Goal: Task Accomplishment & Management: Use online tool/utility

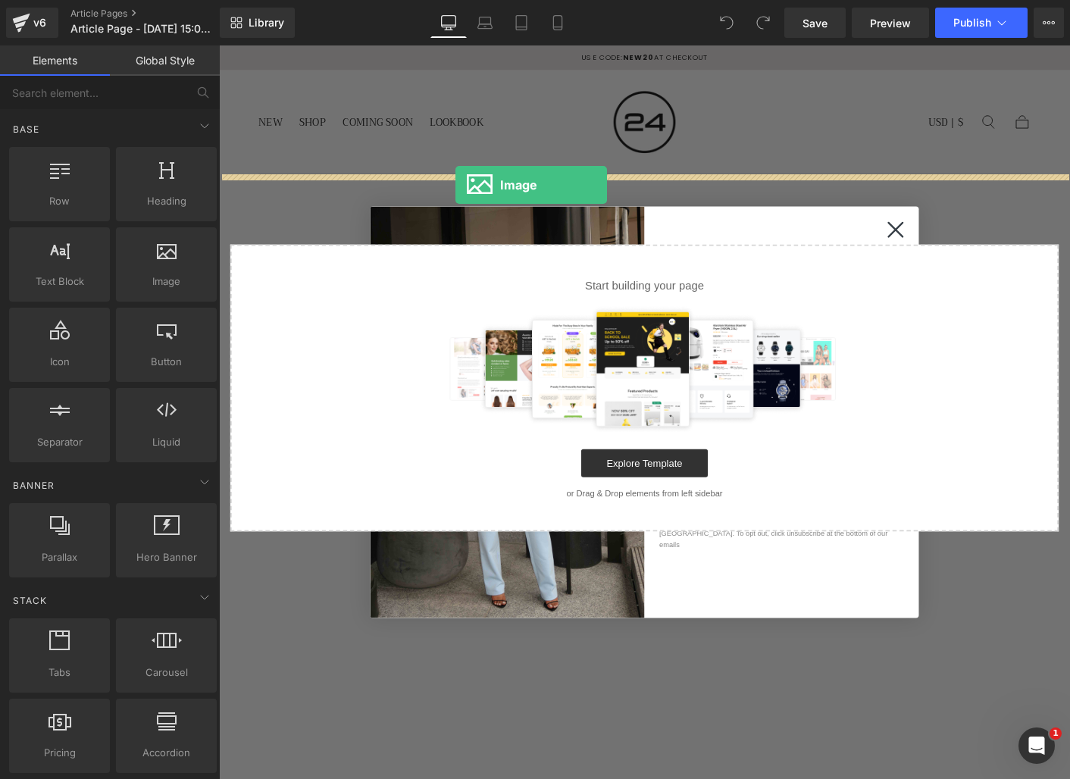
drag, startPoint x: 365, startPoint y: 302, endPoint x: 474, endPoint y: 196, distance: 151.7
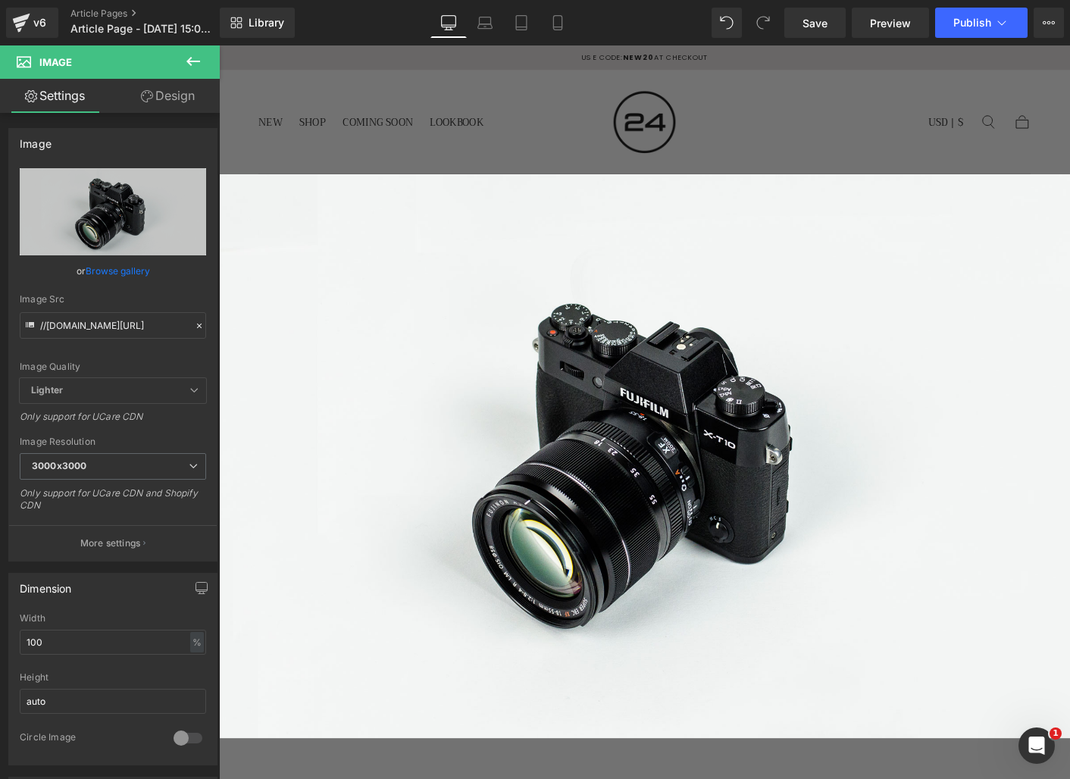
click at [196, 60] on icon at bounding box center [193, 61] width 18 height 18
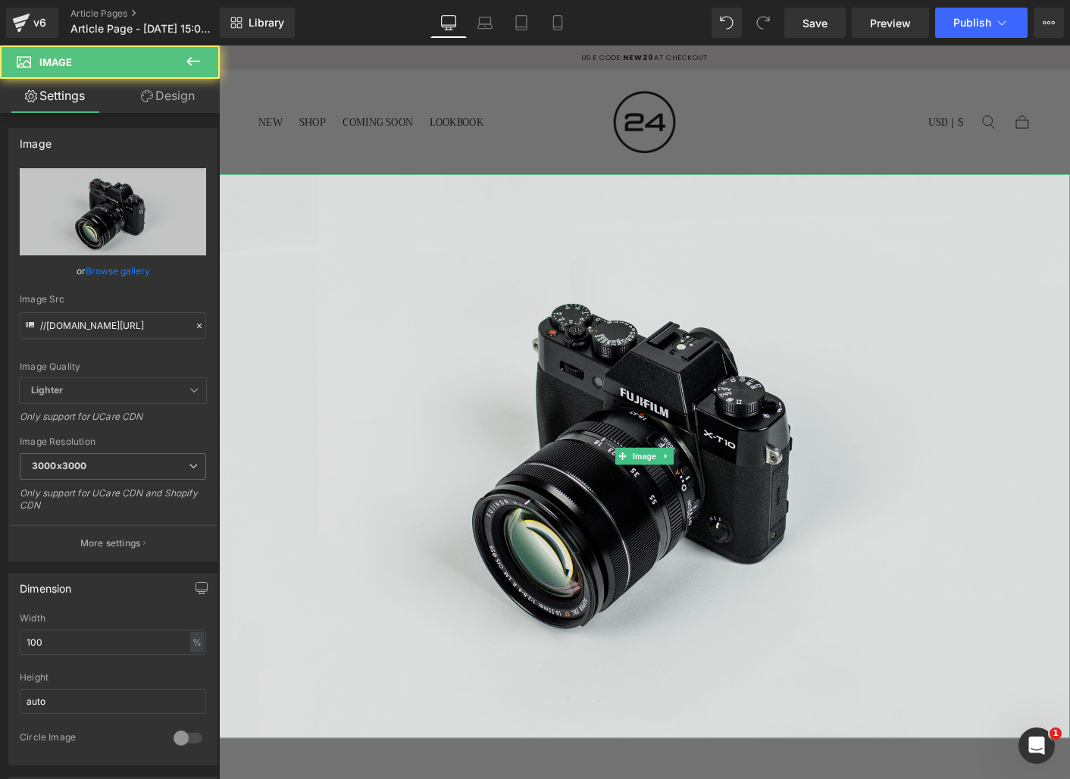
click at [647, 299] on img at bounding box center [677, 488] width 917 height 608
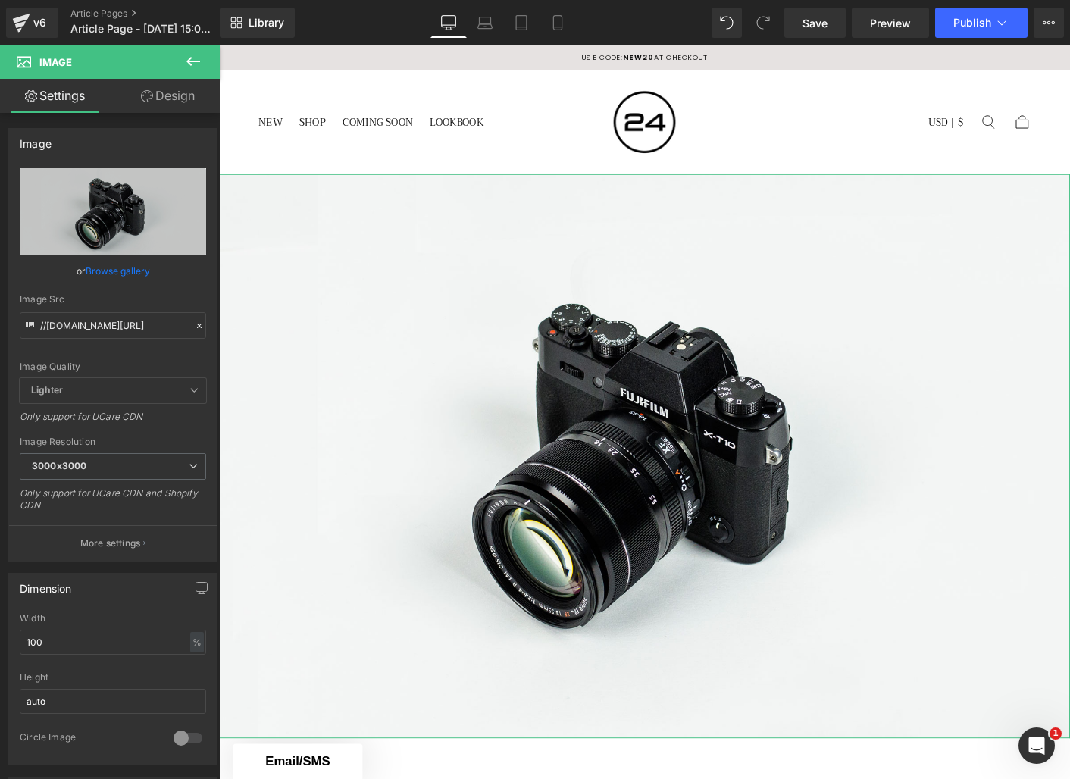
click at [168, 92] on link "Design" at bounding box center [168, 96] width 110 height 34
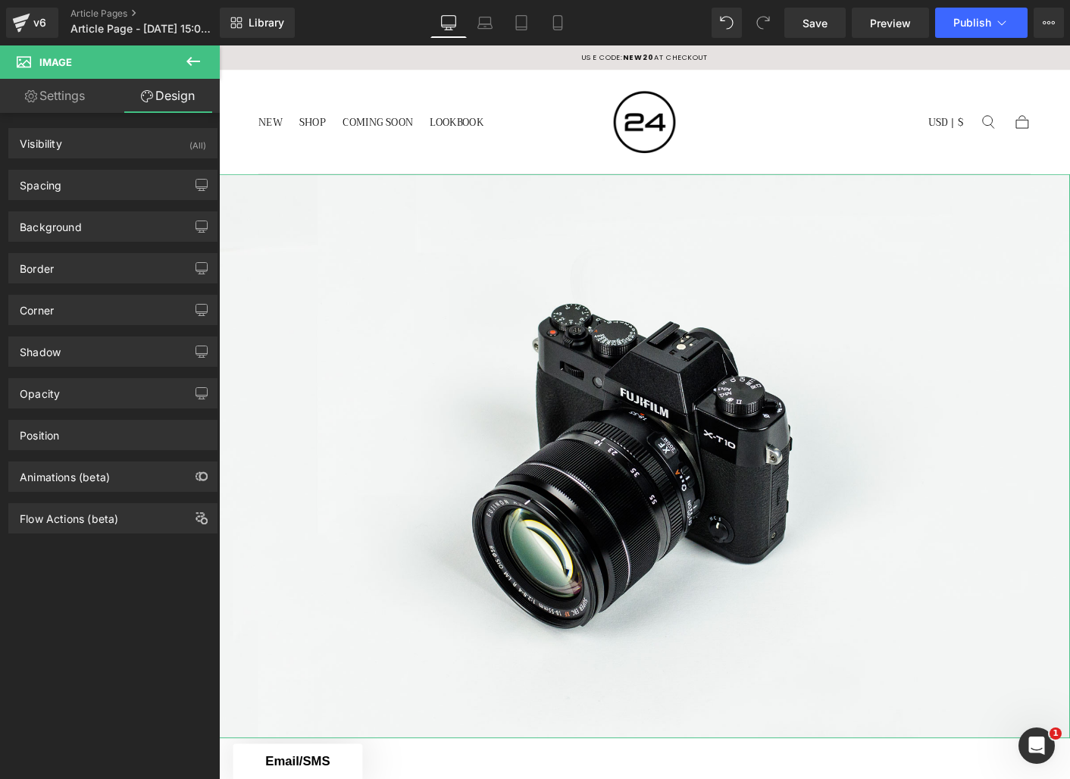
click at [46, 96] on link "Settings" at bounding box center [55, 96] width 110 height 34
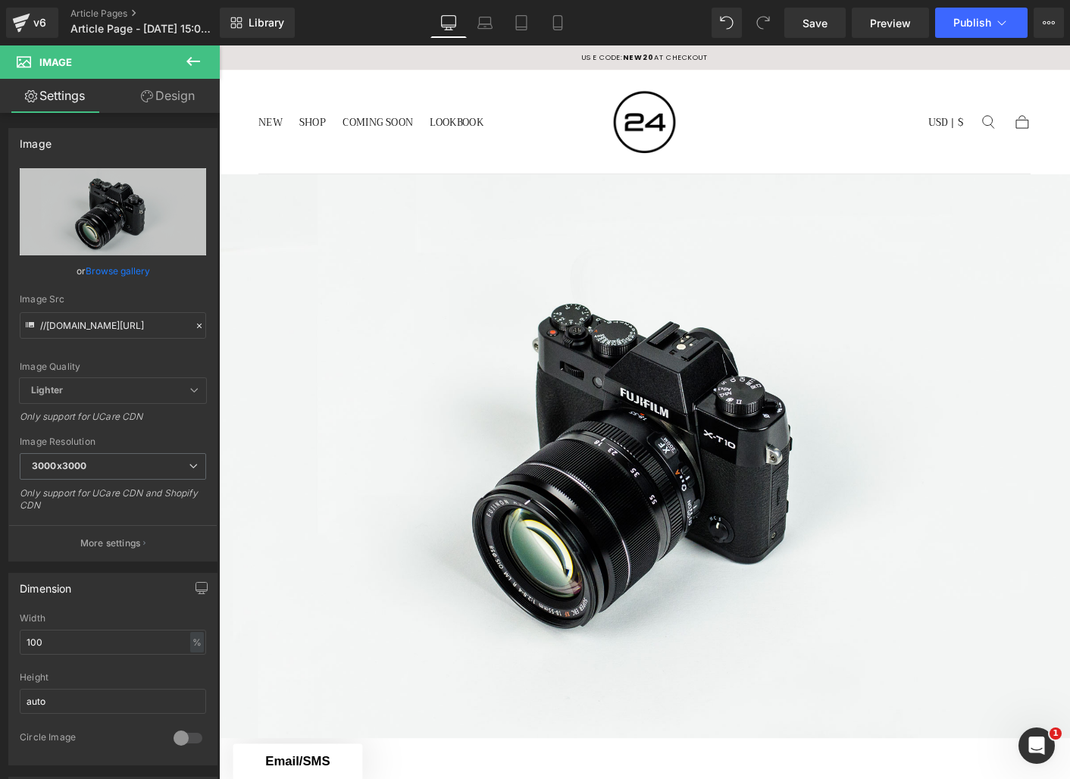
click at [196, 59] on icon at bounding box center [193, 61] width 18 height 18
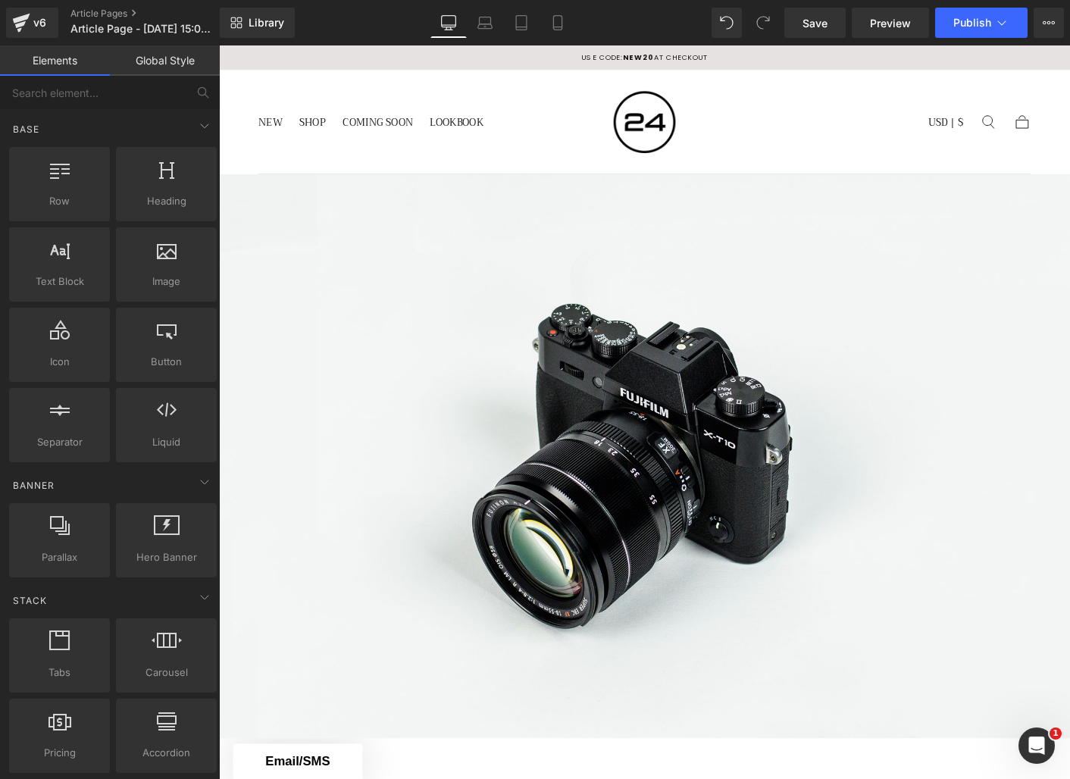
click at [149, 68] on link "Global Style" at bounding box center [165, 60] width 110 height 30
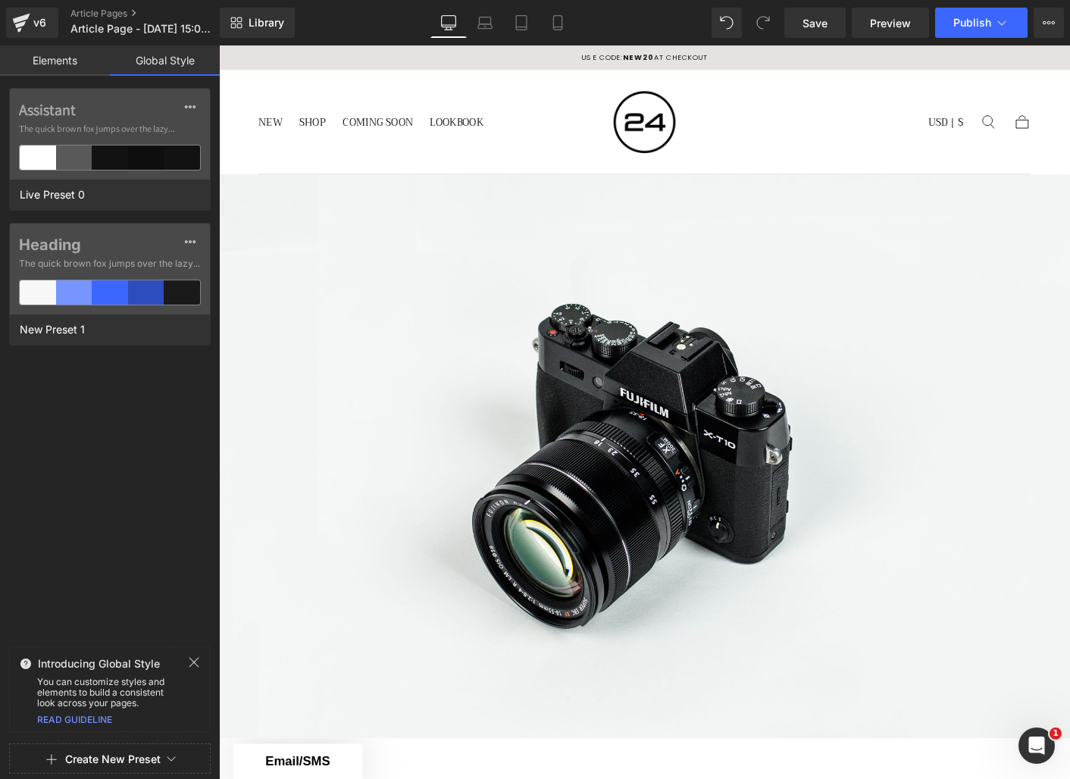
click at [74, 65] on link "Elements" at bounding box center [55, 60] width 110 height 30
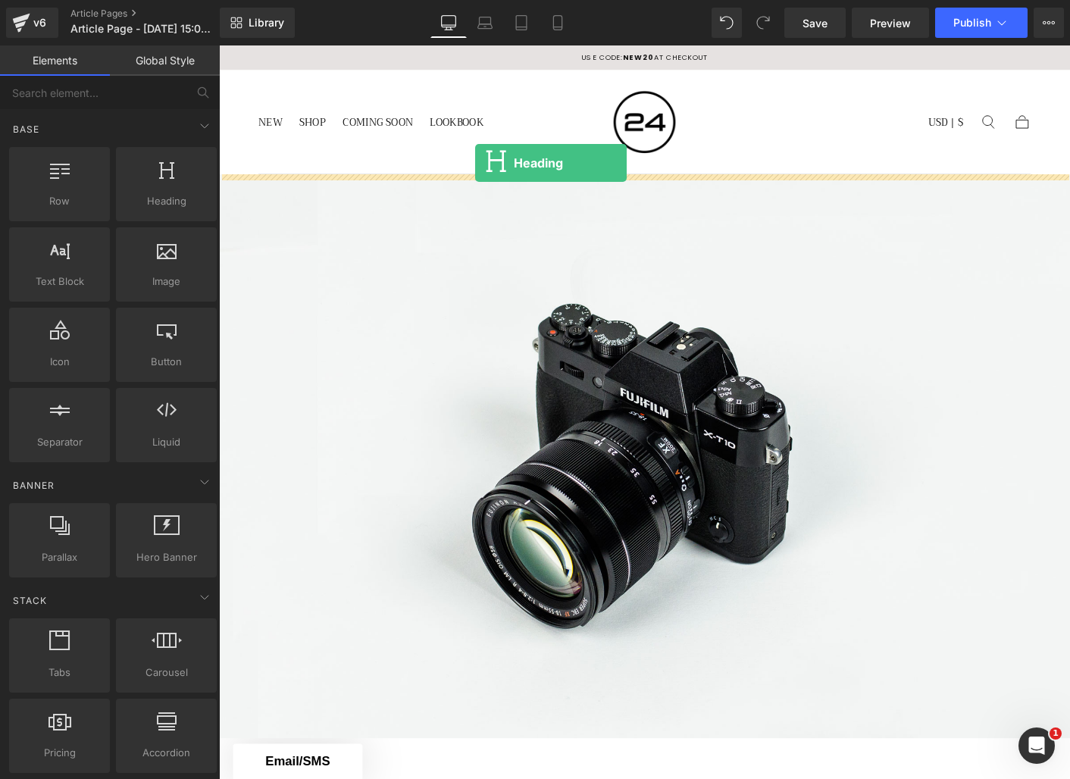
drag, startPoint x: 397, startPoint y: 219, endPoint x: 495, endPoint y: 172, distance: 108.5
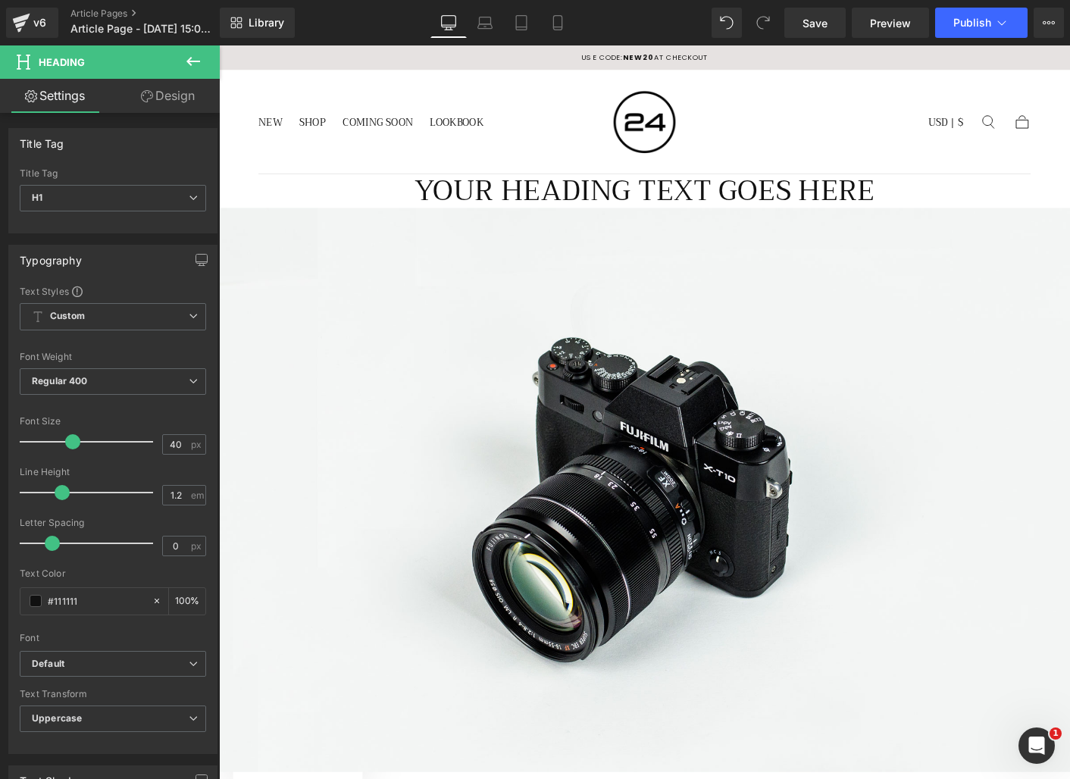
click at [201, 64] on icon at bounding box center [193, 61] width 18 height 18
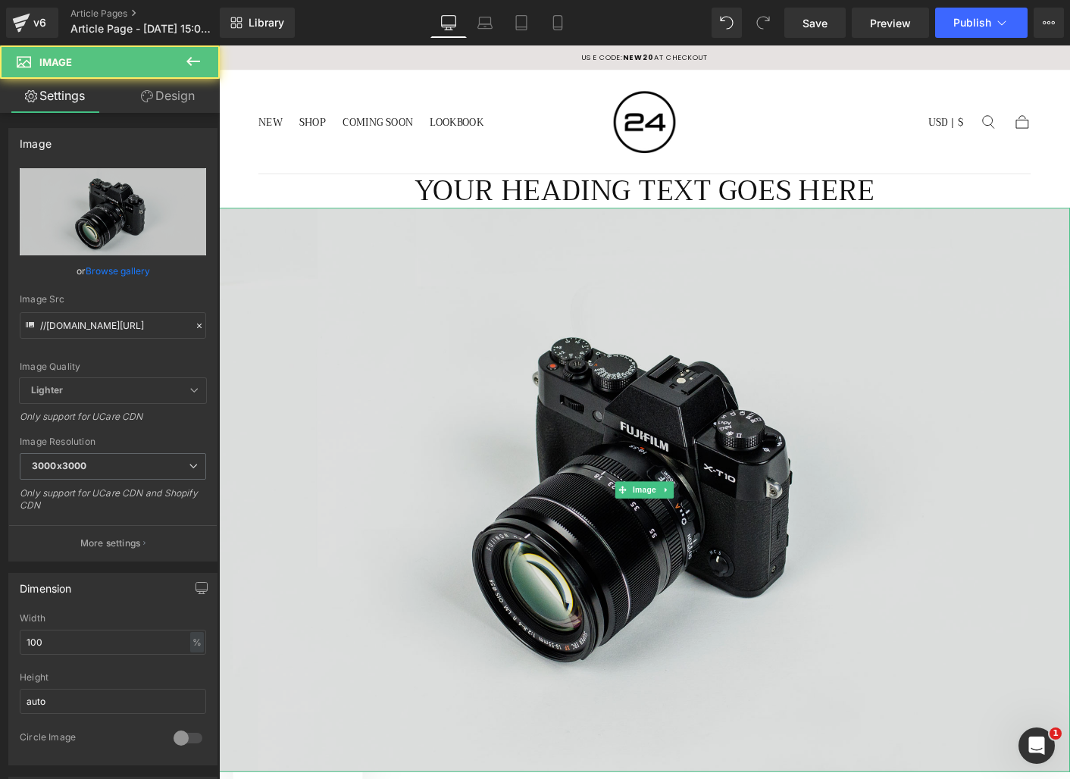
click at [419, 315] on img at bounding box center [677, 525] width 917 height 608
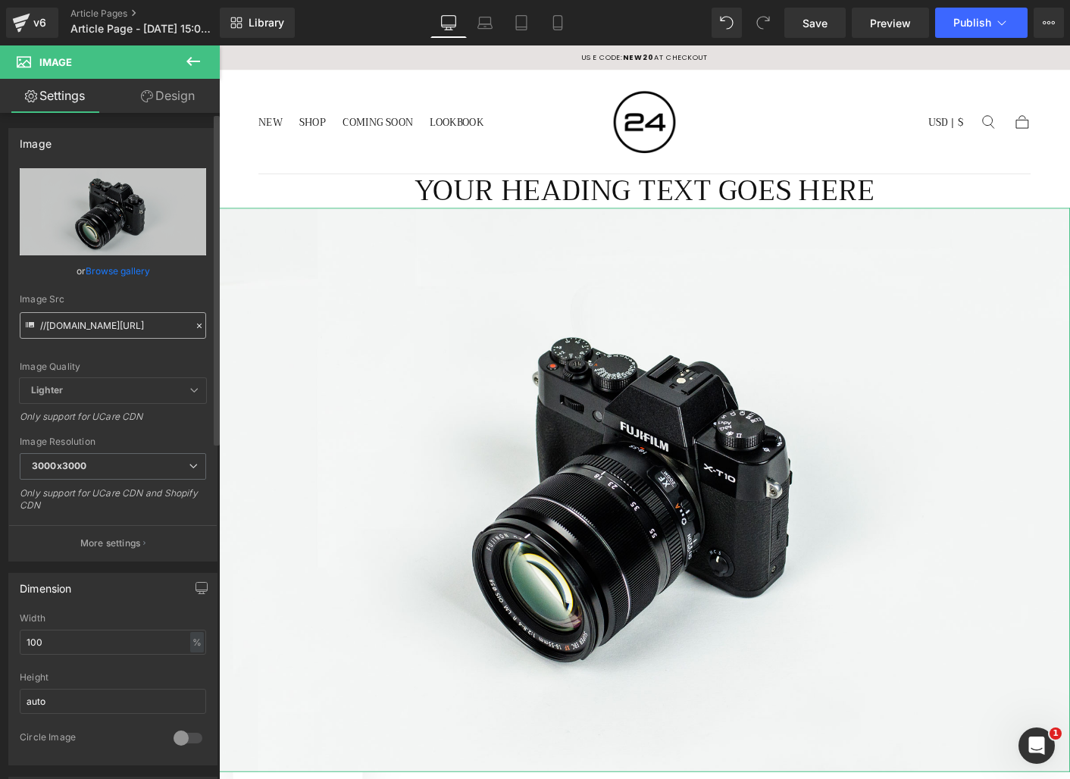
scroll to position [678, 0]
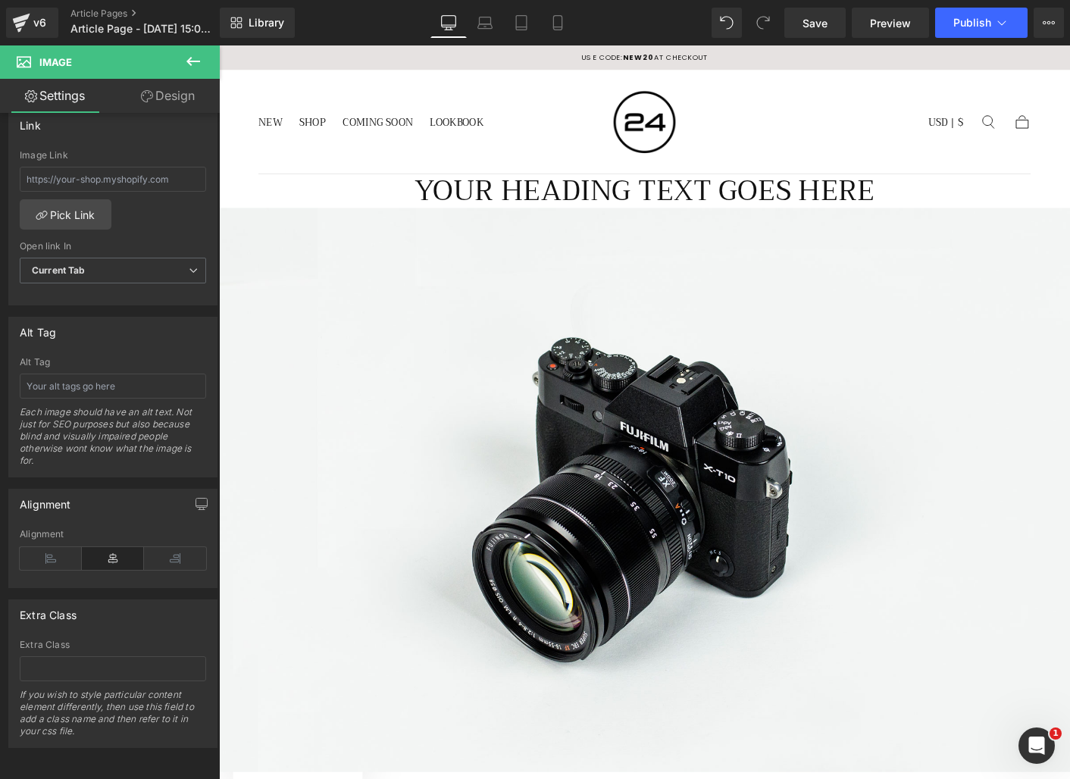
click at [178, 63] on button at bounding box center [193, 61] width 53 height 33
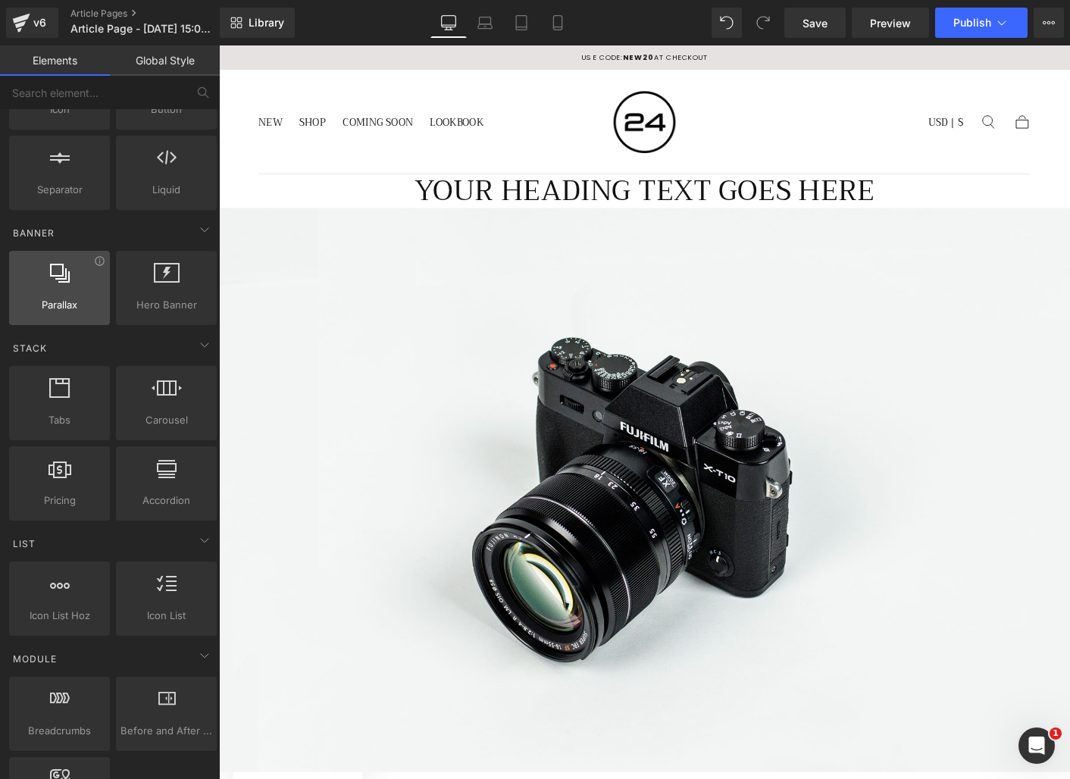
scroll to position [0, 0]
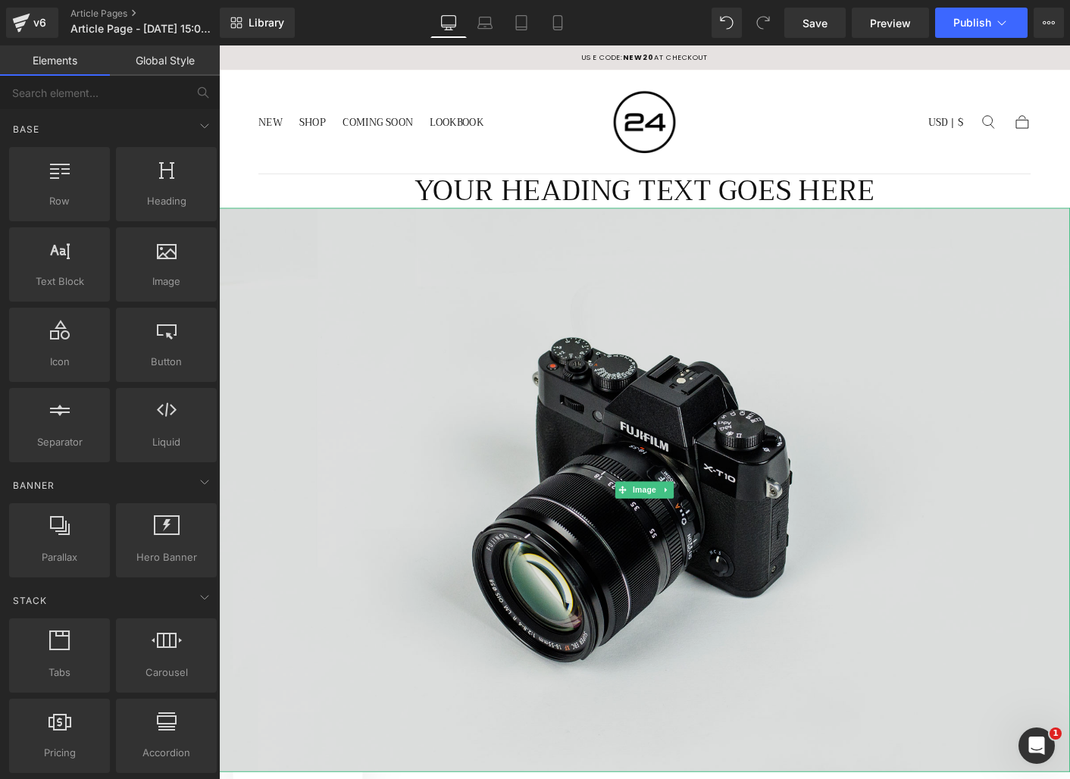
click at [405, 240] on img at bounding box center [677, 525] width 917 height 608
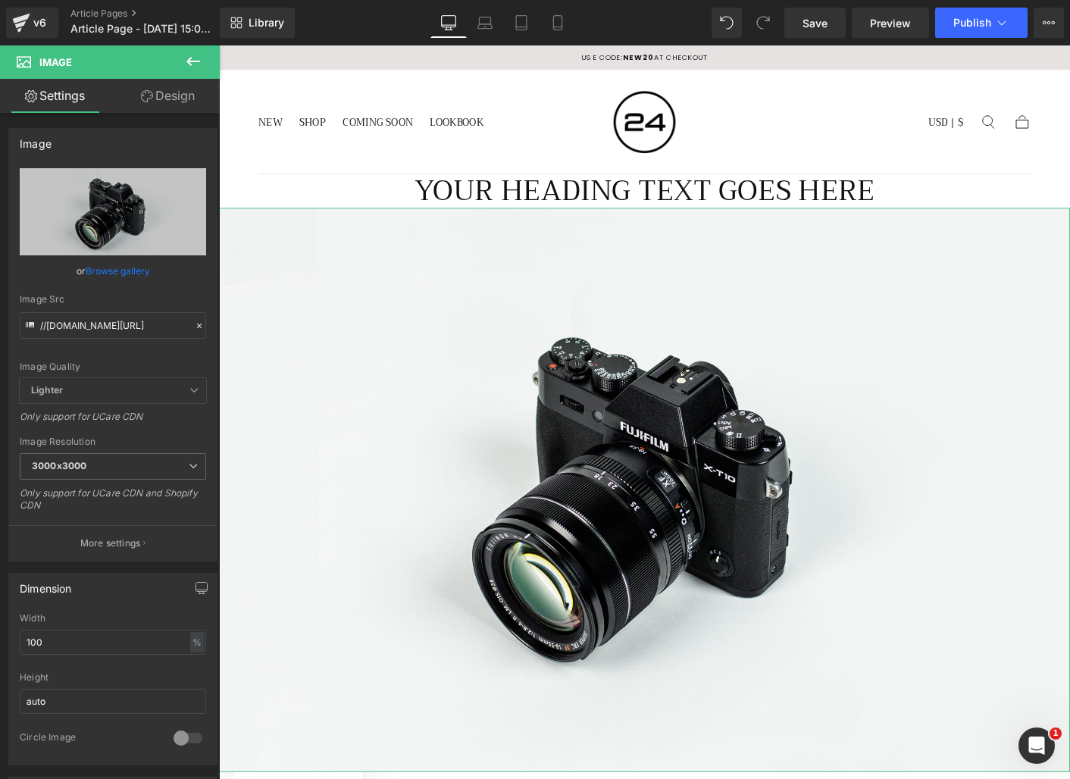
click at [190, 103] on link "Design" at bounding box center [168, 96] width 110 height 34
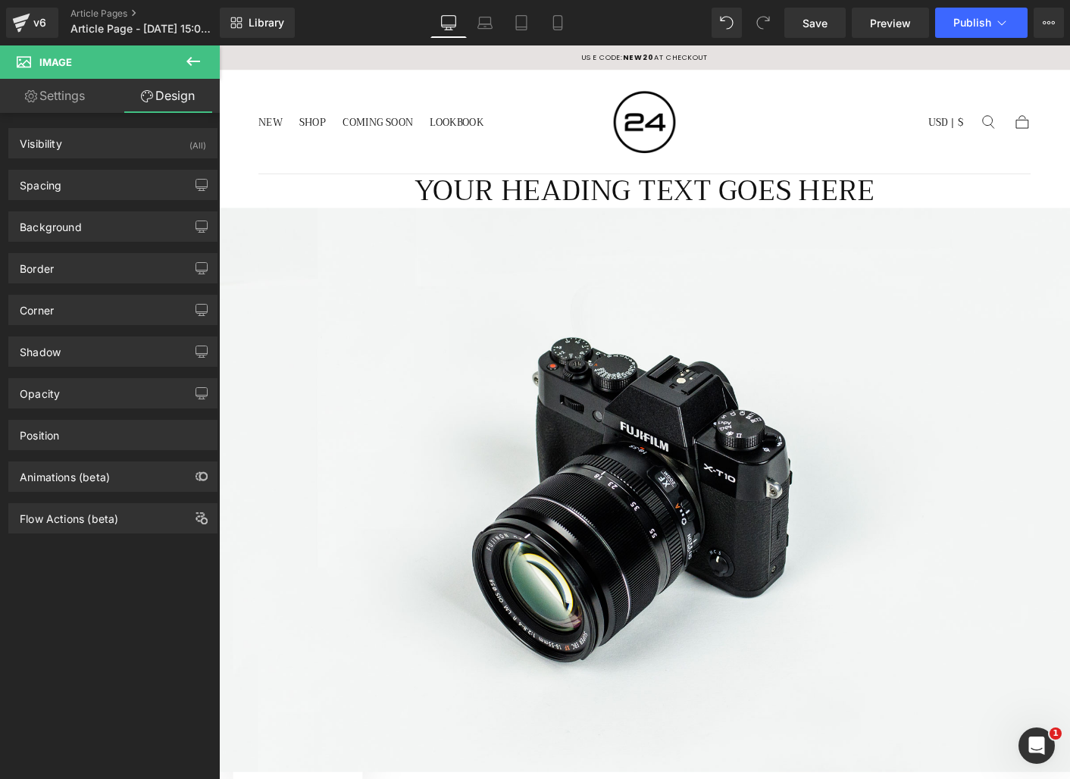
click at [195, 62] on icon at bounding box center [193, 61] width 18 height 18
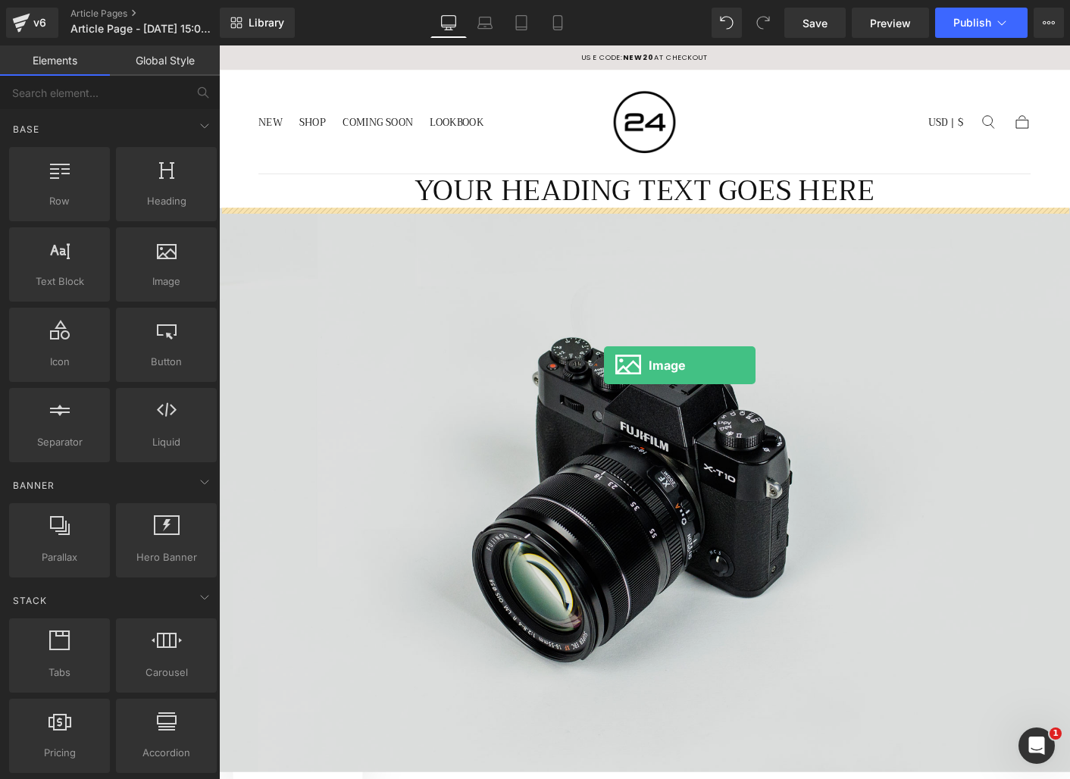
drag, startPoint x: 353, startPoint y: 302, endPoint x: 634, endPoint y: 390, distance: 294.9
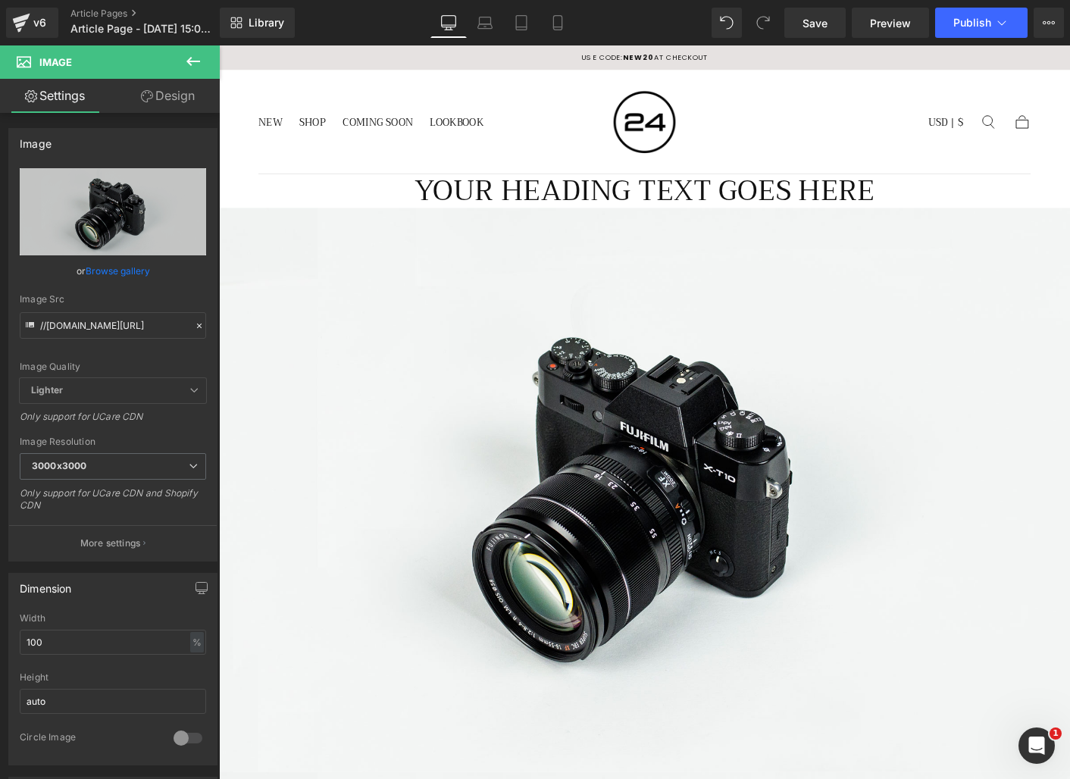
click at [203, 64] on button at bounding box center [193, 61] width 53 height 33
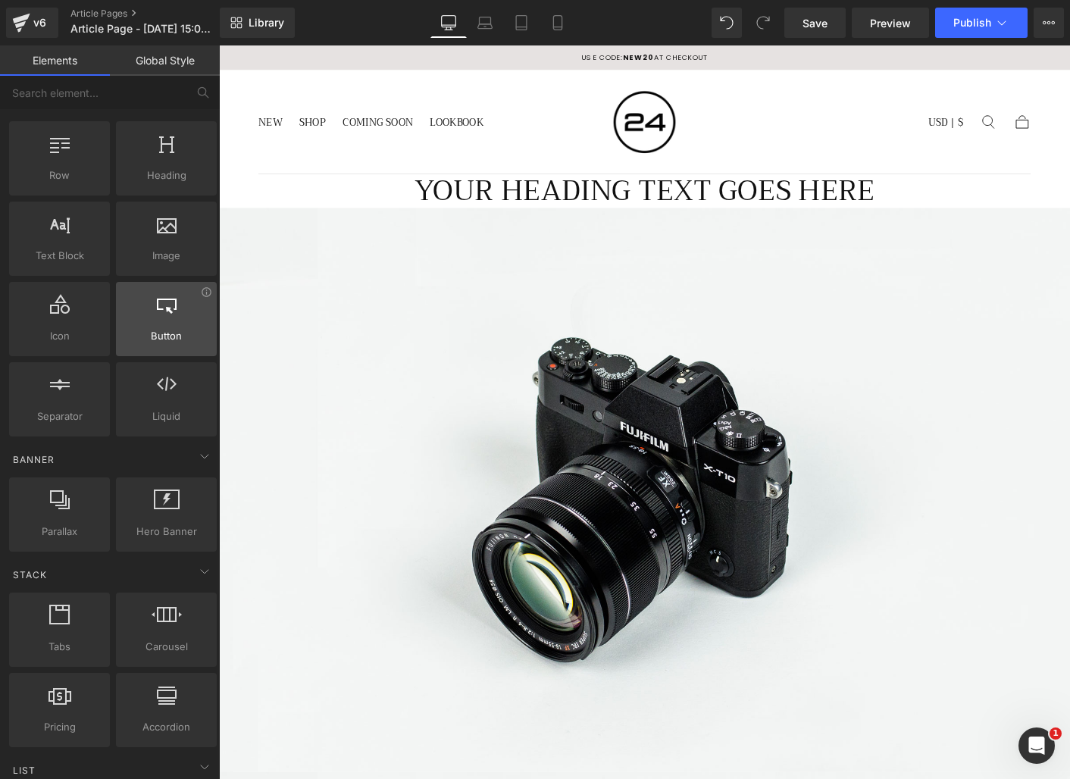
scroll to position [61, 0]
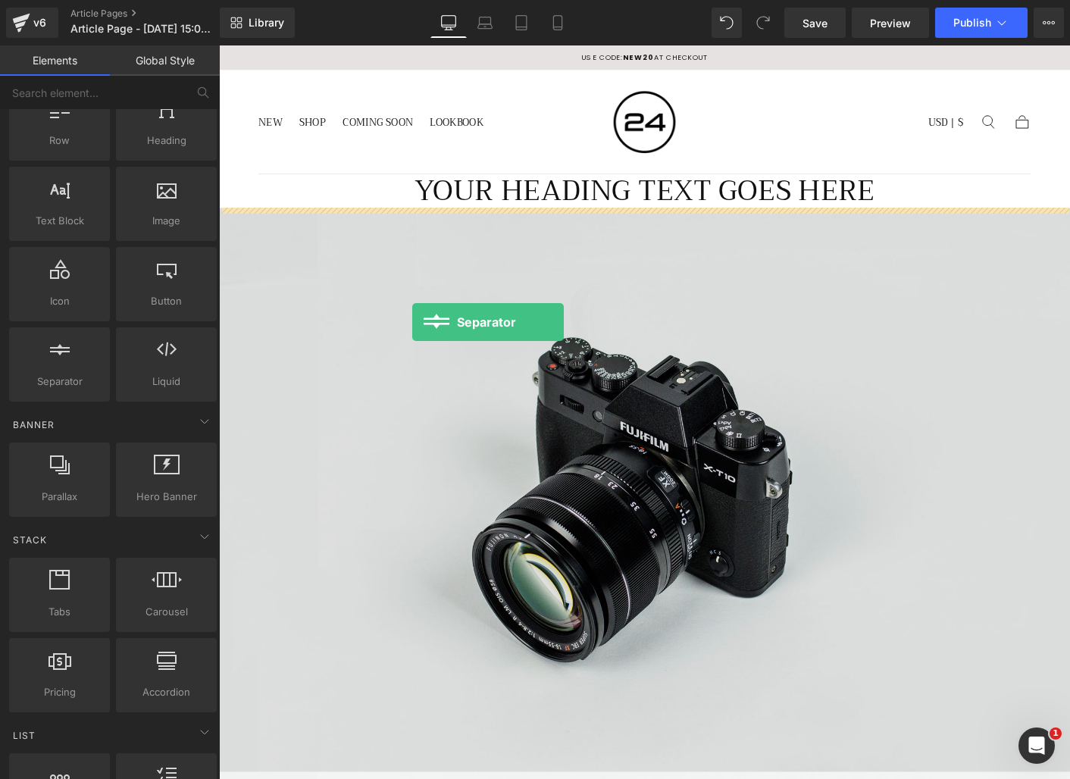
drag, startPoint x: 287, startPoint y: 401, endPoint x: 427, endPoint y: 343, distance: 151.6
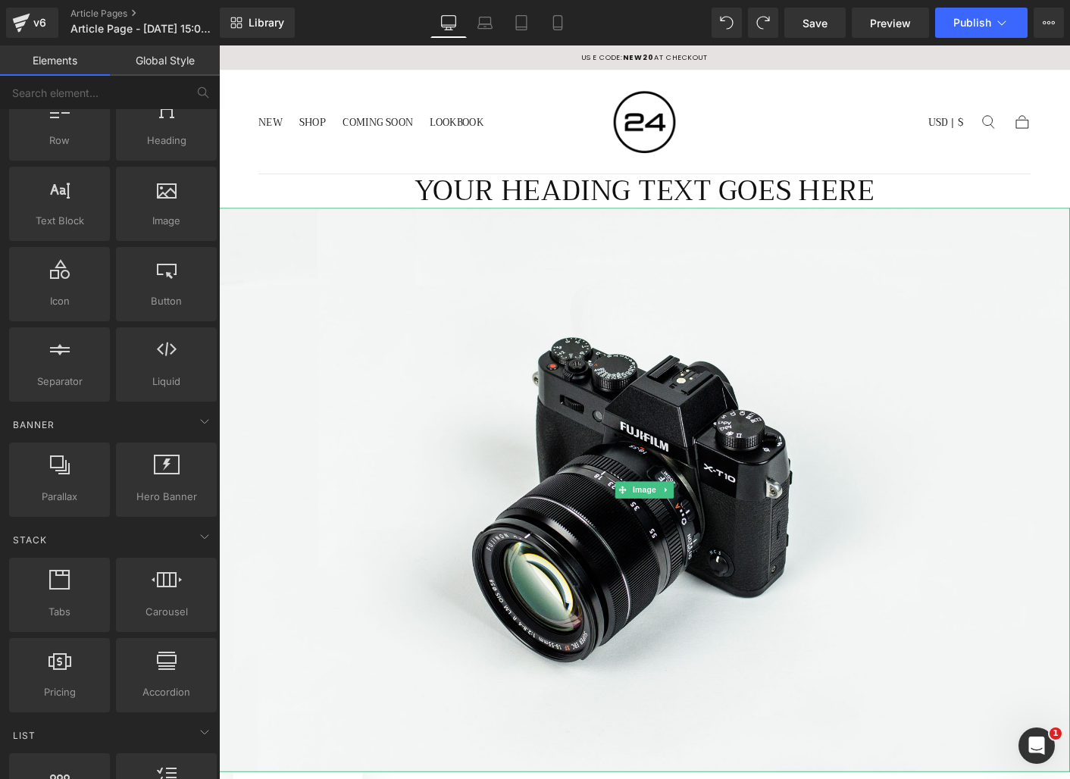
click at [449, 321] on img at bounding box center [677, 525] width 917 height 608
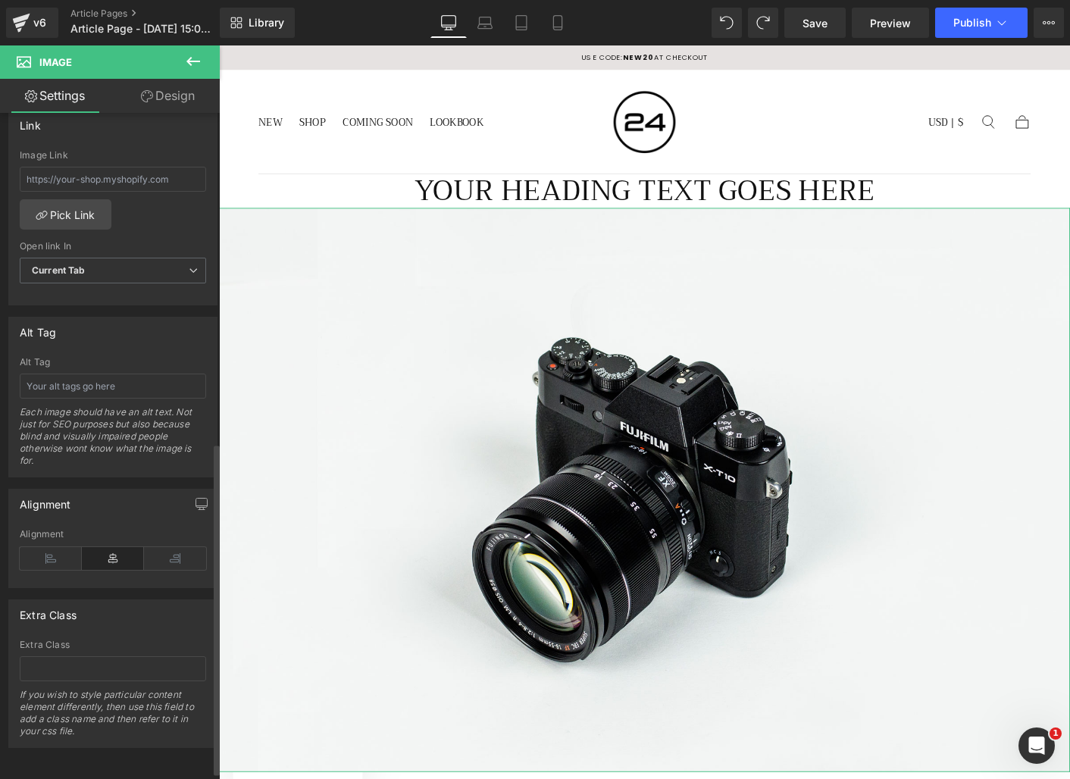
scroll to position [0, 0]
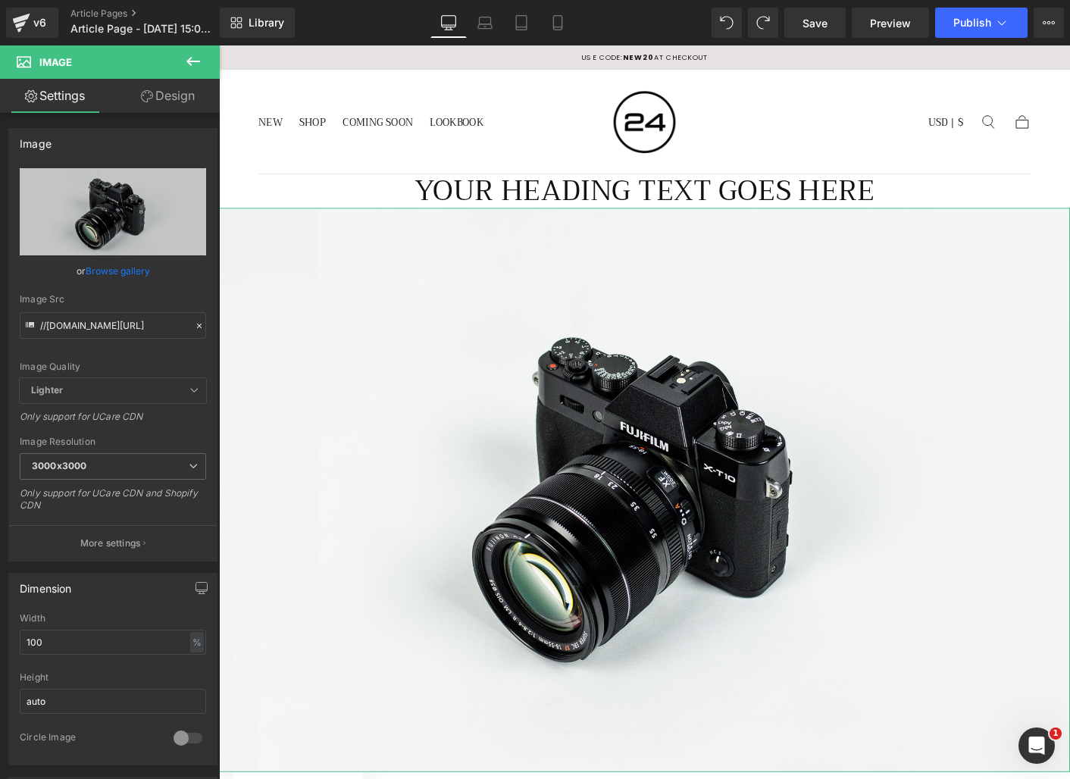
click at [176, 92] on link "Design" at bounding box center [168, 96] width 110 height 34
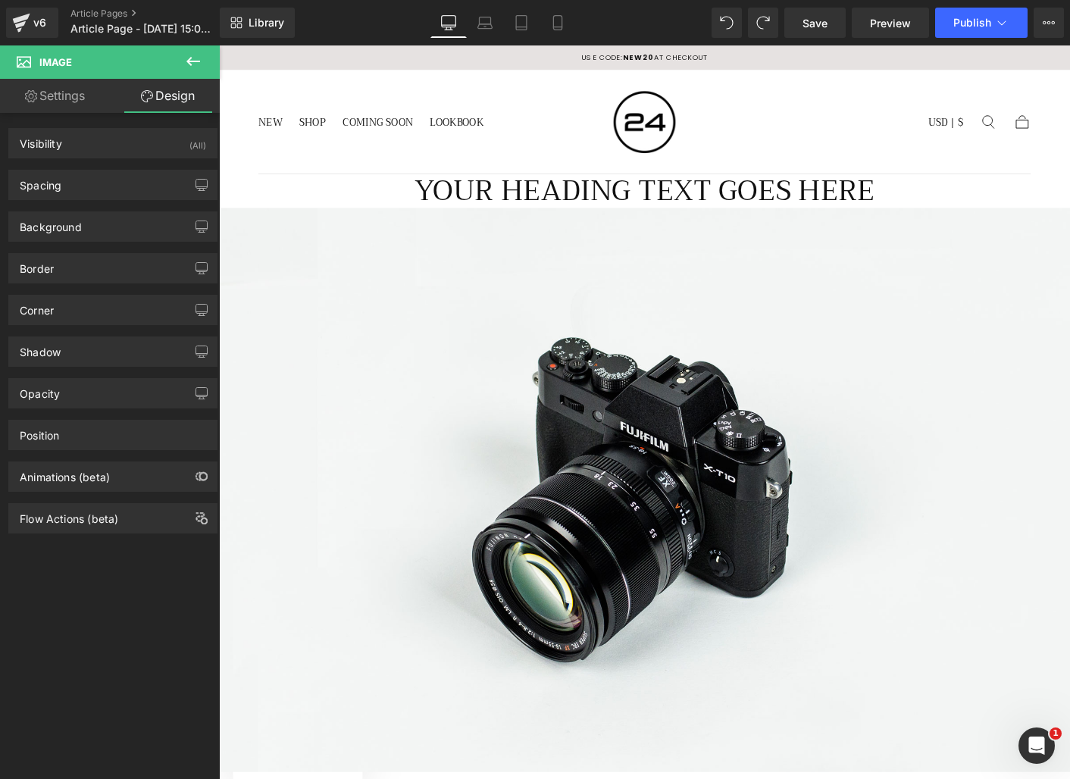
click at [198, 53] on icon at bounding box center [193, 61] width 18 height 18
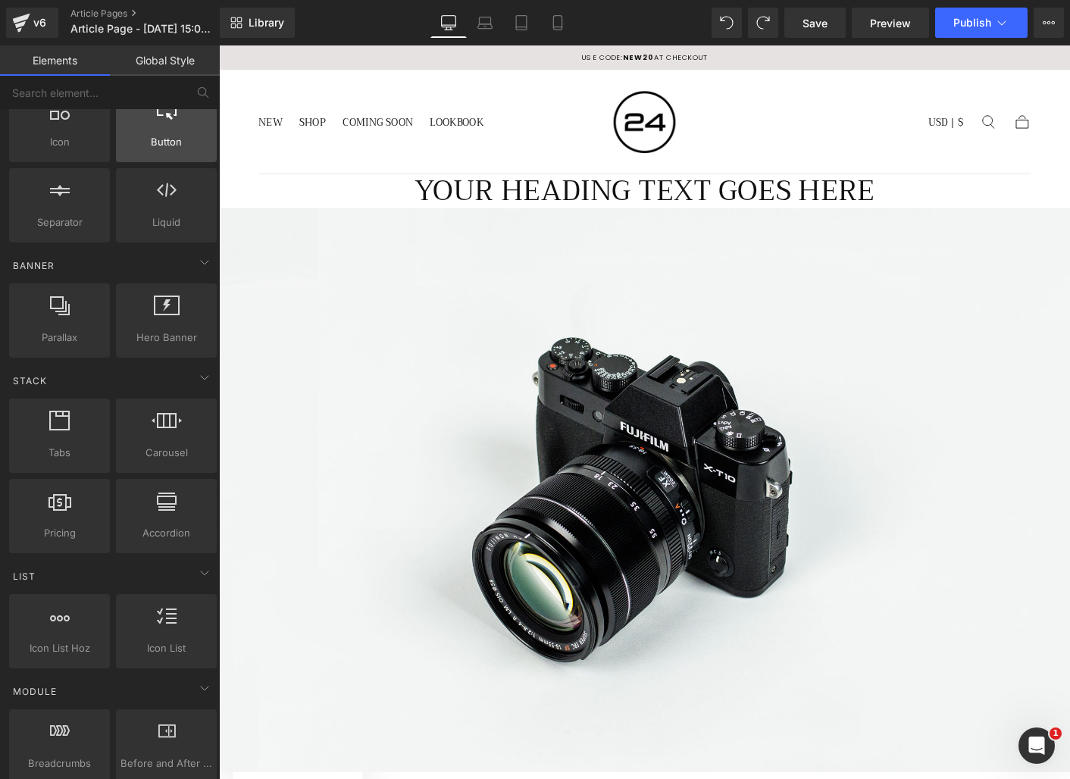
scroll to position [278, 0]
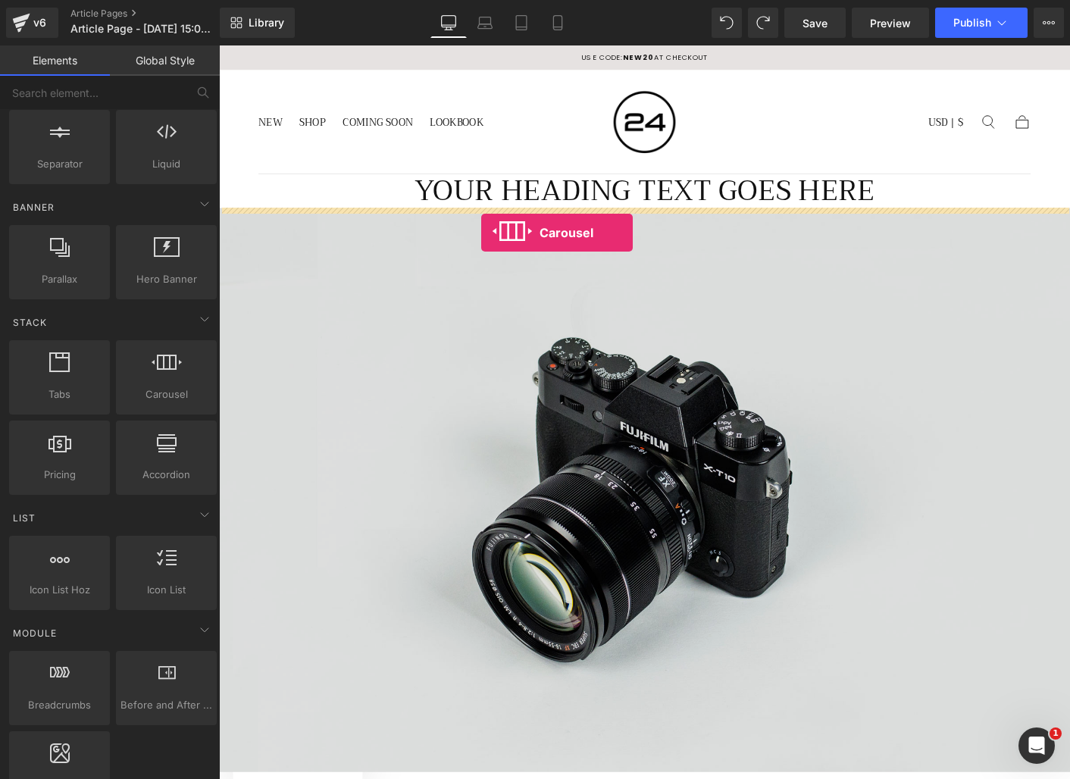
drag, startPoint x: 402, startPoint y: 434, endPoint x: 502, endPoint y: 247, distance: 212.3
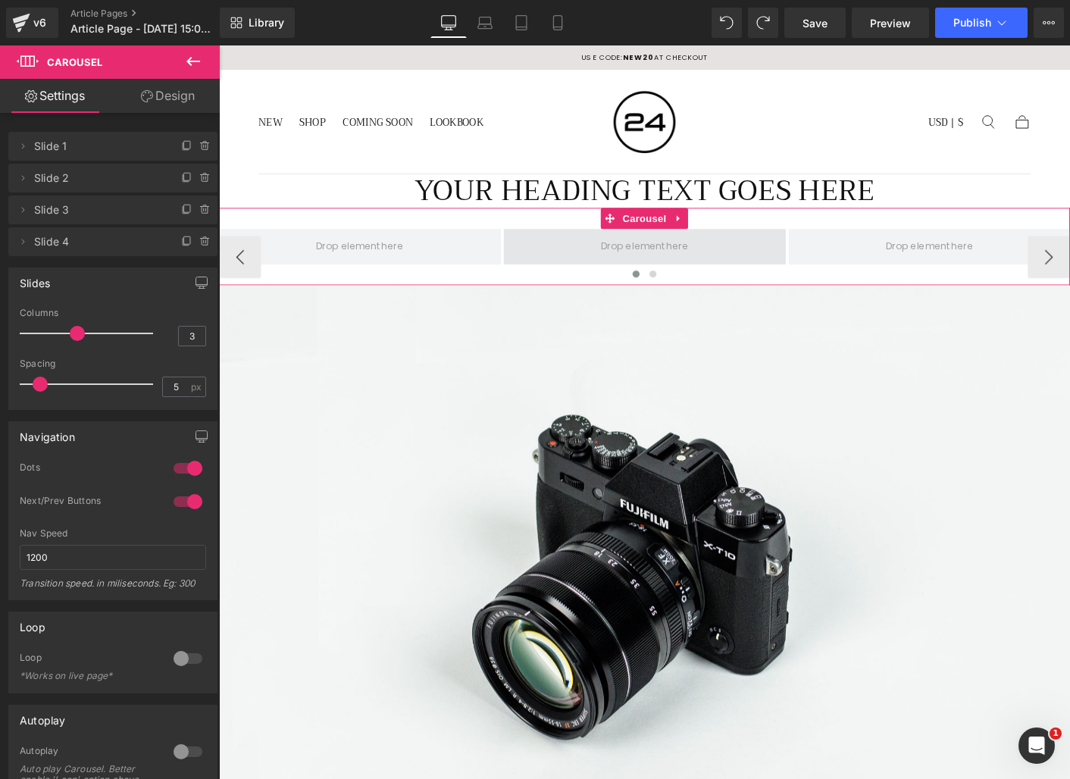
click at [732, 263] on span at bounding box center [677, 262] width 303 height 38
click at [199, 180] on icon at bounding box center [205, 178] width 12 height 12
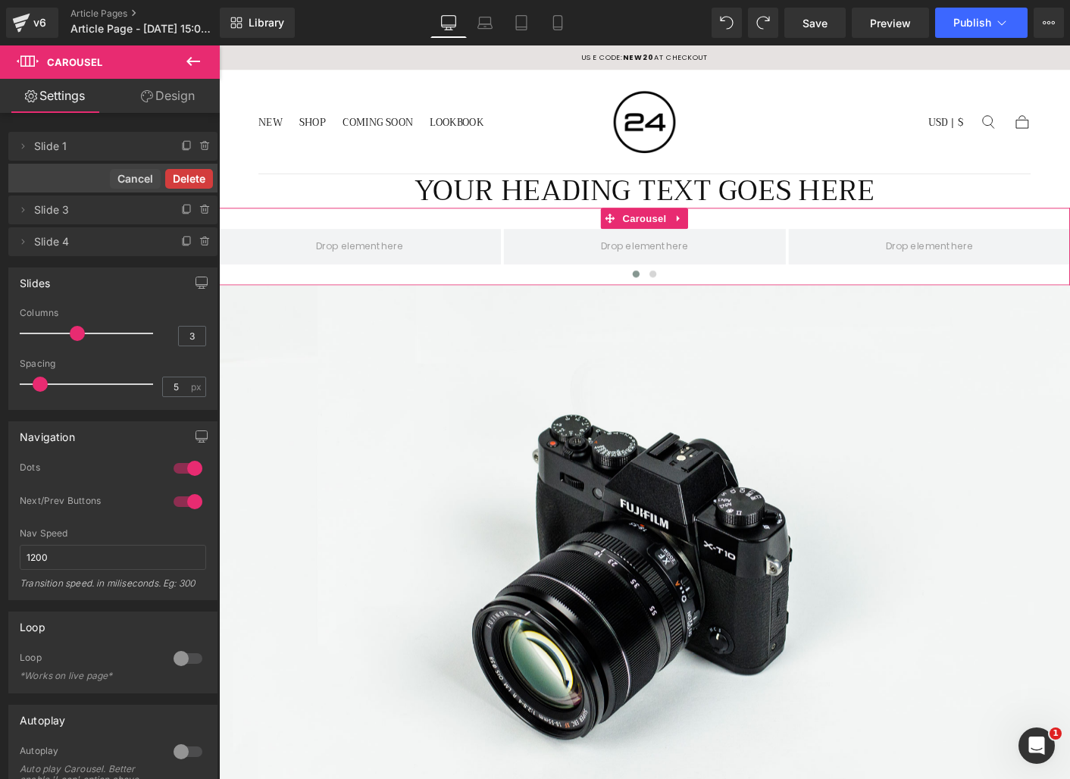
click at [198, 180] on button "Delete" at bounding box center [189, 179] width 48 height 20
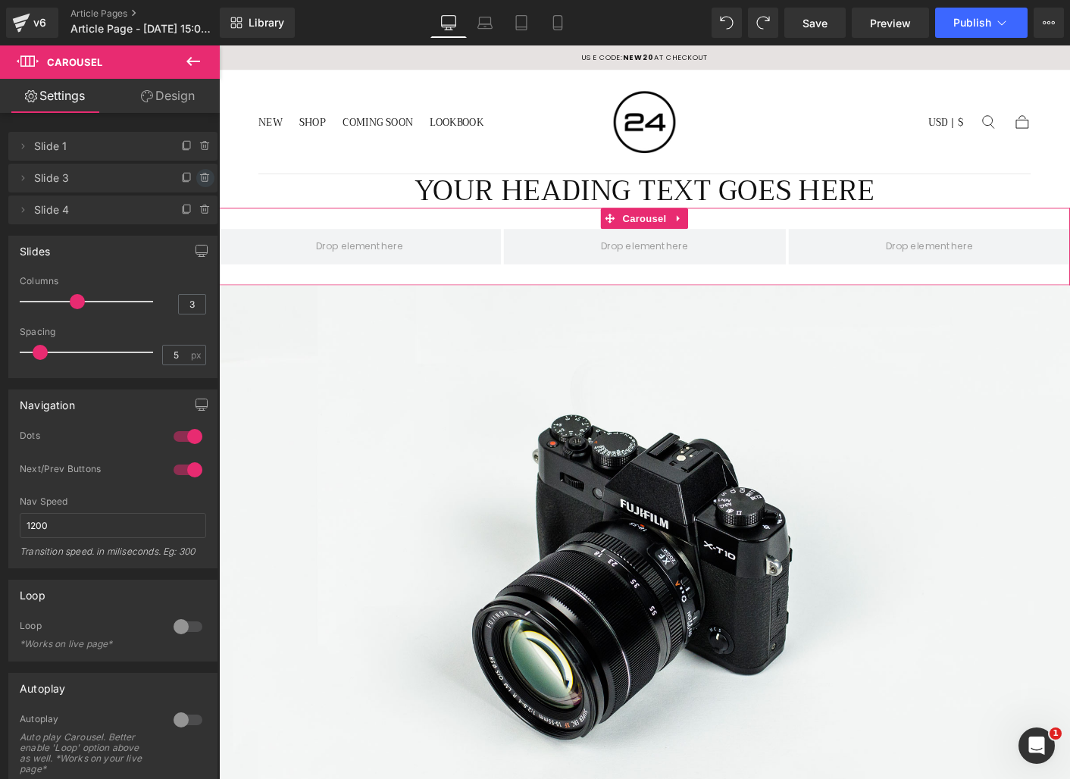
click at [199, 180] on icon at bounding box center [205, 178] width 12 height 12
click at [188, 176] on button "Delete" at bounding box center [189, 179] width 48 height 20
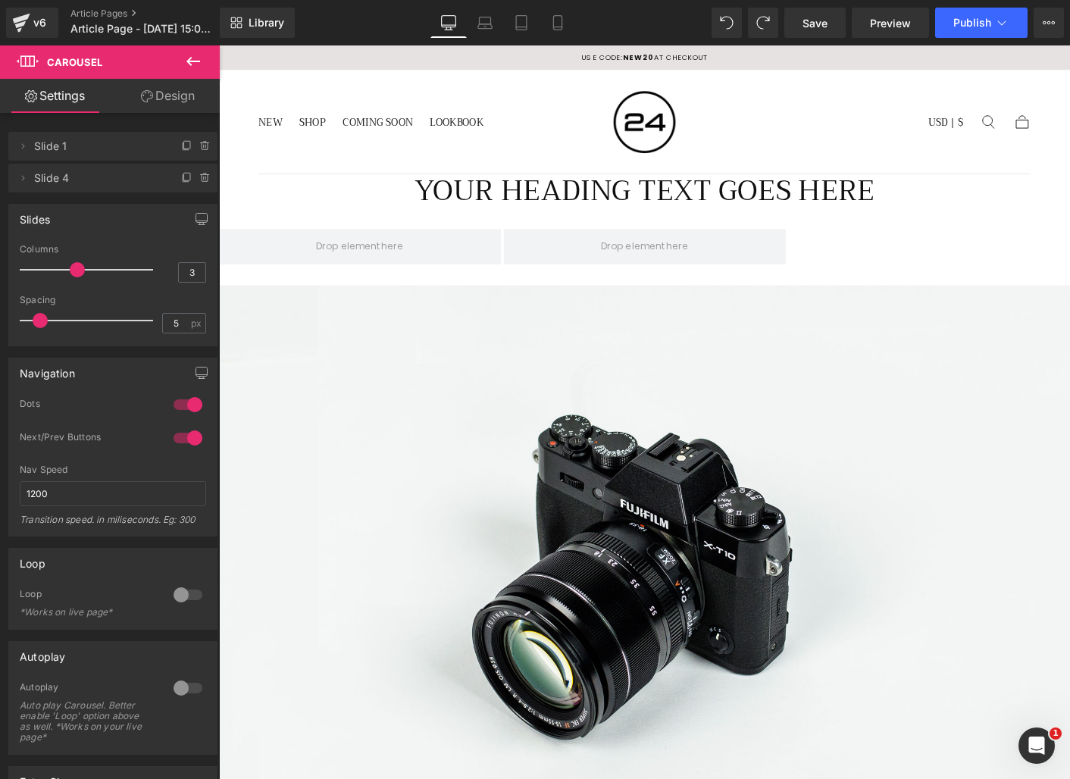
click at [183, 61] on button at bounding box center [193, 61] width 53 height 33
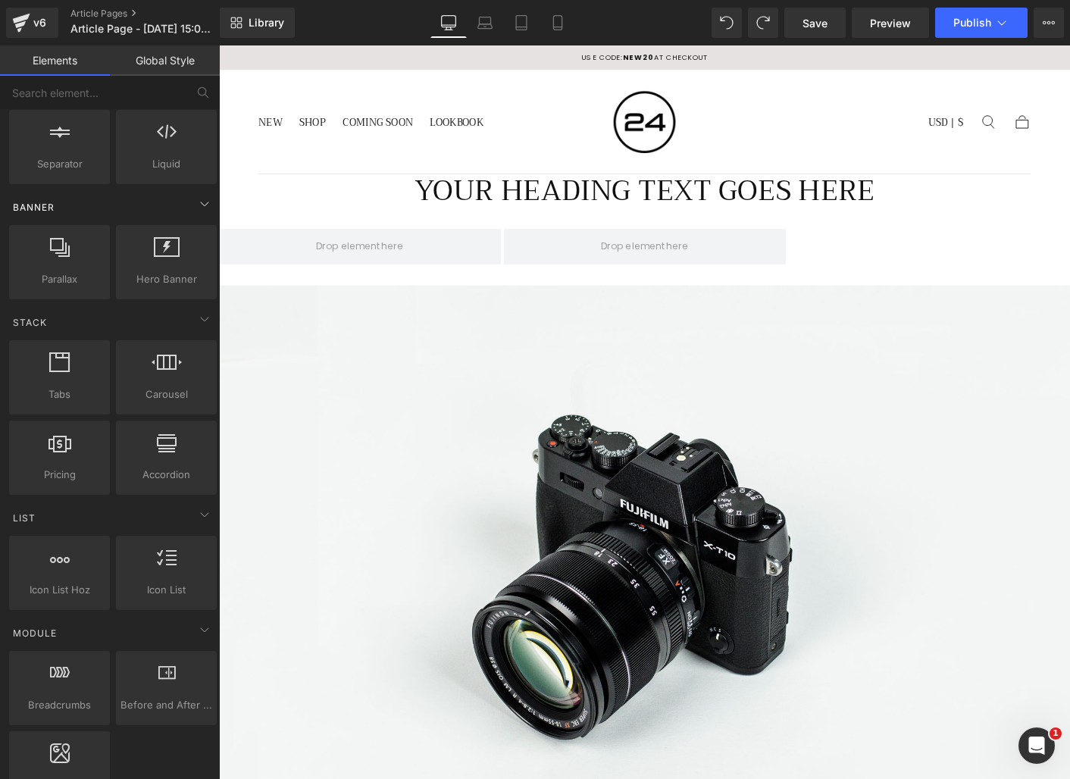
scroll to position [0, 0]
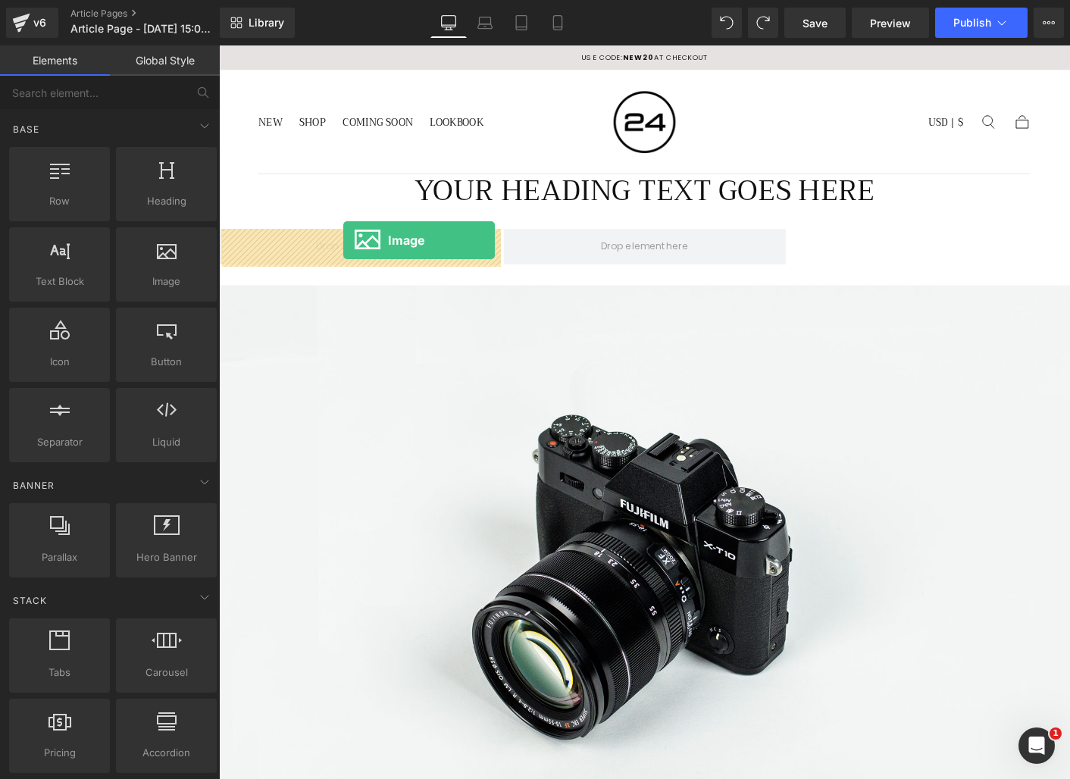
drag, startPoint x: 368, startPoint y: 324, endPoint x: 353, endPoint y: 255, distance: 69.9
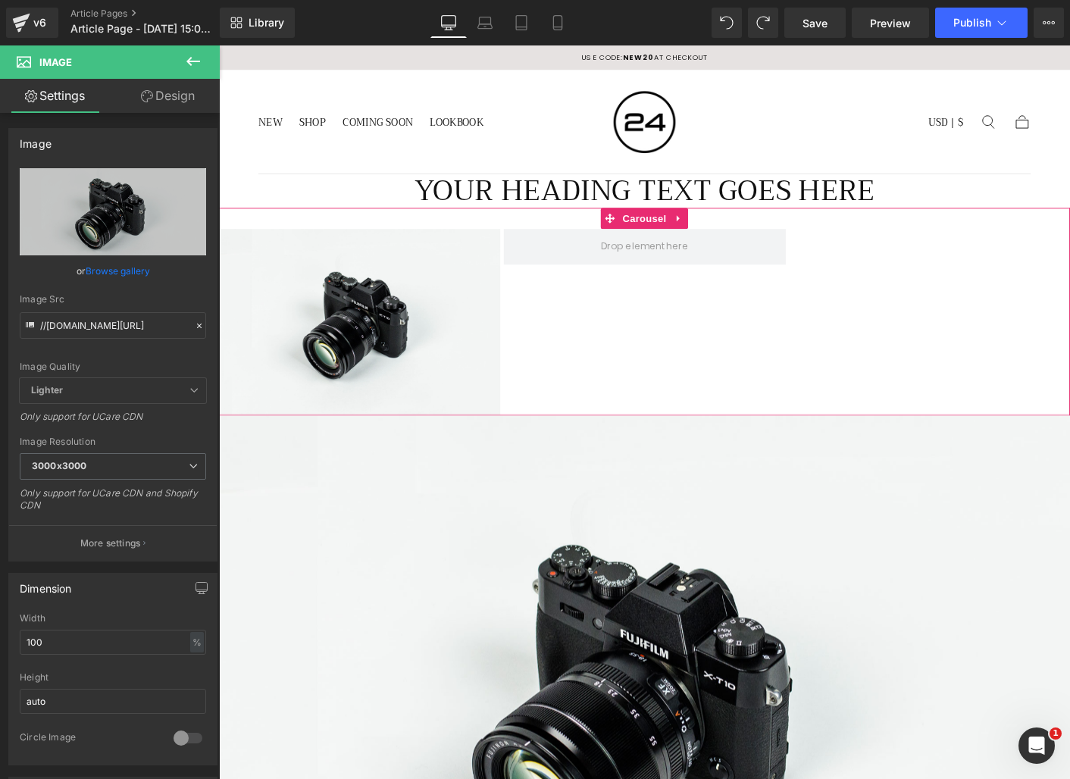
click at [954, 314] on div "Image" at bounding box center [677, 343] width 917 height 201
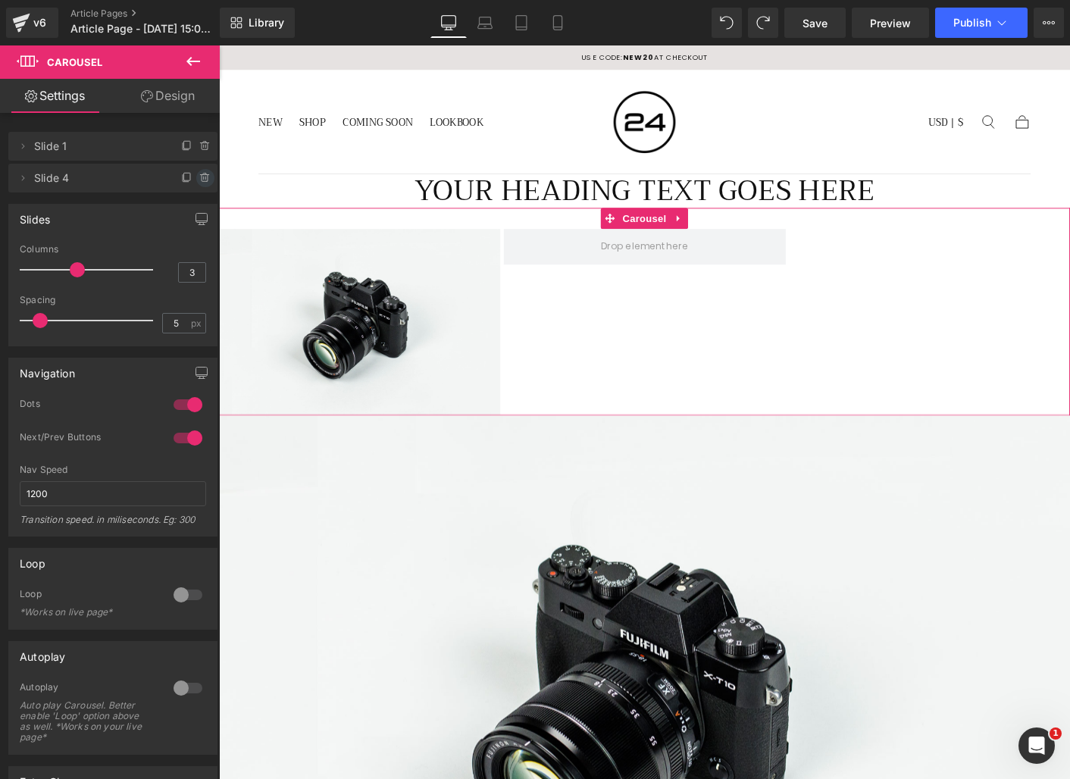
click at [199, 177] on icon at bounding box center [205, 178] width 12 height 12
click at [136, 183] on button "Cancel" at bounding box center [135, 179] width 51 height 20
type input "2"
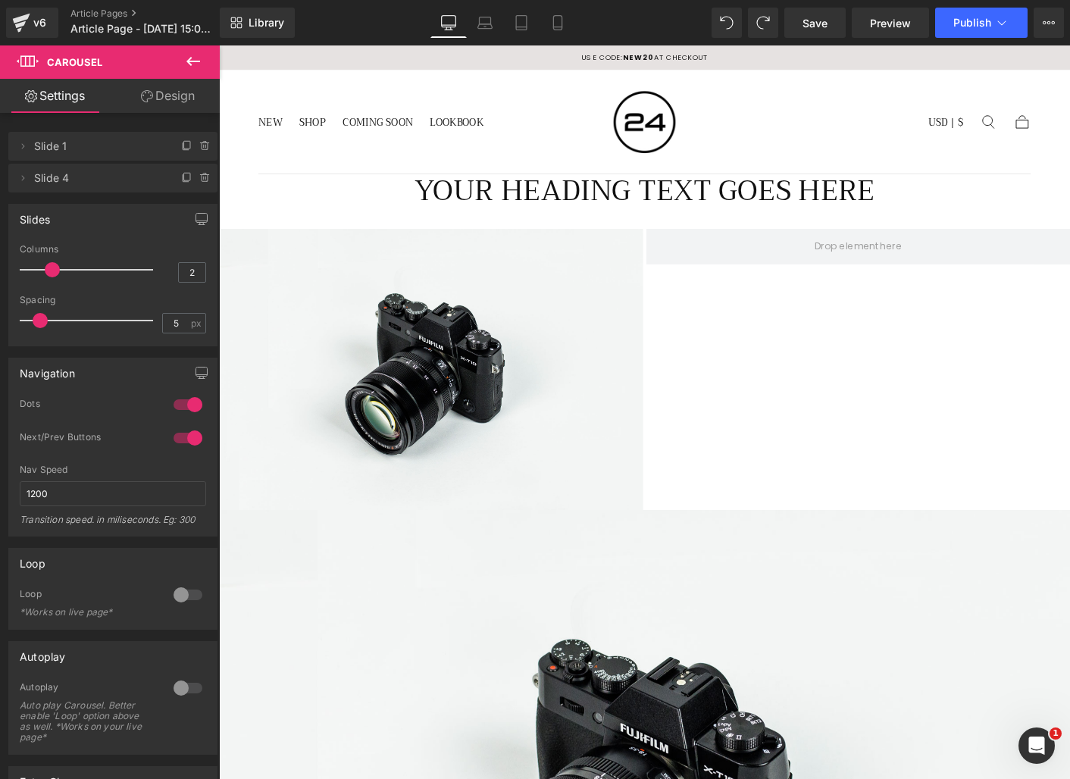
drag, startPoint x: 78, startPoint y: 271, endPoint x: 58, endPoint y: 271, distance: 19.7
click at [58, 271] on div at bounding box center [90, 270] width 126 height 30
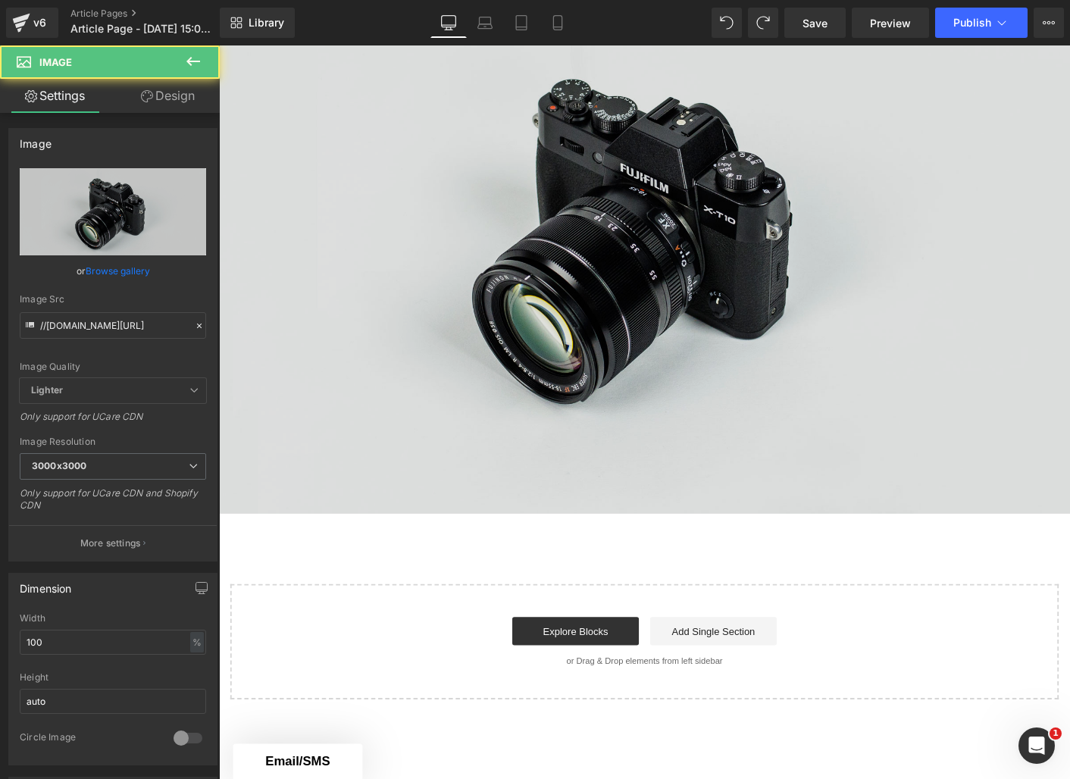
click at [848, 475] on img at bounding box center [677, 246] width 917 height 608
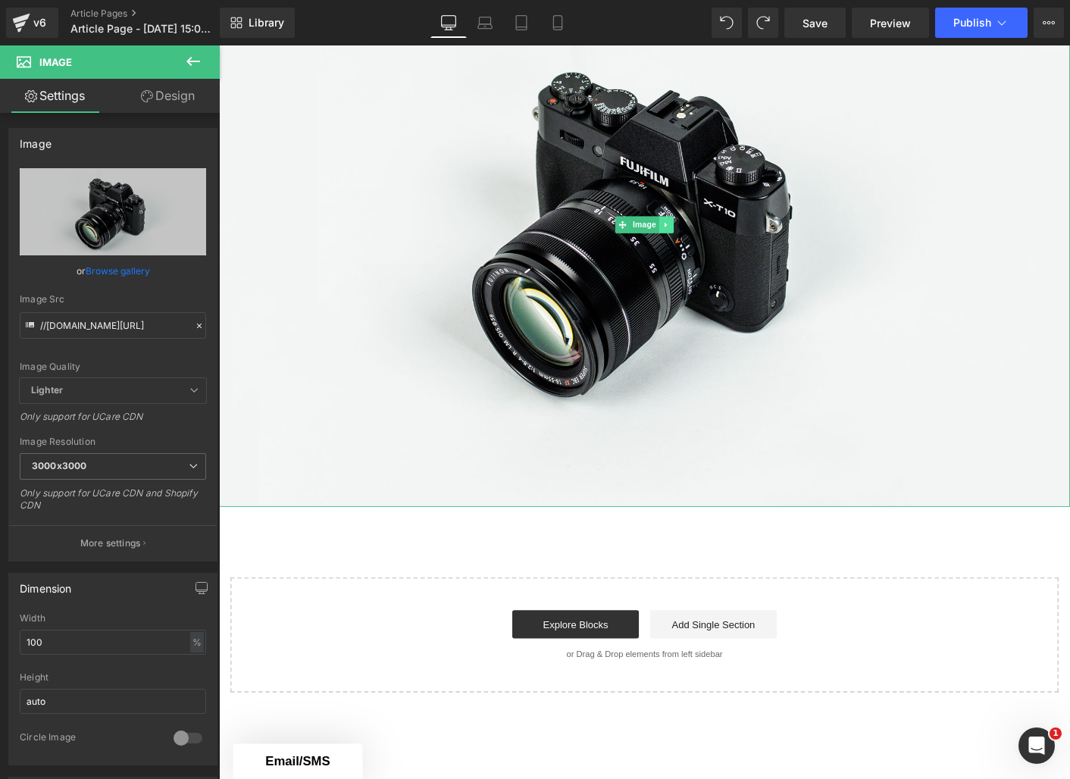
click at [701, 236] on icon at bounding box center [701, 238] width 8 height 9
click at [711, 240] on icon at bounding box center [709, 237] width 8 height 8
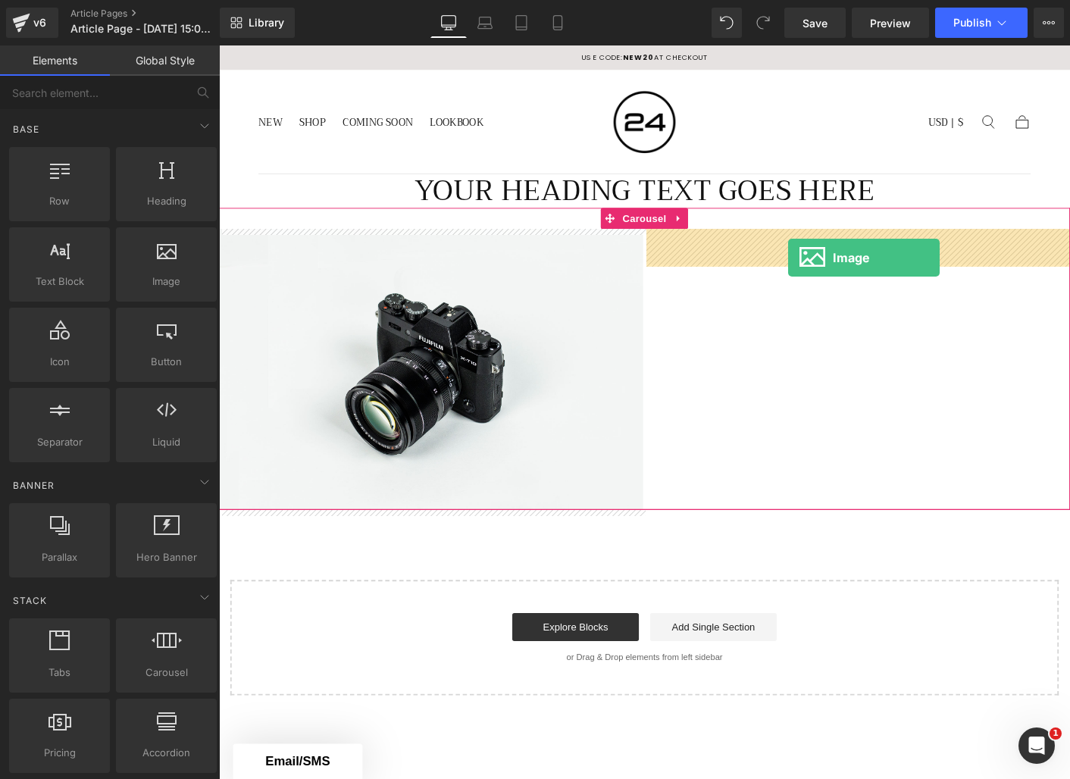
drag, startPoint x: 391, startPoint y: 318, endPoint x: 833, endPoint y: 274, distance: 444.2
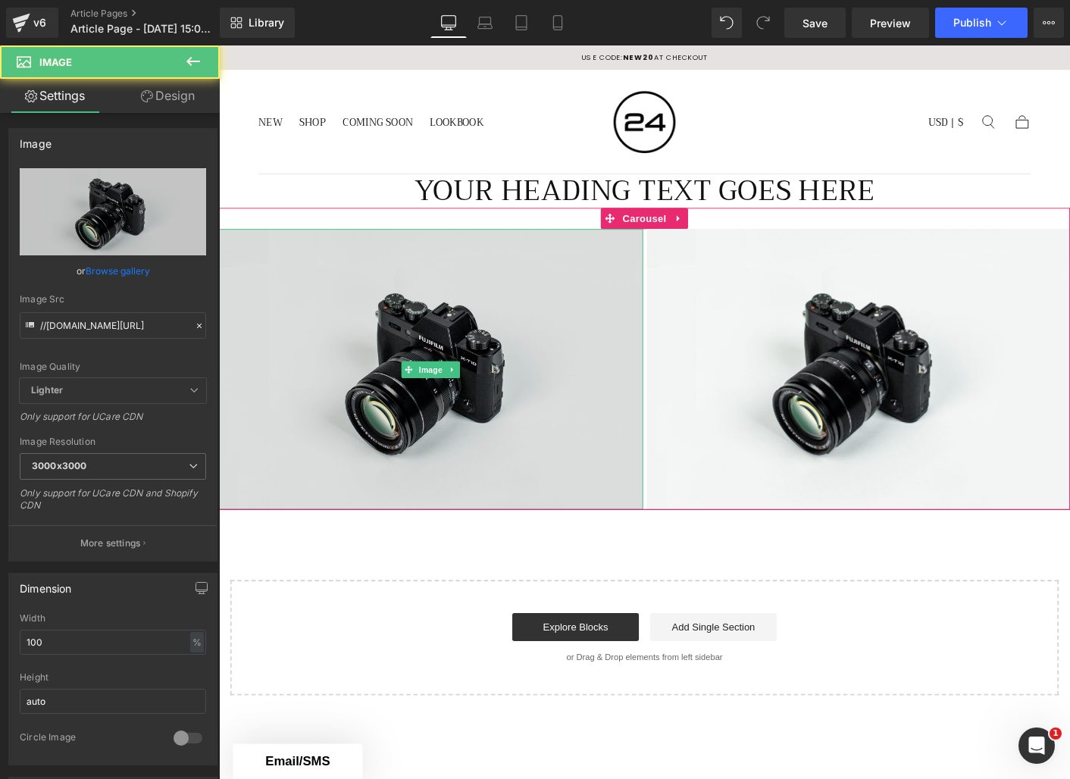
click at [447, 381] on img at bounding box center [447, 394] width 457 height 302
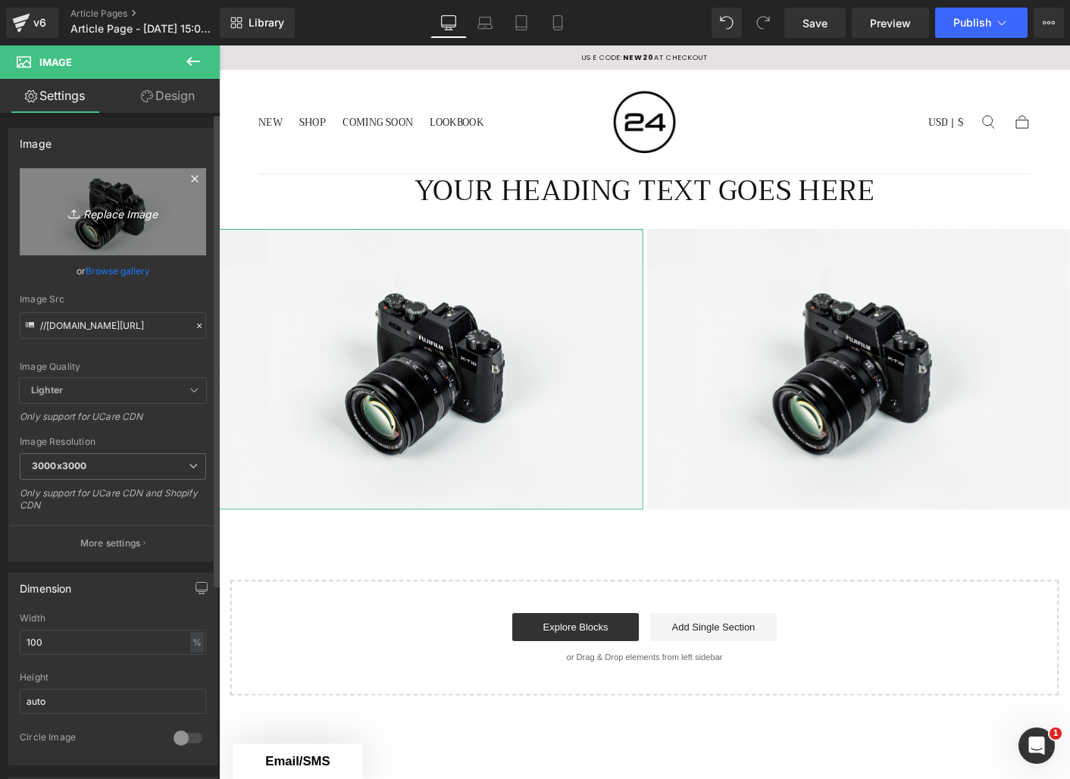
click at [126, 252] on link "Replace Image" at bounding box center [113, 211] width 186 height 87
type input "C:\fakepath\Beijo_Mini_Dress_in_Soft_Cream.webp"
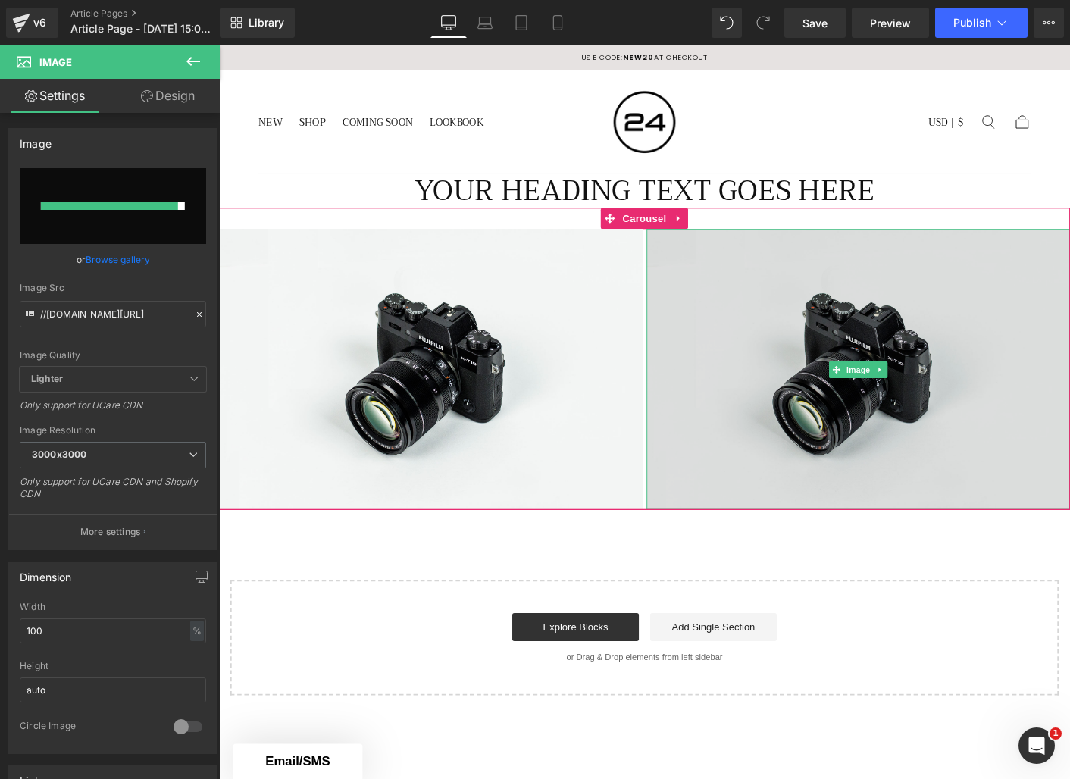
type input "[URL][DOMAIN_NAME]"
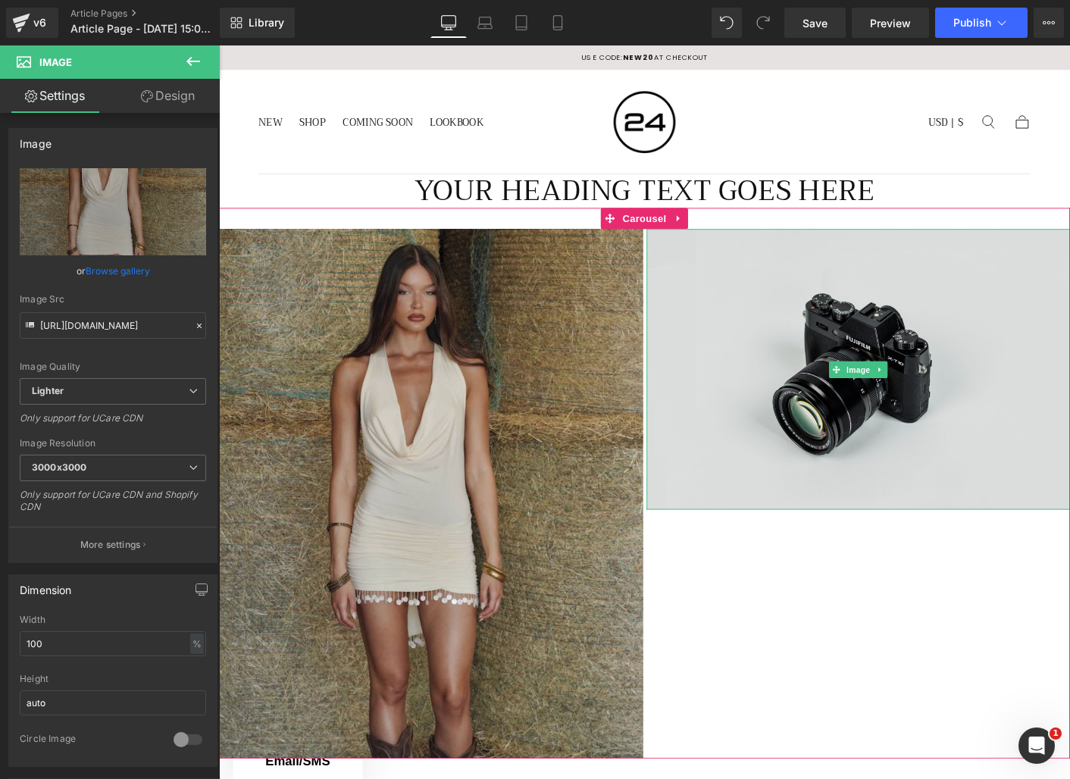
click at [876, 406] on img at bounding box center [908, 394] width 457 height 302
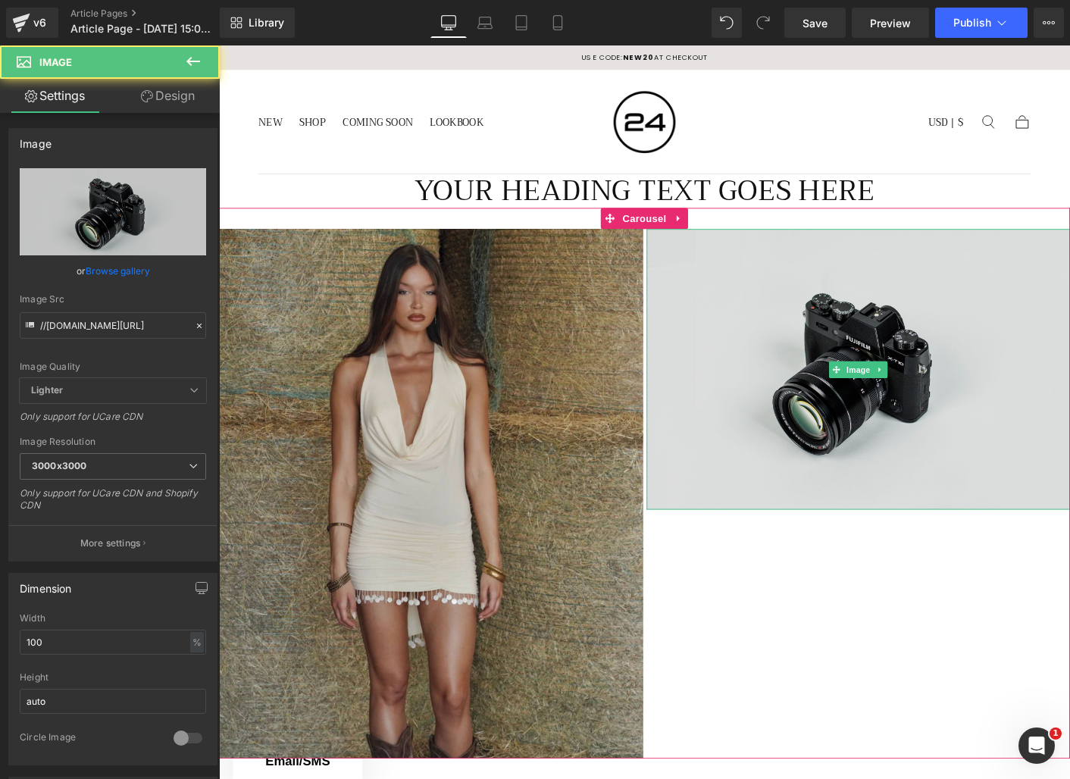
click at [876, 406] on img at bounding box center [908, 394] width 457 height 302
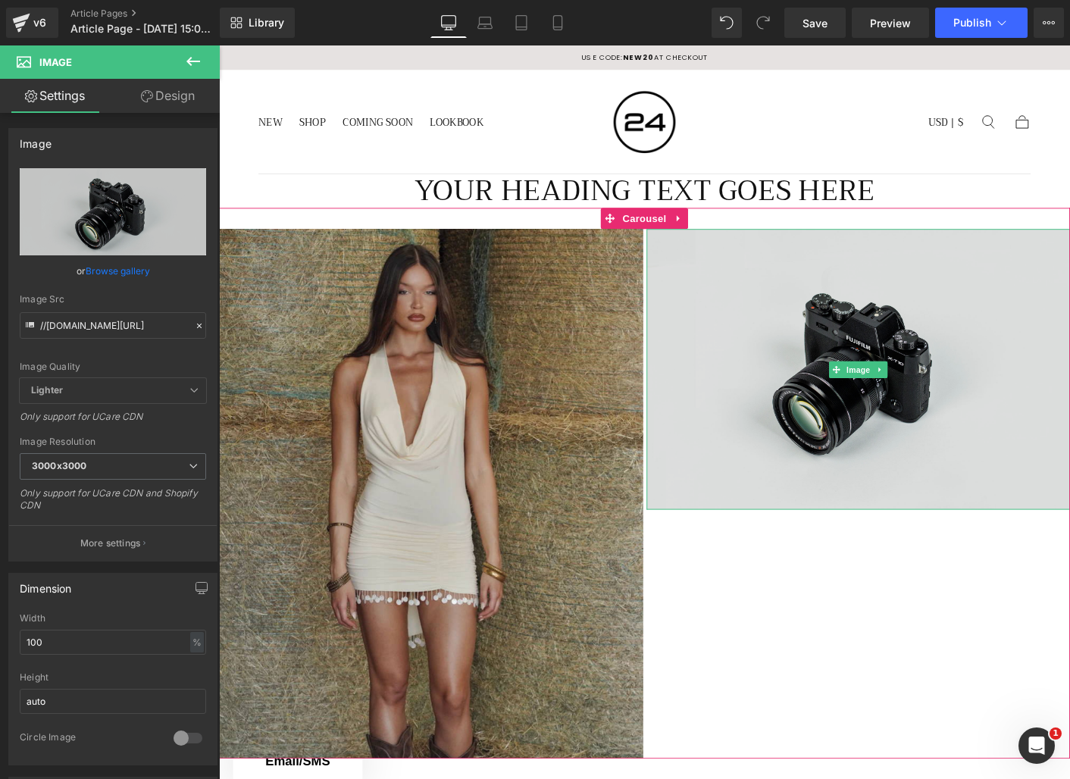
click at [876, 406] on img at bounding box center [908, 394] width 457 height 302
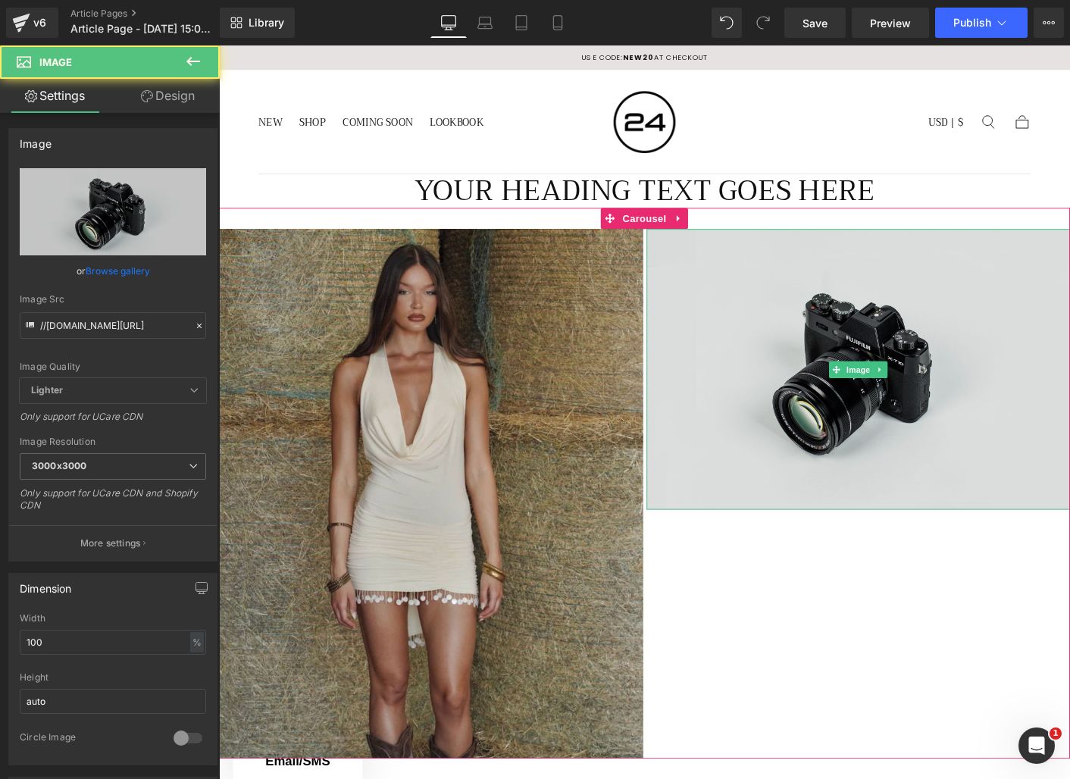
click at [876, 406] on img at bounding box center [908, 394] width 457 height 302
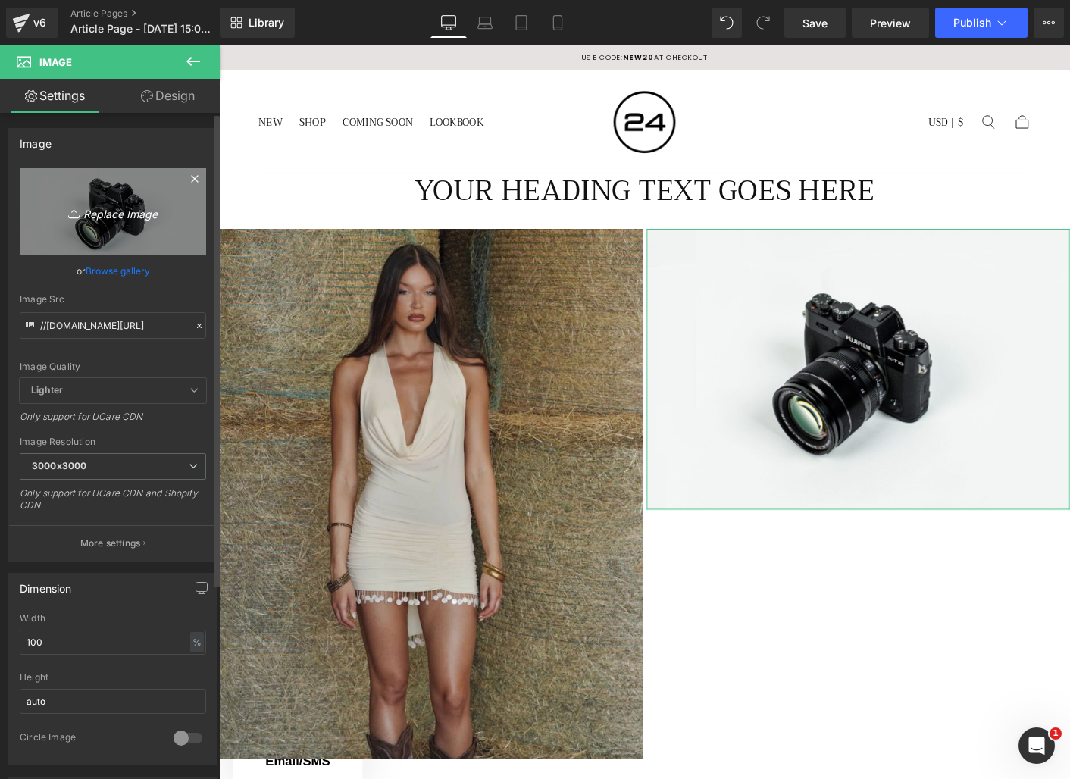
click at [136, 235] on link "Replace Image" at bounding box center [113, 211] width 186 height 87
type input "C:\fakepath\Bela_Mini_Dress_In_Espresso.webp"
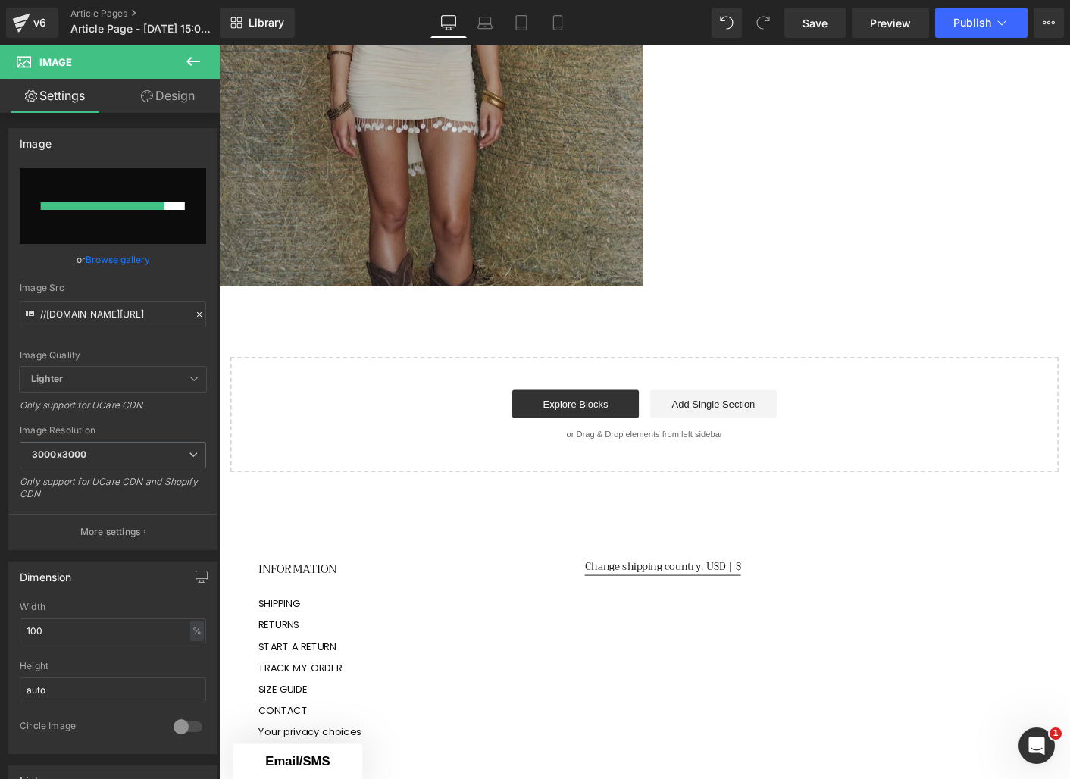
scroll to position [180, 0]
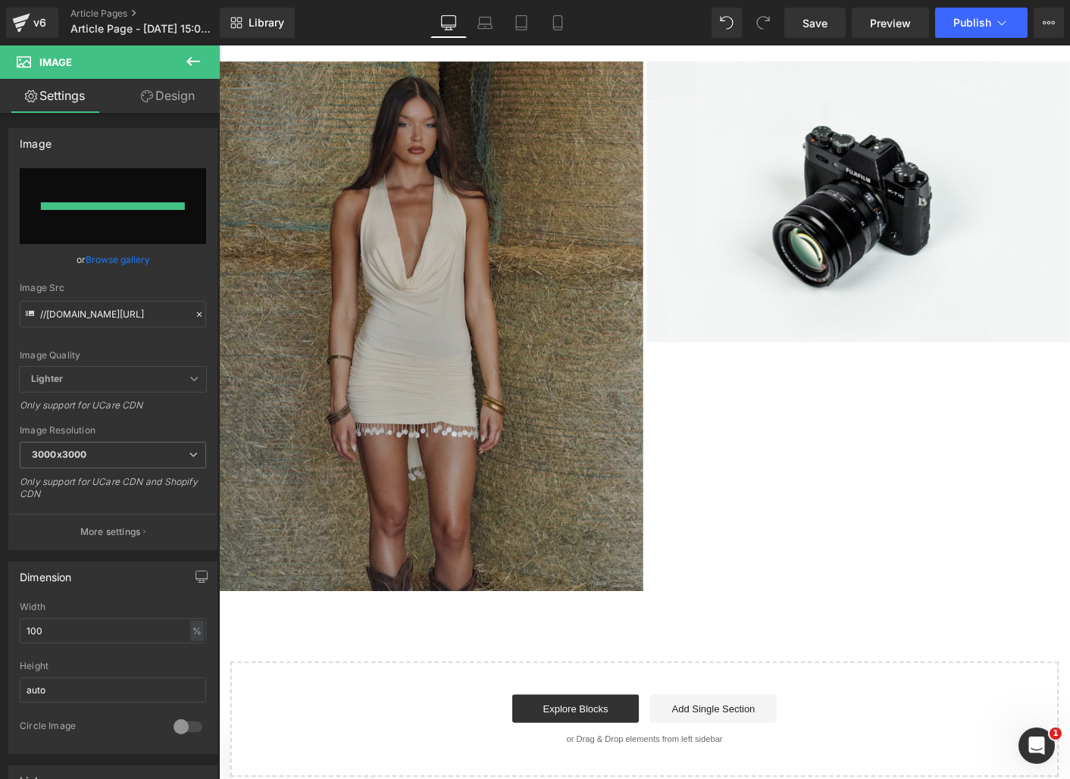
type input "[URL][DOMAIN_NAME]"
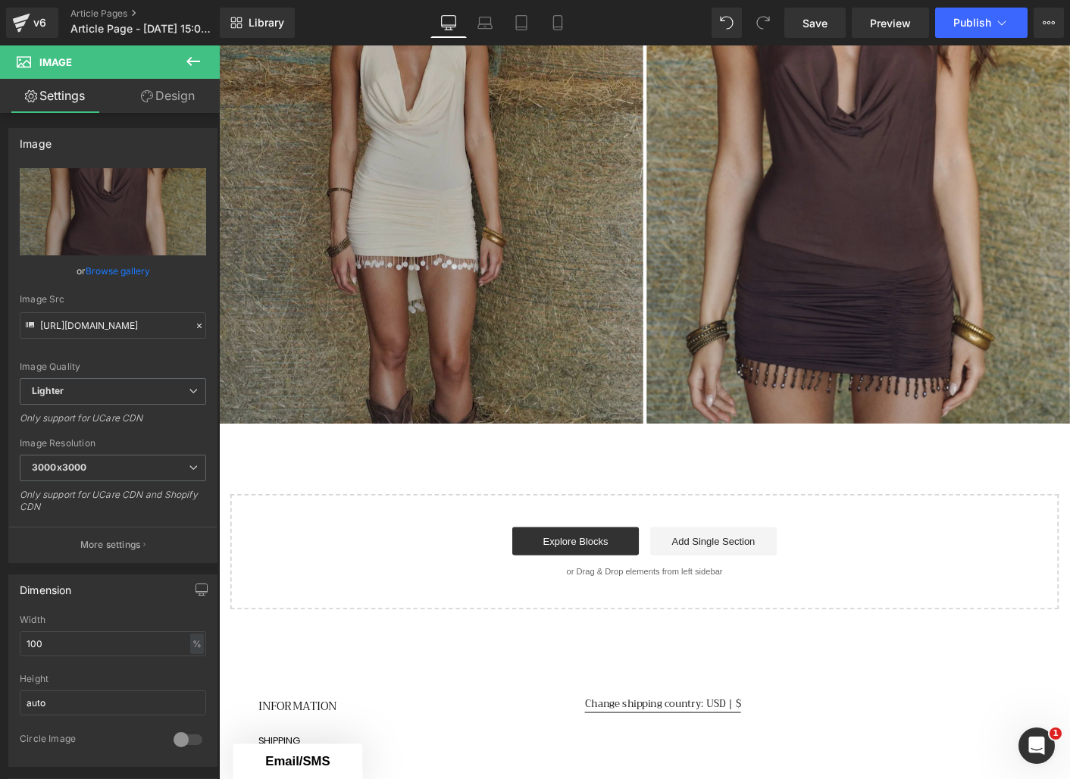
scroll to position [466, 0]
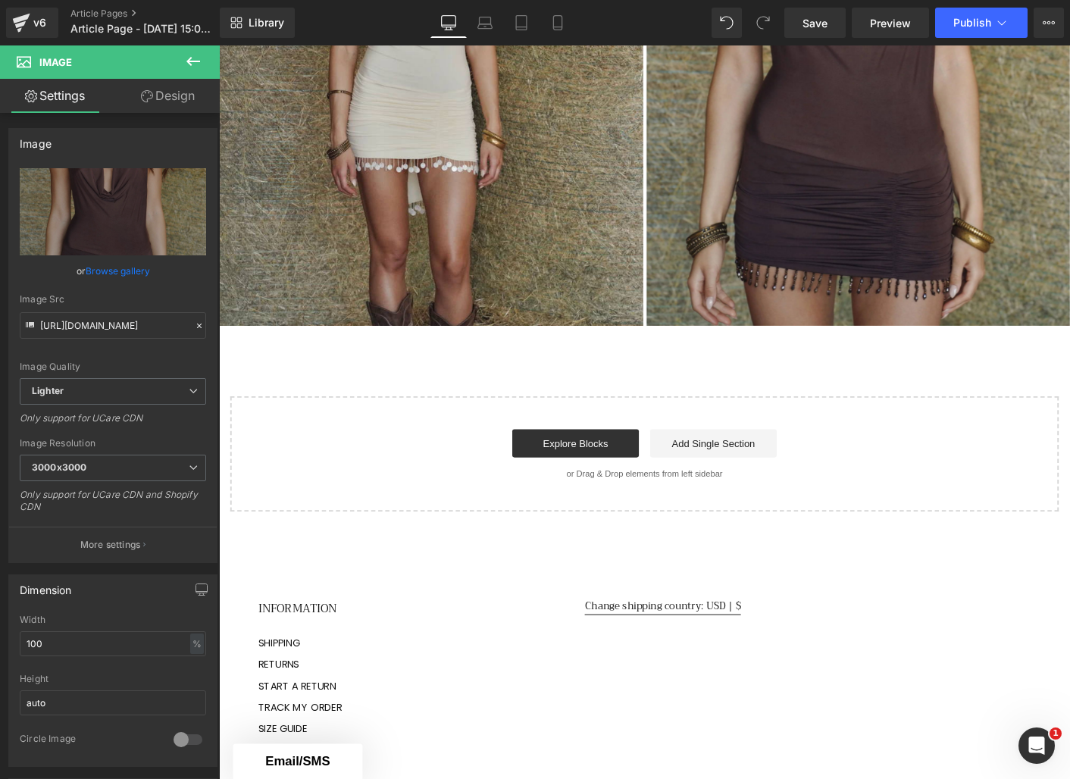
click at [197, 65] on icon at bounding box center [193, 61] width 18 height 18
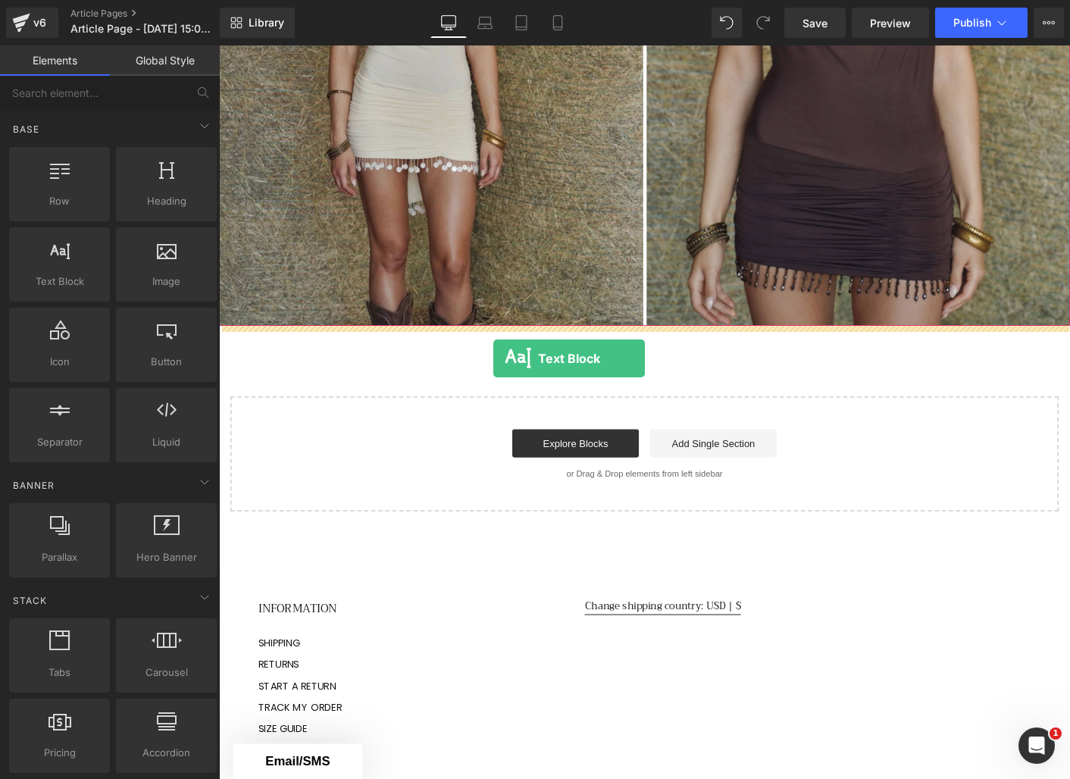
drag, startPoint x: 317, startPoint y: 332, endPoint x: 515, endPoint y: 383, distance: 204.3
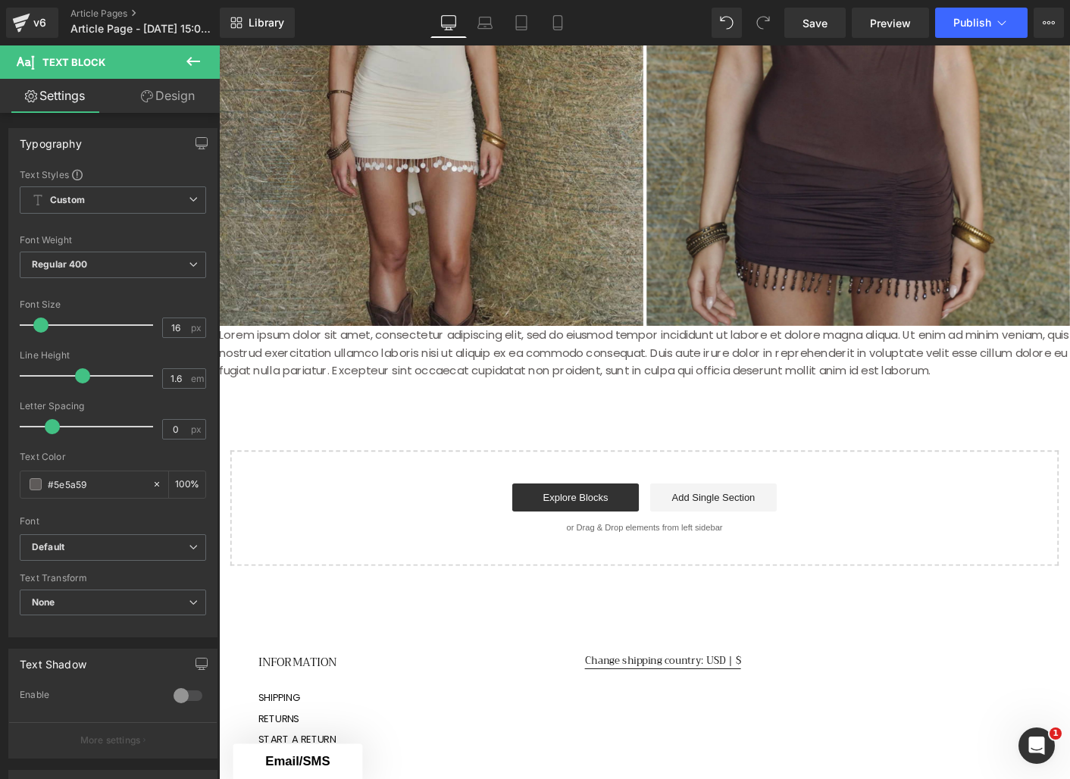
click at [202, 54] on icon at bounding box center [193, 61] width 18 height 18
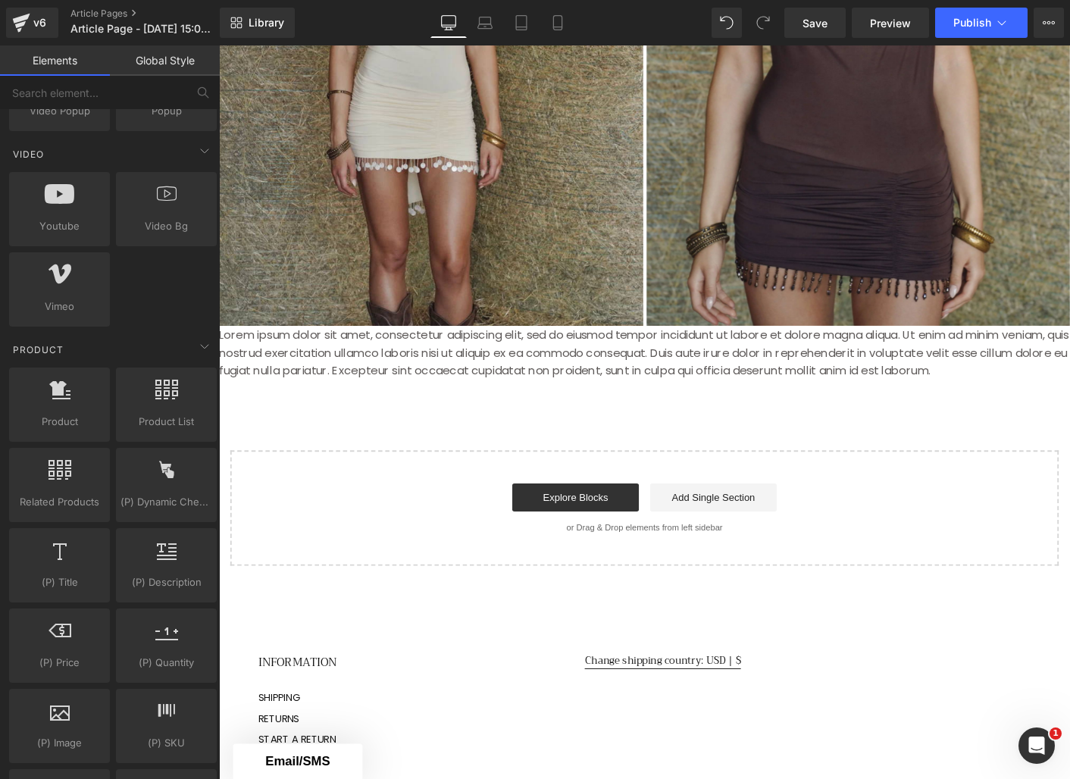
scroll to position [1084, 0]
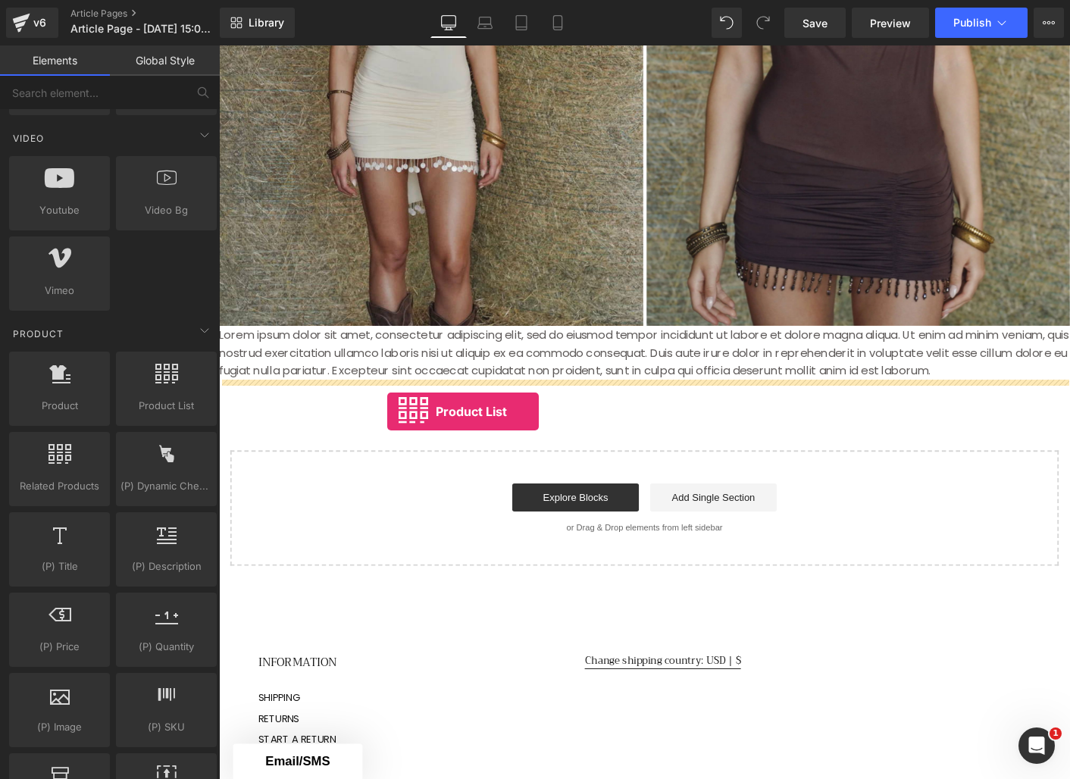
drag, startPoint x: 381, startPoint y: 431, endPoint x: 400, endPoint y: 440, distance: 20.7
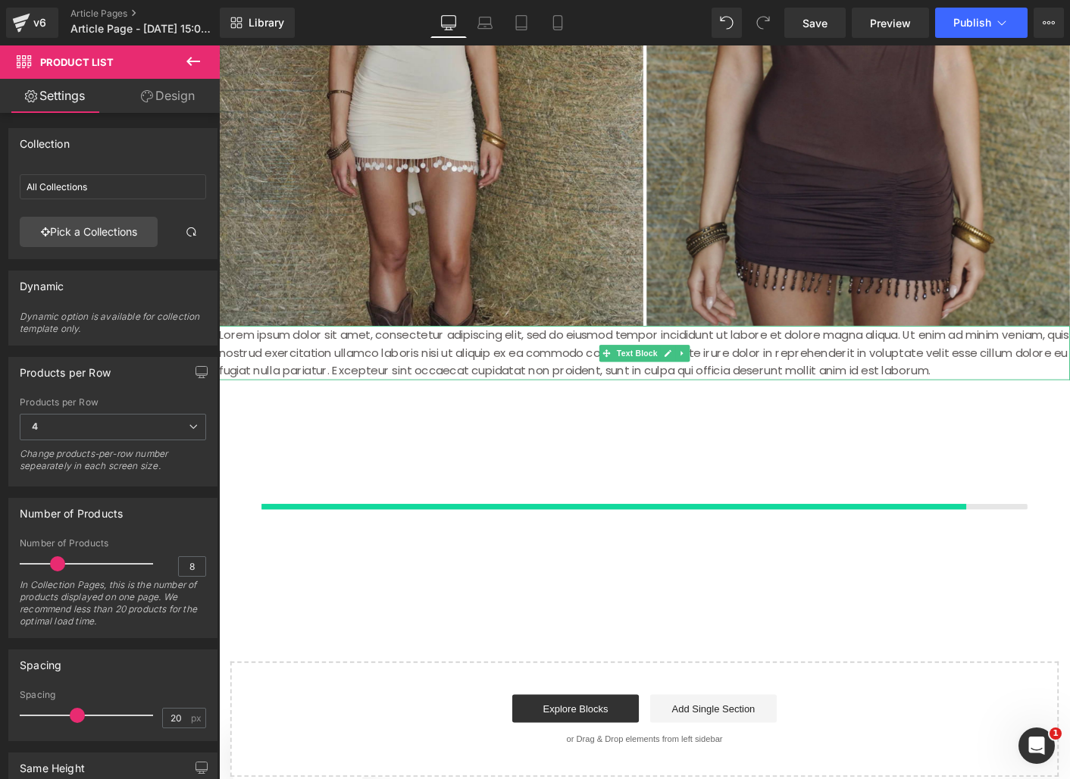
click at [392, 371] on p "Lorem ipsum dolor sit amet, consectetur adipiscing elit, sed do eiusmod tempor …" at bounding box center [677, 377] width 917 height 58
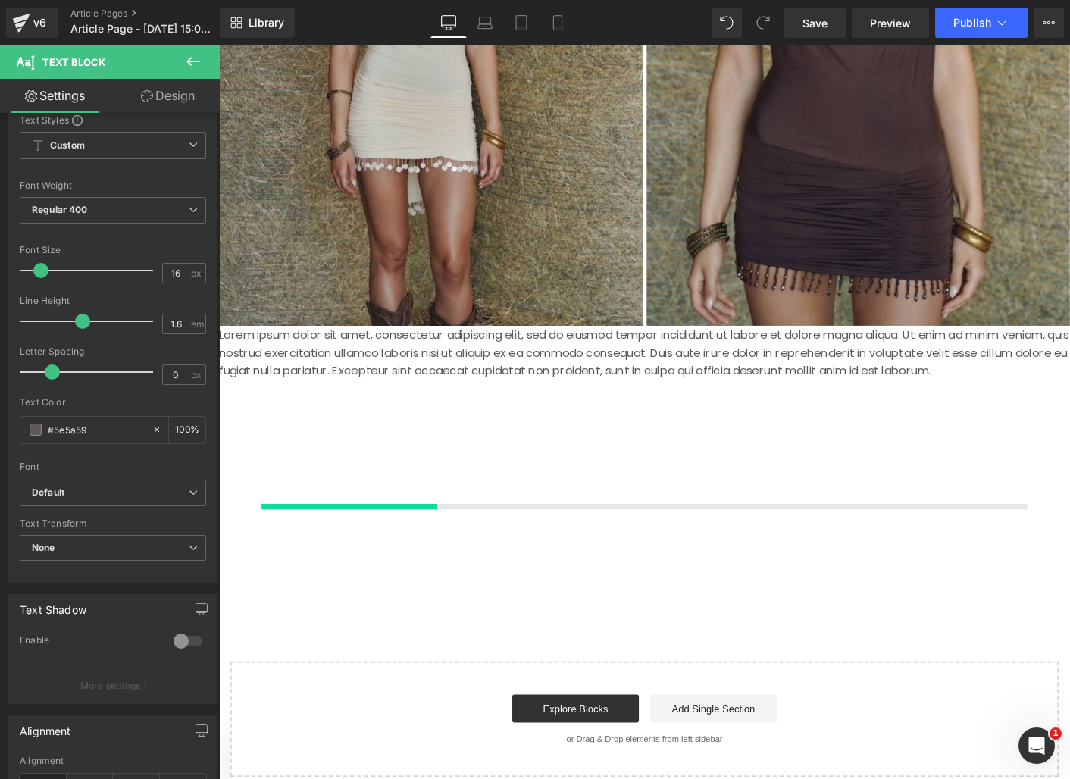
scroll to position [75, 0]
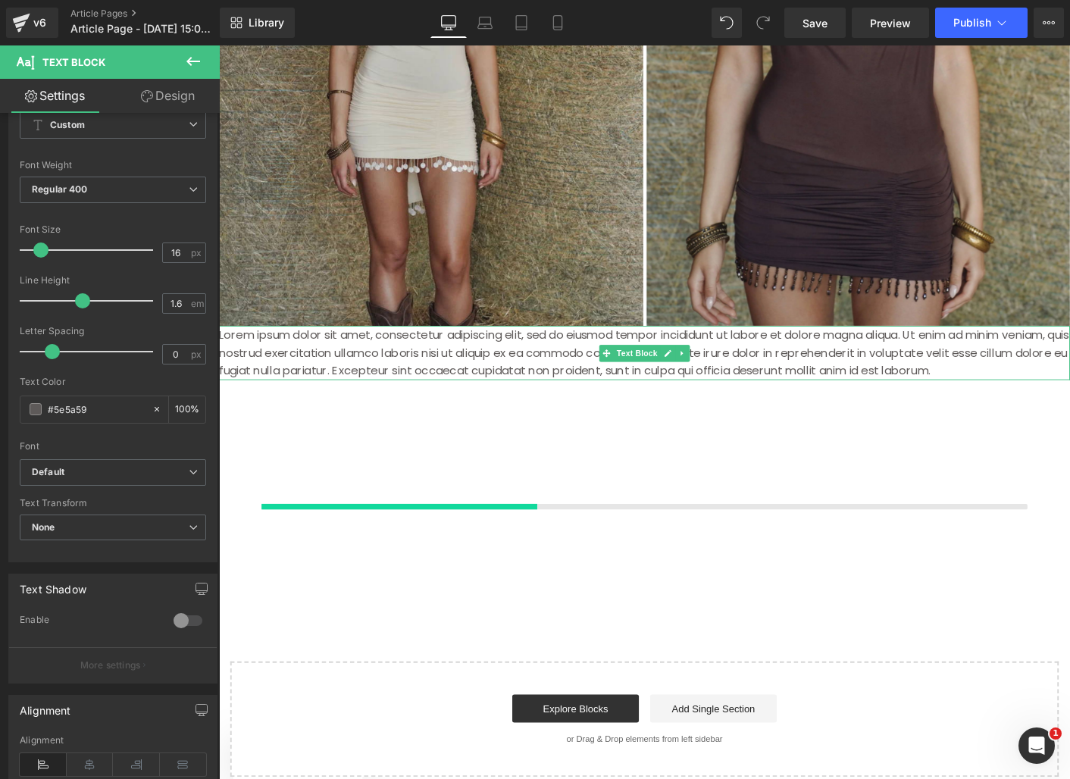
click at [371, 382] on p "Lorem ipsum dolor sit amet, consectetur adipiscing elit, sed do eiusmod tempor …" at bounding box center [677, 377] width 917 height 58
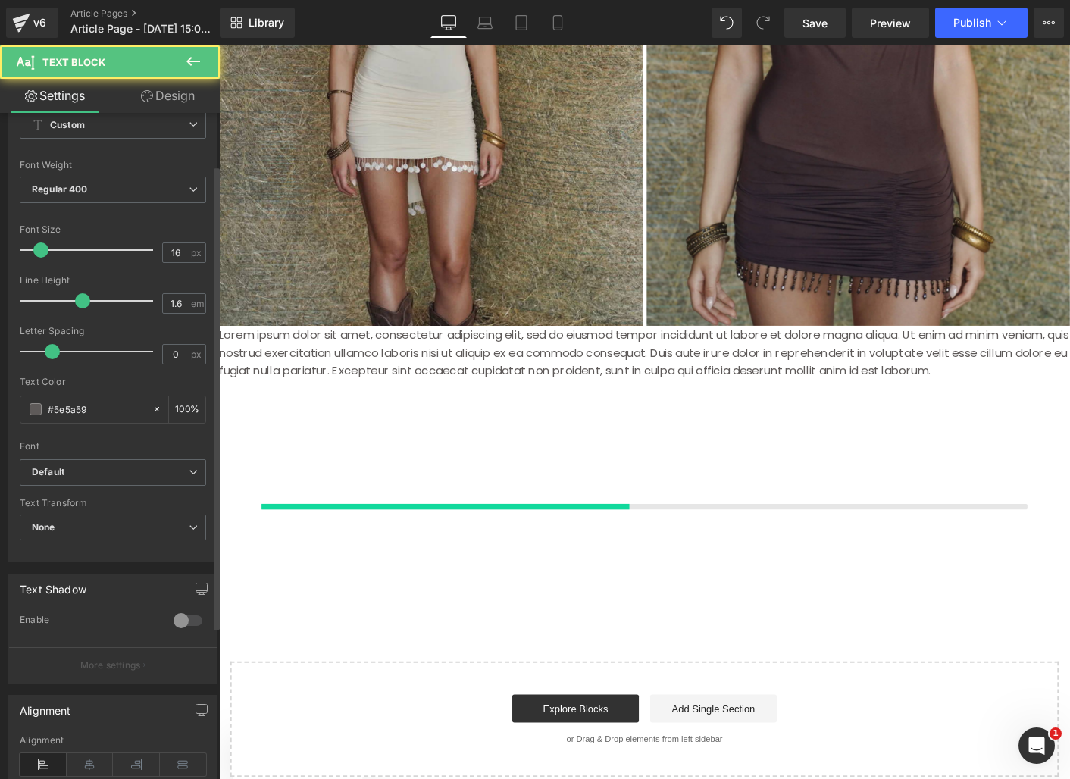
scroll to position [0, 0]
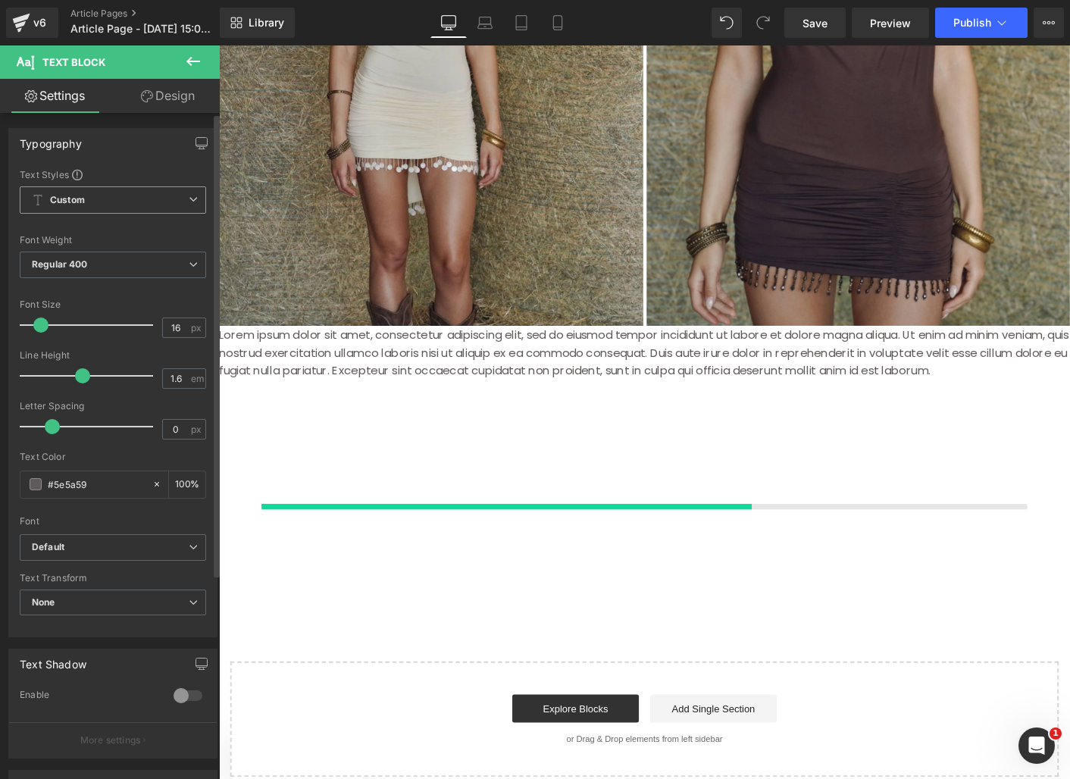
click at [170, 193] on span "Custom Setup Global Style" at bounding box center [113, 199] width 186 height 27
click at [155, 166] on div "Typography Text Styles Custom Custom Setup Global Style Custom Setup Global Sty…" at bounding box center [112, 382] width 209 height 509
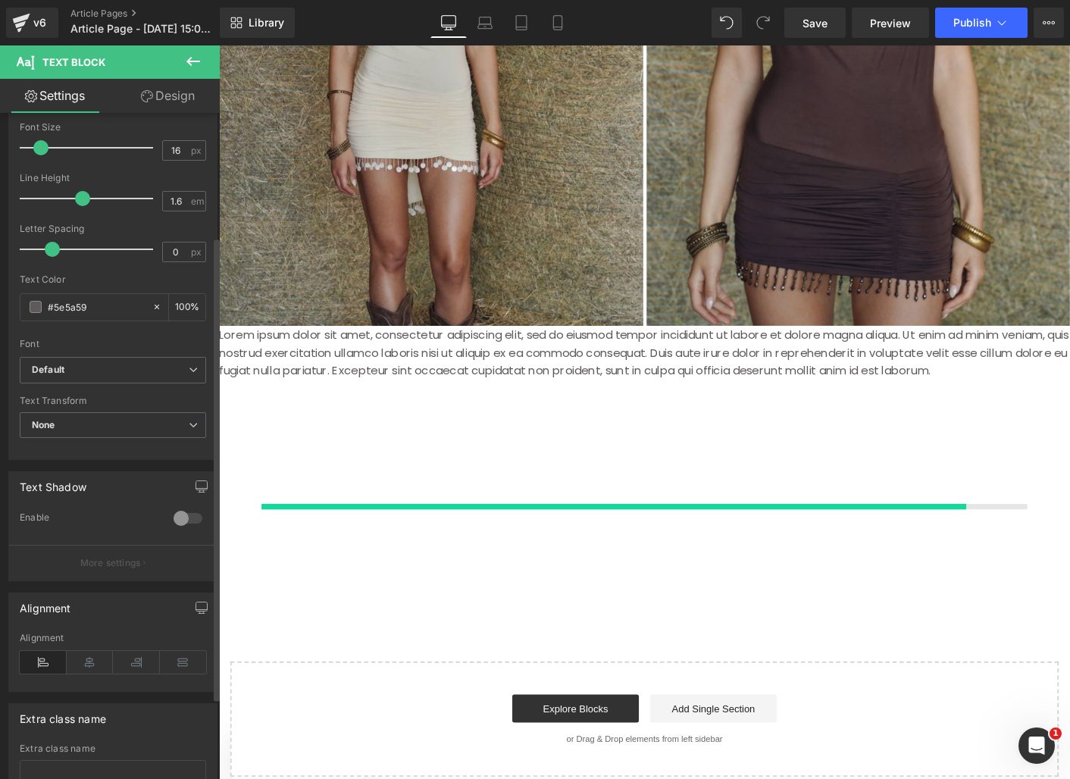
scroll to position [293, 0]
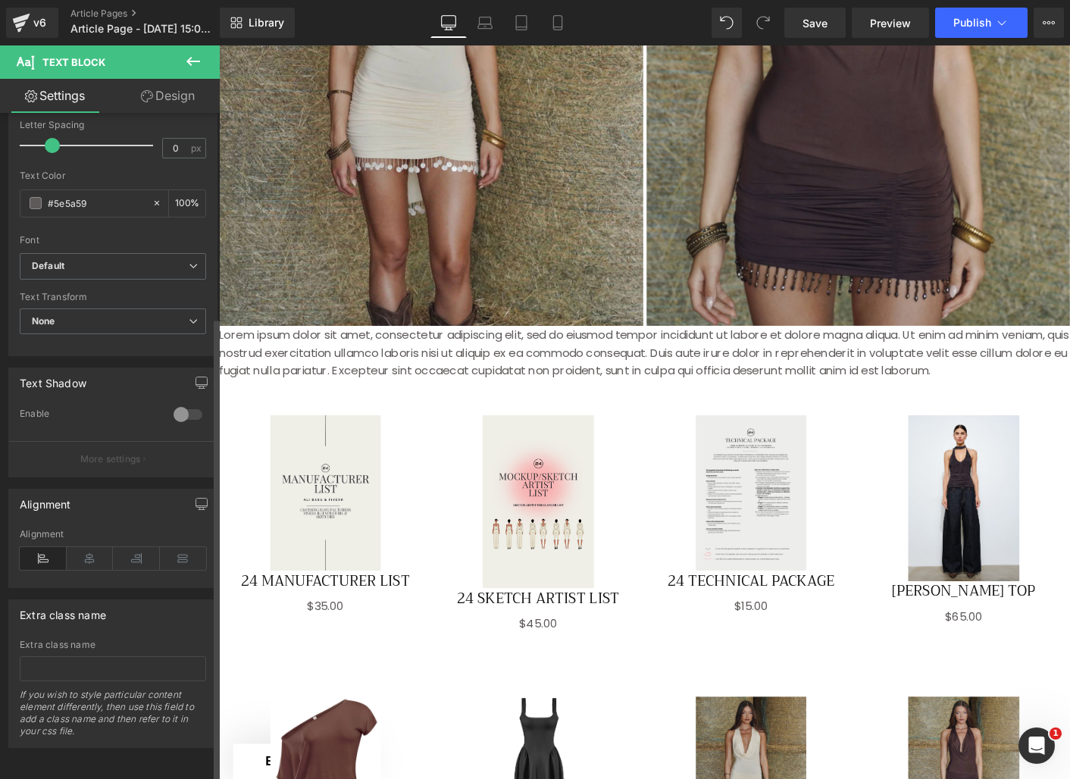
click at [175, 403] on div at bounding box center [188, 415] width 36 height 24
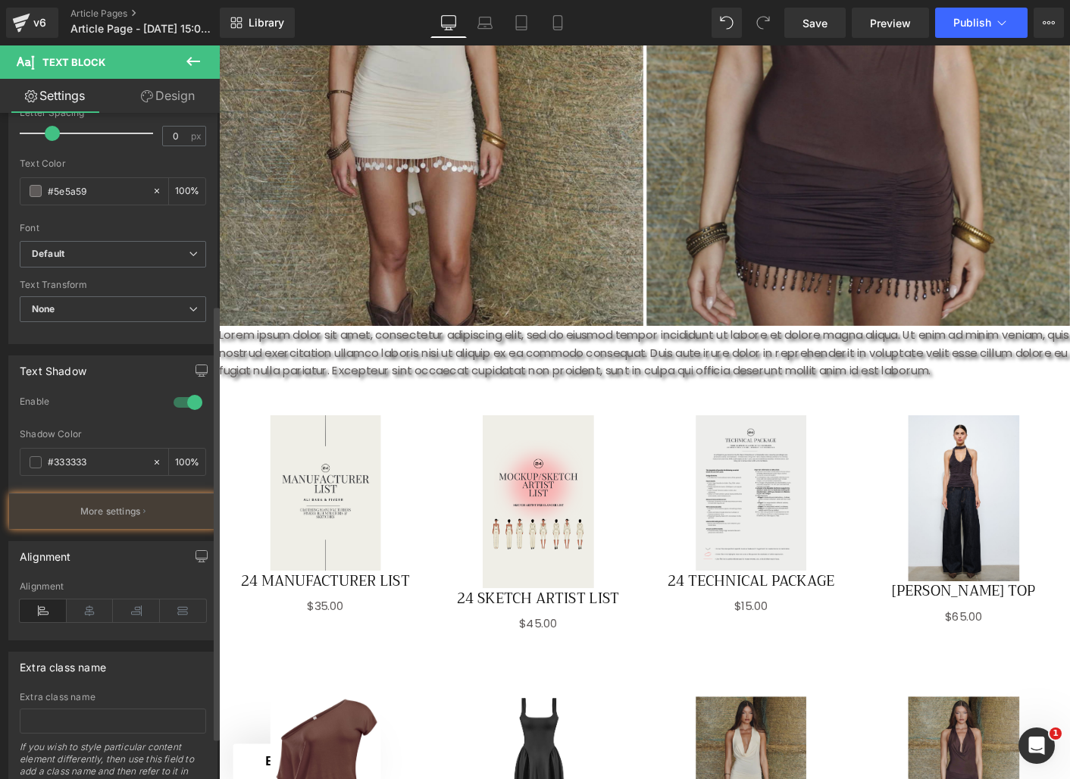
click at [180, 403] on div at bounding box center [188, 402] width 36 height 24
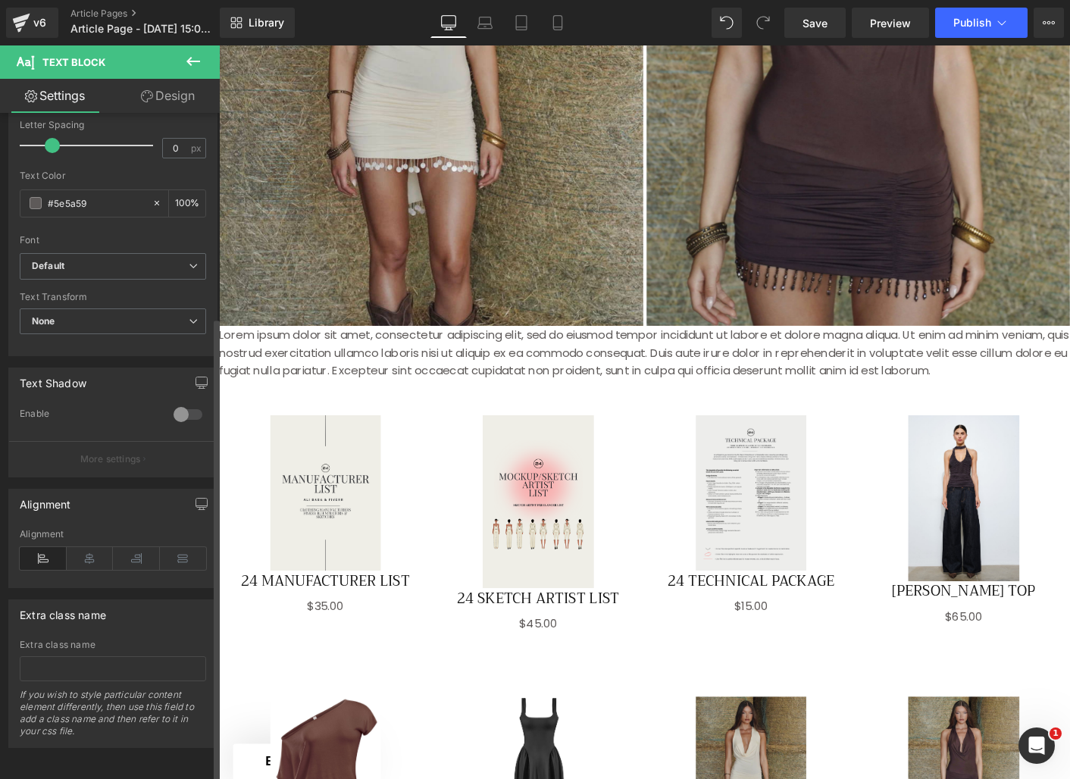
scroll to position [262, 0]
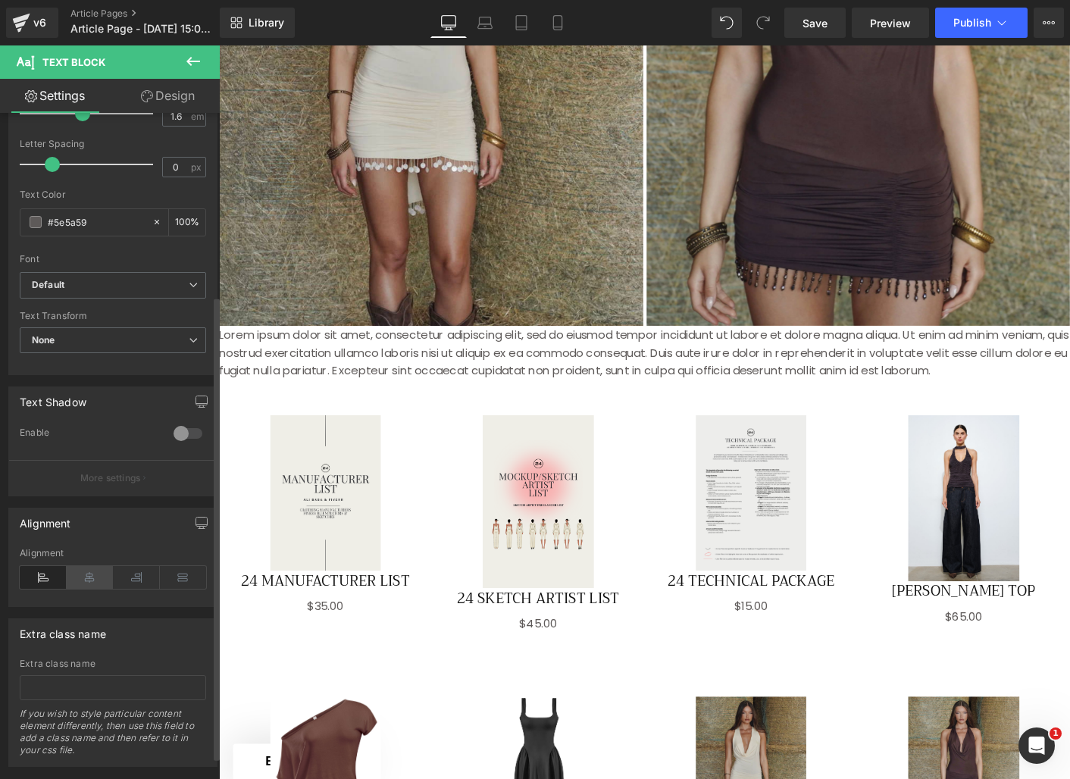
click at [97, 573] on icon at bounding box center [90, 577] width 47 height 23
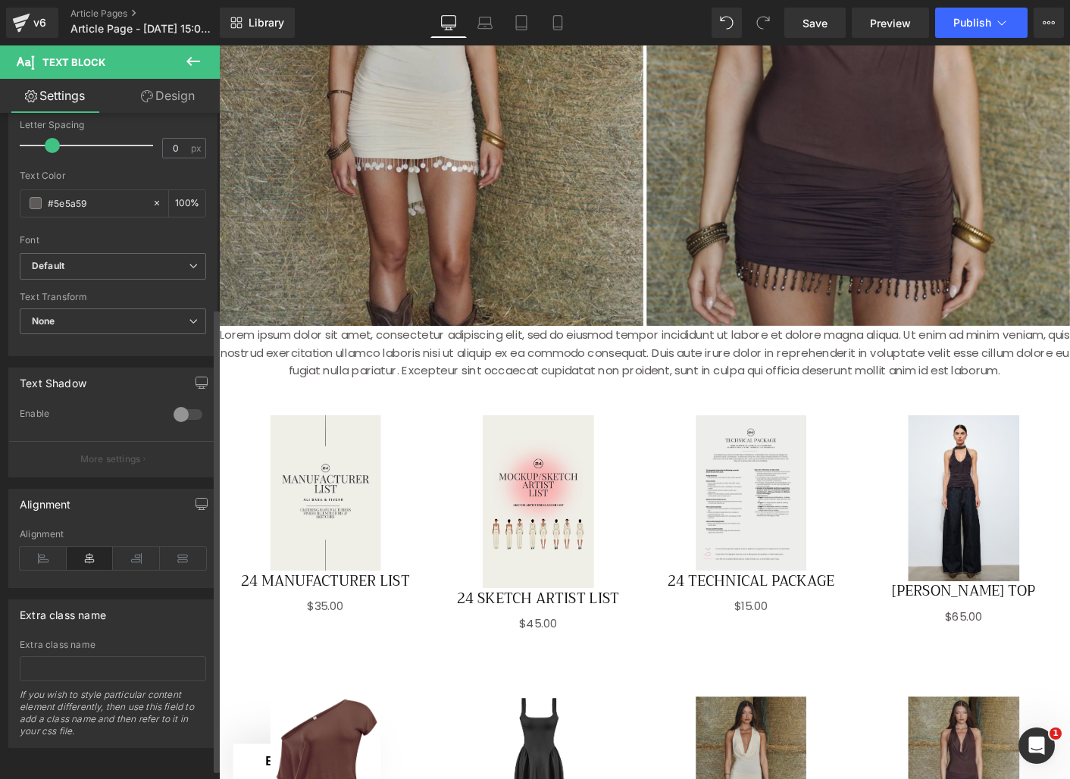
scroll to position [264, 0]
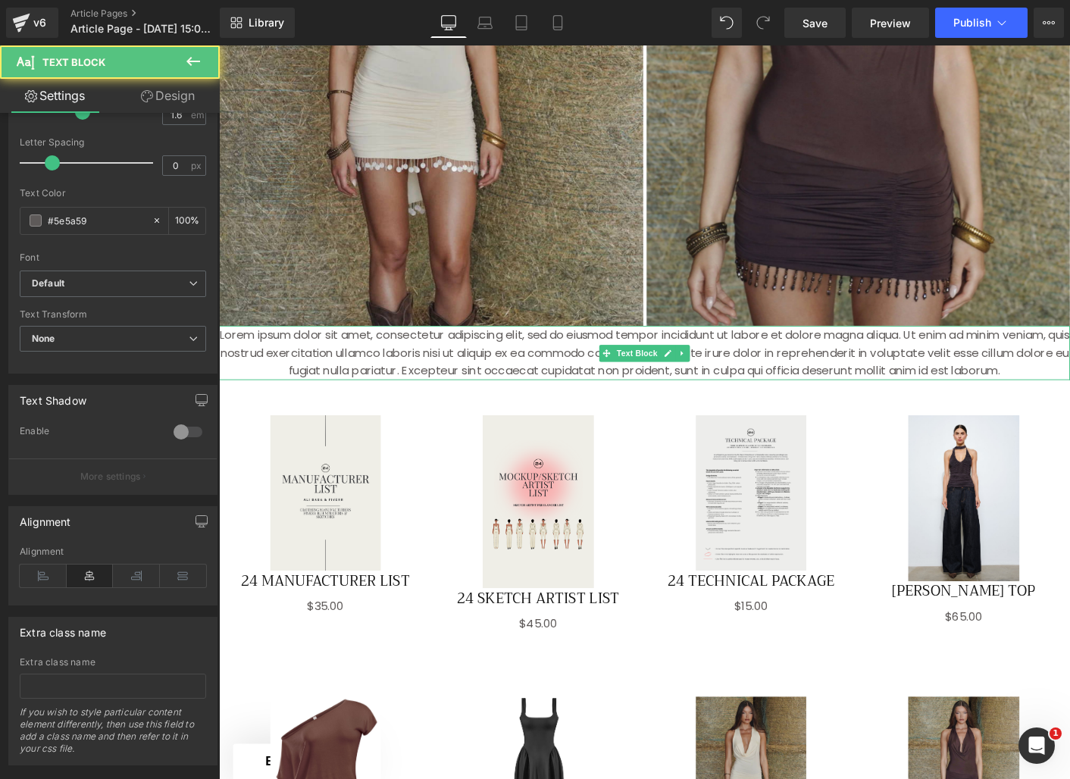
click at [309, 372] on p "Lorem ipsum dolor sit amet, consectetur adipiscing elit, sed do eiusmod tempor …" at bounding box center [677, 377] width 917 height 58
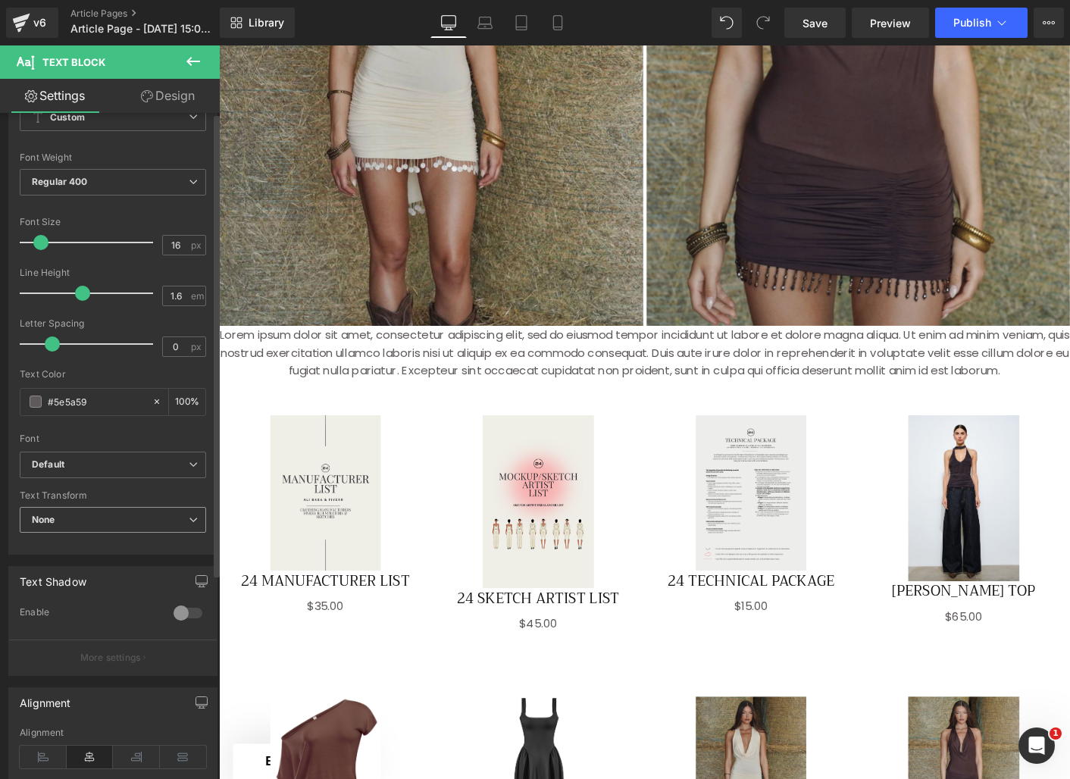
scroll to position [0, 0]
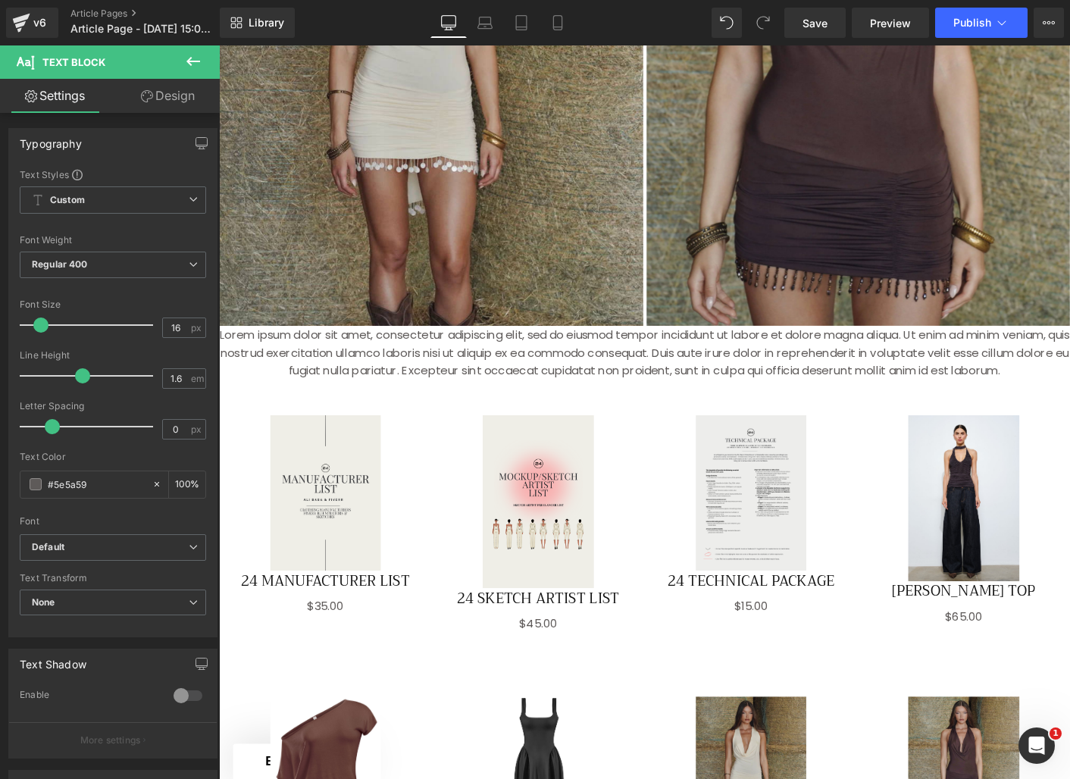
click at [168, 102] on link "Design" at bounding box center [168, 96] width 110 height 34
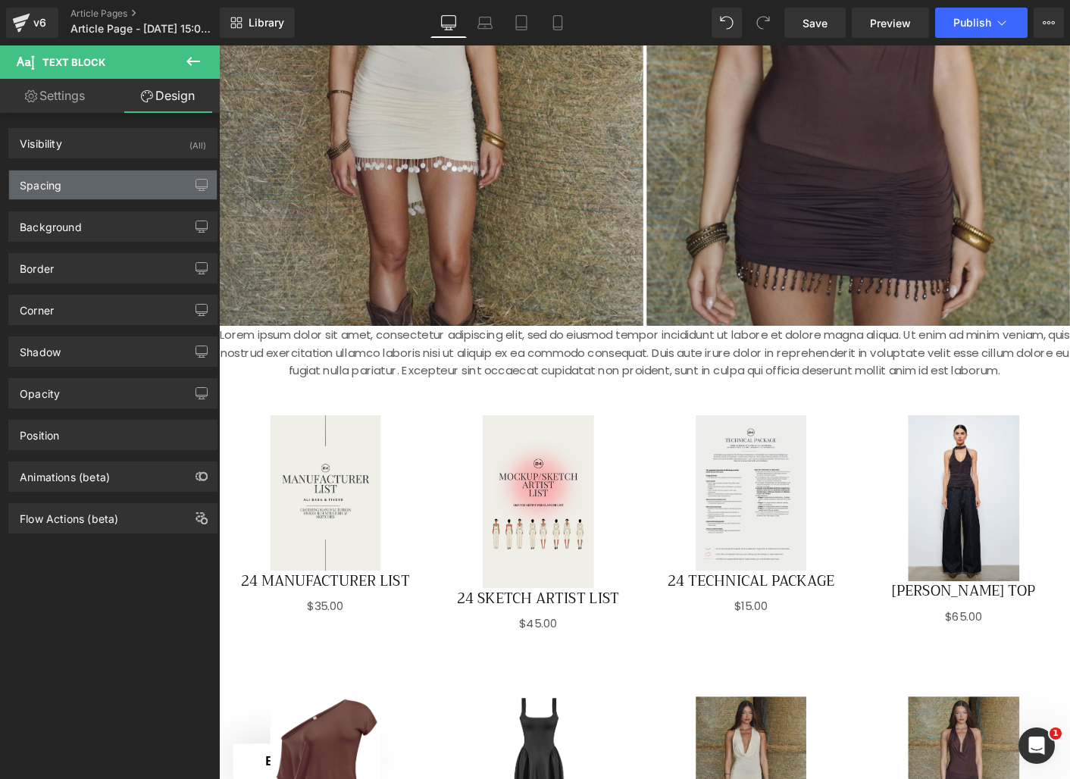
click at [120, 188] on div "Spacing" at bounding box center [113, 185] width 208 height 29
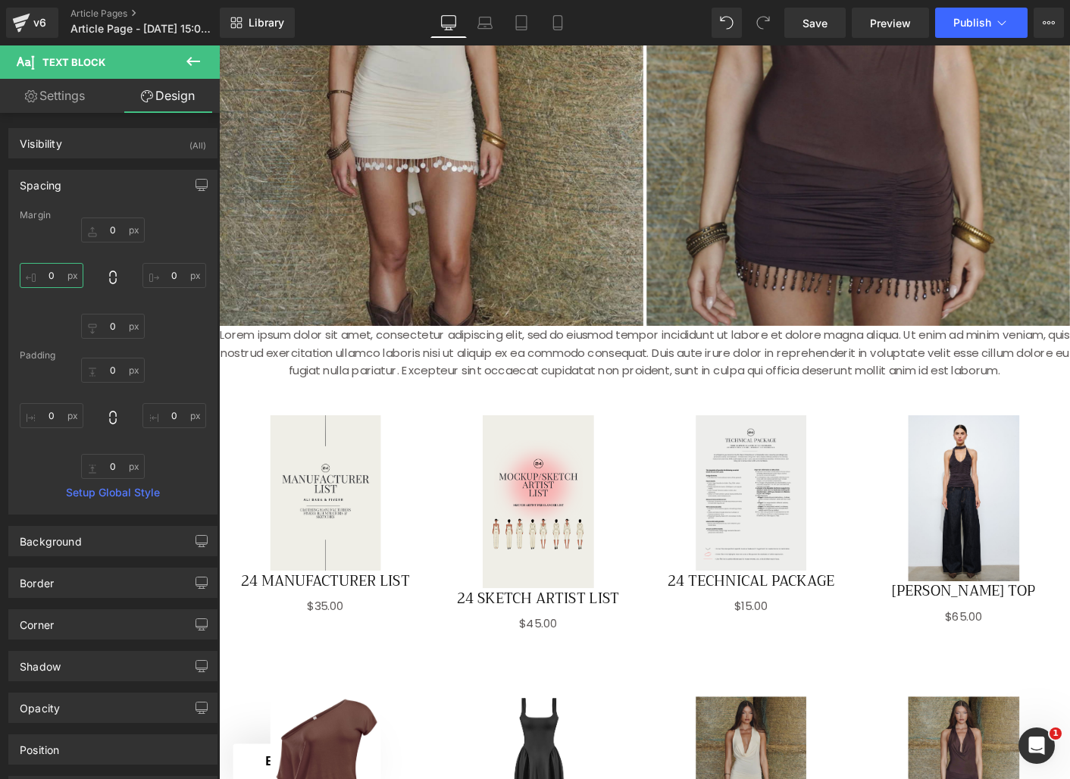
click at [58, 281] on input "0" at bounding box center [52, 275] width 64 height 25
type input "5"
click at [177, 277] on input "0" at bounding box center [175, 275] width 64 height 25
type input "5"
click at [55, 278] on input "5" at bounding box center [52, 275] width 64 height 25
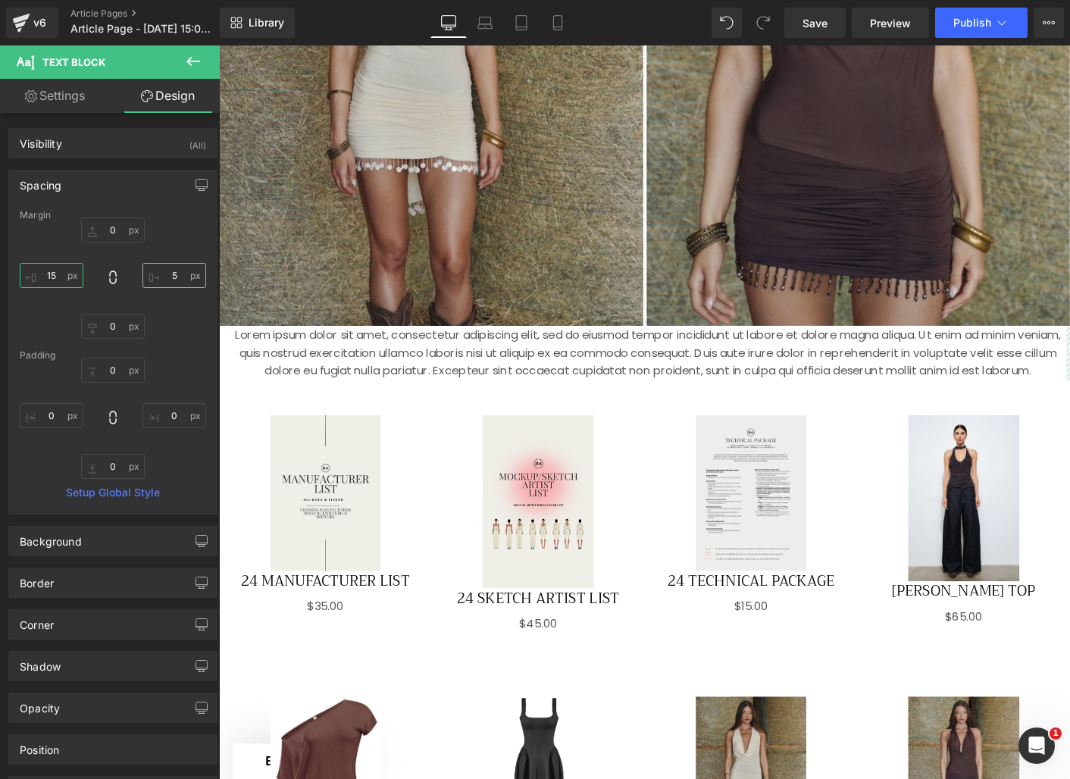
type input "15"
click at [167, 276] on input "5" at bounding box center [175, 275] width 64 height 25
type input "15"
click at [112, 231] on input "0" at bounding box center [113, 230] width 64 height 25
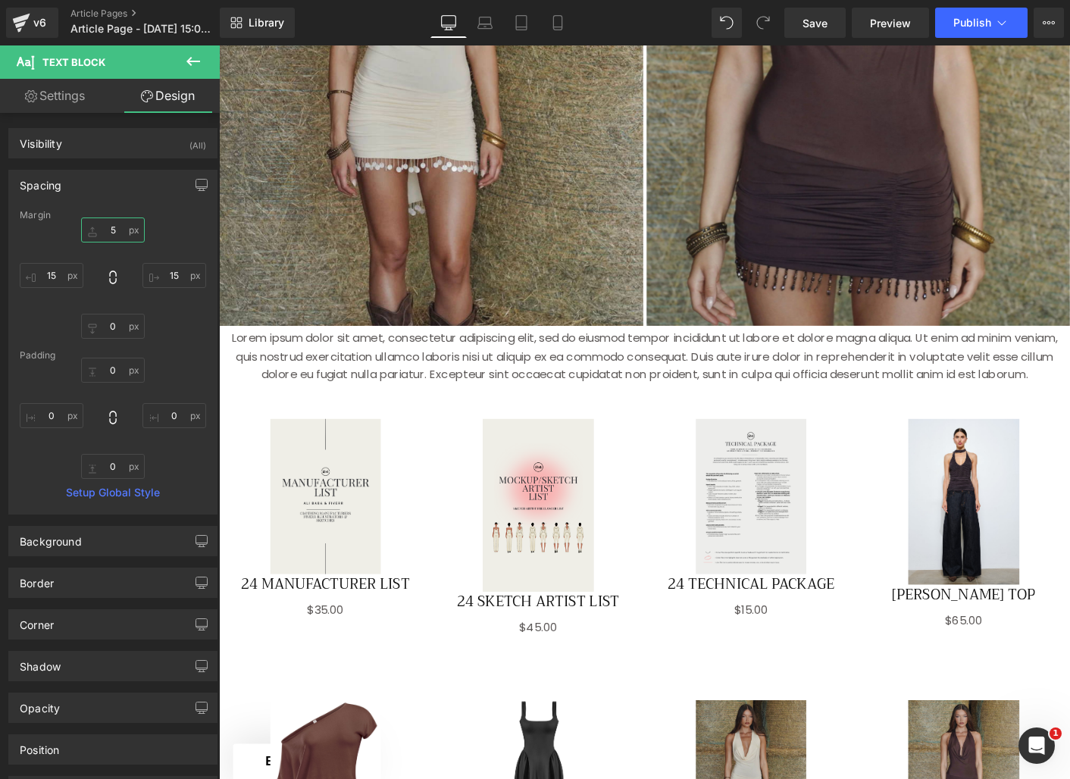
click at [112, 231] on input "5" at bounding box center [113, 230] width 64 height 25
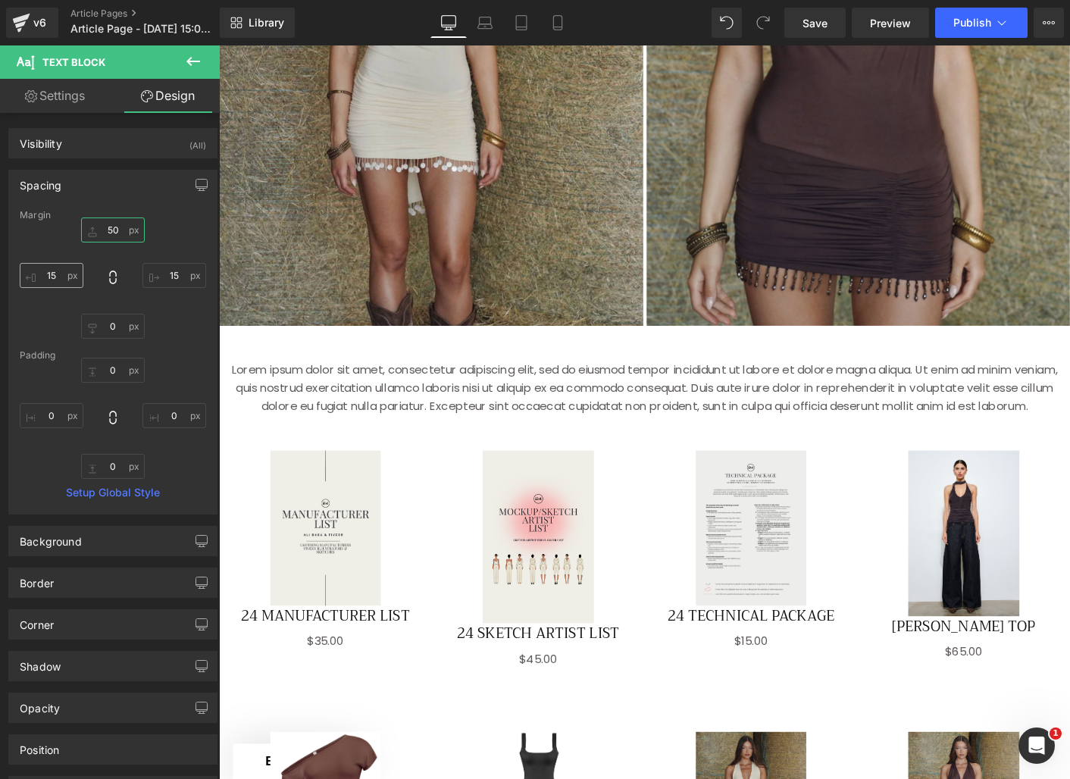
type input "50"
click at [49, 273] on input "15" at bounding box center [52, 275] width 64 height 25
click at [52, 273] on input "15" at bounding box center [52, 275] width 64 height 25
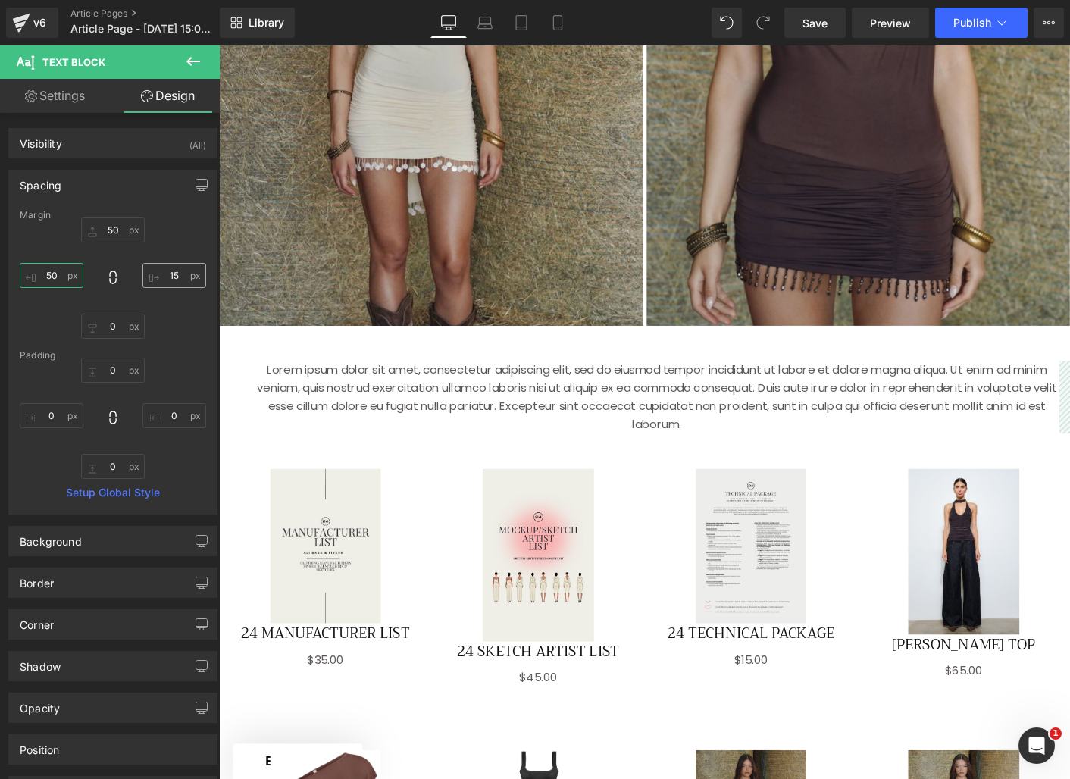
type input "50"
click at [170, 273] on input "15" at bounding box center [175, 275] width 64 height 25
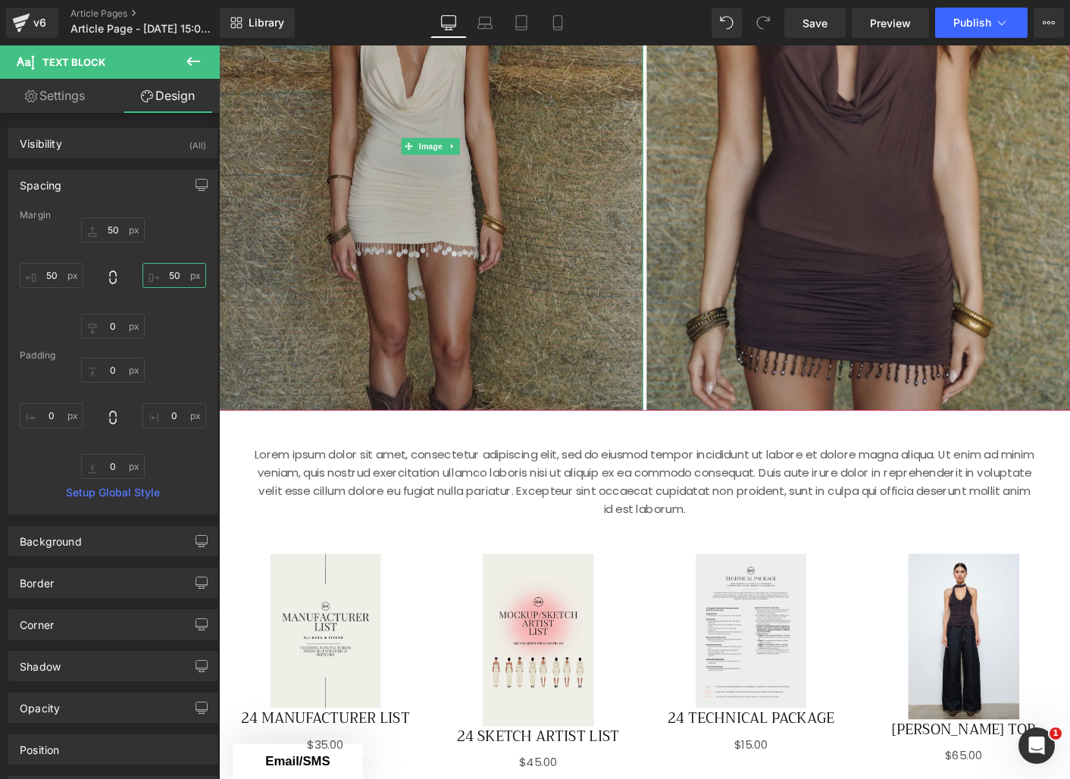
scroll to position [525, 0]
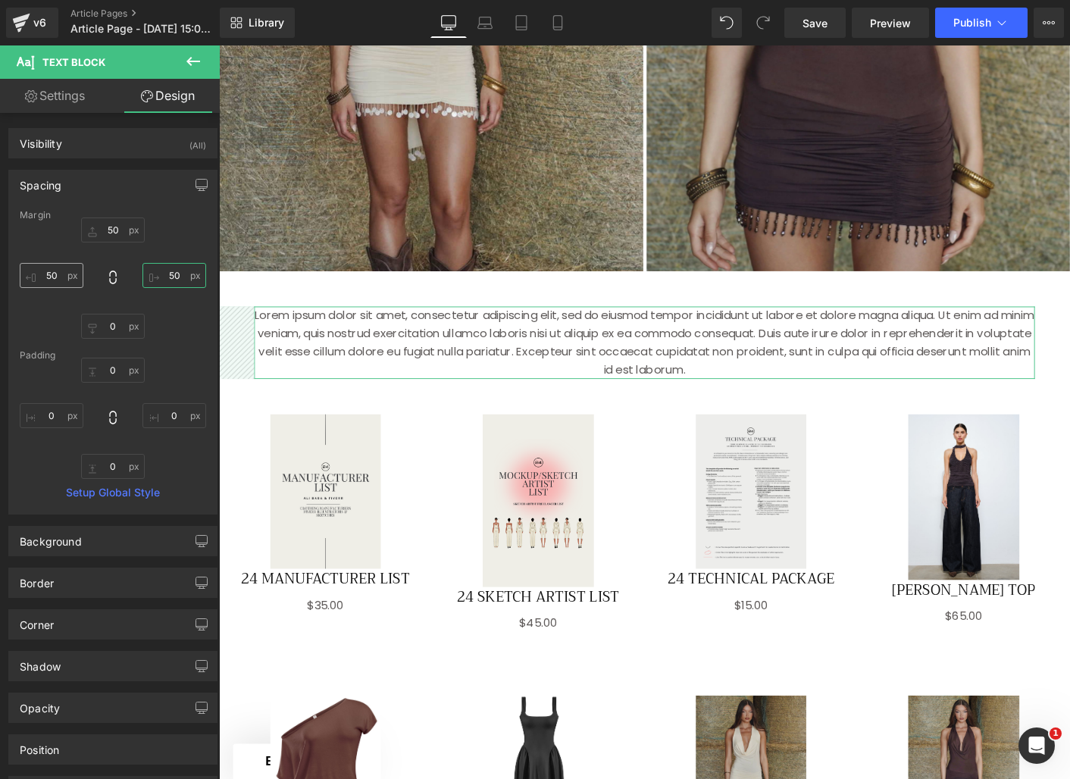
type input "50"
click at [60, 276] on input "50" at bounding box center [52, 275] width 64 height 25
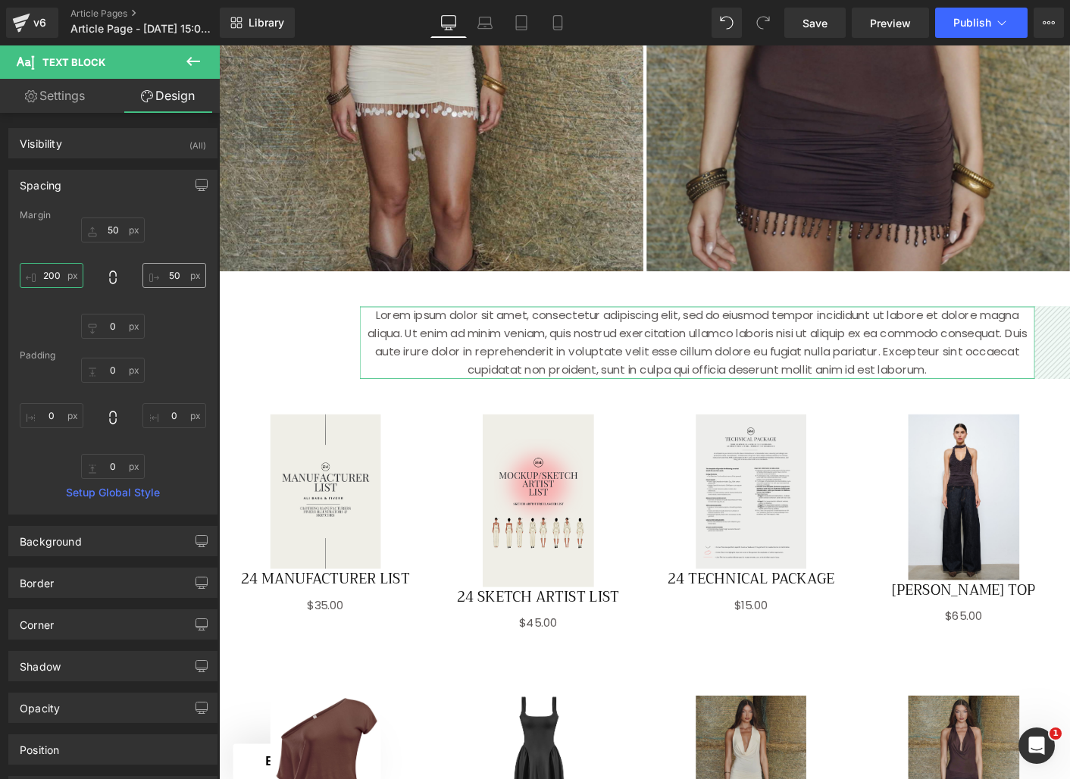
type input "200"
click at [164, 278] on input "50" at bounding box center [175, 275] width 64 height 25
type input "200"
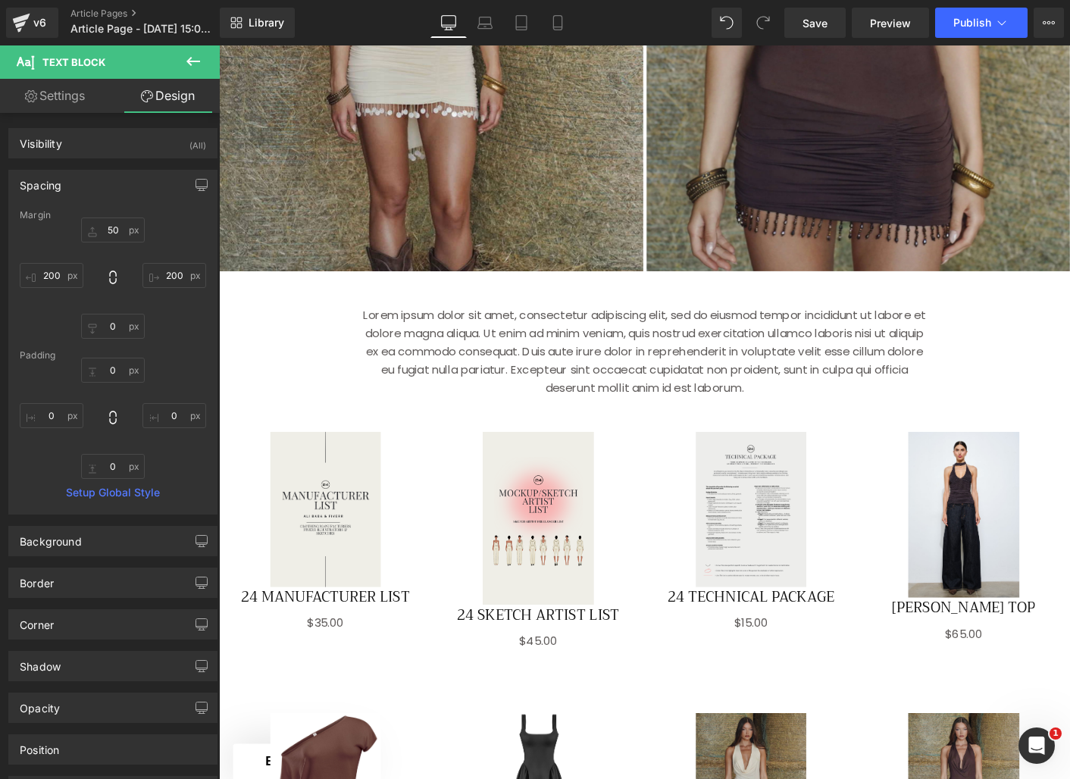
click at [246, 361] on div "Your heading text goes here Heading Image Image ‹ › [GEOGRAPHIC_DATA] Lorem ips…" at bounding box center [677, 475] width 917 height 1633
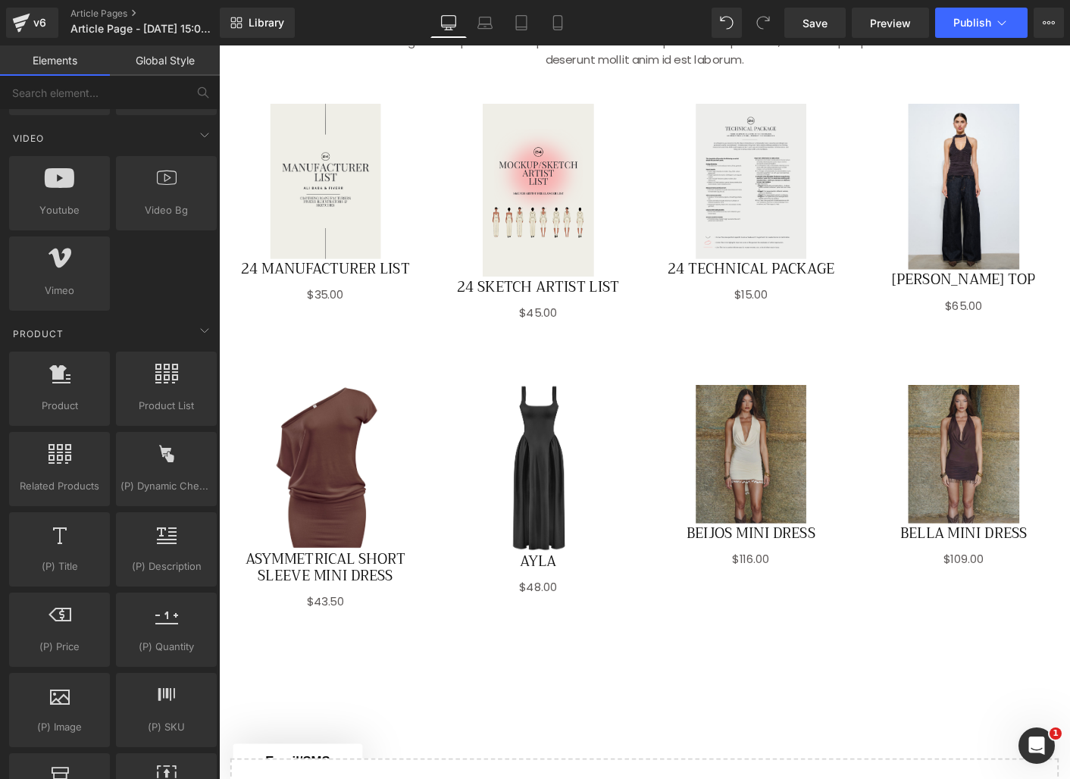
scroll to position [807, 0]
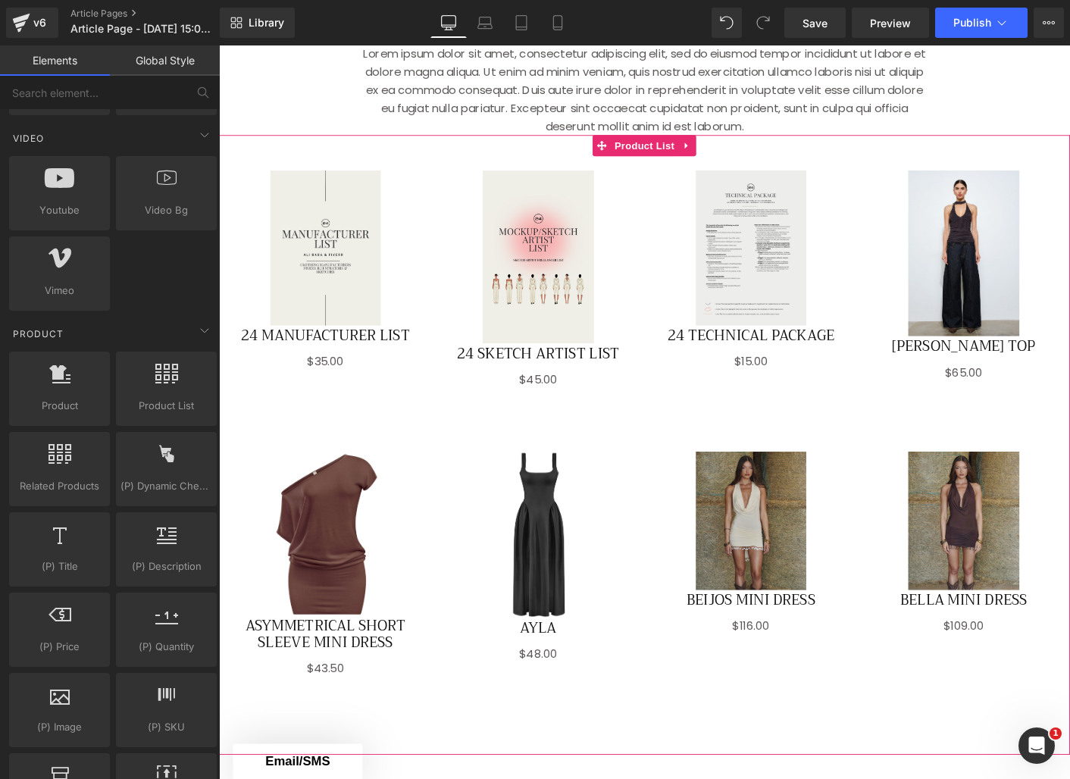
click at [492, 356] on div "Sale Off" at bounding box center [563, 273] width 199 height 186
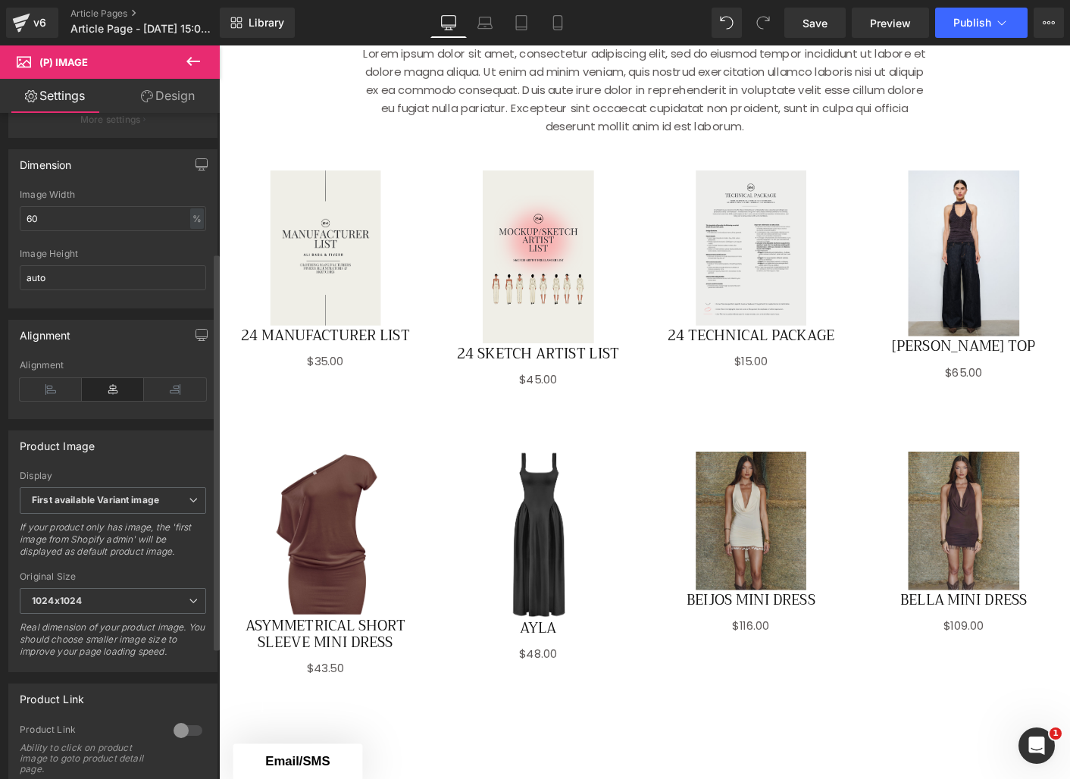
scroll to position [234, 0]
click at [98, 291] on input "auto" at bounding box center [113, 278] width 186 height 25
click at [136, 260] on div "Image Height" at bounding box center [113, 254] width 186 height 11
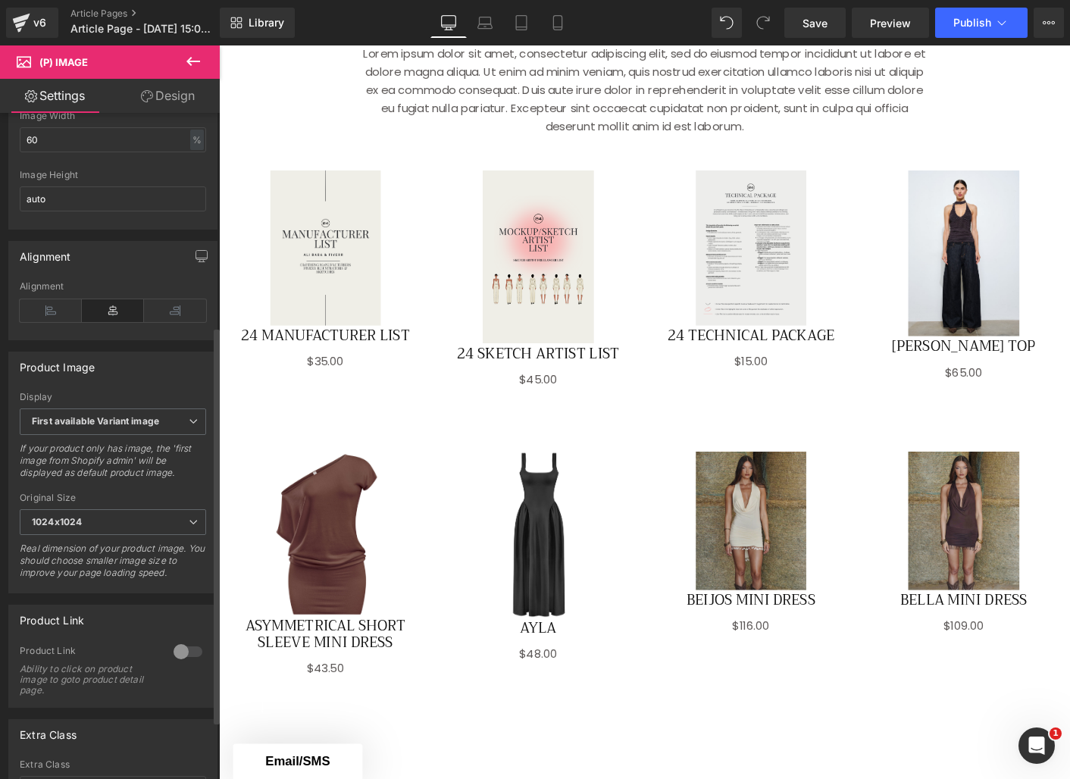
scroll to position [358, 0]
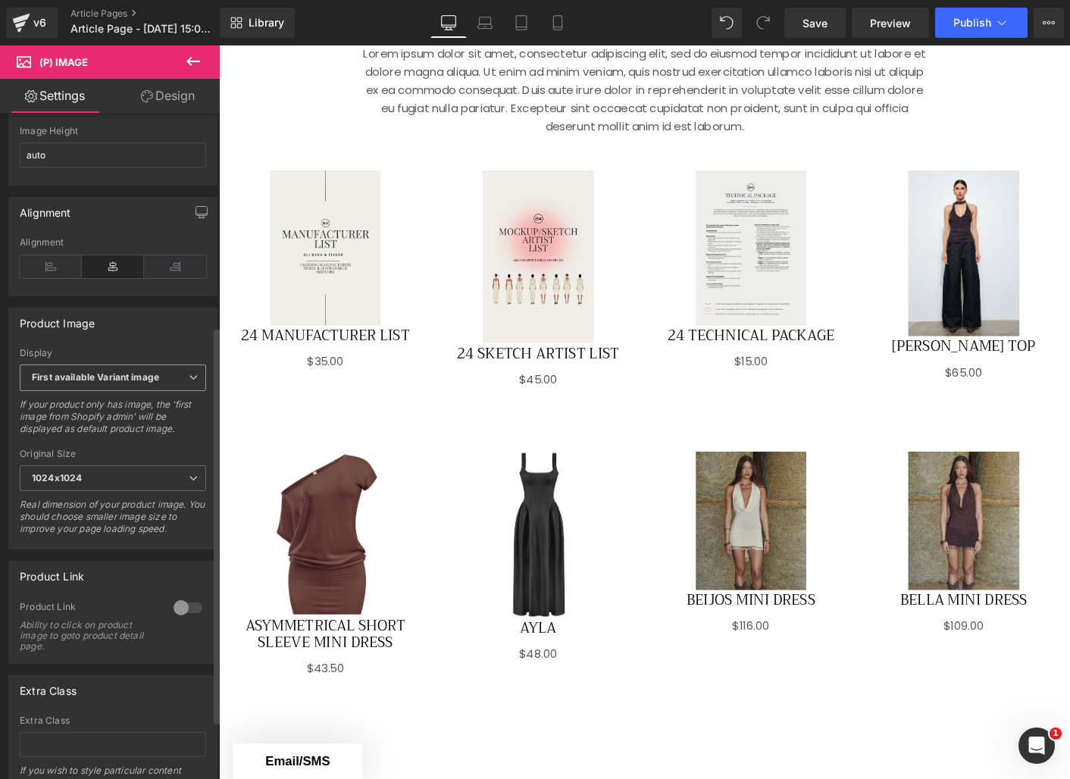
click at [154, 383] on b "First available Variant image" at bounding box center [95, 376] width 127 height 11
click at [155, 357] on div "Display" at bounding box center [113, 353] width 186 height 11
click at [89, 490] on span "1024x1024" at bounding box center [113, 478] width 186 height 27
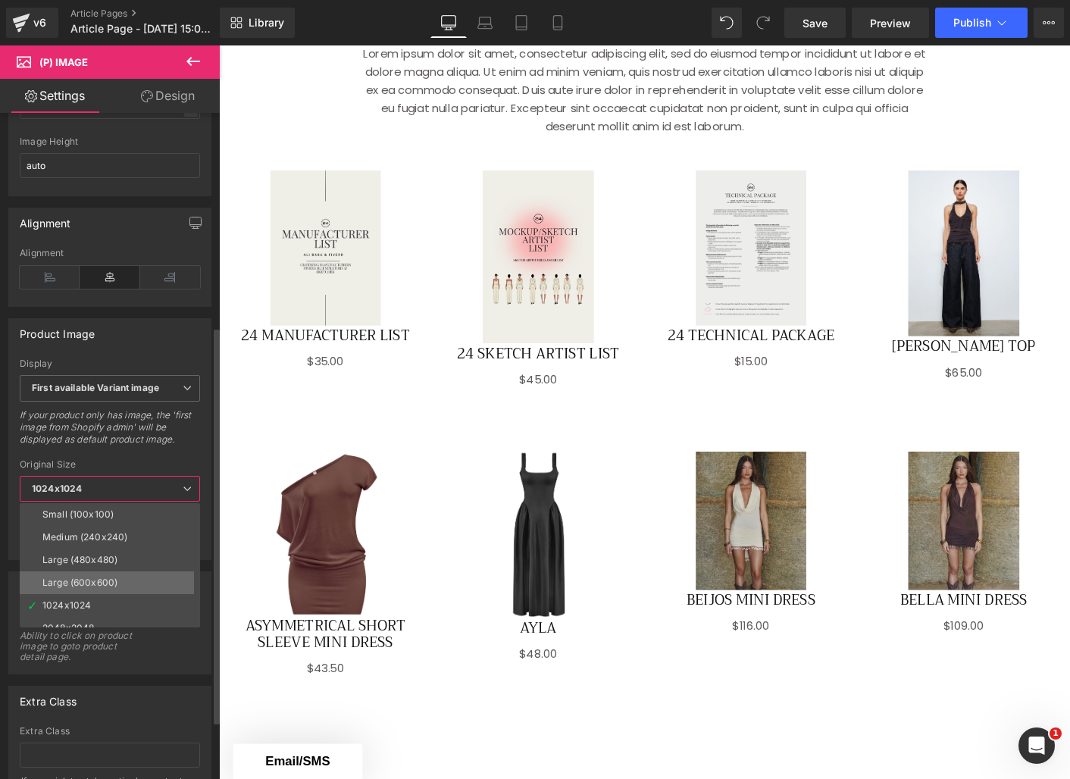
click at [77, 584] on div "Large (600x600)" at bounding box center [79, 583] width 75 height 11
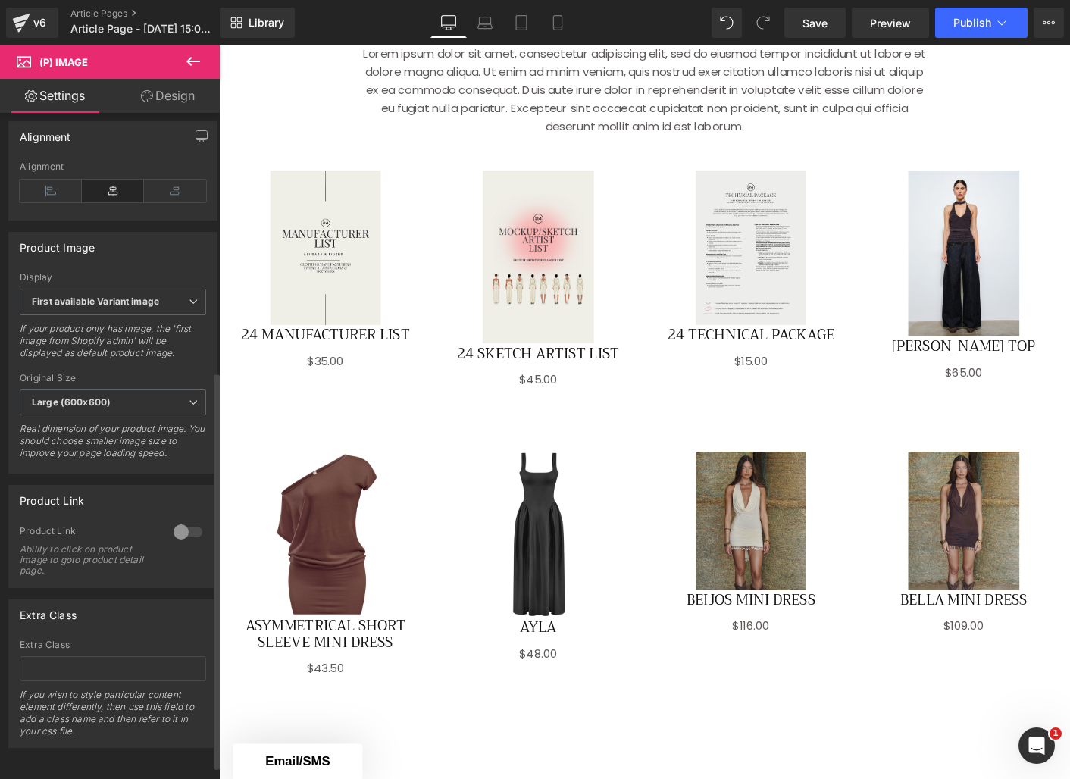
scroll to position [456, 0]
click at [186, 520] on div at bounding box center [188, 532] width 36 height 24
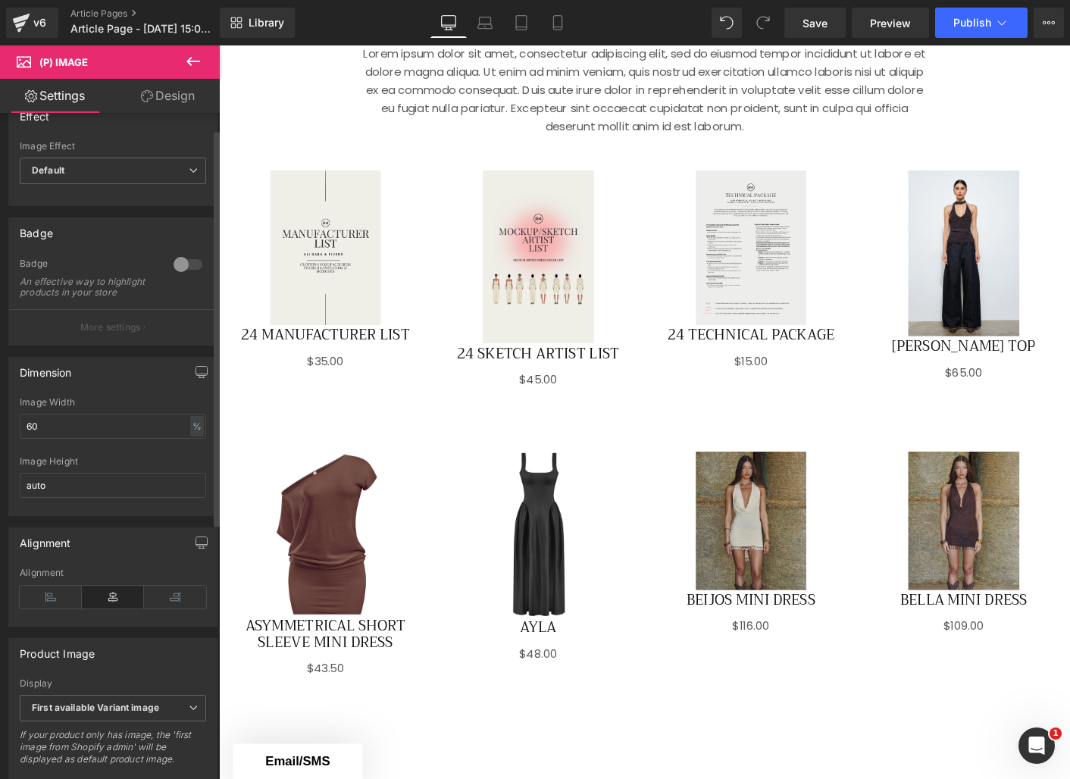
scroll to position [0, 0]
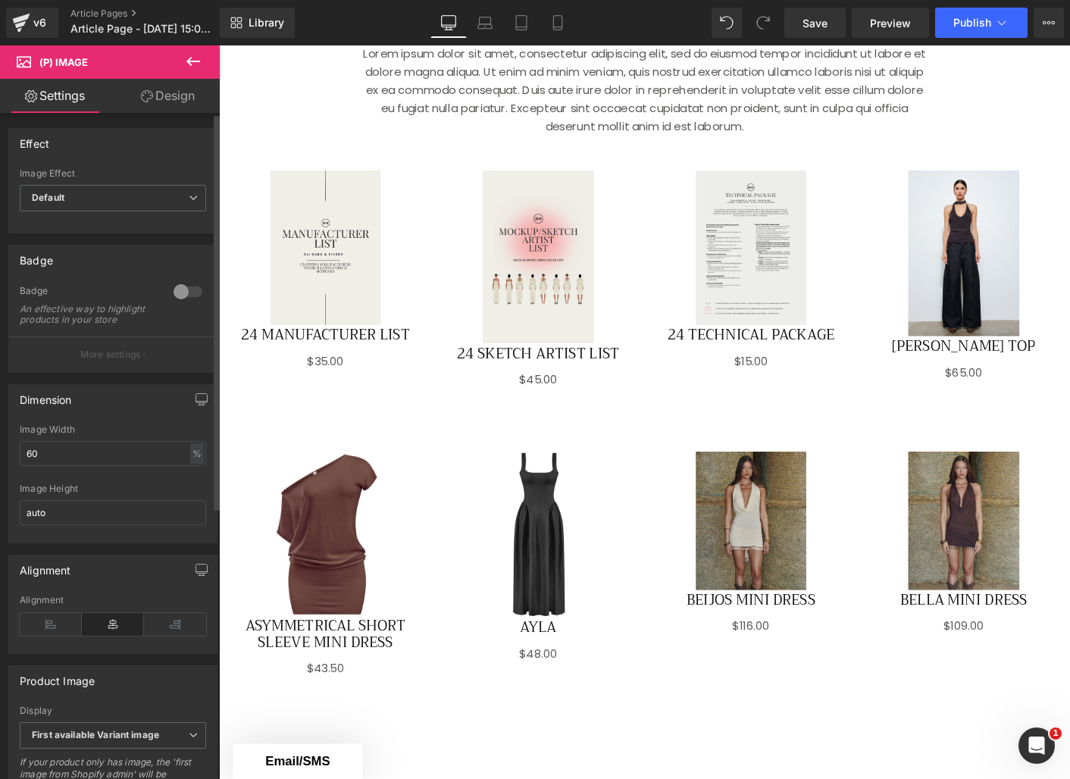
click at [186, 287] on div at bounding box center [188, 292] width 36 height 24
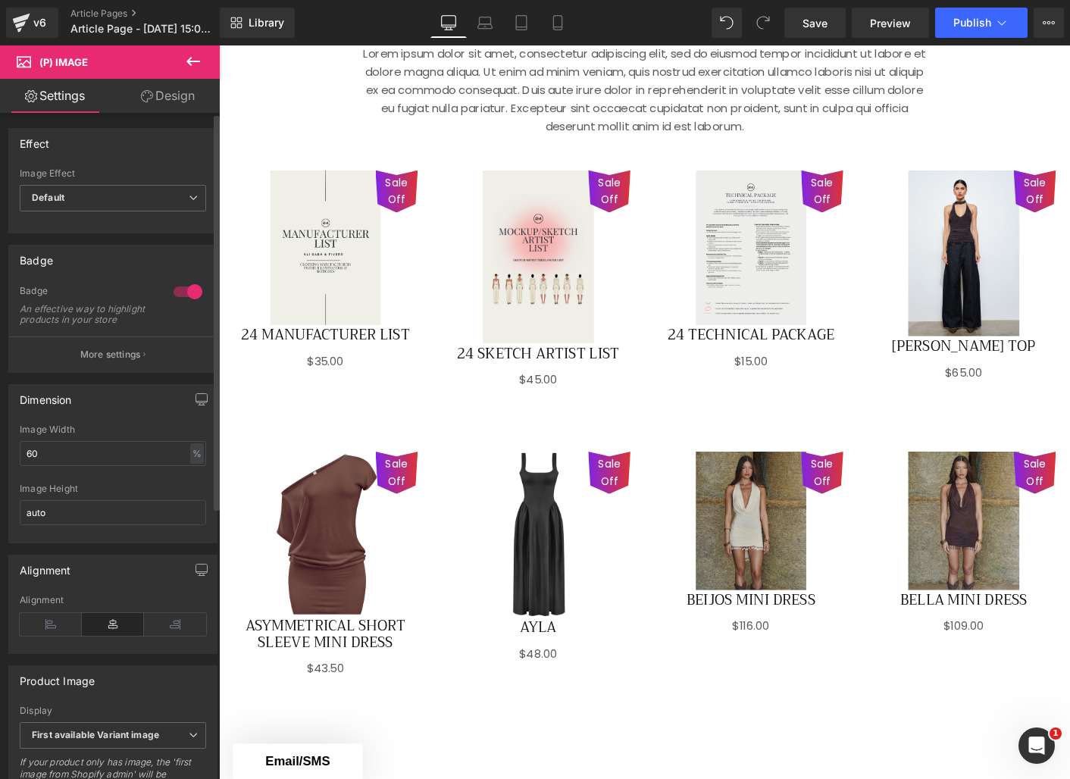
click at [186, 287] on div at bounding box center [188, 292] width 36 height 24
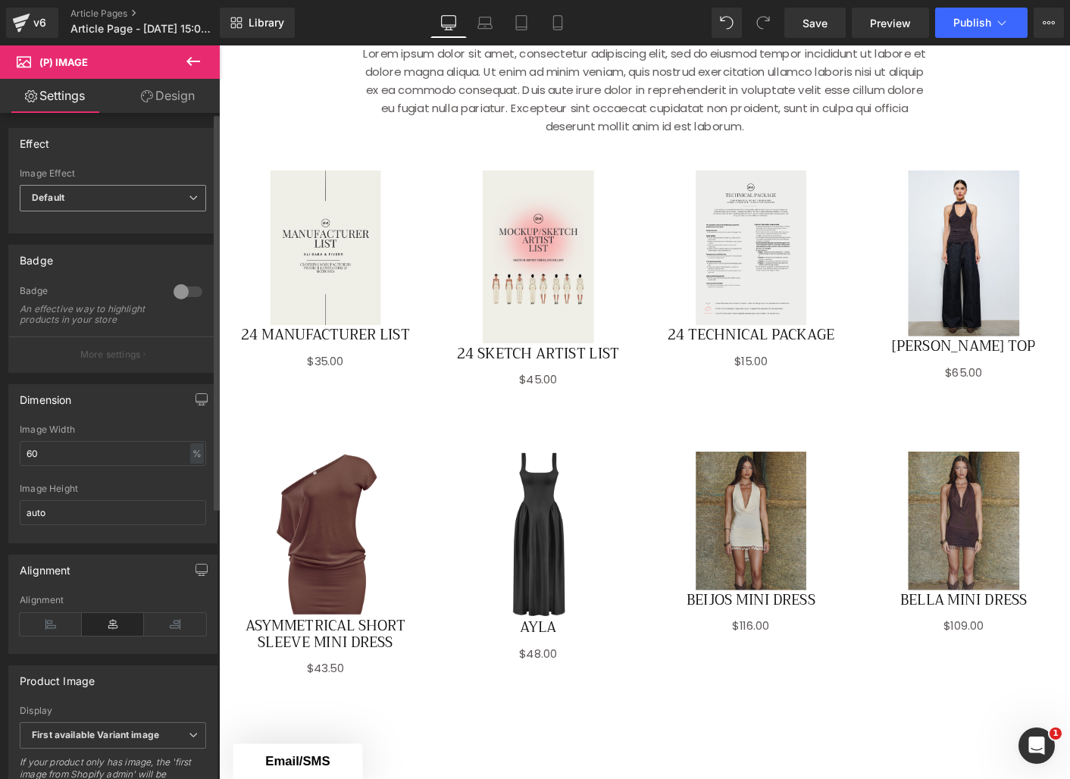
click at [127, 202] on span "Default" at bounding box center [113, 198] width 186 height 27
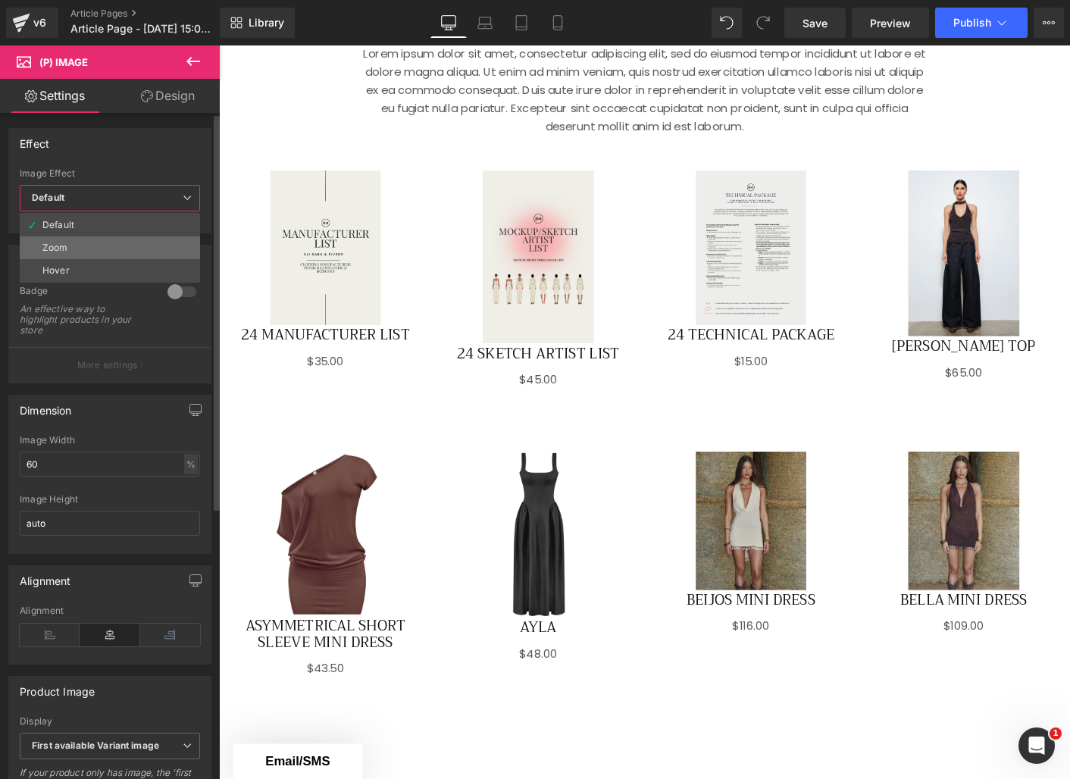
click at [110, 243] on li "Zoom" at bounding box center [110, 248] width 180 height 23
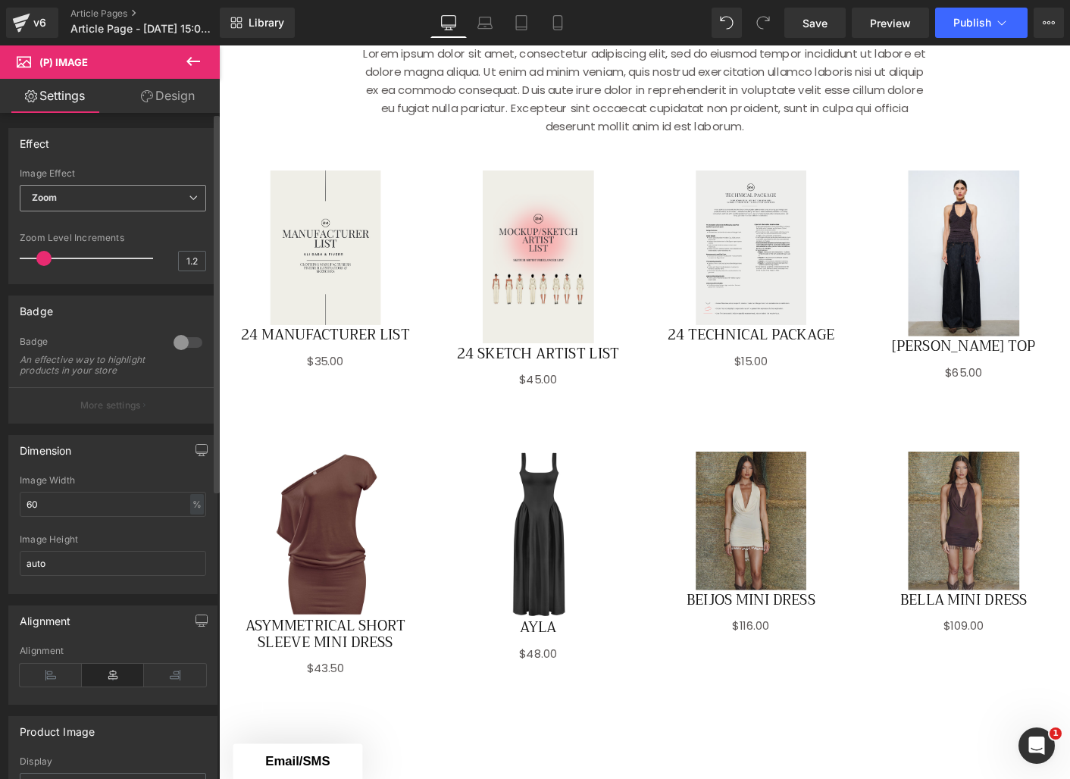
click at [146, 206] on span "Zoom" at bounding box center [113, 198] width 186 height 27
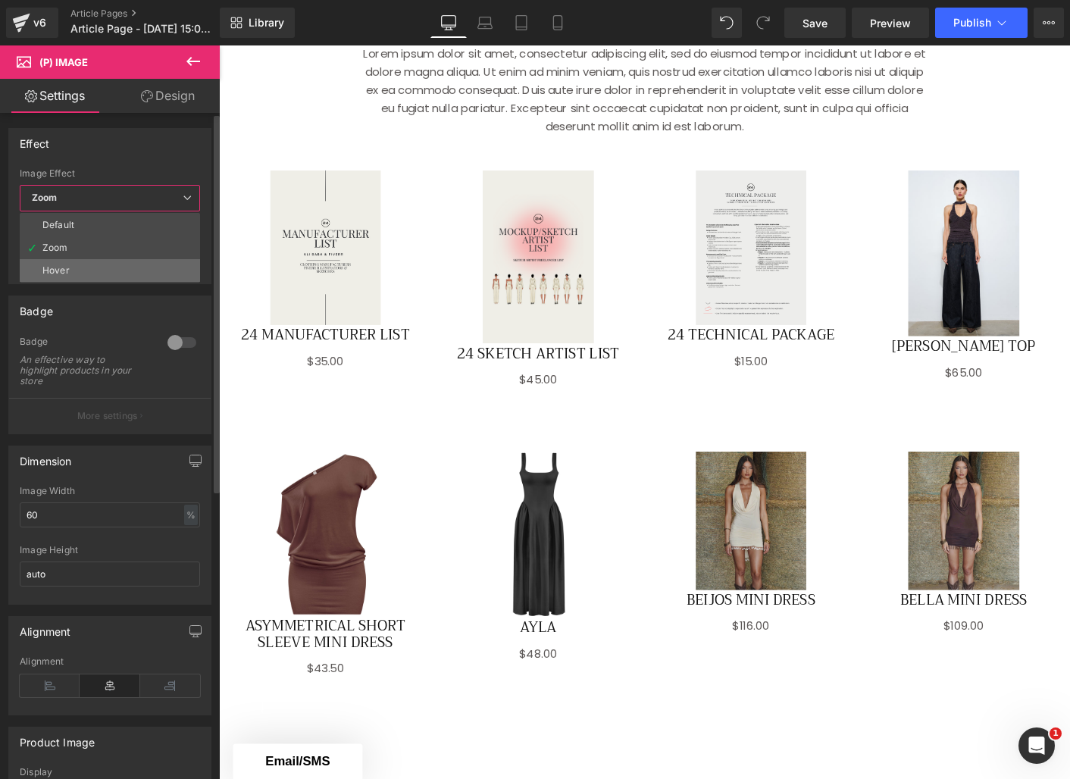
click at [101, 265] on li "Hover" at bounding box center [110, 270] width 180 height 23
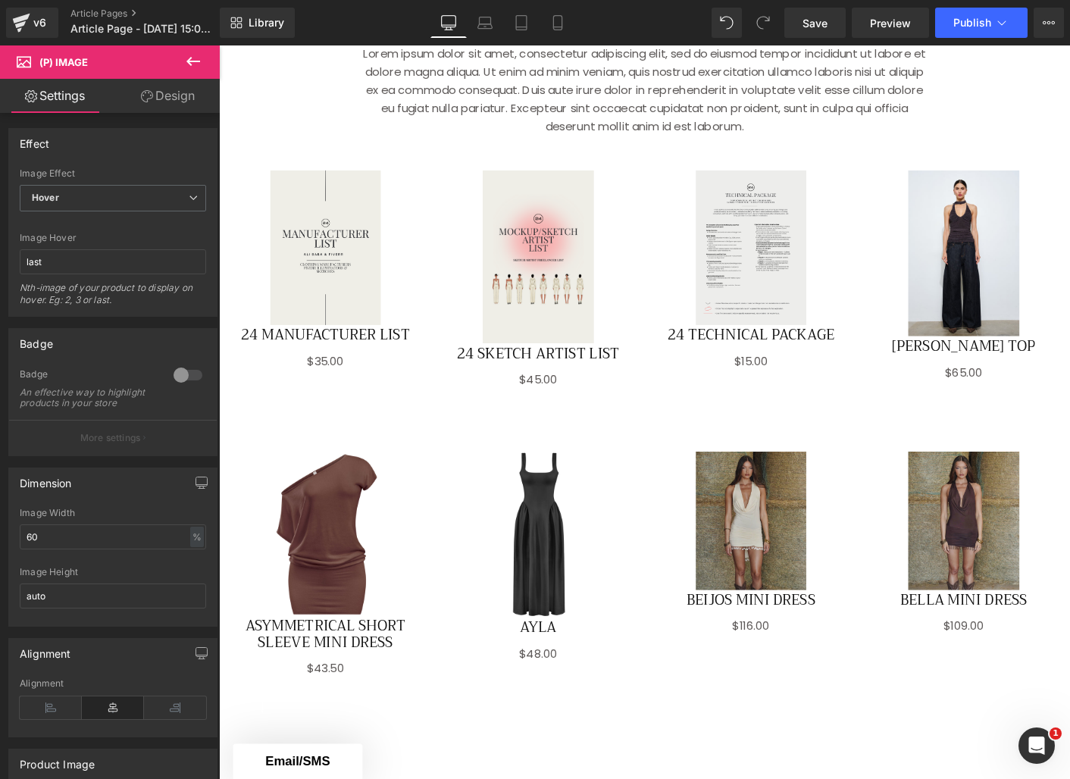
click at [166, 101] on link "Design" at bounding box center [168, 96] width 110 height 34
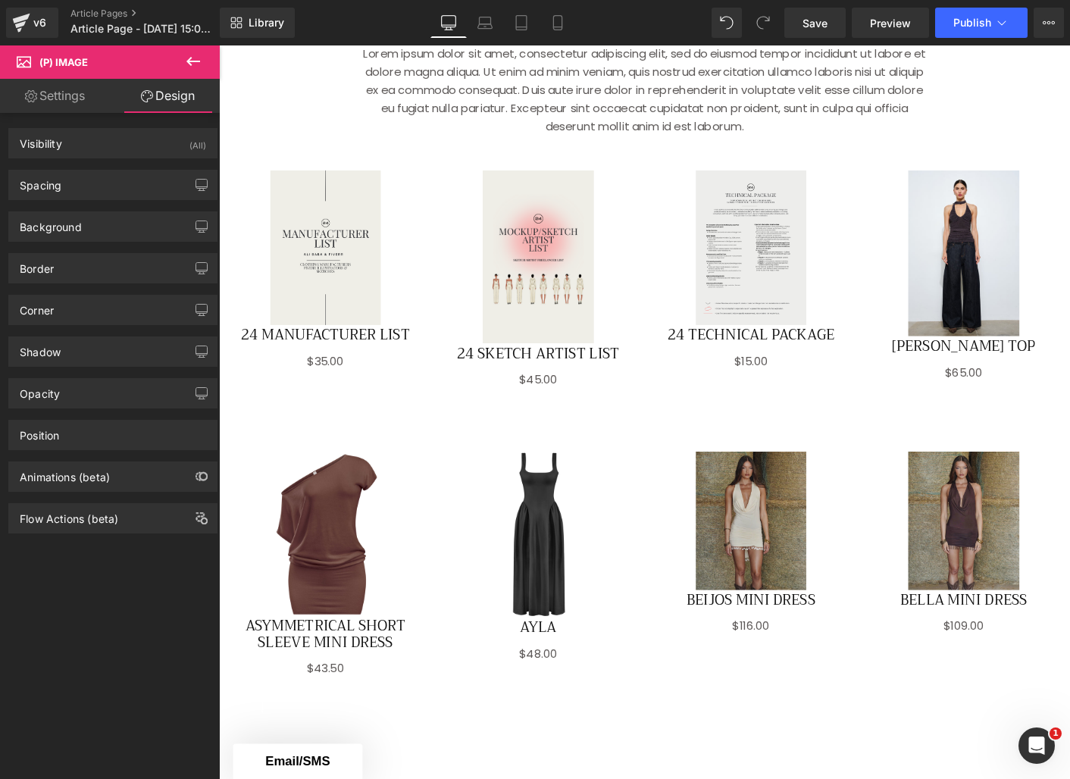
click at [68, 93] on link "Settings" at bounding box center [55, 96] width 110 height 34
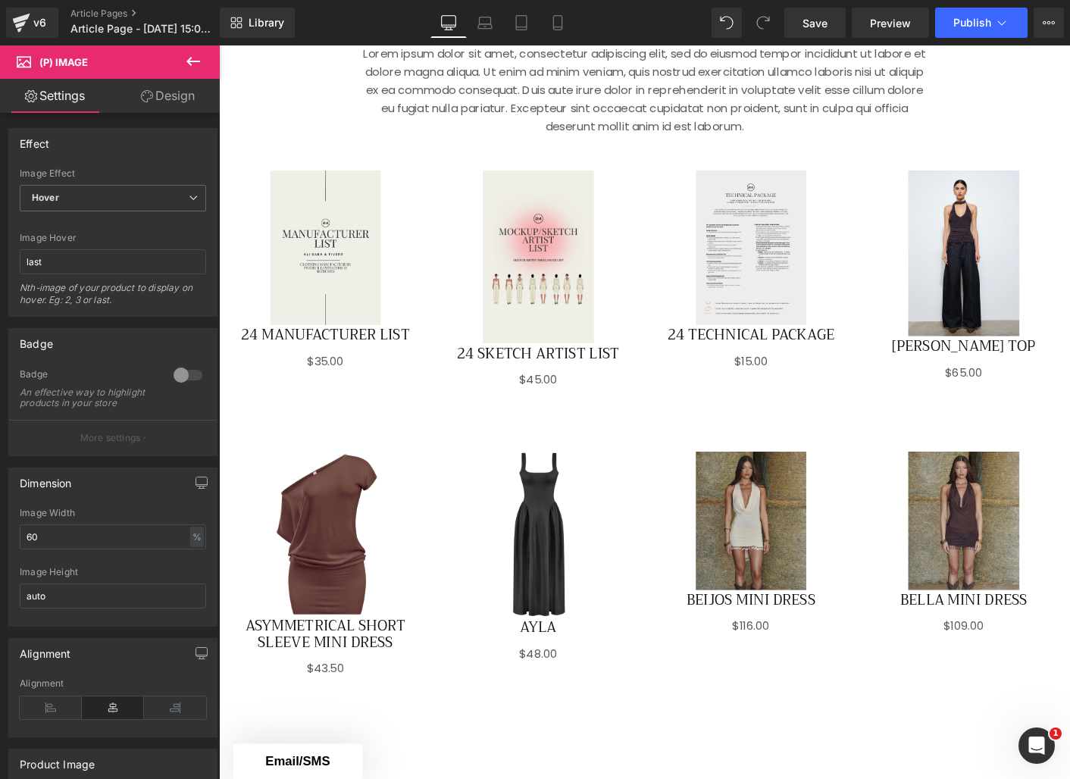
click at [186, 57] on icon at bounding box center [193, 61] width 18 height 18
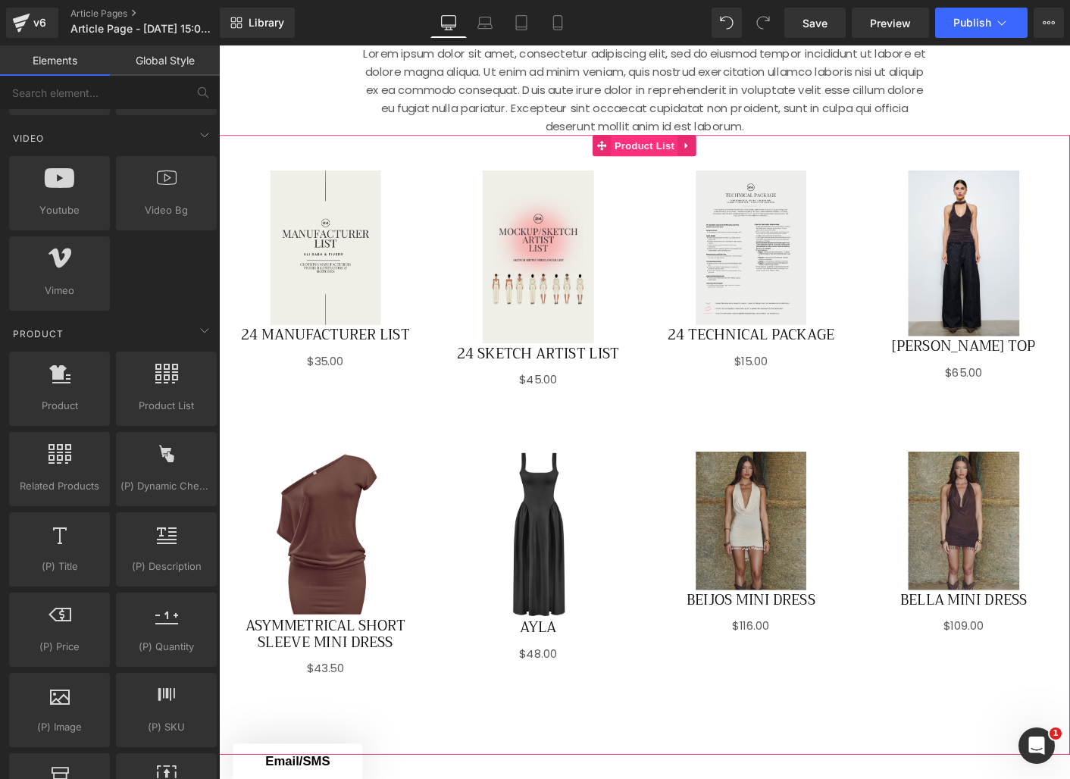
click at [691, 158] on span "Product List" at bounding box center [677, 153] width 72 height 23
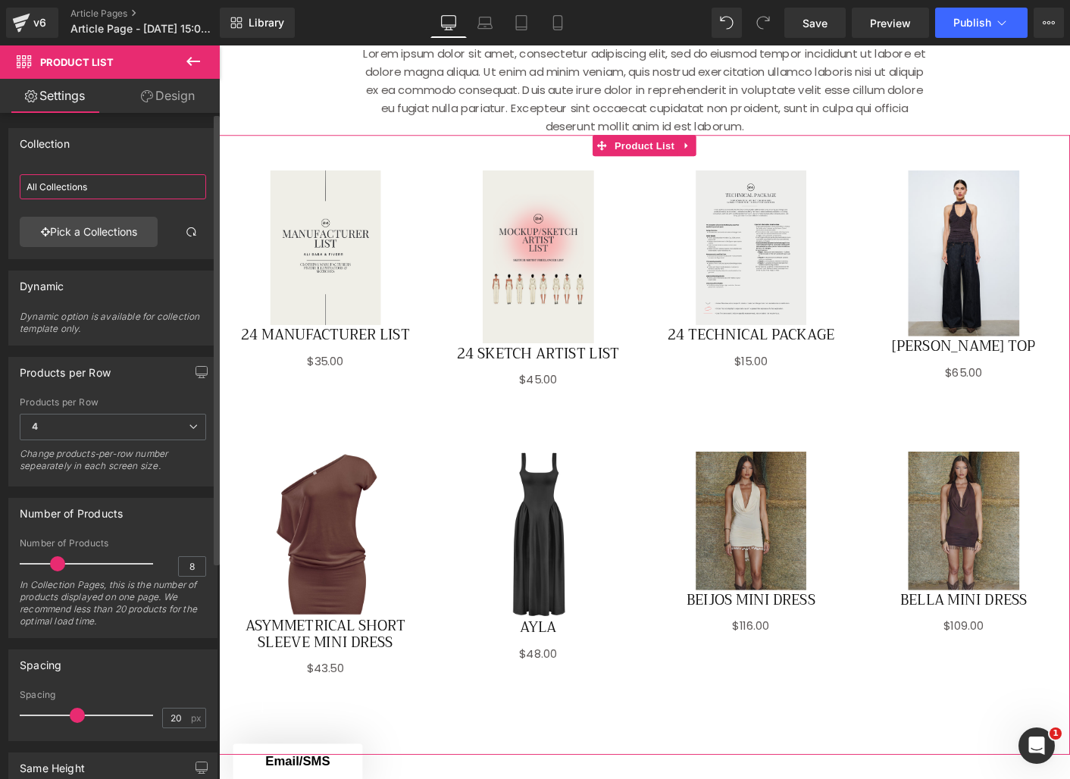
click at [86, 190] on input "All Collections" at bounding box center [113, 186] width 186 height 25
click at [110, 235] on link "Pick a Collections" at bounding box center [89, 232] width 138 height 30
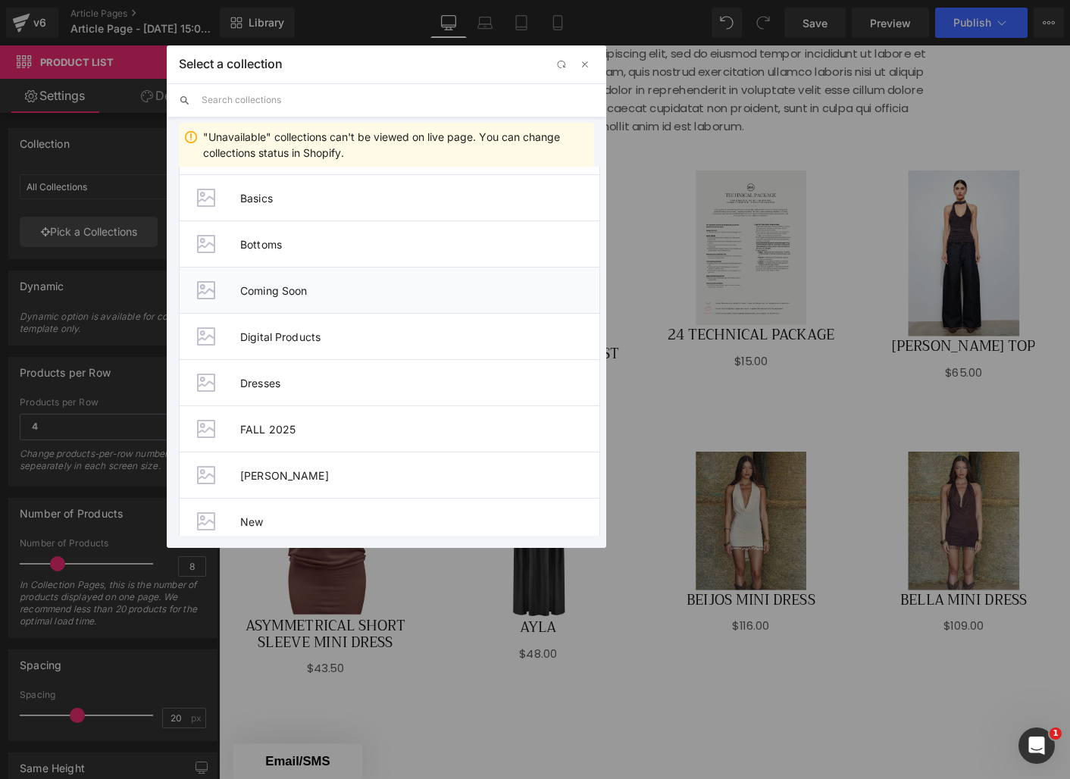
scroll to position [129, 0]
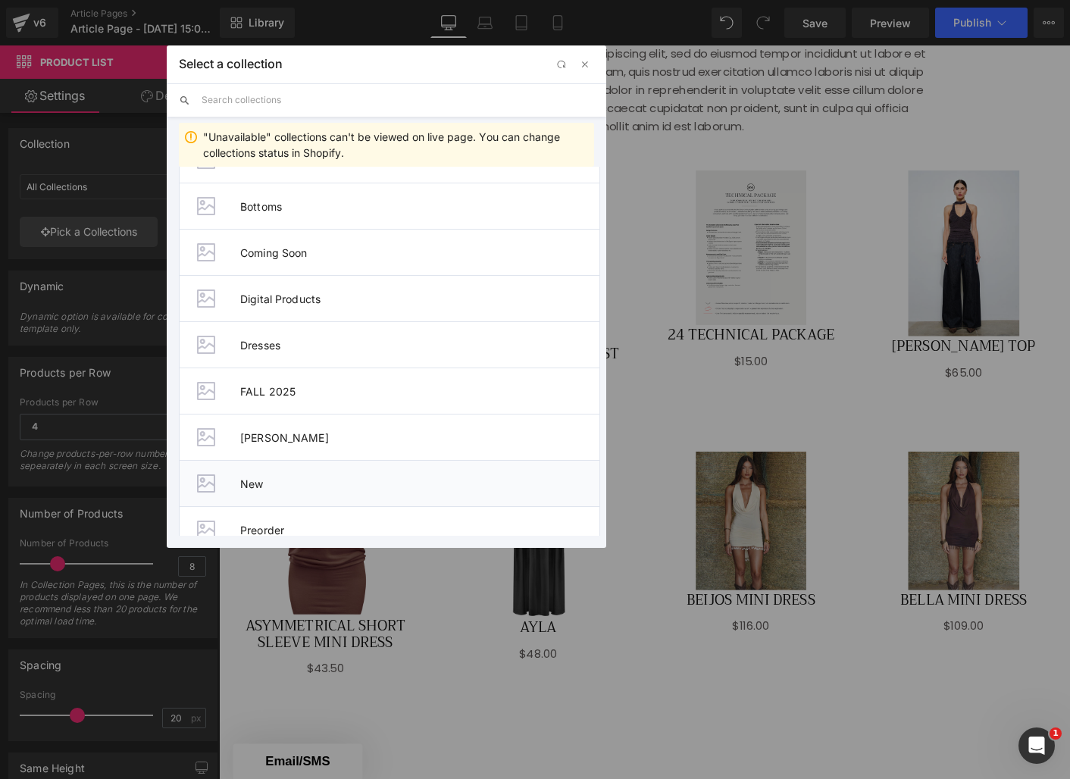
click at [250, 484] on span "New" at bounding box center [419, 484] width 359 height 13
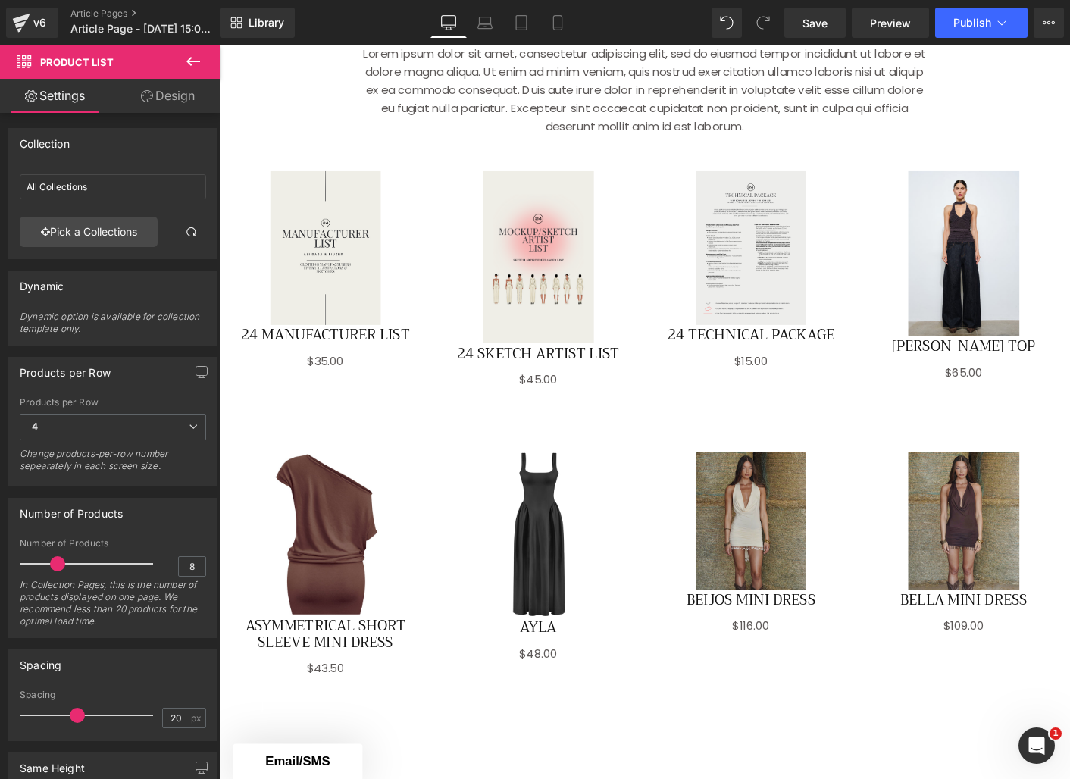
type input "New"
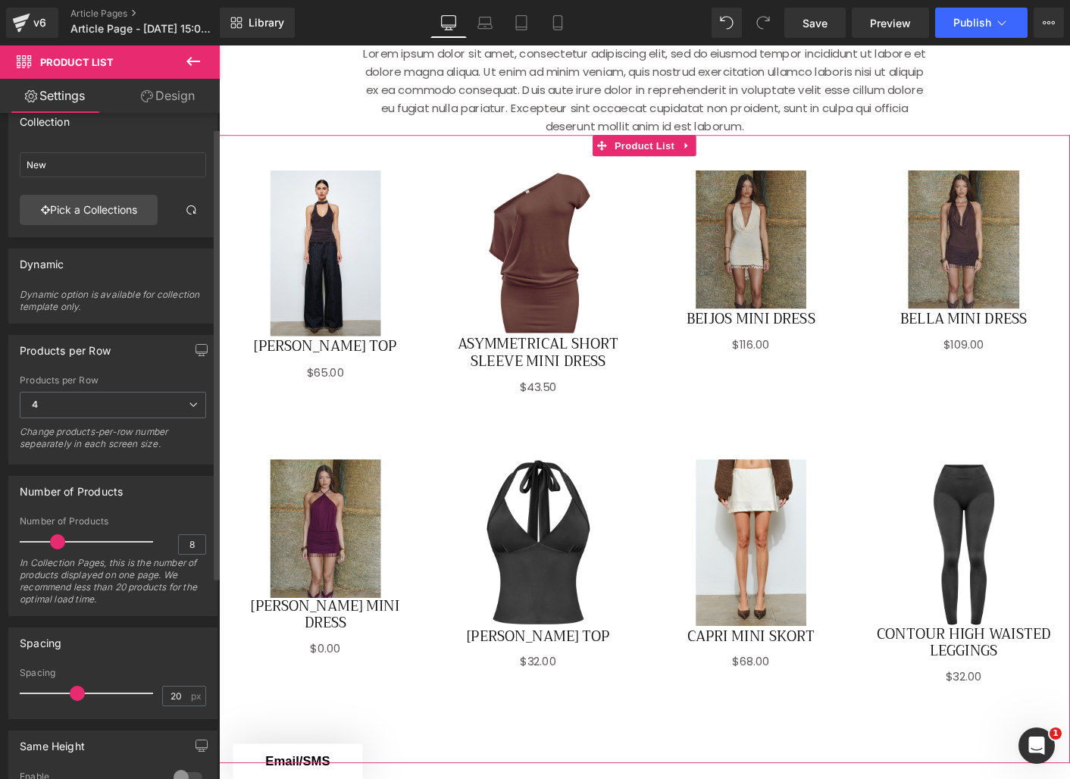
scroll to position [30, 0]
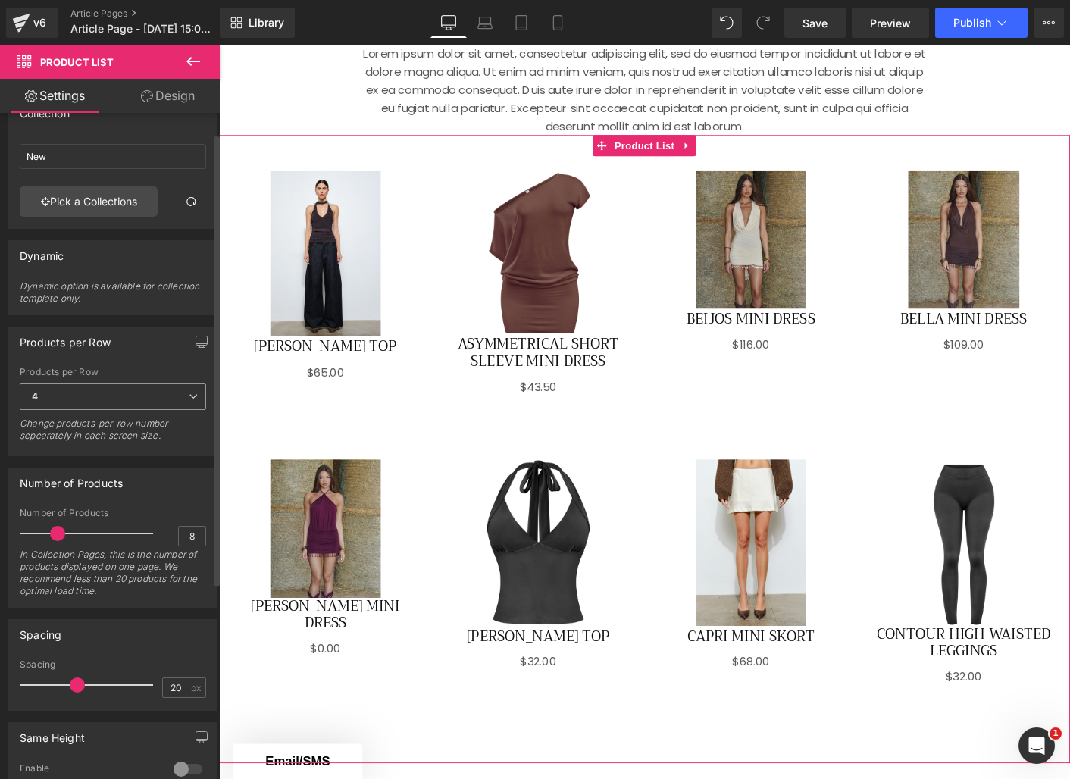
click at [134, 392] on span "4" at bounding box center [113, 397] width 186 height 27
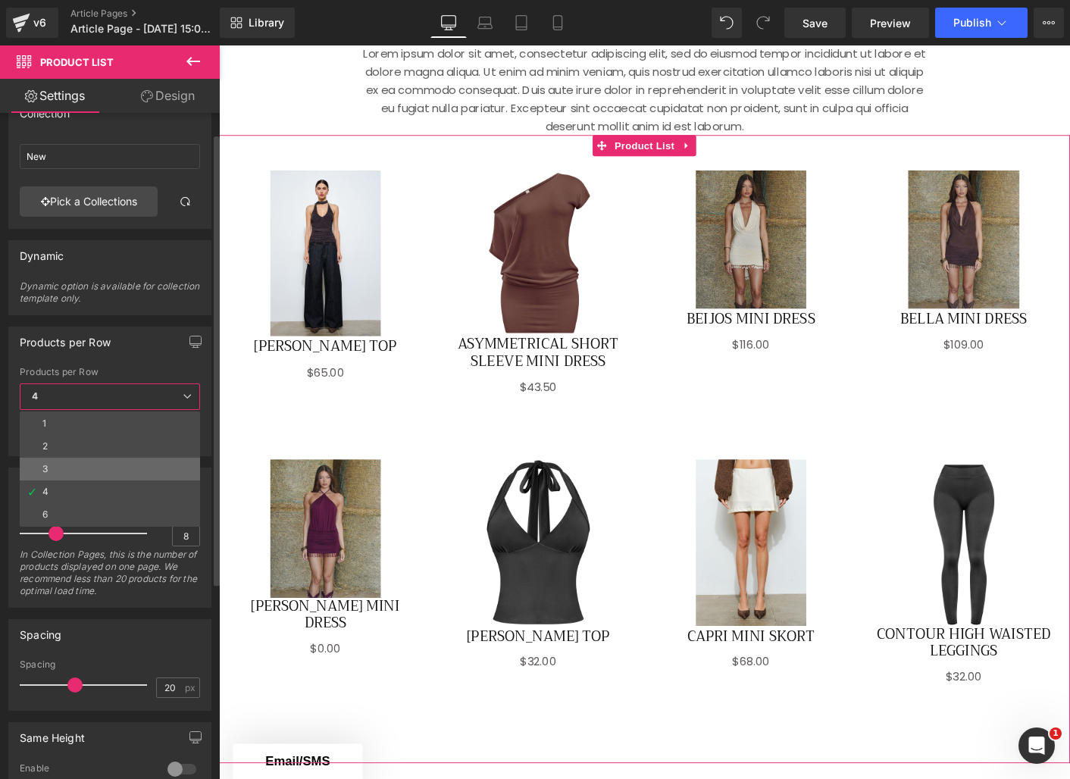
click at [96, 469] on li "3" at bounding box center [110, 469] width 180 height 23
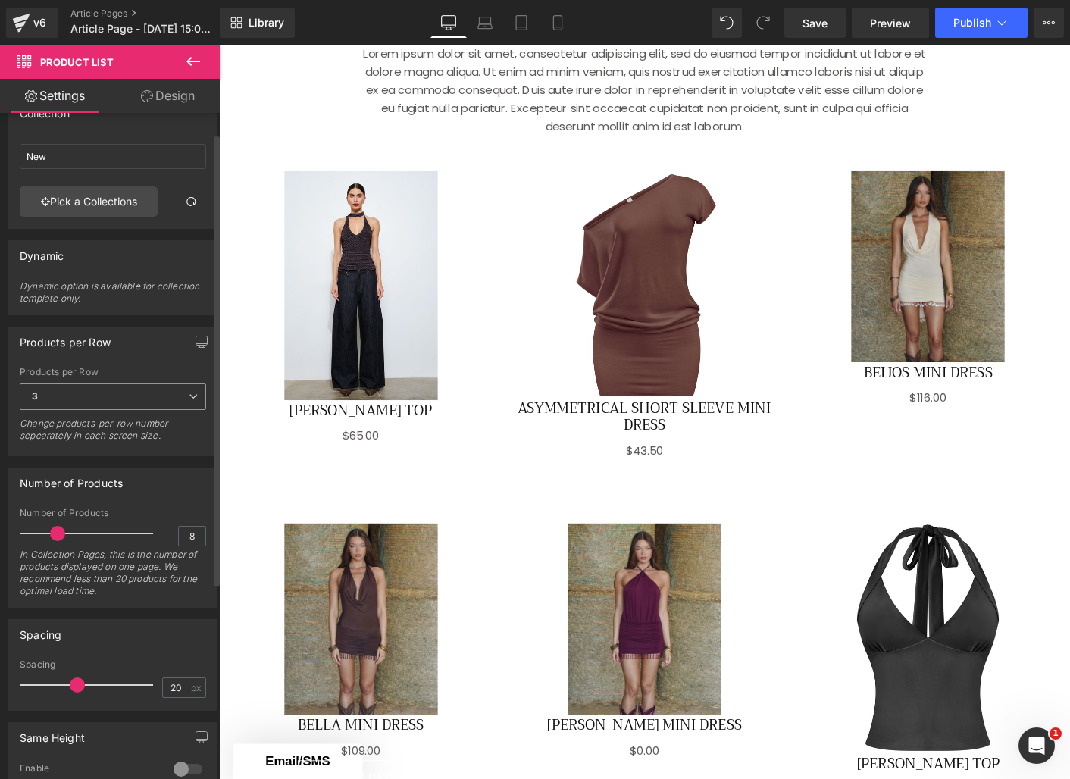
click at [118, 403] on span "3" at bounding box center [113, 397] width 186 height 27
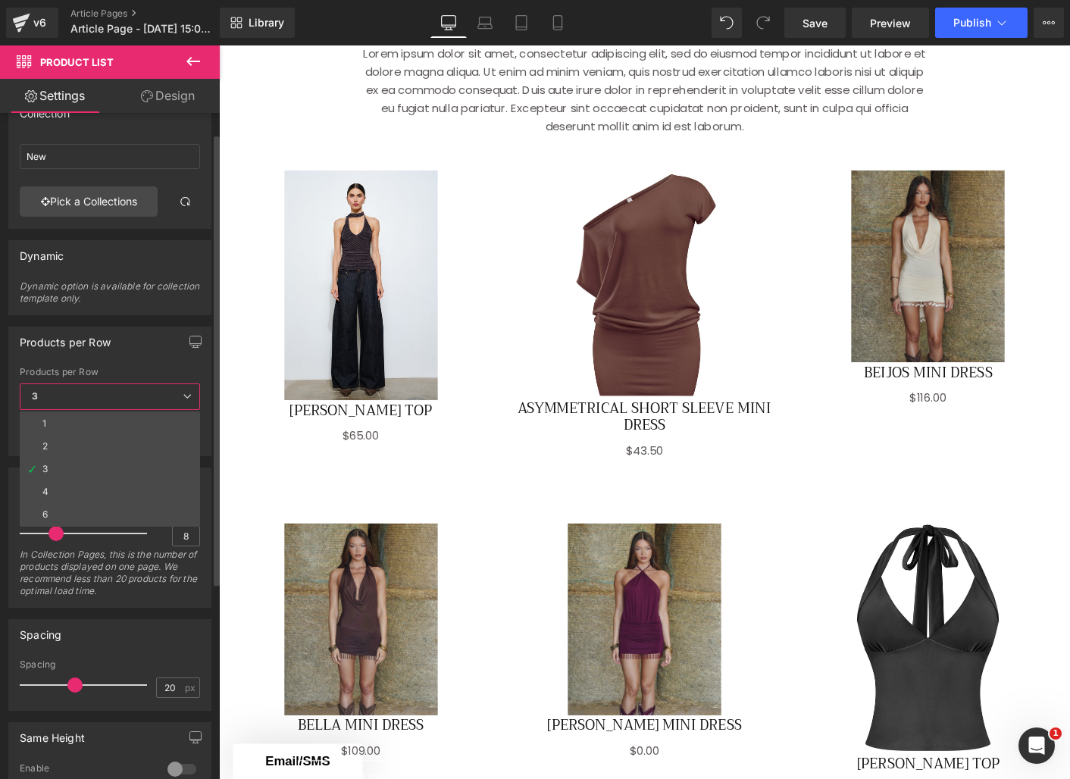
click at [138, 359] on div "Products per Row 1 2 3 4 6 Products per Row 3 1 2 3 4 6 Change products-per-row…" at bounding box center [109, 392] width 203 height 130
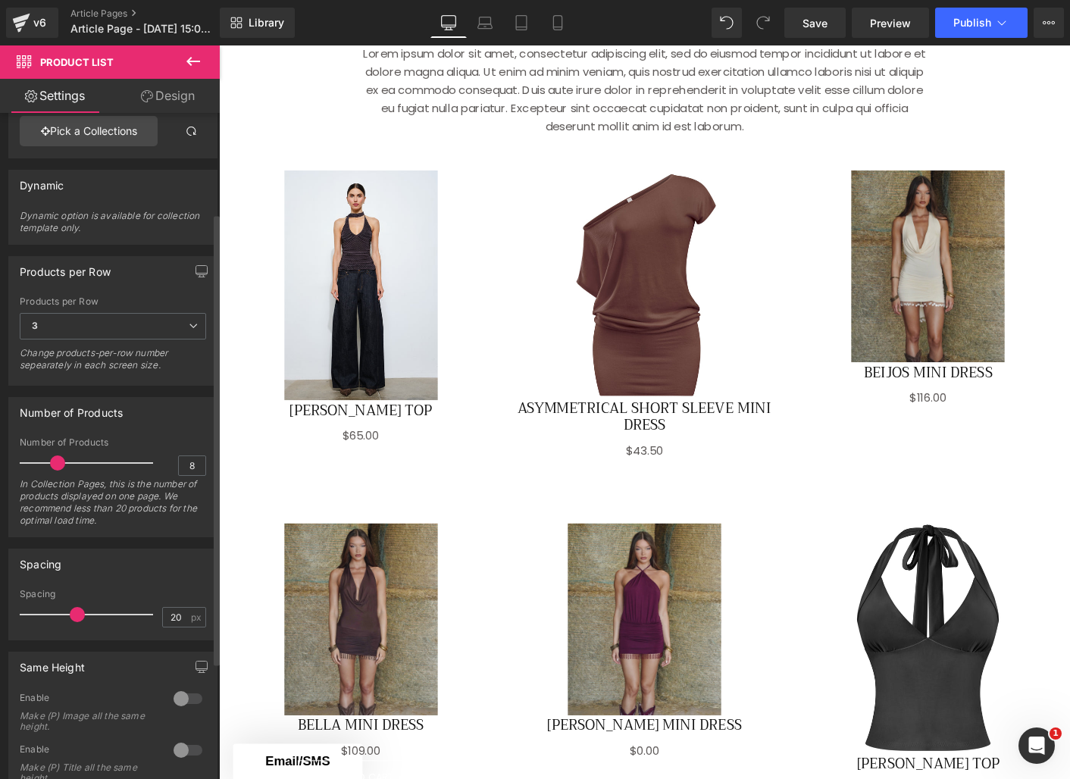
scroll to position [171, 0]
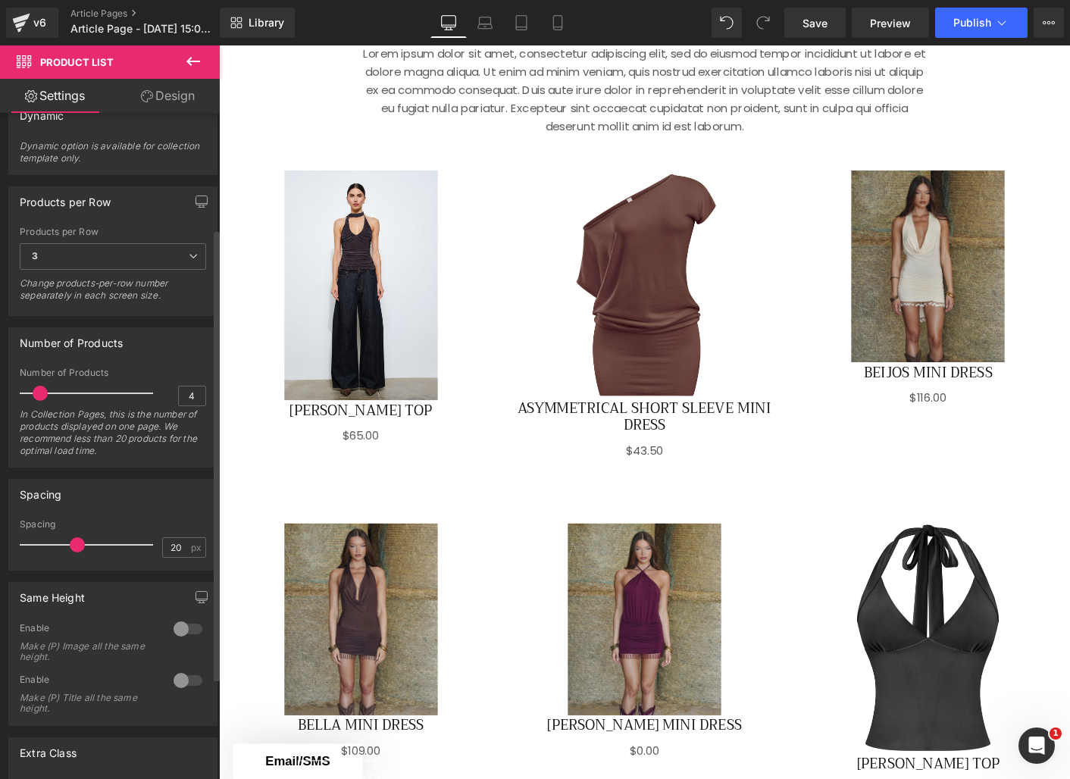
type input "3"
drag, startPoint x: 60, startPoint y: 394, endPoint x: 41, endPoint y: 395, distance: 19.0
click at [41, 395] on span at bounding box center [35, 393] width 15 height 15
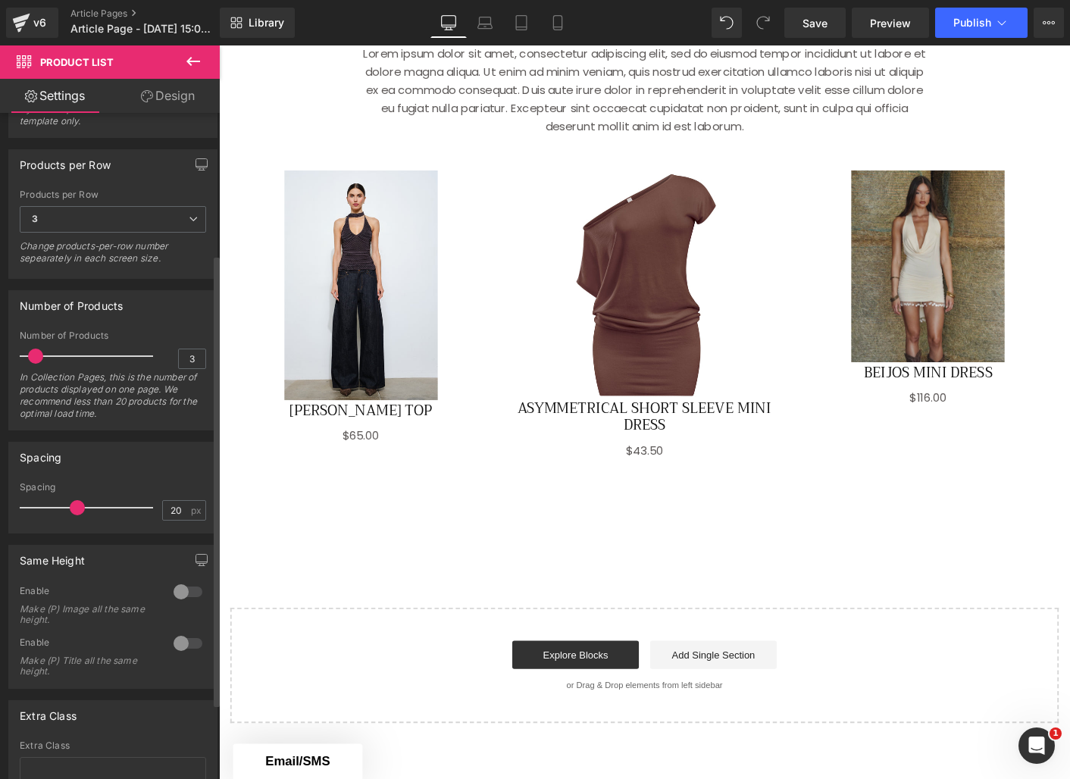
scroll to position [320, 0]
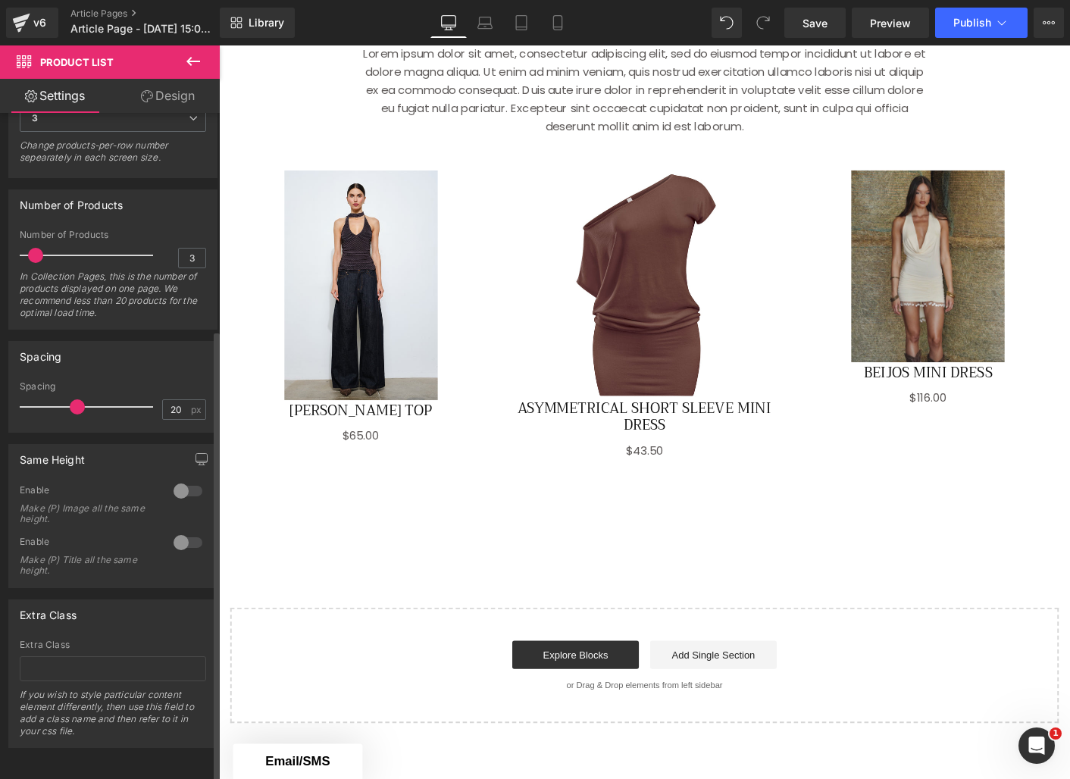
click at [186, 479] on div at bounding box center [188, 491] width 36 height 24
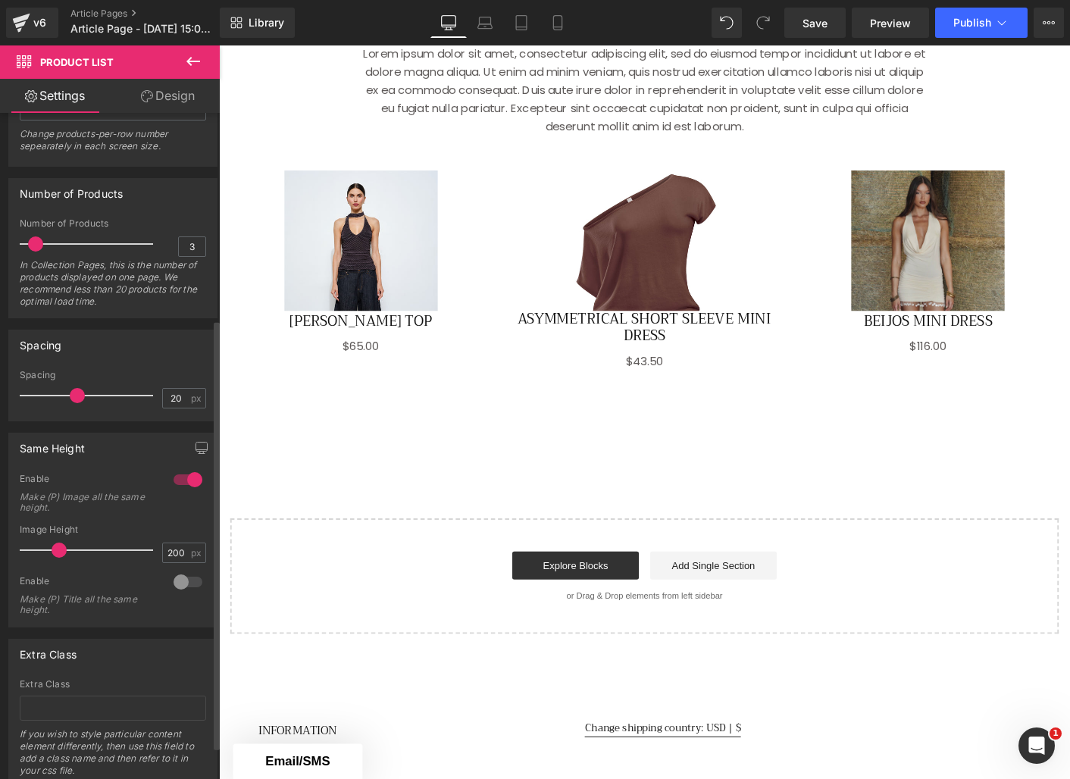
click at [188, 579] on div at bounding box center [188, 582] width 36 height 24
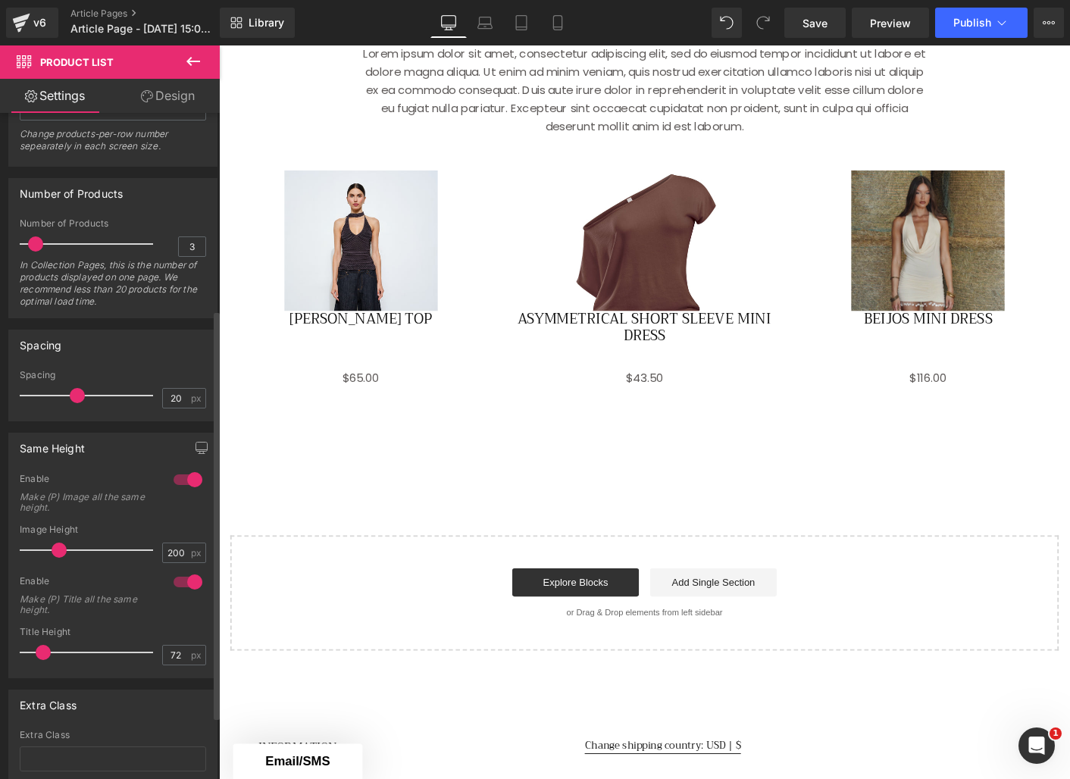
click at [179, 481] on div at bounding box center [188, 480] width 36 height 24
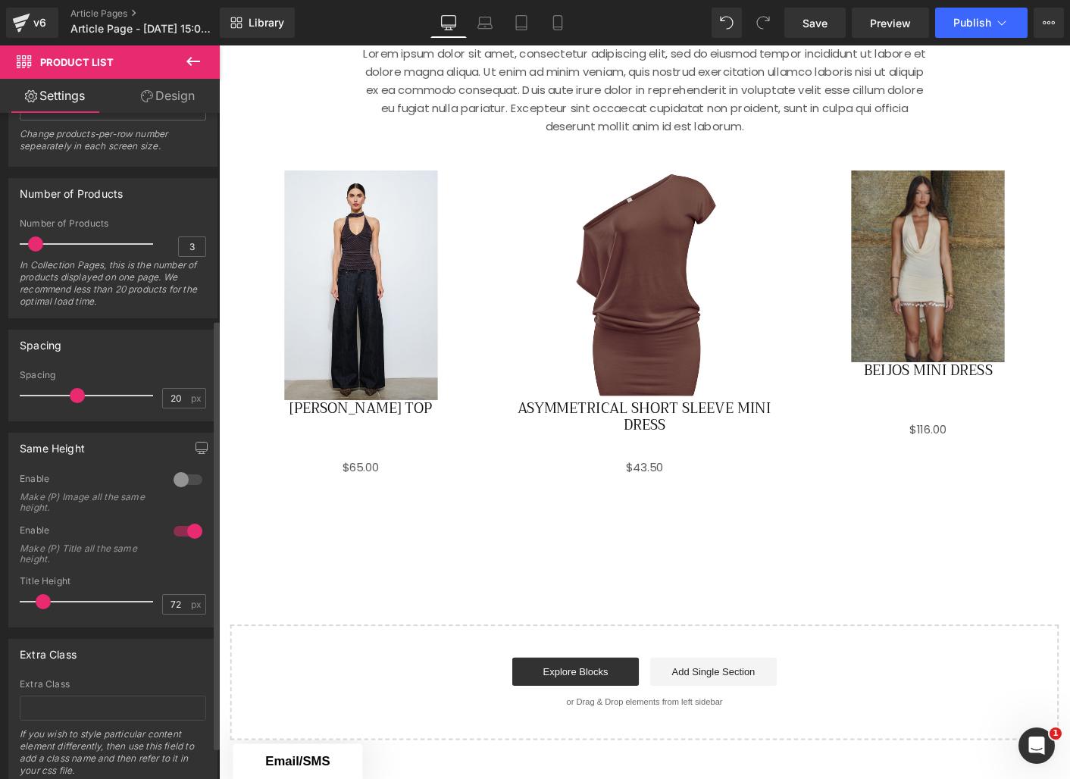
click at [186, 478] on div at bounding box center [188, 480] width 36 height 24
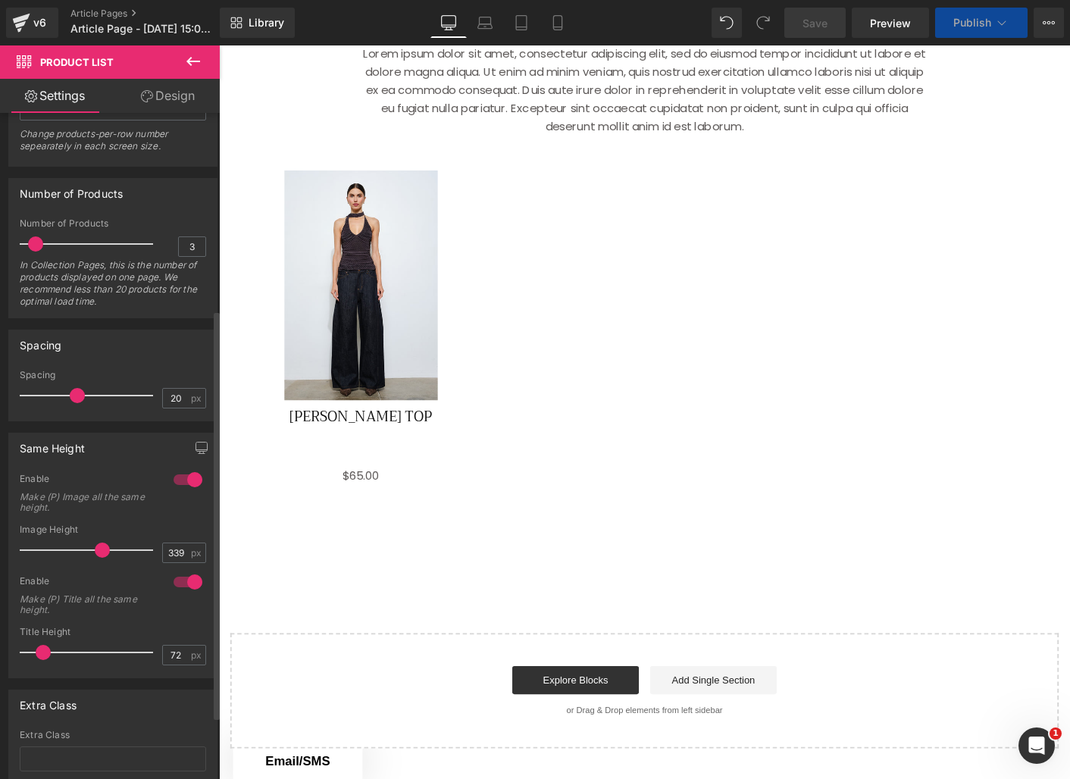
drag, startPoint x: 52, startPoint y: 550, endPoint x: 101, endPoint y: 556, distance: 49.0
click at [96, 556] on span at bounding box center [102, 550] width 15 height 15
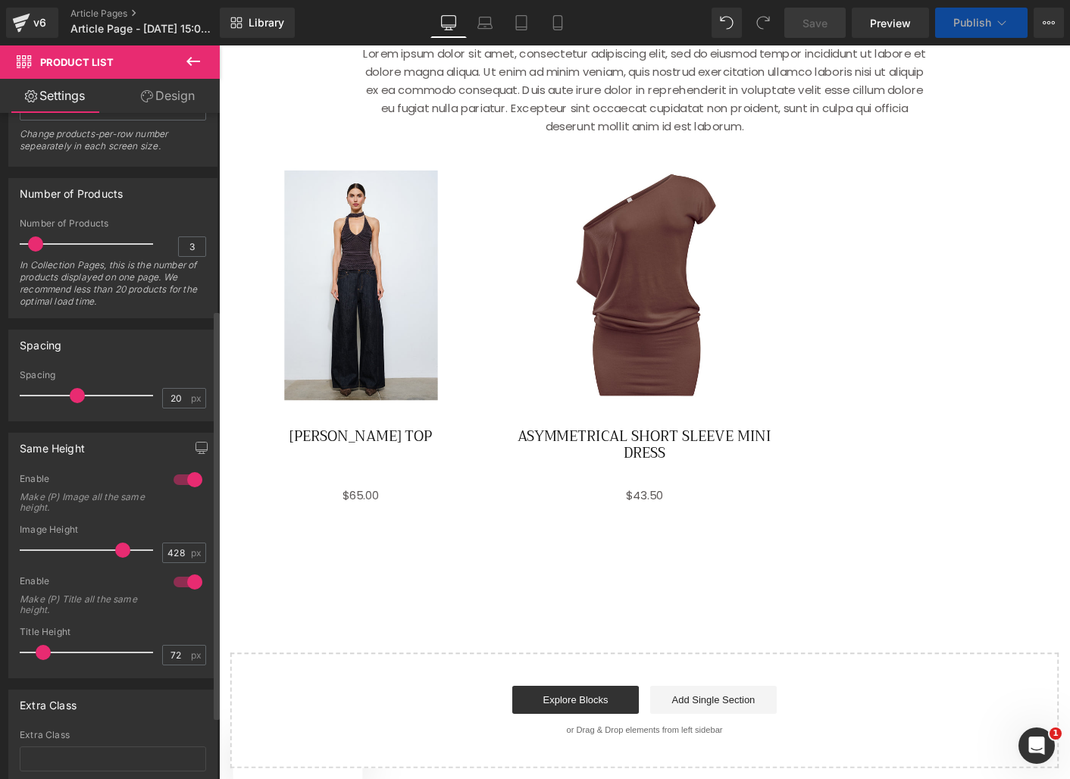
drag, startPoint x: 101, startPoint y: 556, endPoint x: 127, endPoint y: 556, distance: 25.8
click at [125, 556] on span at bounding box center [122, 550] width 15 height 15
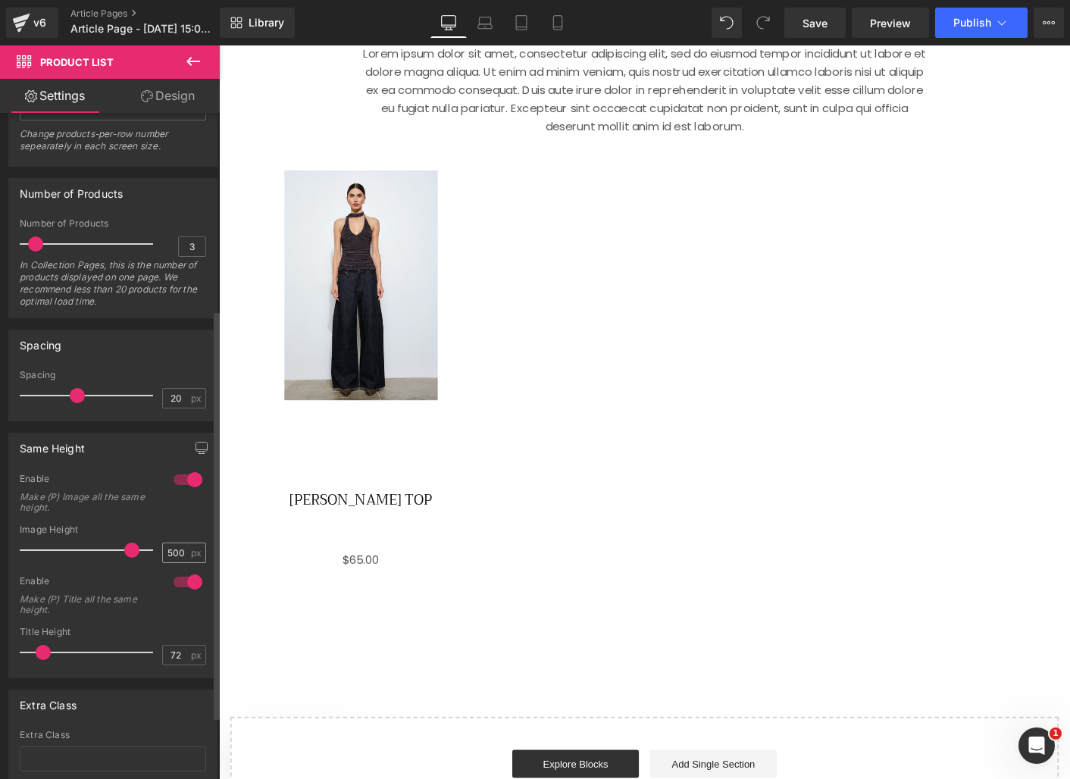
drag, startPoint x: 126, startPoint y: 556, endPoint x: 176, endPoint y: 558, distance: 50.1
click at [175, 557] on div "Image Height 500 px" at bounding box center [113, 550] width 186 height 51
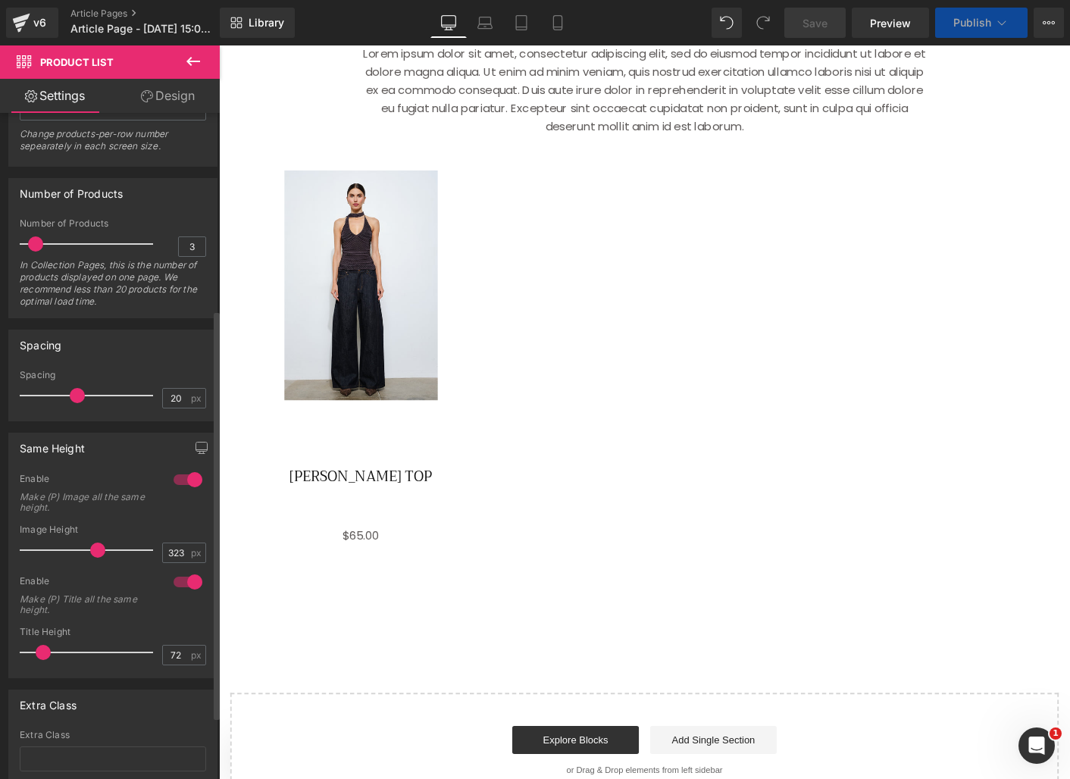
drag, startPoint x: 147, startPoint y: 549, endPoint x: 91, endPoint y: 550, distance: 56.1
click at [92, 550] on span at bounding box center [97, 550] width 15 height 15
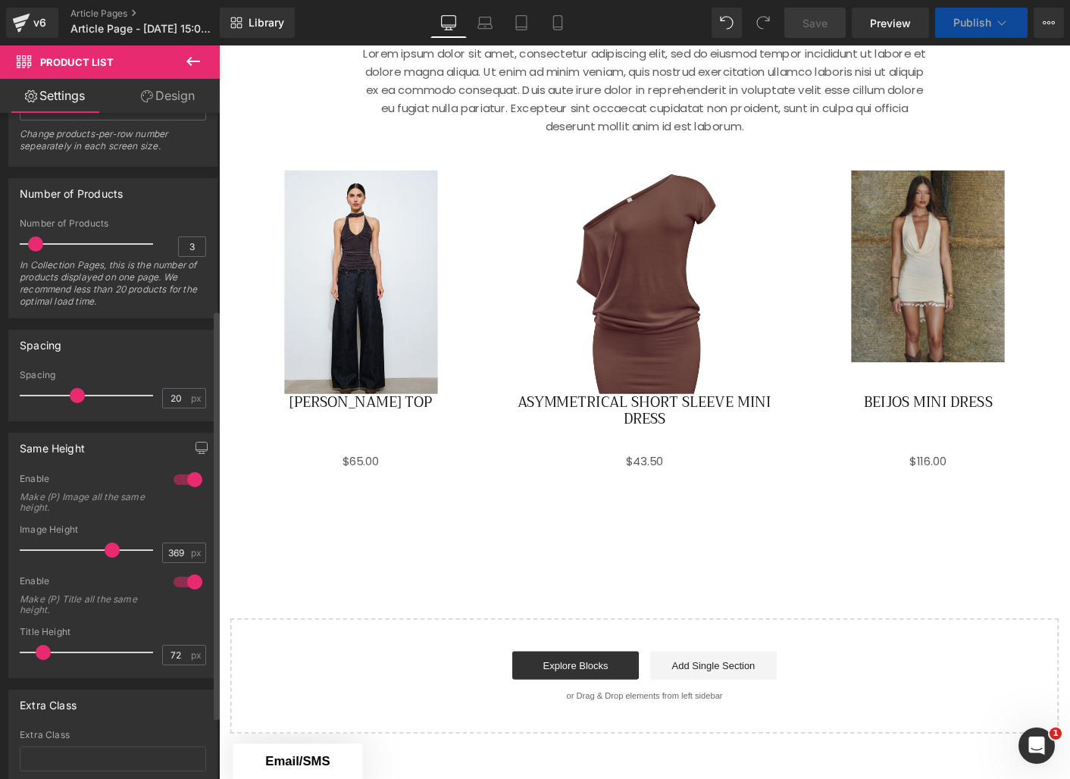
drag, startPoint x: 91, startPoint y: 550, endPoint x: 106, endPoint y: 550, distance: 15.2
click at [106, 550] on span at bounding box center [112, 550] width 15 height 15
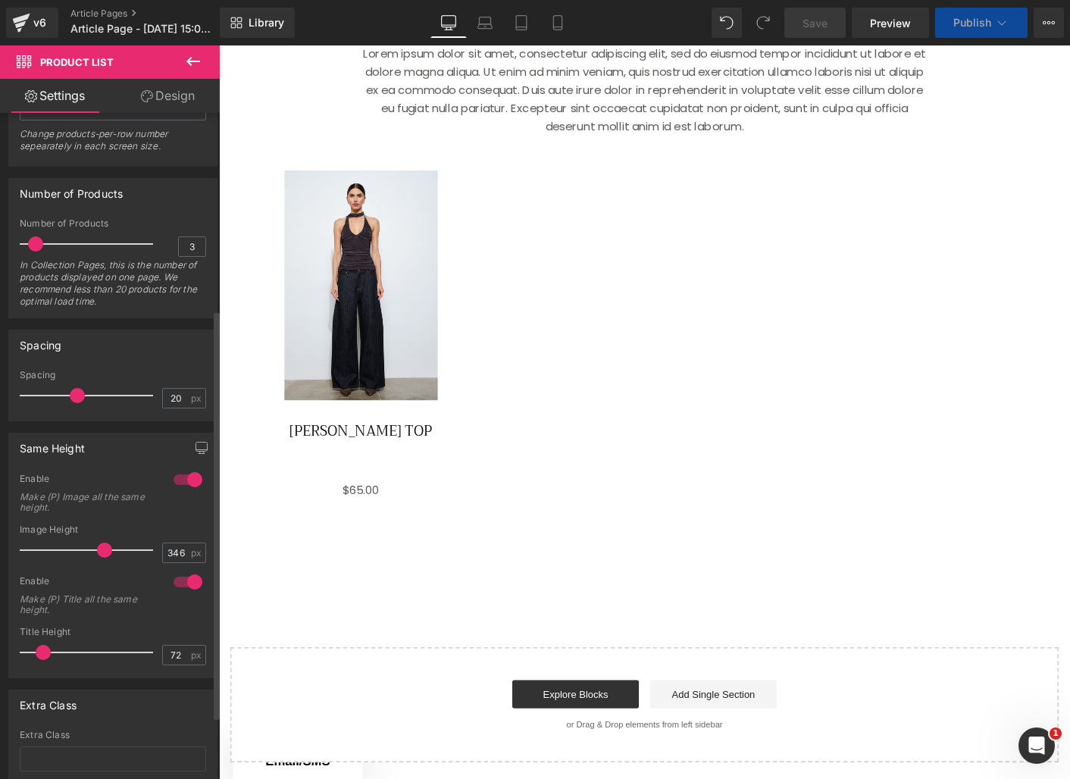
click at [107, 552] on span at bounding box center [104, 550] width 15 height 15
type input "369"
click at [107, 553] on span at bounding box center [112, 550] width 15 height 15
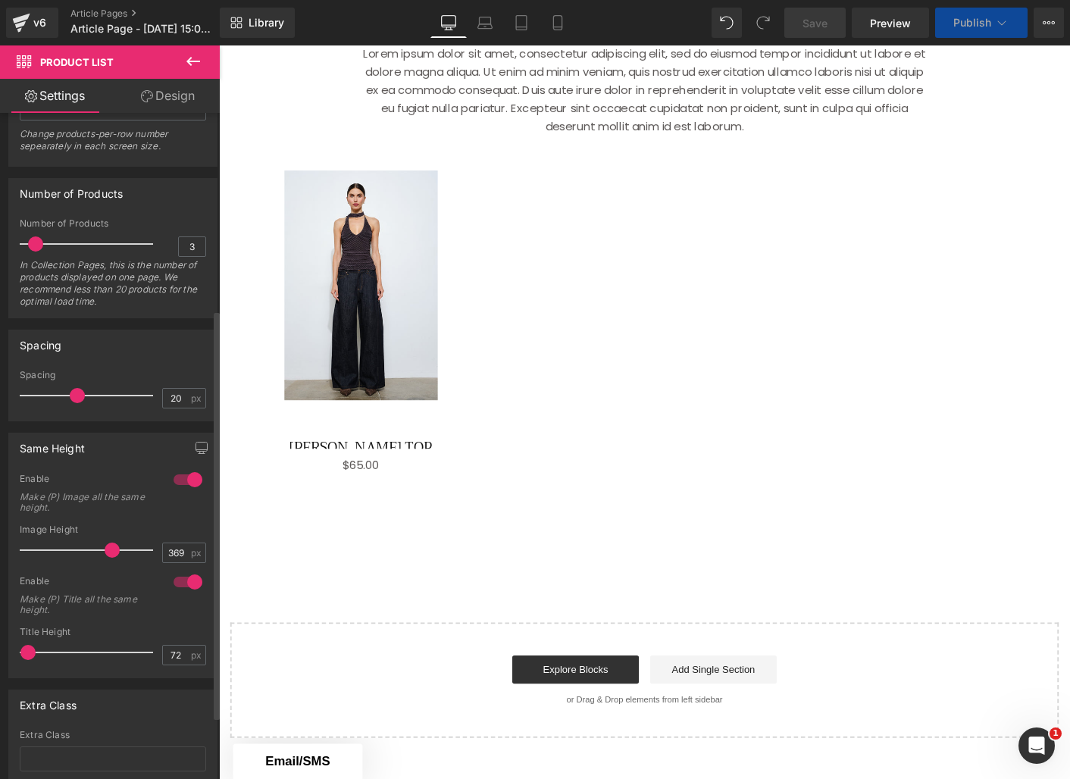
drag, startPoint x: 45, startPoint y: 652, endPoint x: 28, endPoint y: 652, distance: 17.4
click at [30, 652] on span at bounding box center [27, 652] width 15 height 15
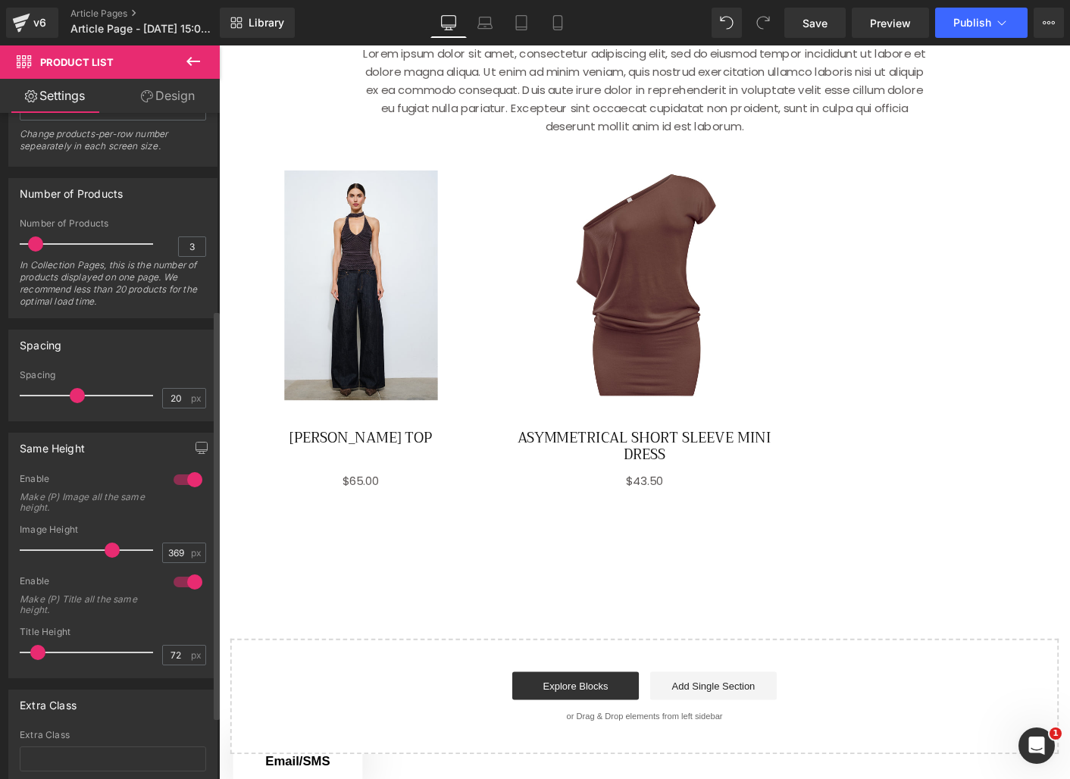
drag, startPoint x: 27, startPoint y: 652, endPoint x: 37, endPoint y: 652, distance: 9.9
click at [37, 652] on span at bounding box center [37, 652] width 15 height 15
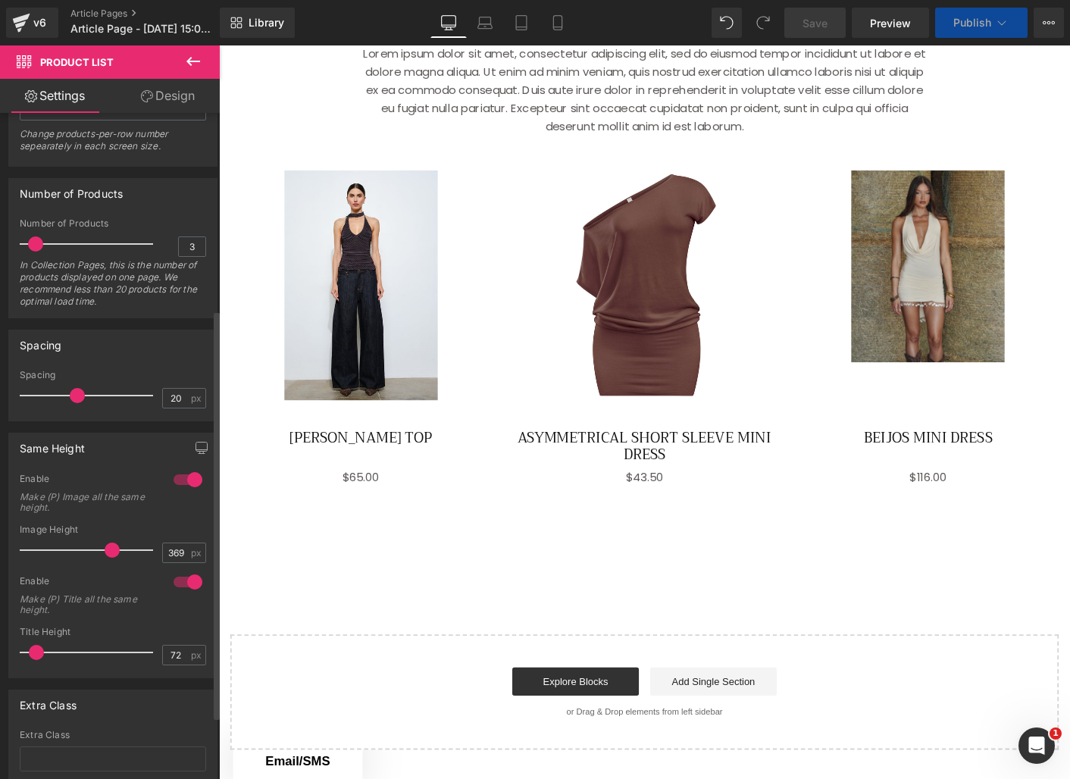
click at [37, 652] on span at bounding box center [36, 652] width 15 height 15
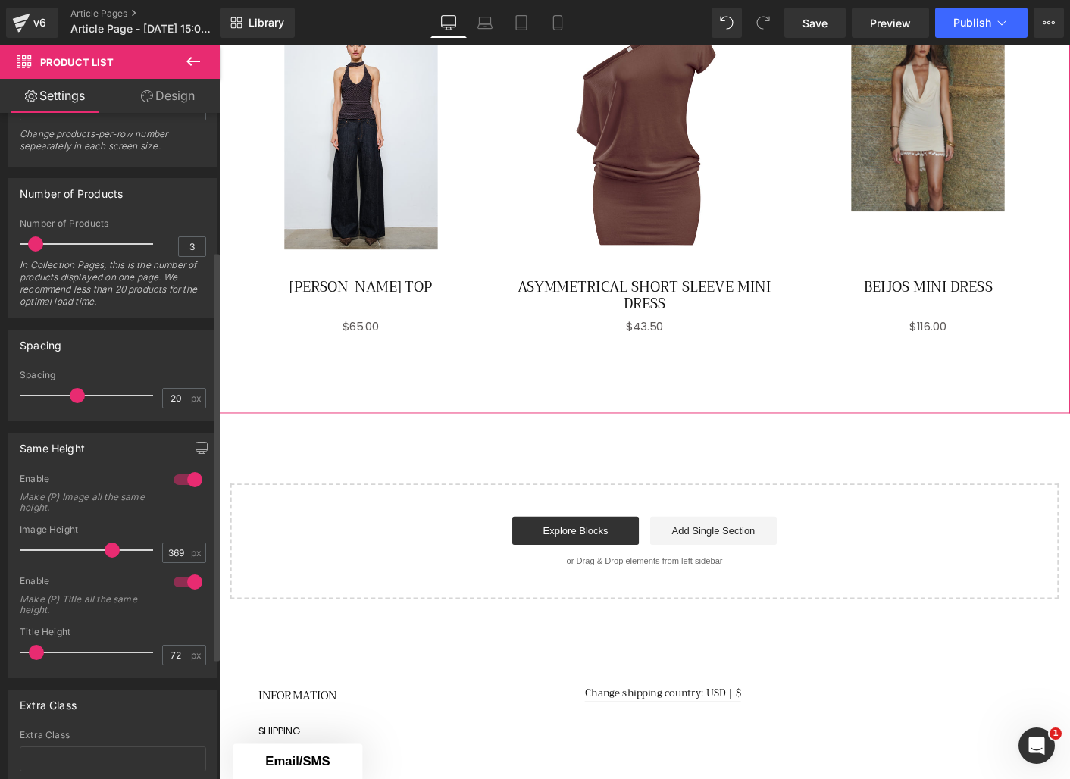
scroll to position [0, 0]
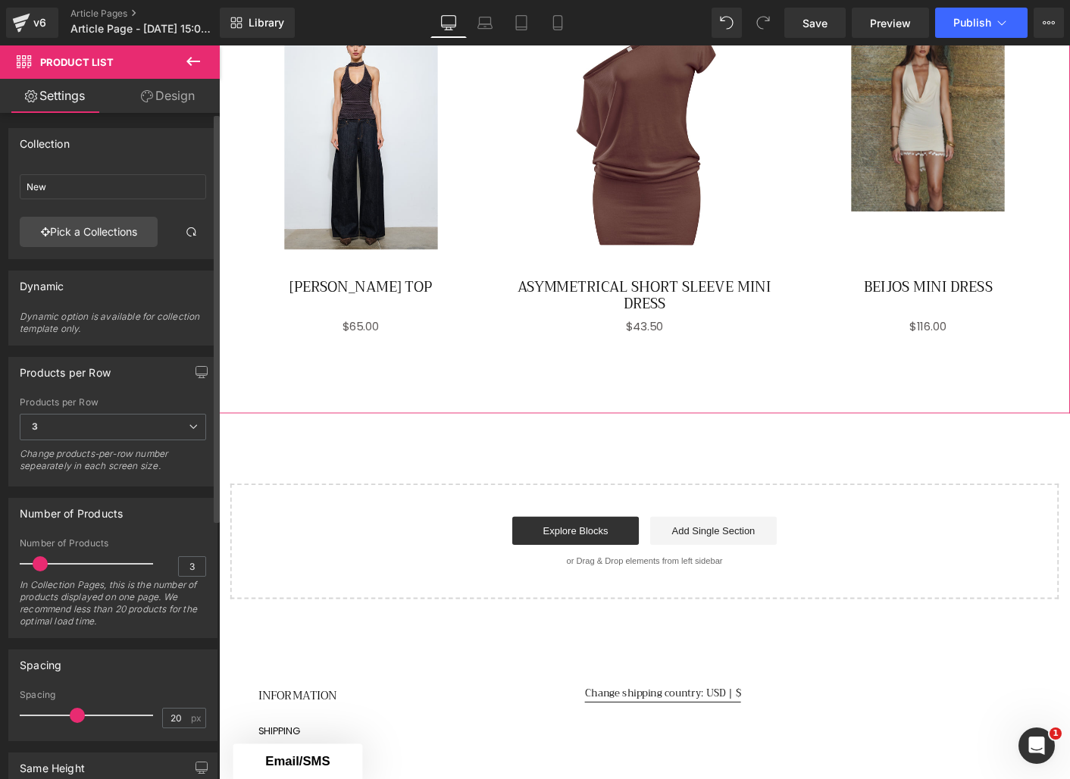
click at [40, 563] on span at bounding box center [40, 563] width 15 height 15
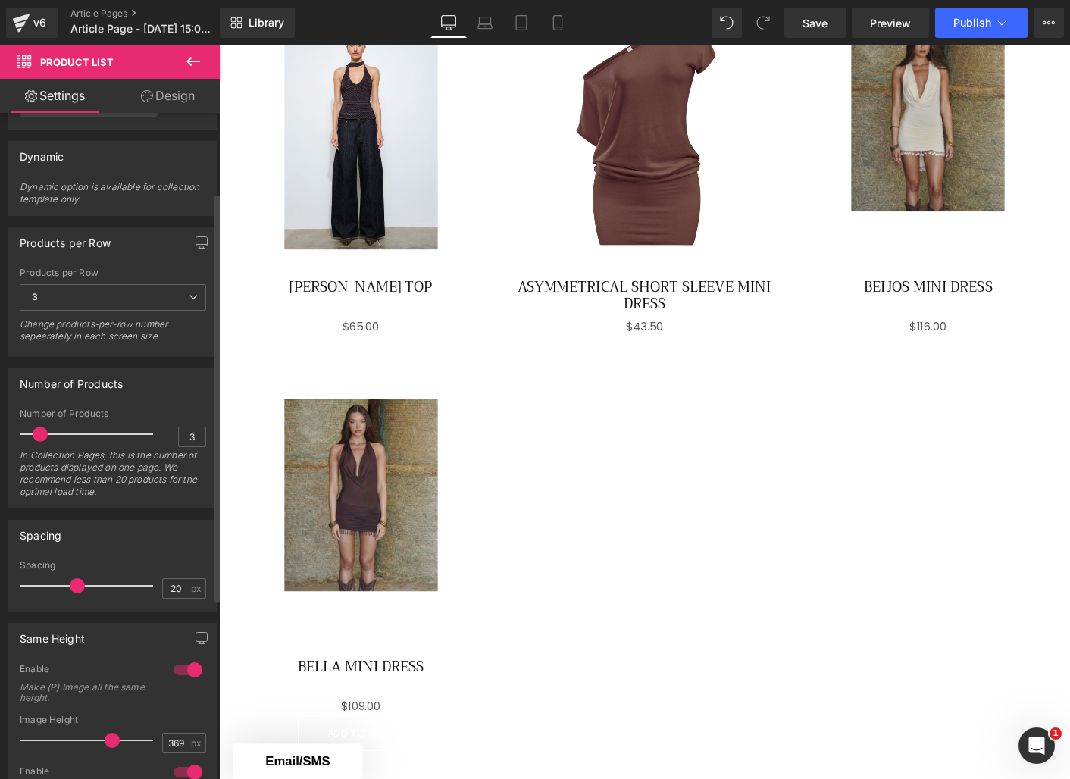
scroll to position [132, 0]
click at [115, 297] on span "3" at bounding box center [113, 295] width 186 height 27
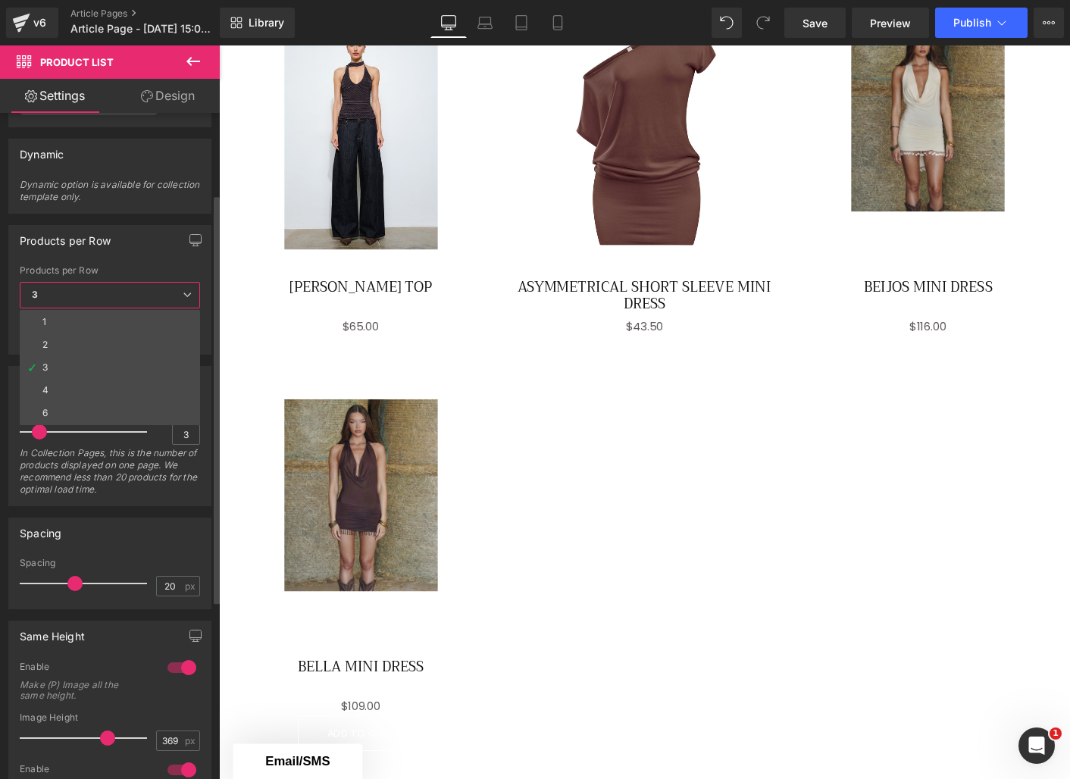
click at [65, 382] on li "4" at bounding box center [110, 390] width 180 height 23
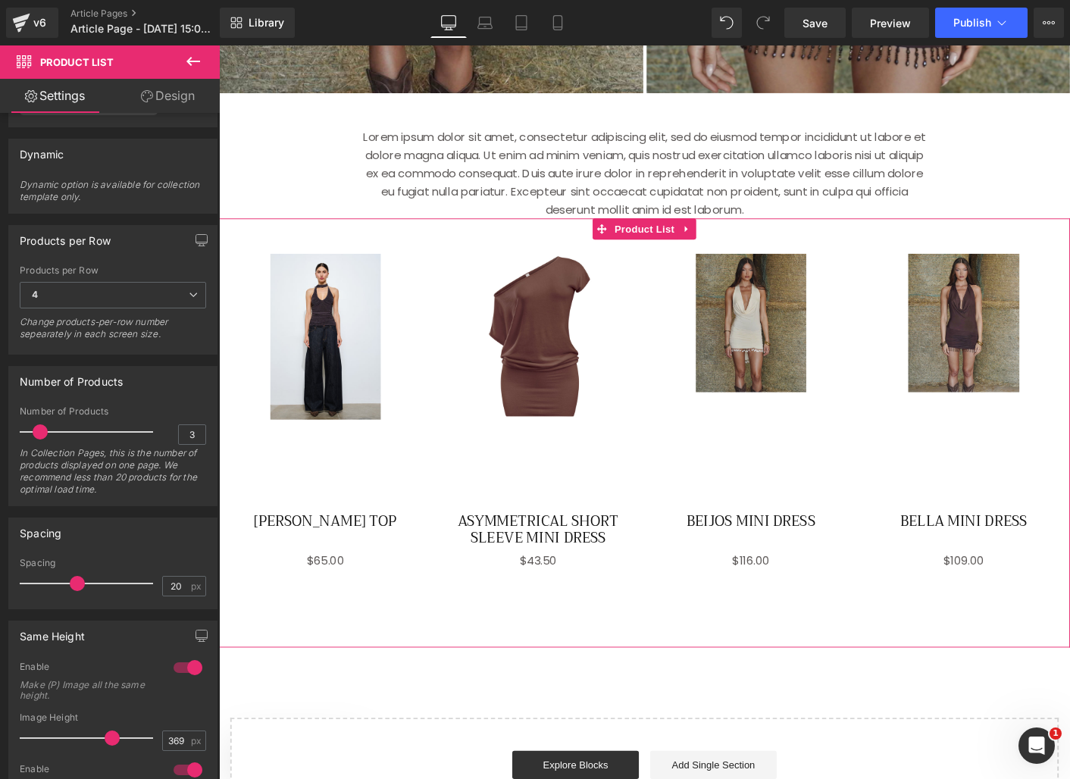
scroll to position [954, 0]
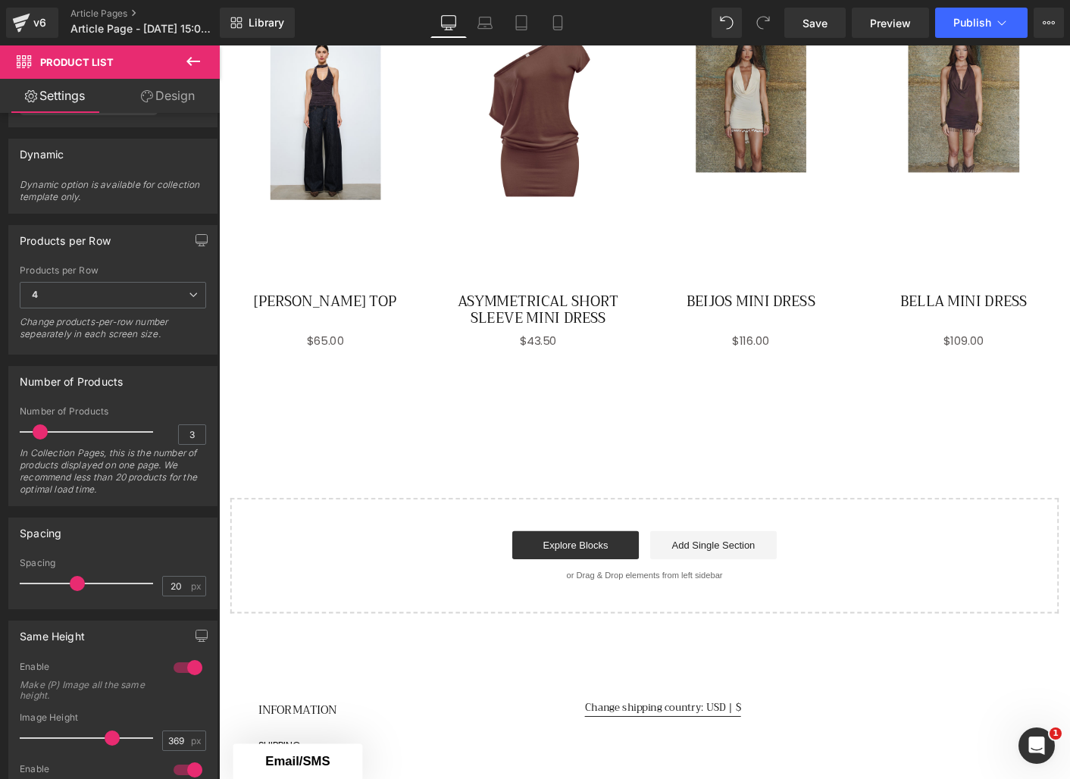
click at [196, 58] on icon at bounding box center [193, 61] width 18 height 18
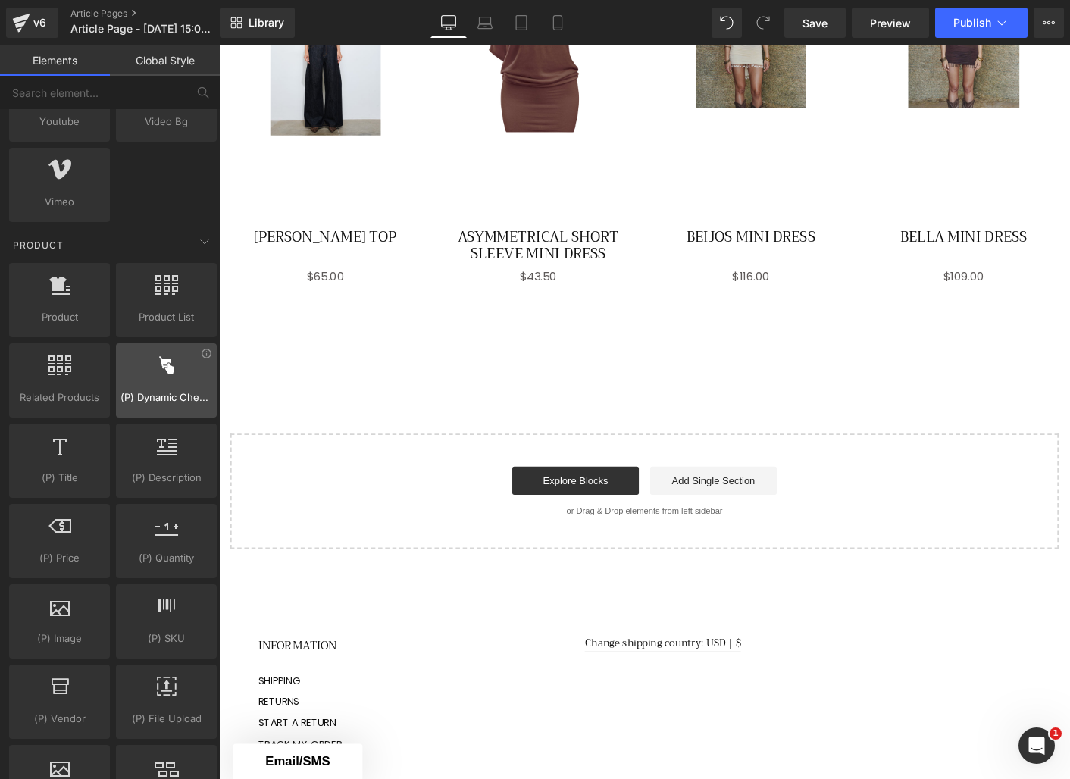
scroll to position [1251, 0]
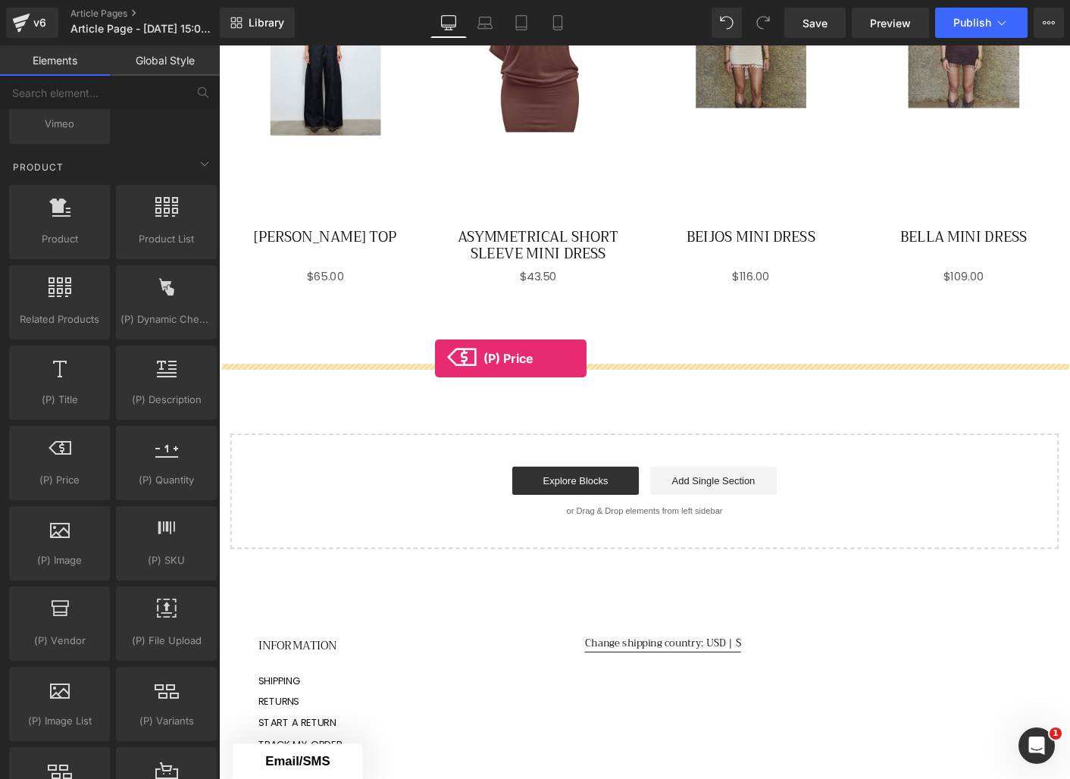
drag, startPoint x: 279, startPoint y: 504, endPoint x: 452, endPoint y: 383, distance: 211.2
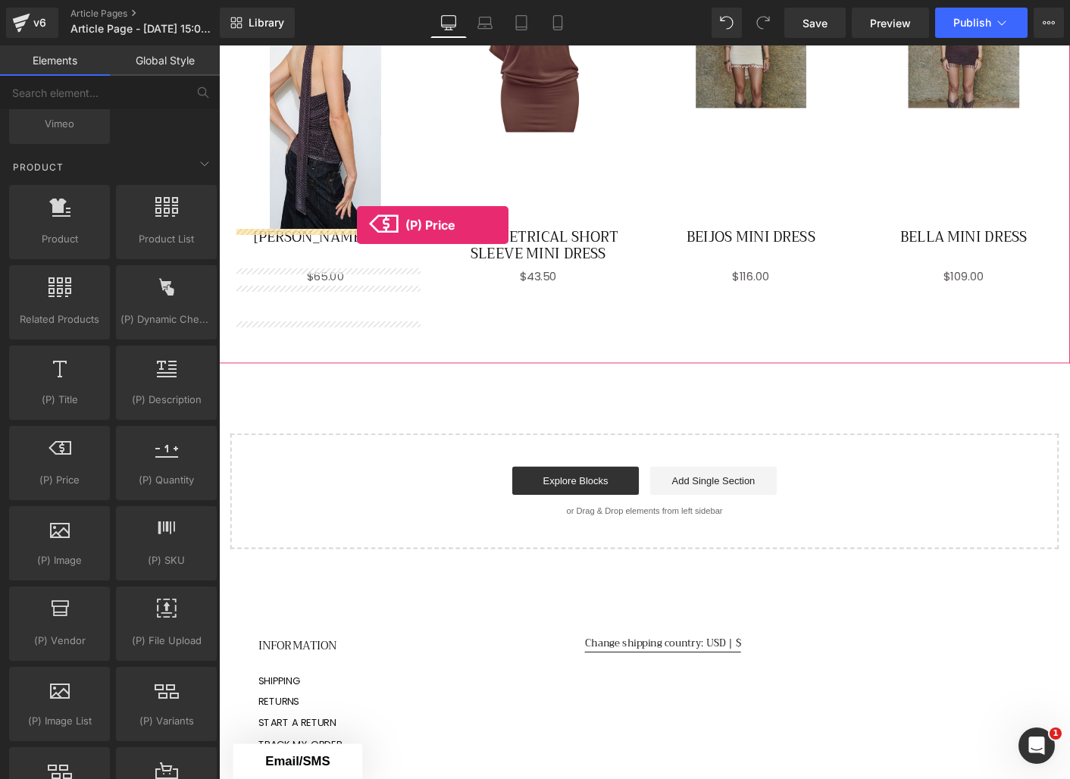
drag, startPoint x: 302, startPoint y: 519, endPoint x: 368, endPoint y: 237, distance: 288.7
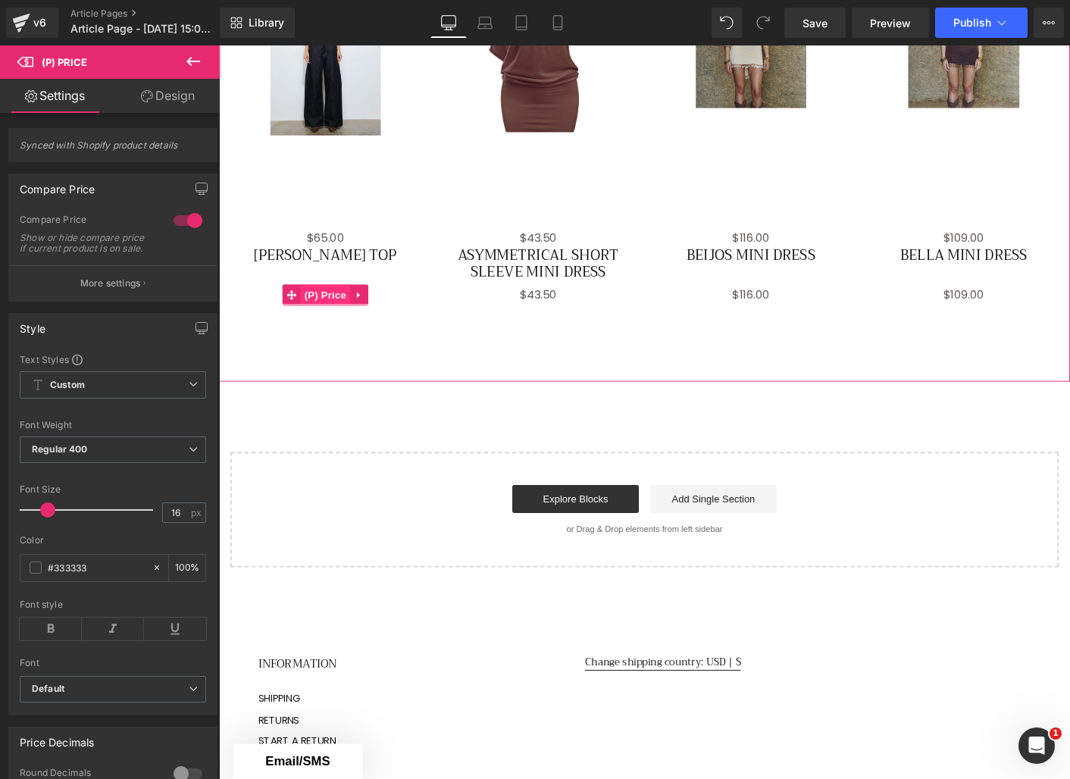
click at [337, 315] on span "(P) Price" at bounding box center [333, 314] width 53 height 23
click at [370, 315] on icon at bounding box center [369, 315] width 3 height 7
click at [379, 313] on icon at bounding box center [380, 314] width 11 height 11
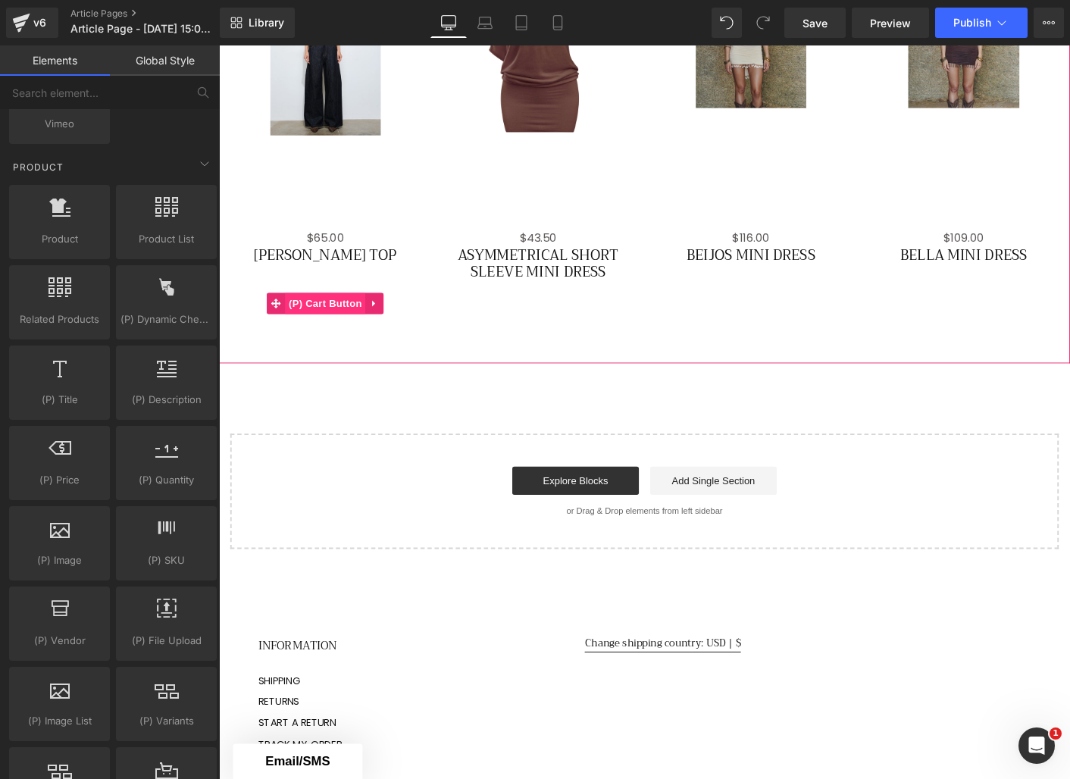
click at [327, 322] on span "(P) Cart Button" at bounding box center [333, 323] width 86 height 23
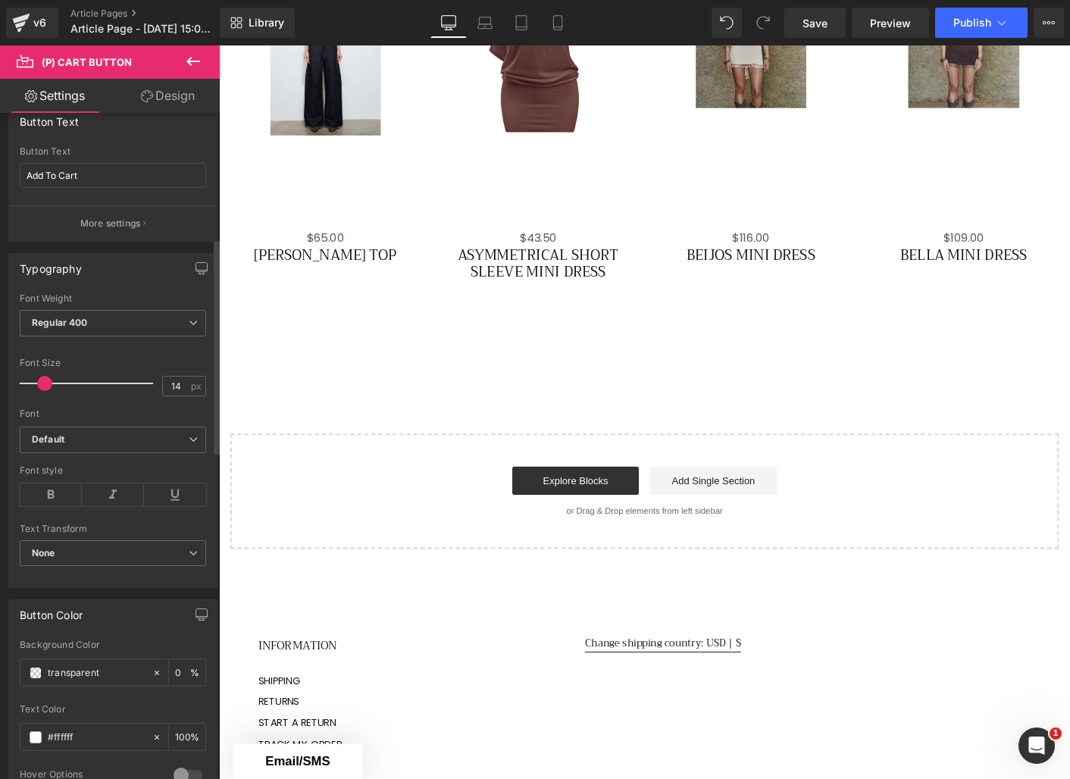
scroll to position [0, 0]
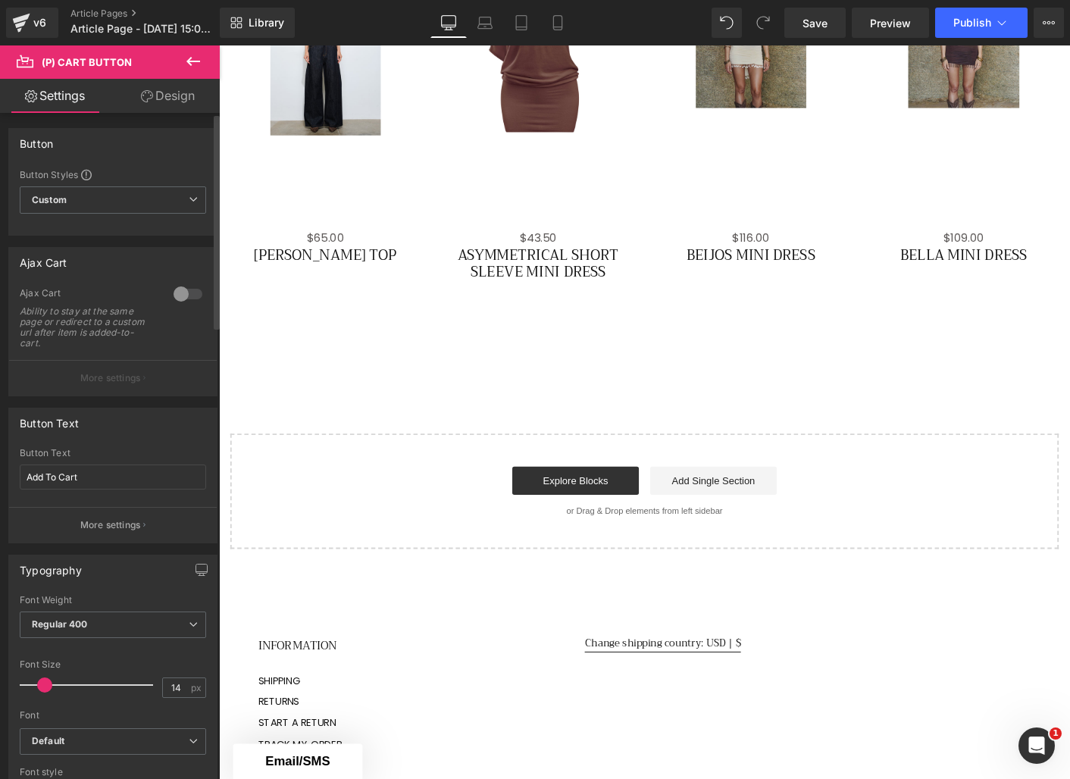
click at [186, 296] on div at bounding box center [188, 294] width 36 height 24
click at [158, 209] on span "Custom Setup Global Style" at bounding box center [113, 199] width 186 height 27
click at [133, 355] on div "Ajax Cart Ability to stay at the same page or redirect to a custom url after it…" at bounding box center [113, 323] width 186 height 73
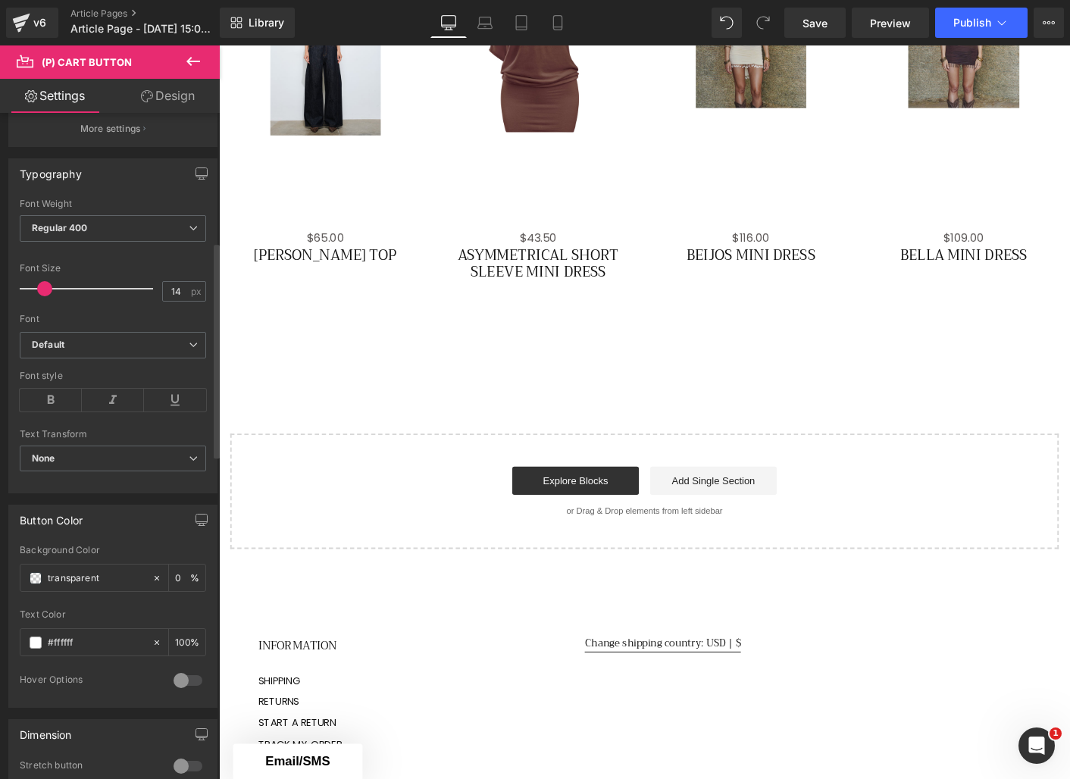
scroll to position [421, 0]
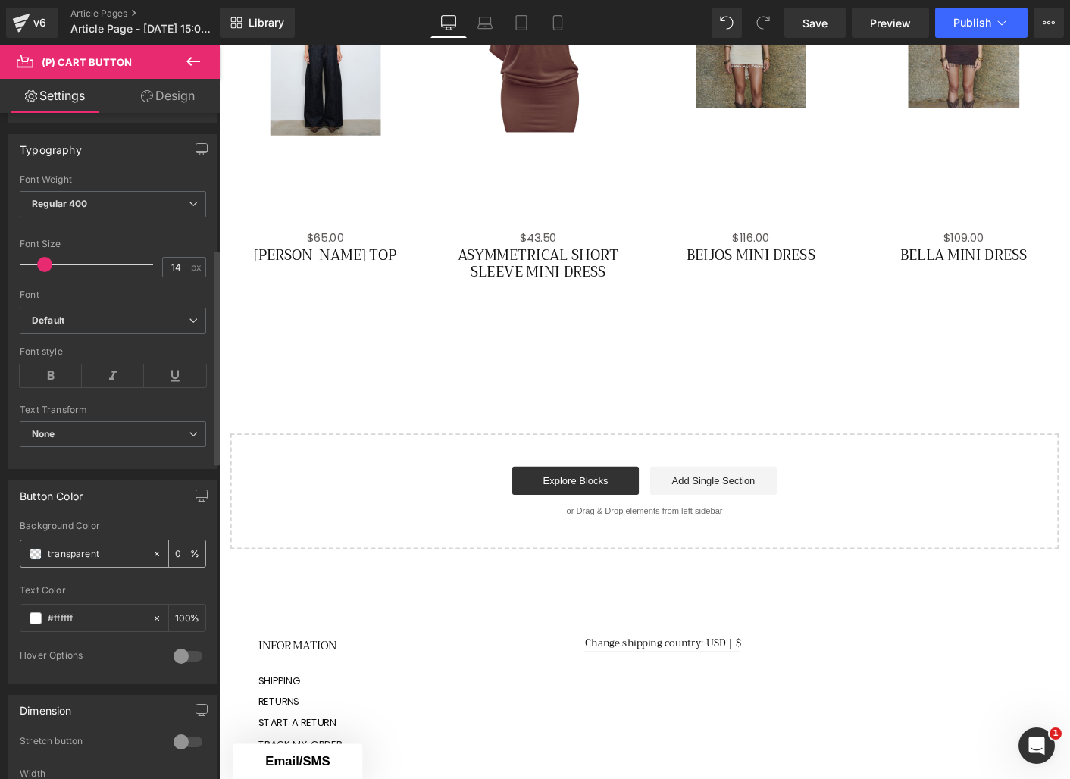
click at [39, 554] on span at bounding box center [36, 554] width 12 height 12
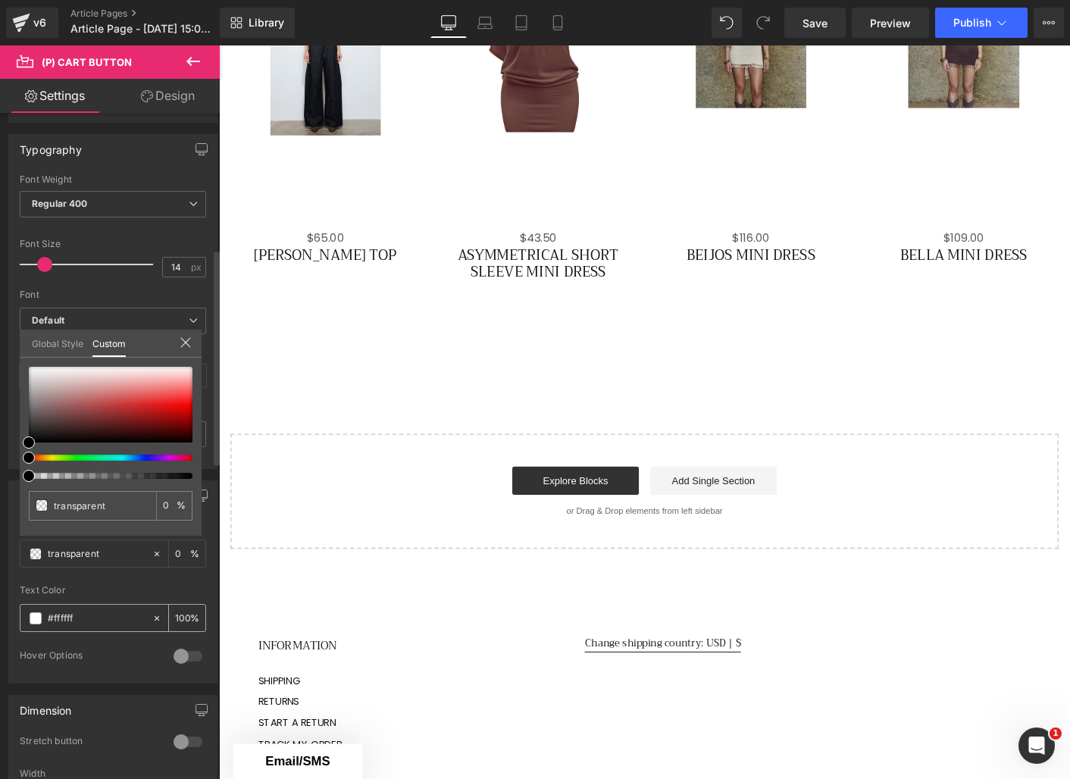
drag, startPoint x: 56, startPoint y: 588, endPoint x: 35, endPoint y: 608, distance: 29.5
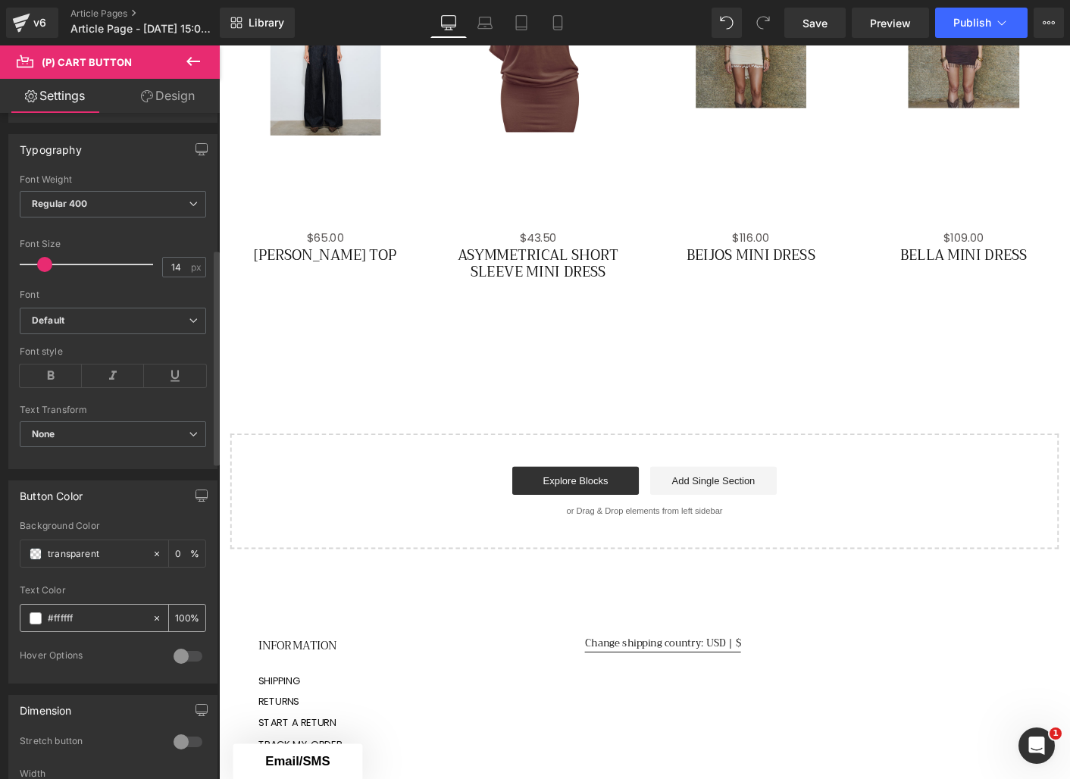
click at [34, 609] on div "#ffffff" at bounding box center [85, 618] width 131 height 27
click at [36, 614] on span at bounding box center [36, 619] width 12 height 12
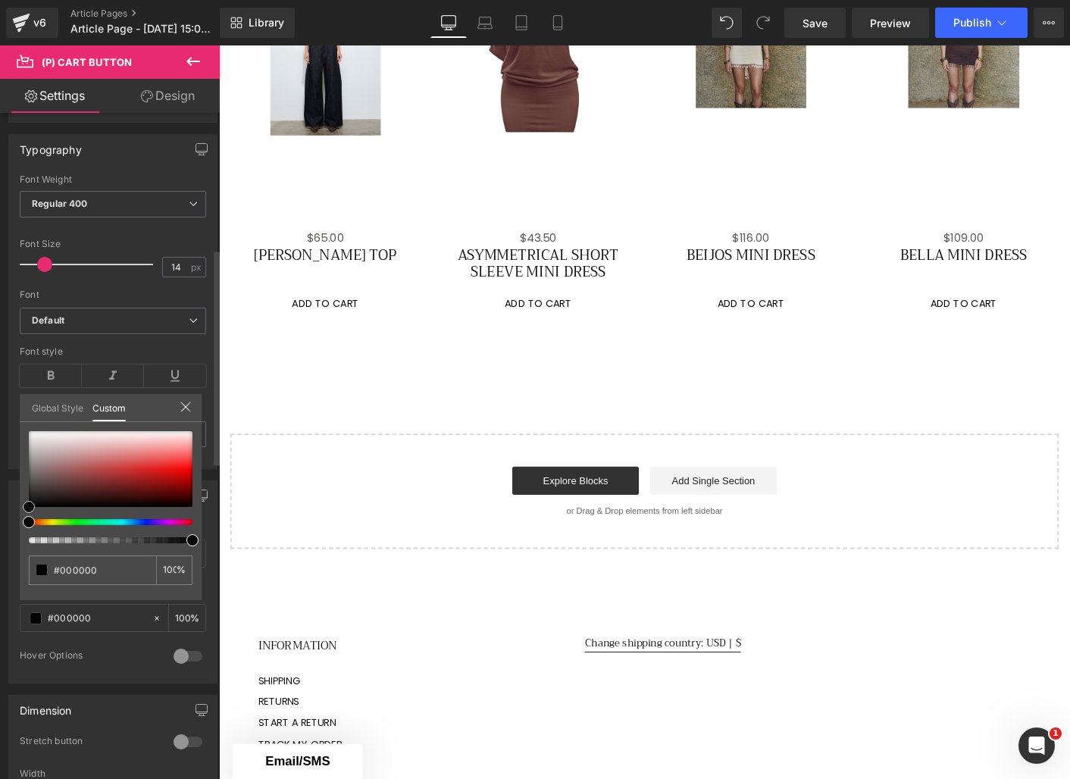
drag, startPoint x: 42, startPoint y: 503, endPoint x: 23, endPoint y: 509, distance: 19.9
click at [29, 507] on div at bounding box center [111, 469] width 164 height 76
drag, startPoint x: 37, startPoint y: 446, endPoint x: 103, endPoint y: 592, distance: 160.5
click at [22, 412] on div "Global Style Custom Setup Global Style #ffffff 100 %" at bounding box center [111, 417] width 182 height 46
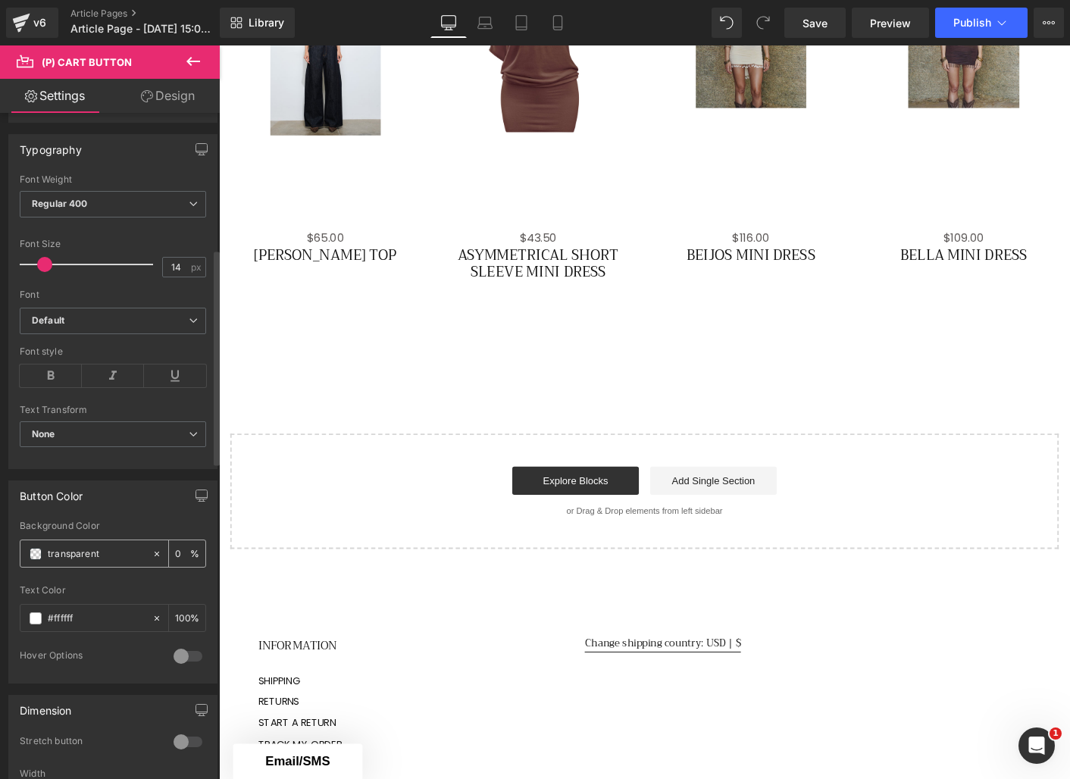
click at [39, 553] on span at bounding box center [36, 554] width 12 height 12
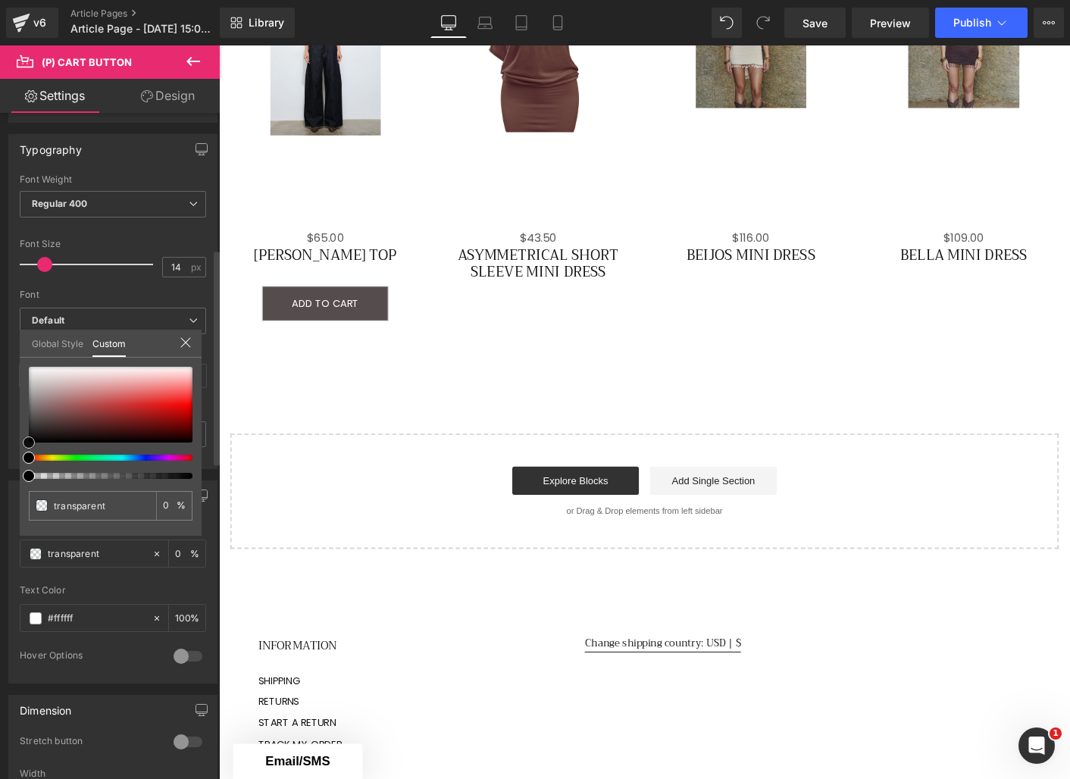
click at [36, 418] on div at bounding box center [111, 405] width 164 height 76
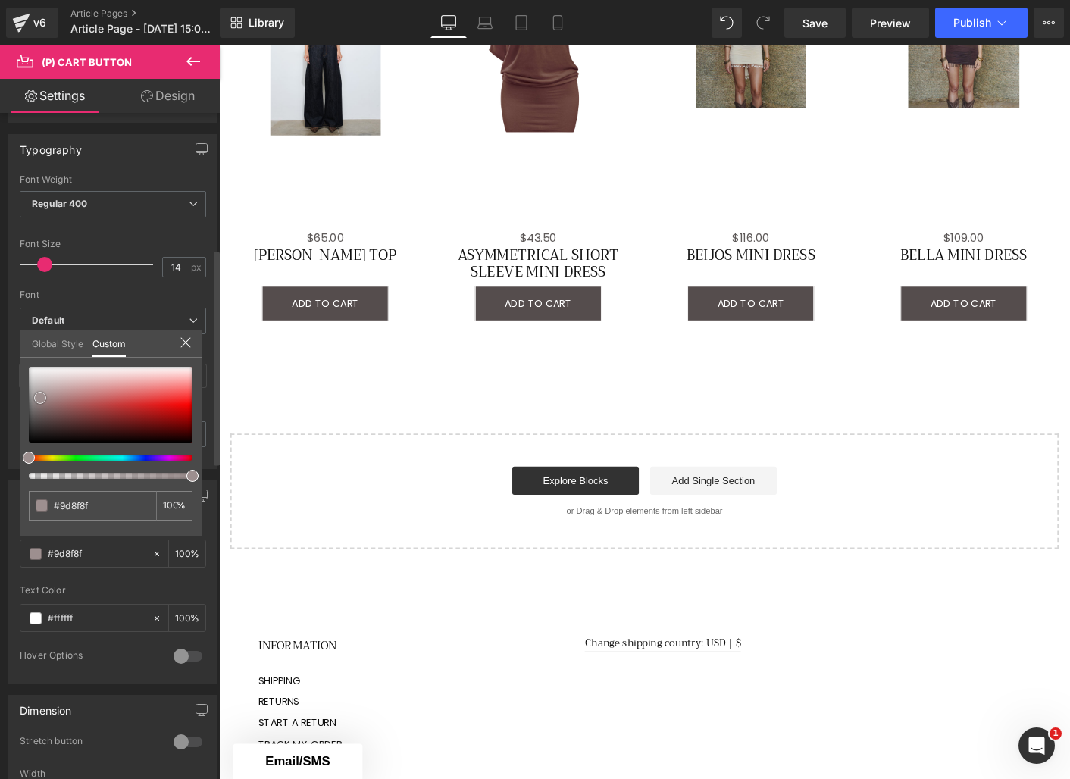
click at [40, 398] on div at bounding box center [111, 405] width 164 height 76
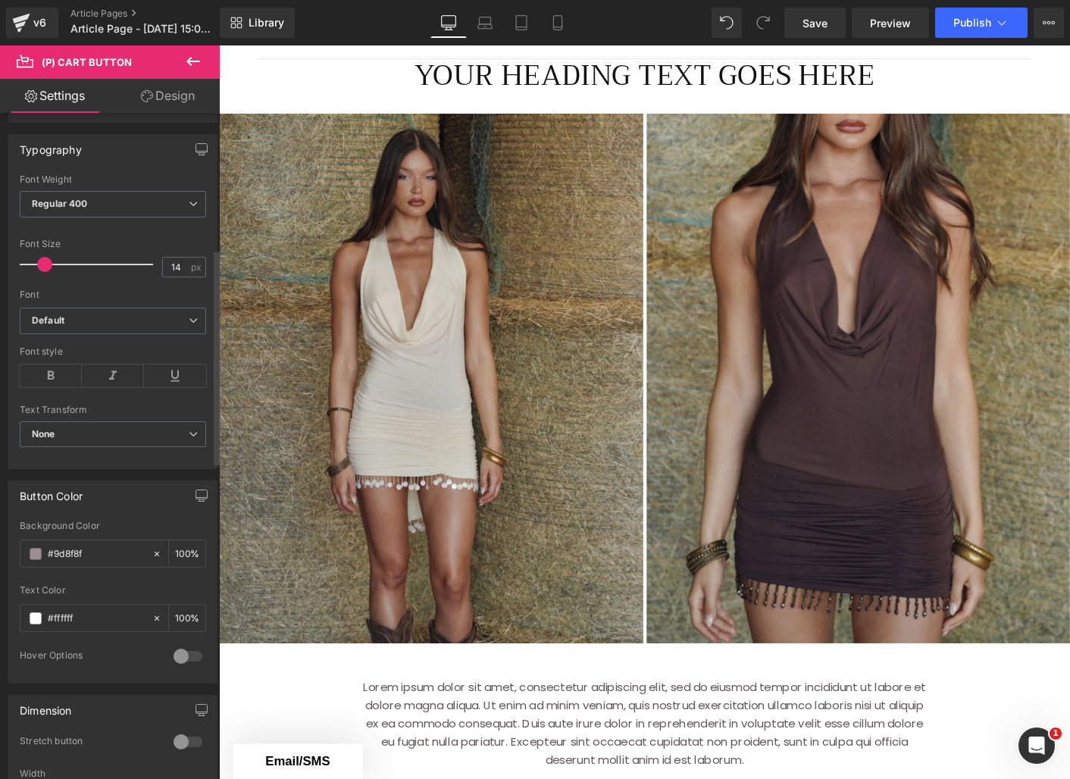
scroll to position [28, 0]
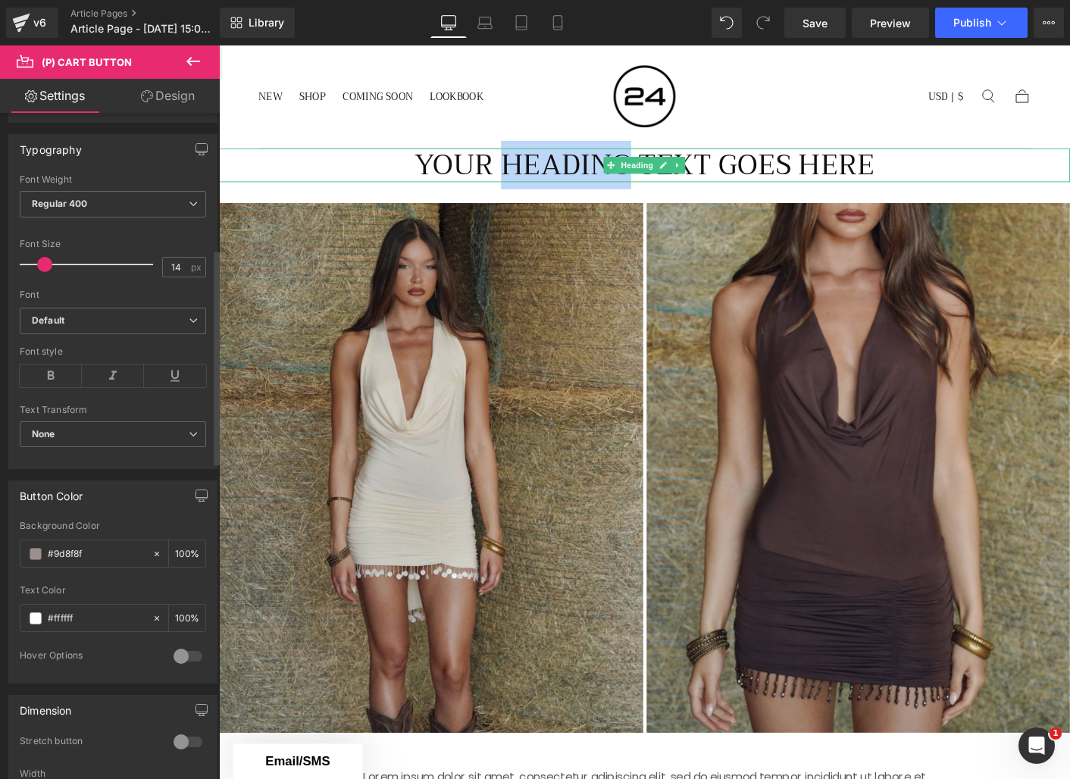
click at [587, 174] on h1 "Your heading text goes here" at bounding box center [677, 174] width 917 height 36
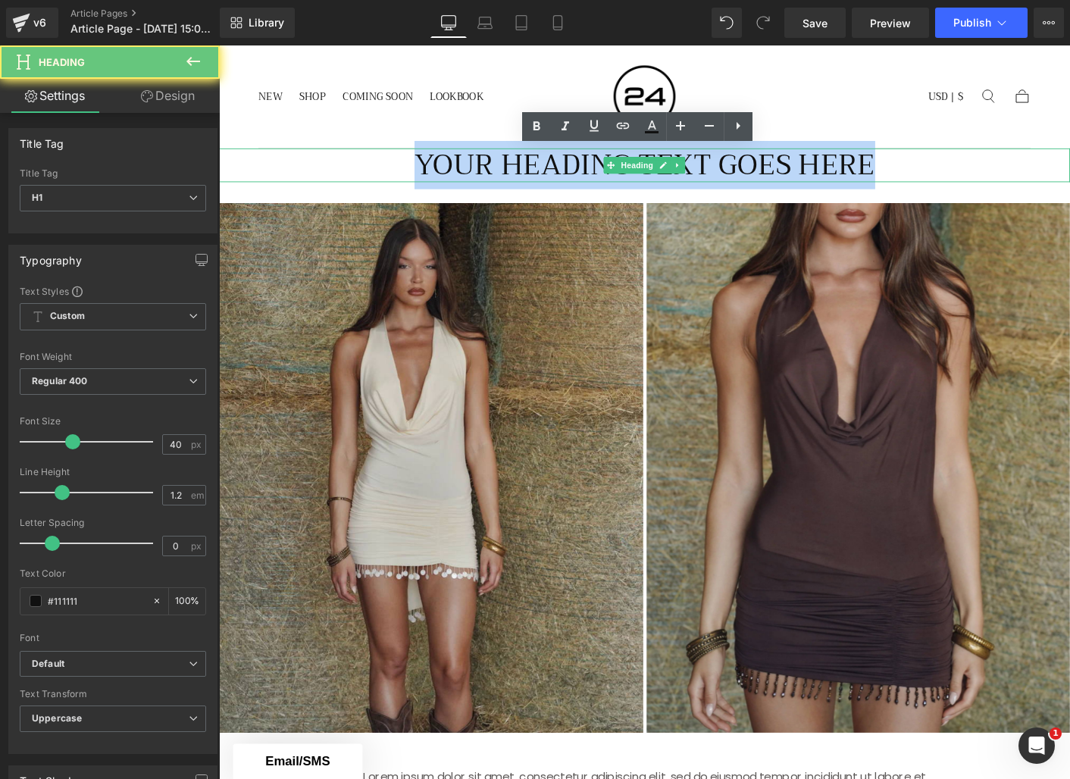
click at [587, 174] on h1 "Your heading text goes here" at bounding box center [677, 174] width 917 height 36
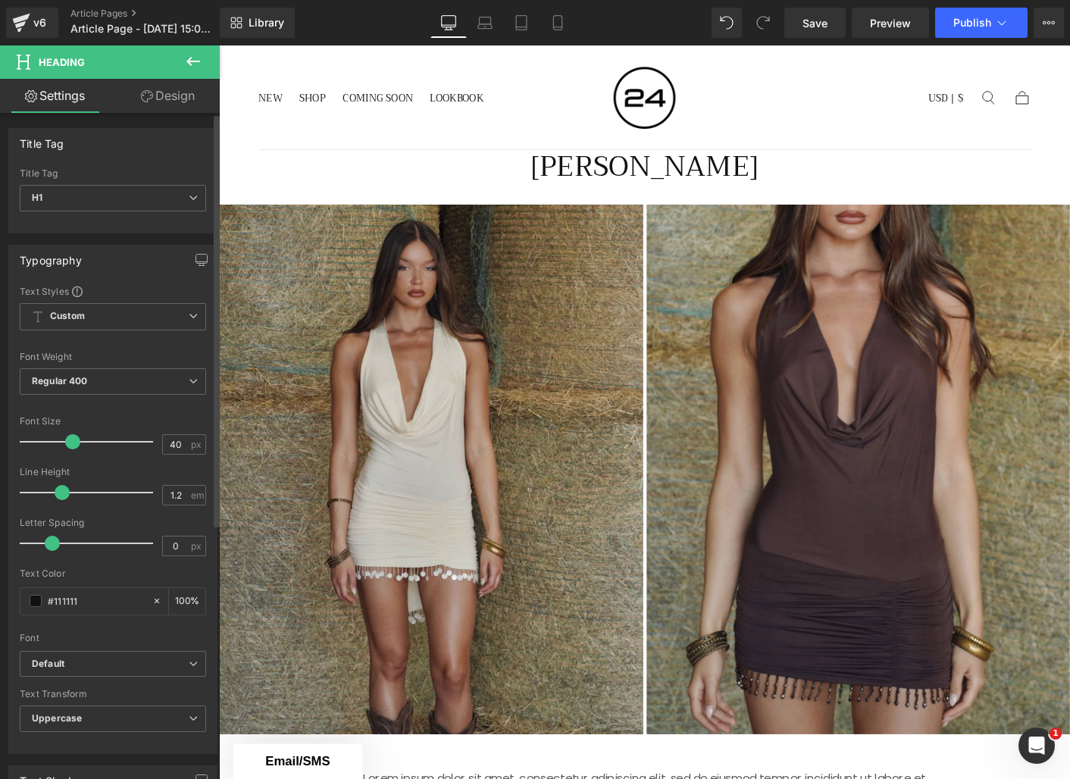
scroll to position [5, 0]
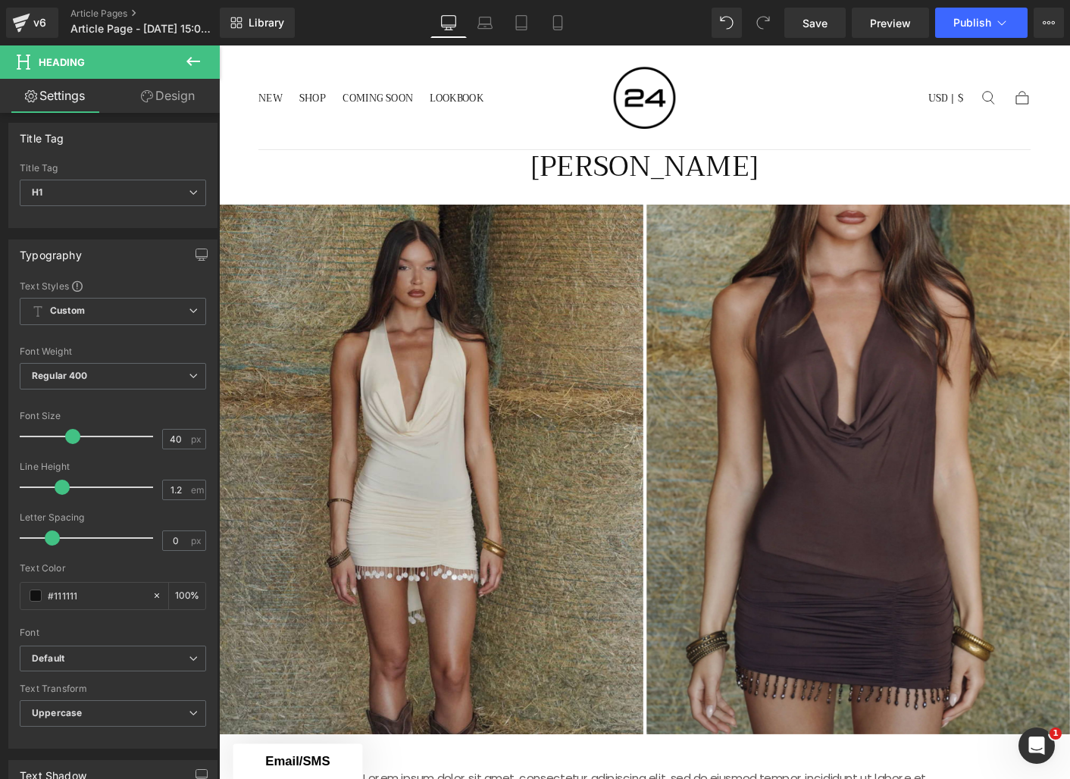
drag, startPoint x: 186, startPoint y: 99, endPoint x: 93, endPoint y: 257, distance: 183.8
click at [186, 99] on link "Design" at bounding box center [168, 96] width 110 height 34
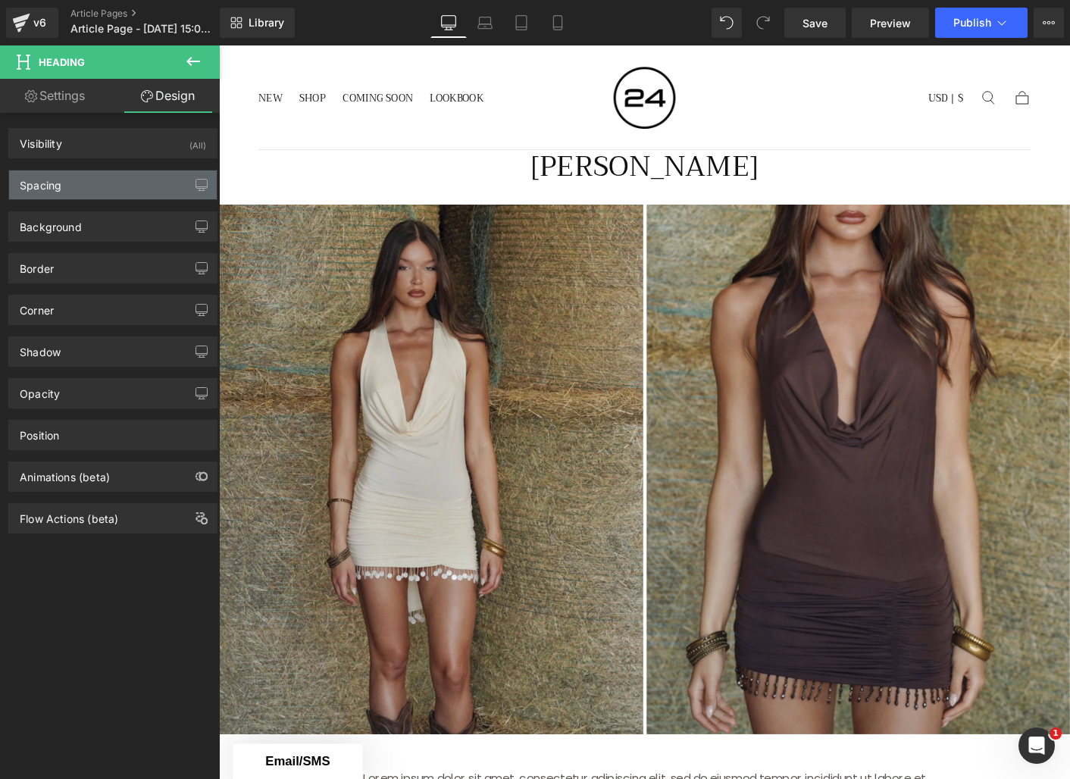
click at [100, 187] on div "Spacing" at bounding box center [113, 185] width 208 height 29
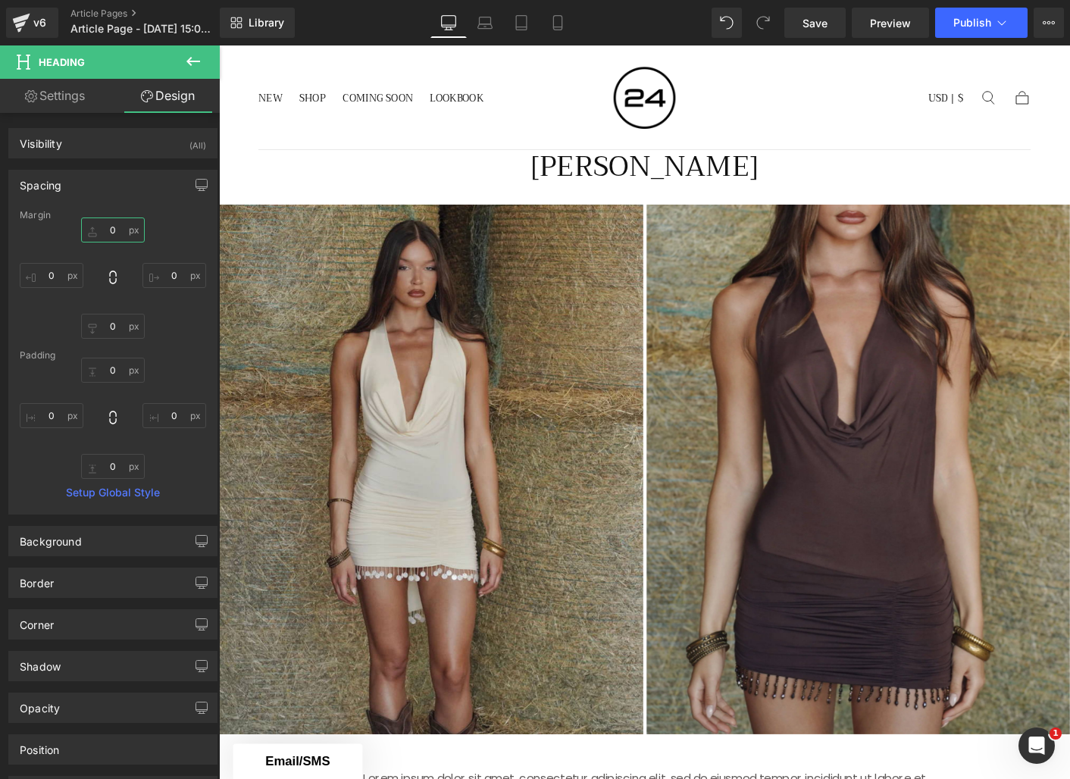
click at [115, 231] on input "text" at bounding box center [113, 230] width 64 height 25
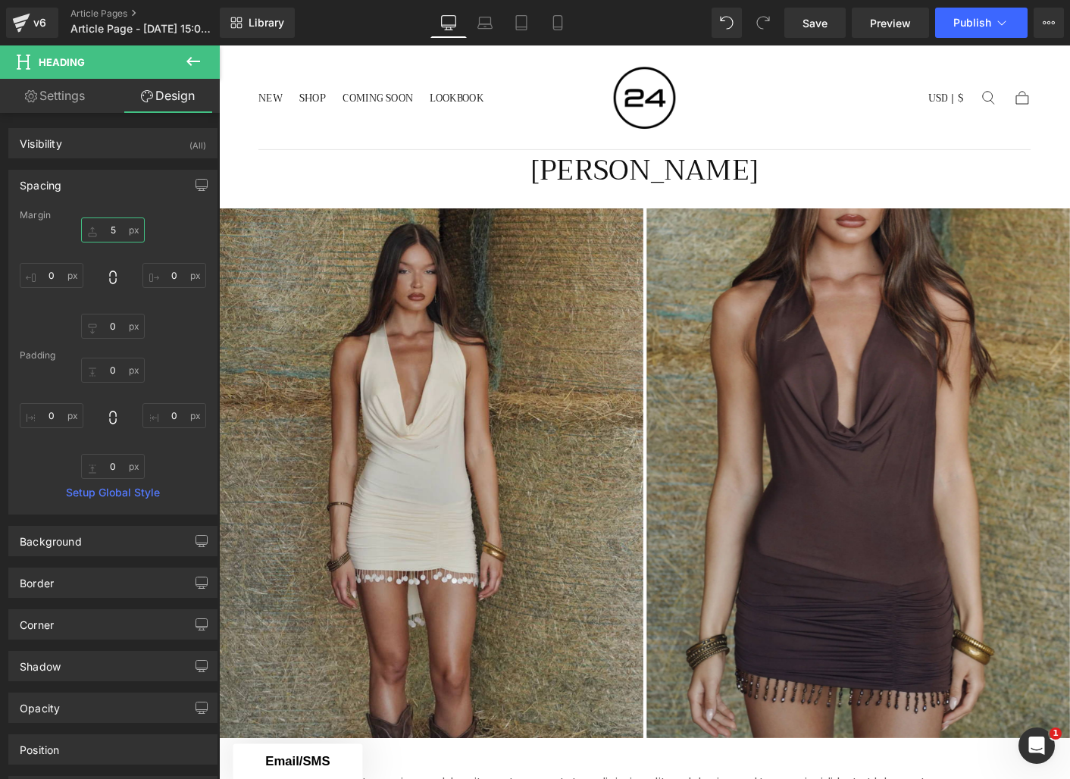
click at [115, 231] on input "5" at bounding box center [113, 230] width 64 height 25
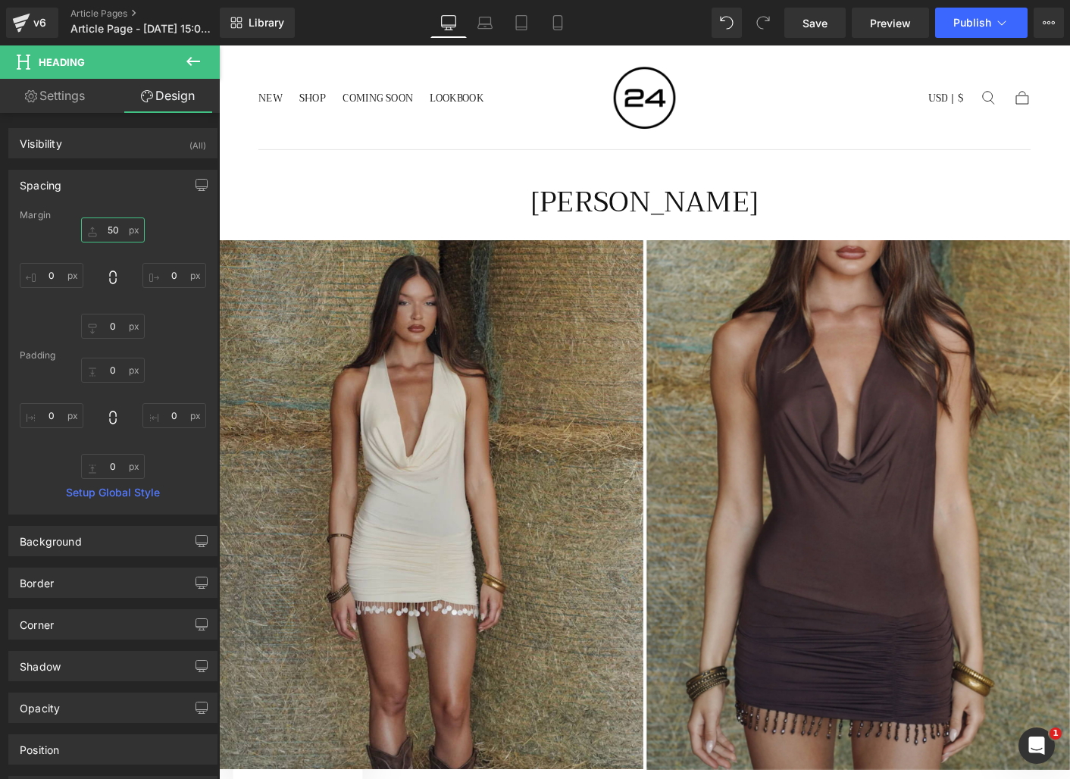
type input "5"
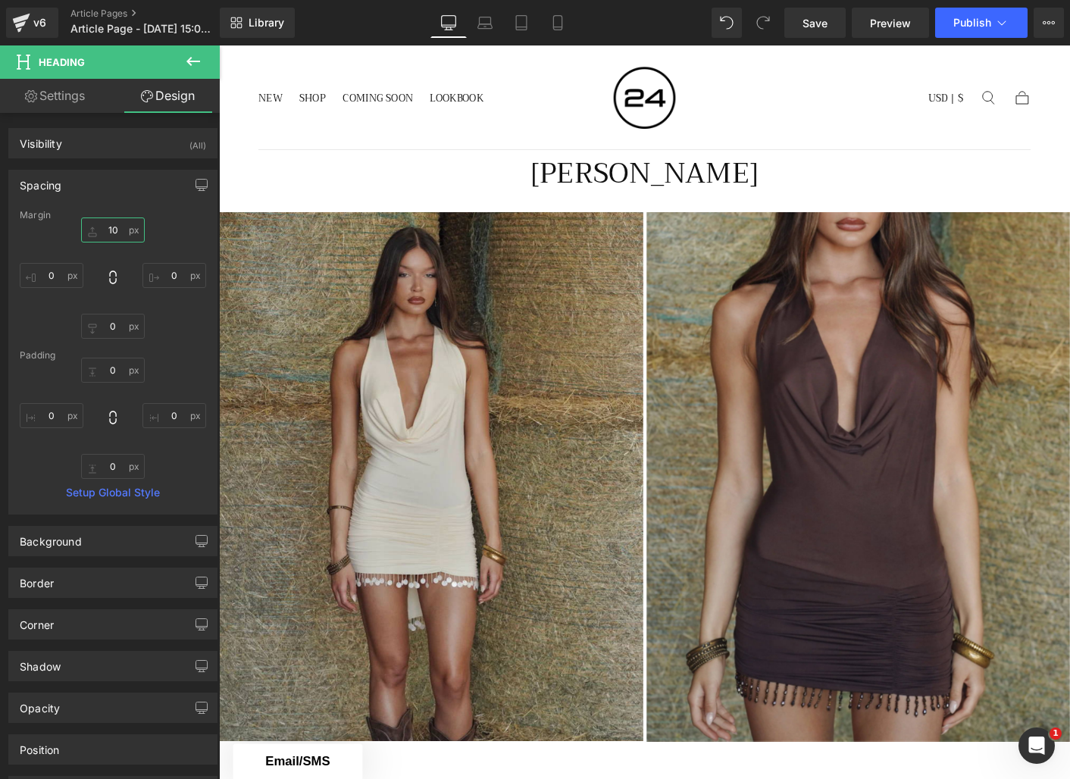
click at [122, 233] on input "10" at bounding box center [113, 230] width 64 height 25
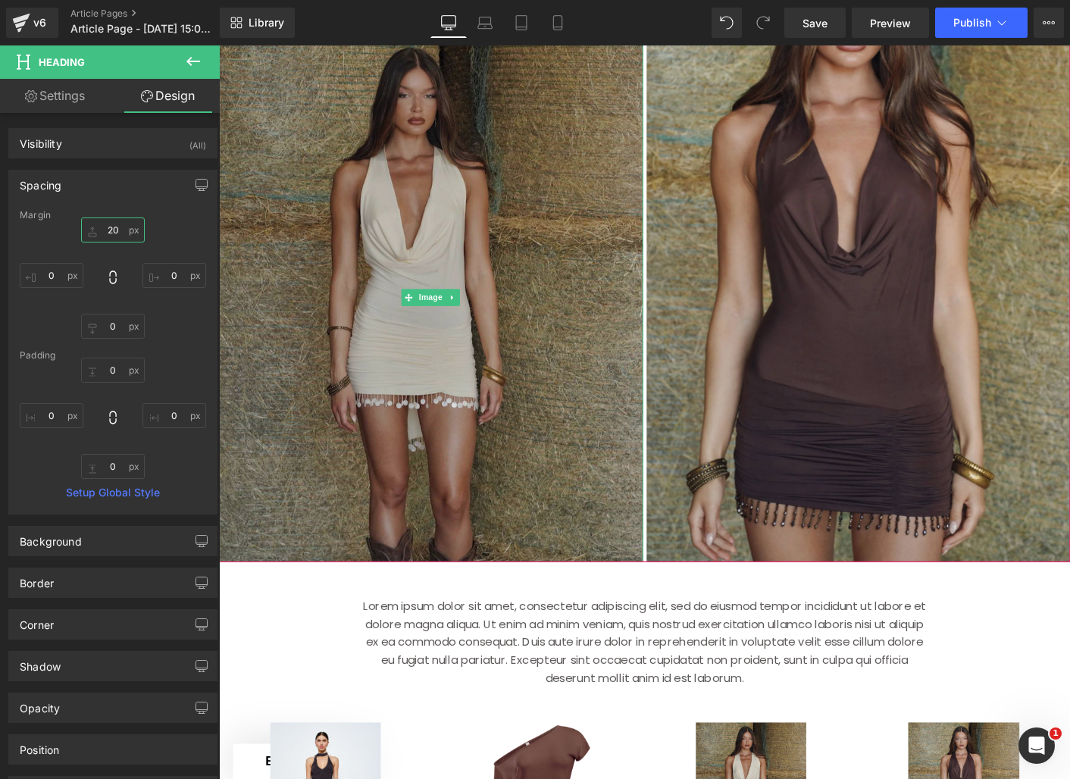
scroll to position [373, 0]
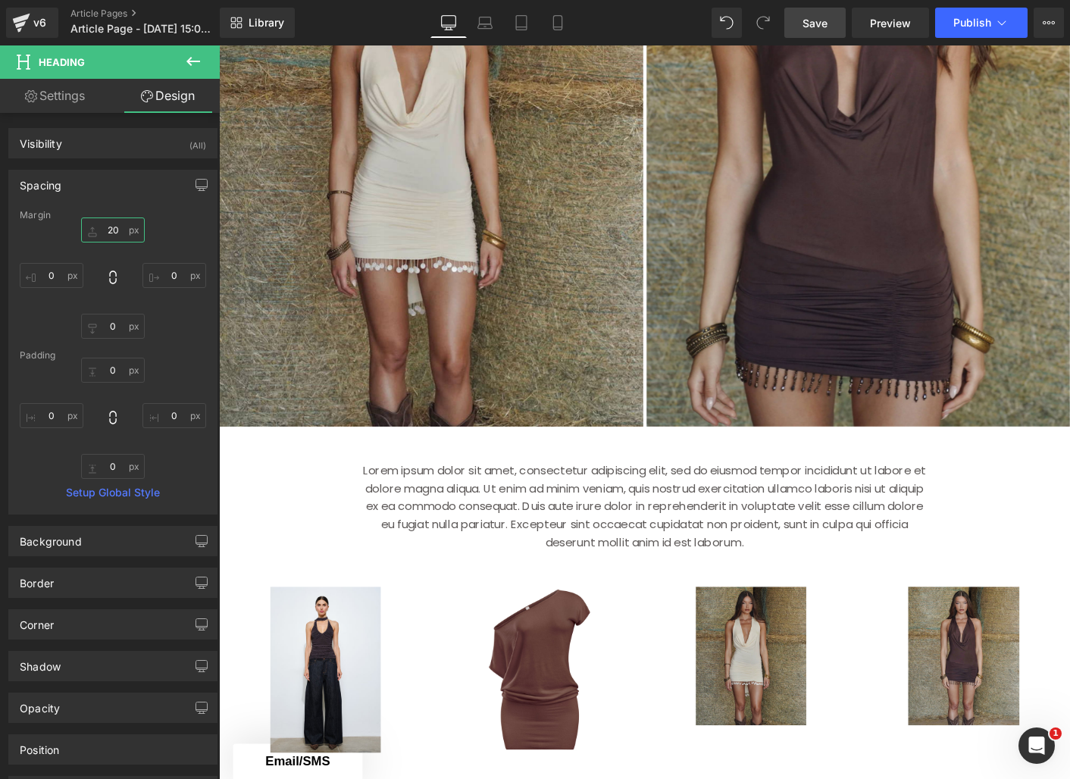
type input "20"
click at [817, 24] on span "Save" at bounding box center [815, 23] width 25 height 16
click at [161, 31] on span "Article Page - [DATE] 15:05:46" at bounding box center [144, 29] width 146 height 12
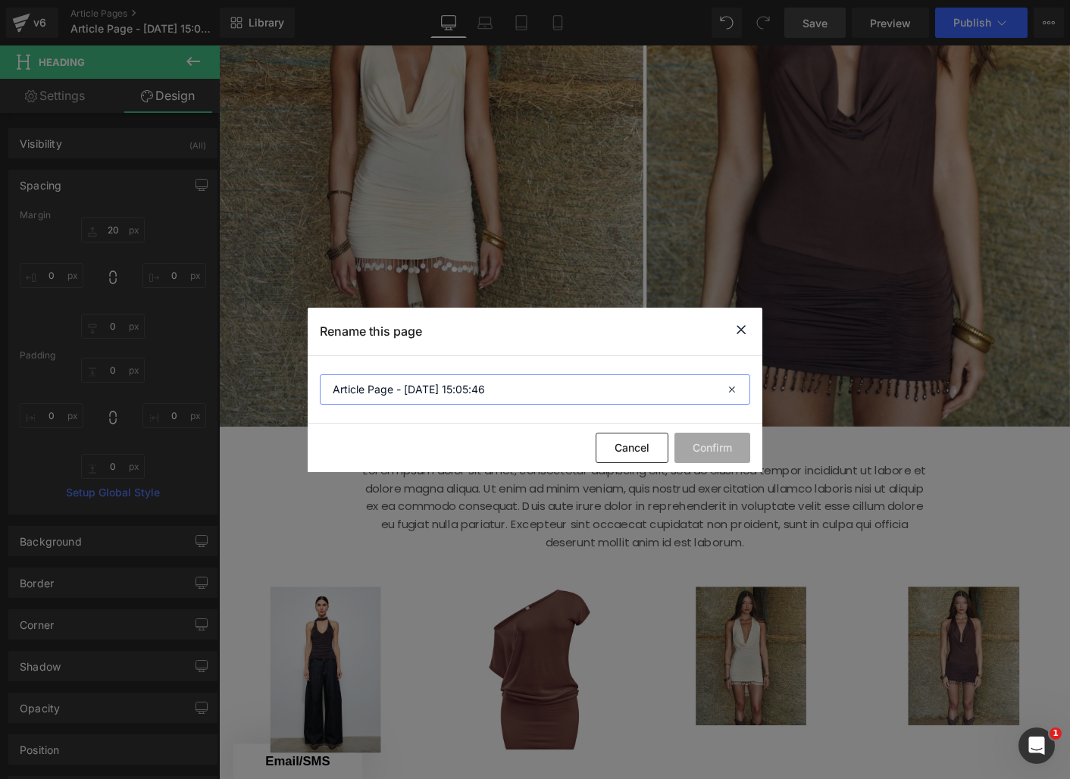
click at [407, 390] on input "Article Page - [DATE] 15:05:46" at bounding box center [535, 390] width 431 height 30
type input "Brand"
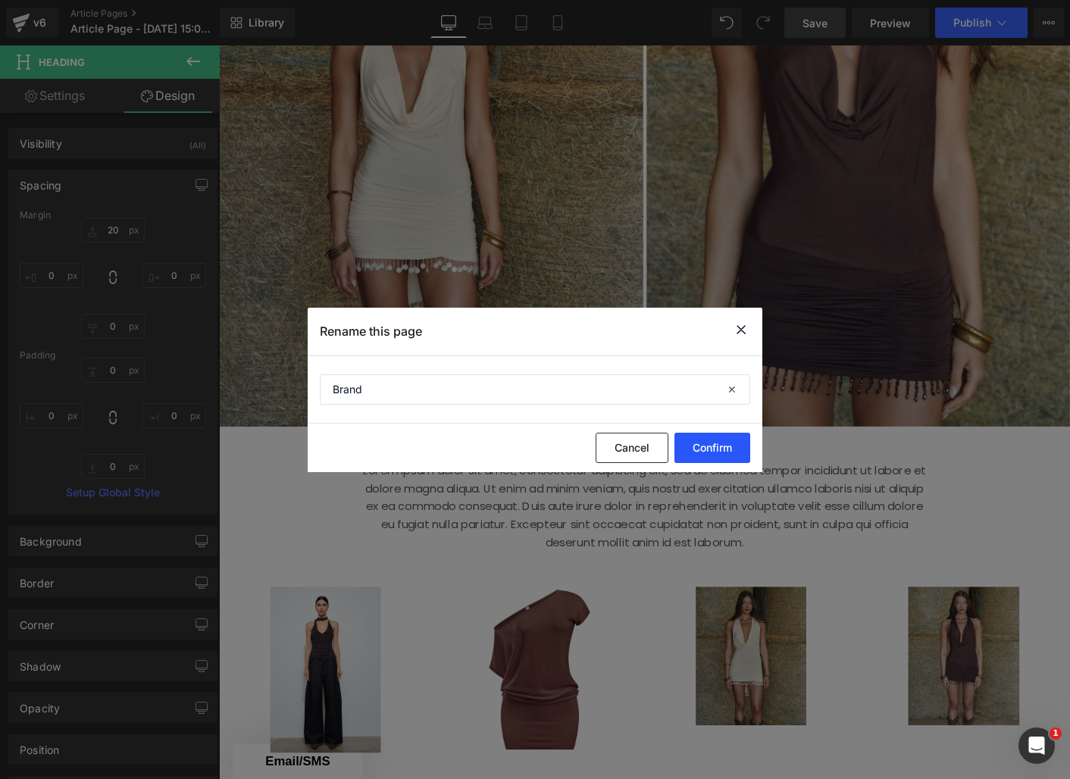
click at [695, 450] on button "Confirm" at bounding box center [713, 448] width 76 height 30
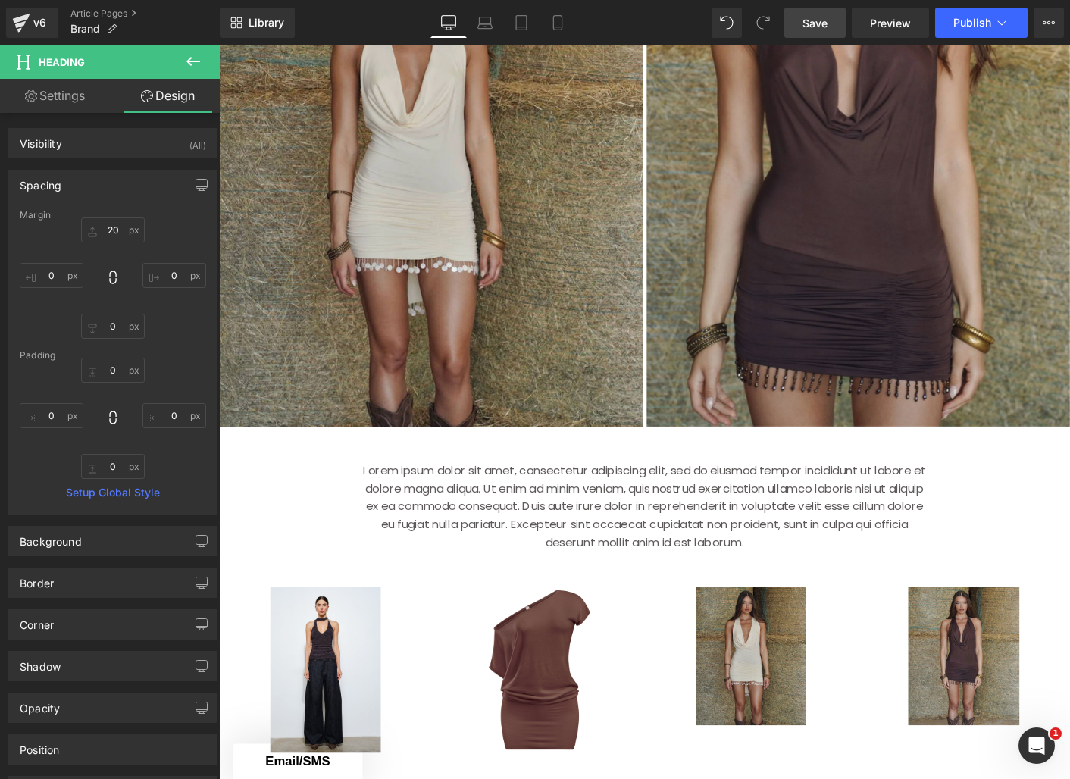
click at [810, 20] on span "Save" at bounding box center [815, 23] width 25 height 16
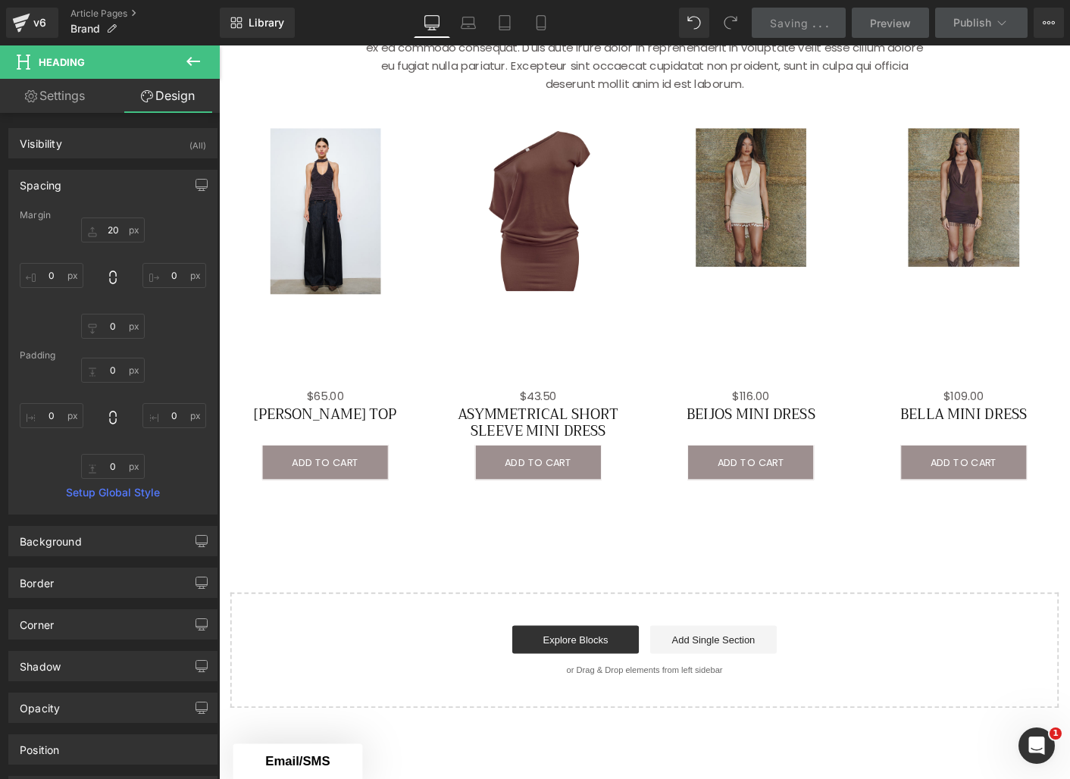
scroll to position [656, 0]
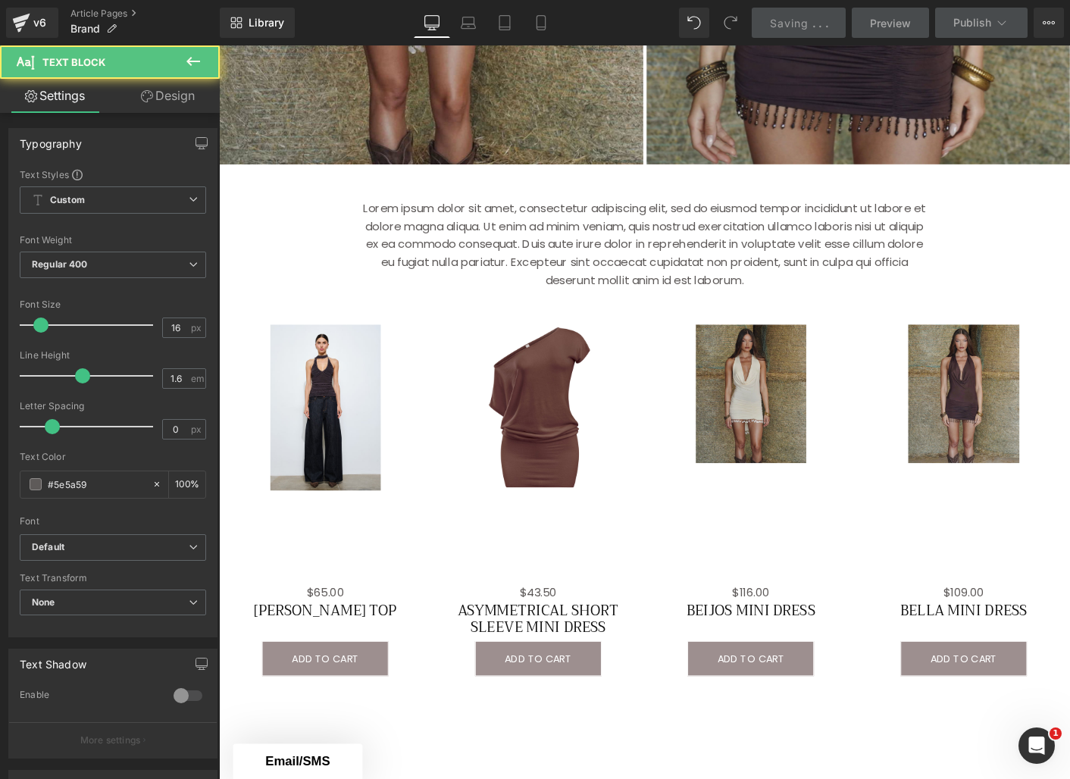
click at [417, 223] on p "Lorem ipsum dolor sit amet, consectetur adipiscing elit, sed do eiusmod tempor …" at bounding box center [678, 260] width 614 height 97
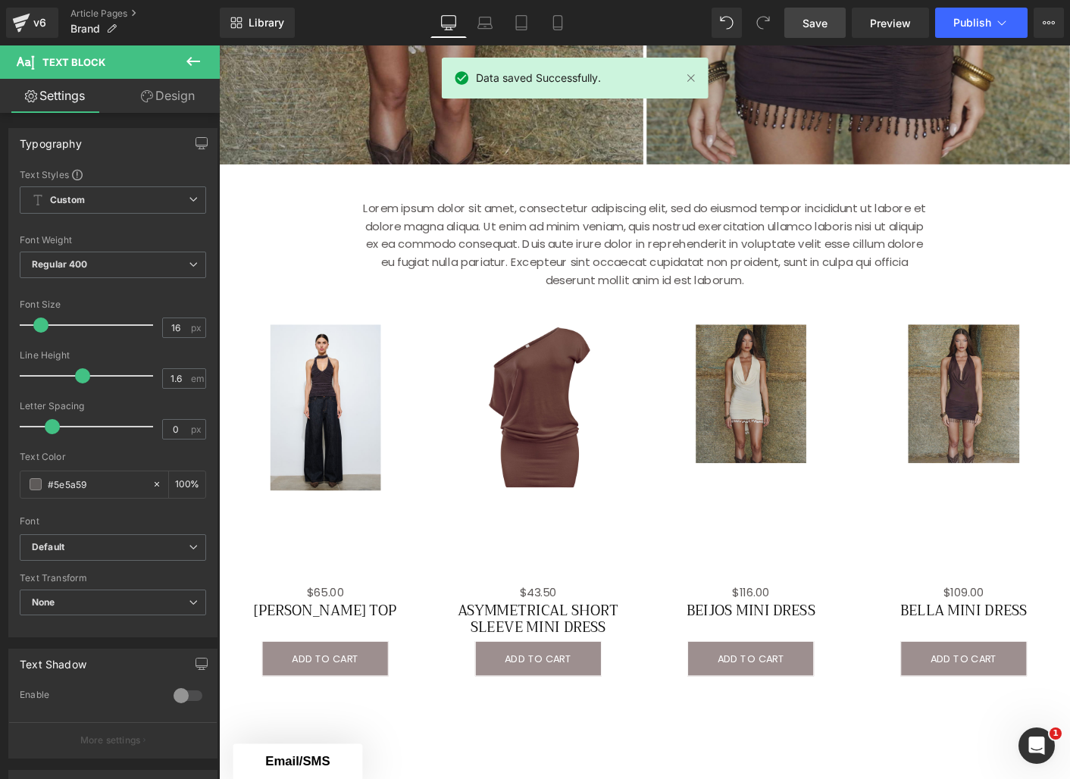
click at [151, 92] on icon at bounding box center [147, 96] width 12 height 12
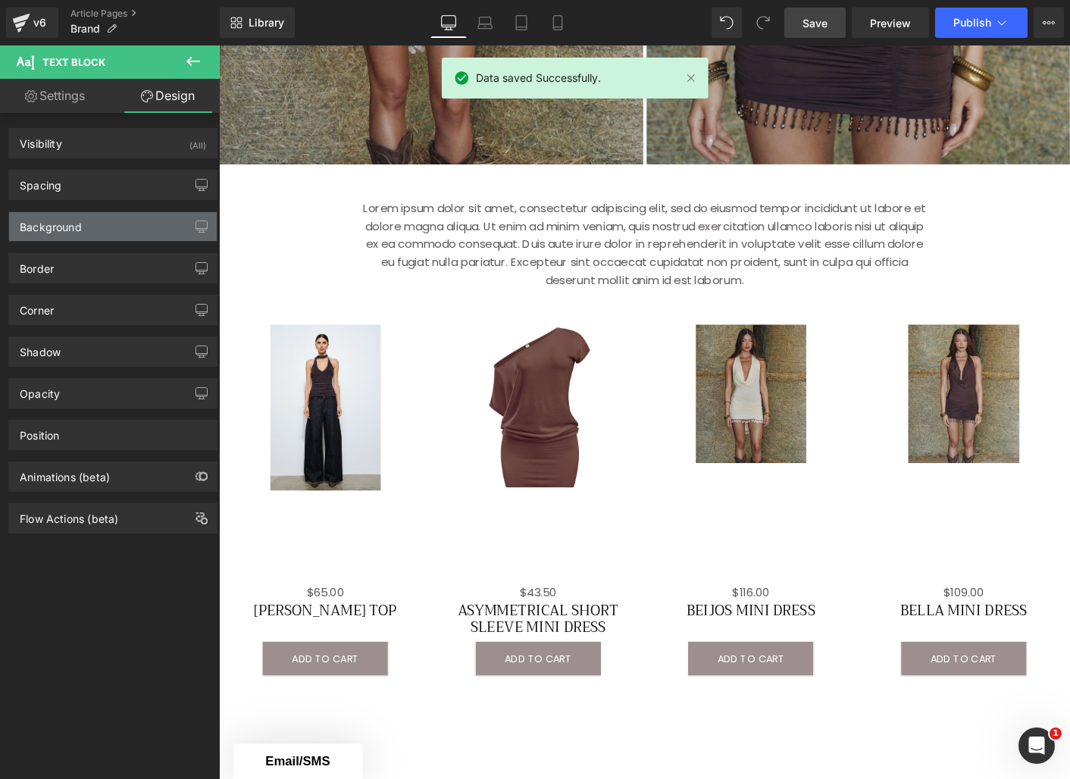
click at [130, 237] on div "Background" at bounding box center [113, 226] width 208 height 29
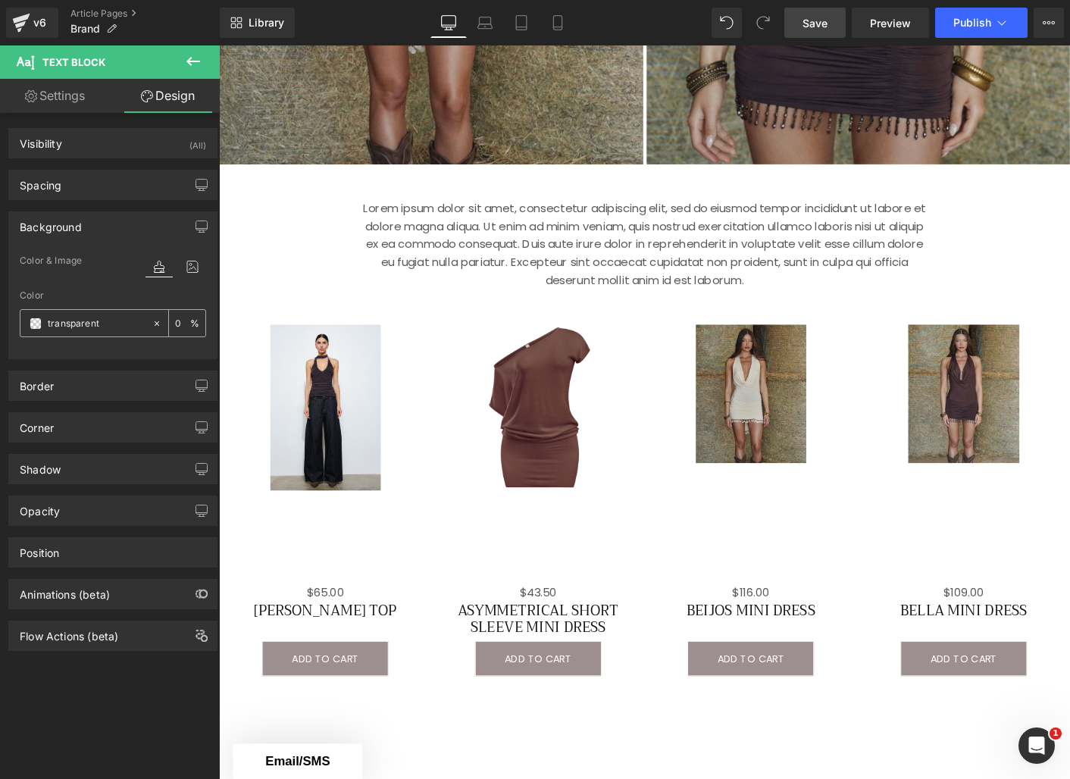
click at [39, 325] on span at bounding box center [36, 324] width 12 height 12
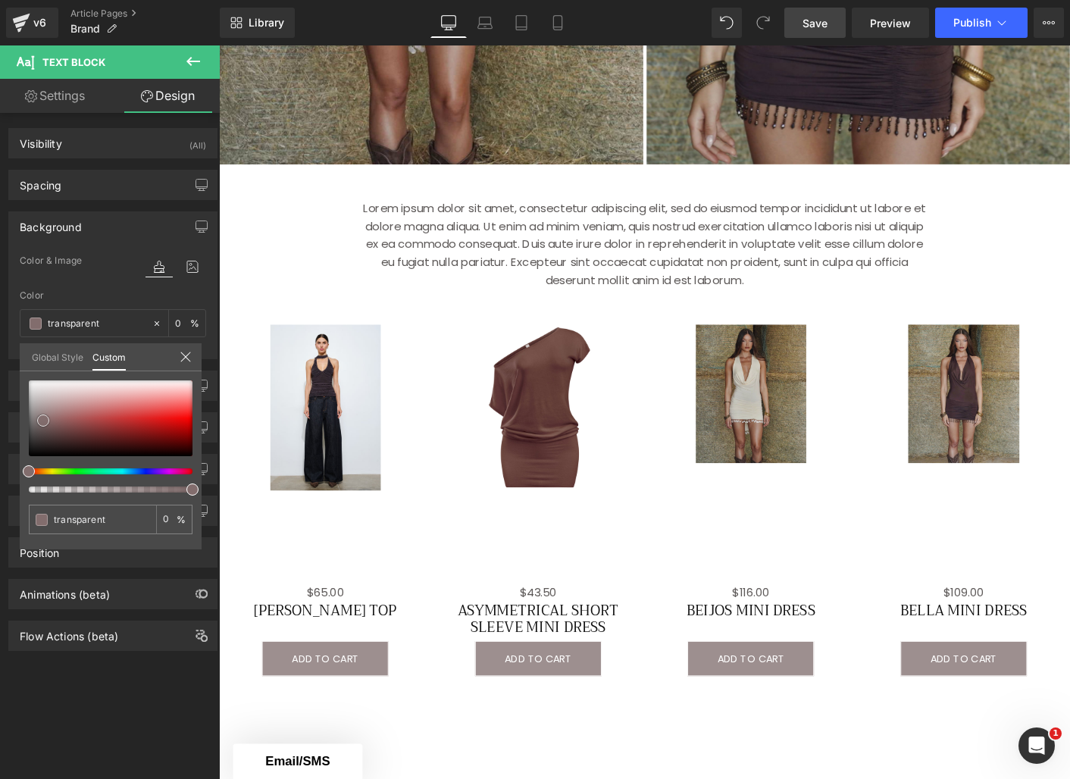
click at [43, 421] on div at bounding box center [111, 419] width 164 height 76
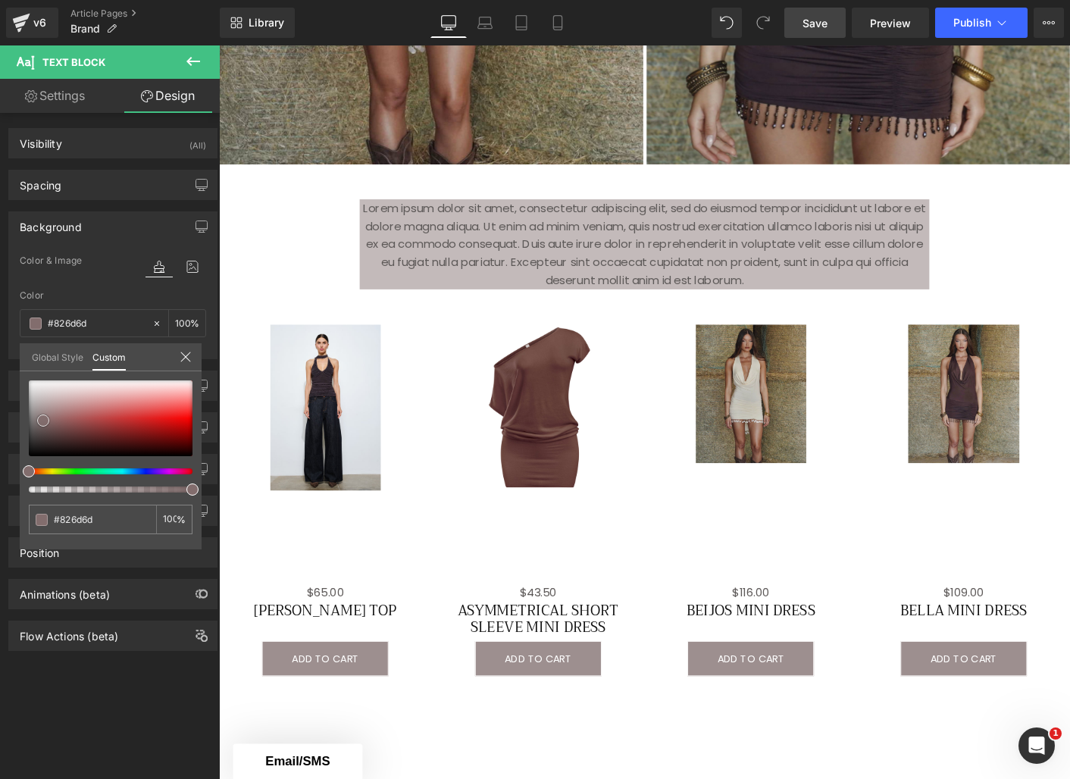
click at [40, 400] on div at bounding box center [111, 419] width 164 height 76
click at [41, 393] on div at bounding box center [111, 419] width 164 height 76
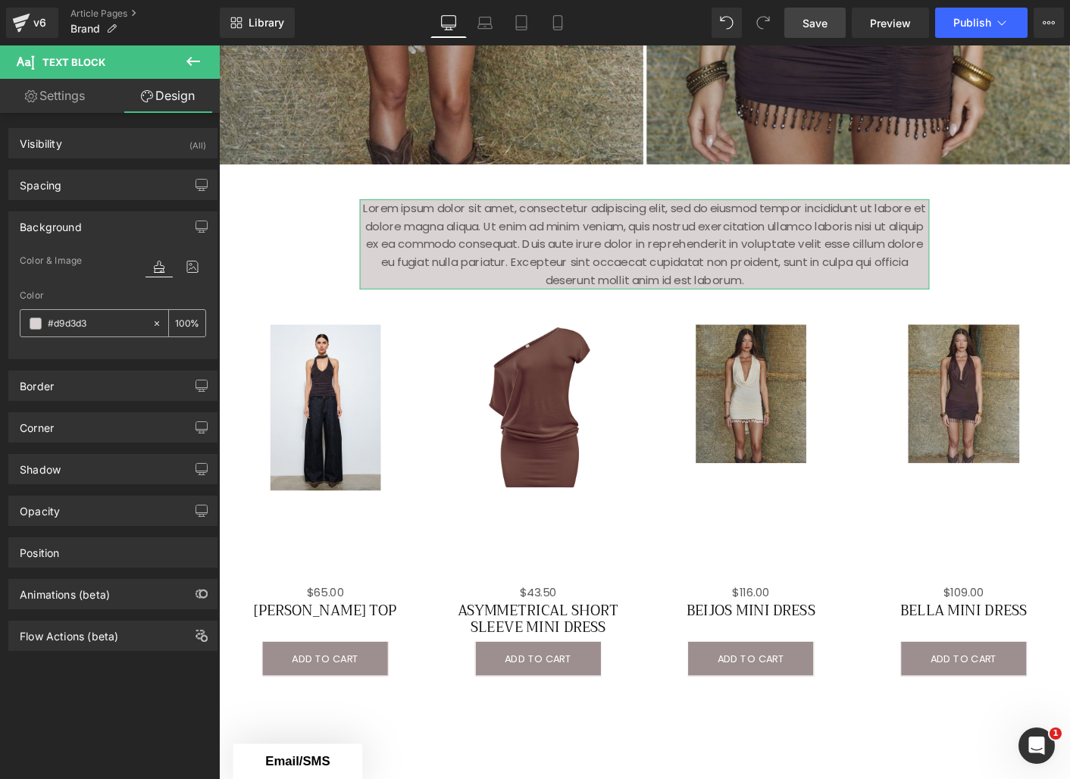
scroll to position [0, 0]
click at [178, 324] on input "0" at bounding box center [182, 323] width 15 height 17
click at [182, 324] on input "0" at bounding box center [182, 323] width 15 height 17
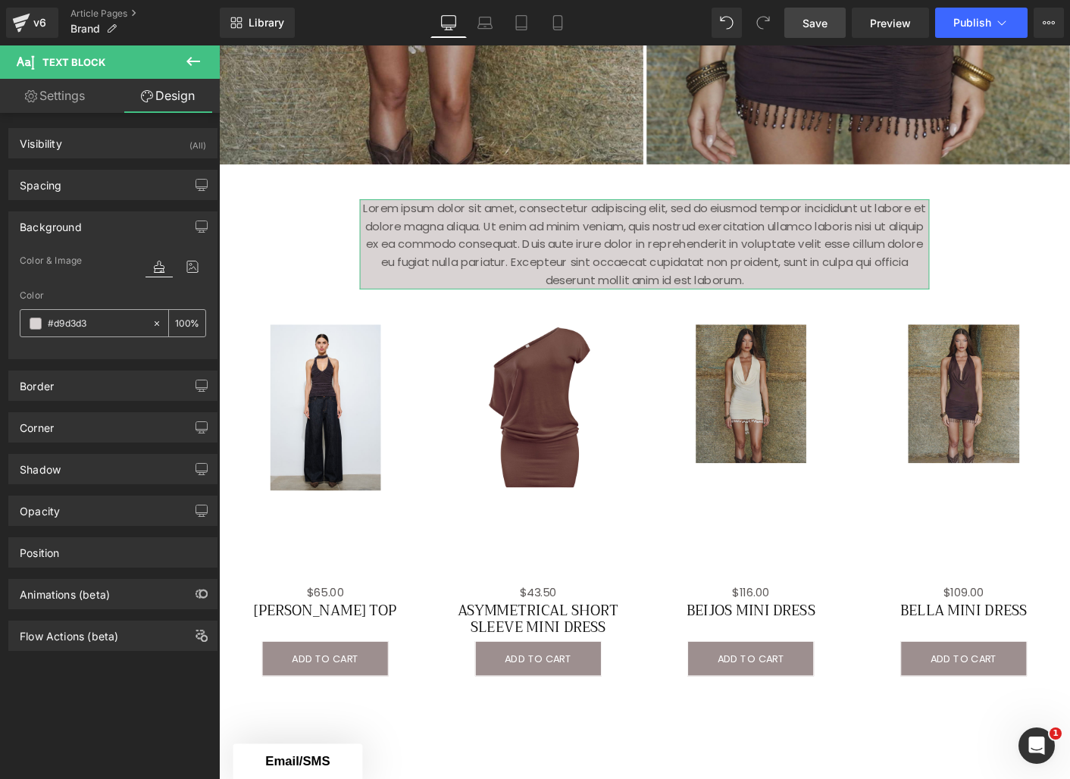
click at [182, 324] on input "0" at bounding box center [182, 323] width 15 height 17
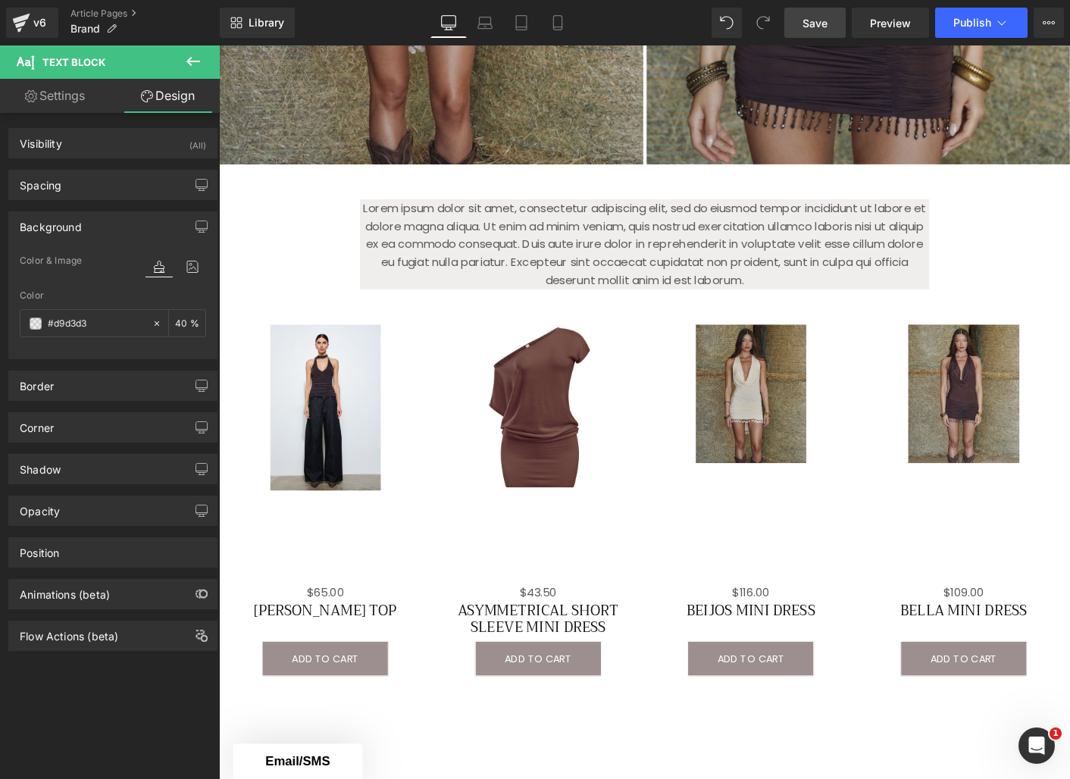
type input "40"
click at [260, 277] on body "Skip to content USE CODE: NEW20 AT CHECKOUT FREE + FAST SHIPPING ON ALL U.S. OR…" at bounding box center [677, 382] width 917 height 1985
click at [155, 323] on icon at bounding box center [157, 323] width 5 height 5
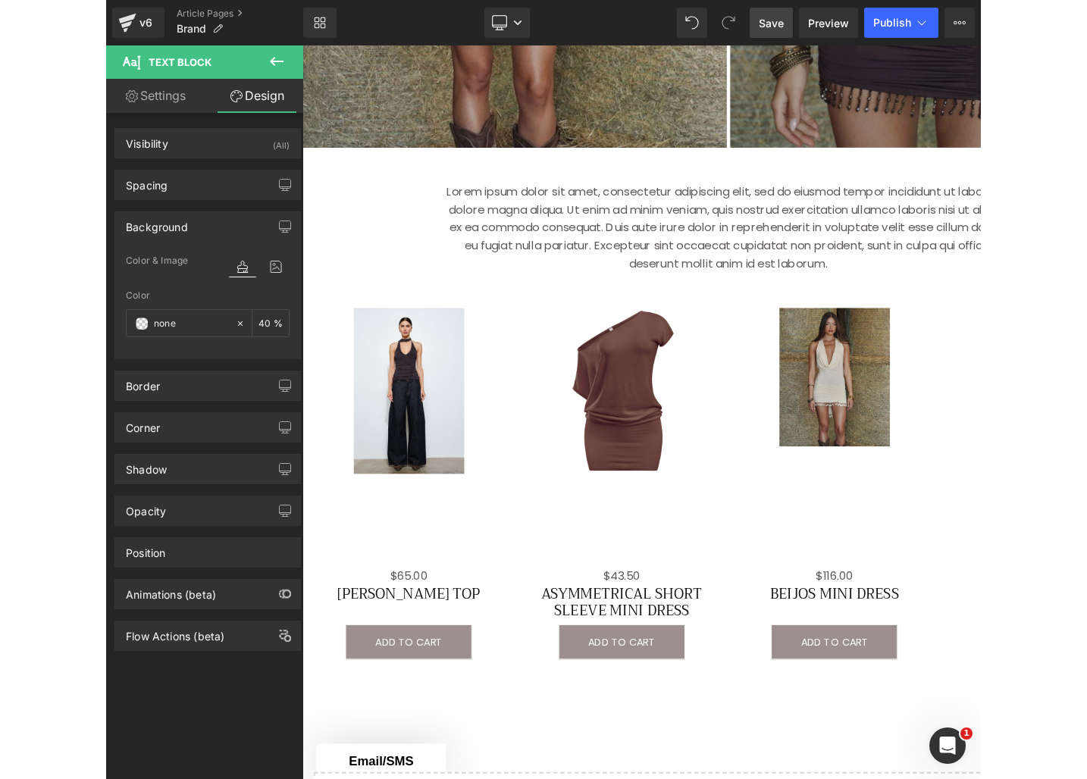
scroll to position [682, 0]
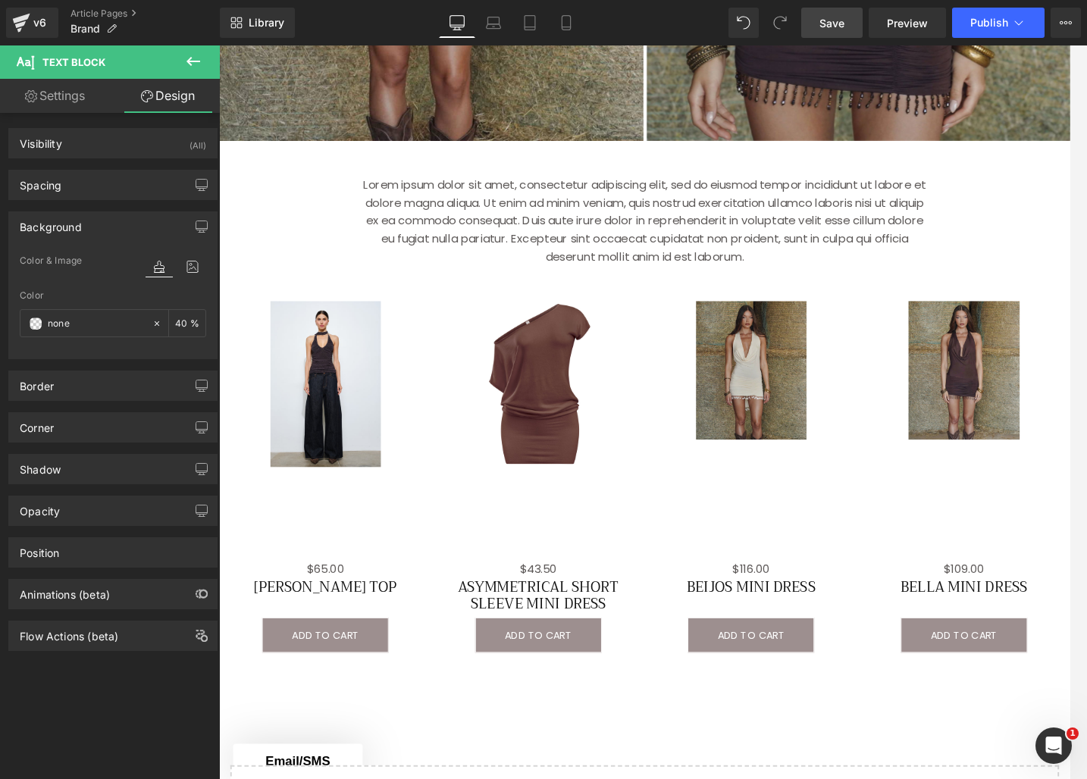
click at [703, 174] on div "[PERSON_NAME] Heading Image Image ‹ › [GEOGRAPHIC_DATA] Lorem ipsum dolor sit a…" at bounding box center [677, 224] width 917 height 1443
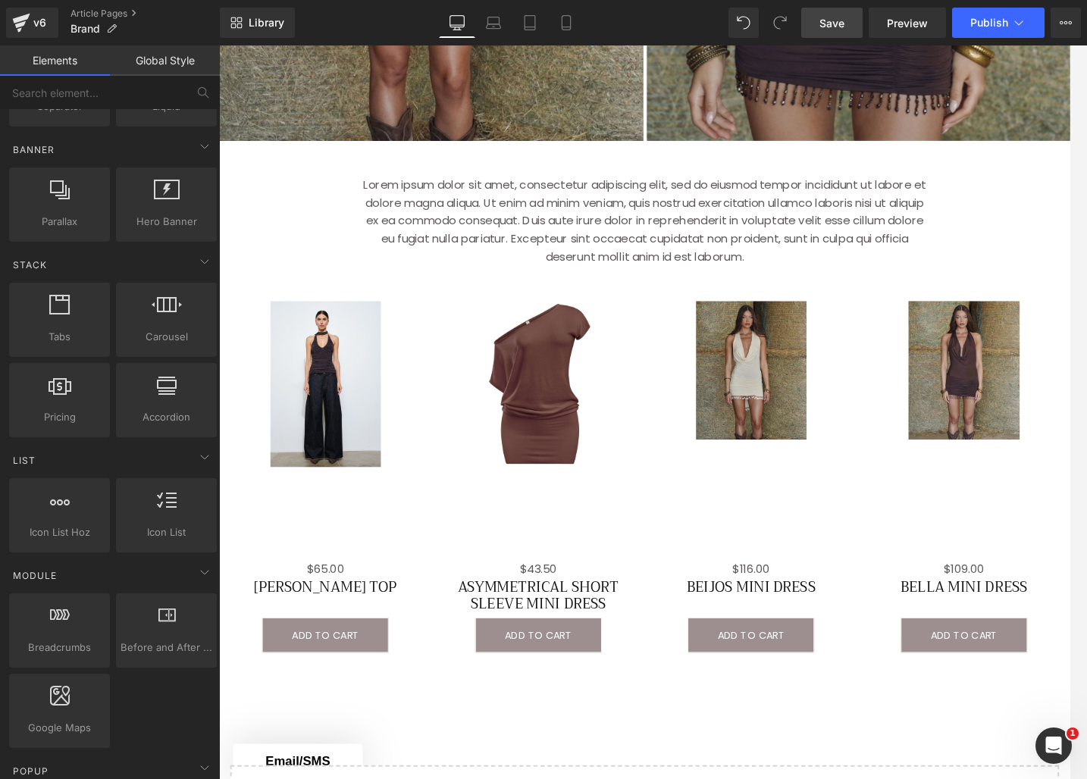
scroll to position [0, 0]
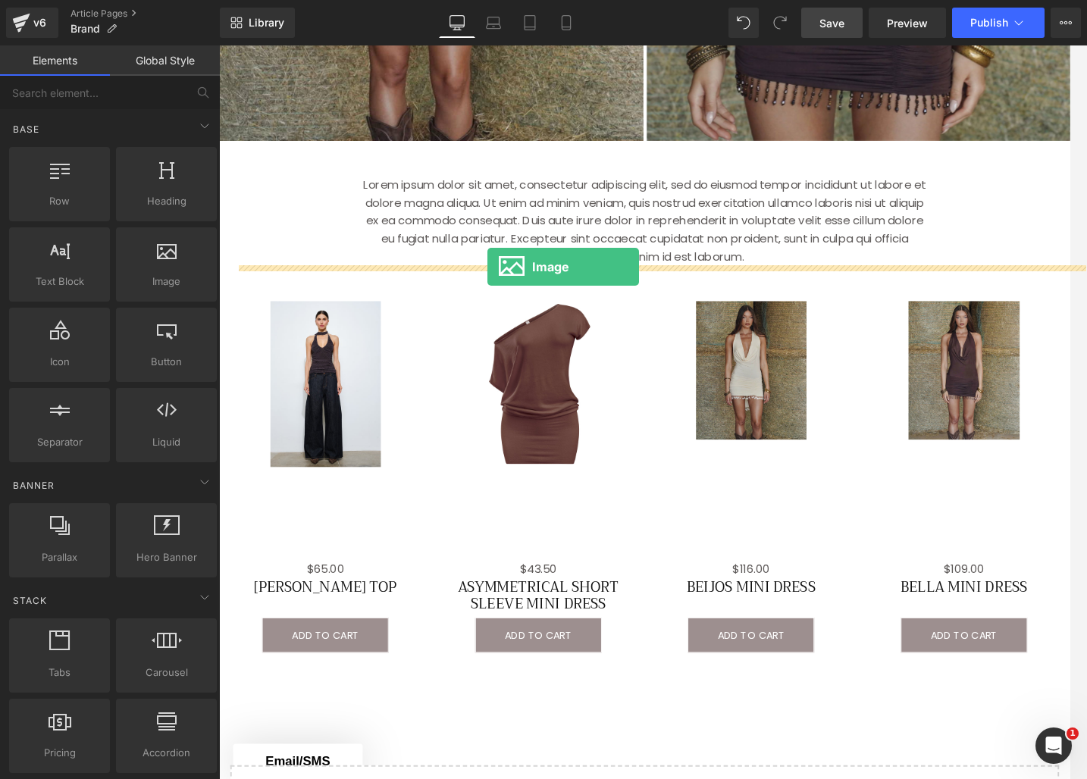
drag, startPoint x: 393, startPoint y: 302, endPoint x: 508, endPoint y: 284, distance: 115.9
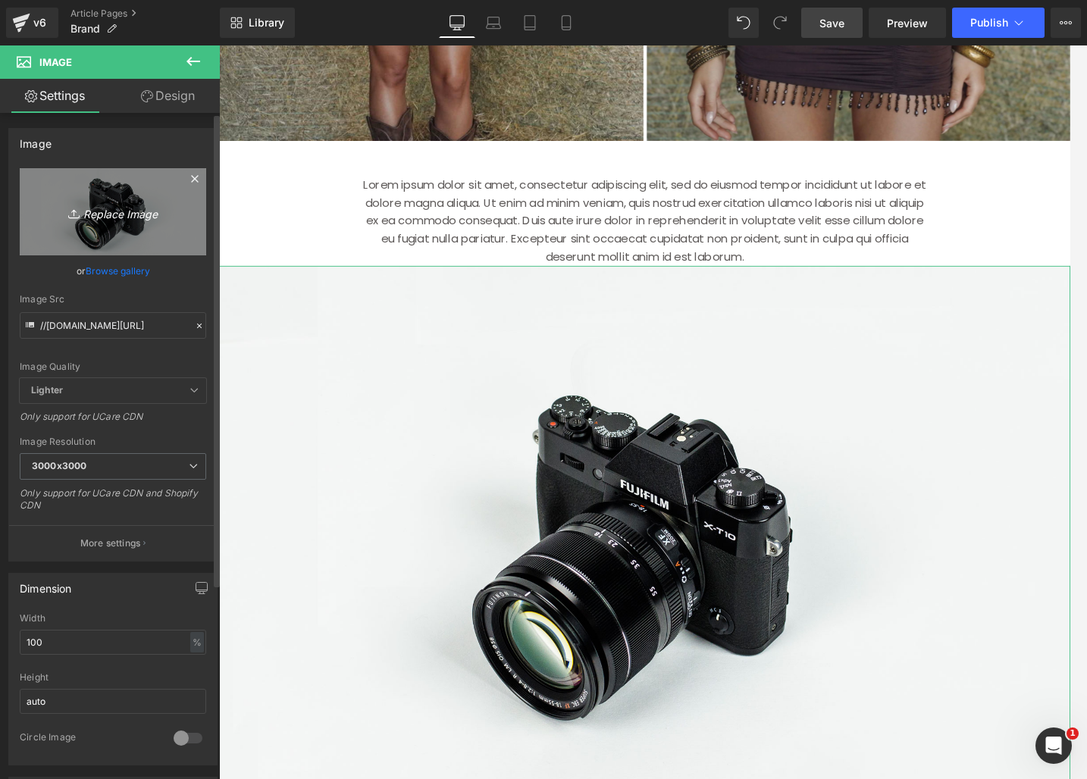
click at [121, 226] on link "Replace Image" at bounding box center [113, 211] width 186 height 87
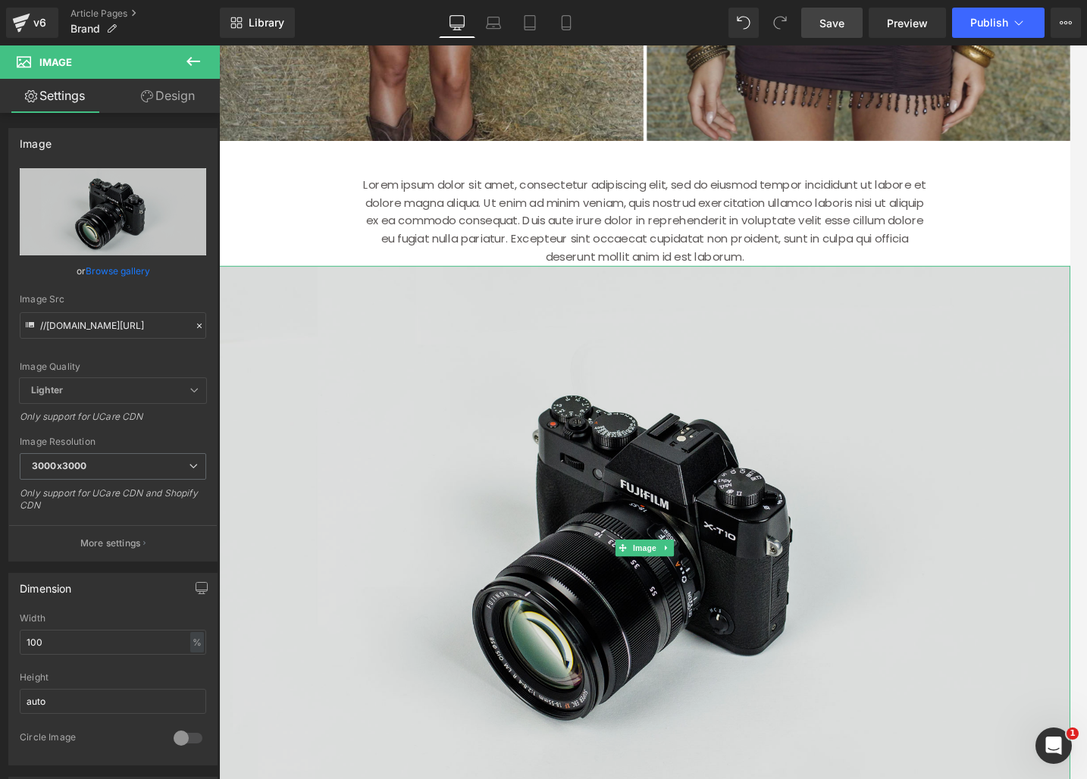
click at [911, 428] on img at bounding box center [677, 587] width 917 height 608
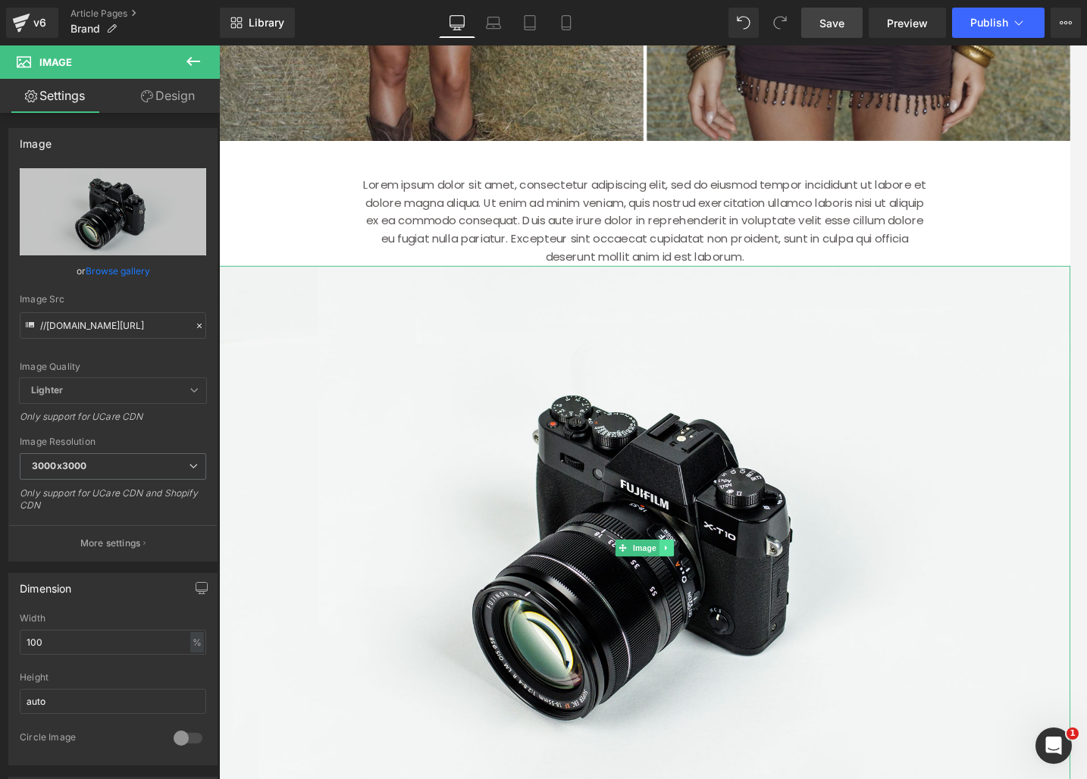
click at [704, 586] on icon at bounding box center [701, 586] width 8 height 9
click at [707, 586] on icon at bounding box center [709, 586] width 8 height 8
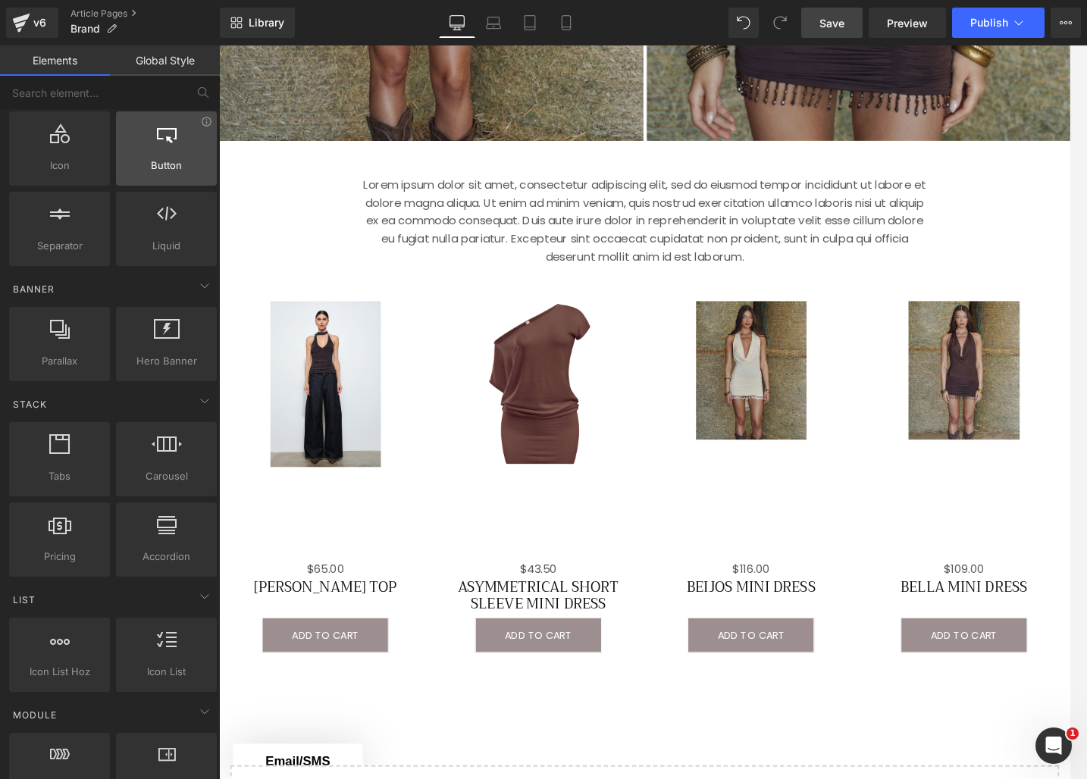
scroll to position [202, 0]
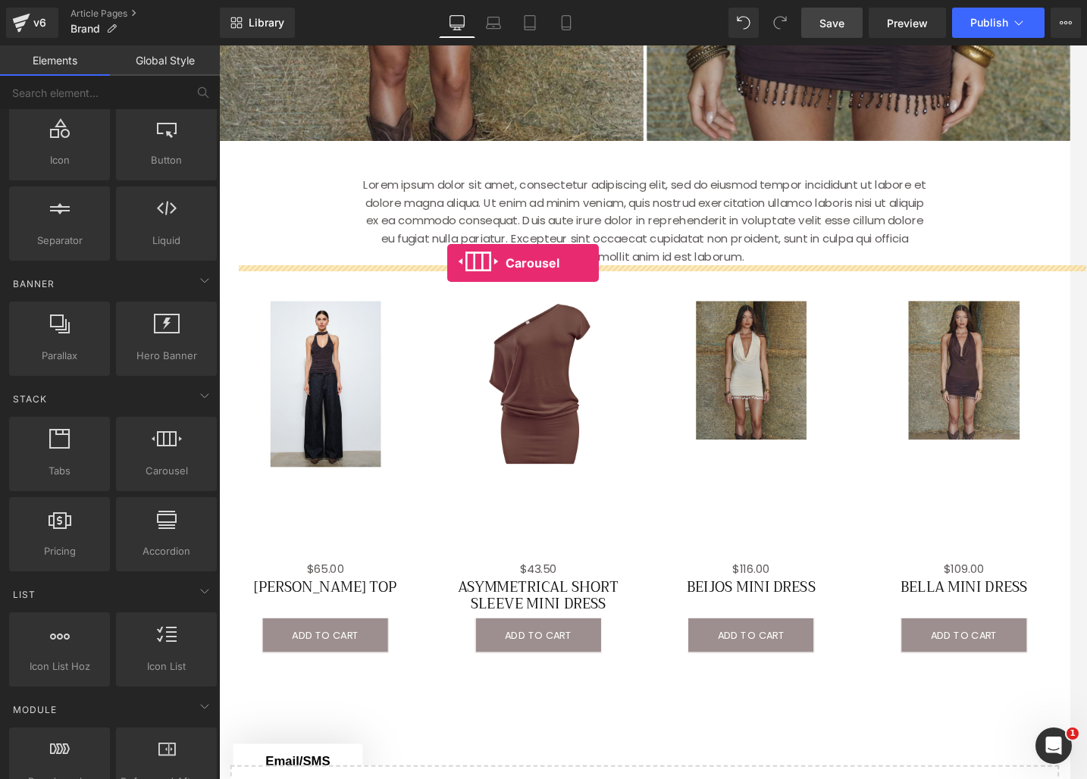
drag, startPoint x: 378, startPoint y: 481, endPoint x: 465, endPoint y: 280, distance: 219.4
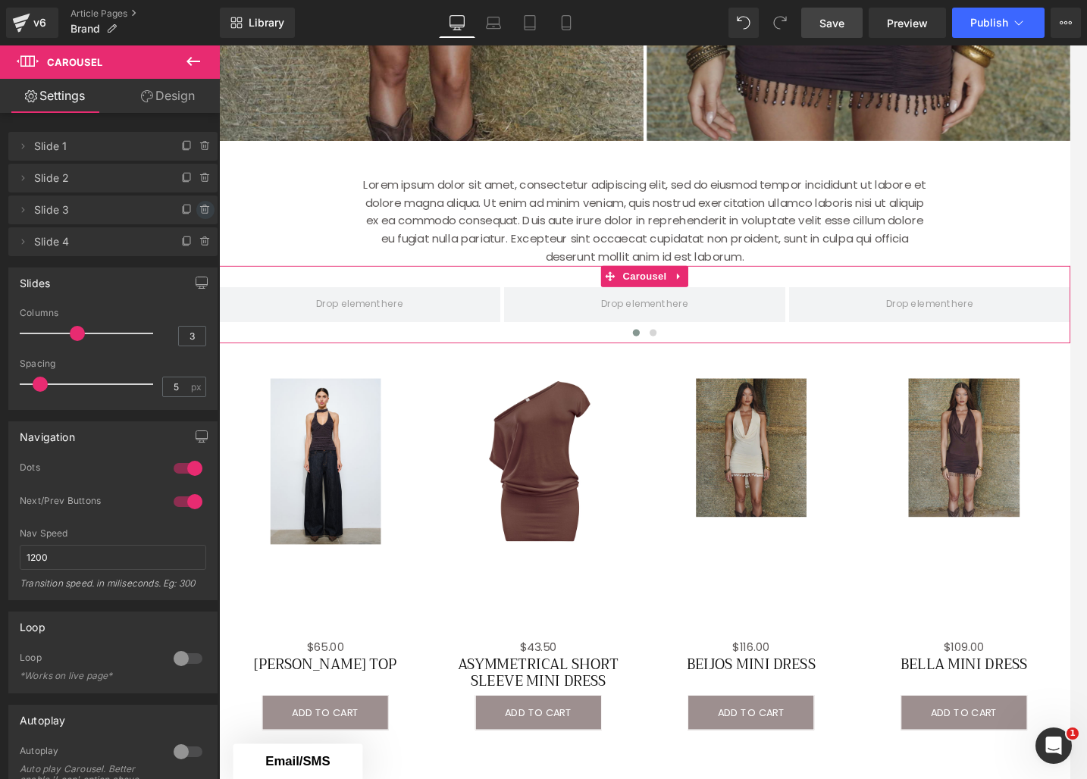
click at [199, 212] on icon at bounding box center [205, 210] width 12 height 12
click at [198, 212] on button "Delete" at bounding box center [189, 211] width 48 height 20
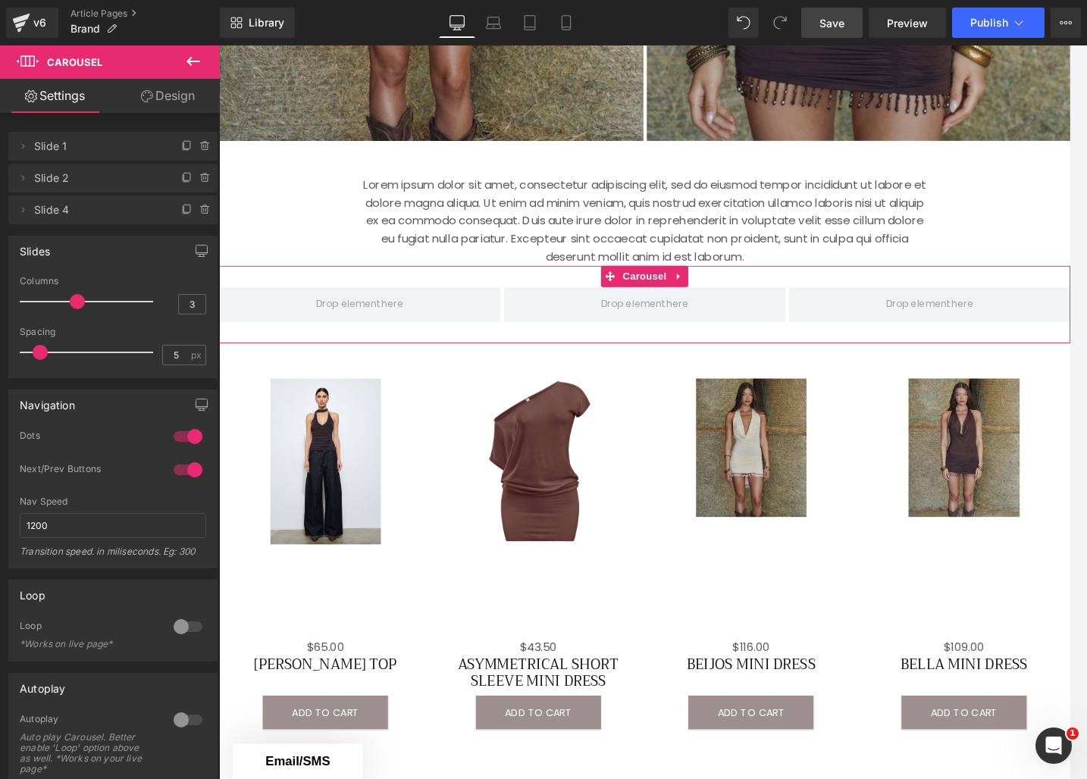
click at [199, 212] on icon at bounding box center [205, 210] width 12 height 12
click at [182, 215] on button "Delete" at bounding box center [189, 211] width 48 height 20
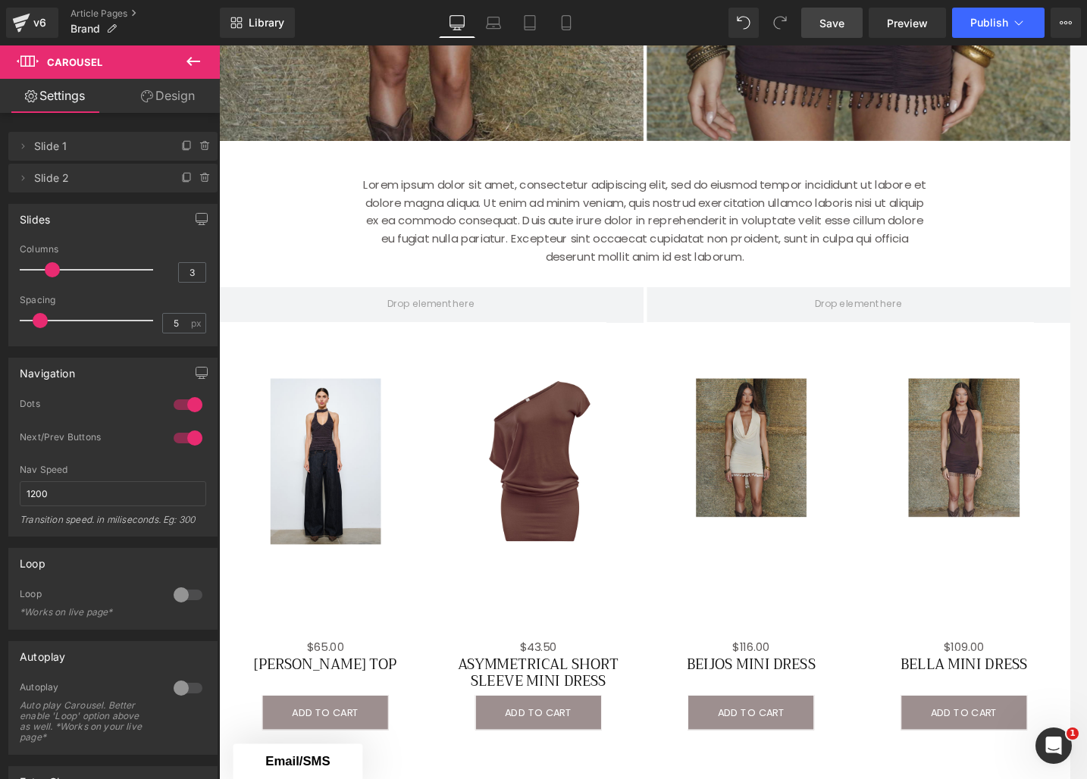
drag, startPoint x: 78, startPoint y: 271, endPoint x: 61, endPoint y: 272, distance: 16.7
click at [61, 272] on div at bounding box center [90, 270] width 126 height 30
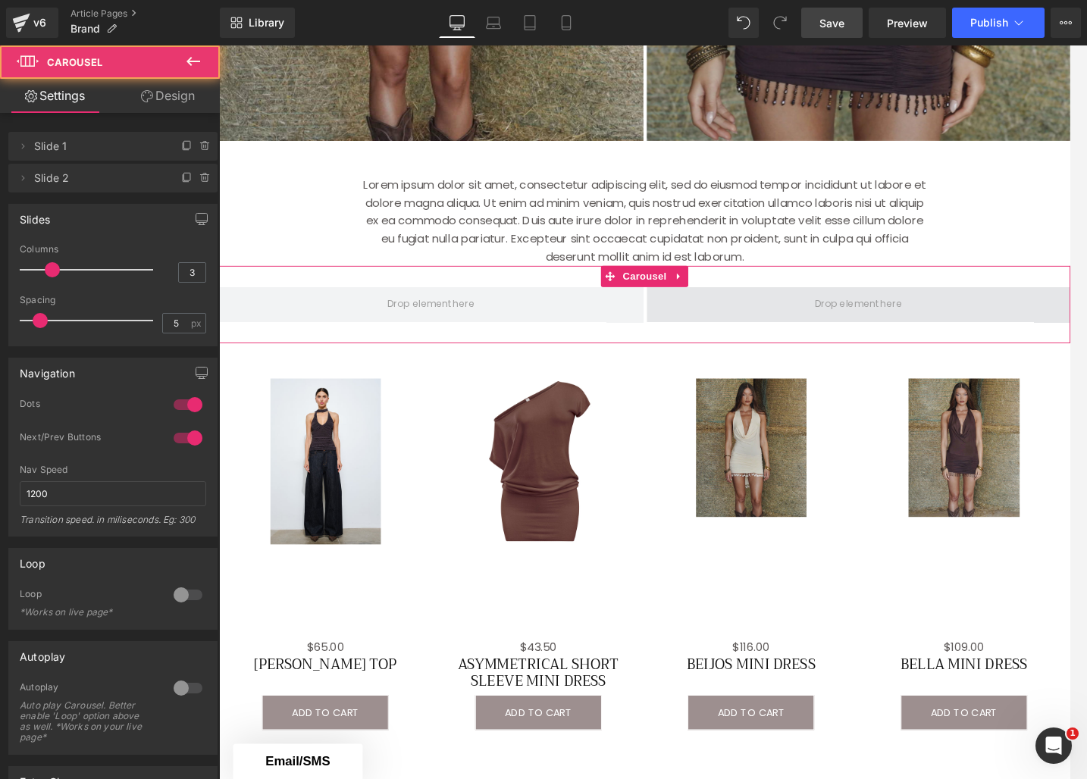
click at [832, 334] on span at bounding box center [908, 325] width 457 height 38
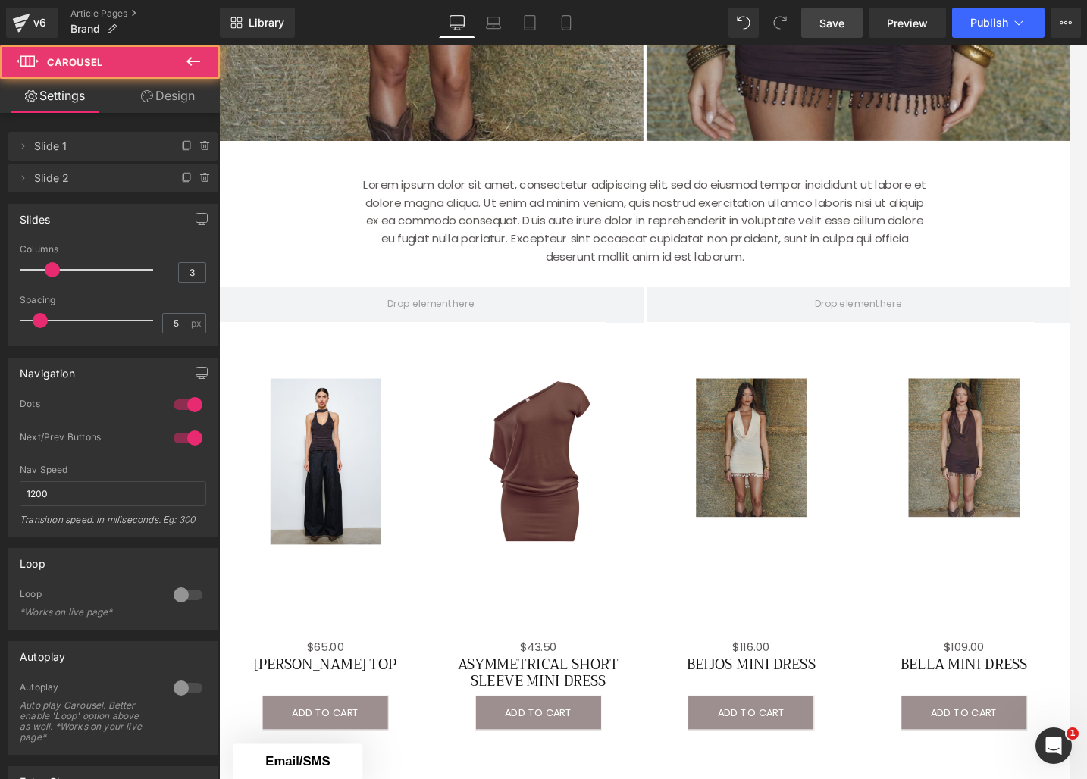
drag, startPoint x: 196, startPoint y: 59, endPoint x: 193, endPoint y: 78, distance: 19.2
click at [196, 59] on icon at bounding box center [193, 61] width 18 height 18
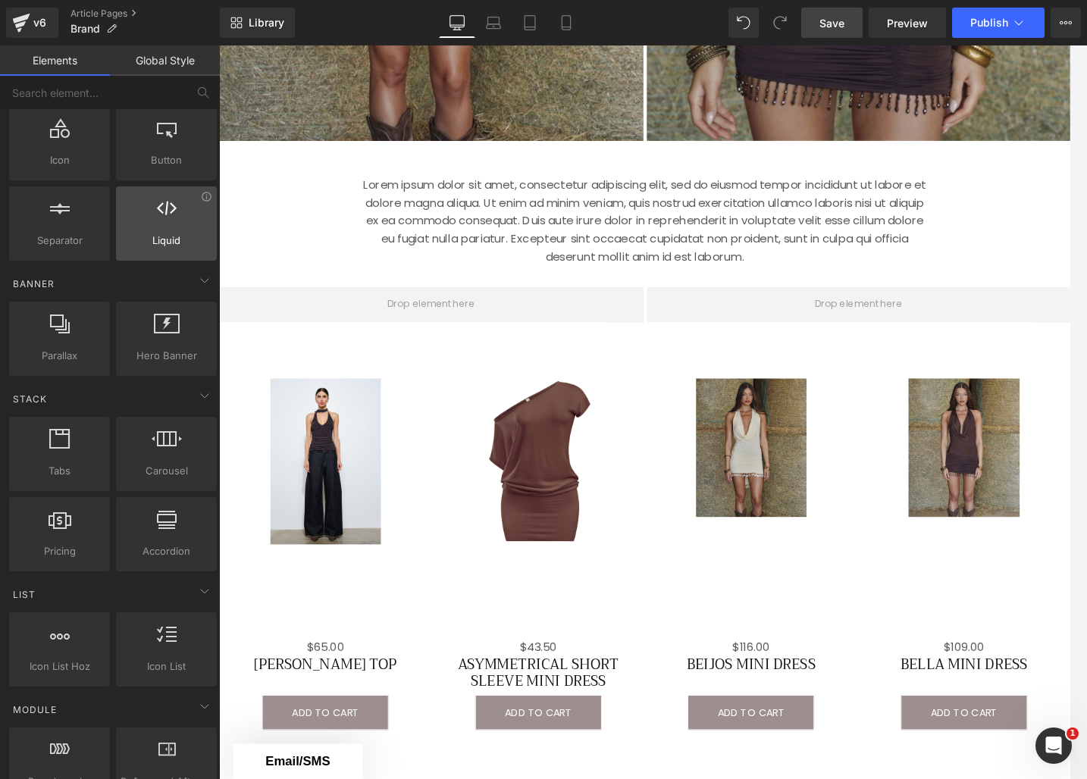
scroll to position [0, 0]
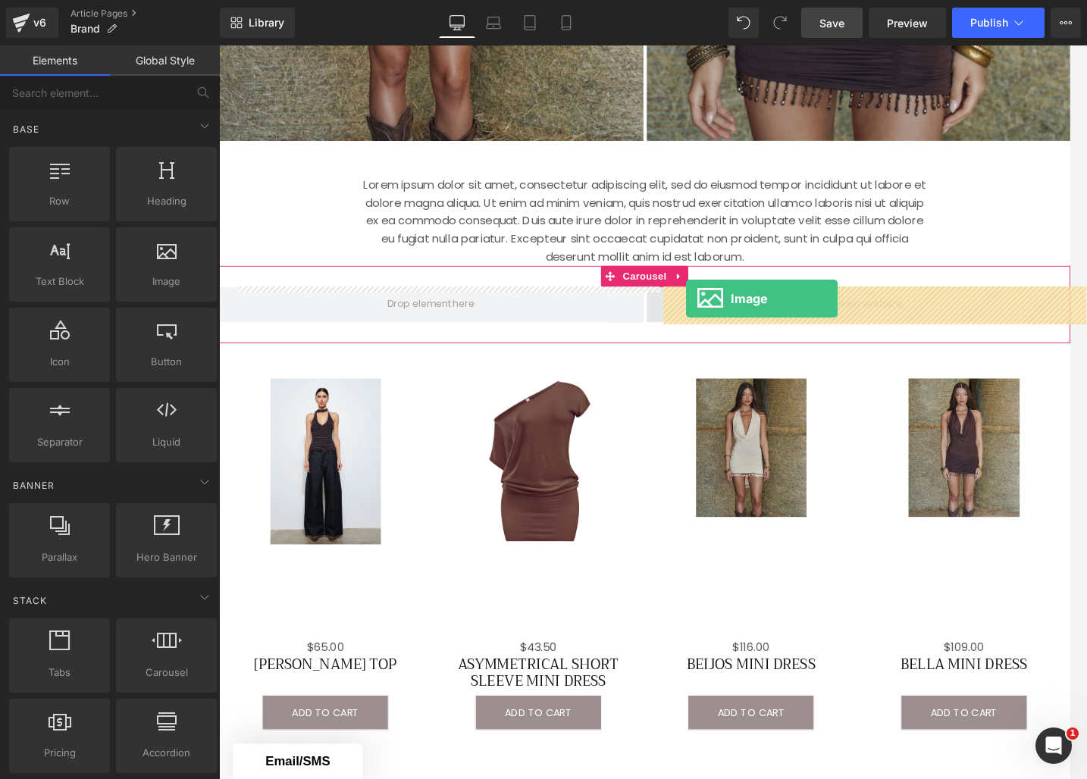
drag, startPoint x: 390, startPoint y: 313, endPoint x: 722, endPoint y: 318, distance: 332.9
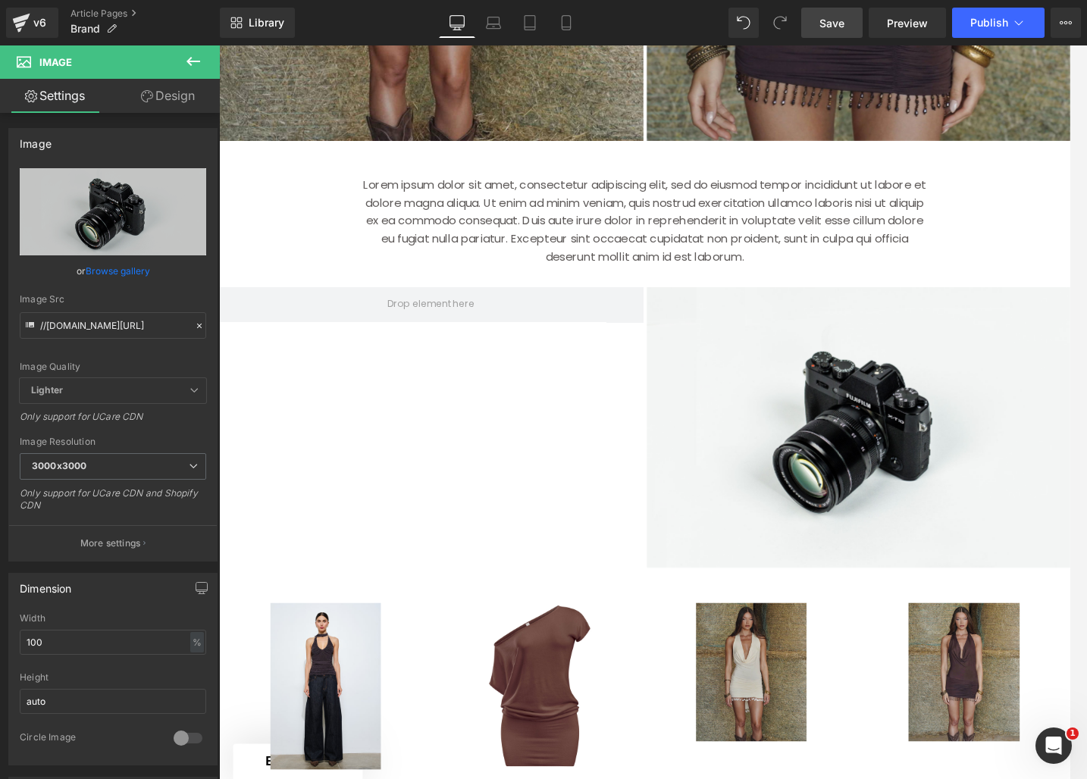
click at [201, 69] on icon at bounding box center [193, 61] width 18 height 18
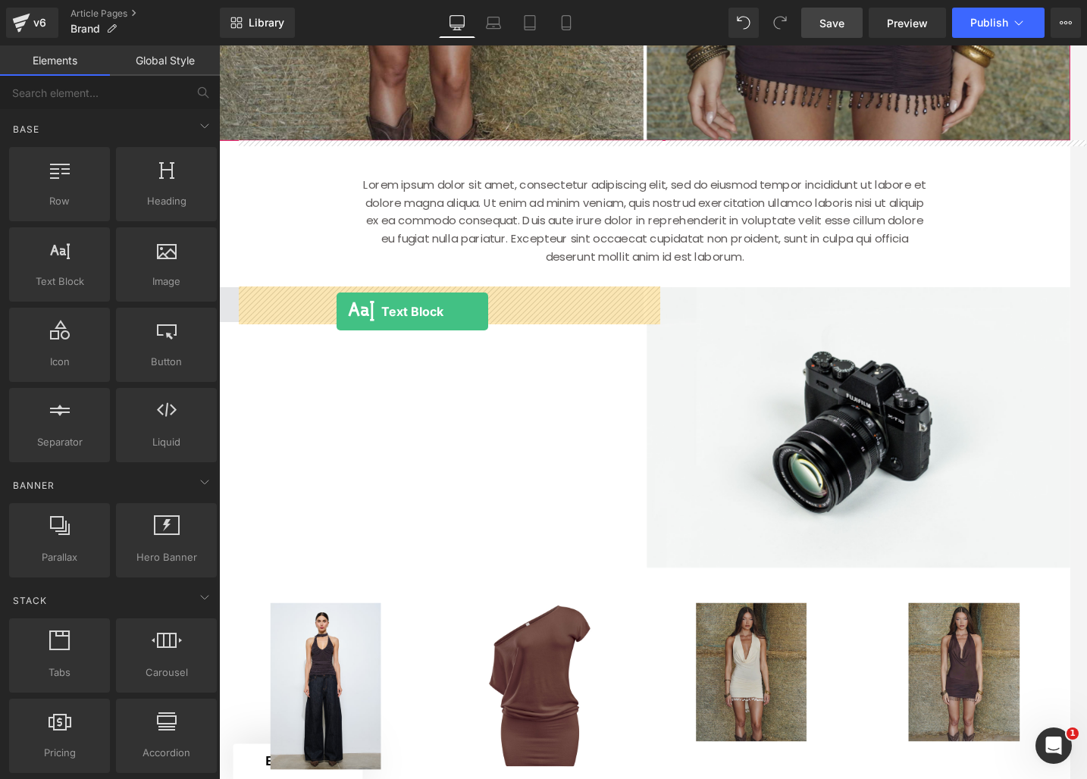
drag, startPoint x: 294, startPoint y: 320, endPoint x: 346, endPoint y: 332, distance: 53.0
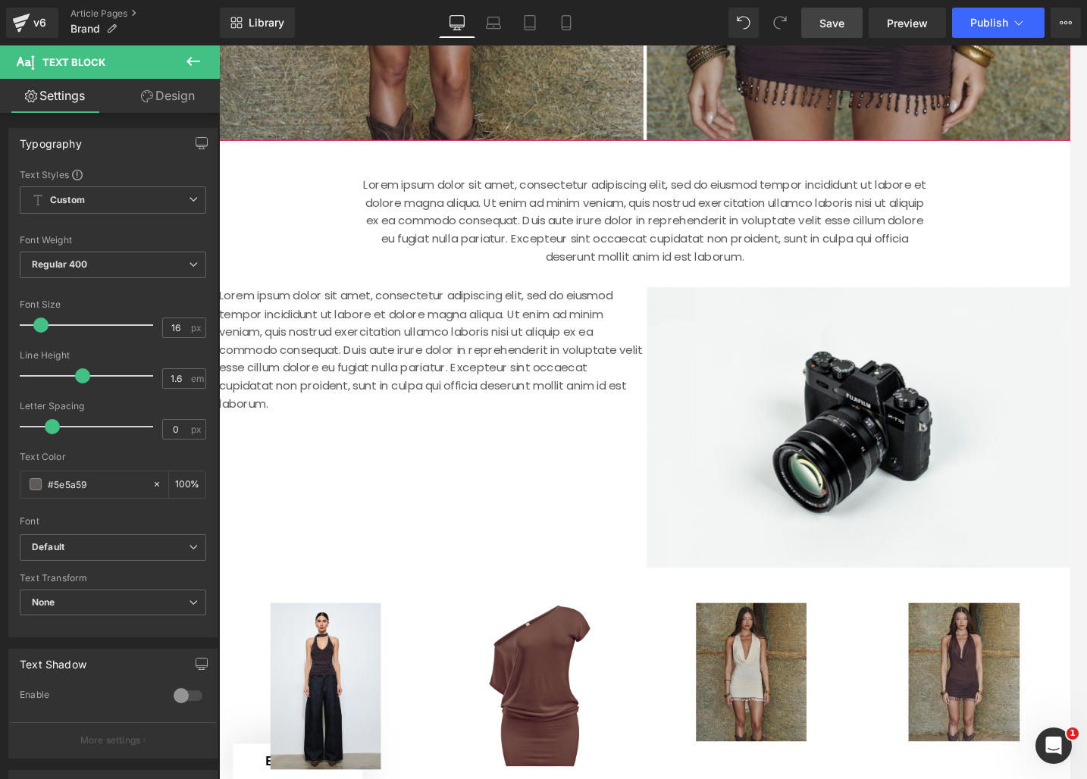
click at [196, 65] on icon at bounding box center [193, 61] width 18 height 18
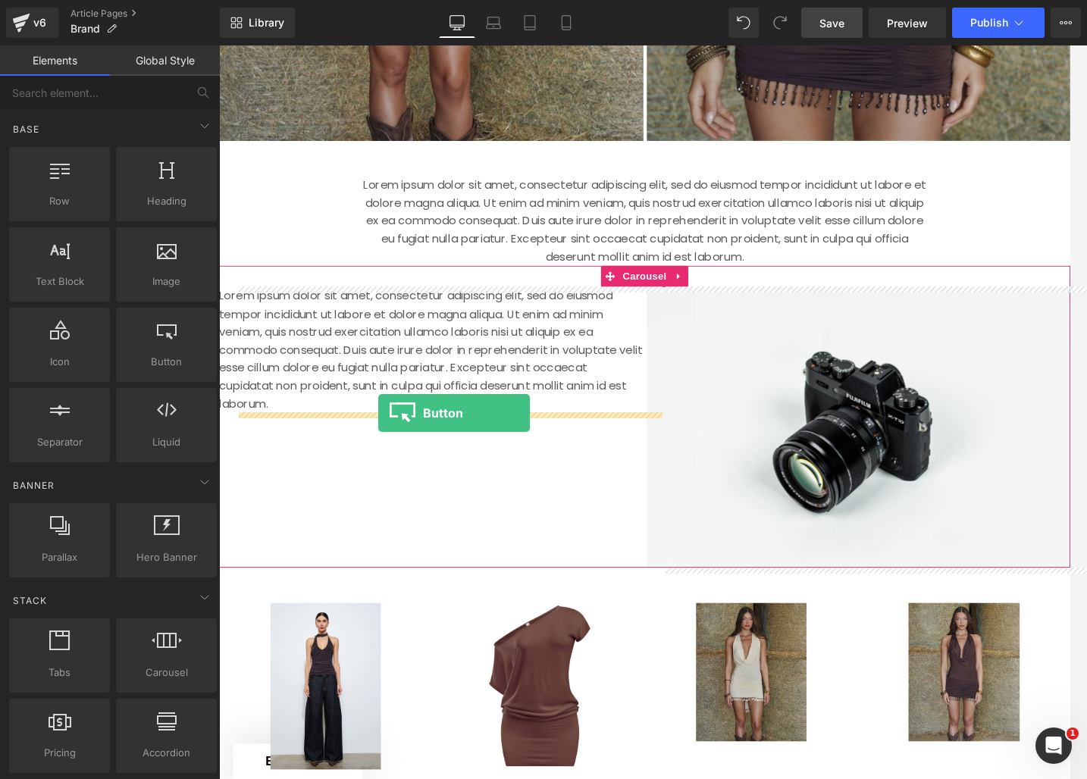
drag, startPoint x: 372, startPoint y: 394, endPoint x: 390, endPoint y: 442, distance: 51.1
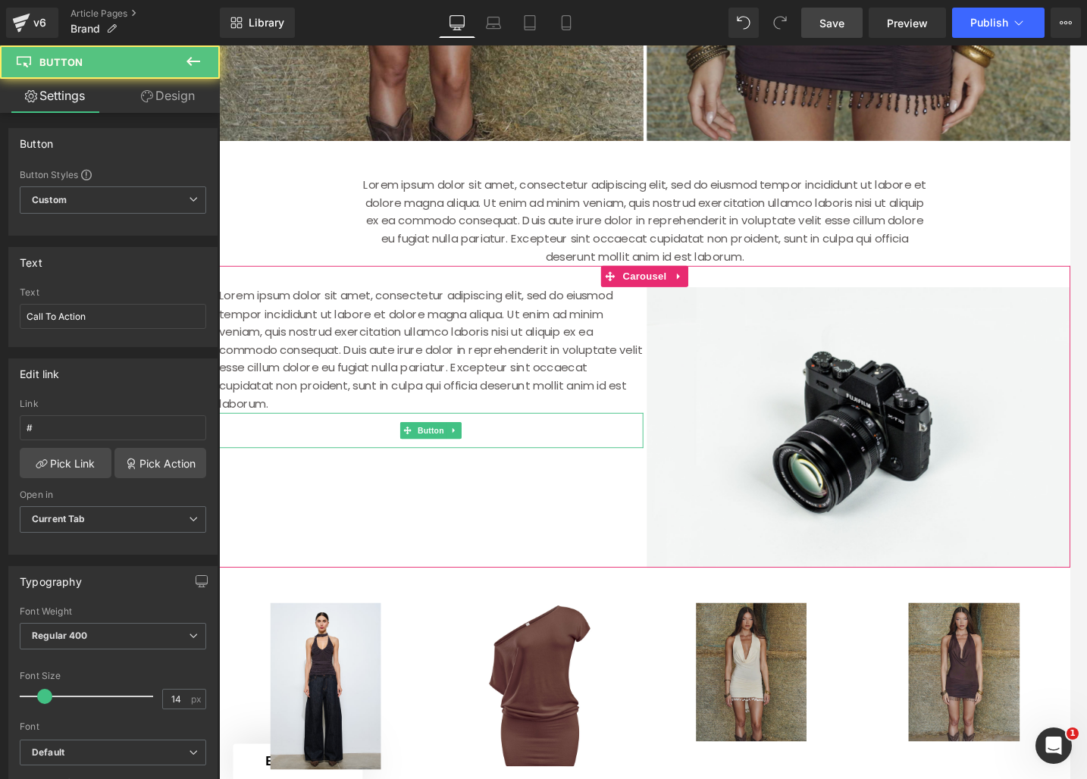
click at [553, 461] on div "Call To Action" at bounding box center [447, 460] width 457 height 38
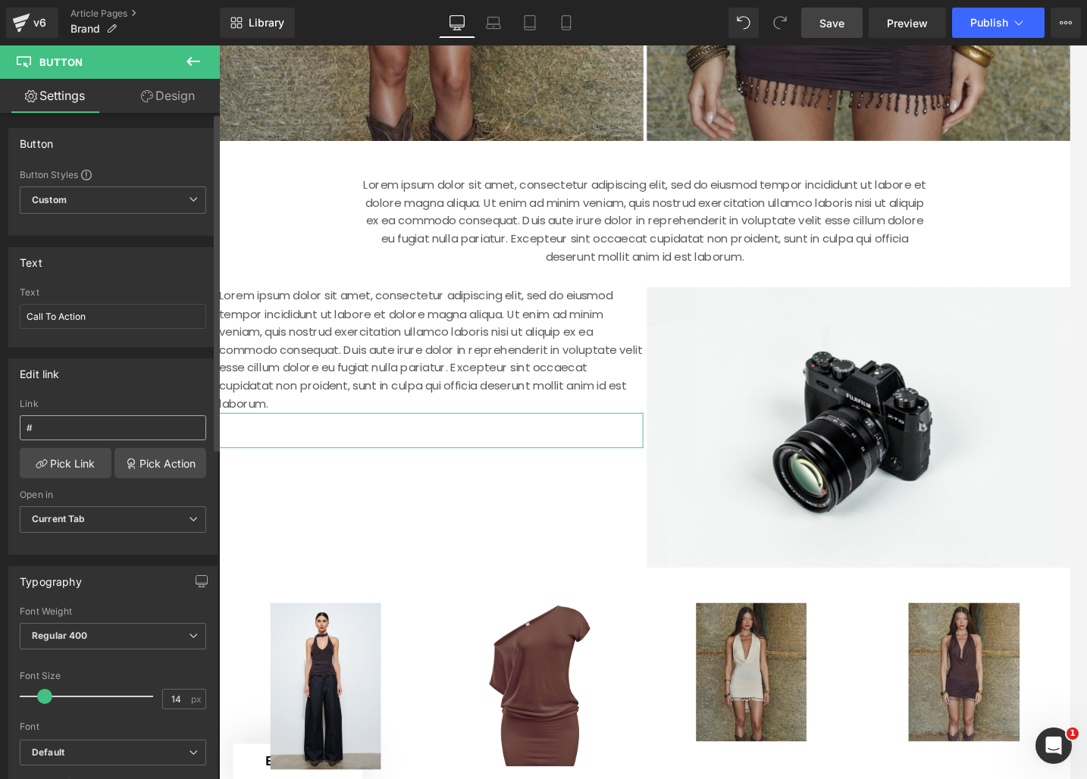
scroll to position [1, 0]
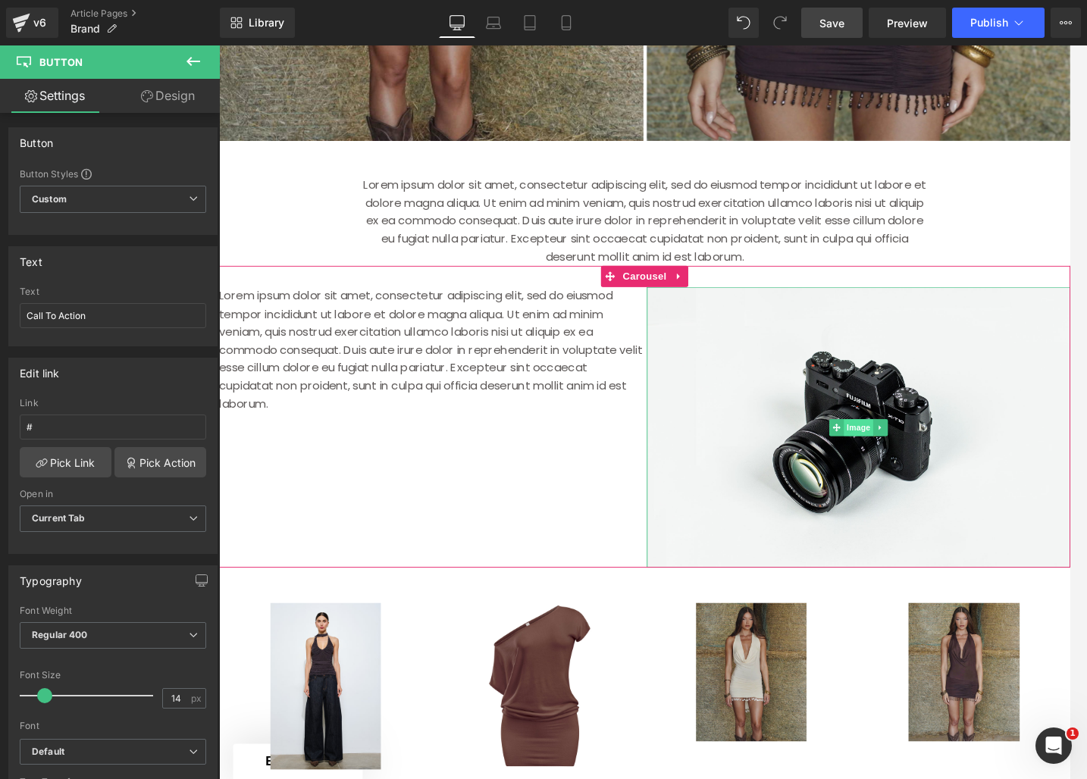
click at [907, 461] on span "Image" at bounding box center [908, 457] width 32 height 18
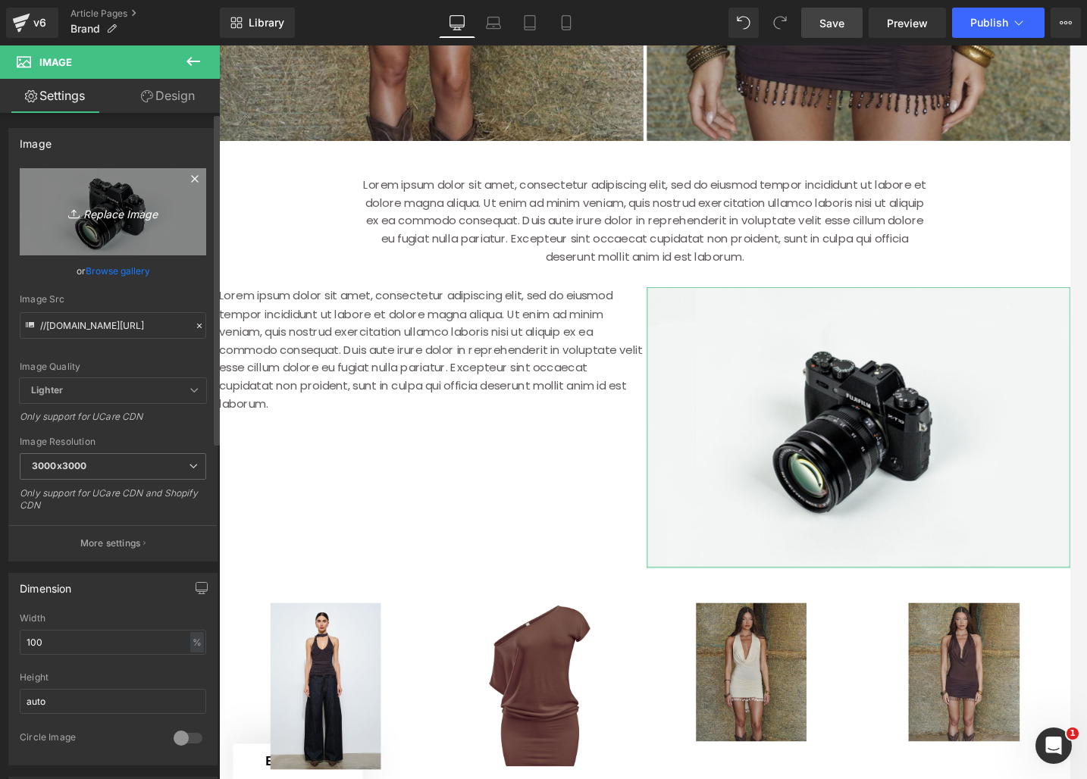
click at [139, 237] on link "Replace Image" at bounding box center [113, 211] width 186 height 87
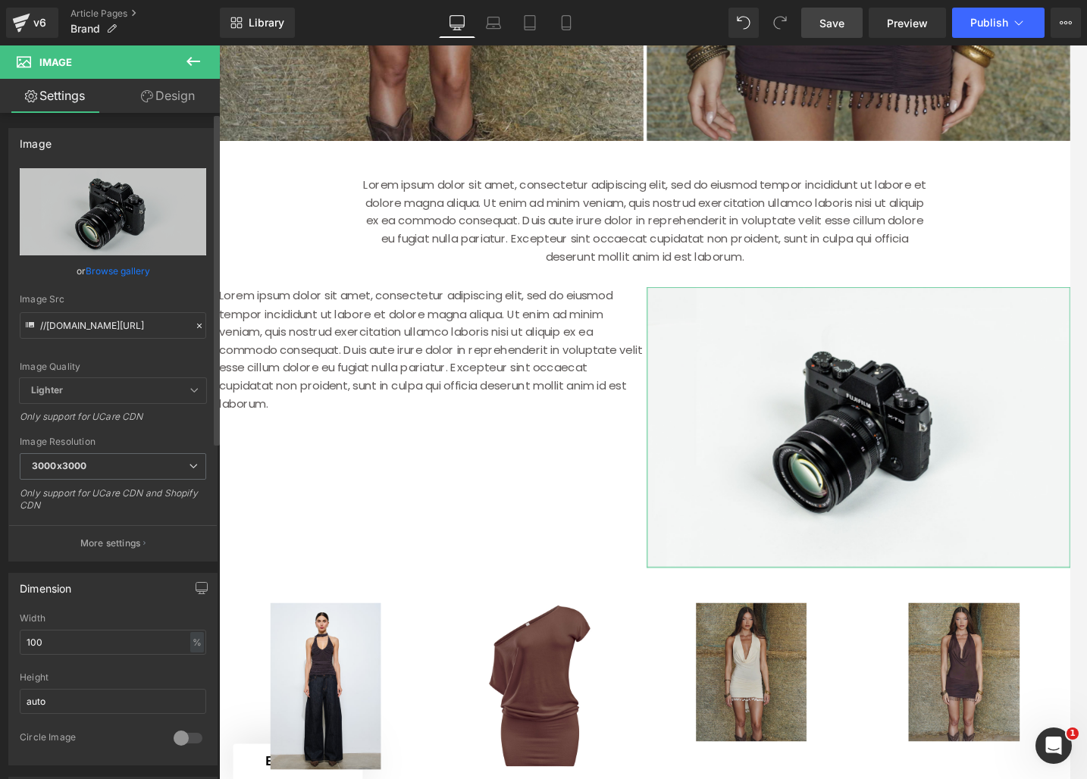
click at [141, 286] on div "Image Quality Lighter Lightest Lighter Lighter Lightest Only support for UCare …" at bounding box center [113, 273] width 186 height 210
click at [133, 269] on link "Browse gallery" at bounding box center [118, 271] width 64 height 27
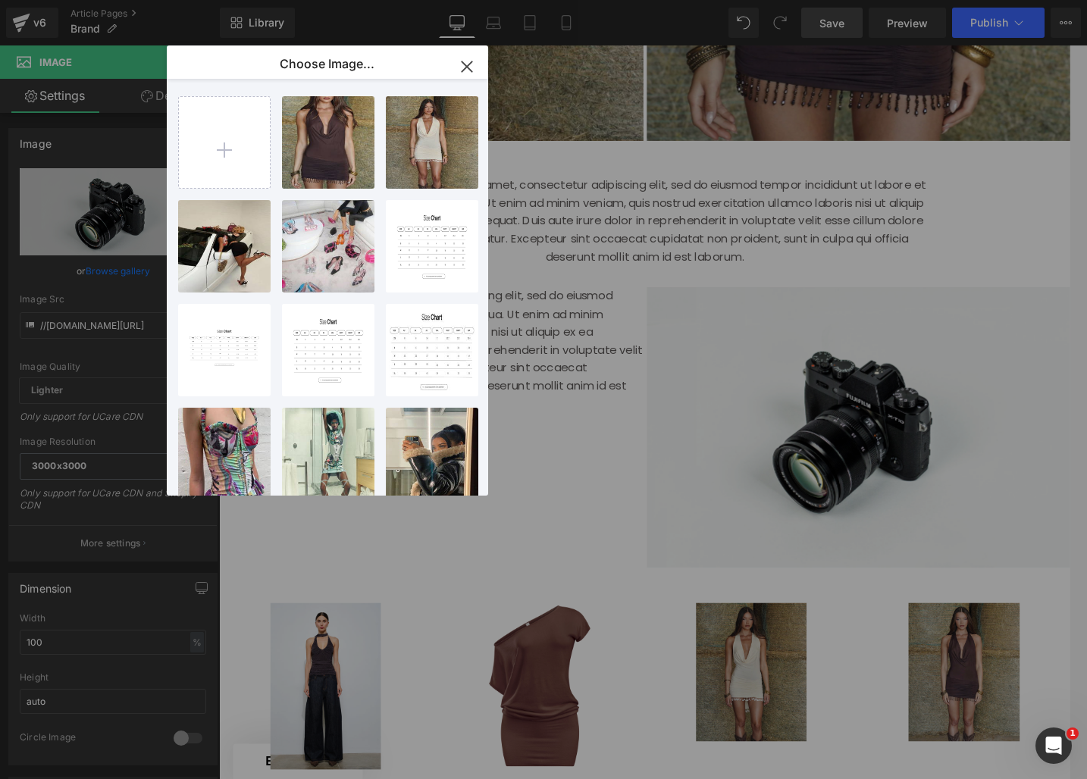
click at [468, 65] on icon "button" at bounding box center [467, 66] width 10 height 10
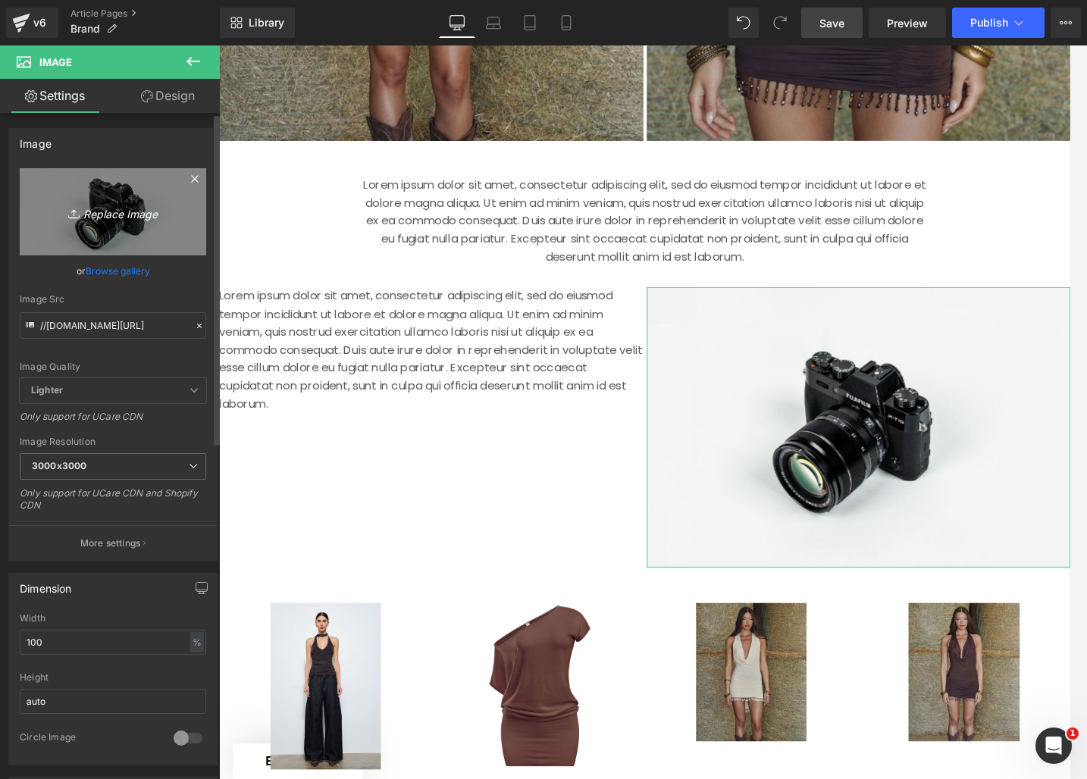
click at [124, 225] on link "Replace Image" at bounding box center [113, 211] width 186 height 87
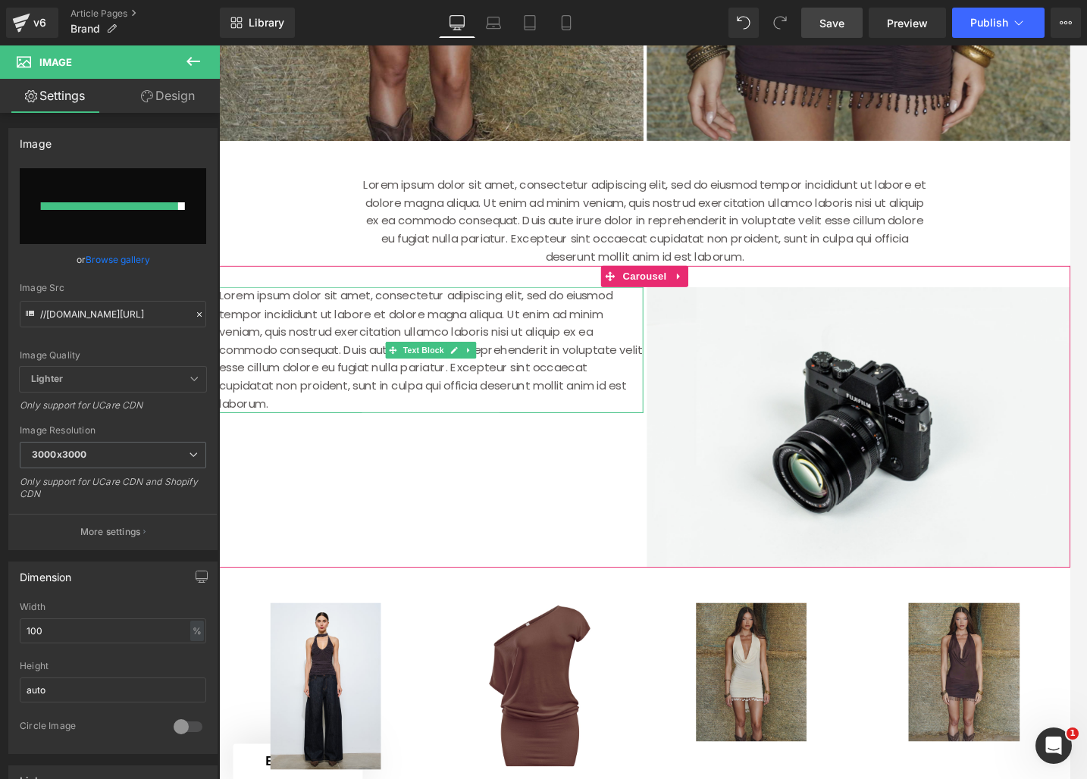
scroll to position [695, 0]
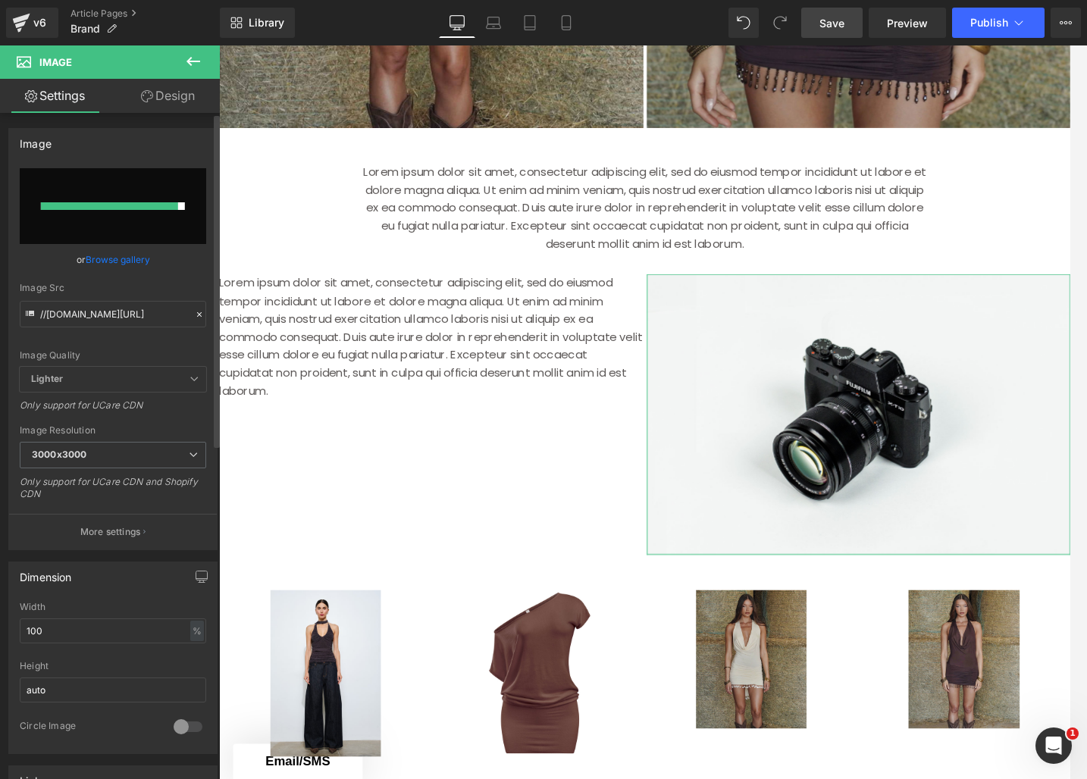
click at [141, 218] on input "file" at bounding box center [113, 206] width 186 height 76
click at [113, 265] on link "Browse gallery" at bounding box center [118, 259] width 64 height 27
click at [113, 0] on div "Image You are previewing how the will restyle your page. You can not edit Eleme…" at bounding box center [543, 0] width 1087 height 0
click at [111, 262] on link "Browse gallery" at bounding box center [118, 259] width 64 height 27
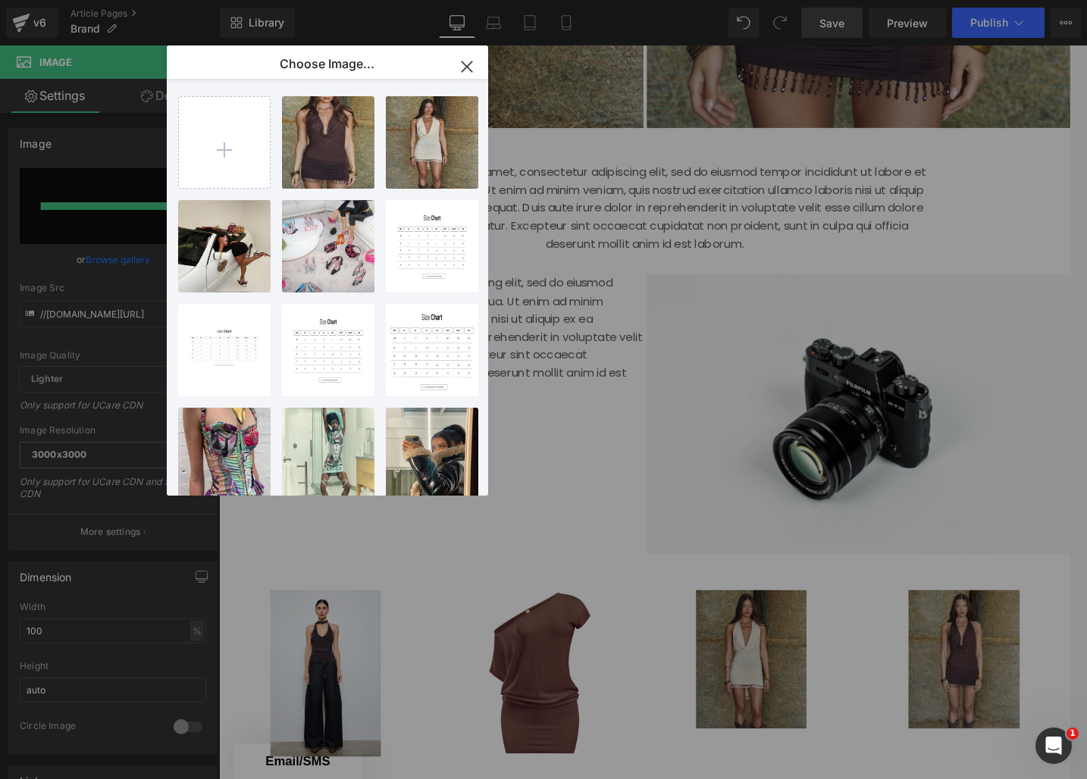
click at [472, 68] on icon "button" at bounding box center [467, 67] width 24 height 24
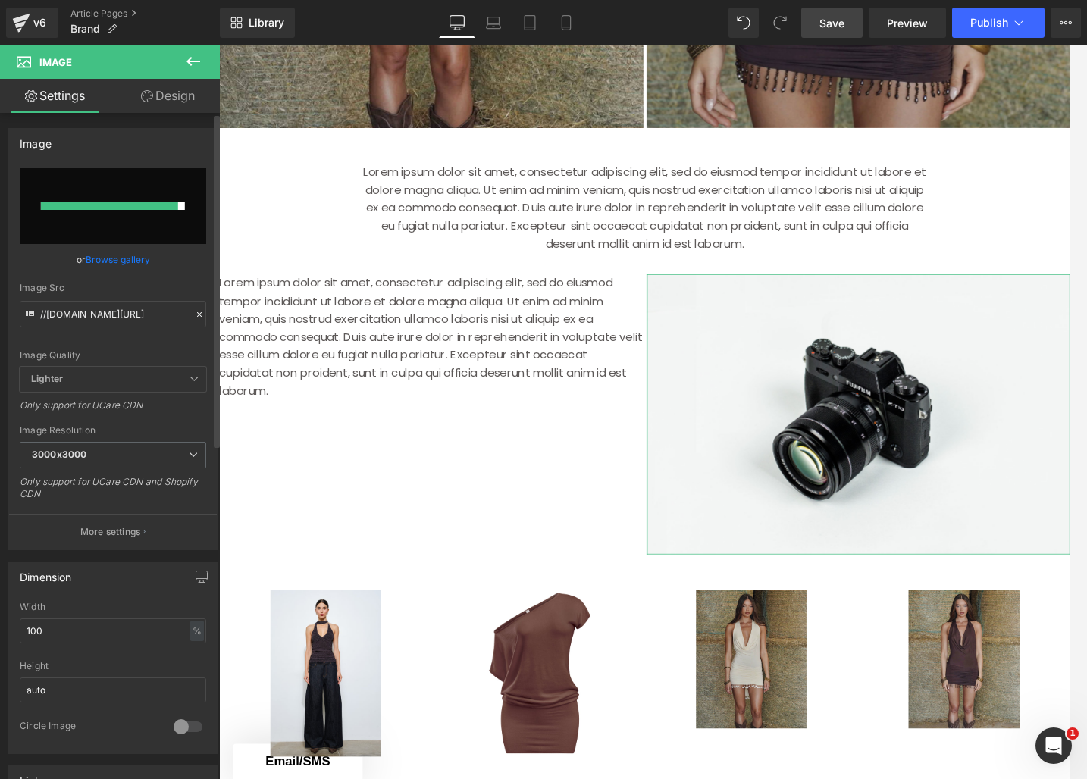
click at [143, 207] on div at bounding box center [109, 206] width 137 height 8
click at [77, 209] on div at bounding box center [109, 206] width 137 height 8
click at [130, 231] on input "file" at bounding box center [113, 206] width 186 height 76
type input "C:\fakepath\Team (3).png"
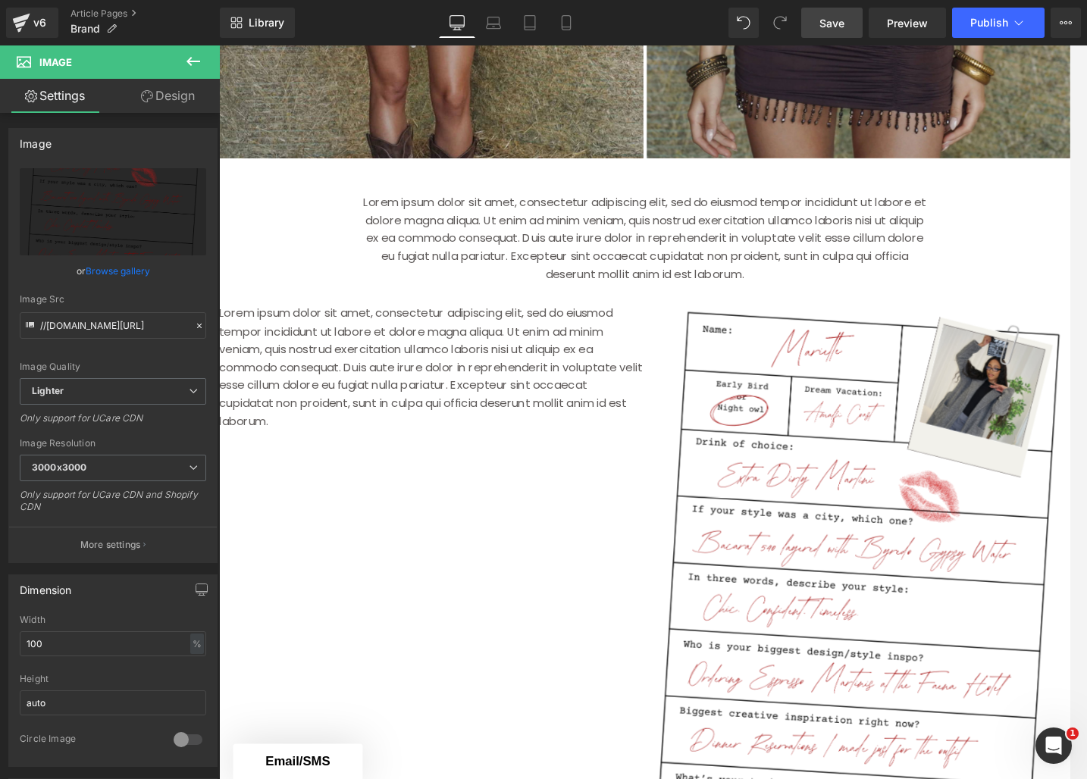
scroll to position [735, 0]
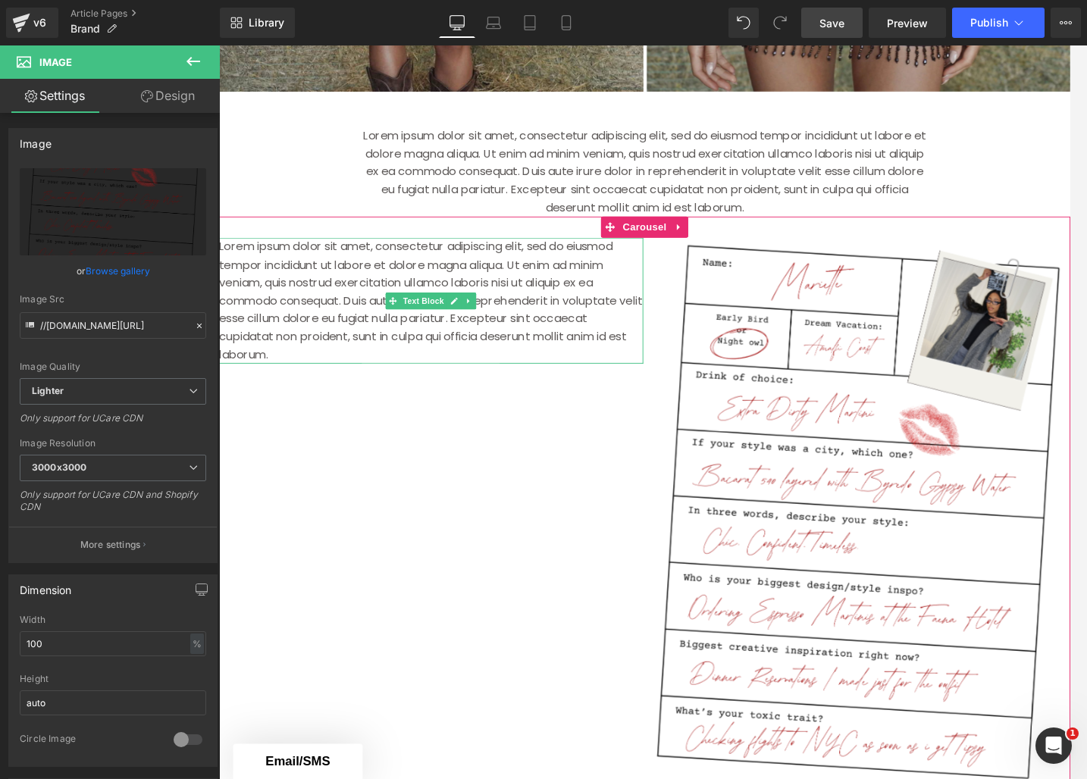
click at [420, 325] on div "Lorem ipsum dolor sit amet, consectetur adipiscing elit, sed do eiusmod tempor …" at bounding box center [447, 320] width 457 height 136
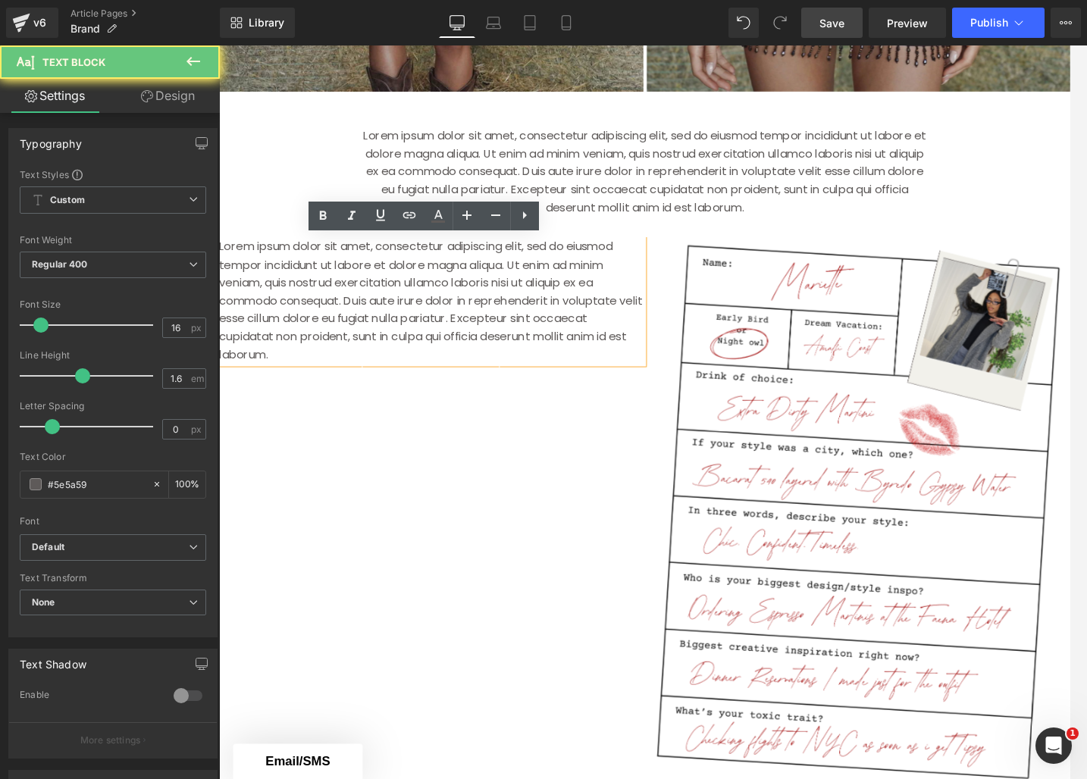
click at [383, 329] on p "Lorem ipsum dolor sit amet, consectetur adipiscing elit, sed do eiusmod tempor …" at bounding box center [447, 320] width 457 height 136
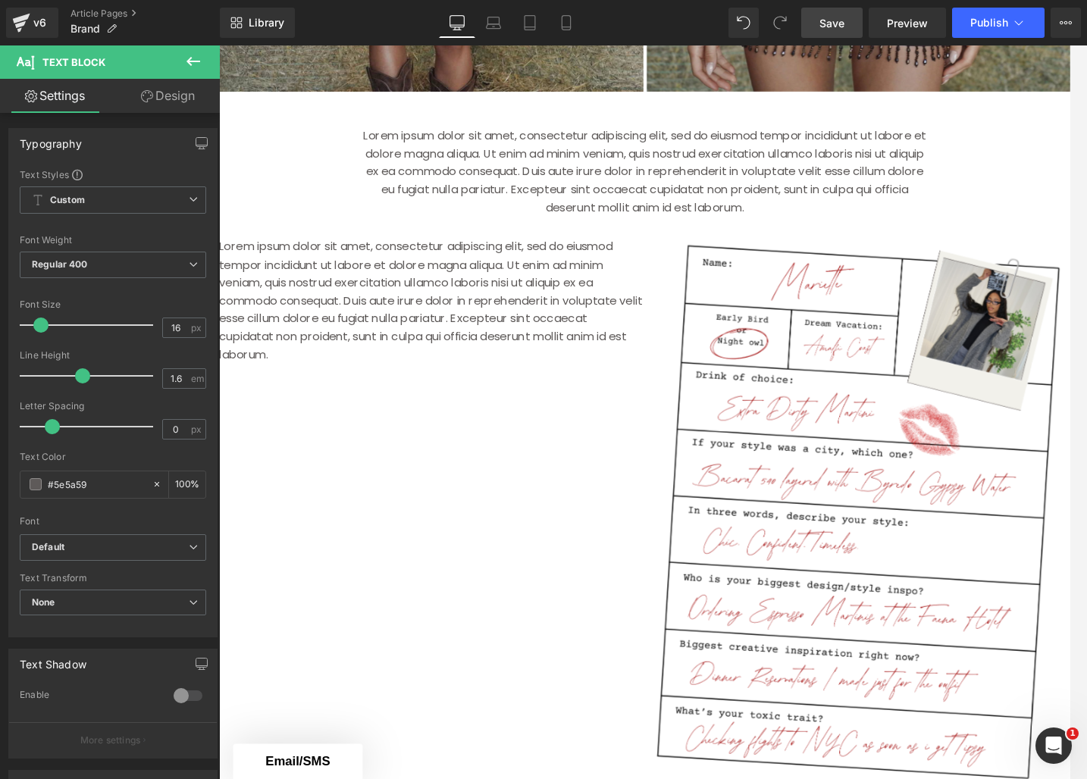
click at [158, 97] on link "Design" at bounding box center [168, 96] width 110 height 34
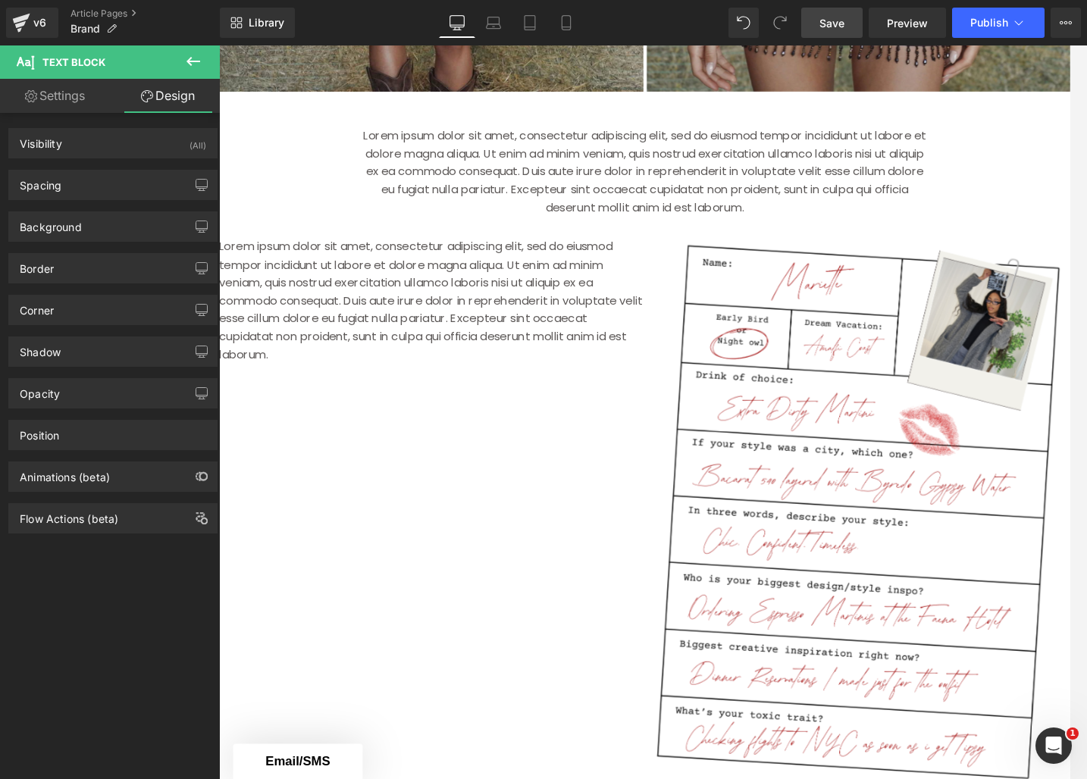
click at [71, 91] on link "Settings" at bounding box center [55, 96] width 110 height 34
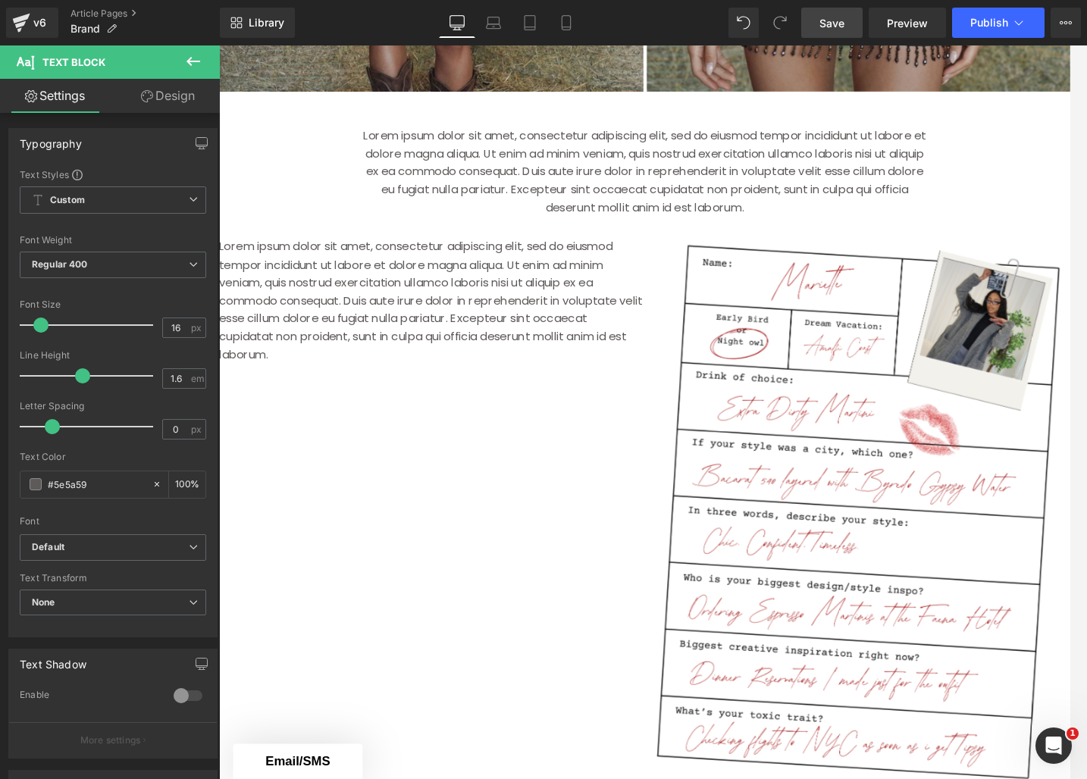
click at [218, 59] on button at bounding box center [193, 61] width 53 height 33
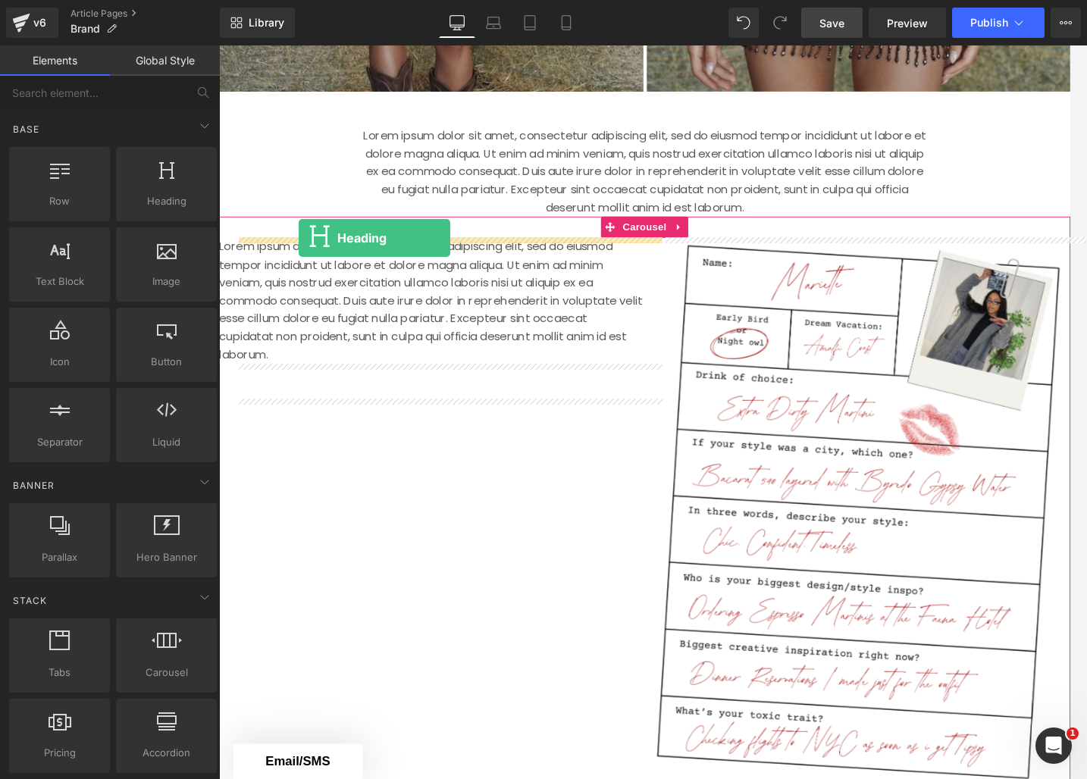
drag, startPoint x: 393, startPoint y: 245, endPoint x: 305, endPoint y: 253, distance: 89.1
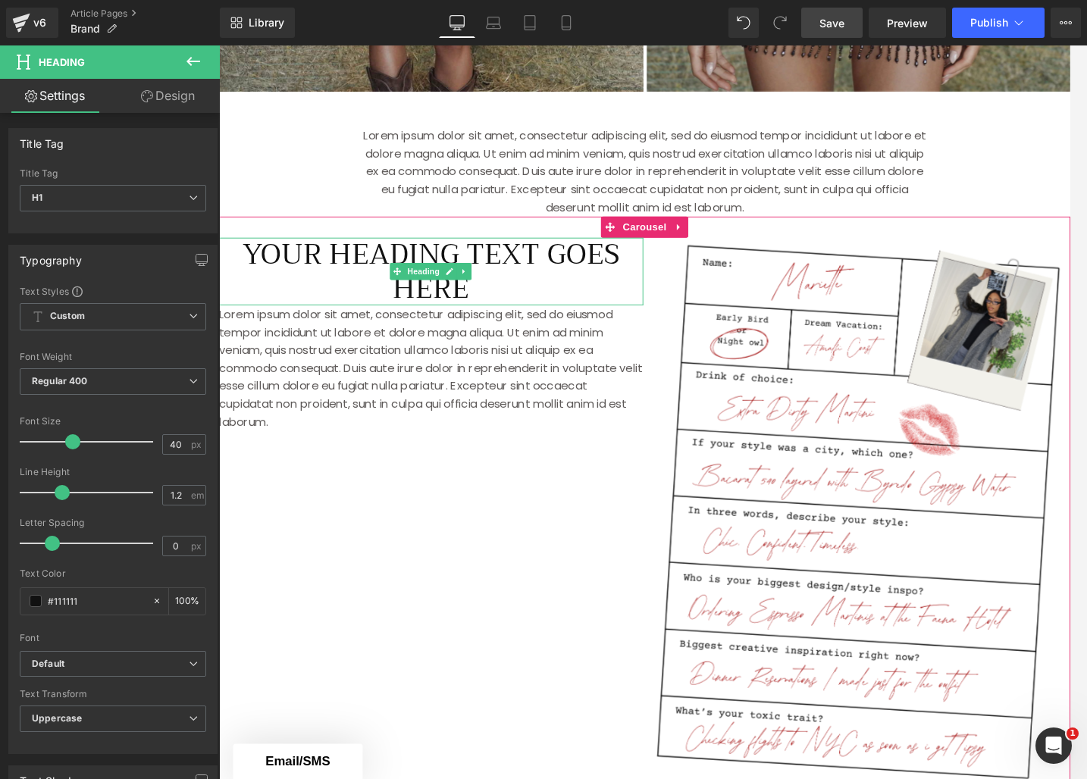
click at [321, 295] on h1 "Your heading text goes here" at bounding box center [447, 288] width 457 height 73
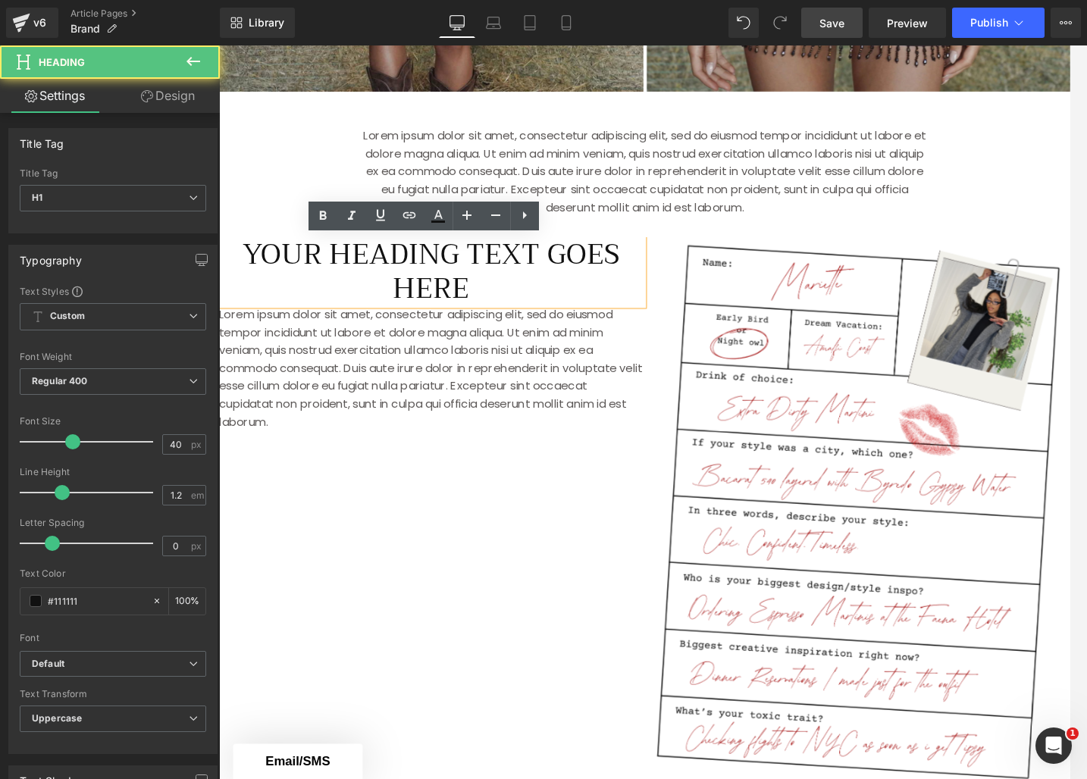
click at [252, 270] on h1 "Your heading text goes here" at bounding box center [447, 288] width 457 height 73
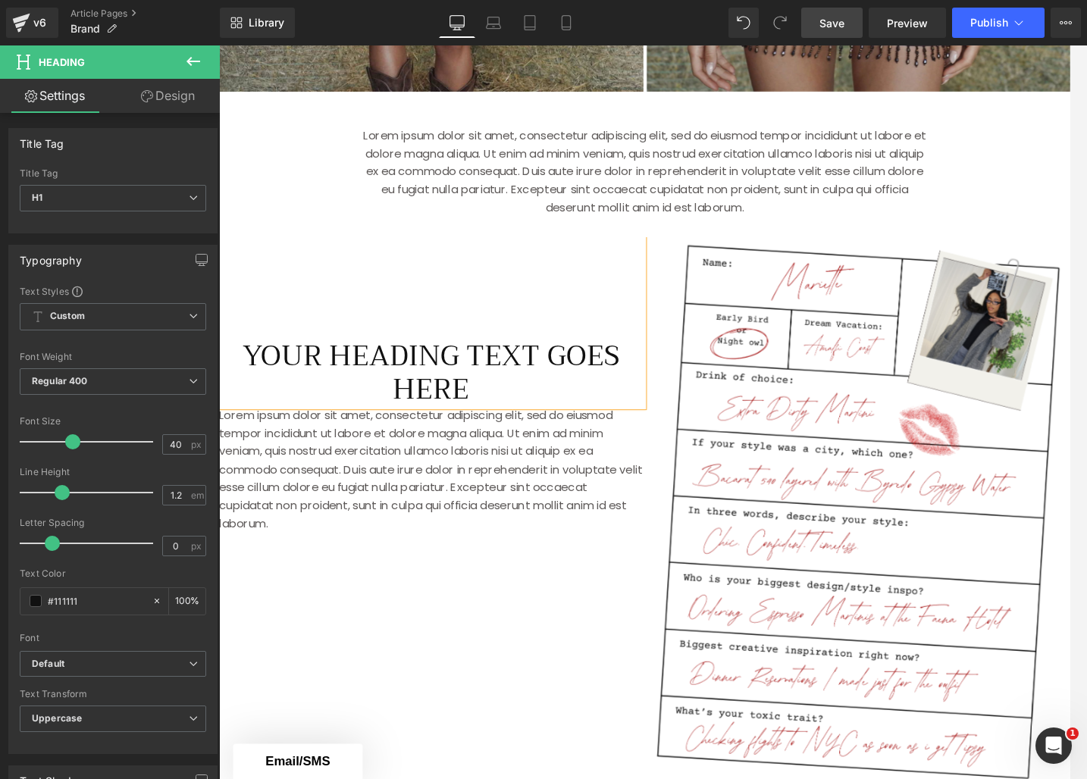
click at [337, 216] on div "[PERSON_NAME] Heading Image Image ‹ › [GEOGRAPHIC_DATA] Lorem ipsum dolor sit a…" at bounding box center [677, 478] width 917 height 2057
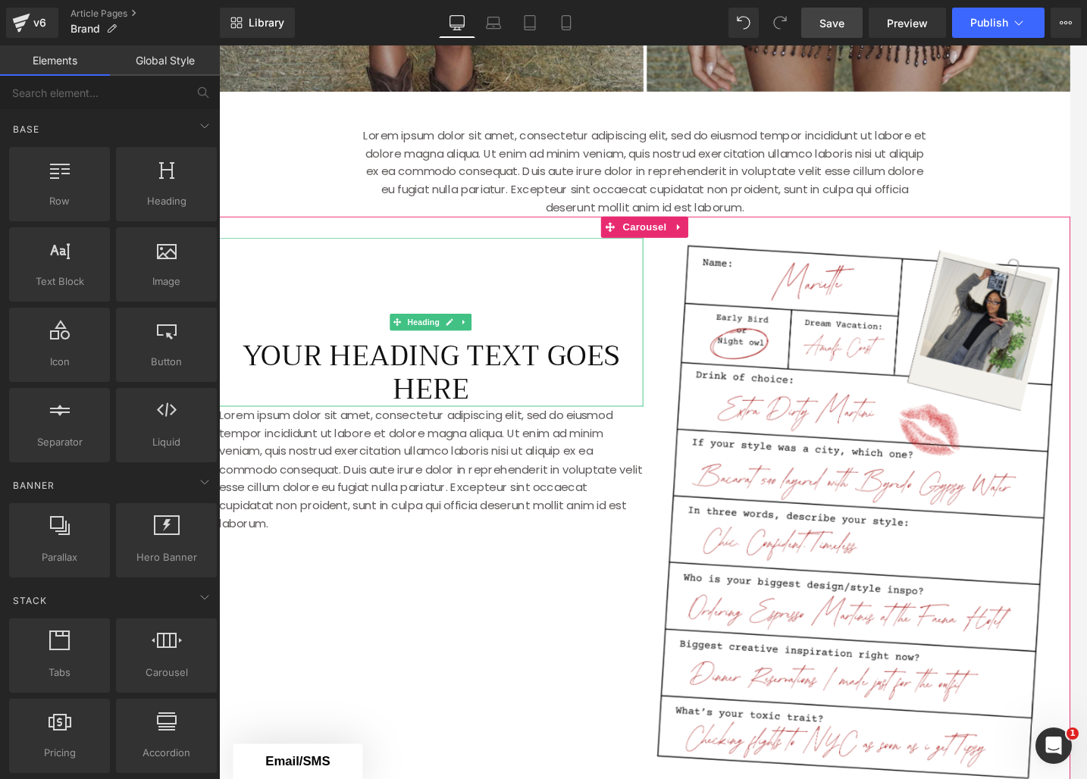
click at [499, 418] on h1 "Your heading text goes here" at bounding box center [447, 398] width 457 height 73
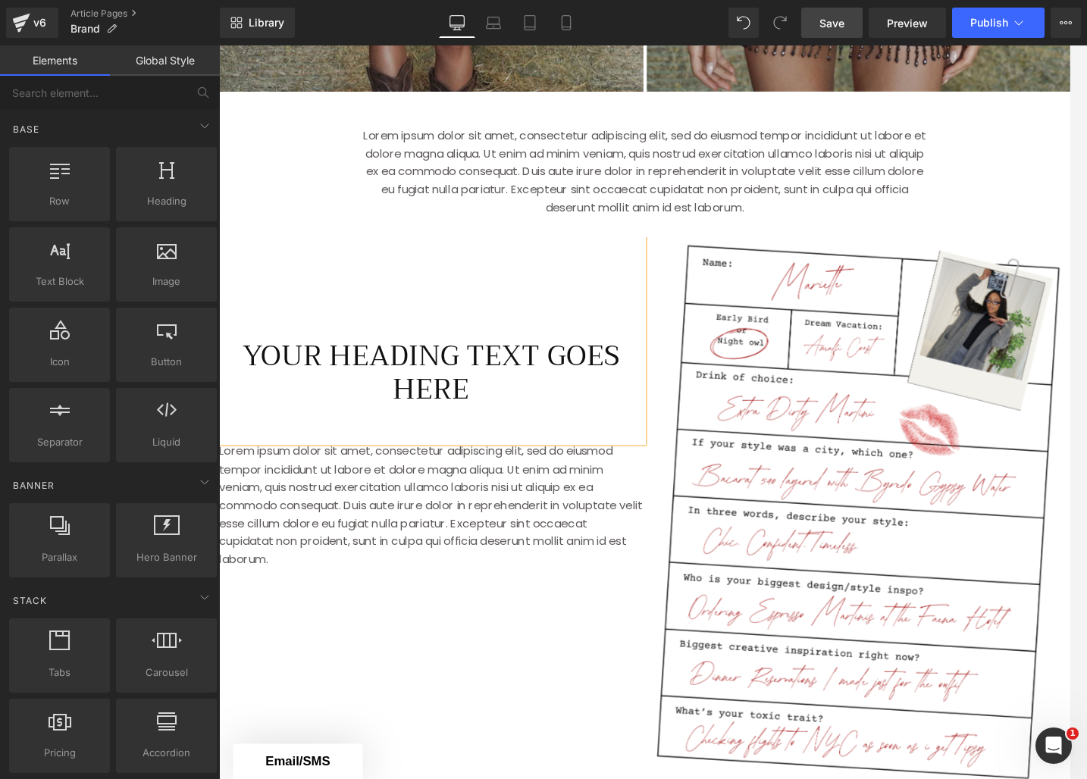
click at [305, 146] on div "[PERSON_NAME] Heading Image Image ‹ › [GEOGRAPHIC_DATA] Lorem ipsum dolor sit a…" at bounding box center [677, 478] width 917 height 2057
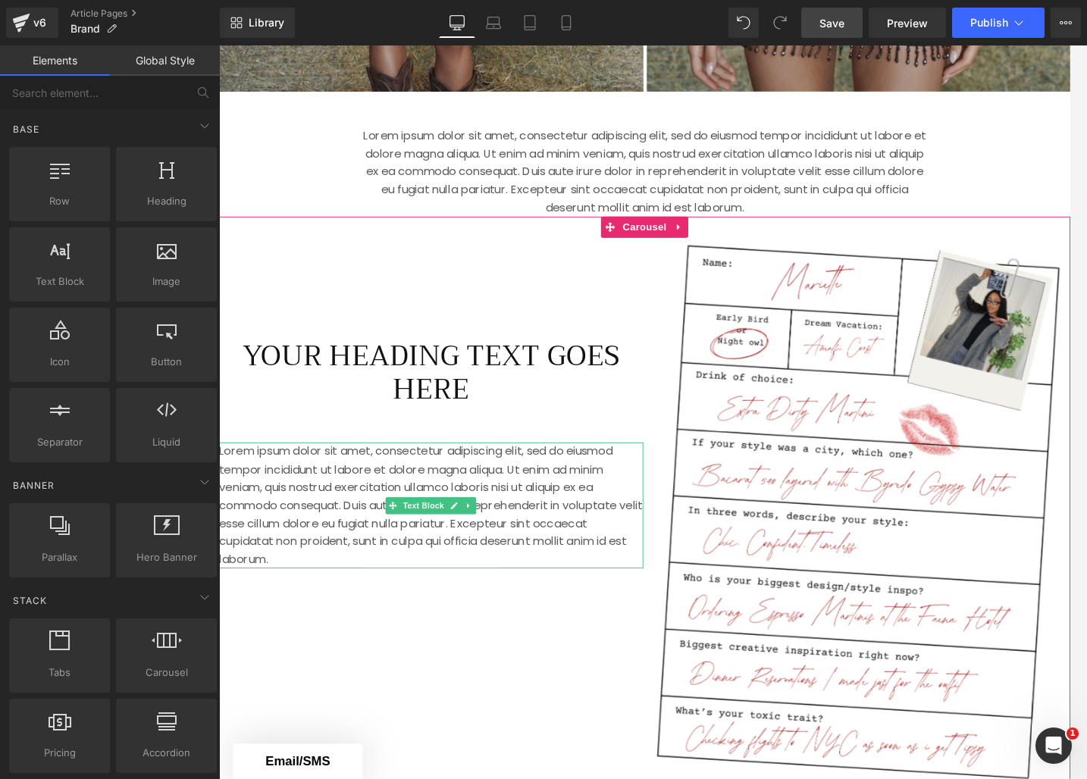
click at [357, 540] on p "Lorem ipsum dolor sit amet, consectetur adipiscing elit, sed do eiusmod tempor …" at bounding box center [447, 541] width 457 height 136
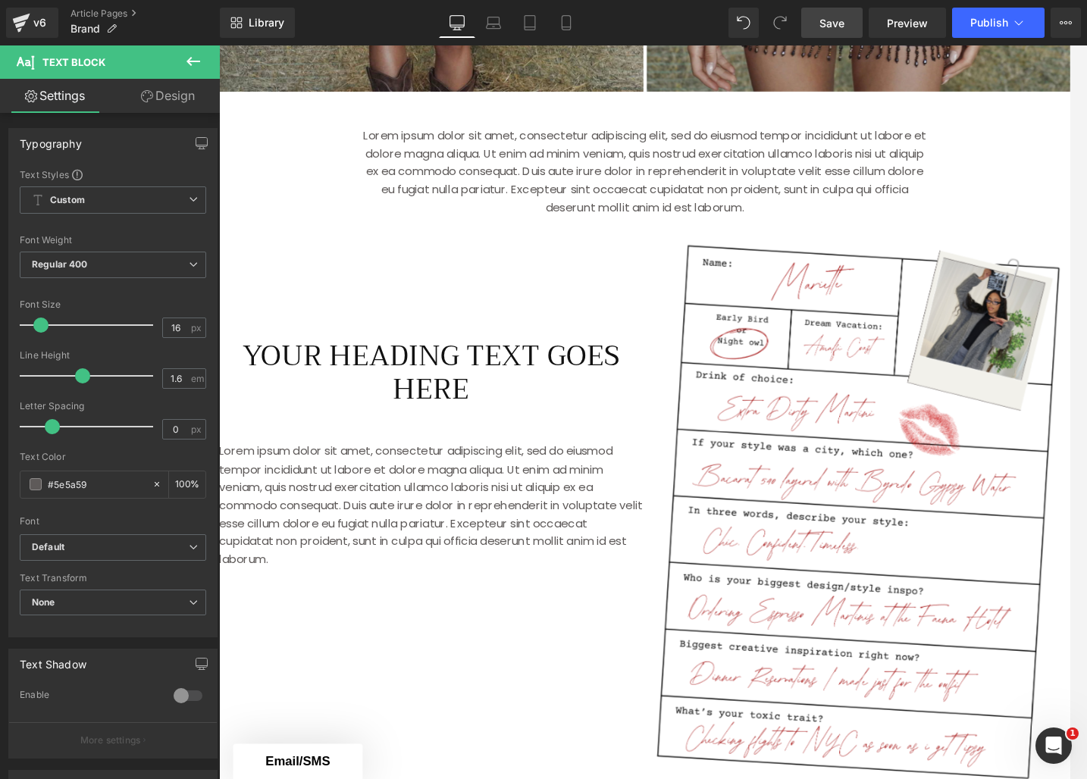
click at [145, 111] on link "Design" at bounding box center [168, 96] width 110 height 34
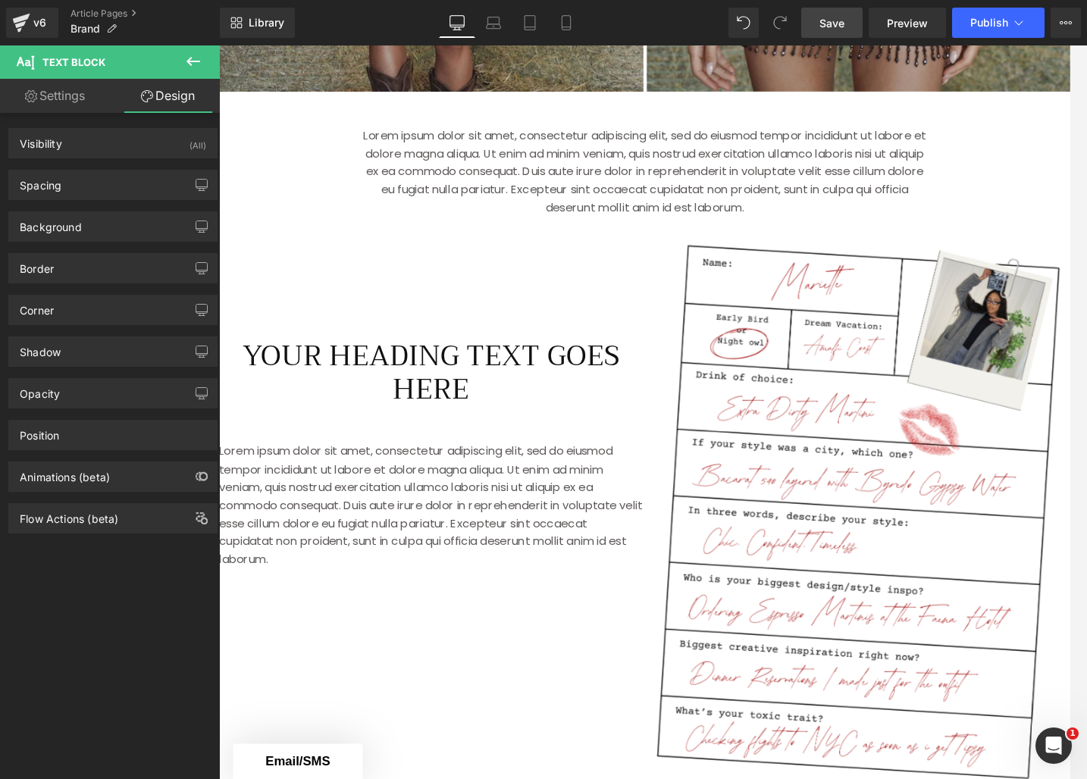
click at [160, 98] on link "Design" at bounding box center [168, 96] width 110 height 34
click at [96, 193] on div "Spacing" at bounding box center [113, 185] width 208 height 29
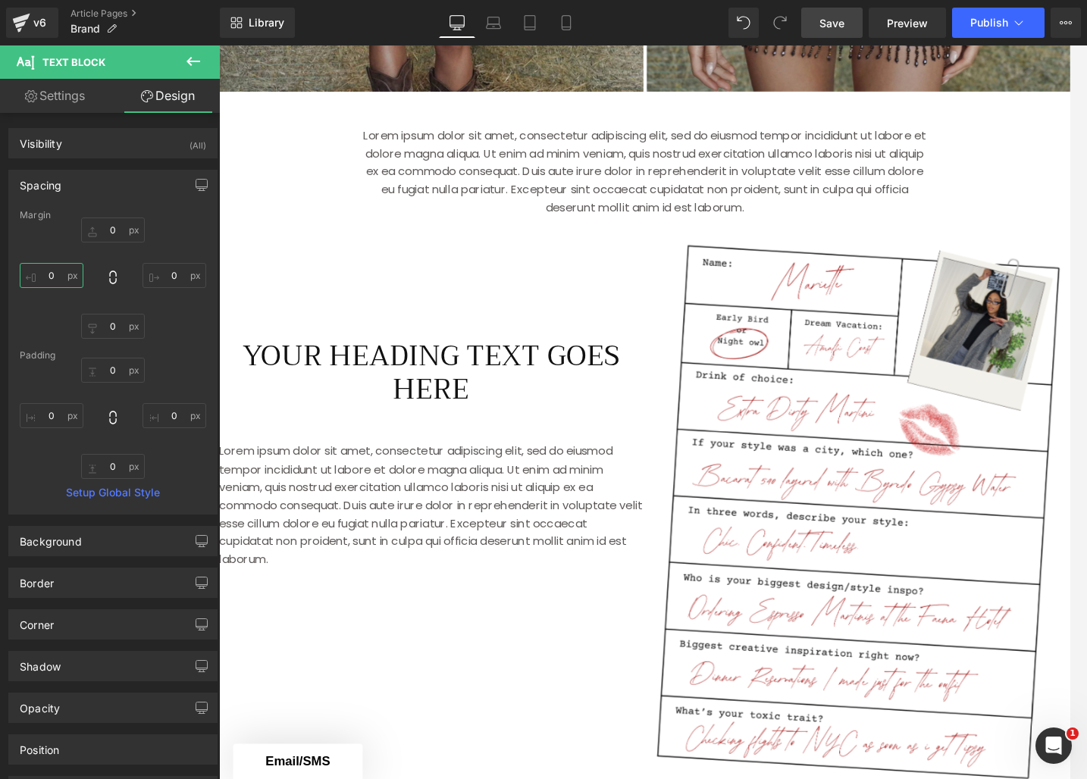
click at [58, 281] on input "0" at bounding box center [52, 275] width 64 height 25
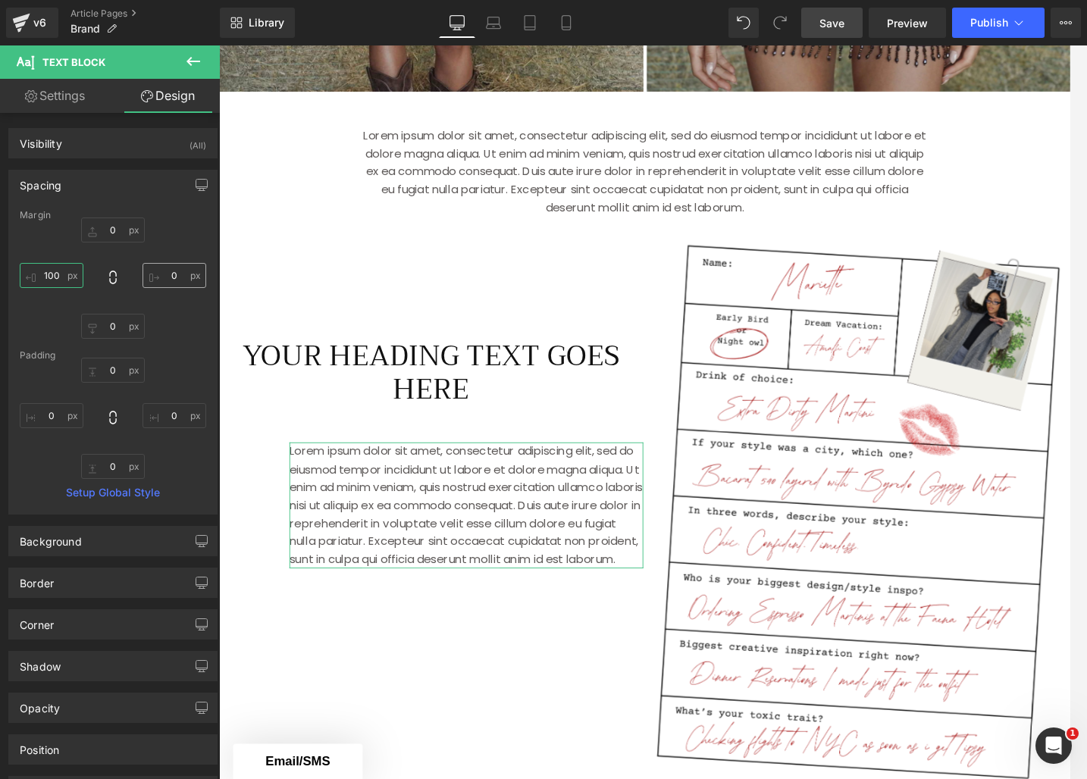
type input "100"
click at [162, 277] on input "0" at bounding box center [175, 275] width 64 height 25
type input "100"
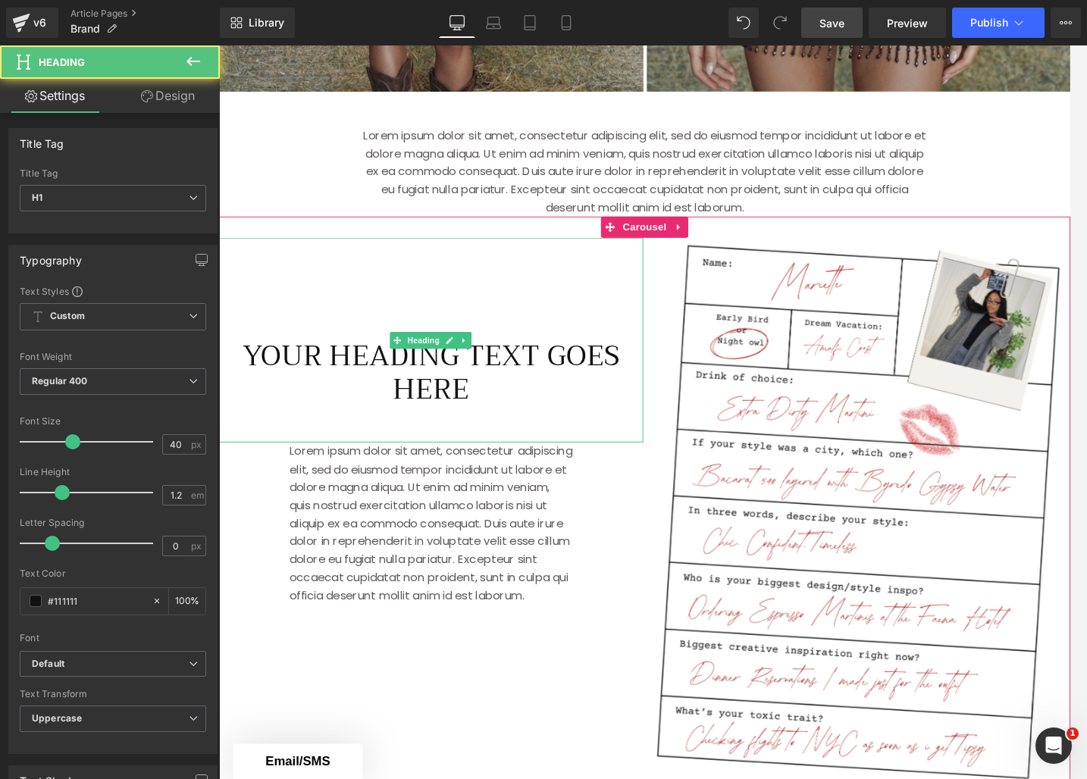
click at [516, 381] on h1 "Your heading text goes here" at bounding box center [447, 398] width 457 height 73
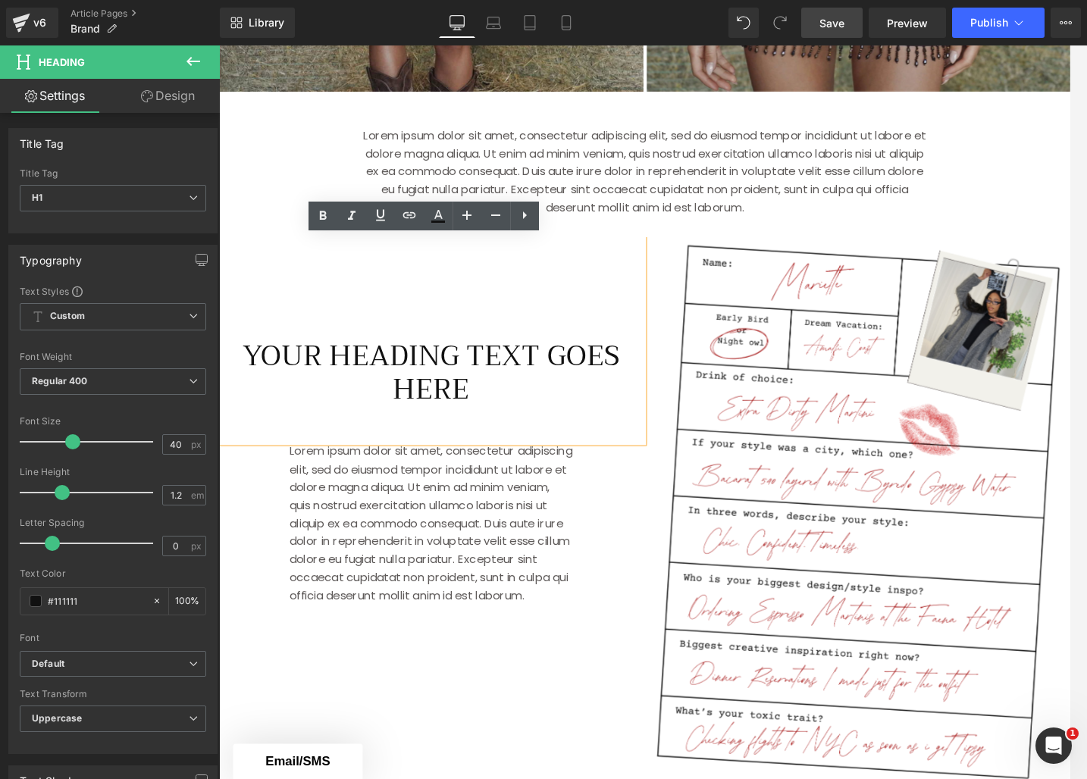
click at [415, 390] on h1 "Your heading text goes here" at bounding box center [447, 398] width 457 height 73
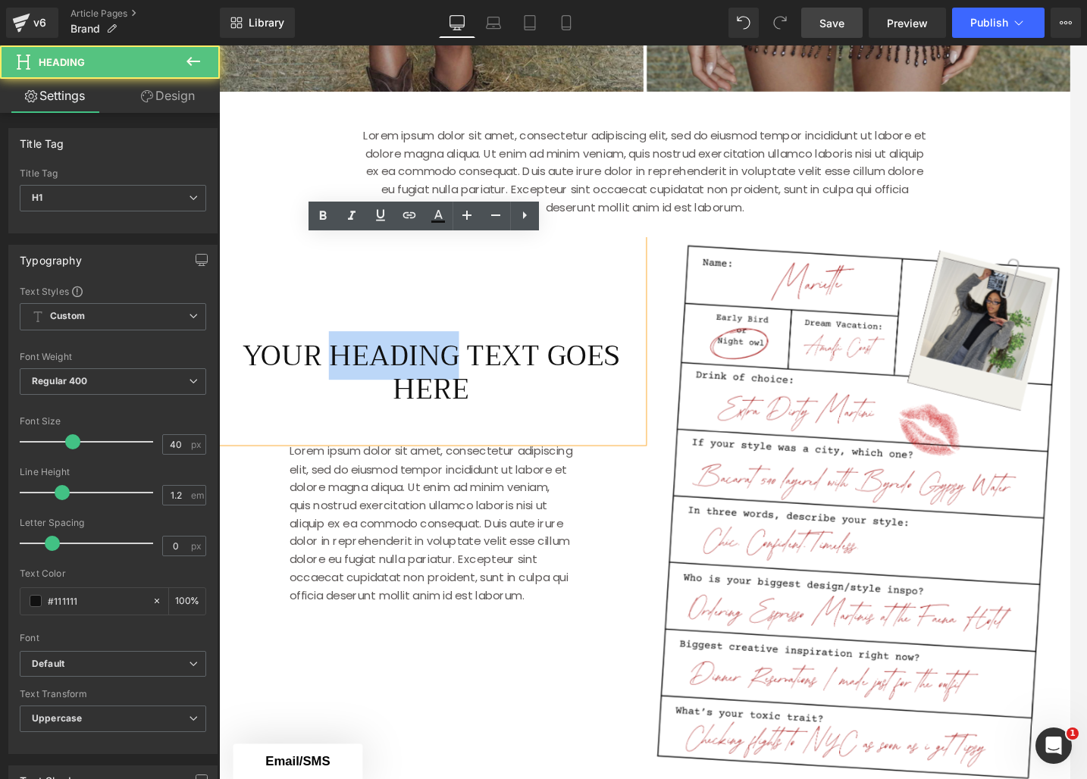
click at [415, 390] on h1 "Your heading text goes here" at bounding box center [447, 398] width 457 height 73
click at [464, 398] on h1 "Your heading text goes here" at bounding box center [447, 398] width 457 height 73
click at [465, 398] on h1 "Your heading text goes here" at bounding box center [447, 398] width 457 height 73
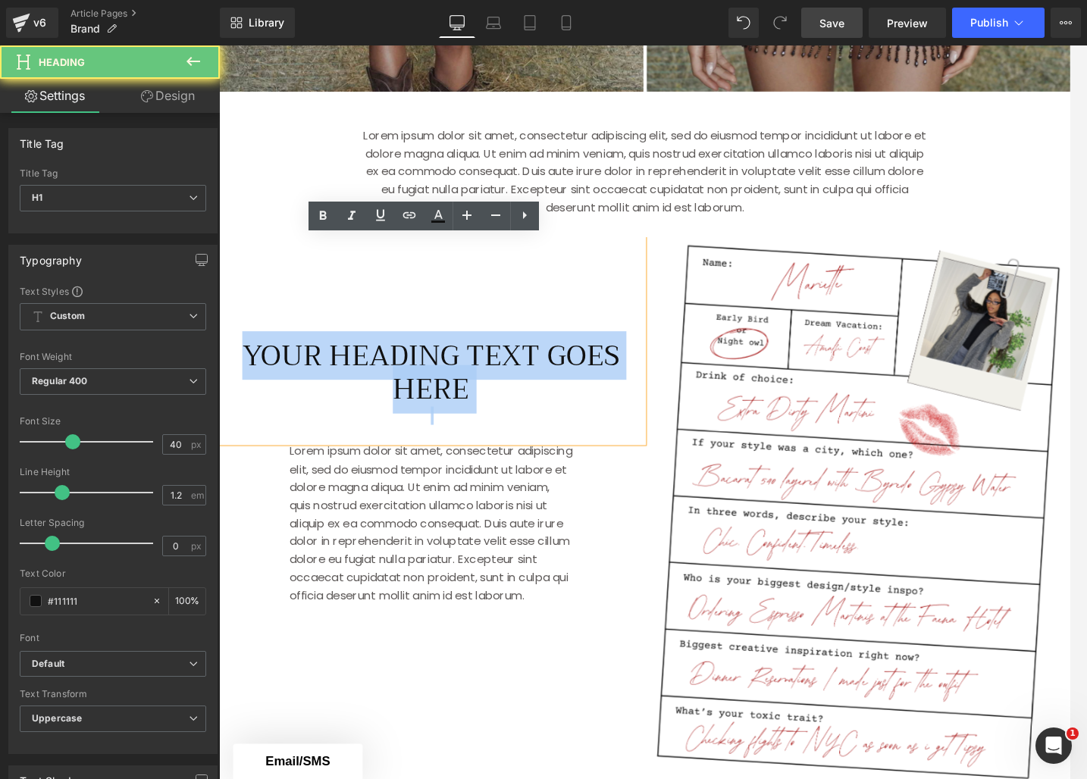
click at [465, 398] on h1 "Your heading text goes here" at bounding box center [447, 398] width 457 height 73
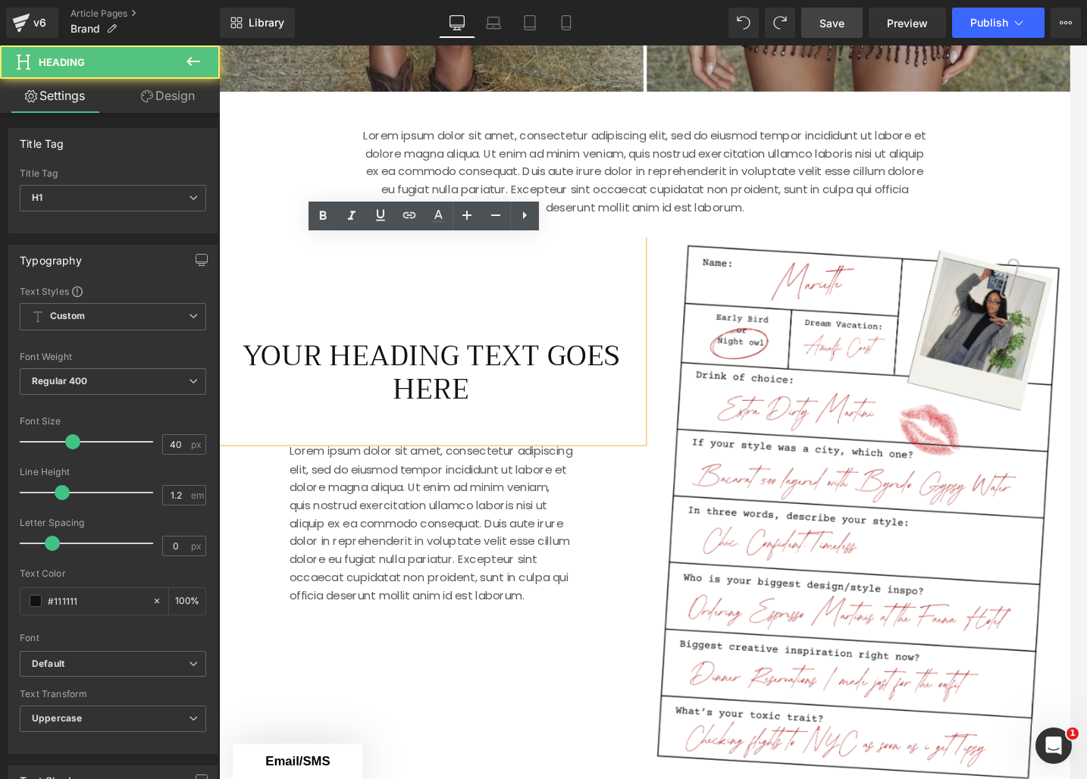
click at [463, 368] on h1 "Your heading text goes here" at bounding box center [447, 398] width 457 height 73
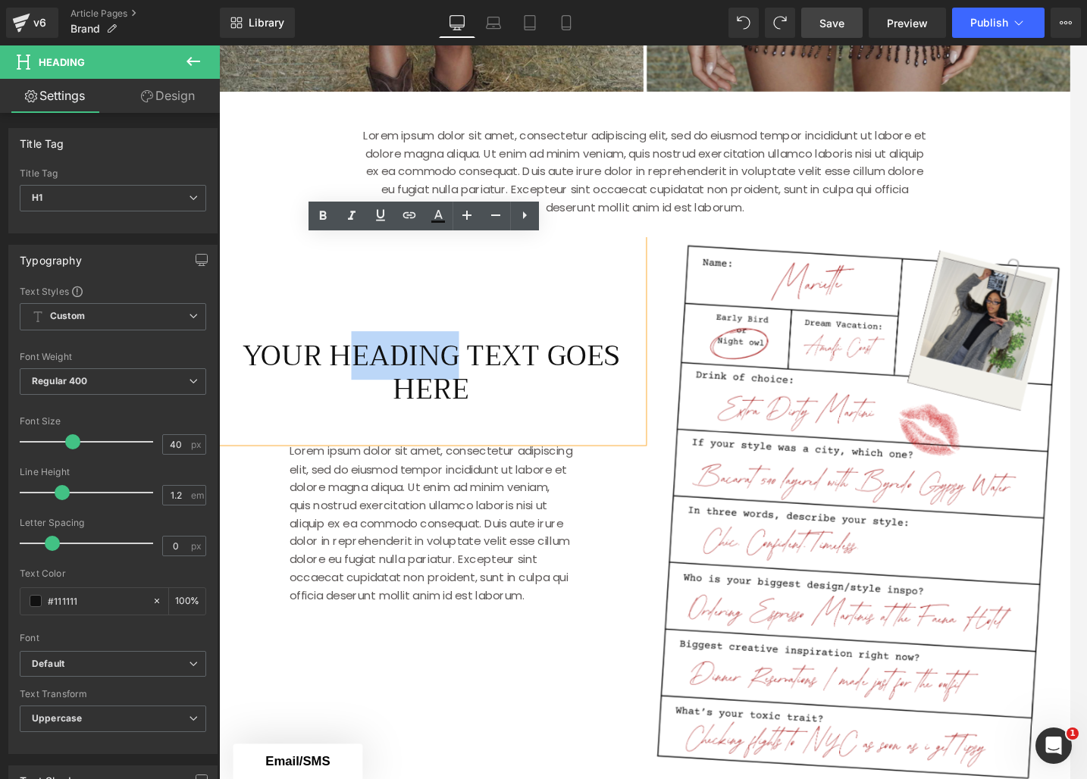
drag, startPoint x: 365, startPoint y: 376, endPoint x: 478, endPoint y: 381, distance: 113.8
click at [477, 381] on h1 "Your heading text goes here" at bounding box center [447, 398] width 457 height 73
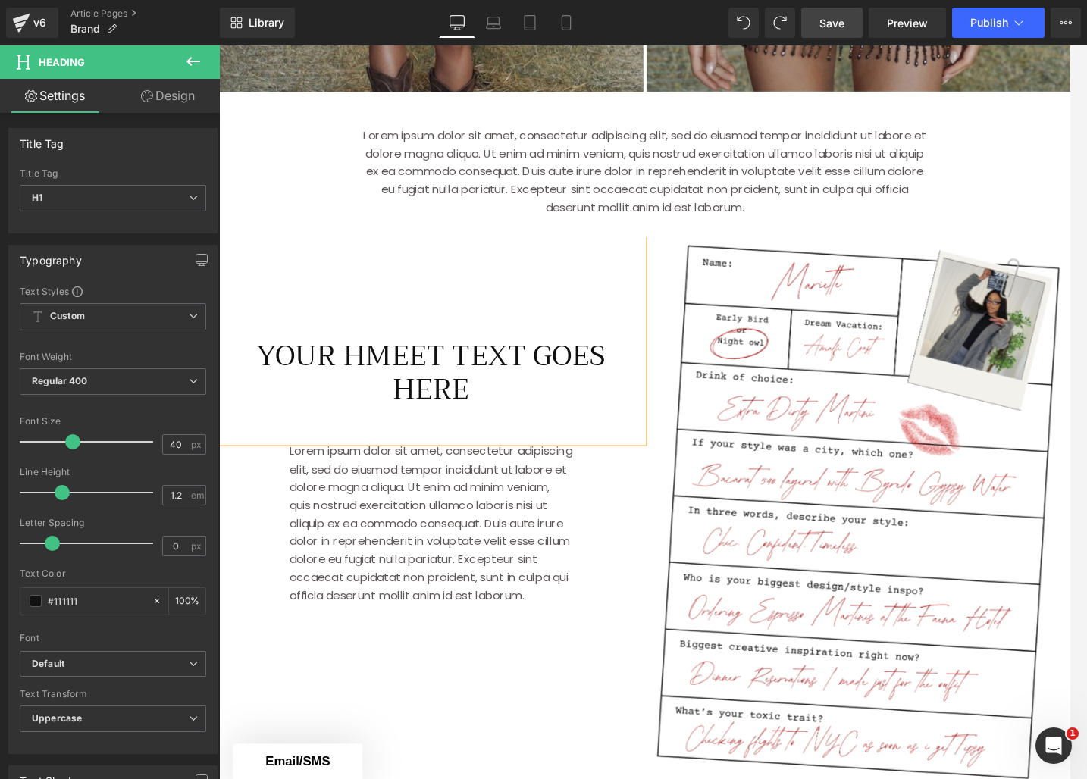
click at [329, 374] on h1 "Your hMEET text goes here" at bounding box center [447, 398] width 457 height 73
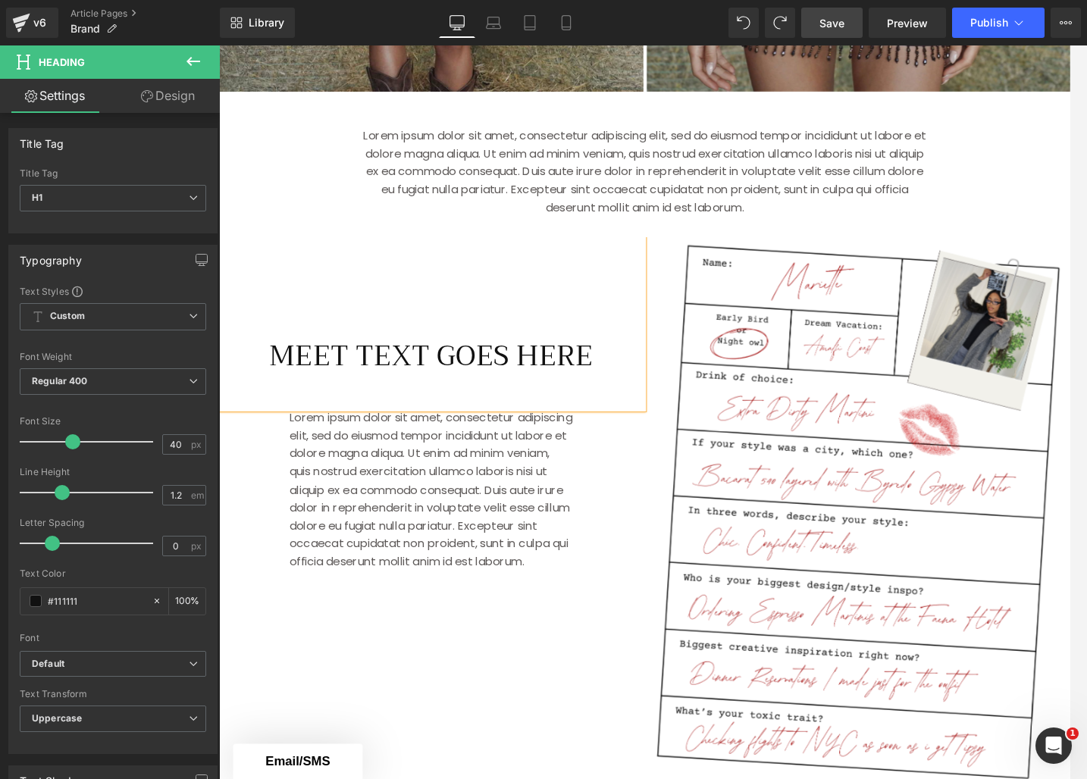
click at [378, 375] on h1 "MEET text goes here" at bounding box center [447, 380] width 457 height 36
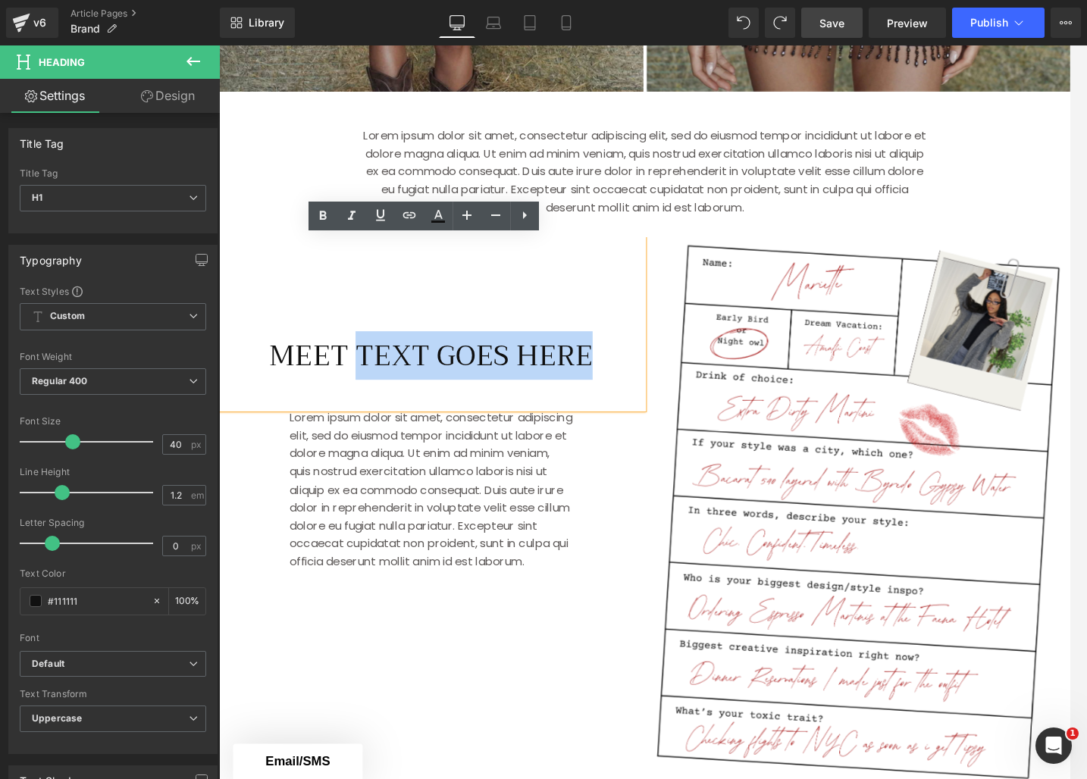
drag, startPoint x: 371, startPoint y: 381, endPoint x: 613, endPoint y: 388, distance: 241.9
click at [613, 388] on h1 "MEET text goes here" at bounding box center [447, 380] width 457 height 36
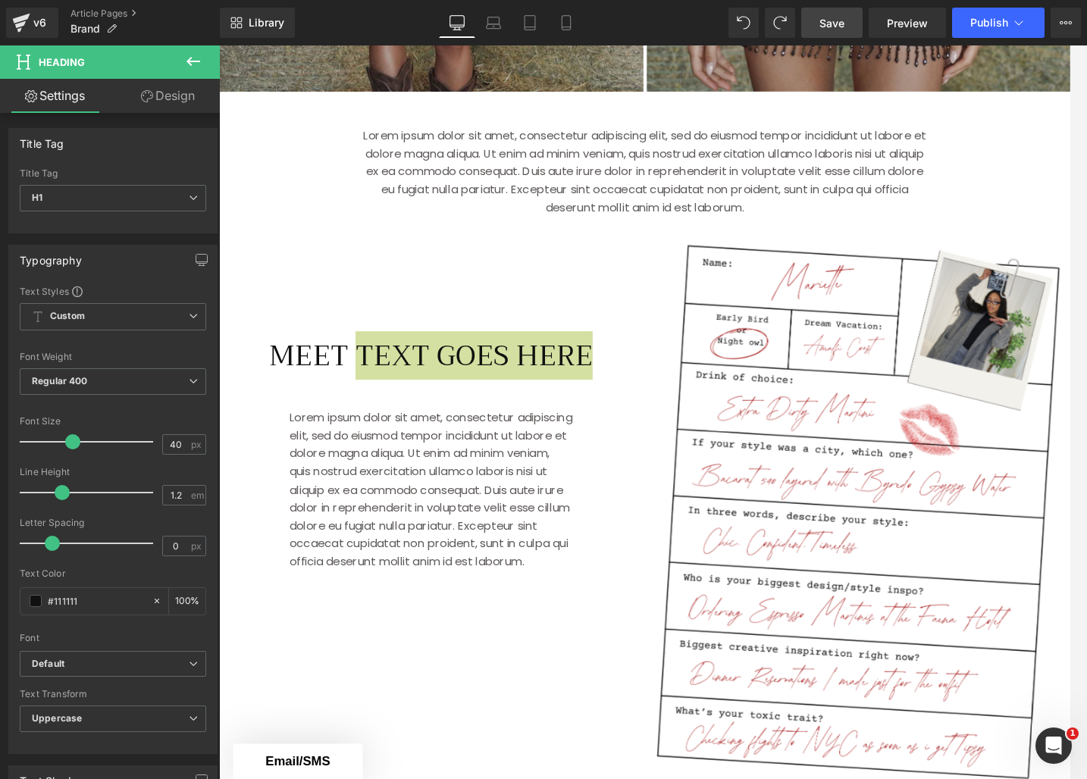
click at [196, 63] on icon at bounding box center [193, 61] width 18 height 18
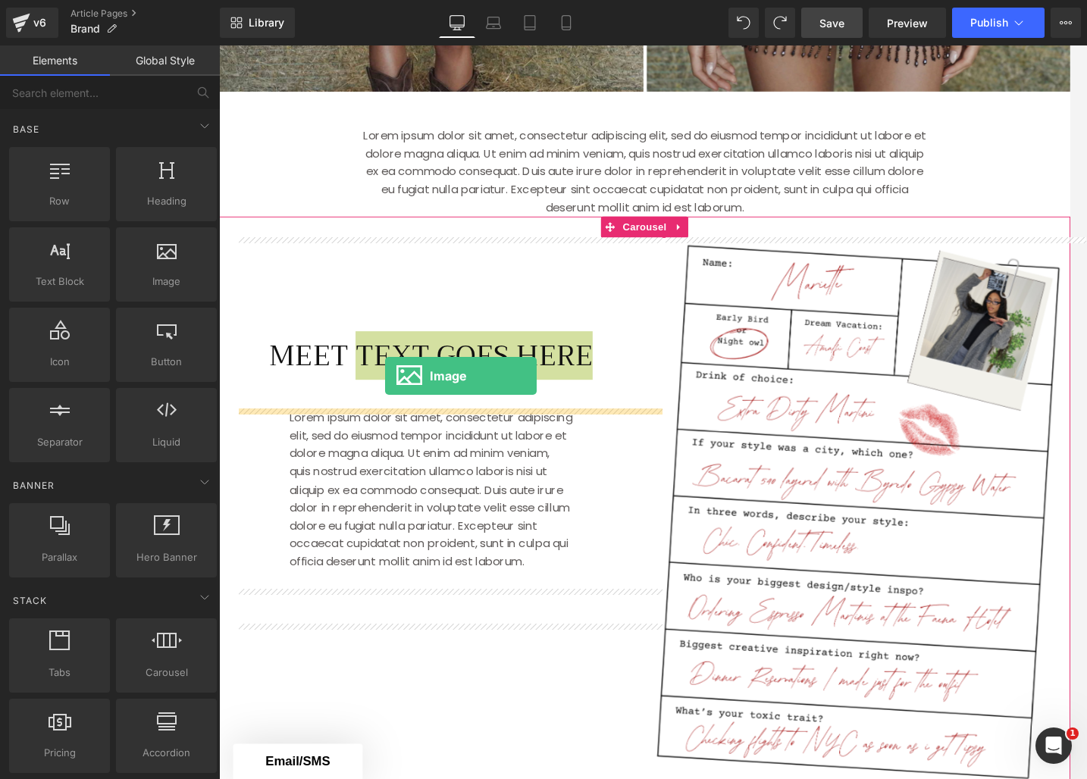
drag, startPoint x: 400, startPoint y: 306, endPoint x: 397, endPoint y: 402, distance: 96.3
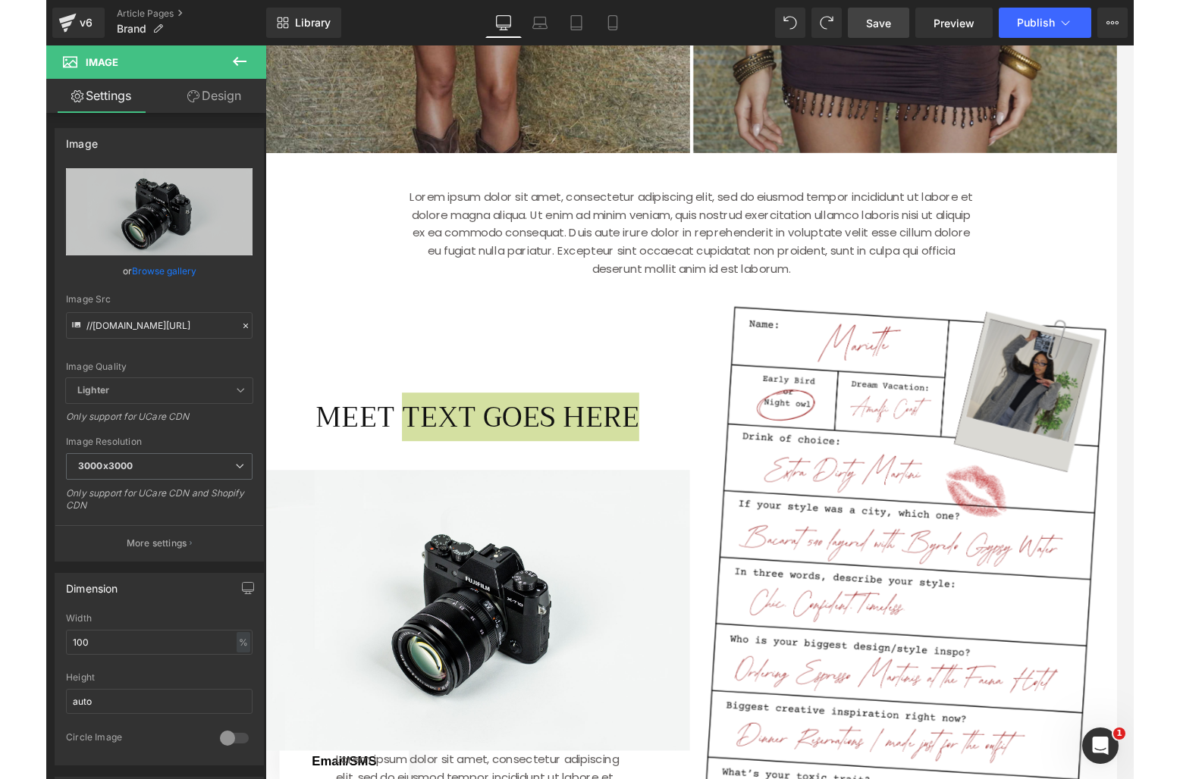
scroll to position [845, 0]
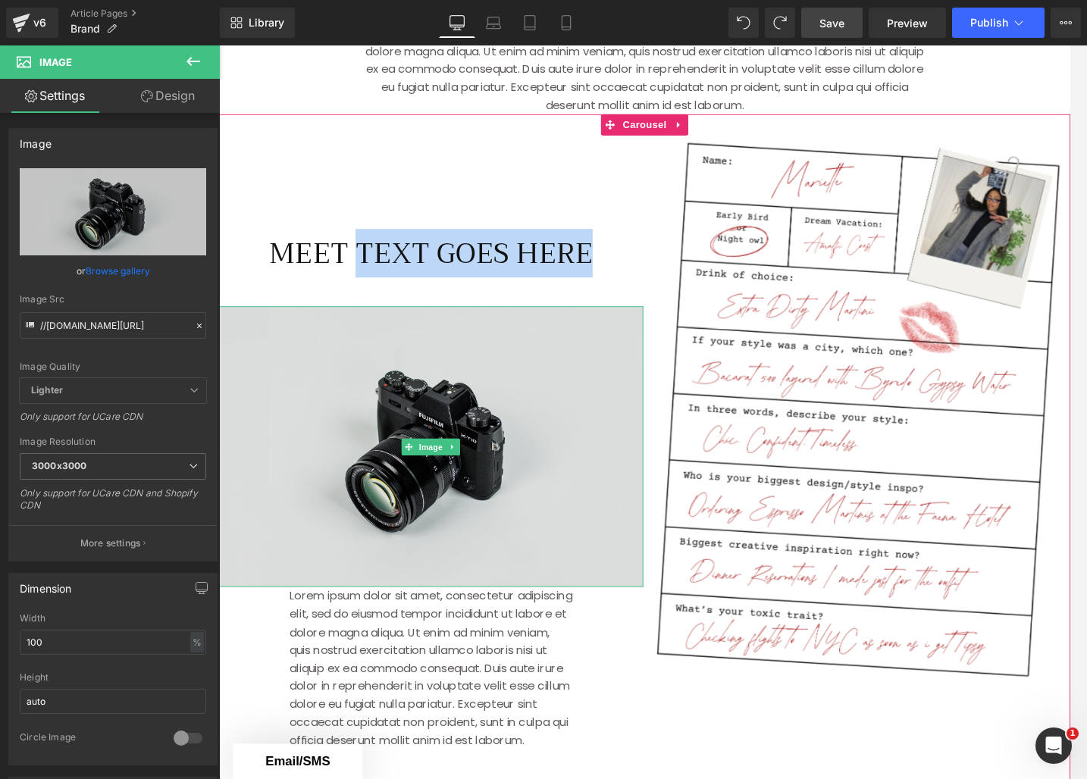
click at [532, 427] on img at bounding box center [447, 478] width 457 height 302
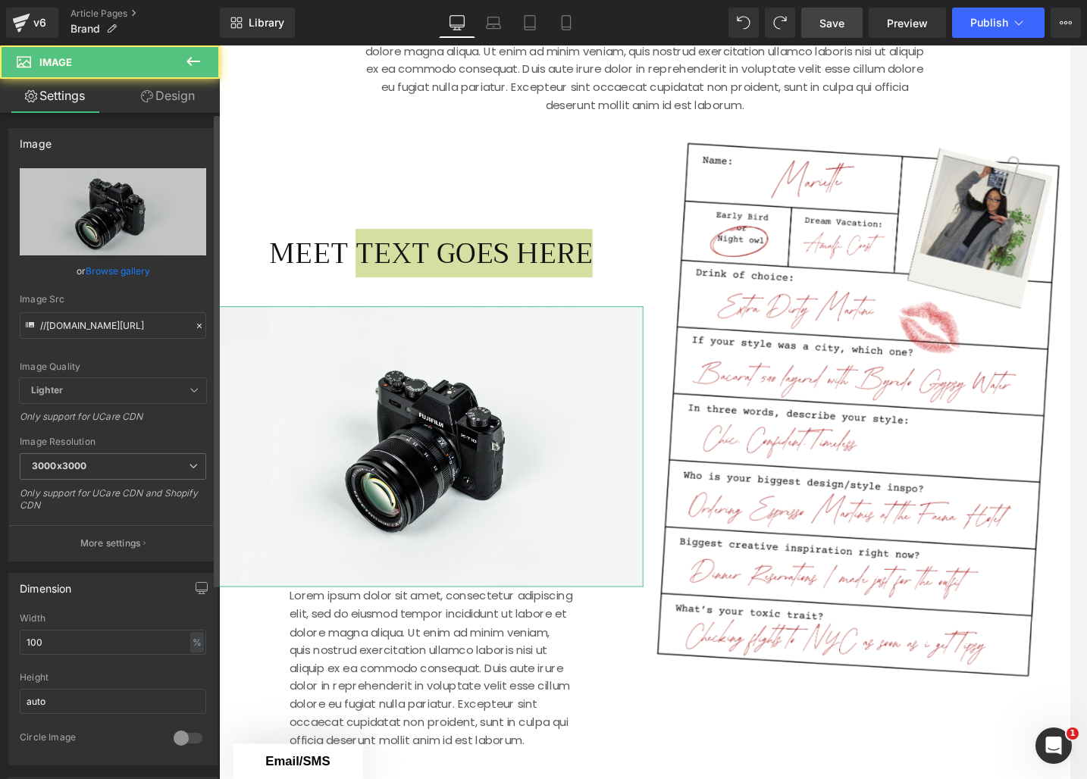
click at [117, 267] on link "Browse gallery" at bounding box center [118, 271] width 64 height 27
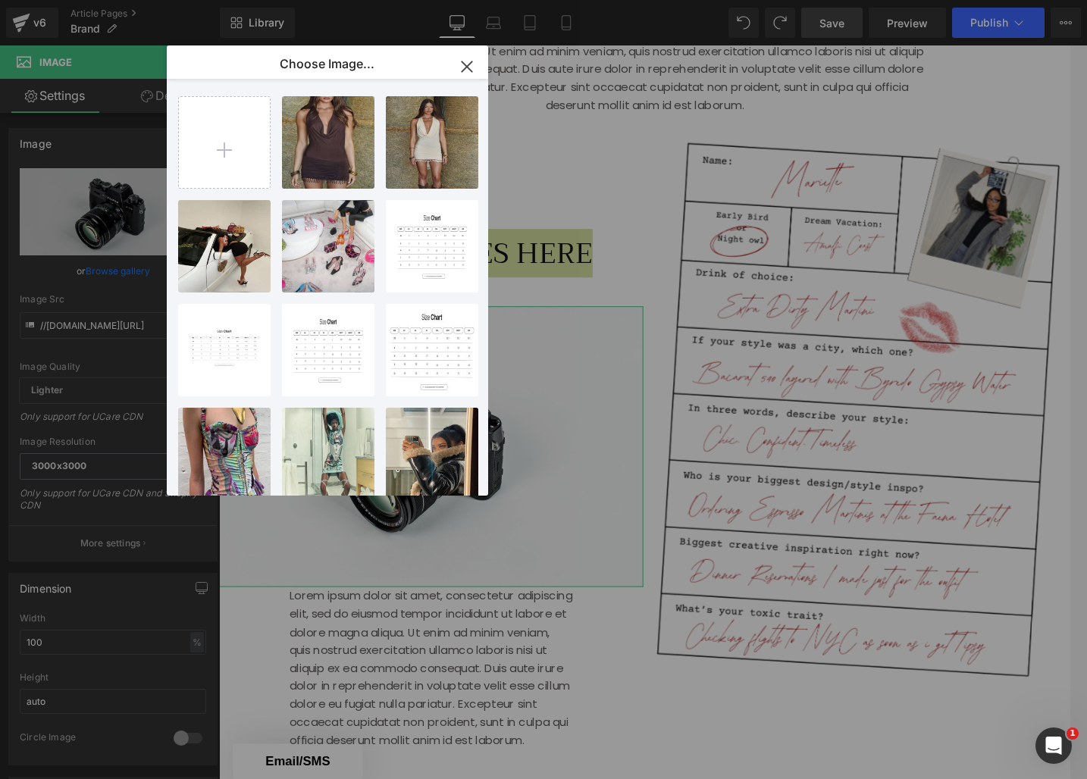
click at [43, 0] on div "Image You are previewing how the will restyle your page. You can not edit Eleme…" at bounding box center [543, 0] width 1087 height 0
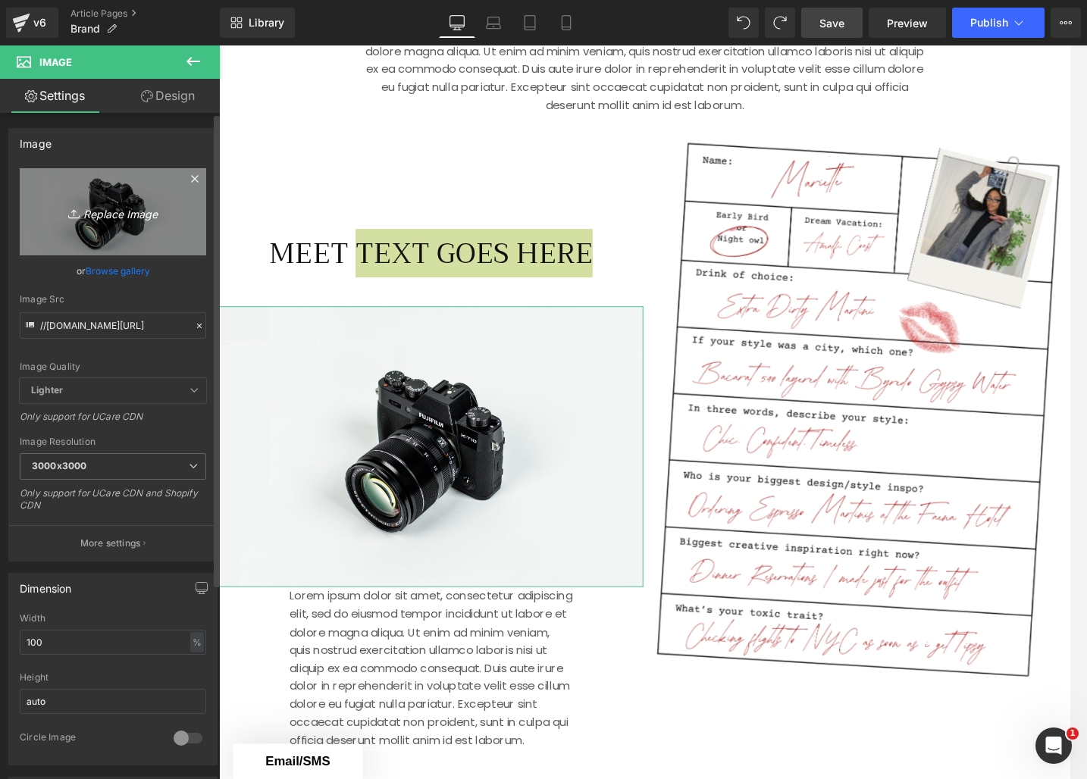
click at [80, 216] on icon "Replace Image" at bounding box center [112, 211] width 121 height 19
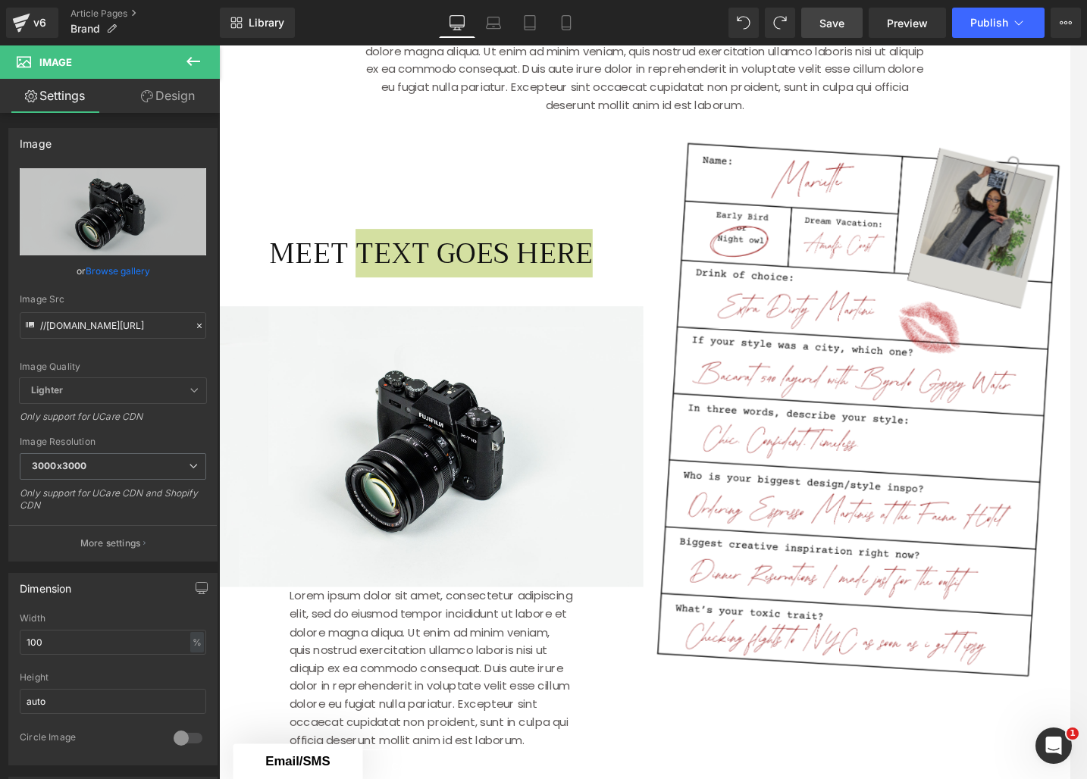
type input "C:\fakepath\Start & Scale (6).png"
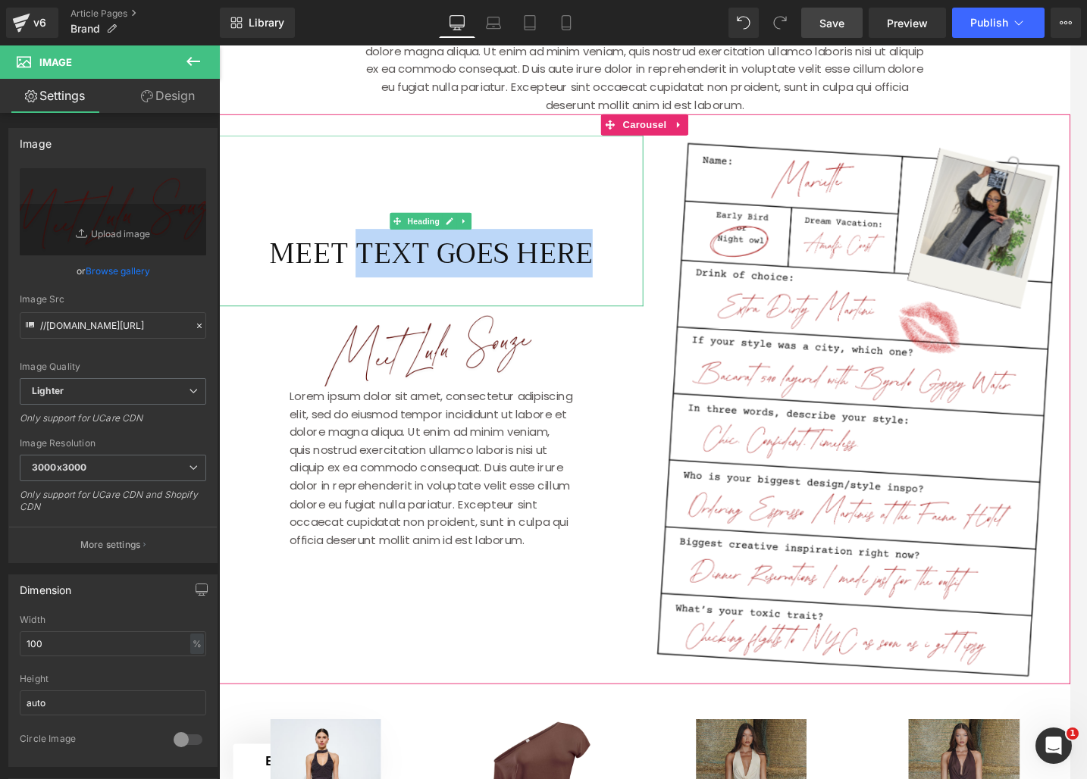
click at [676, 338] on div "MEET text goes here Heading Image Lorem ipsum dolor sit amet, consectetur adipi…" at bounding box center [679, 438] width 921 height 591
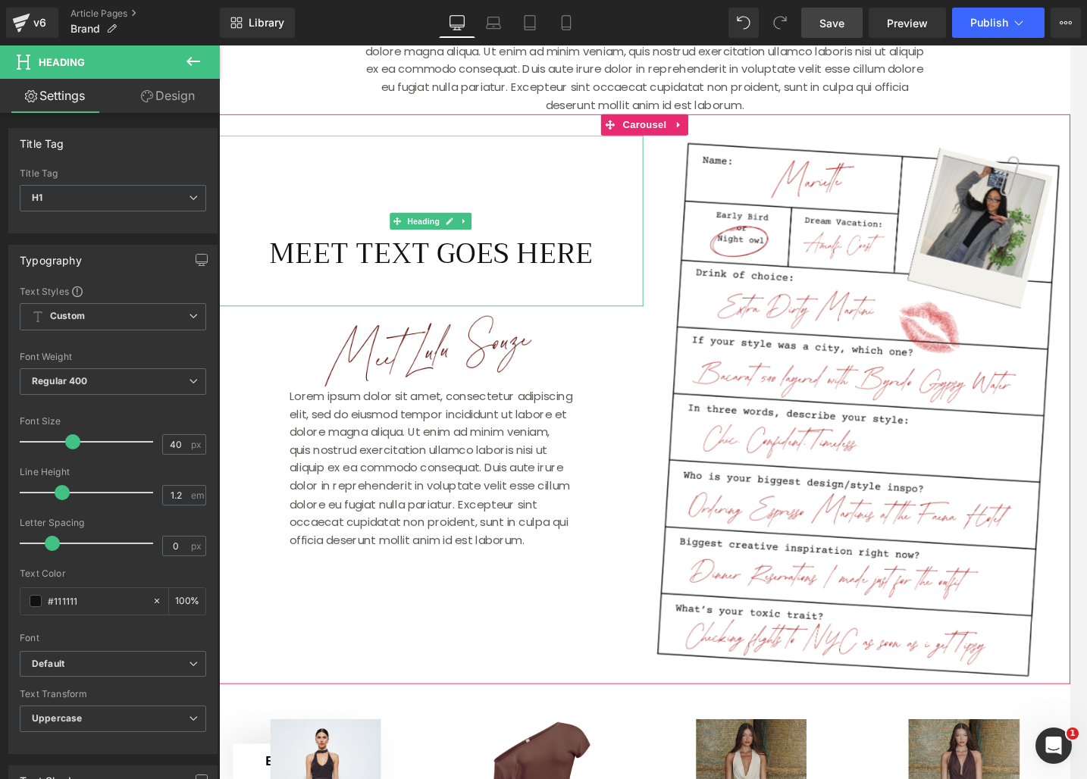
click at [643, 279] on h1 "MEET text goes here" at bounding box center [447, 270] width 457 height 36
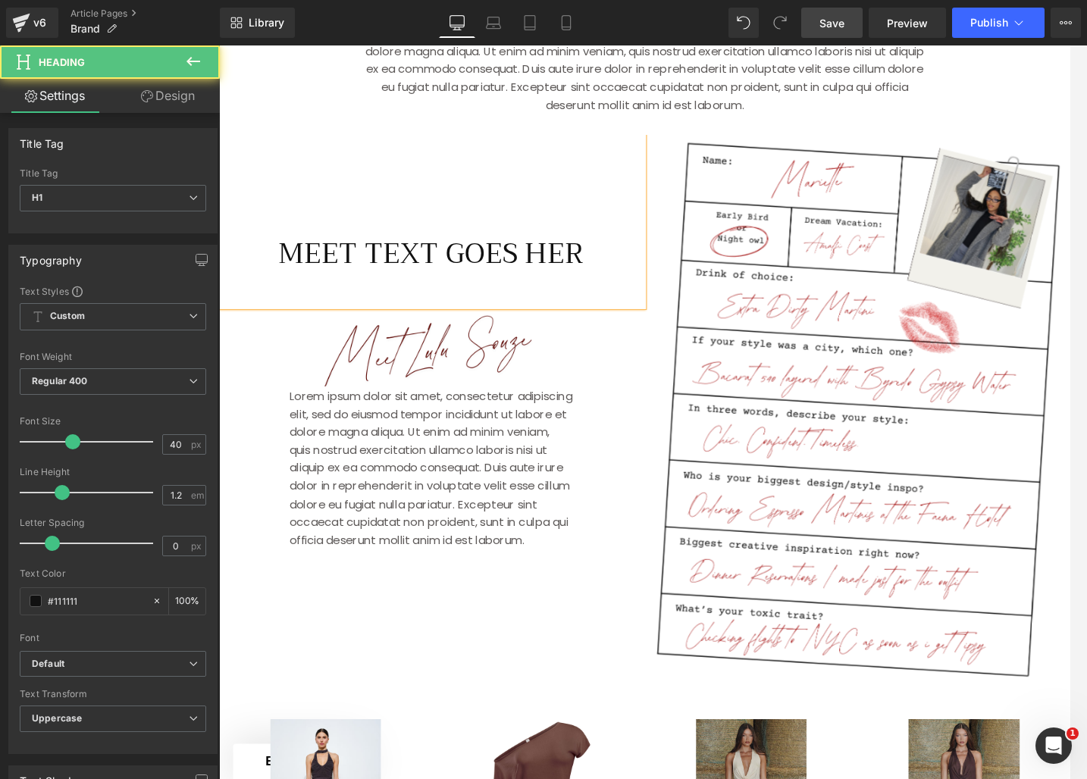
drag, startPoint x: 670, startPoint y: 319, endPoint x: 629, endPoint y: 296, distance: 47.2
click at [670, 319] on div at bounding box center [447, 318] width 457 height 20
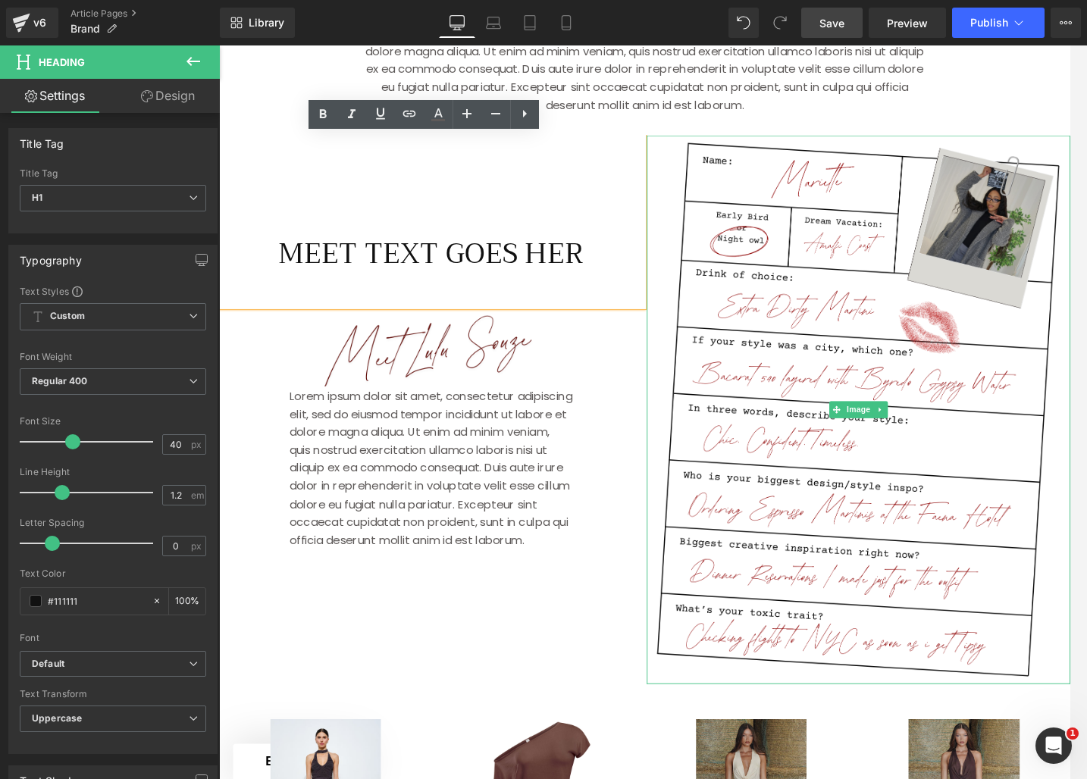
click at [776, 148] on img at bounding box center [908, 438] width 457 height 591
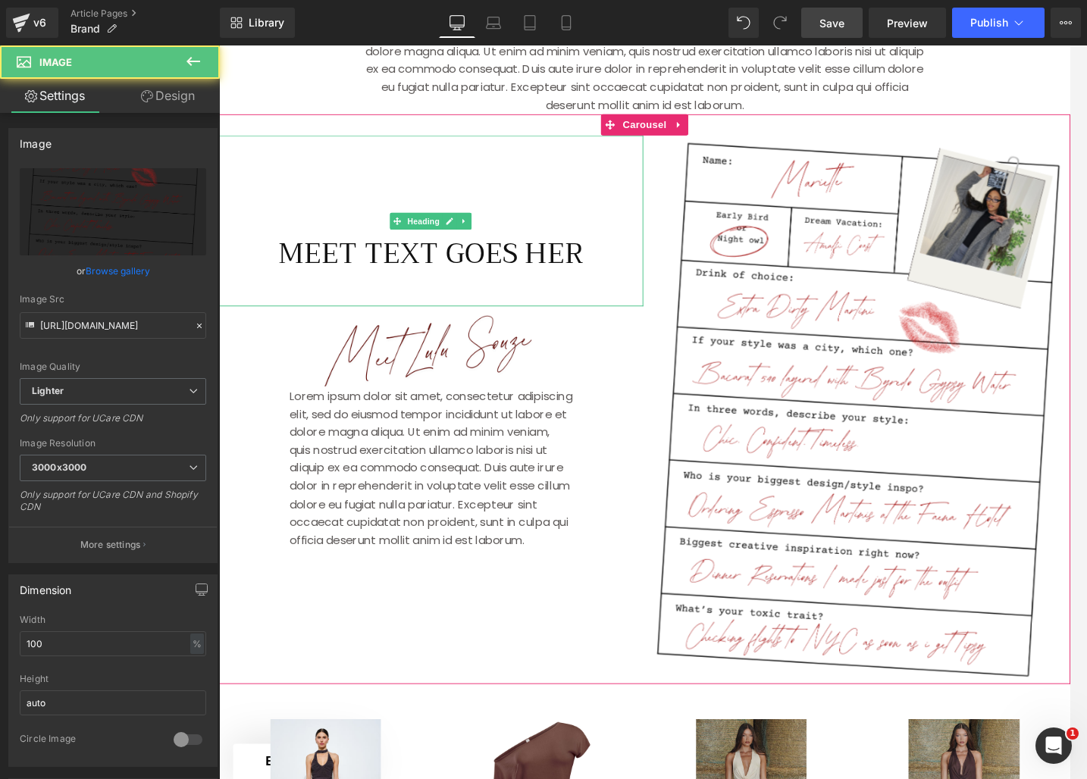
click at [543, 221] on h1 at bounding box center [447, 233] width 457 height 36
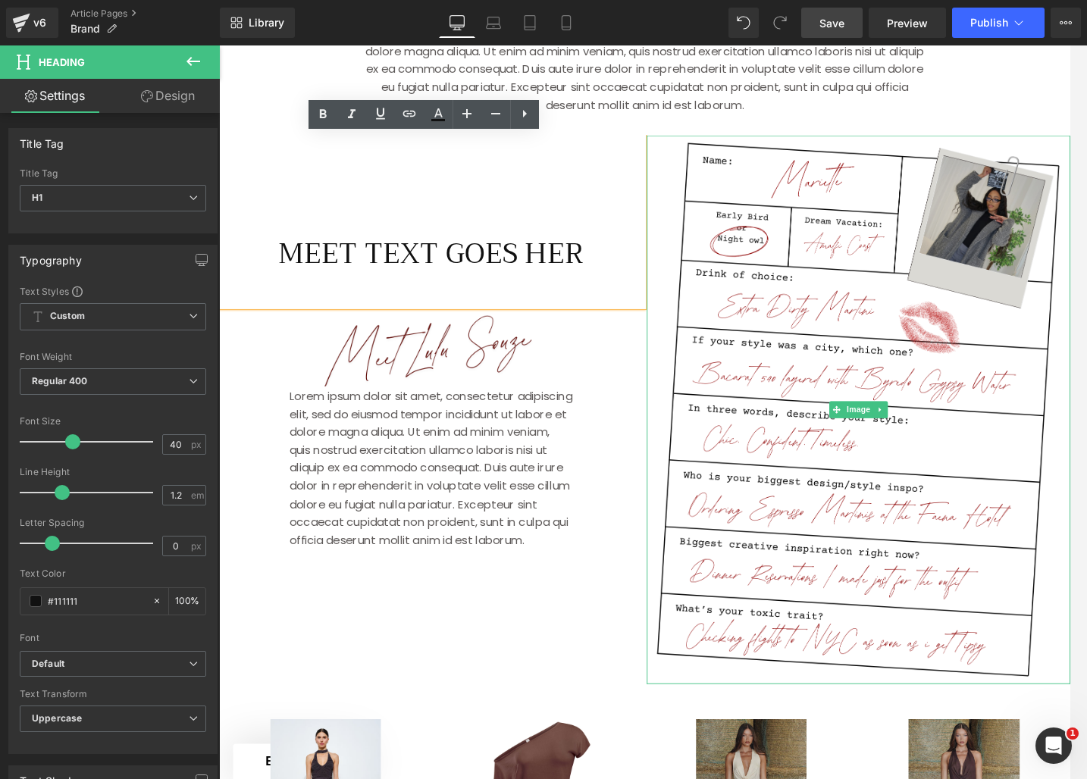
click at [858, 238] on img at bounding box center [908, 438] width 457 height 591
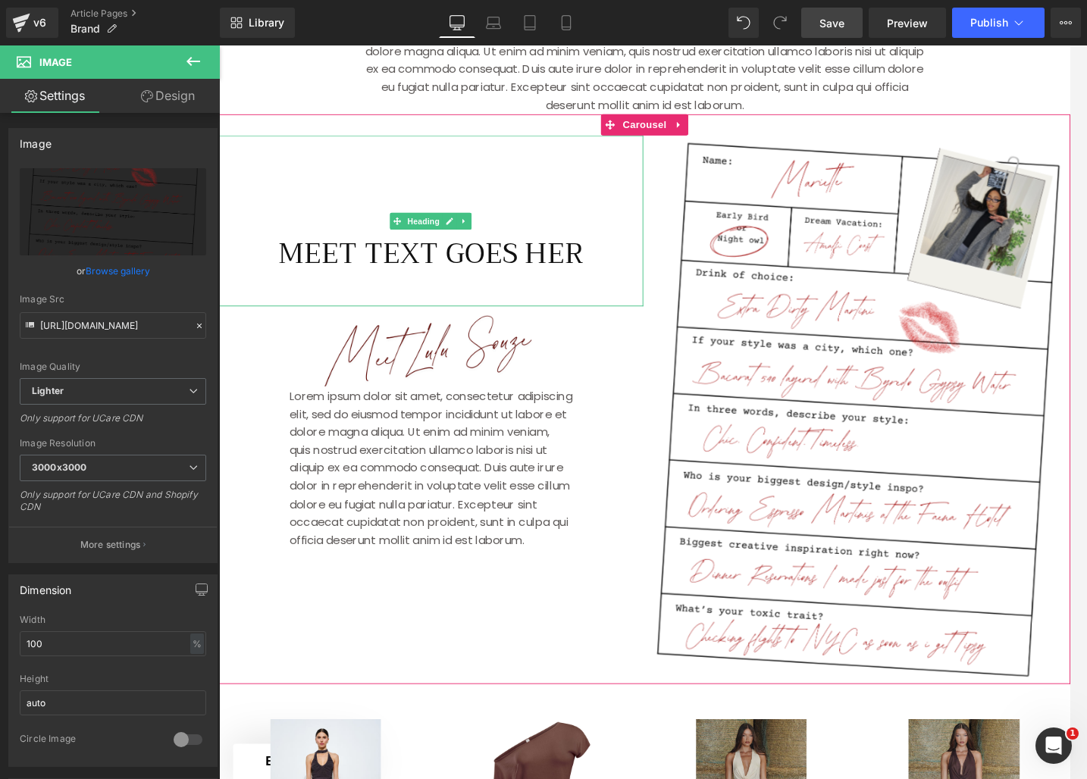
click at [487, 237] on icon at bounding box center [483, 234] width 8 height 9
click at [493, 238] on icon at bounding box center [491, 234] width 8 height 8
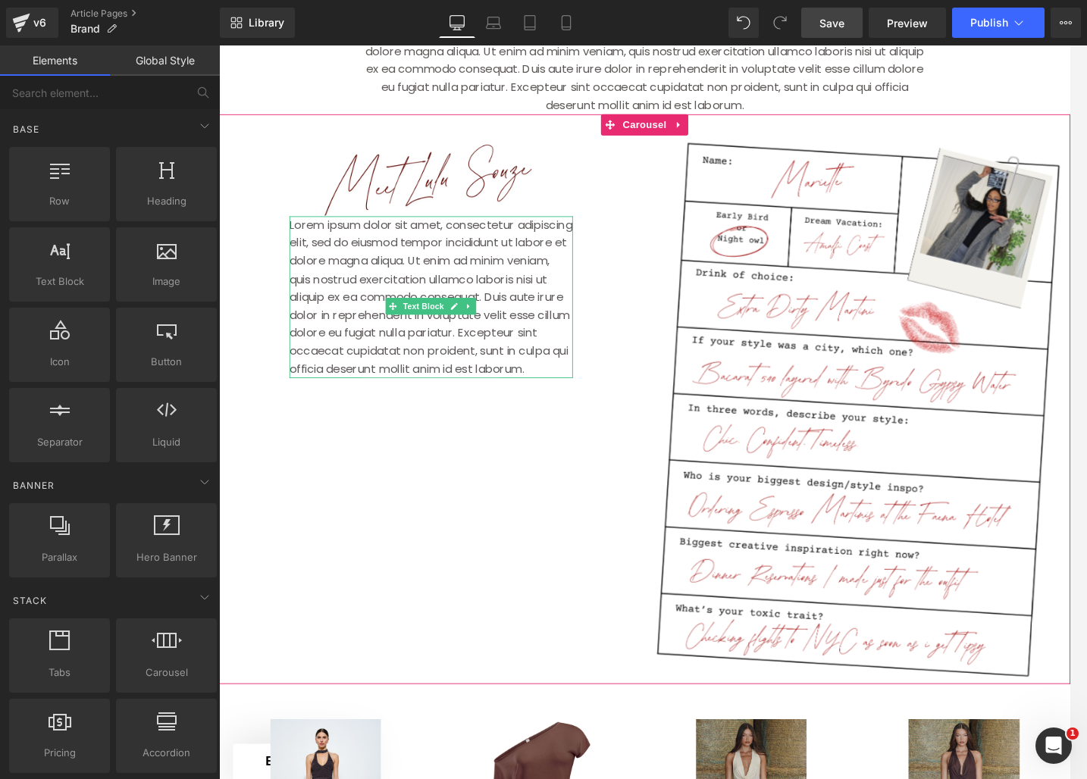
click at [301, 240] on p "Lorem ipsum dolor sit amet, consectetur adipiscing elit, sed do eiusmod tempor …" at bounding box center [448, 317] width 306 height 174
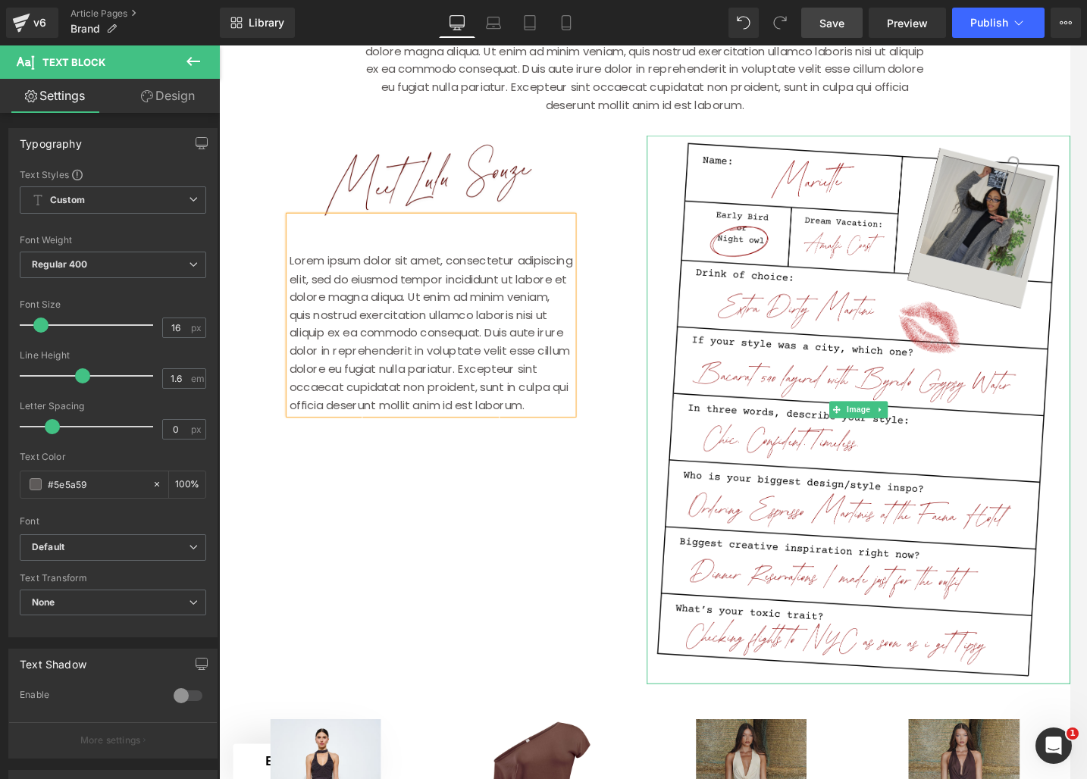
click at [778, 206] on img at bounding box center [908, 438] width 457 height 591
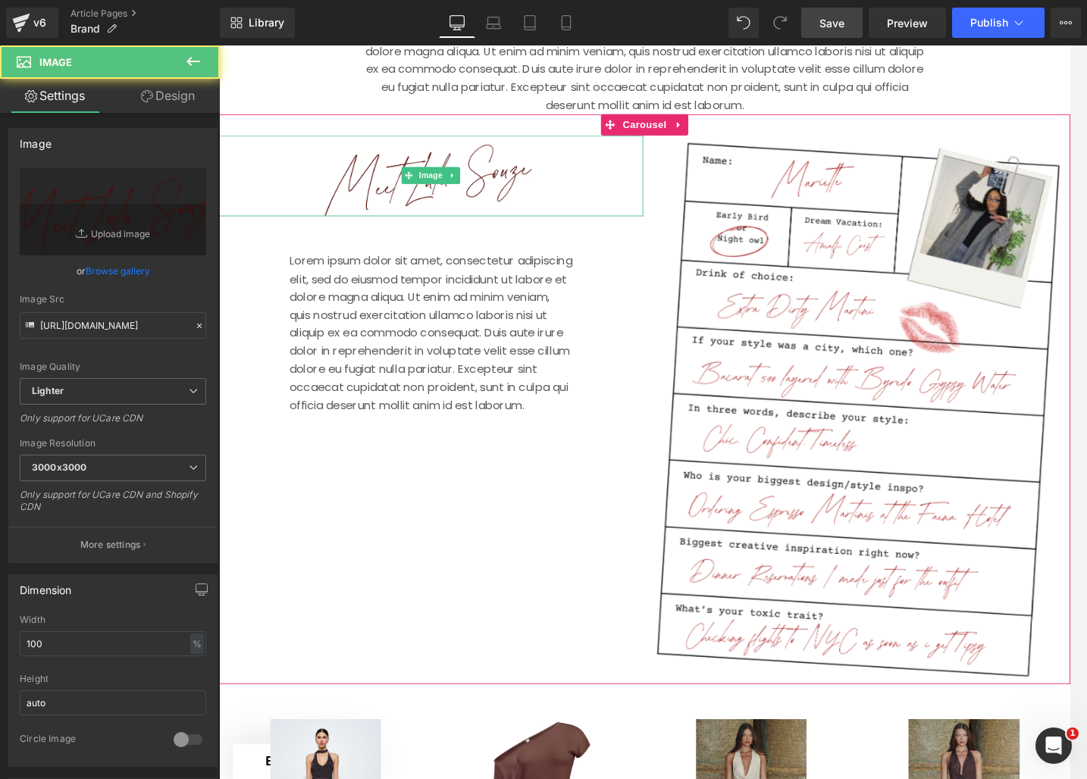
click at [393, 205] on img at bounding box center [447, 186] width 457 height 87
click at [327, 193] on img at bounding box center [447, 186] width 457 height 87
click at [339, 195] on img at bounding box center [447, 186] width 457 height 87
click at [343, 195] on img at bounding box center [447, 186] width 457 height 87
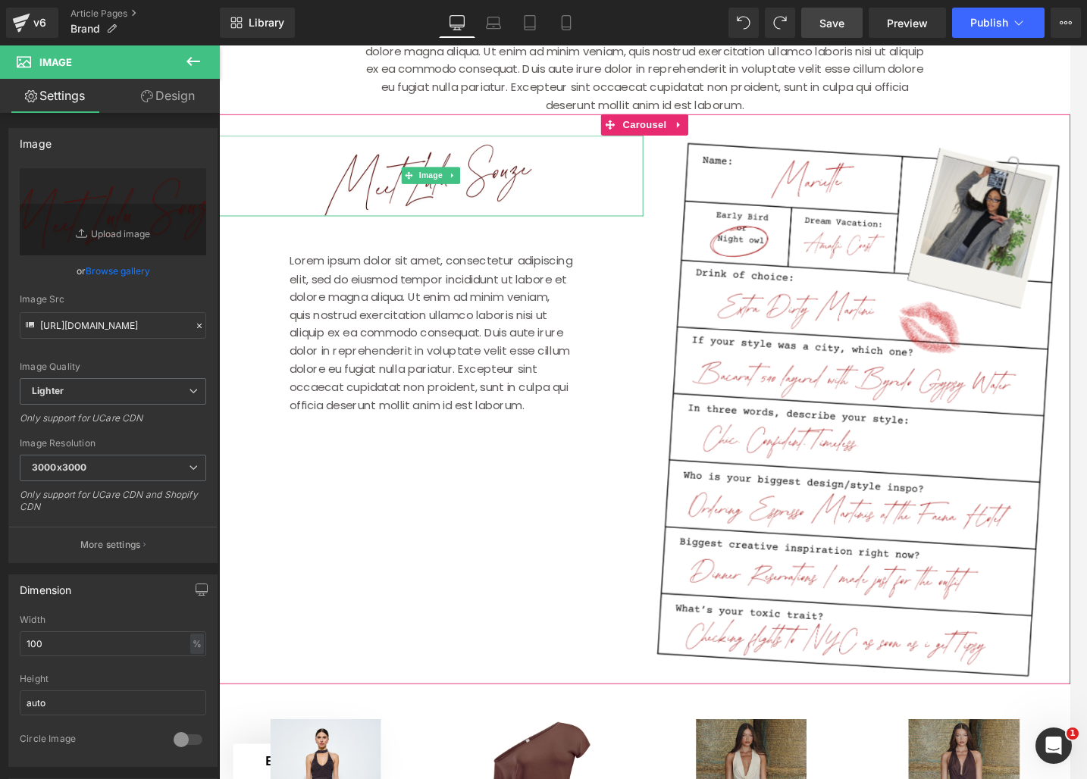
click at [480, 180] on img at bounding box center [447, 186] width 457 height 87
click at [520, 155] on img at bounding box center [447, 186] width 457 height 87
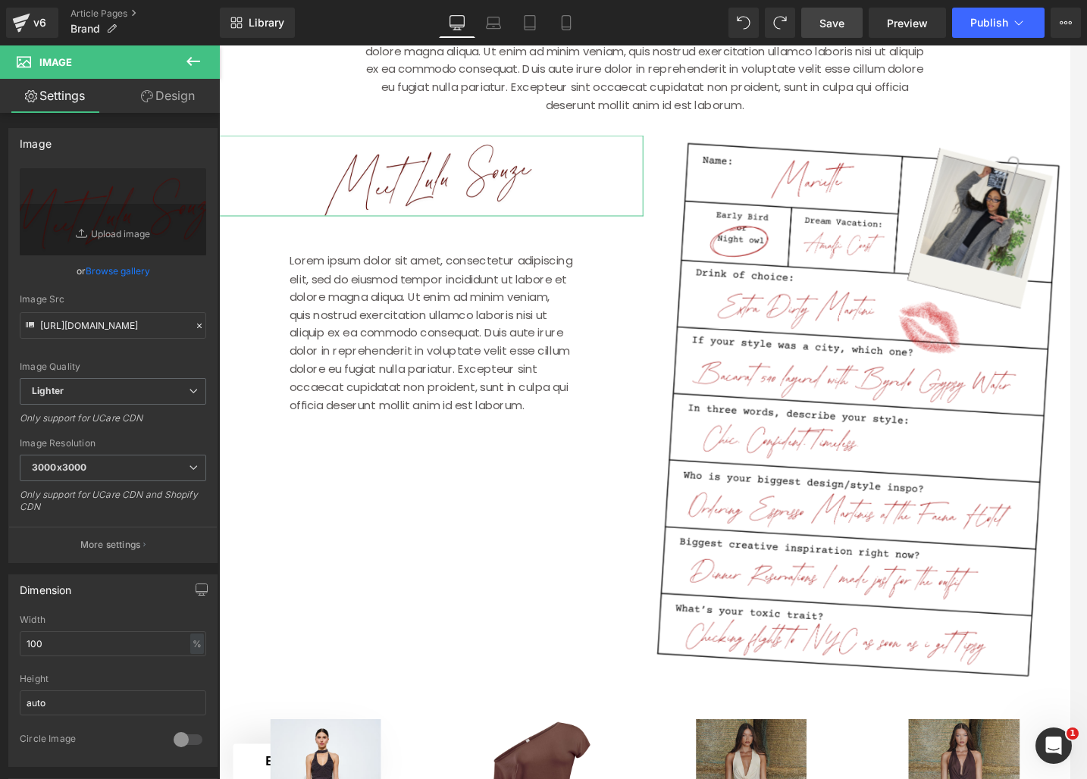
click at [161, 99] on link "Design" at bounding box center [168, 96] width 110 height 34
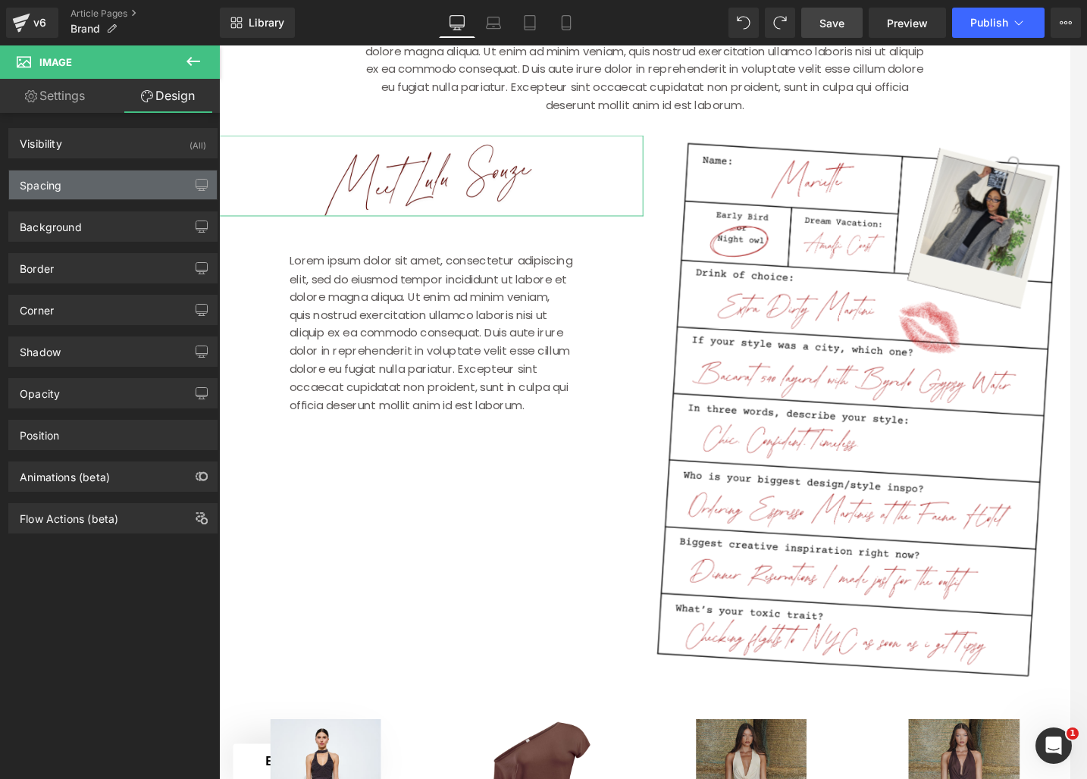
click at [80, 191] on div "Spacing" at bounding box center [113, 185] width 208 height 29
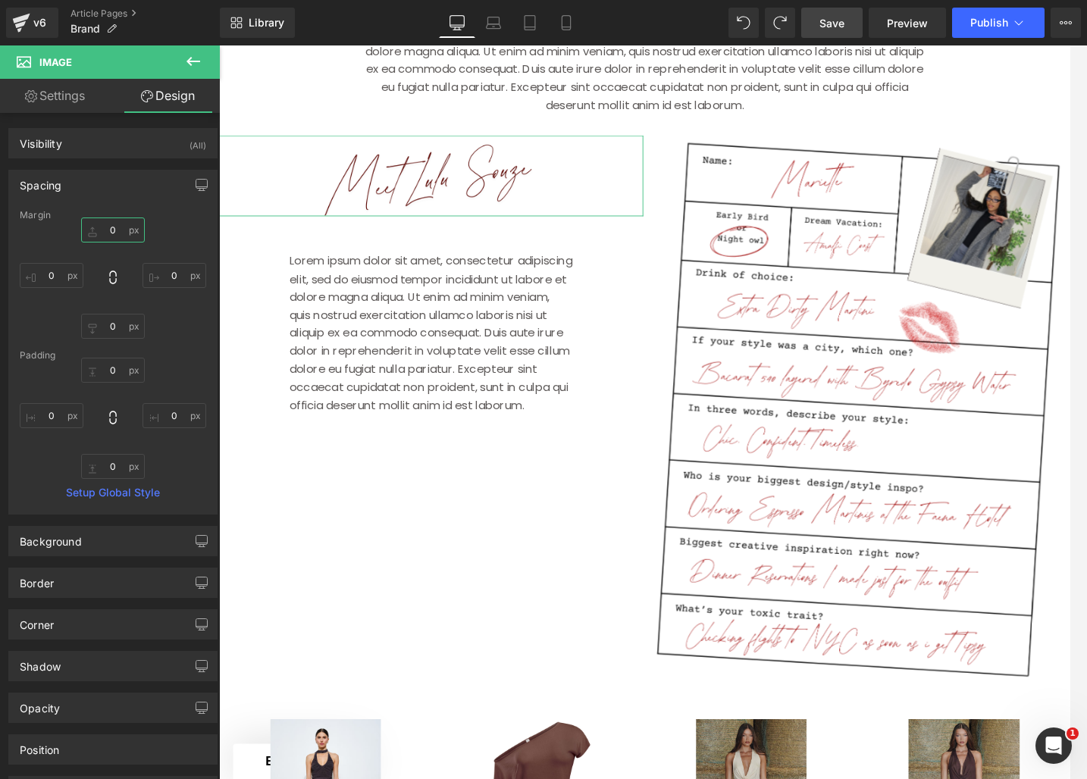
click at [107, 227] on input "0" at bounding box center [113, 230] width 64 height 25
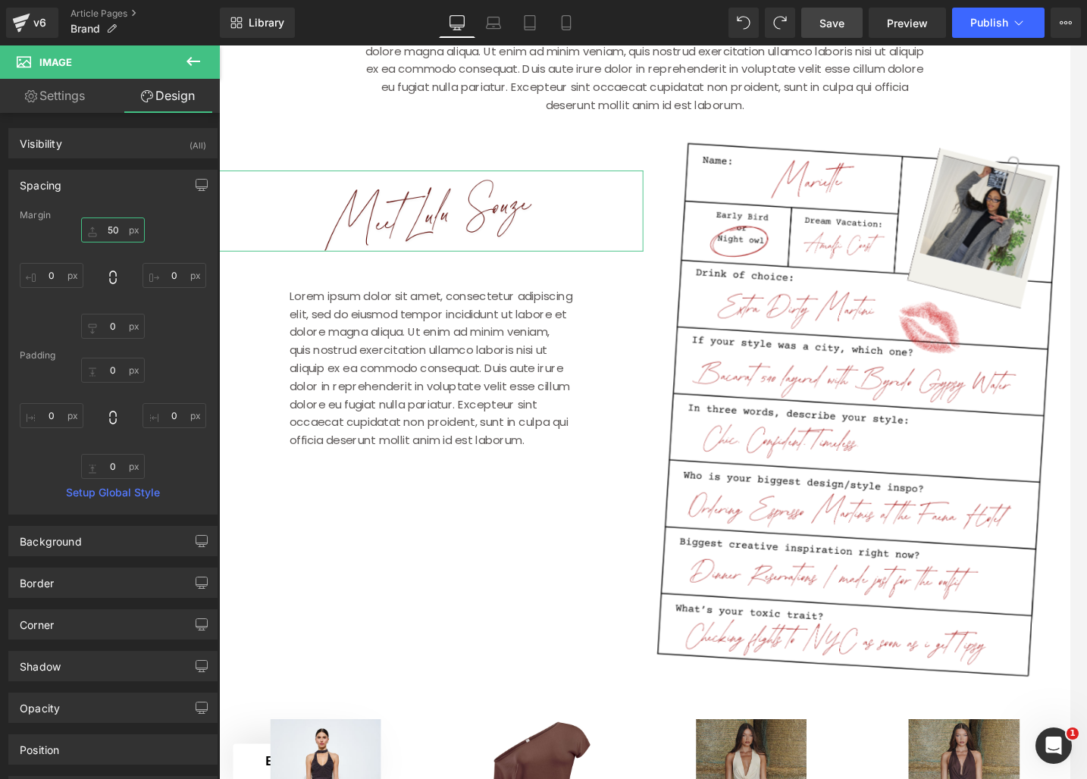
type input "5"
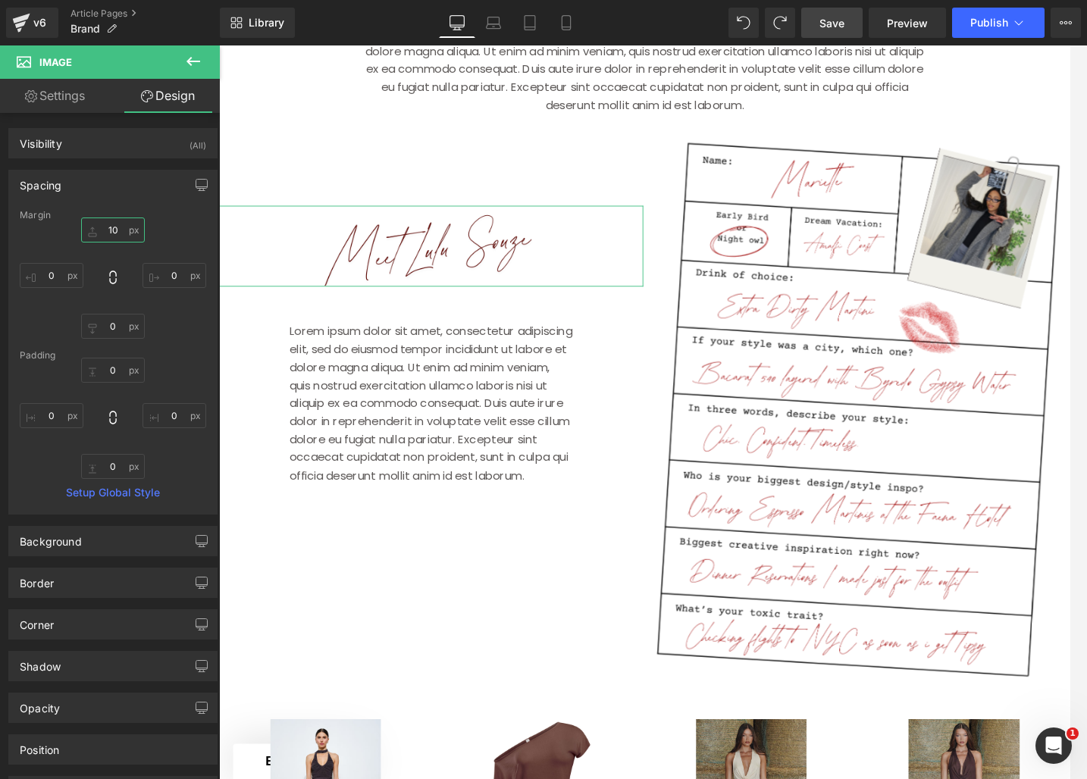
type input "1"
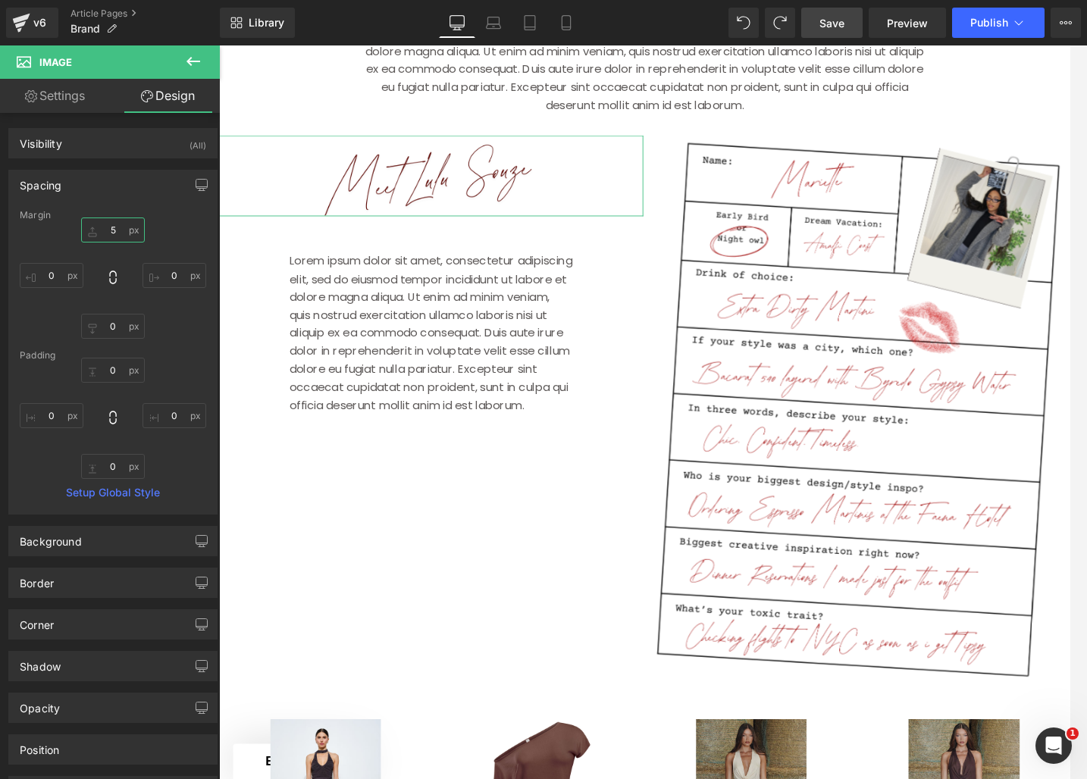
type input "50"
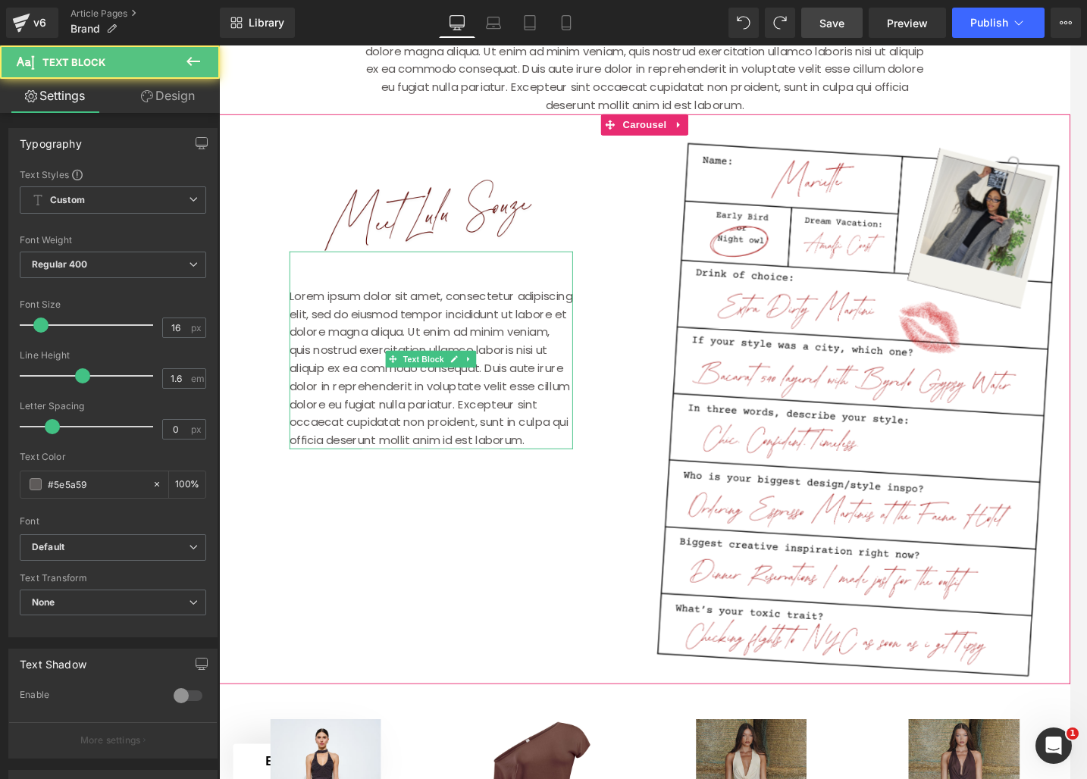
click at [591, 350] on p "Lorem ipsum dolor sit amet, consectetur adipiscing elit, sed do eiusmod tempor …" at bounding box center [448, 393] width 306 height 174
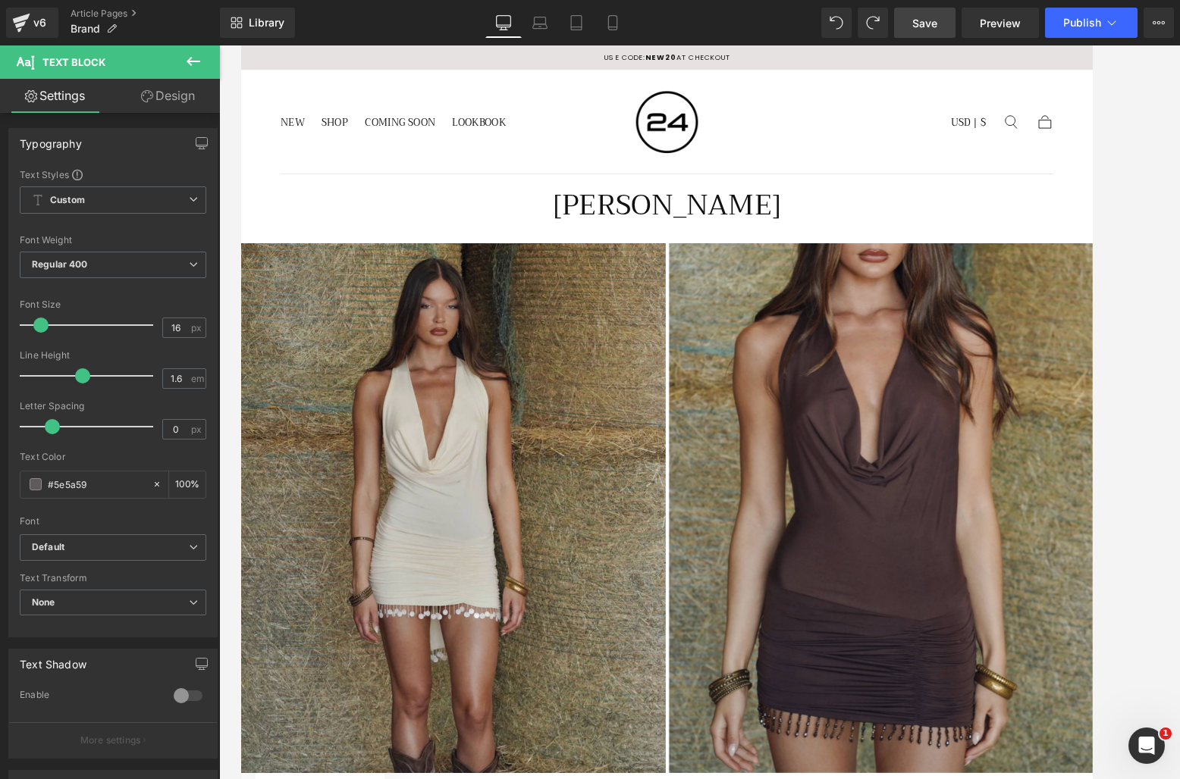
scroll to position [216, 0]
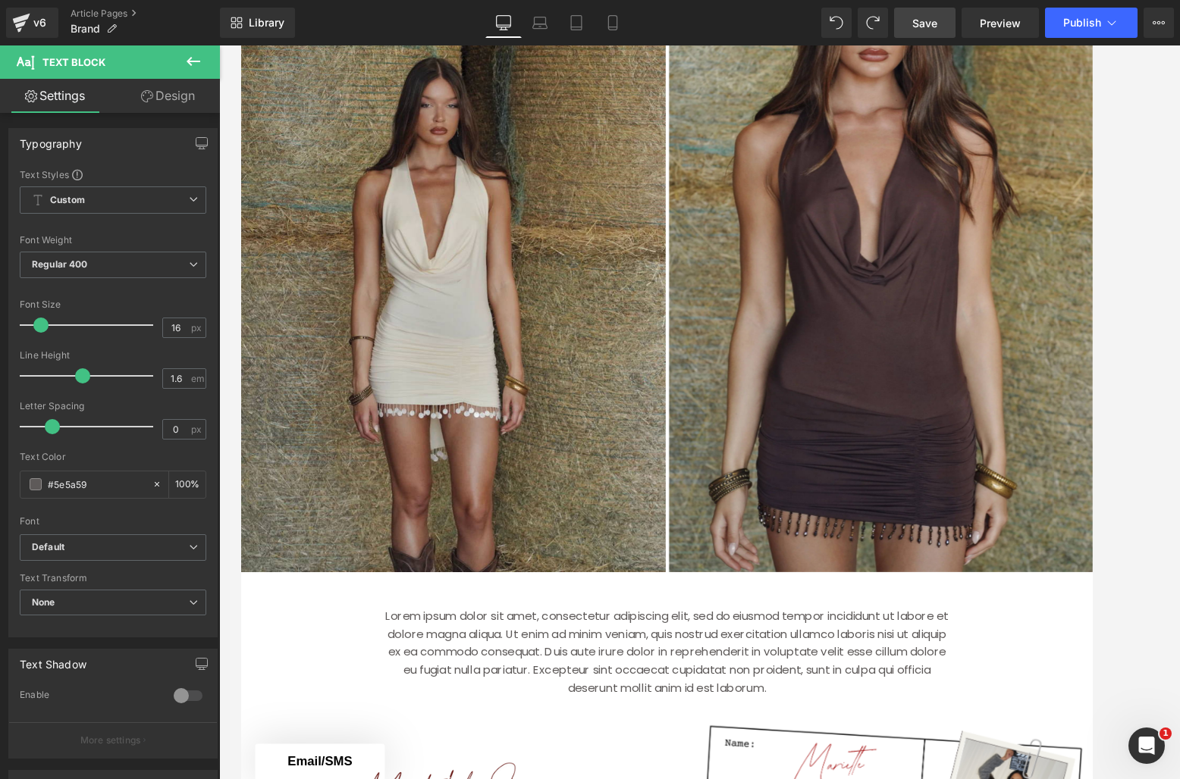
click at [928, 16] on span "Save" at bounding box center [924, 23] width 25 height 16
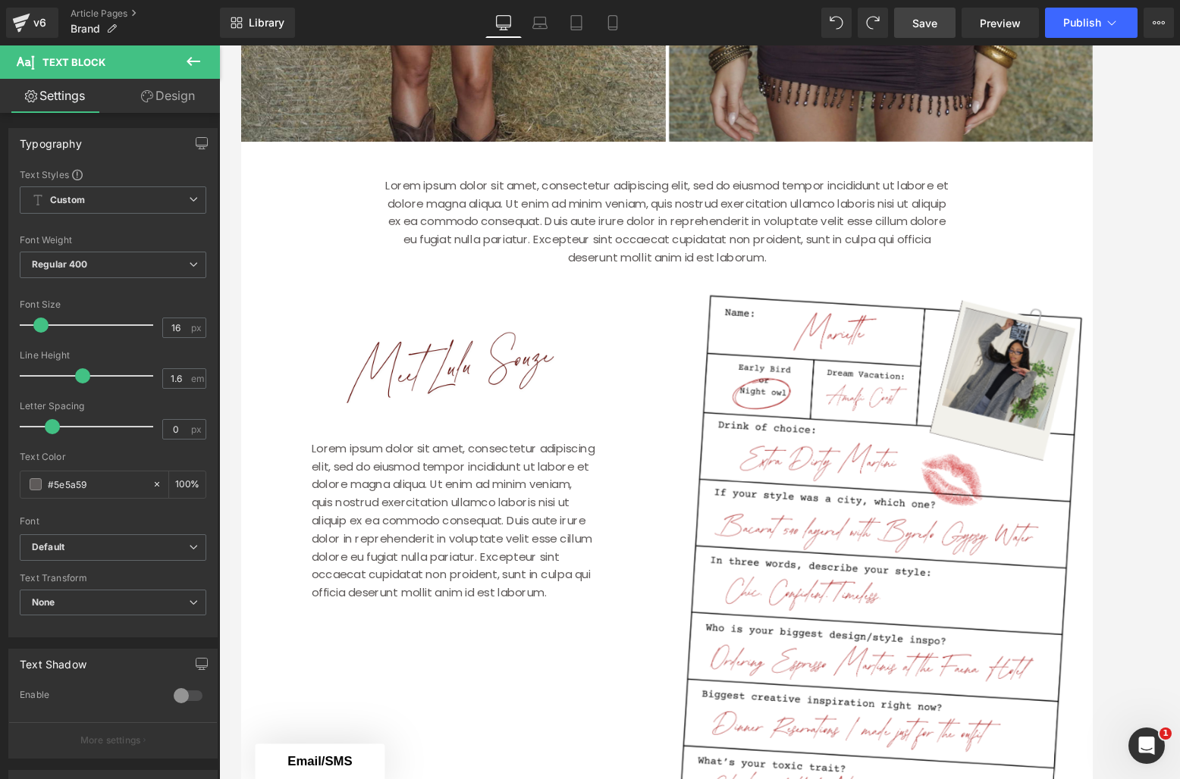
scroll to position [616, 0]
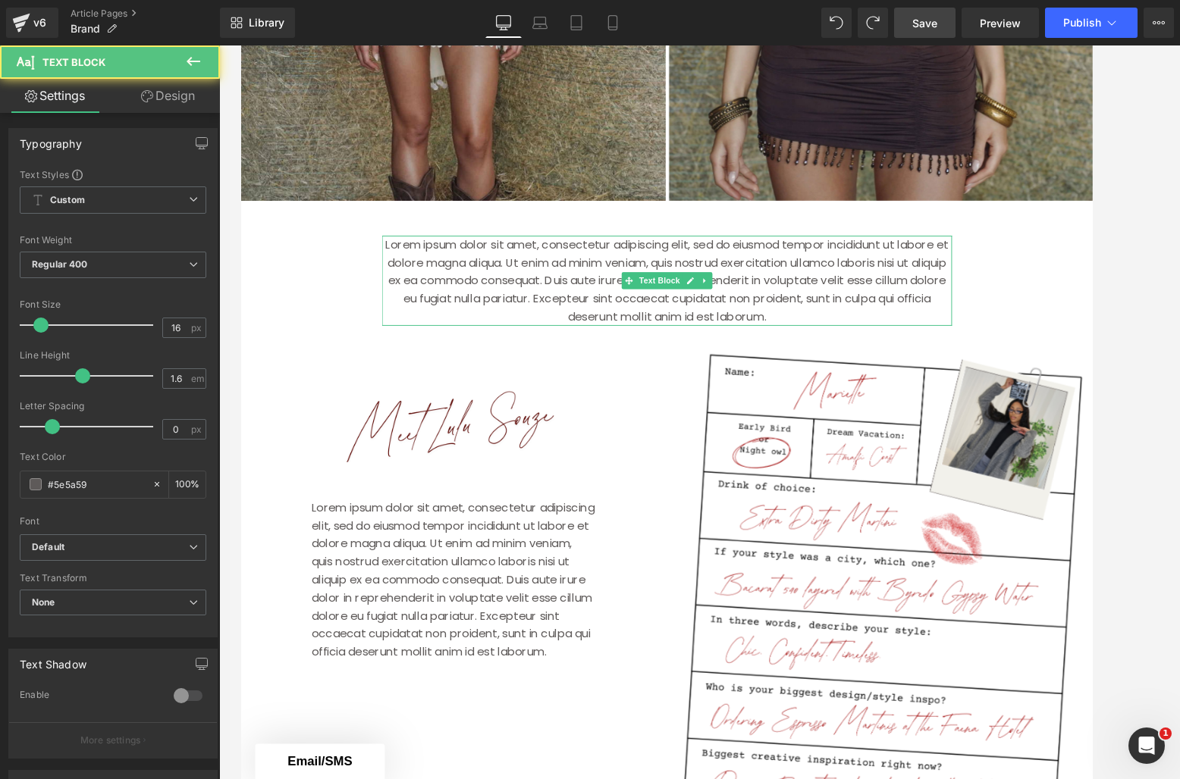
click at [760, 262] on p "Lorem ipsum dolor sit amet, consectetur adipiscing elit, sed do eiusmod tempor …" at bounding box center [699, 299] width 614 height 97
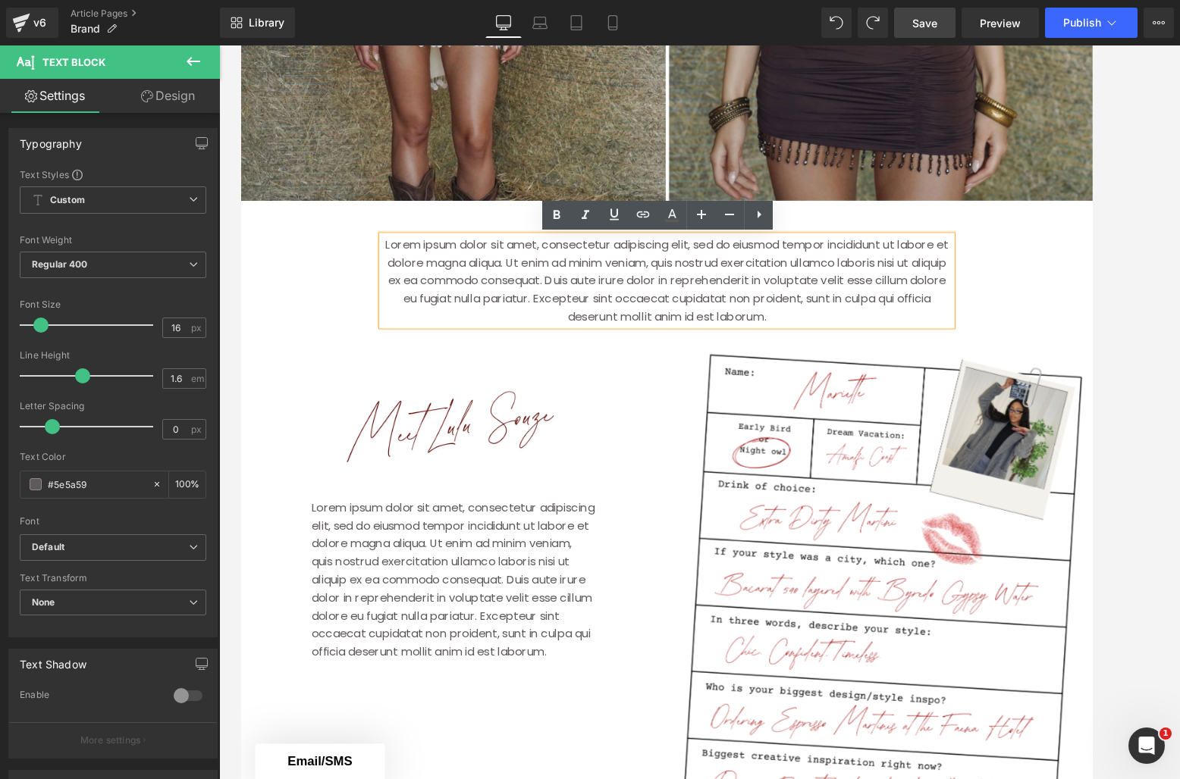
click at [759, 304] on p "Lorem ipsum dolor sit amet, consectetur adipiscing elit, sed do eiusmod tempor …" at bounding box center [699, 299] width 614 height 97
drag, startPoint x: 1048, startPoint y: 290, endPoint x: 1037, endPoint y: 293, distance: 11.8
click at [1048, 290] on div "[PERSON_NAME] Heading Image Image ‹ › [GEOGRAPHIC_DATA] Lorem ipsum dolor sit a…" at bounding box center [698, 596] width 917 height 2057
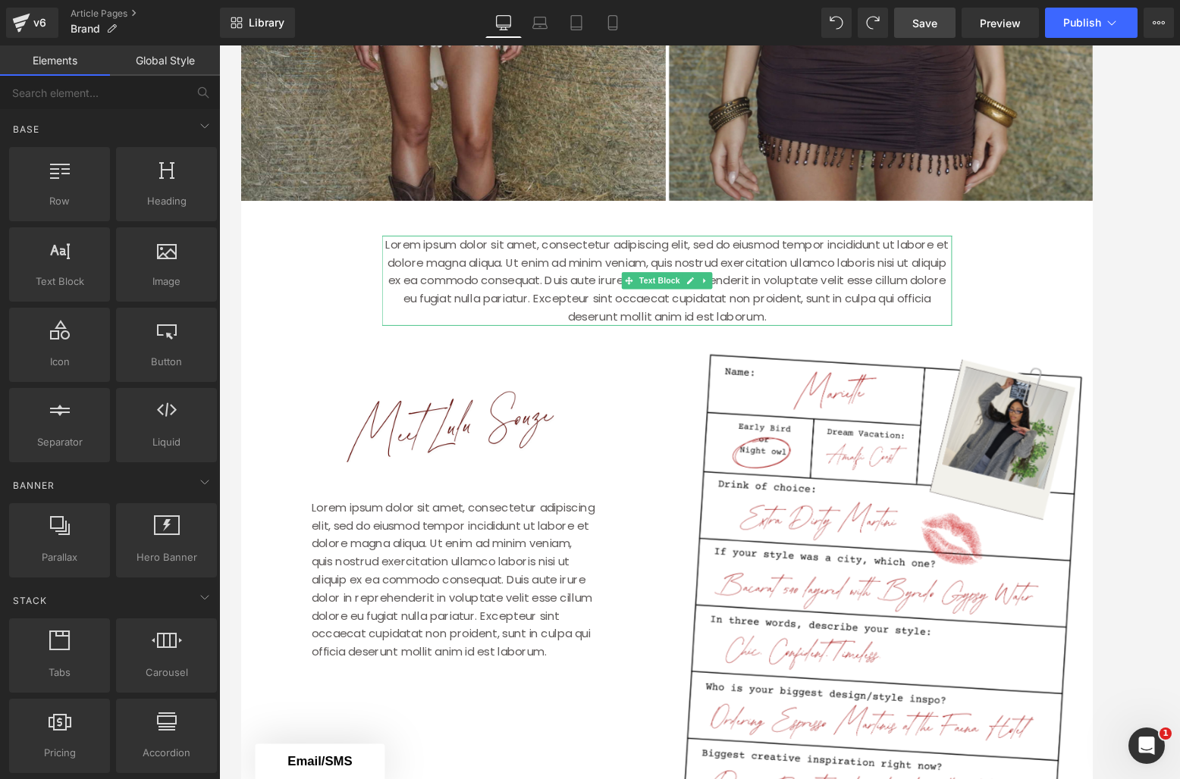
click at [735, 299] on link at bounding box center [740, 299] width 16 height 18
click at [752, 303] on link at bounding box center [748, 299] width 16 height 18
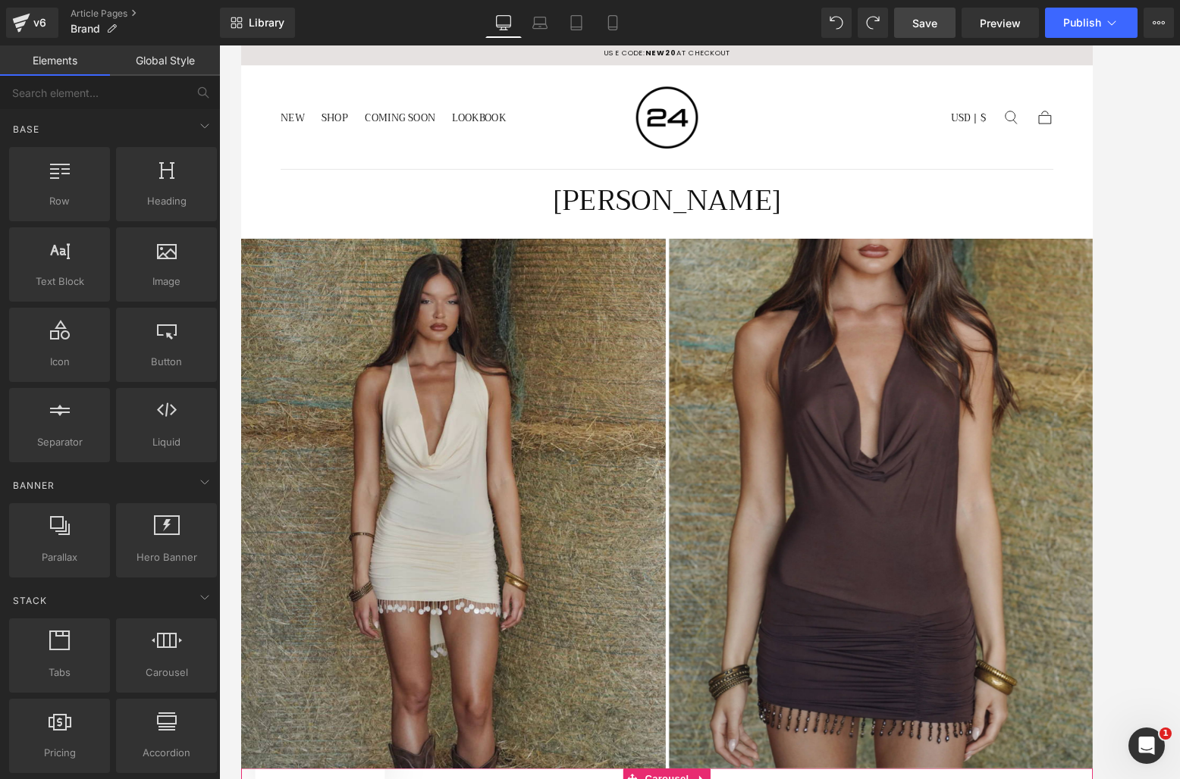
scroll to position [0, 0]
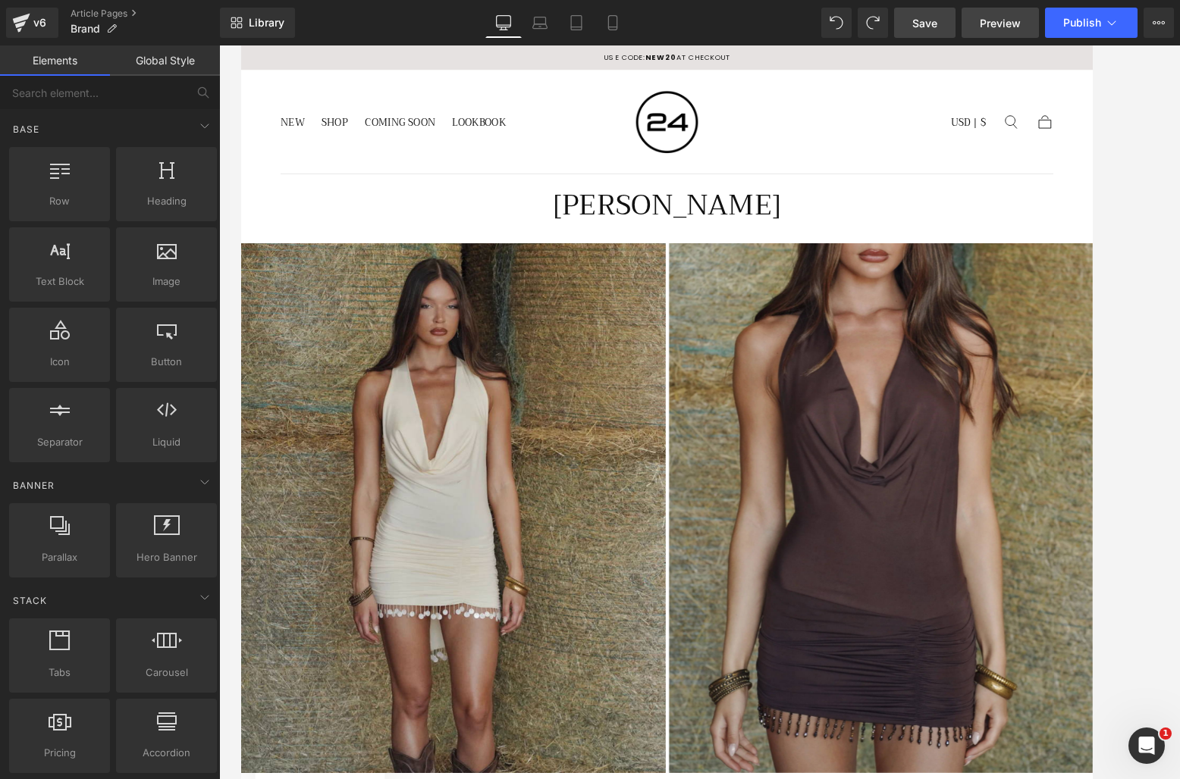
click at [1008, 30] on link "Preview" at bounding box center [999, 23] width 77 height 30
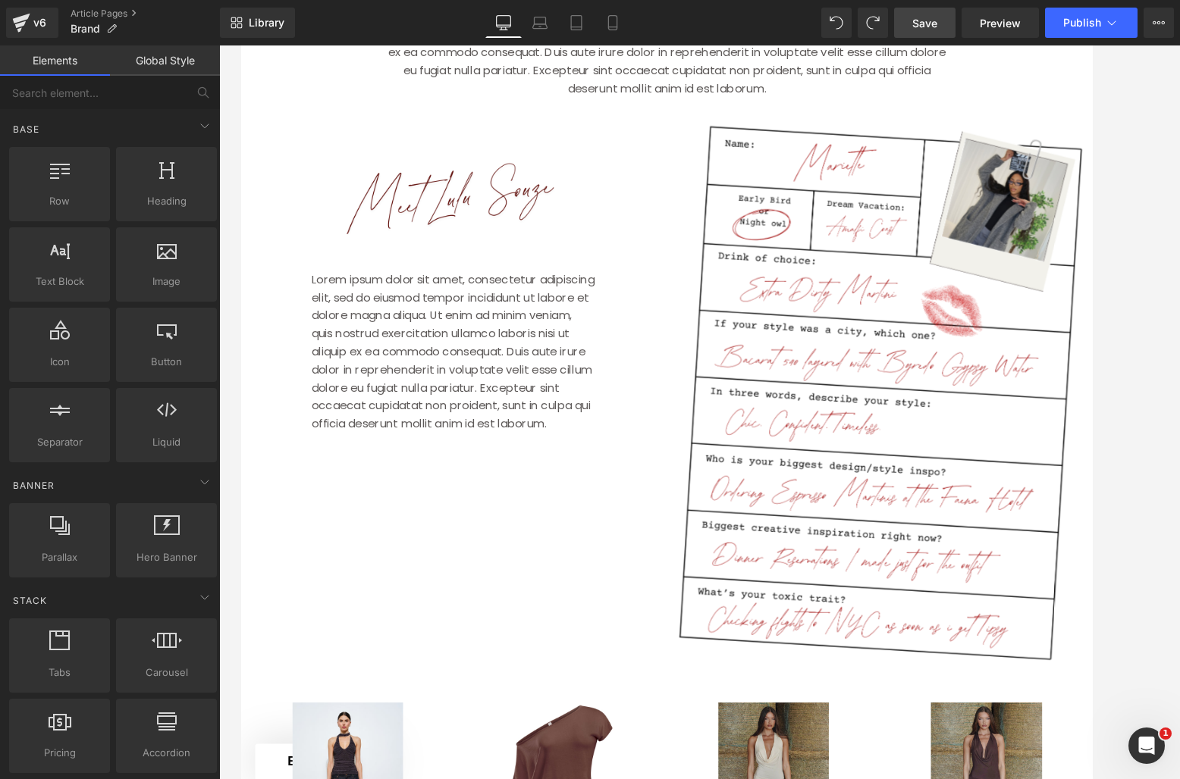
scroll to position [865, 0]
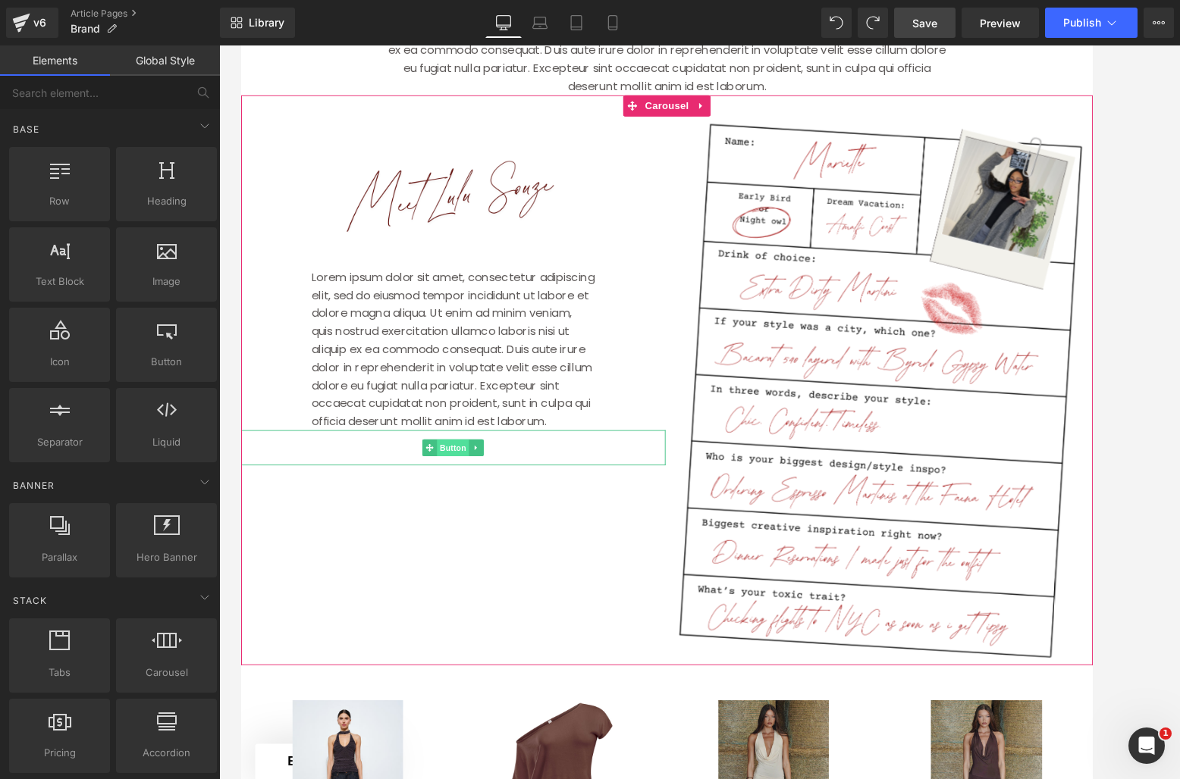
click at [480, 488] on span "Button" at bounding box center [468, 479] width 35 height 18
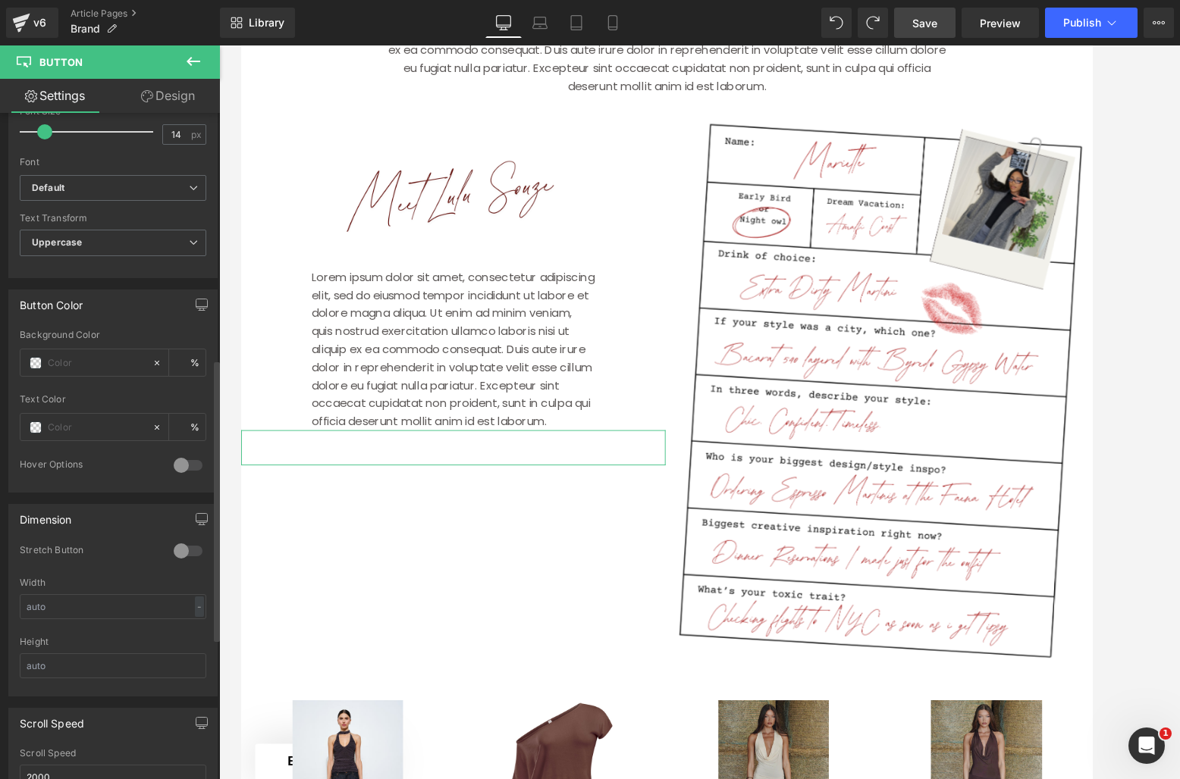
scroll to position [583, 0]
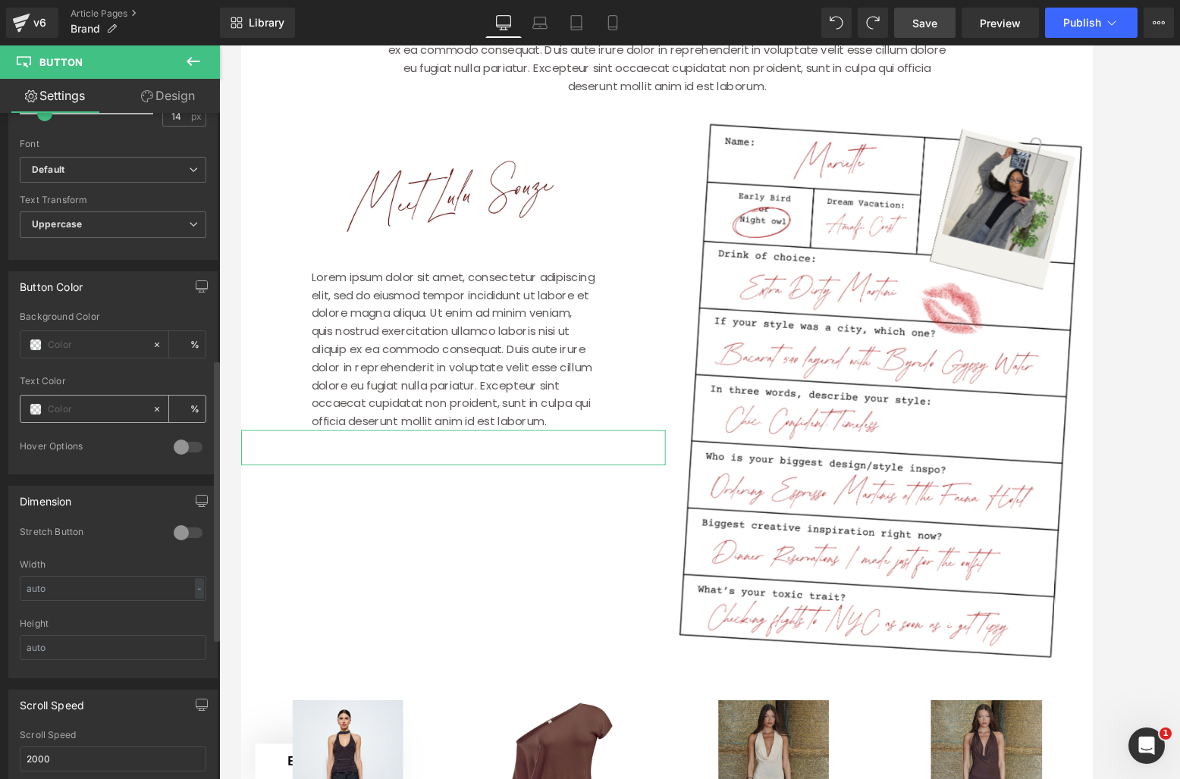
click at [41, 412] on span at bounding box center [36, 409] width 12 height 12
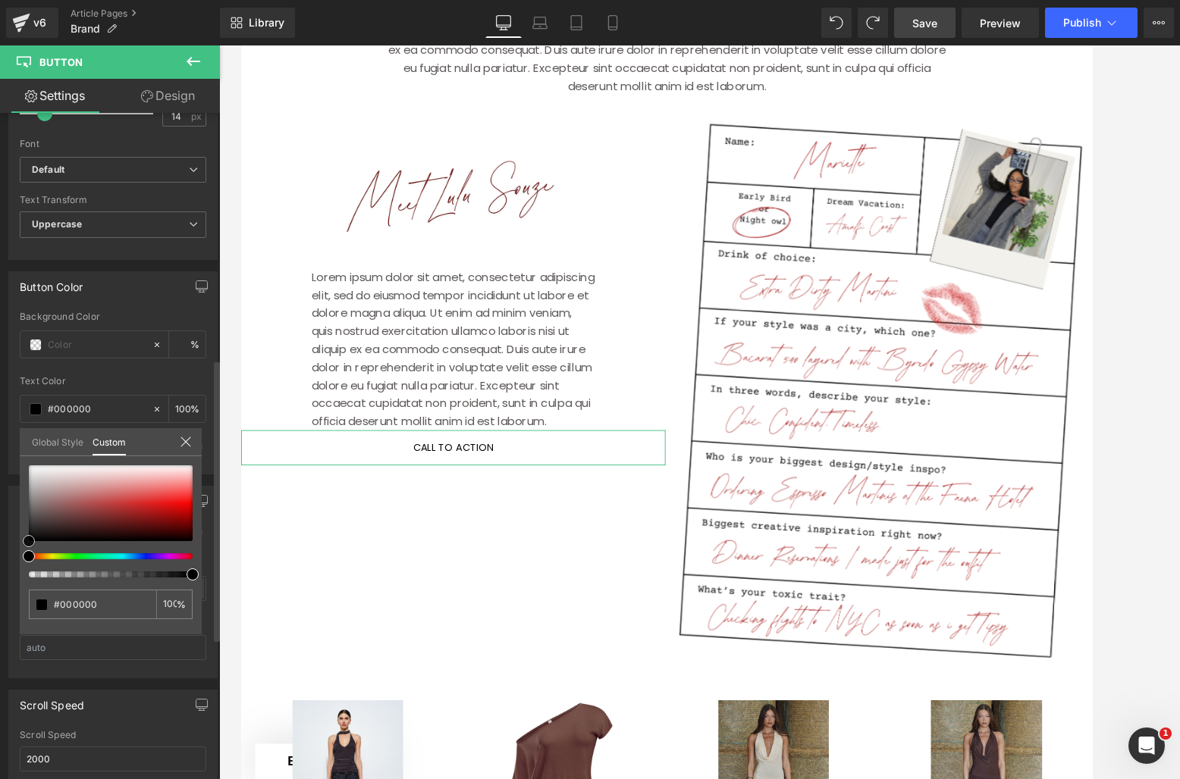
drag, startPoint x: 37, startPoint y: 531, endPoint x: 24, endPoint y: 544, distance: 18.8
click at [29, 541] on div at bounding box center [111, 503] width 164 height 76
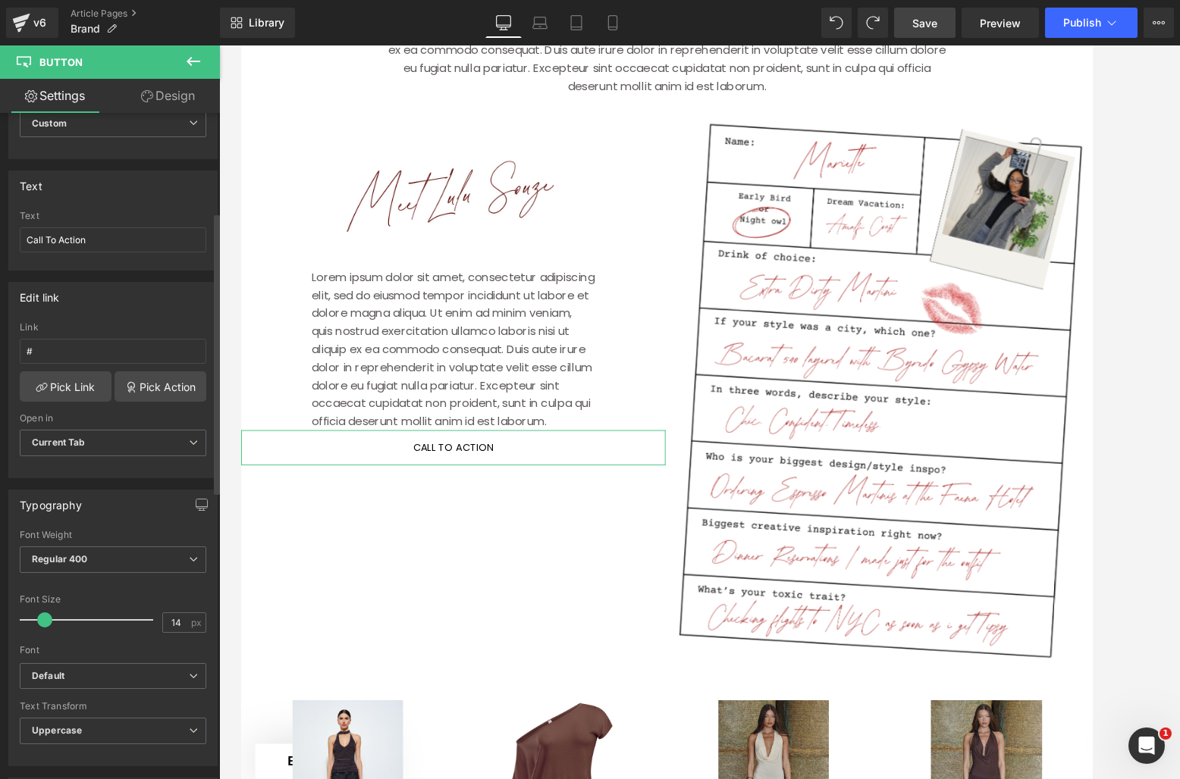
scroll to position [0, 0]
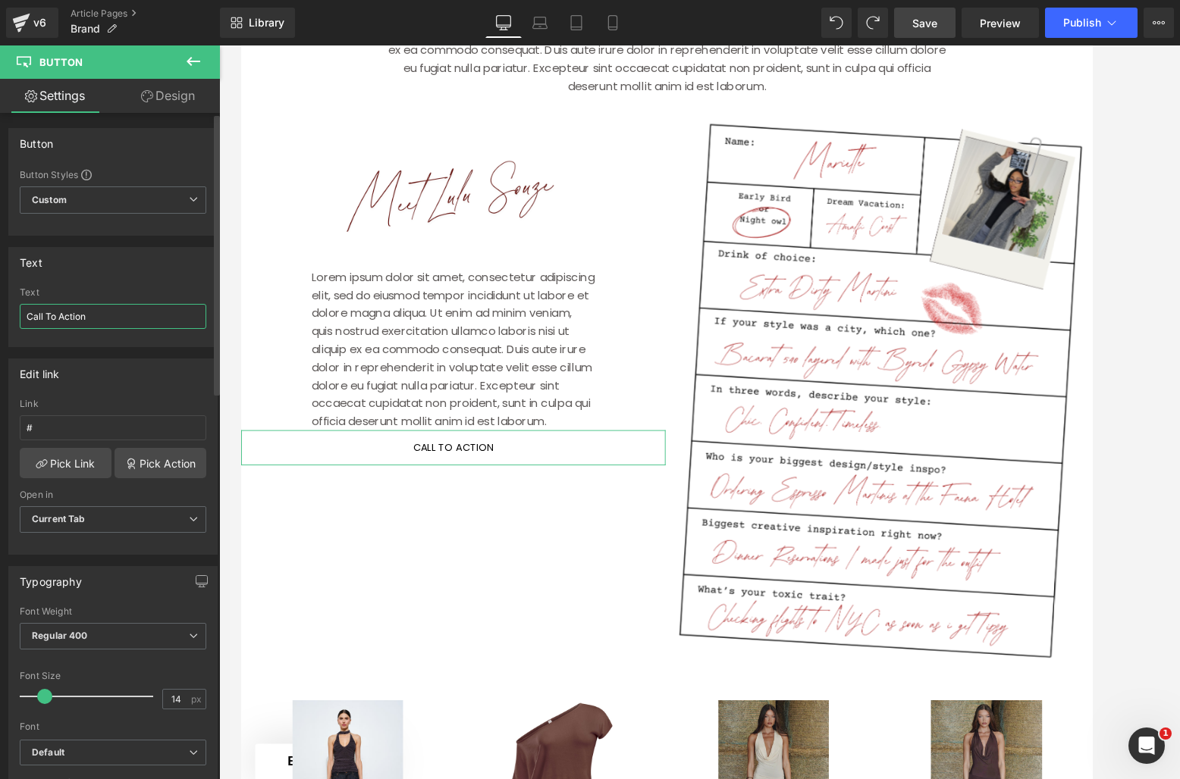
click at [96, 312] on input "Call To Action" at bounding box center [113, 316] width 186 height 25
click at [96, 313] on input "Call To Action" at bounding box center [113, 316] width 186 height 25
type input "SHOP"
click at [105, 349] on div "Edit link # Link # Pick Link Pick Action Current Tab New Tab Open in Current Ta…" at bounding box center [113, 451] width 227 height 208
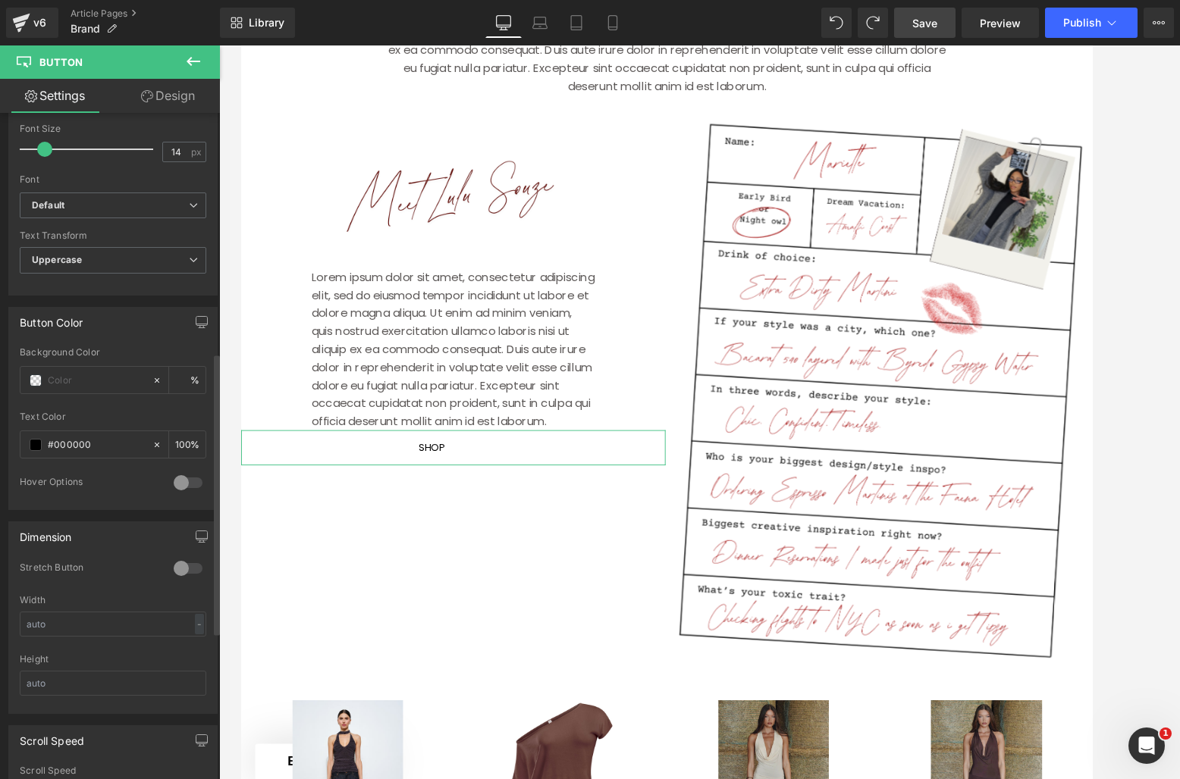
scroll to position [587, 0]
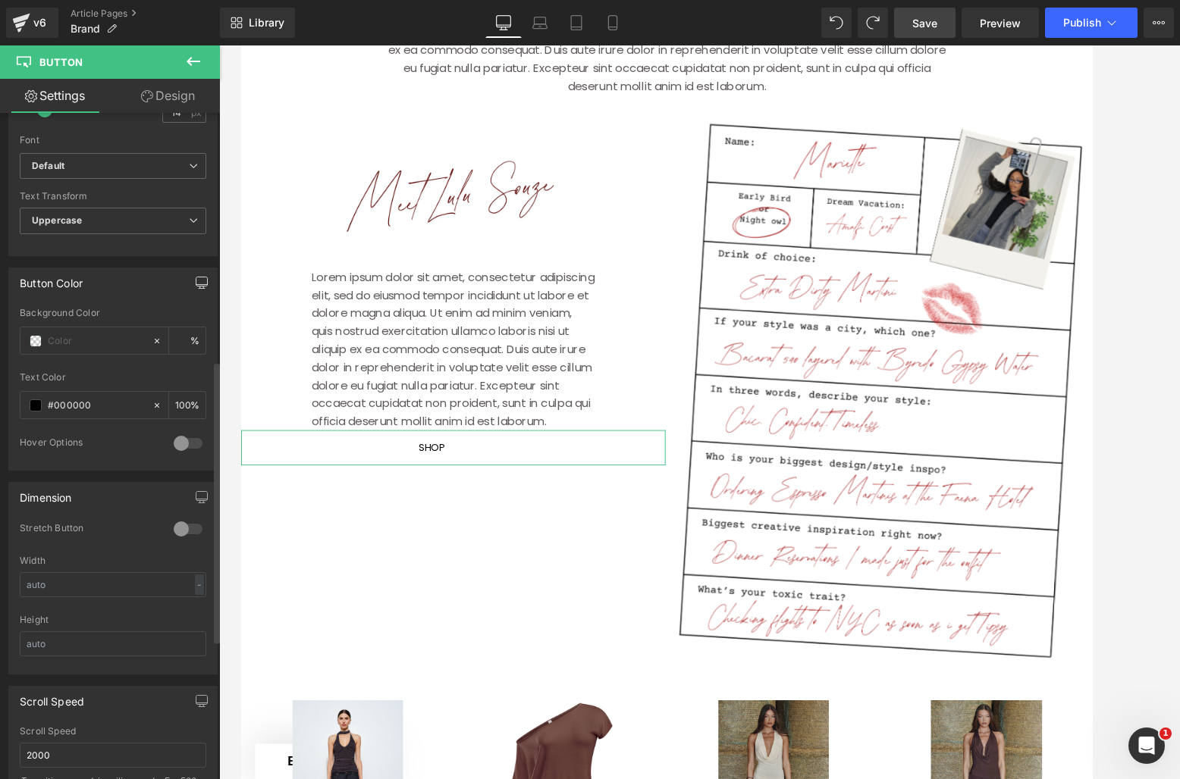
click at [196, 280] on icon "button" at bounding box center [202, 283] width 12 height 12
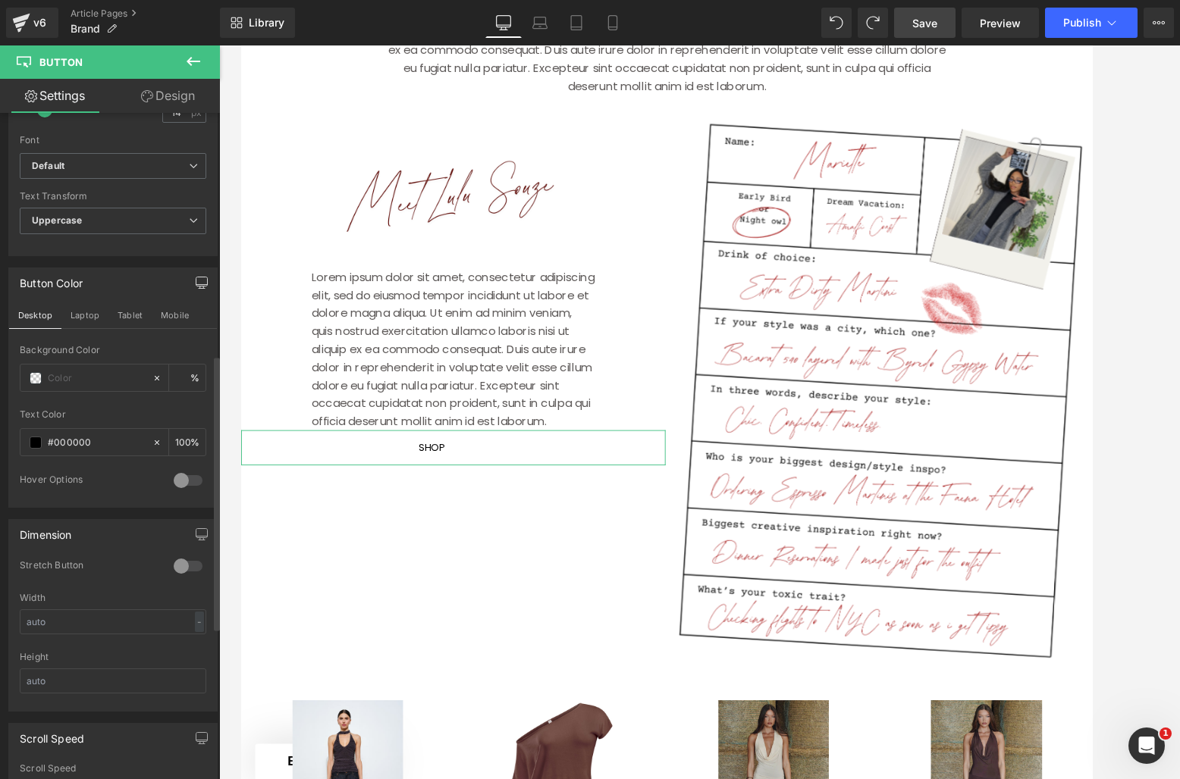
click at [193, 288] on button "button" at bounding box center [202, 282] width 24 height 29
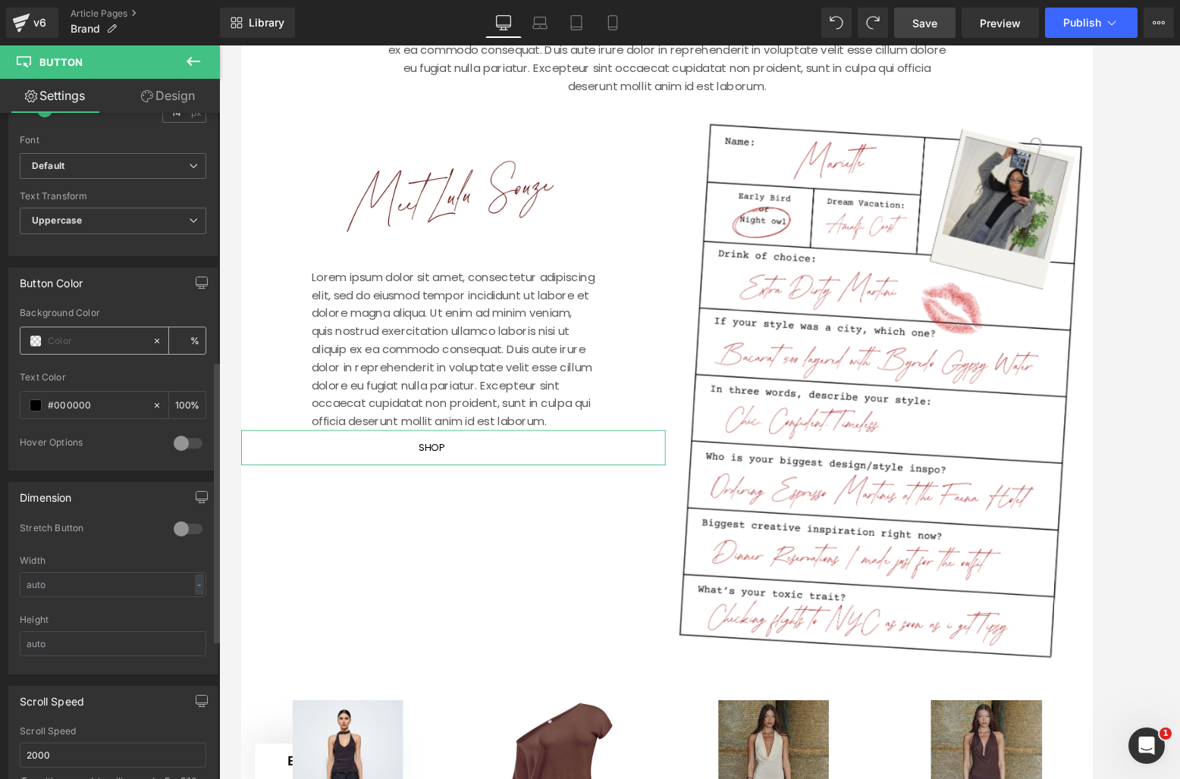
click at [69, 342] on input "text" at bounding box center [96, 341] width 97 height 17
click at [183, 437] on div at bounding box center [188, 443] width 36 height 24
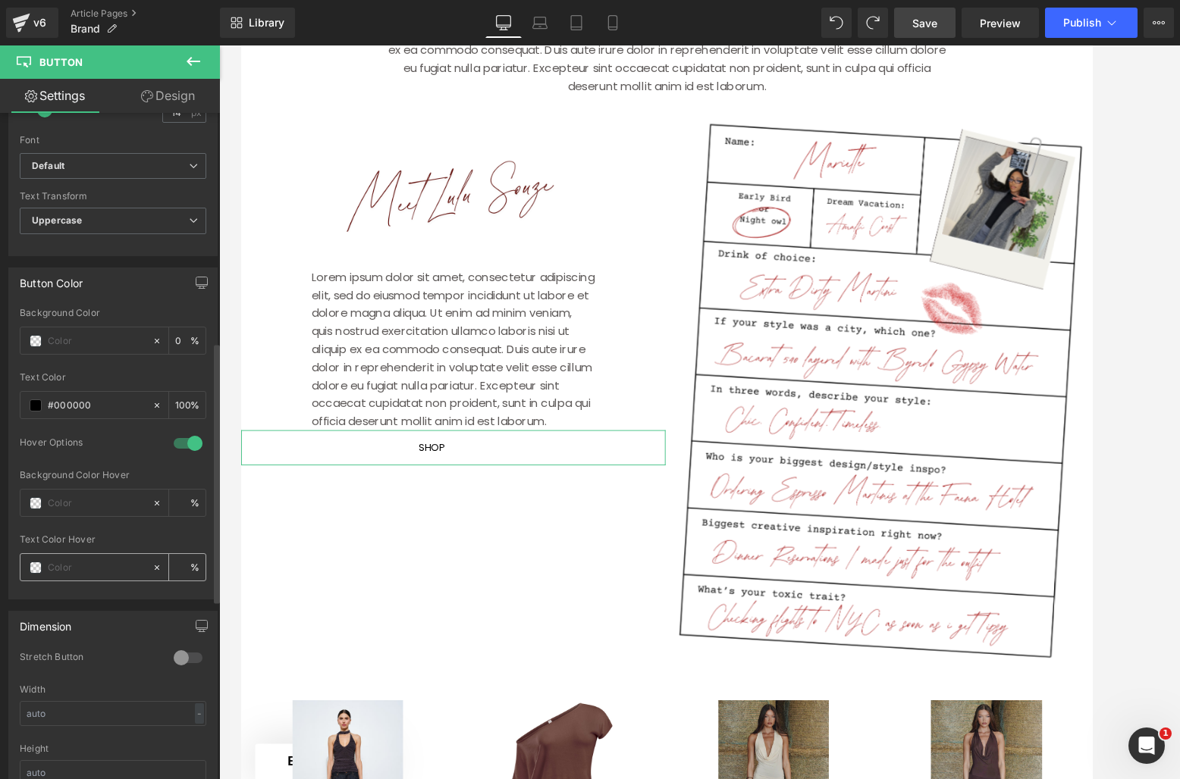
click at [36, 569] on span at bounding box center [36, 568] width 12 height 12
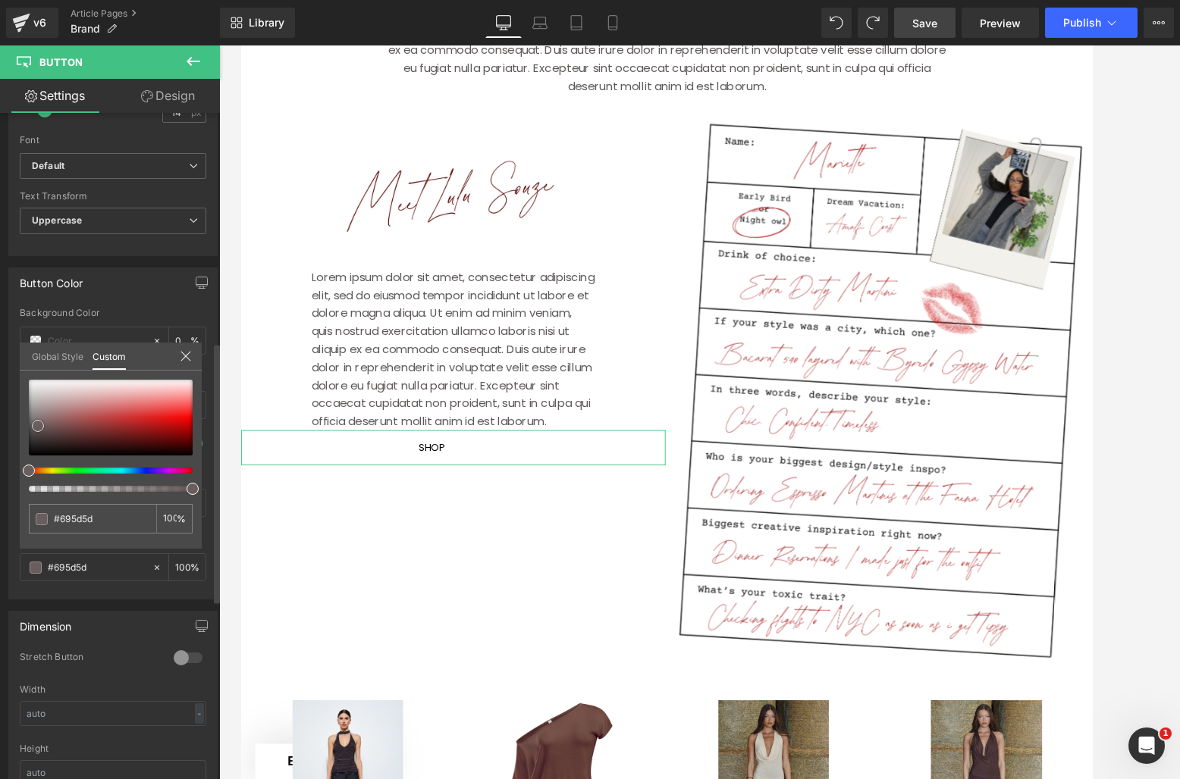
click at [38, 426] on div at bounding box center [111, 418] width 164 height 76
click at [185, 353] on icon at bounding box center [186, 356] width 12 height 12
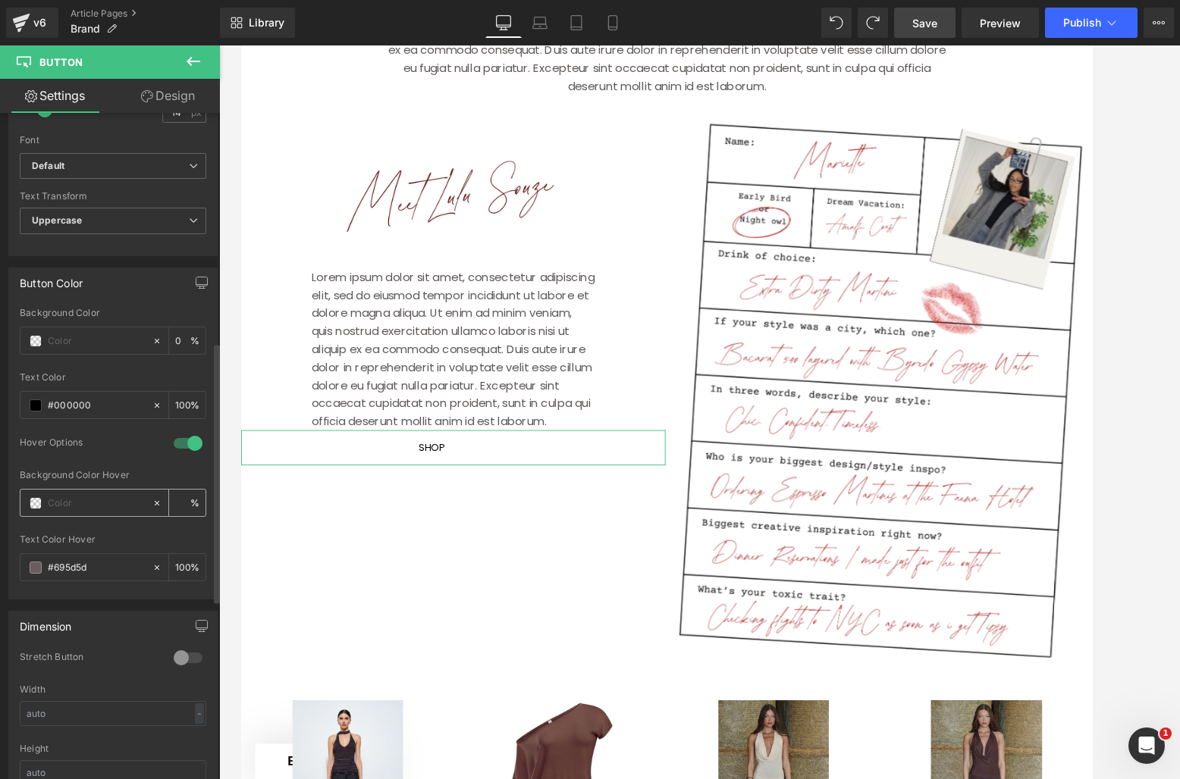
click at [153, 498] on icon at bounding box center [157, 503] width 11 height 11
click at [152, 564] on icon at bounding box center [157, 568] width 11 height 11
click at [31, 342] on span at bounding box center [36, 341] width 12 height 12
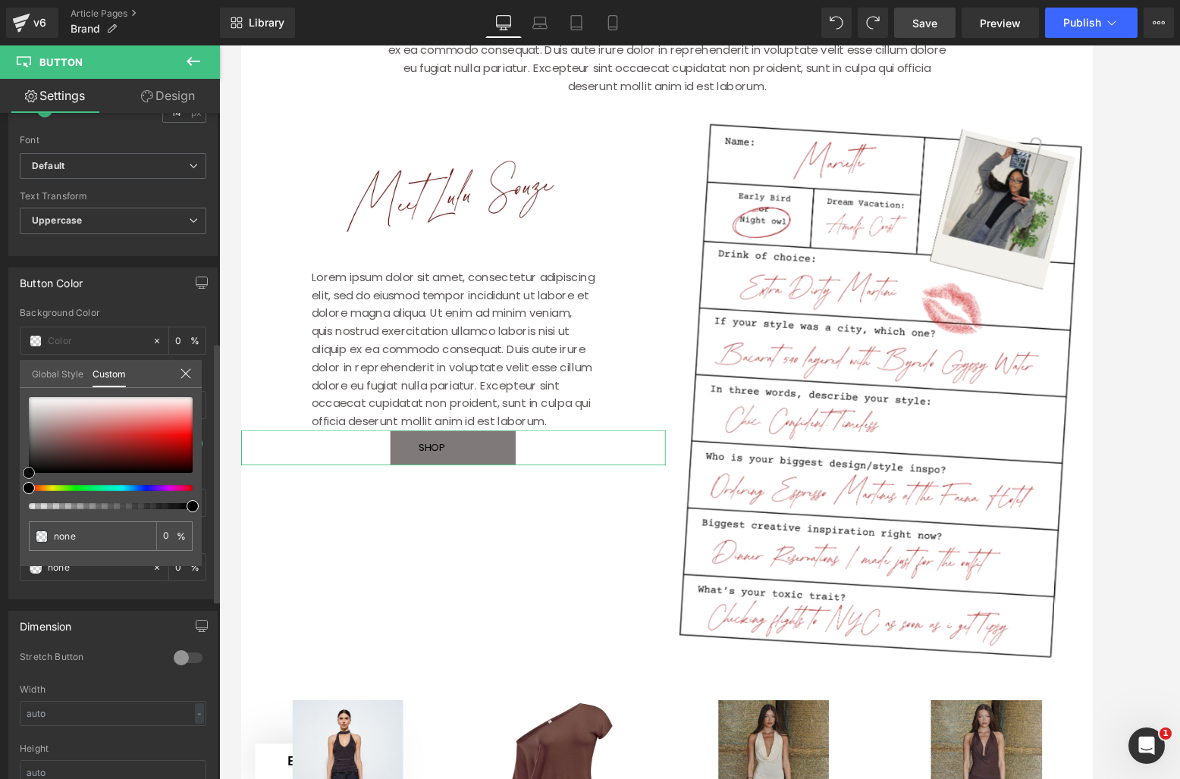
click at [33, 436] on div at bounding box center [111, 435] width 164 height 76
click at [34, 408] on div at bounding box center [111, 435] width 164 height 76
click at [39, 401] on div at bounding box center [111, 435] width 164 height 76
click at [40, 407] on div at bounding box center [111, 435] width 164 height 76
click at [186, 373] on icon at bounding box center [185, 373] width 10 height 10
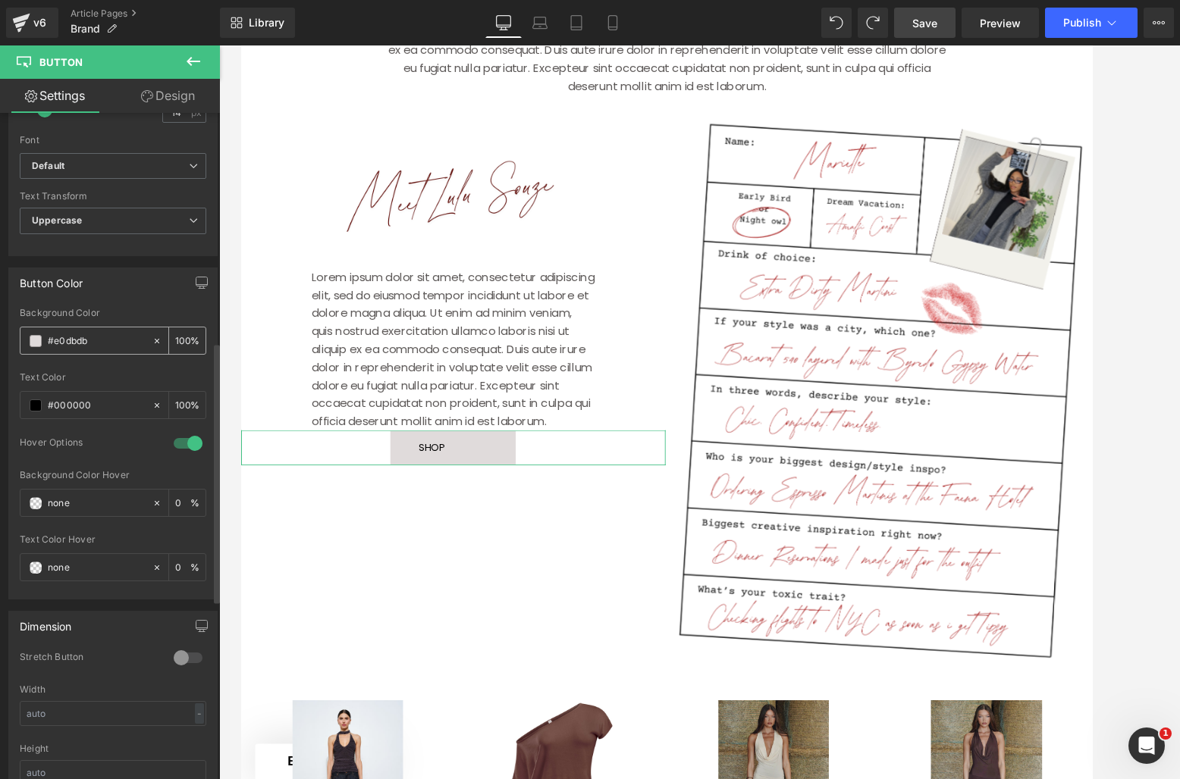
click at [153, 344] on icon at bounding box center [157, 341] width 11 height 11
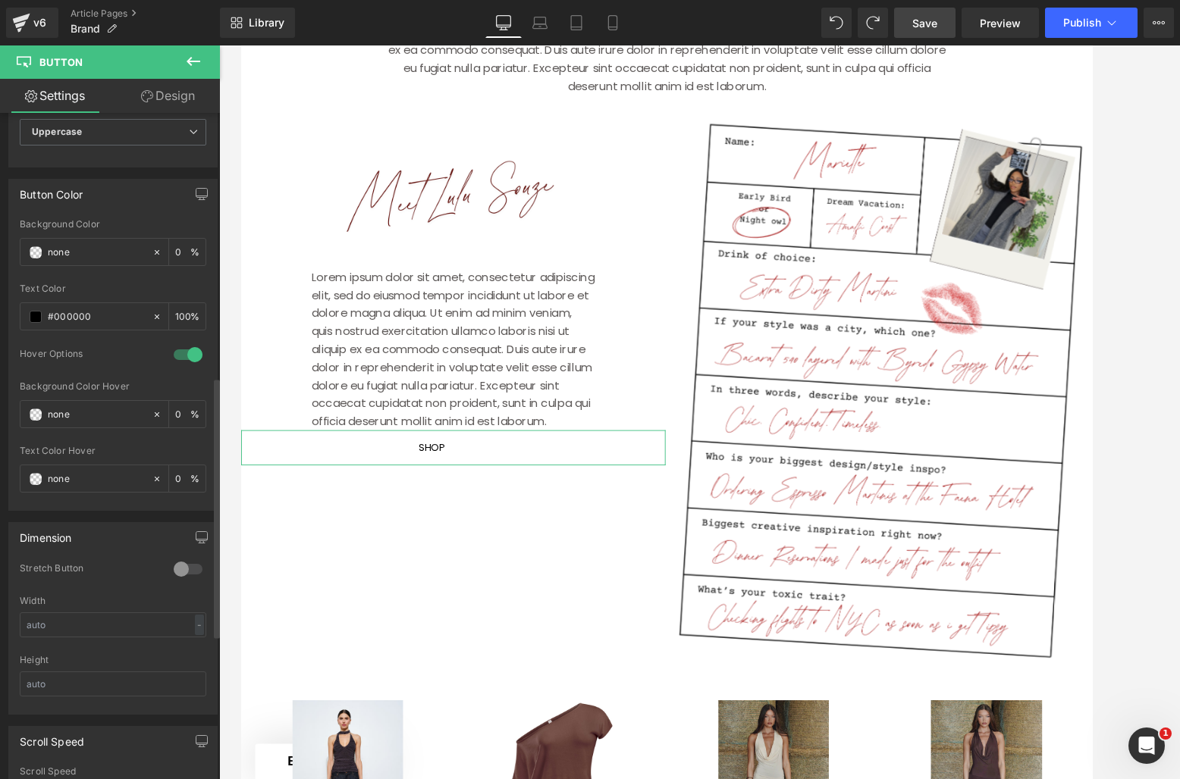
scroll to position [726, 0]
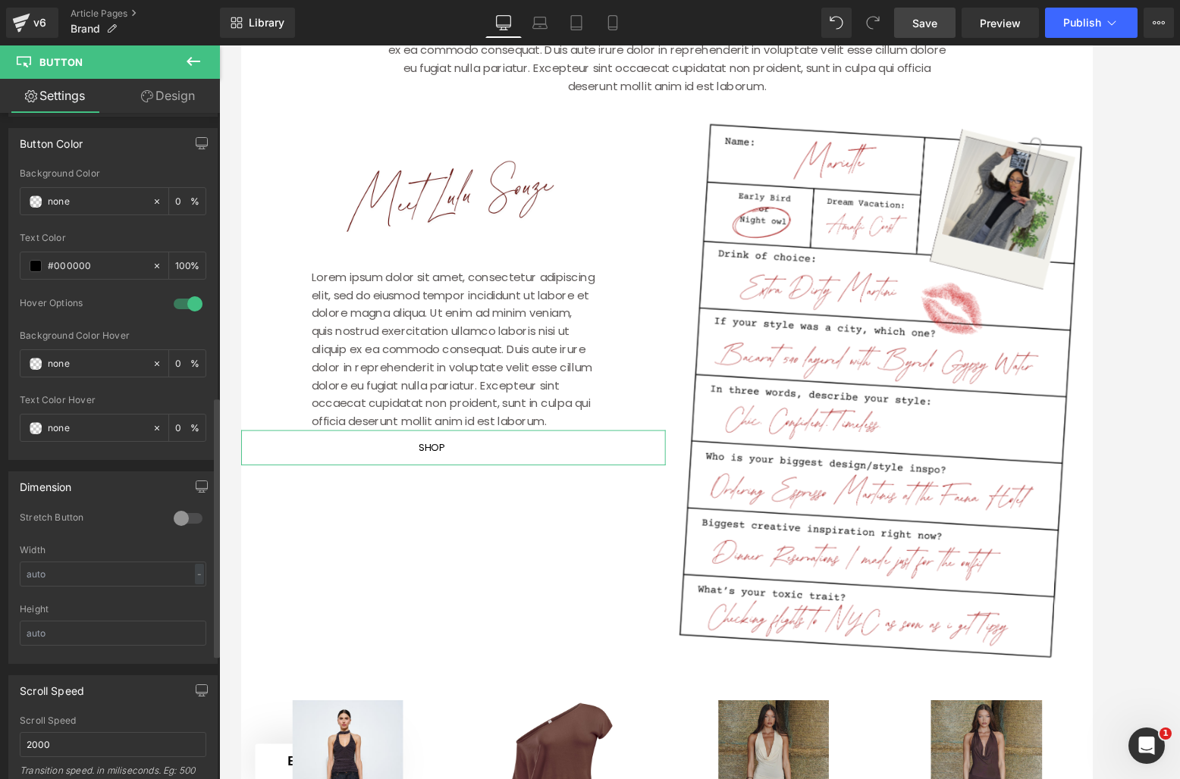
click at [189, 518] on div at bounding box center [188, 518] width 36 height 24
click at [188, 518] on div at bounding box center [188, 518] width 36 height 24
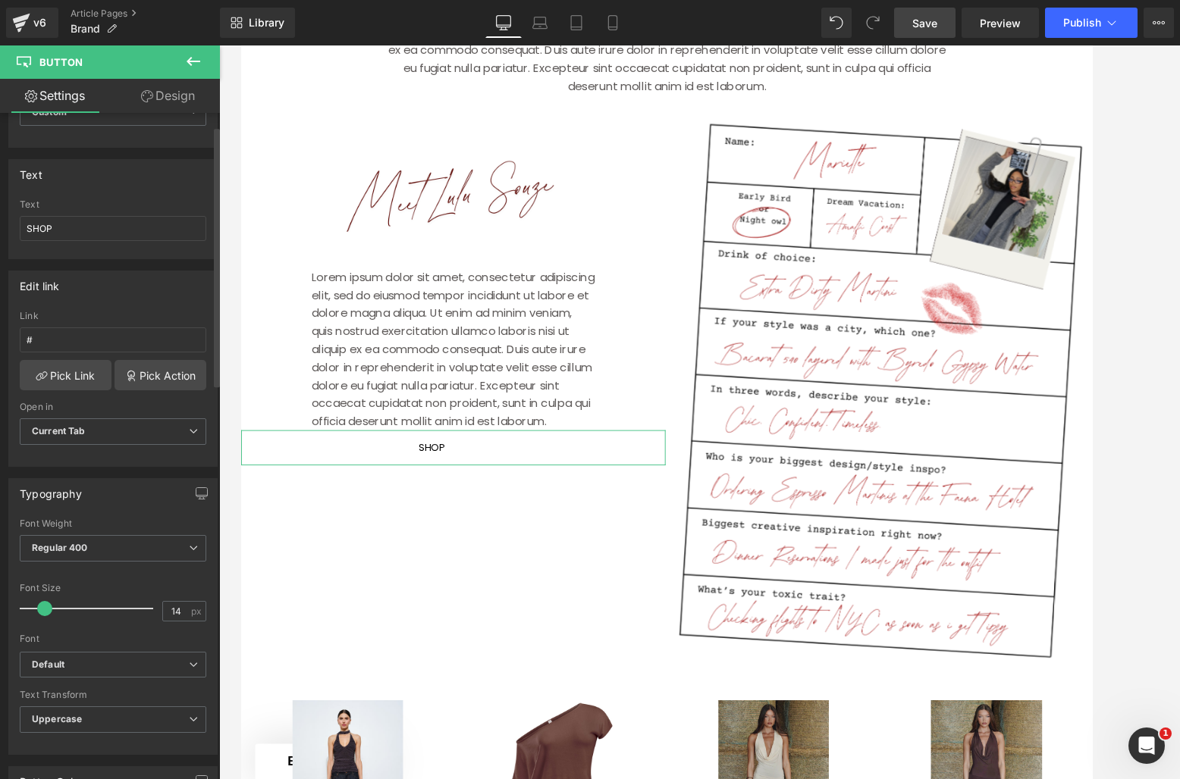
scroll to position [0, 0]
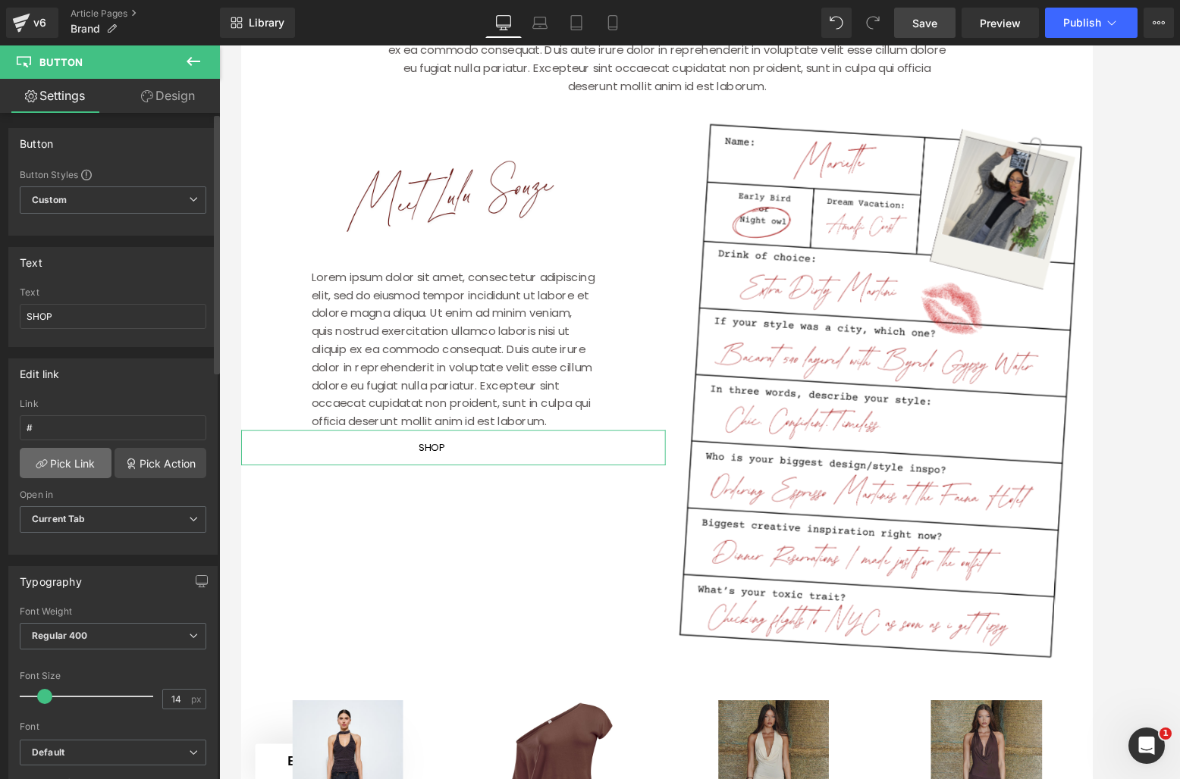
click at [81, 467] on link "Pick Link" at bounding box center [66, 463] width 92 height 30
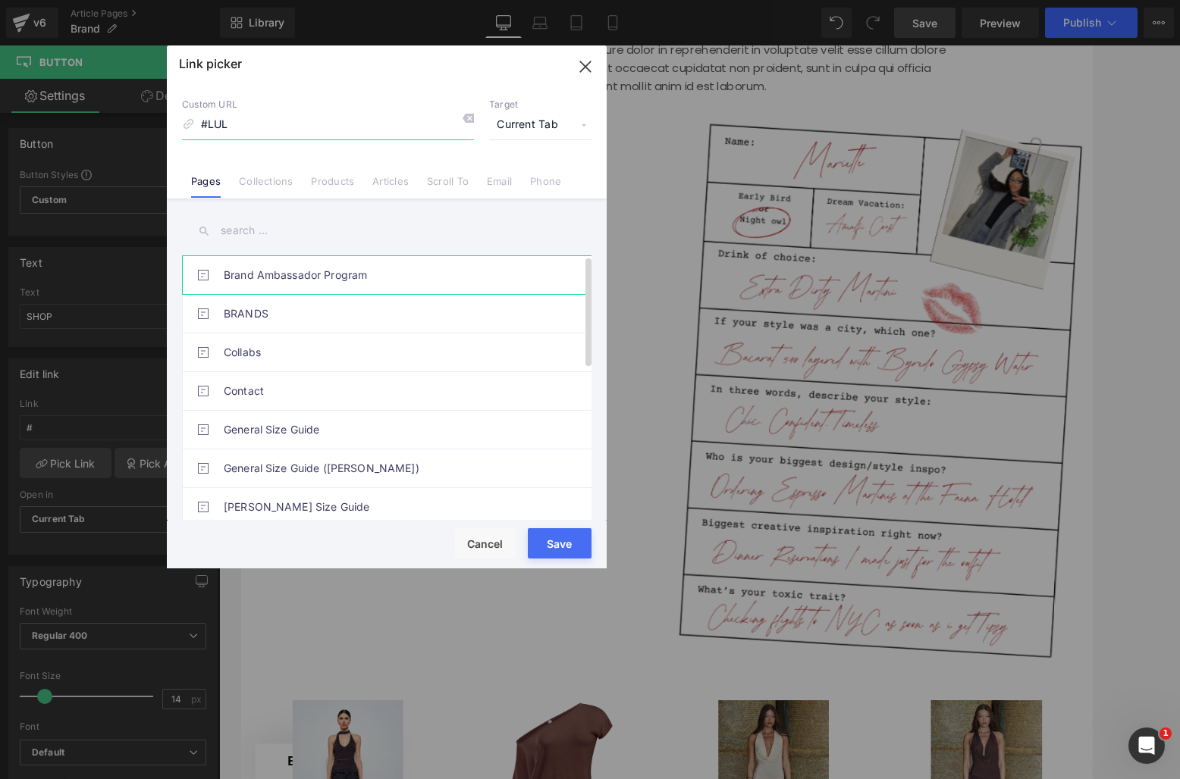
type input "#LUL"
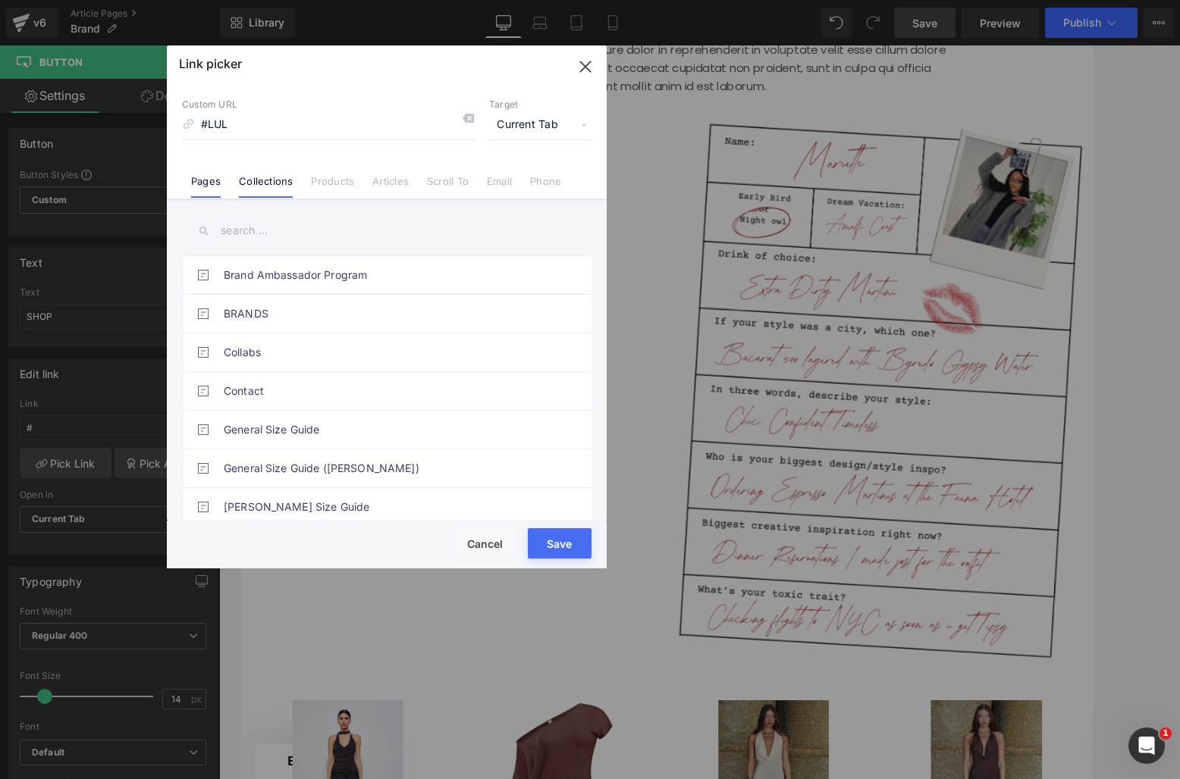
click at [263, 185] on link "Collections" at bounding box center [266, 186] width 54 height 23
click at [268, 128] on input "#LUL" at bounding box center [328, 125] width 292 height 29
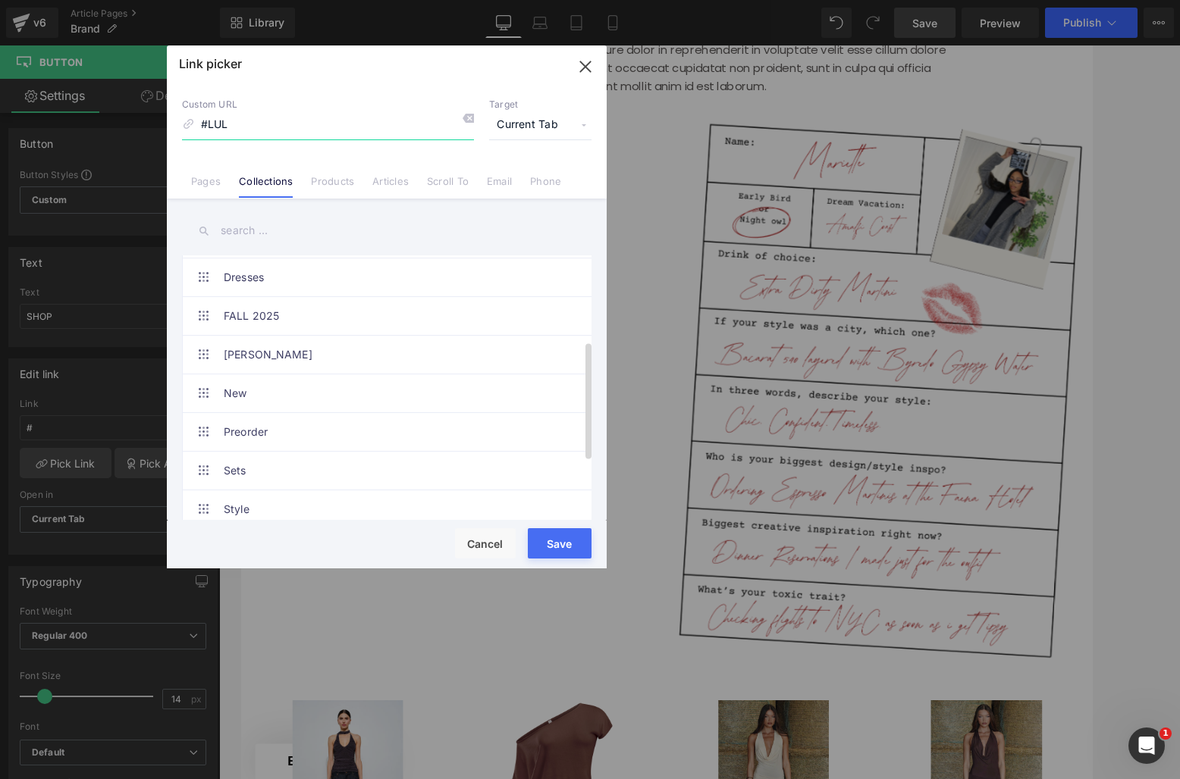
scroll to position [192, 0]
click at [296, 346] on link "[PERSON_NAME]" at bounding box center [391, 354] width 334 height 38
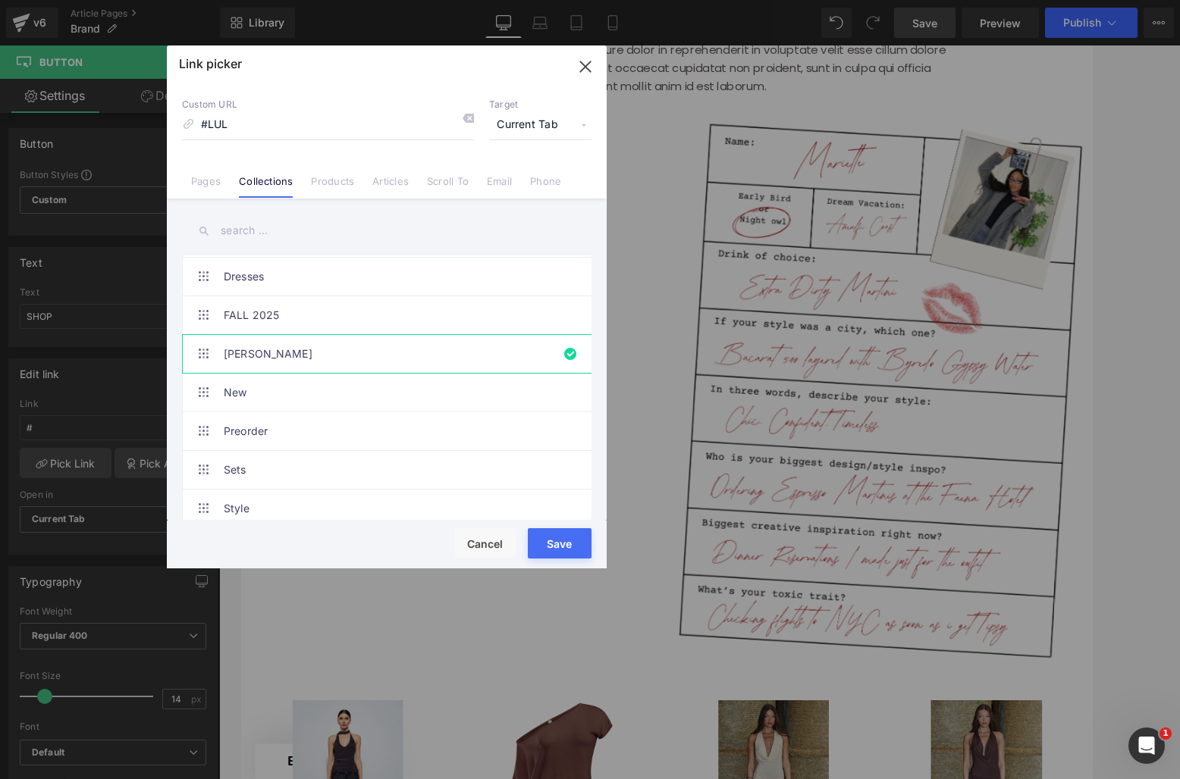
click at [558, 541] on button "Save" at bounding box center [560, 543] width 64 height 30
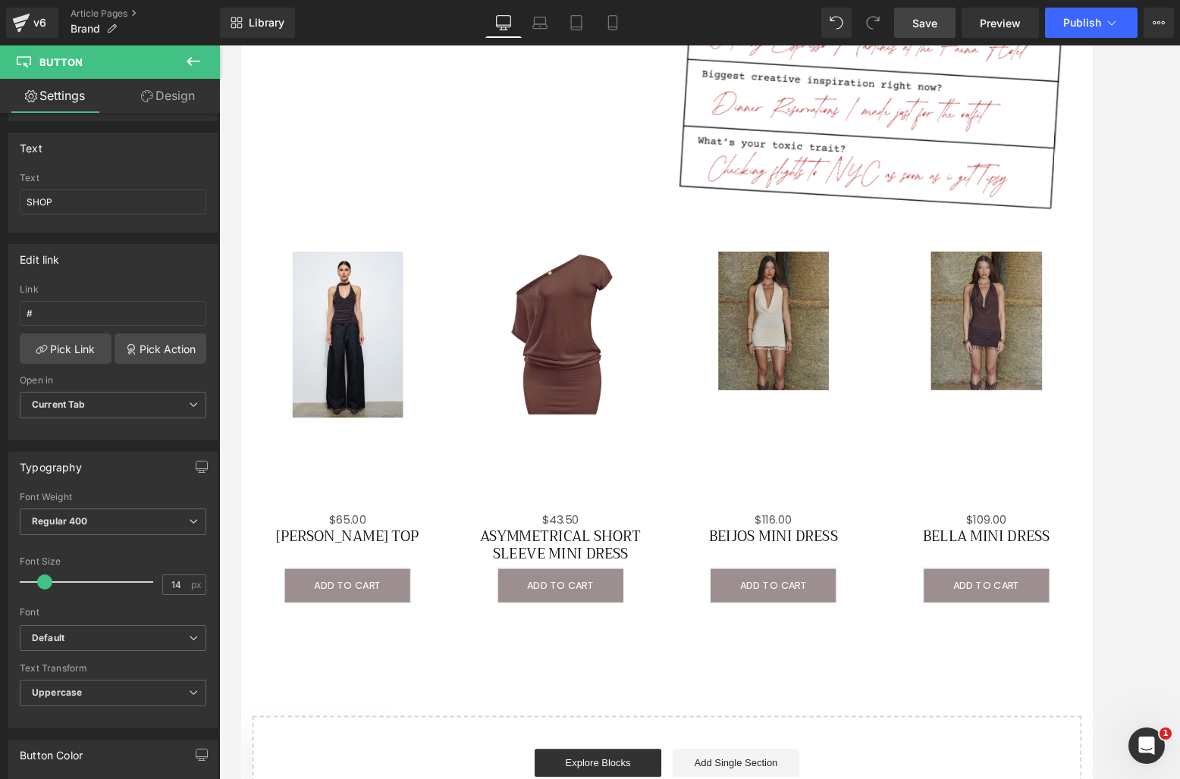
scroll to position [1396, 0]
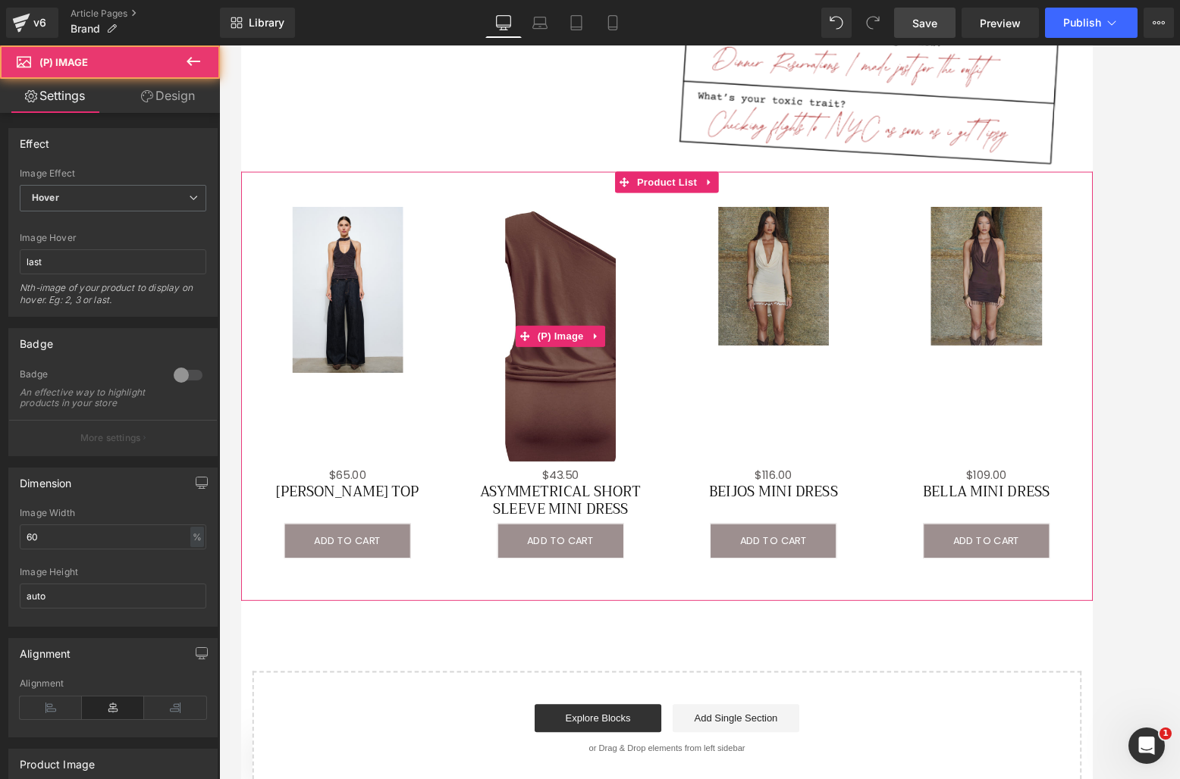
click at [486, 224] on link "Sale Off" at bounding box center [584, 360] width 199 height 280
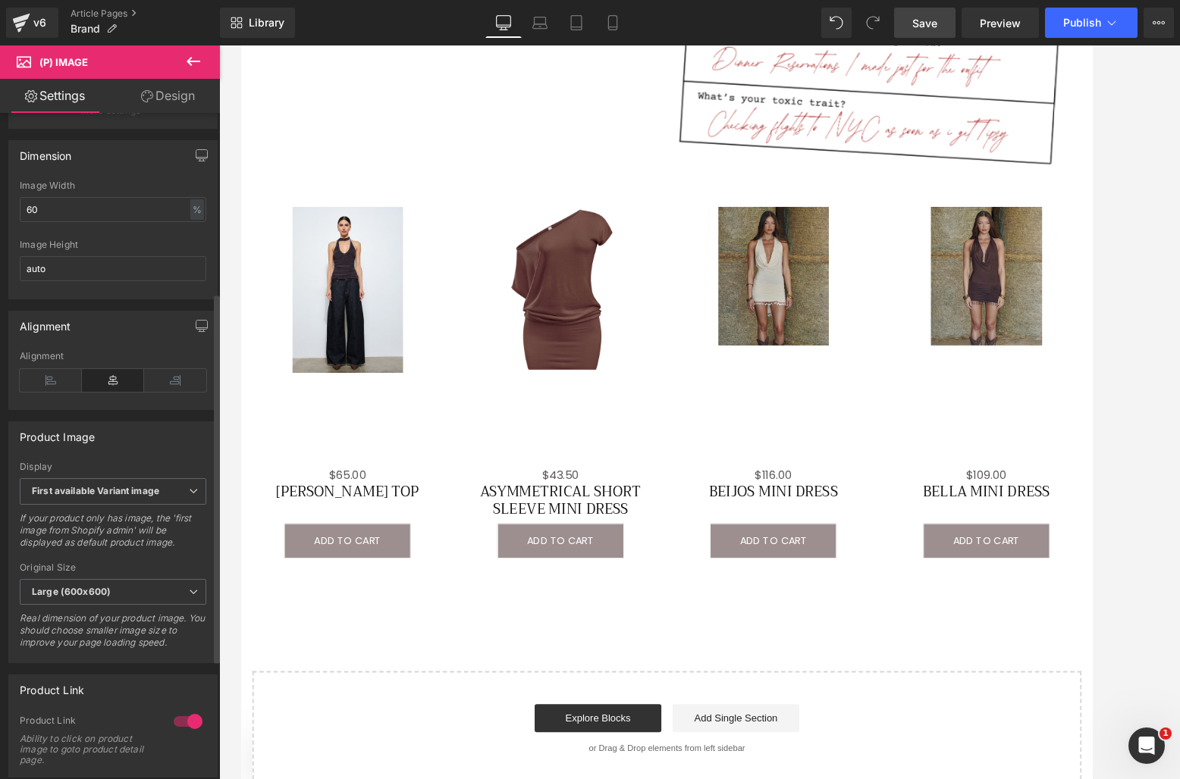
scroll to position [333, 0]
click at [53, 382] on icon at bounding box center [51, 375] width 62 height 23
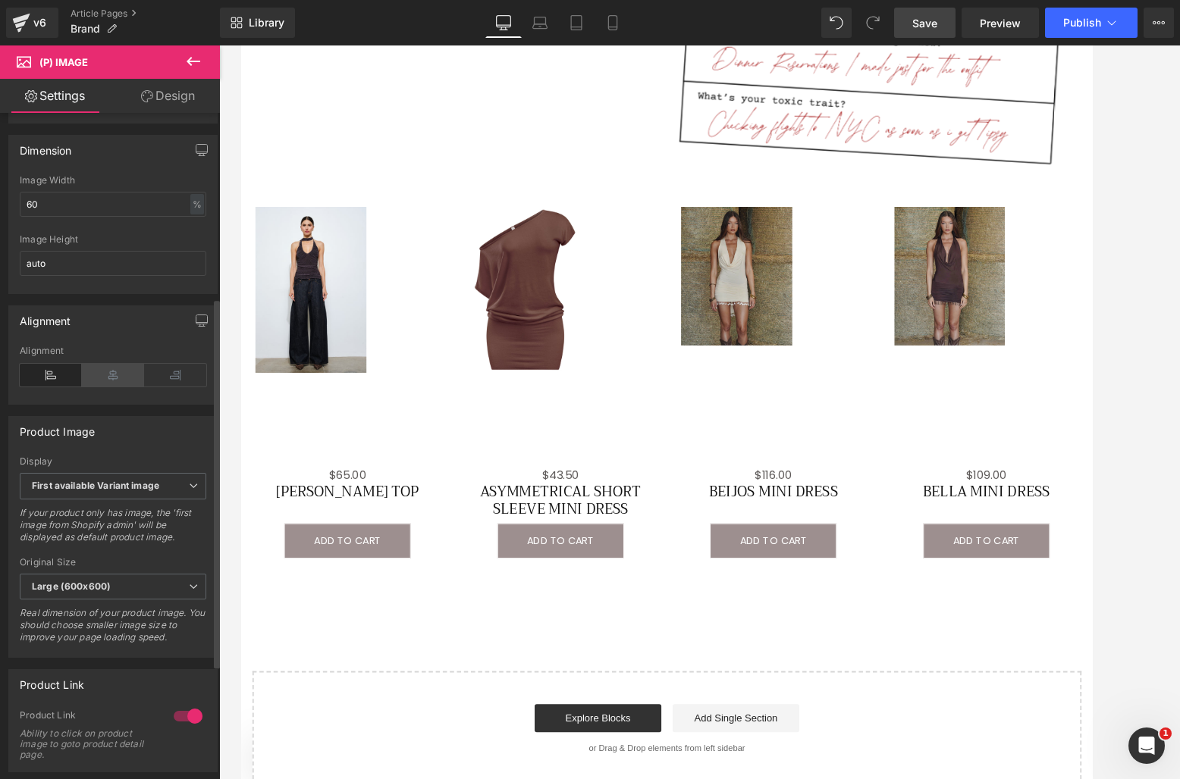
click at [124, 387] on icon at bounding box center [113, 375] width 62 height 23
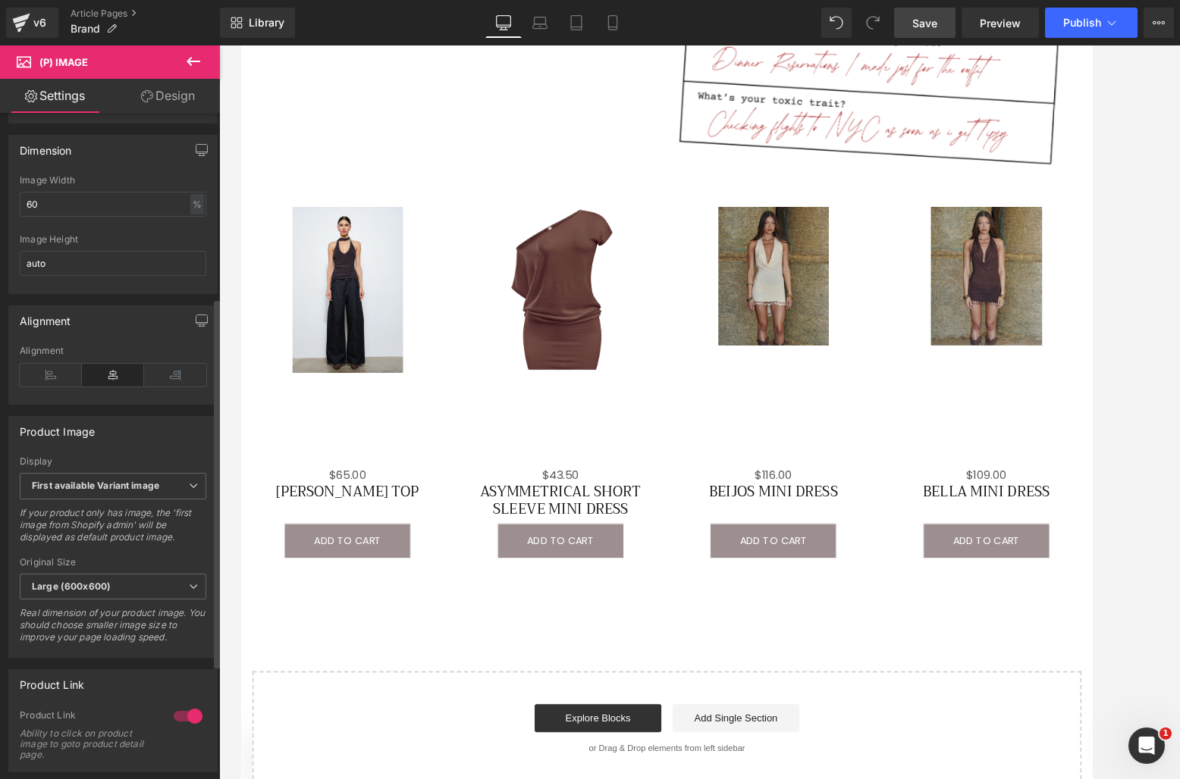
scroll to position [264, 0]
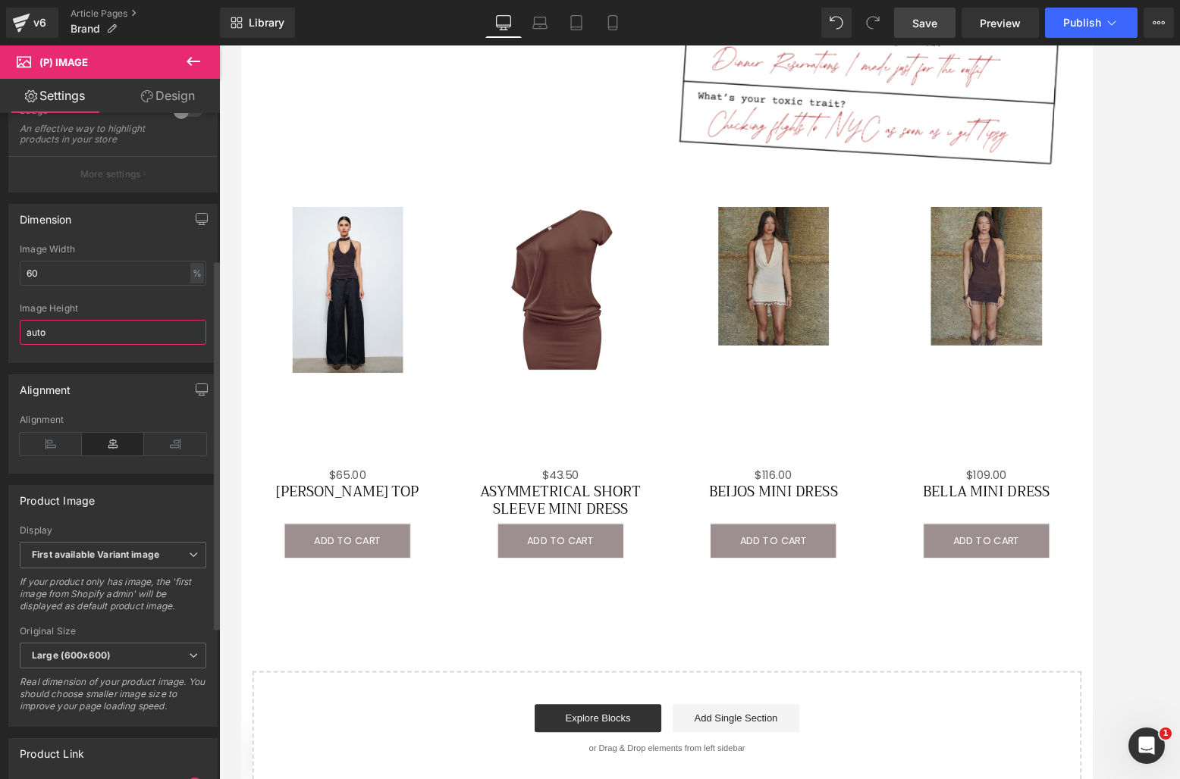
click at [152, 335] on input "auto" at bounding box center [113, 332] width 186 height 25
drag, startPoint x: 150, startPoint y: 340, endPoint x: 137, endPoint y: 343, distance: 13.1
click at [150, 340] on input "auto" at bounding box center [113, 332] width 186 height 25
click at [78, 344] on input "auto" at bounding box center [113, 332] width 186 height 25
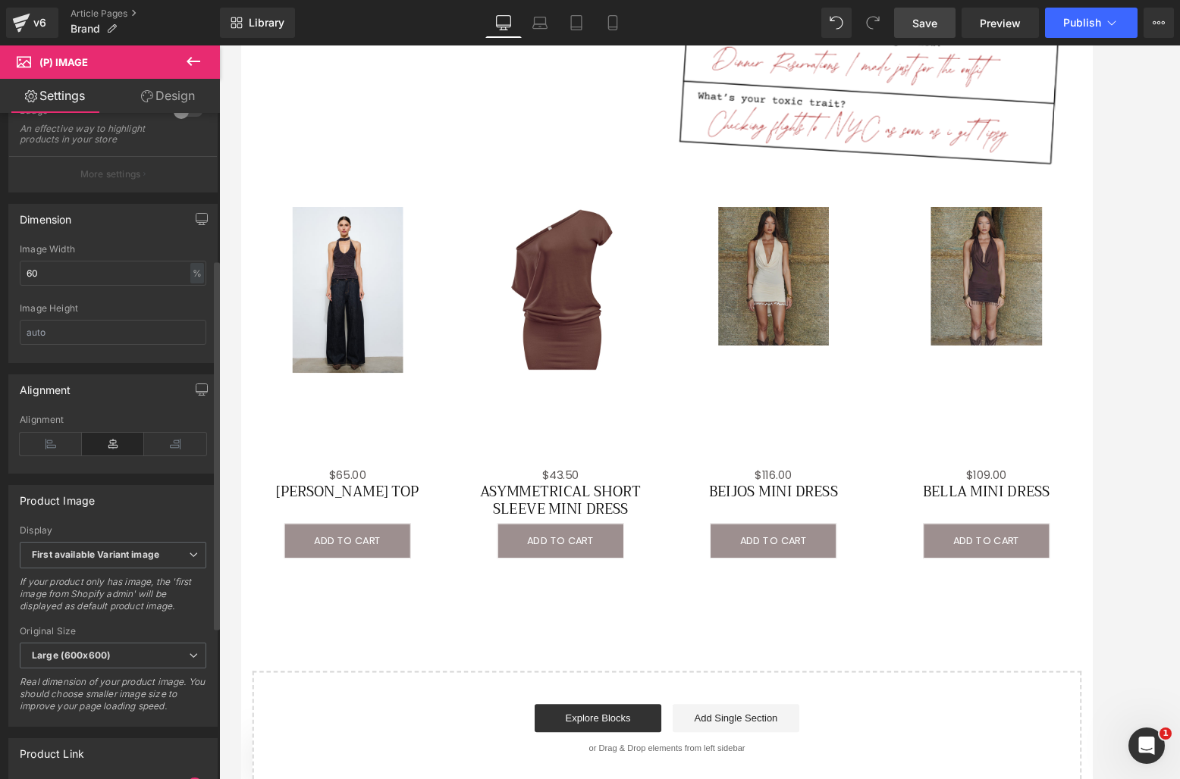
click at [144, 303] on div at bounding box center [113, 298] width 186 height 10
click at [124, 344] on input "text" at bounding box center [113, 332] width 186 height 25
click at [114, 284] on input "60" at bounding box center [113, 273] width 186 height 25
type input "6"
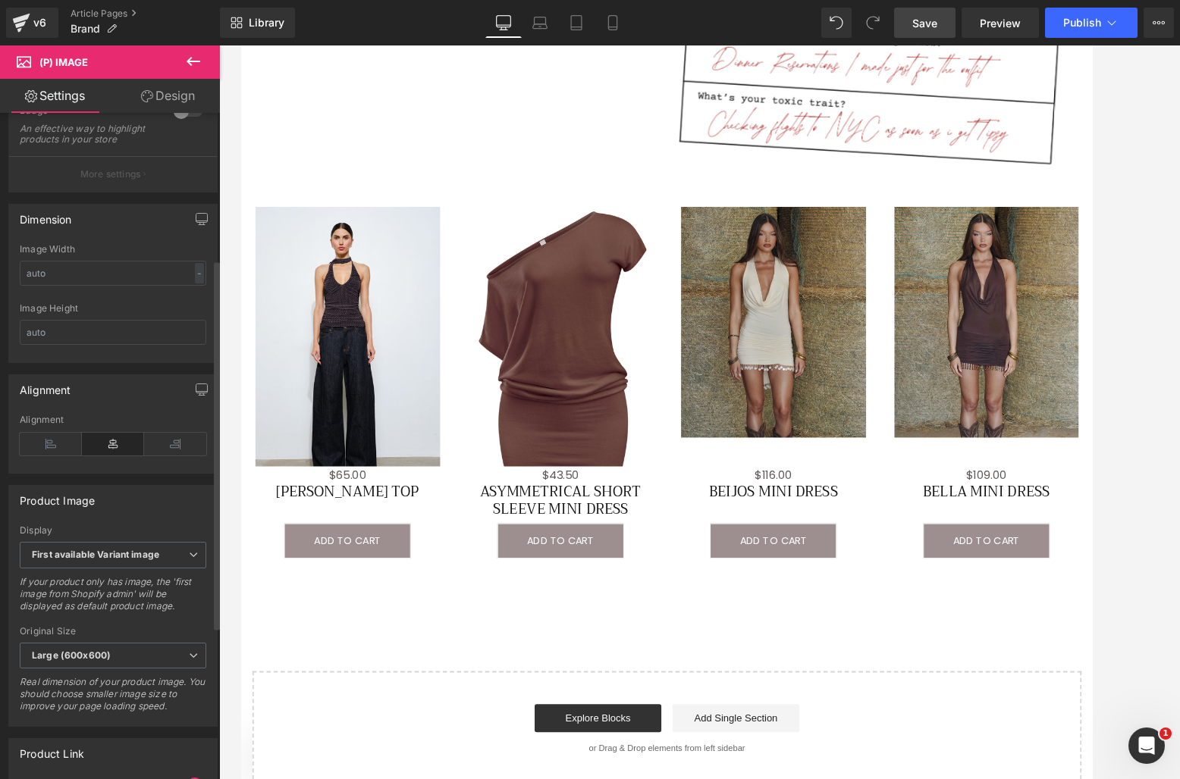
click at [161, 243] on div "Dimension 60% Image Width - % px auto Image Height" at bounding box center [112, 283] width 209 height 159
click at [163, 103] on link "Design" at bounding box center [168, 96] width 110 height 34
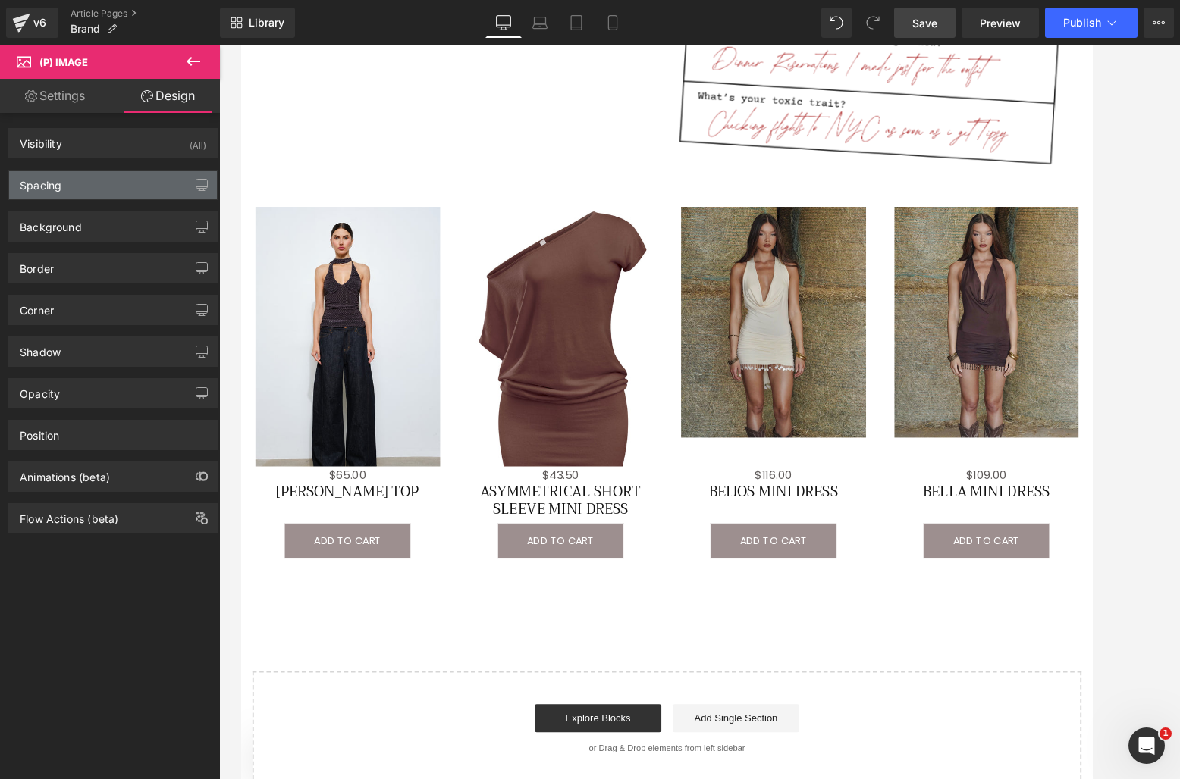
click at [116, 190] on div "Spacing" at bounding box center [113, 185] width 208 height 29
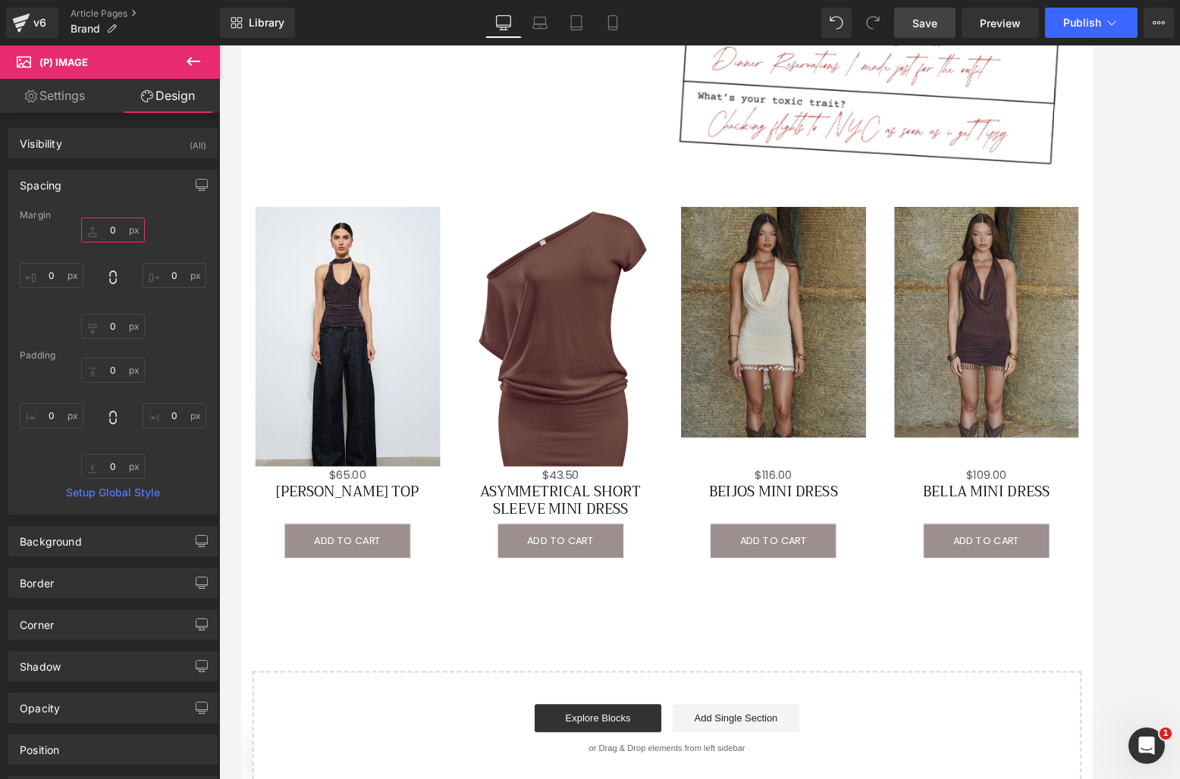
click at [115, 227] on input "0" at bounding box center [113, 230] width 64 height 25
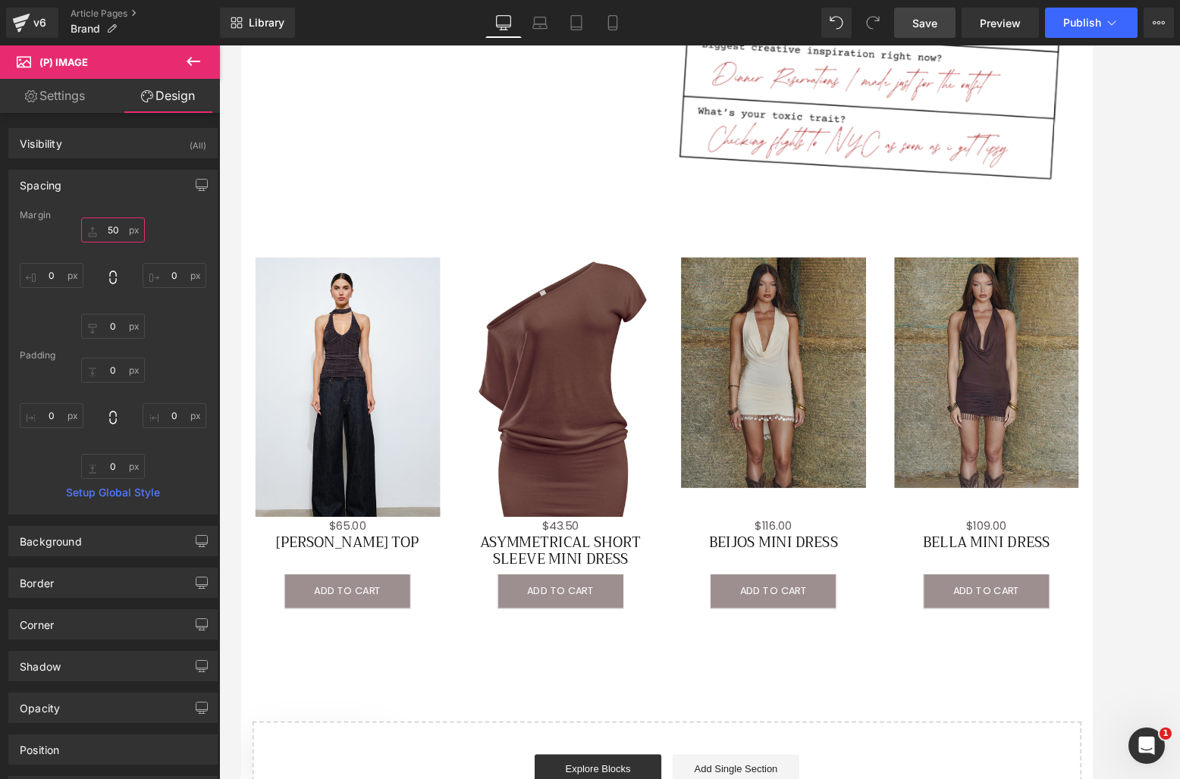
scroll to position [1406, 0]
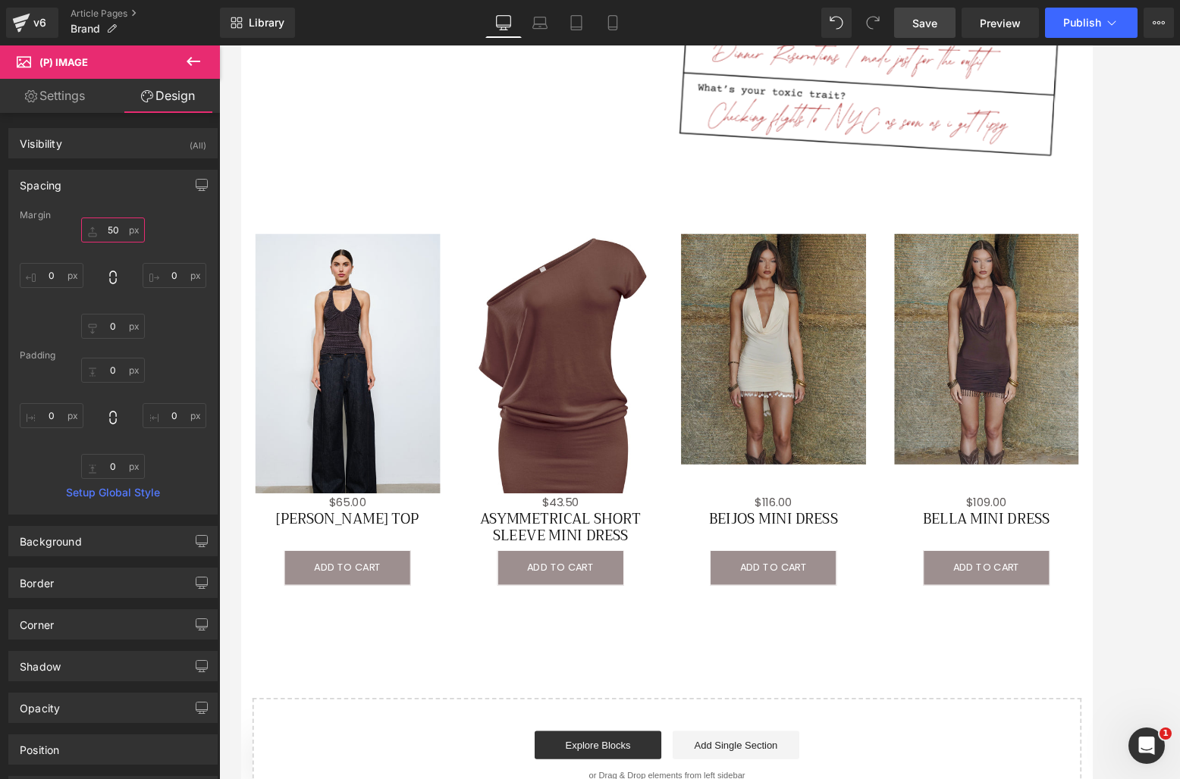
type input "50"
click at [109, 158] on div "Visibility (All) 0|0|0|0 1 Show on Desktop 1 Show on Laptop 1 Show on Tablet 1 …" at bounding box center [112, 143] width 209 height 30
click at [197, 63] on icon at bounding box center [193, 61] width 18 height 18
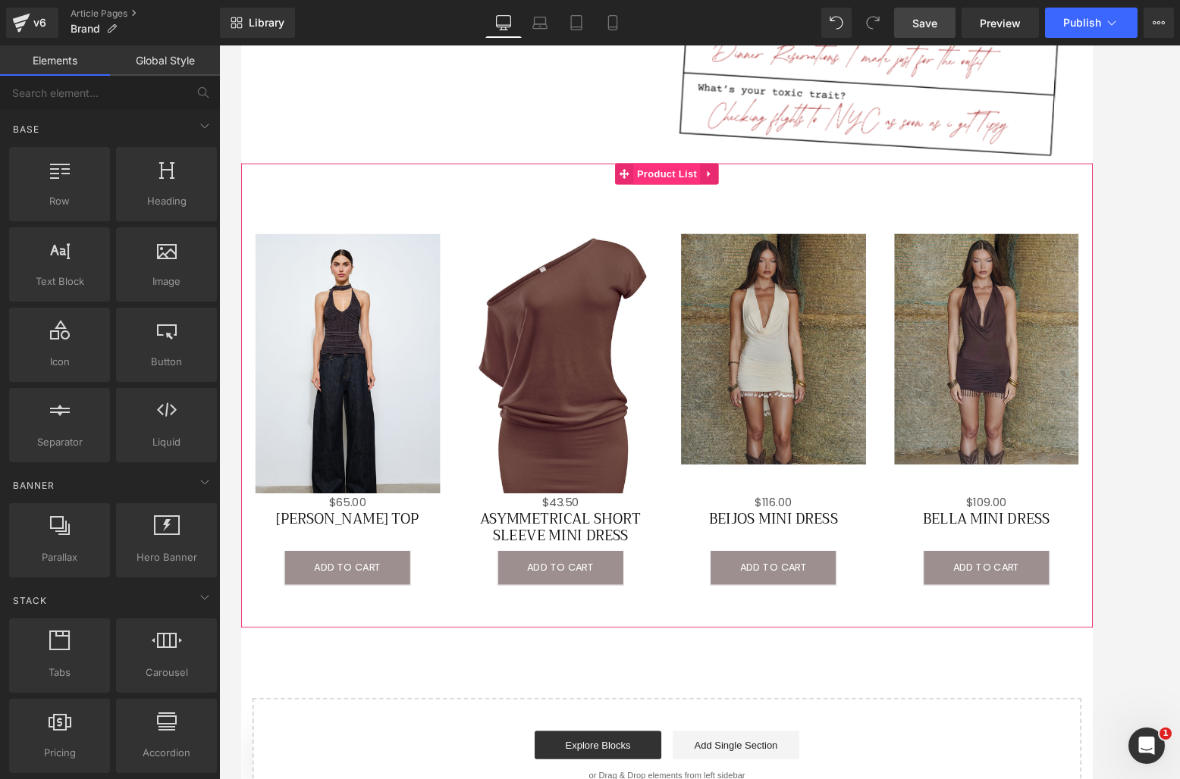
click at [673, 183] on span "Product List" at bounding box center [699, 184] width 72 height 23
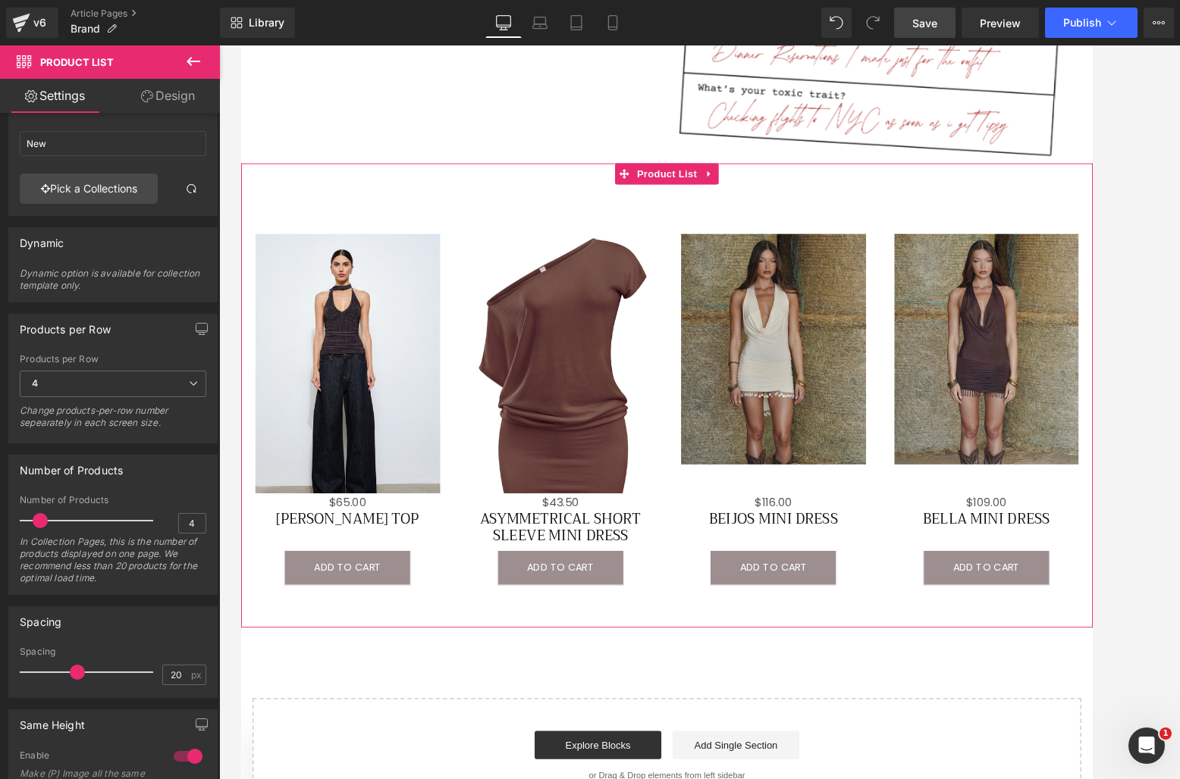
scroll to position [0, 0]
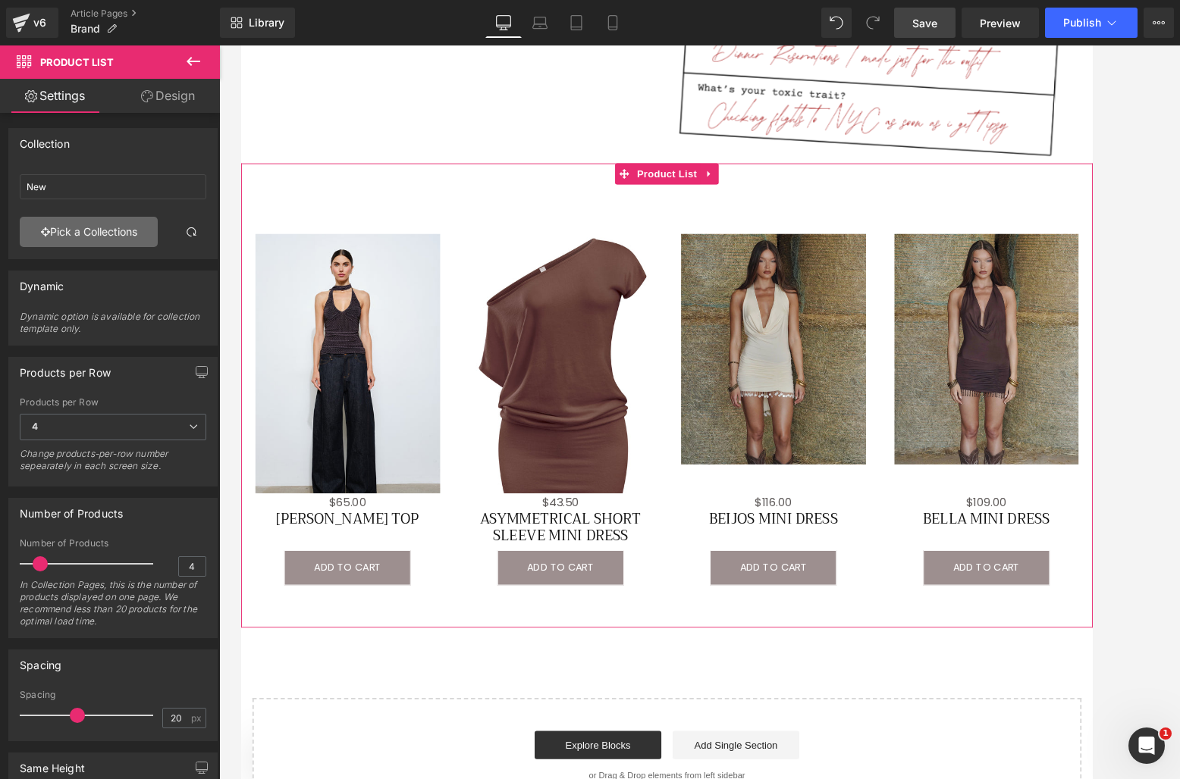
click at [89, 233] on link "Pick a Collections" at bounding box center [89, 232] width 138 height 30
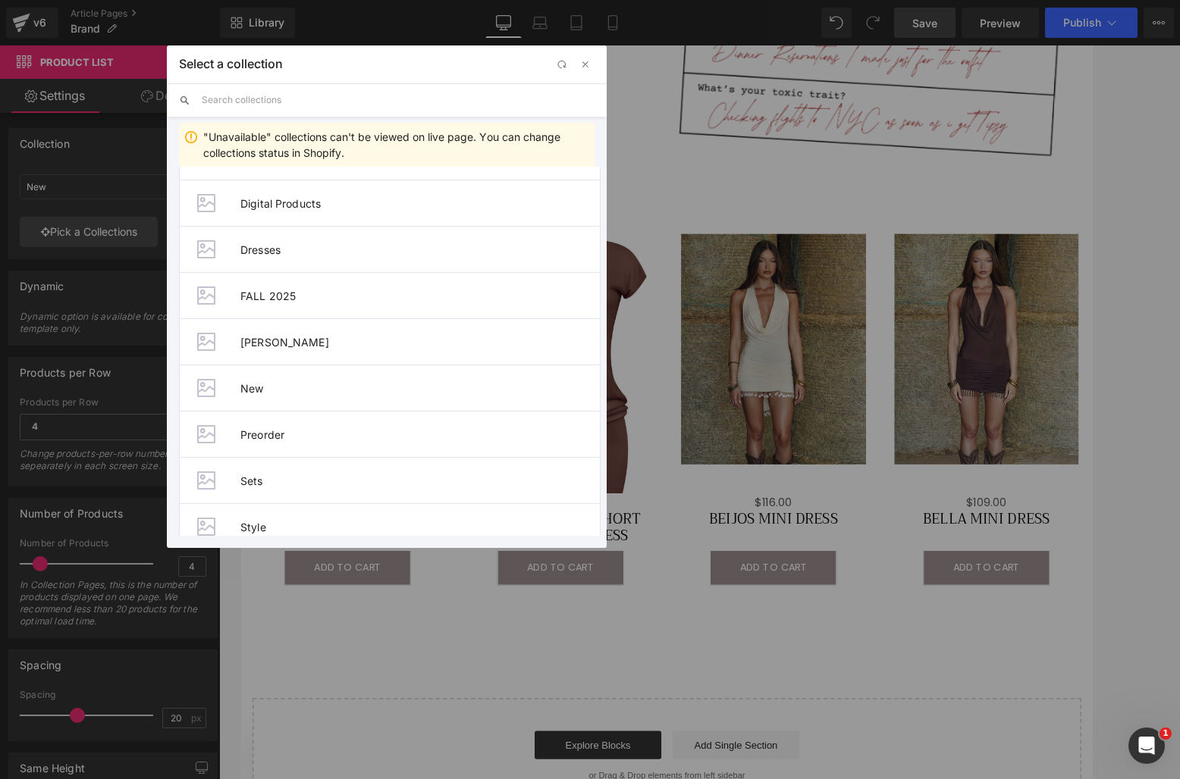
scroll to position [199, 0]
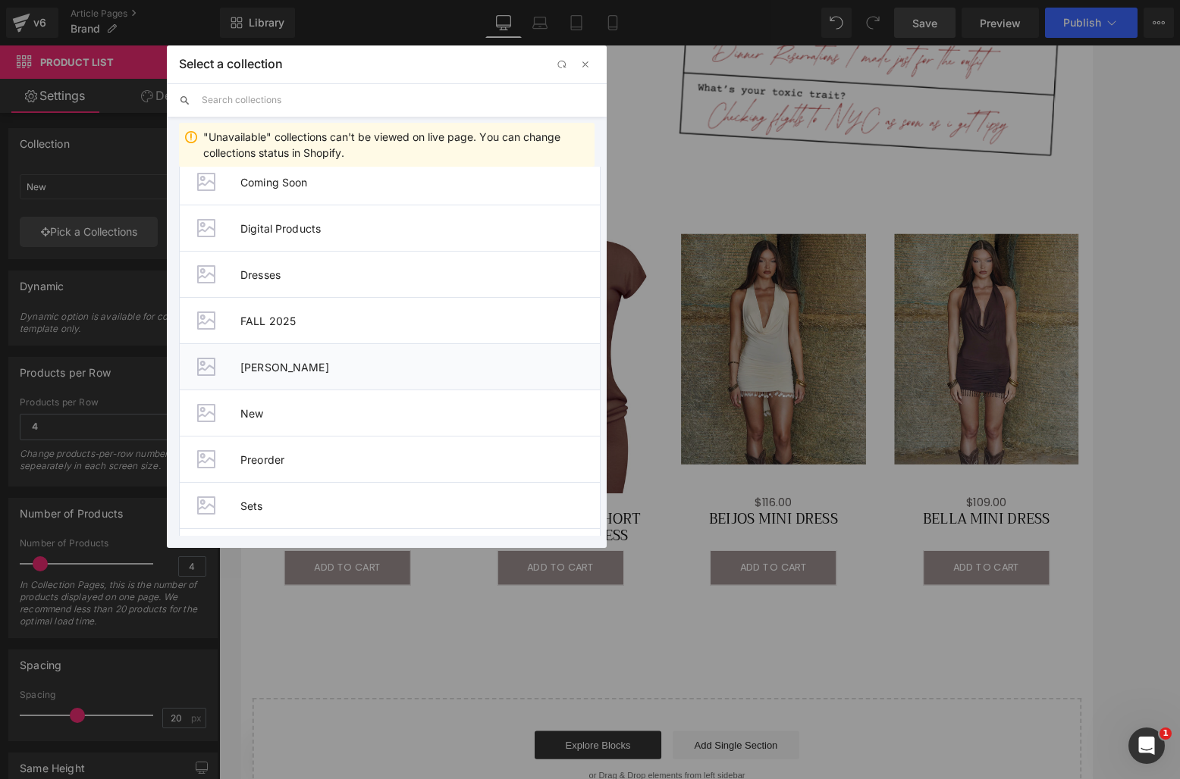
click at [263, 374] on li "[PERSON_NAME]" at bounding box center [390, 366] width 422 height 46
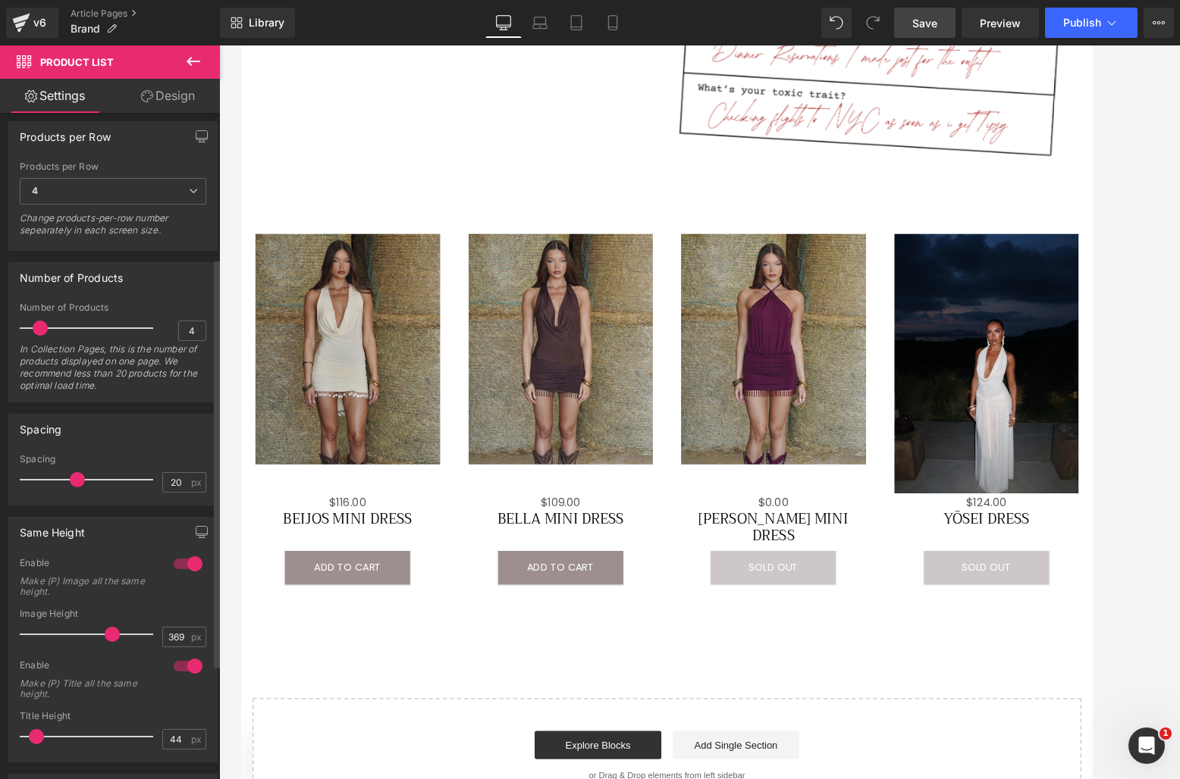
scroll to position [287, 0]
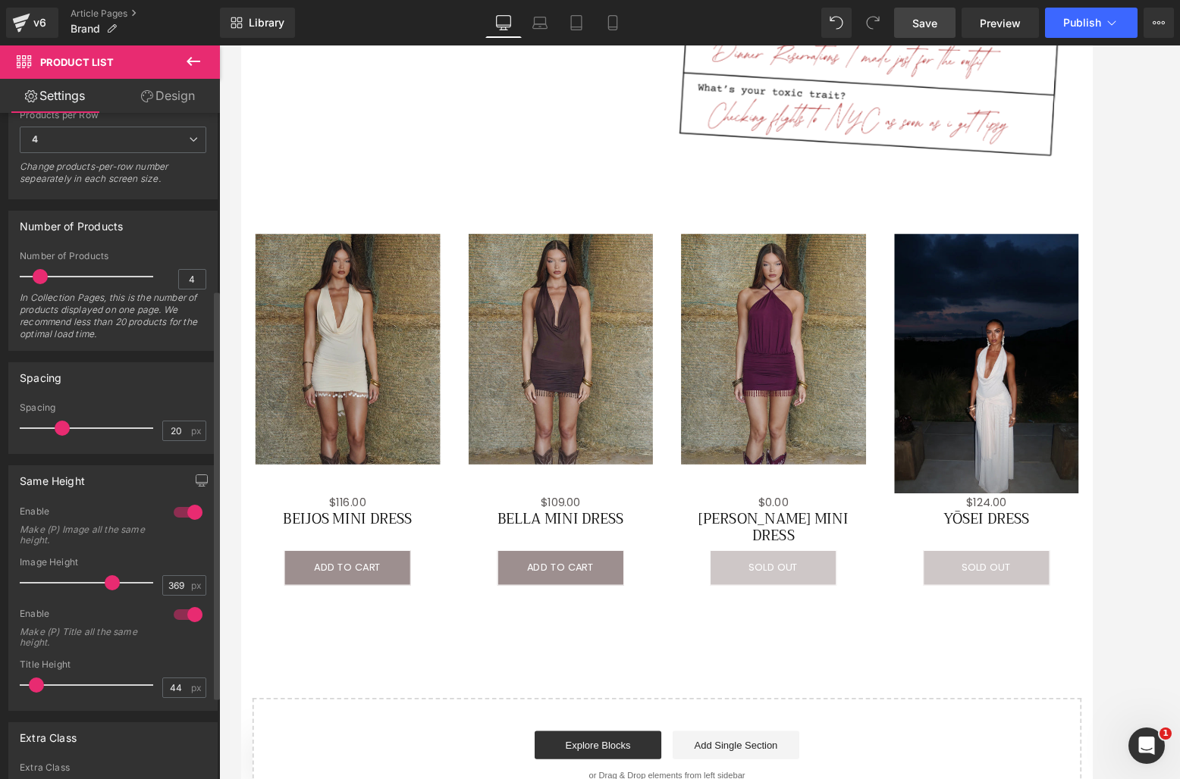
drag, startPoint x: 74, startPoint y: 431, endPoint x: 61, endPoint y: 432, distance: 13.7
click at [61, 432] on span at bounding box center [62, 428] width 15 height 15
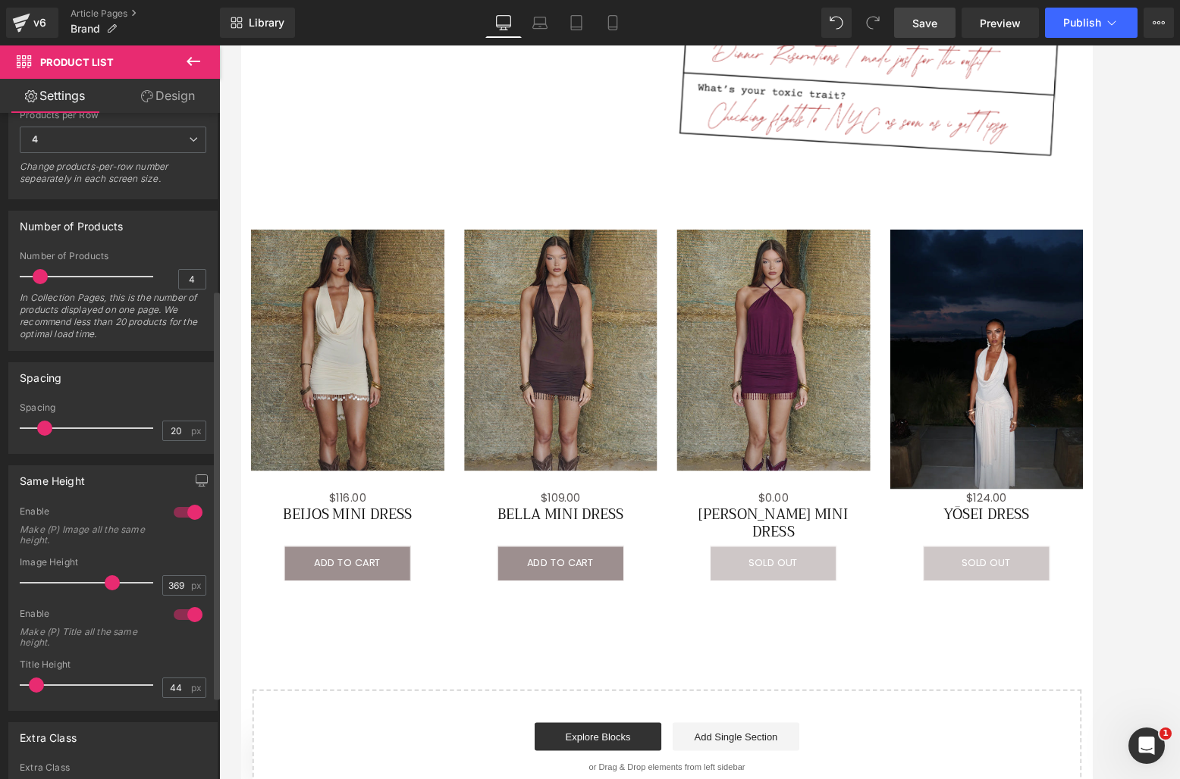
drag, startPoint x: 59, startPoint y: 431, endPoint x: 42, endPoint y: 432, distance: 17.5
click at [42, 432] on span at bounding box center [44, 428] width 15 height 15
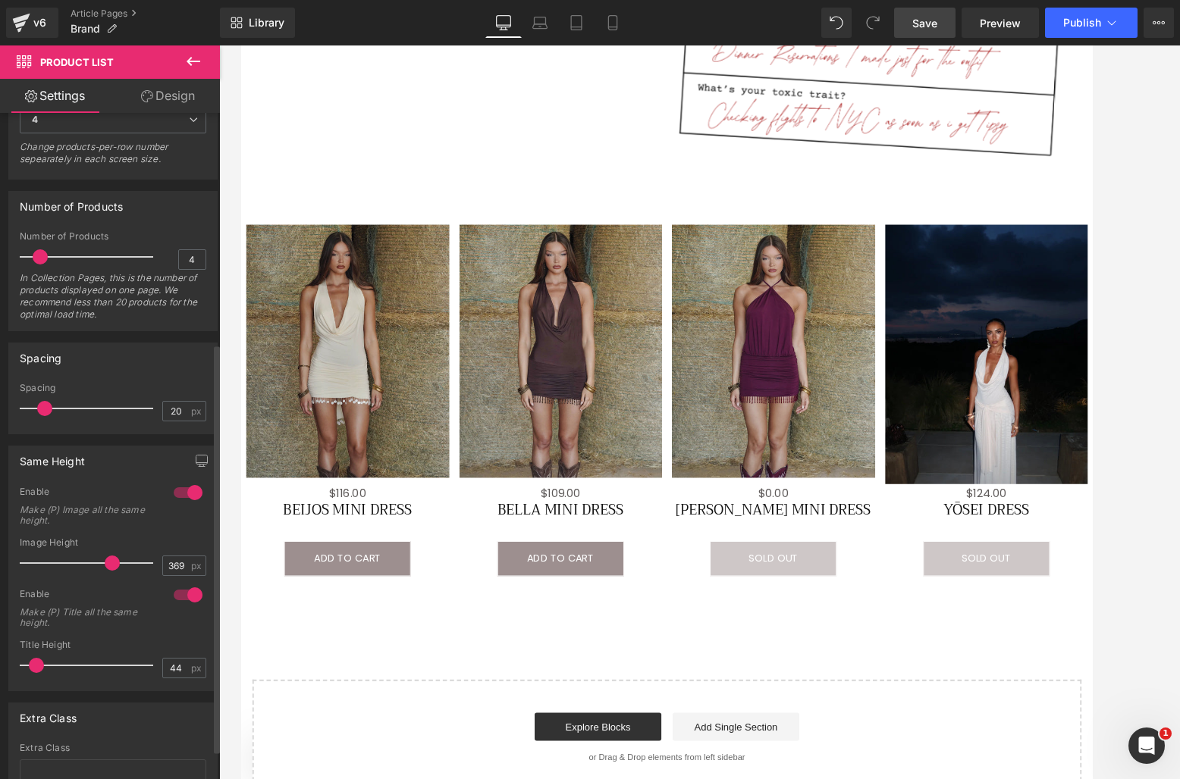
scroll to position [422, 0]
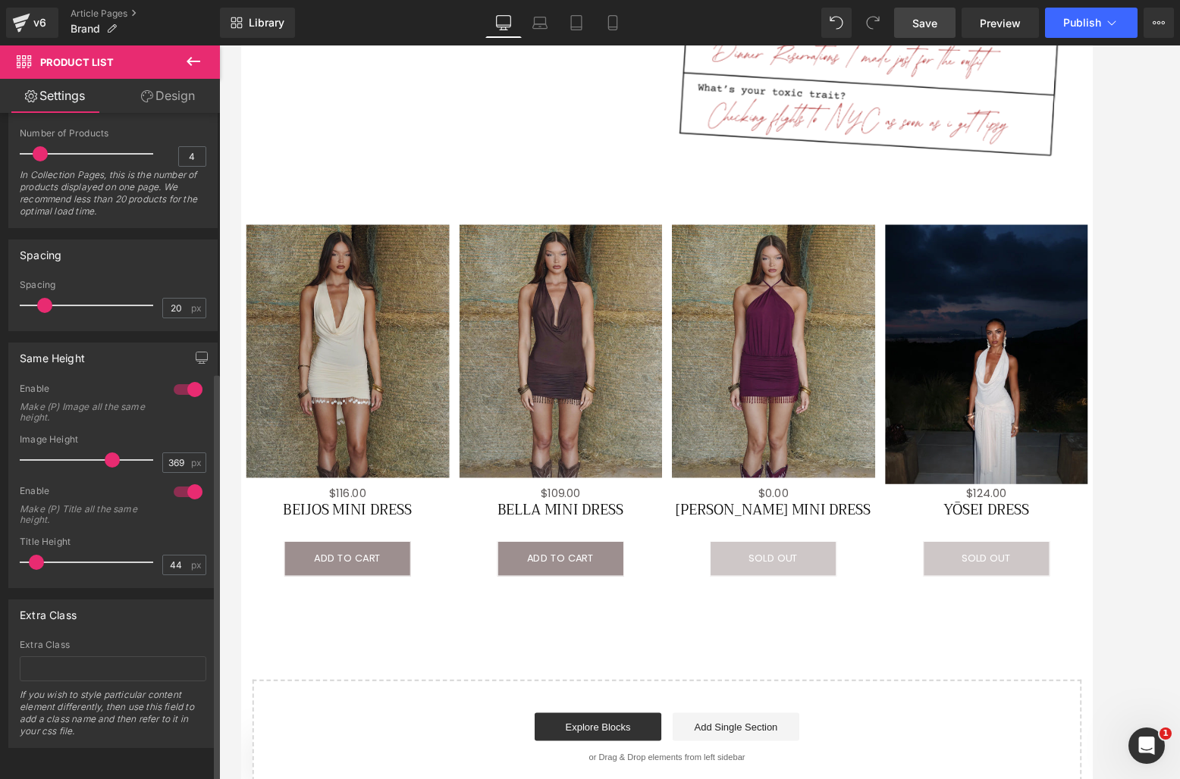
click at [183, 378] on div at bounding box center [188, 390] width 36 height 24
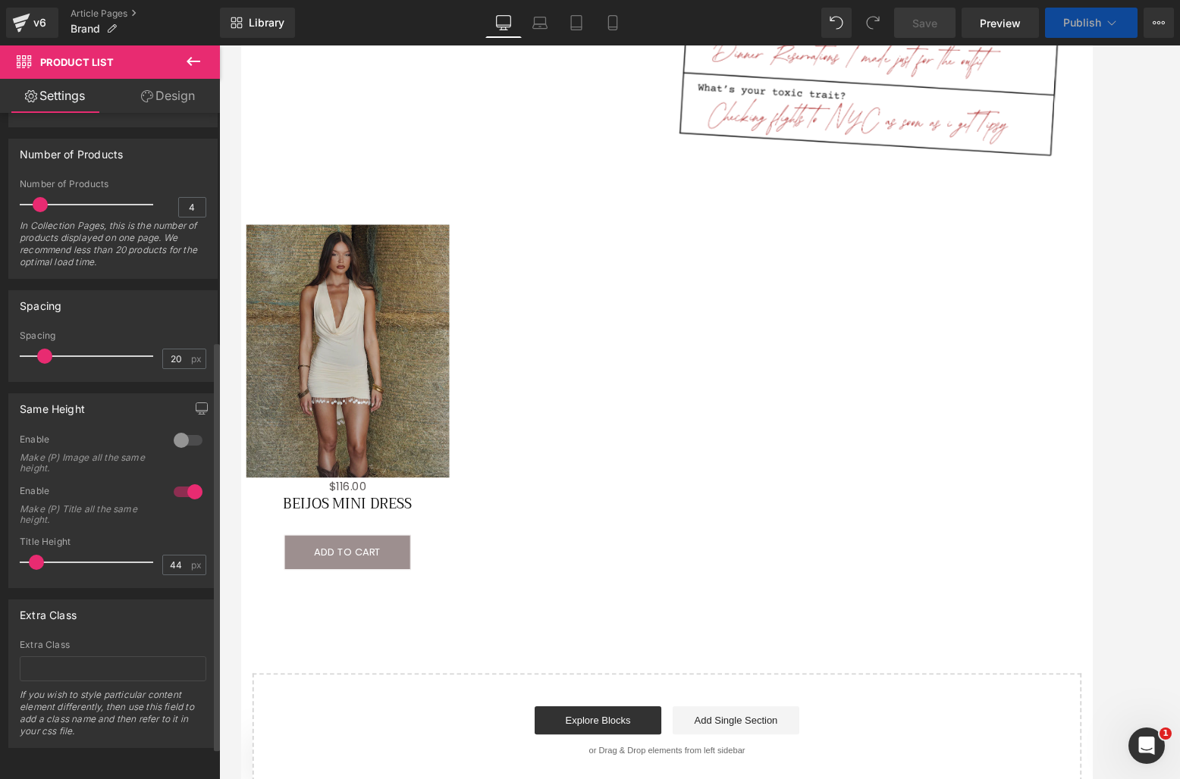
scroll to position [371, 0]
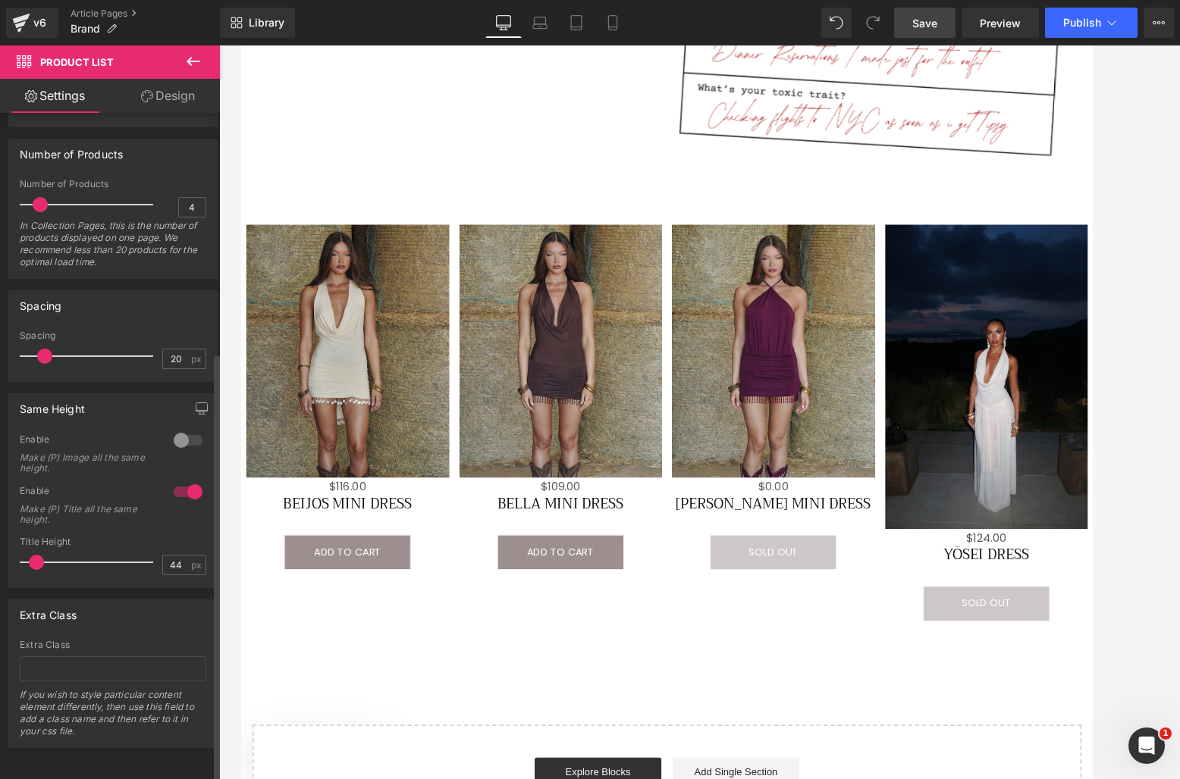
click at [183, 428] on div at bounding box center [188, 440] width 36 height 24
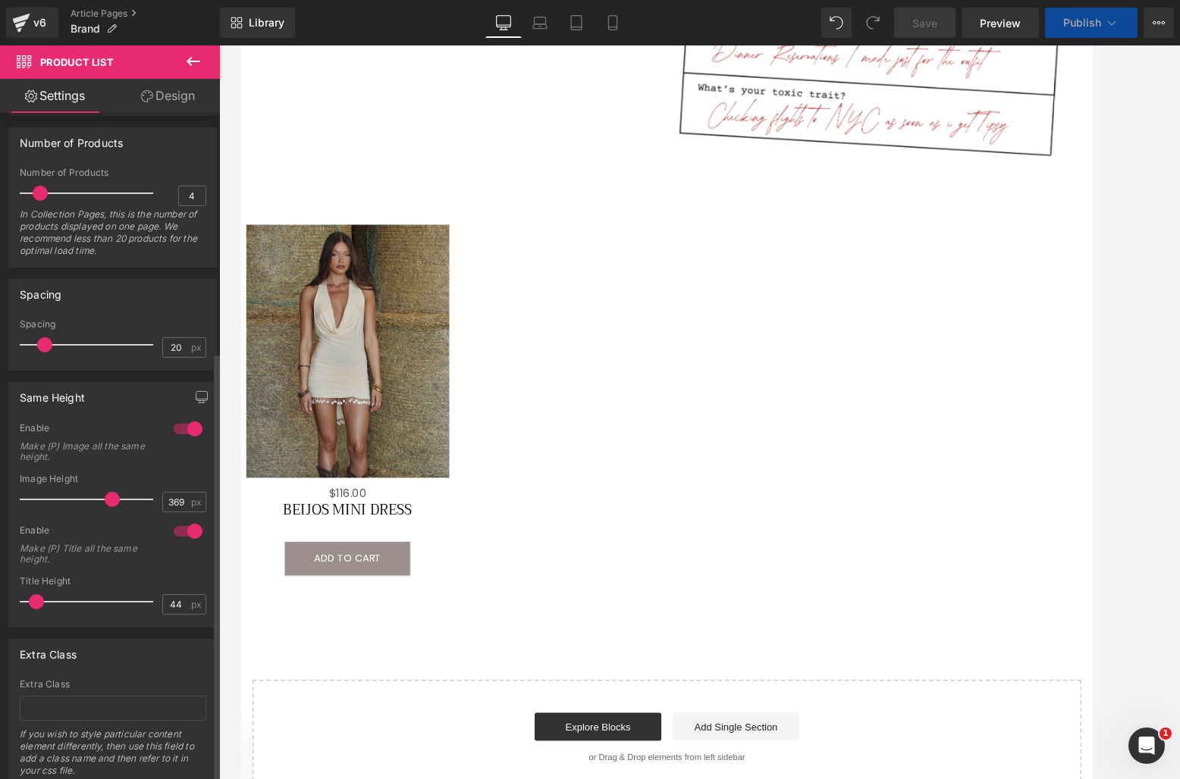
scroll to position [422, 0]
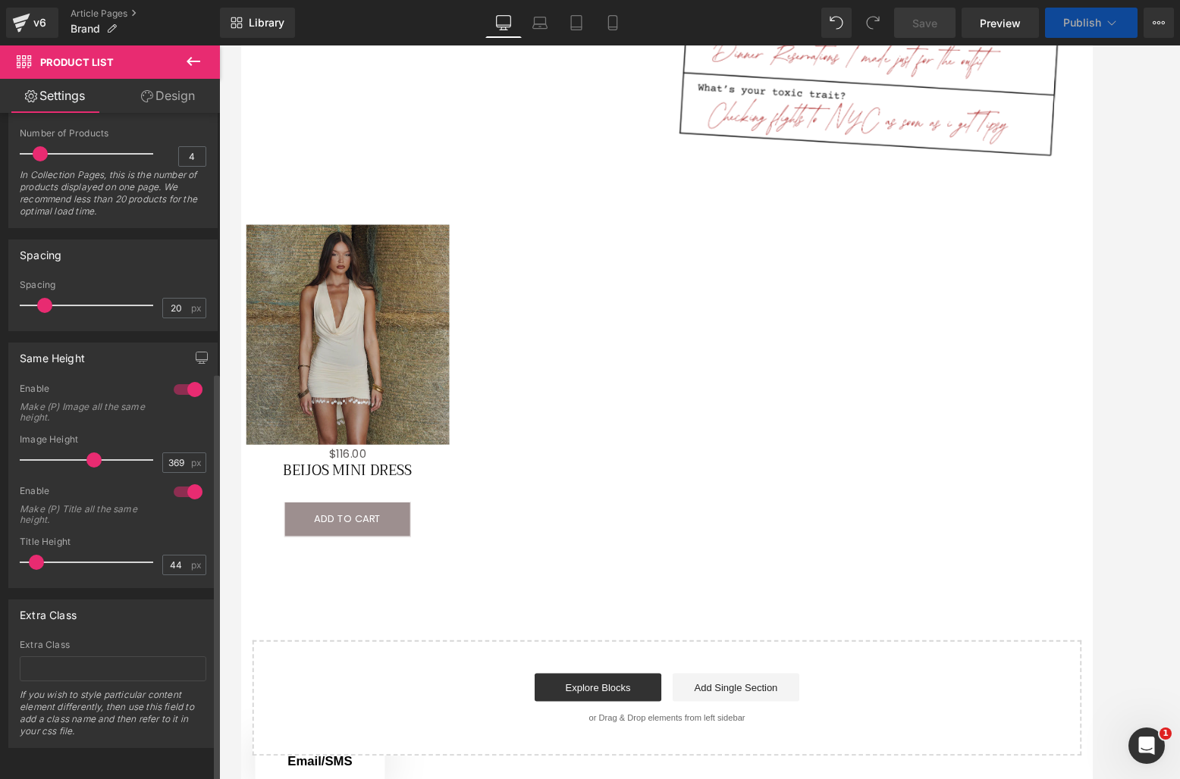
drag, startPoint x: 109, startPoint y: 443, endPoint x: 92, endPoint y: 447, distance: 17.7
click at [92, 453] on span at bounding box center [93, 460] width 15 height 15
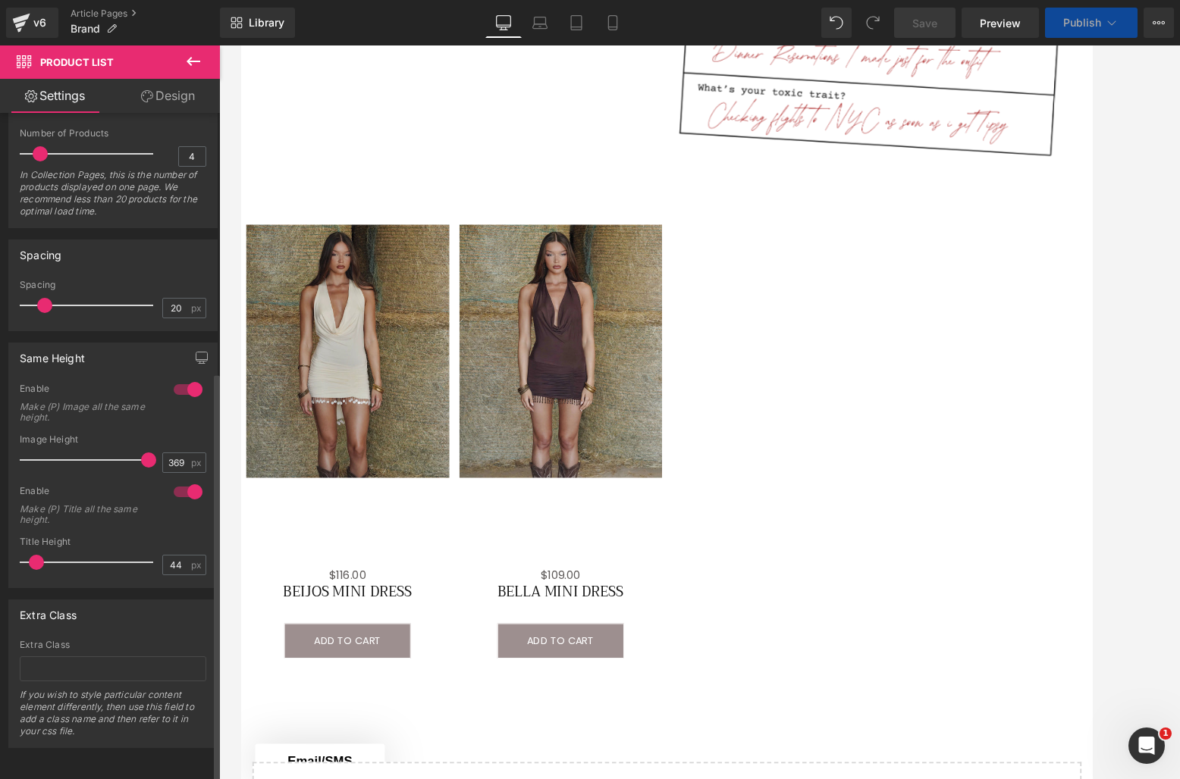
drag, startPoint x: 92, startPoint y: 447, endPoint x: 147, endPoint y: 450, distance: 55.5
click at [144, 453] on span at bounding box center [148, 460] width 15 height 15
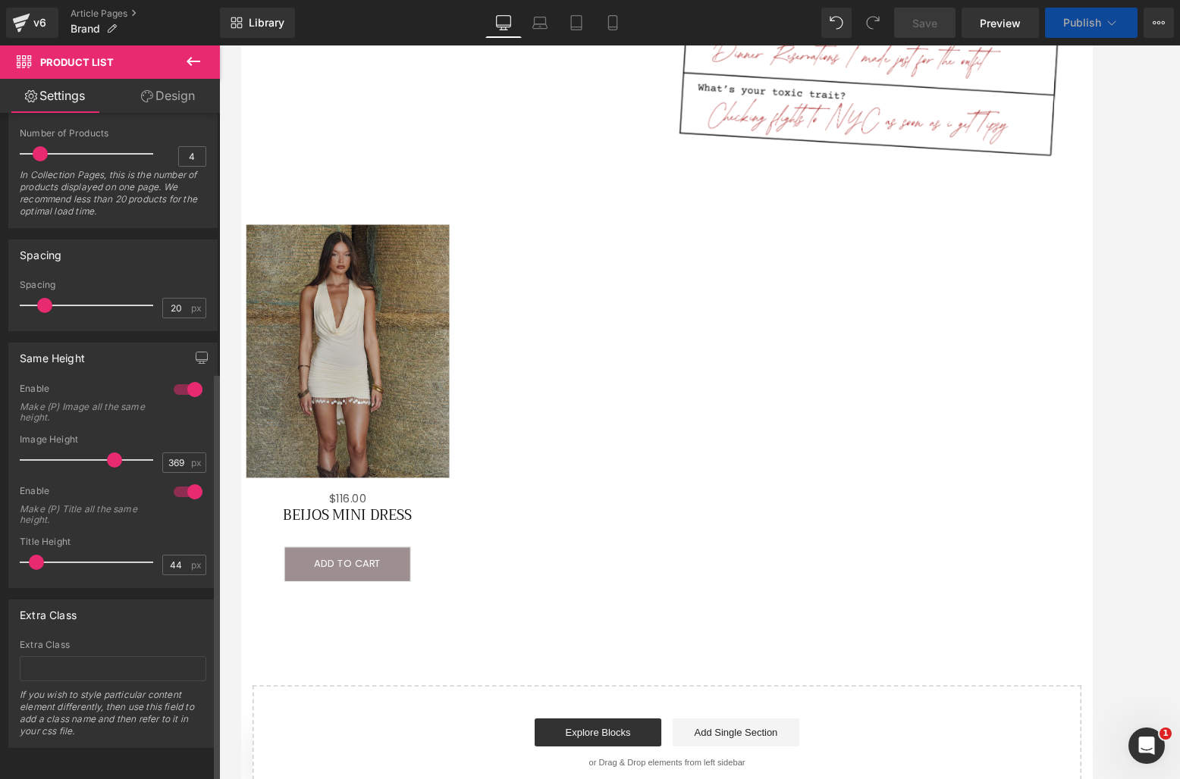
drag, startPoint x: 147, startPoint y: 450, endPoint x: 114, endPoint y: 451, distance: 32.6
click at [114, 453] on span at bounding box center [114, 460] width 15 height 15
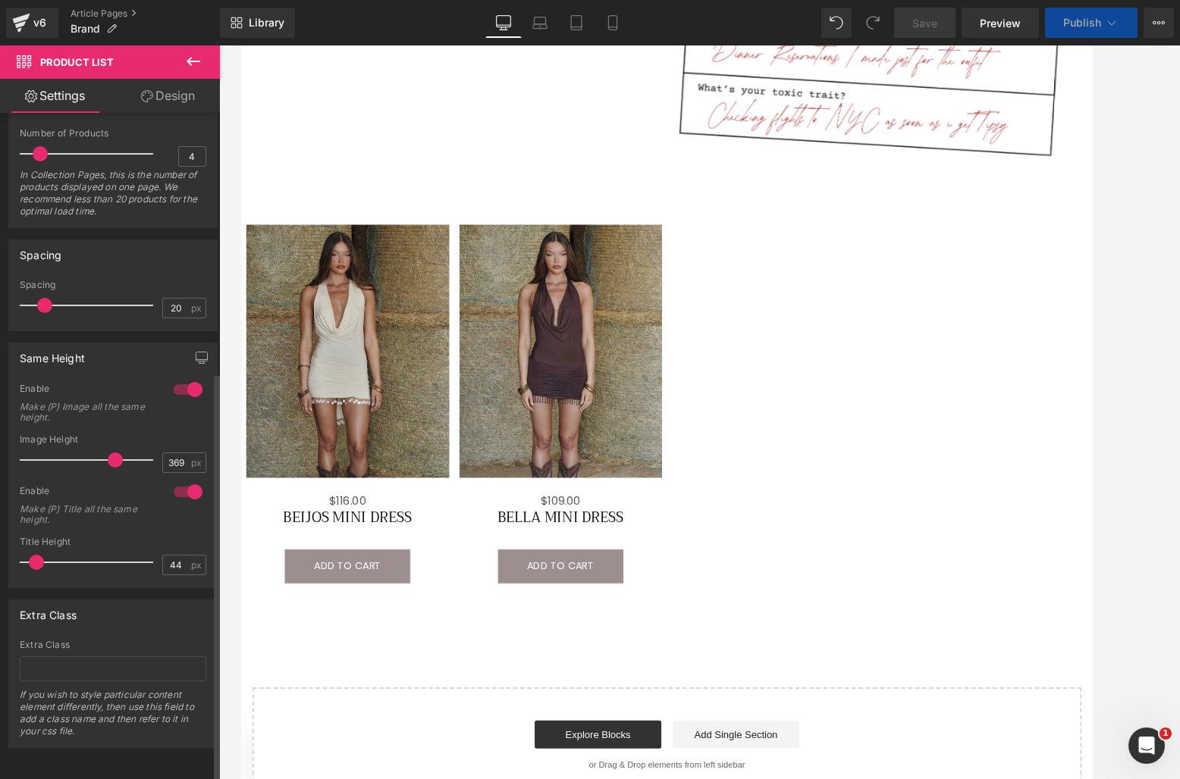
click at [114, 453] on span at bounding box center [115, 460] width 15 height 15
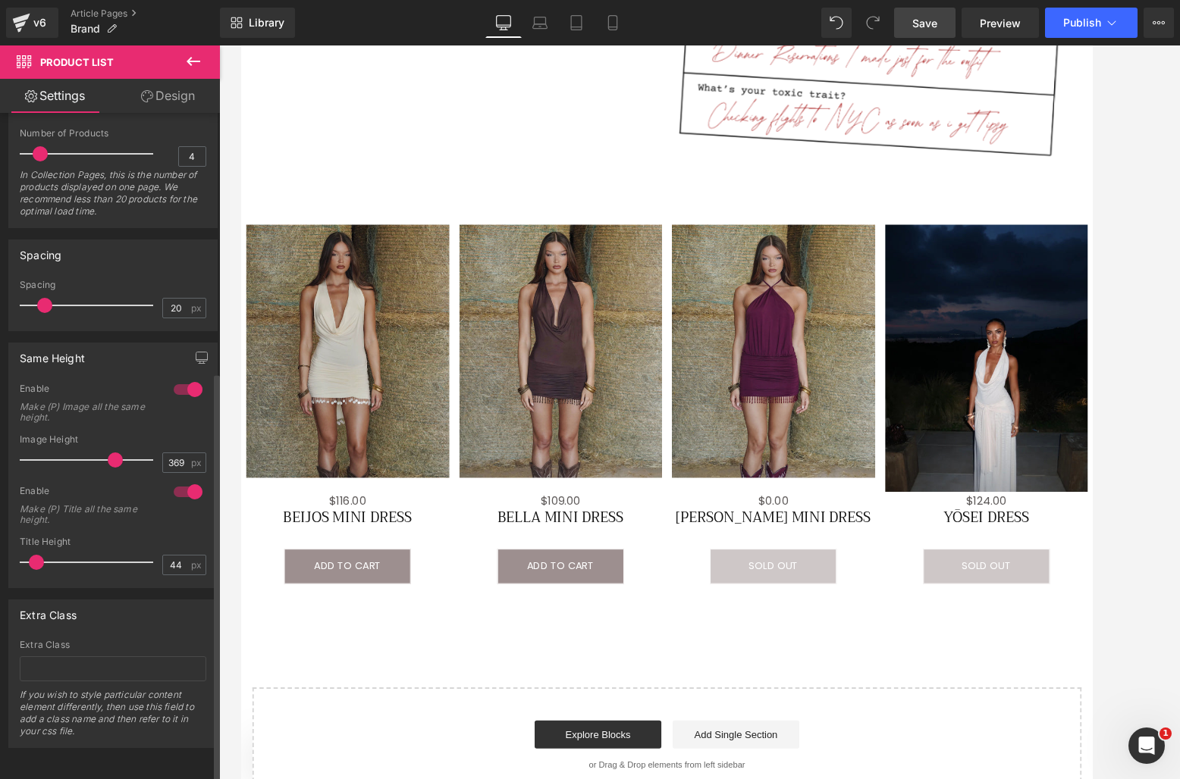
click at [182, 378] on div at bounding box center [188, 390] width 36 height 24
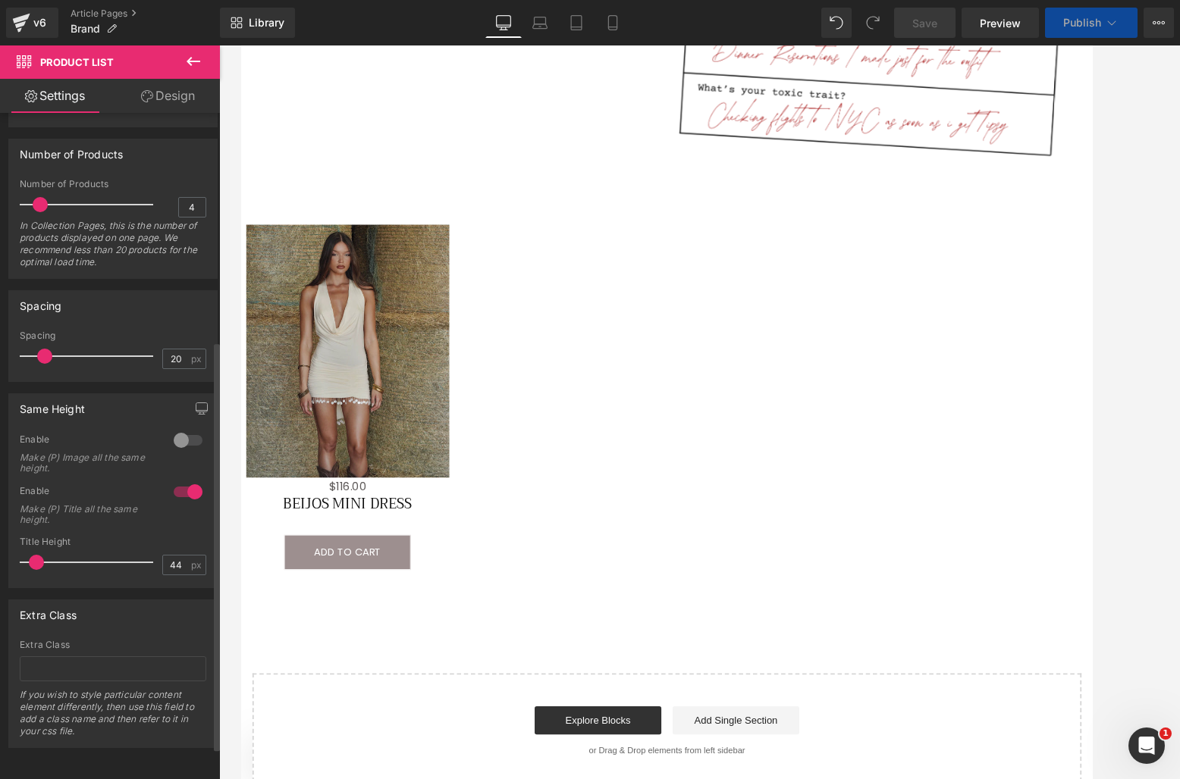
scroll to position [371, 0]
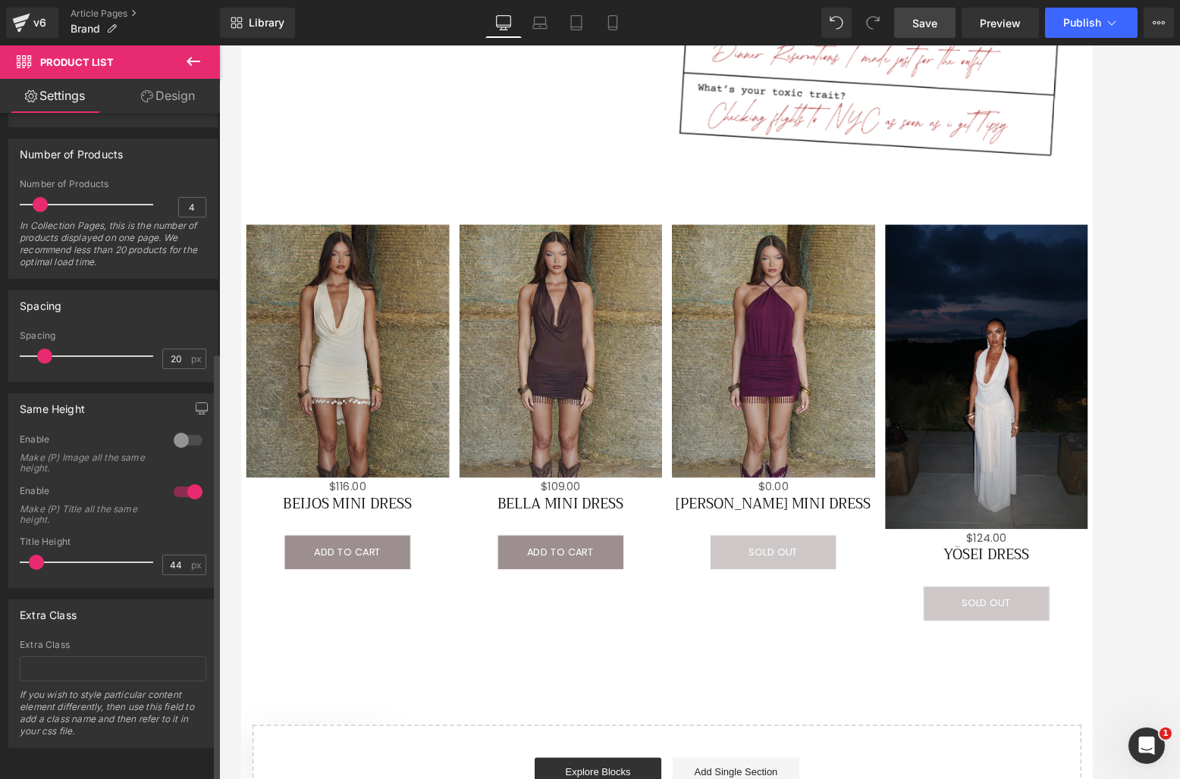
click at [186, 482] on div at bounding box center [188, 492] width 36 height 24
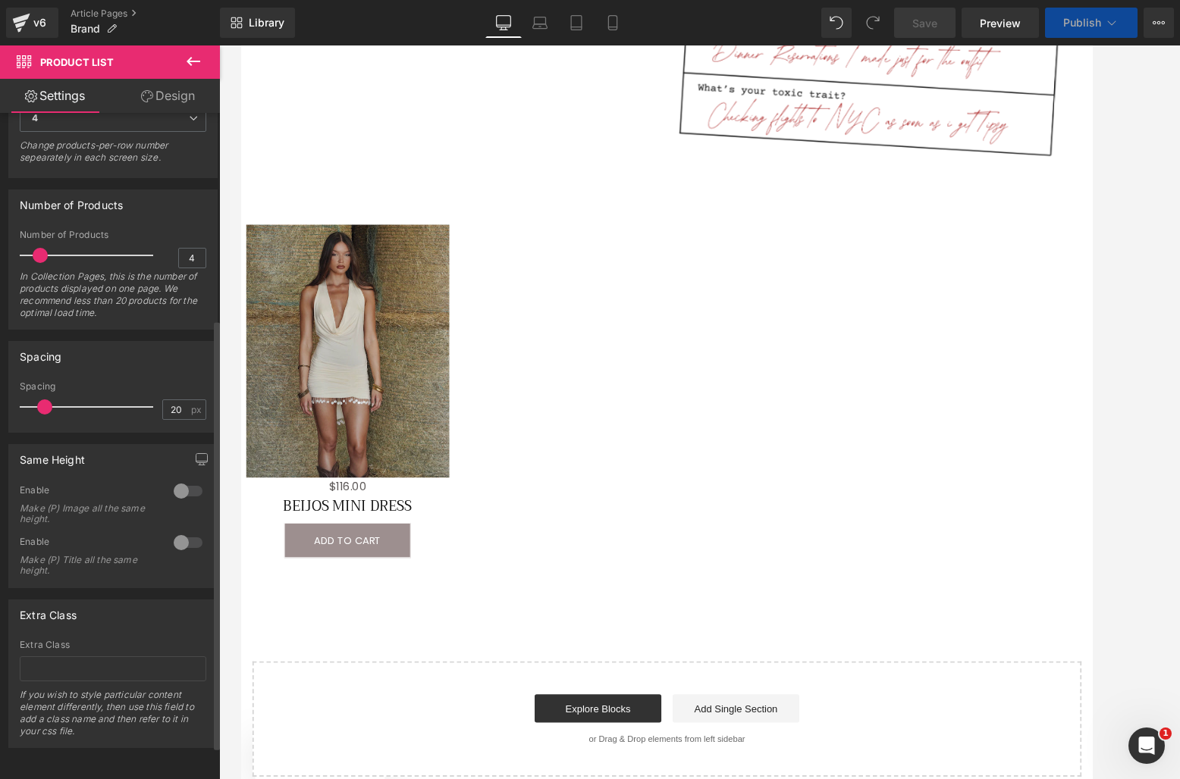
scroll to position [320, 0]
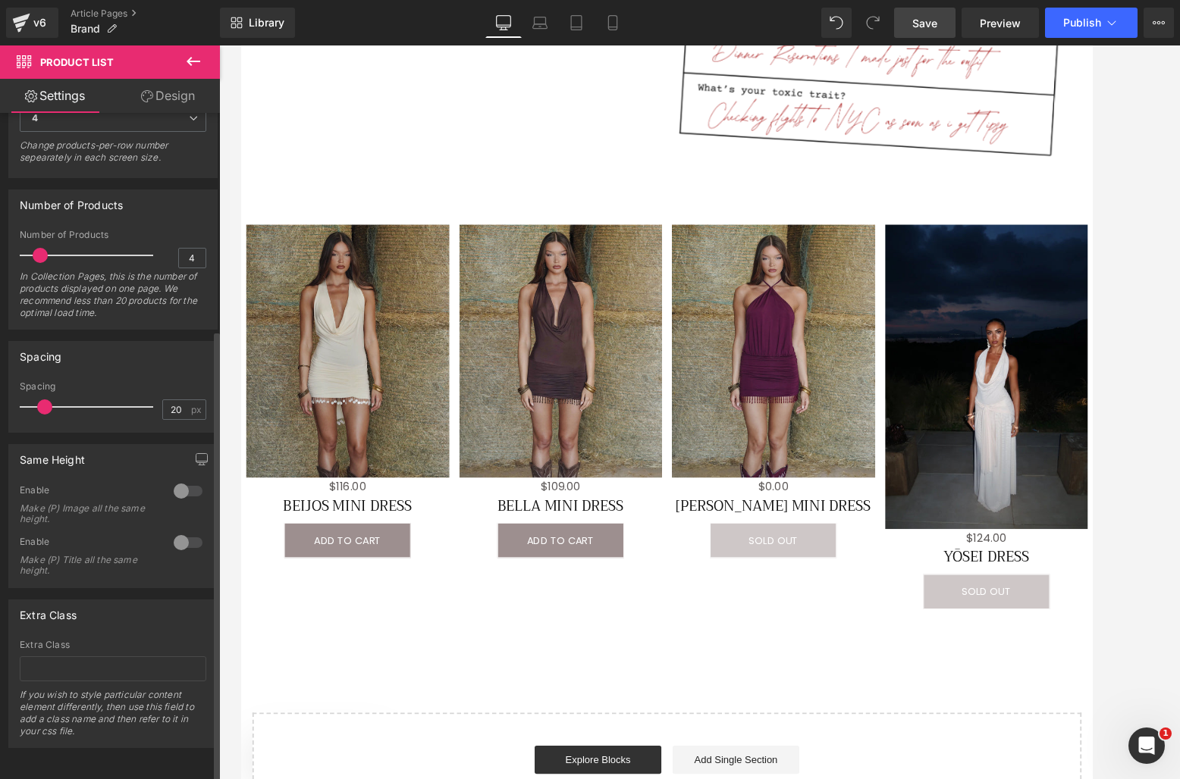
click at [183, 479] on div at bounding box center [188, 491] width 36 height 24
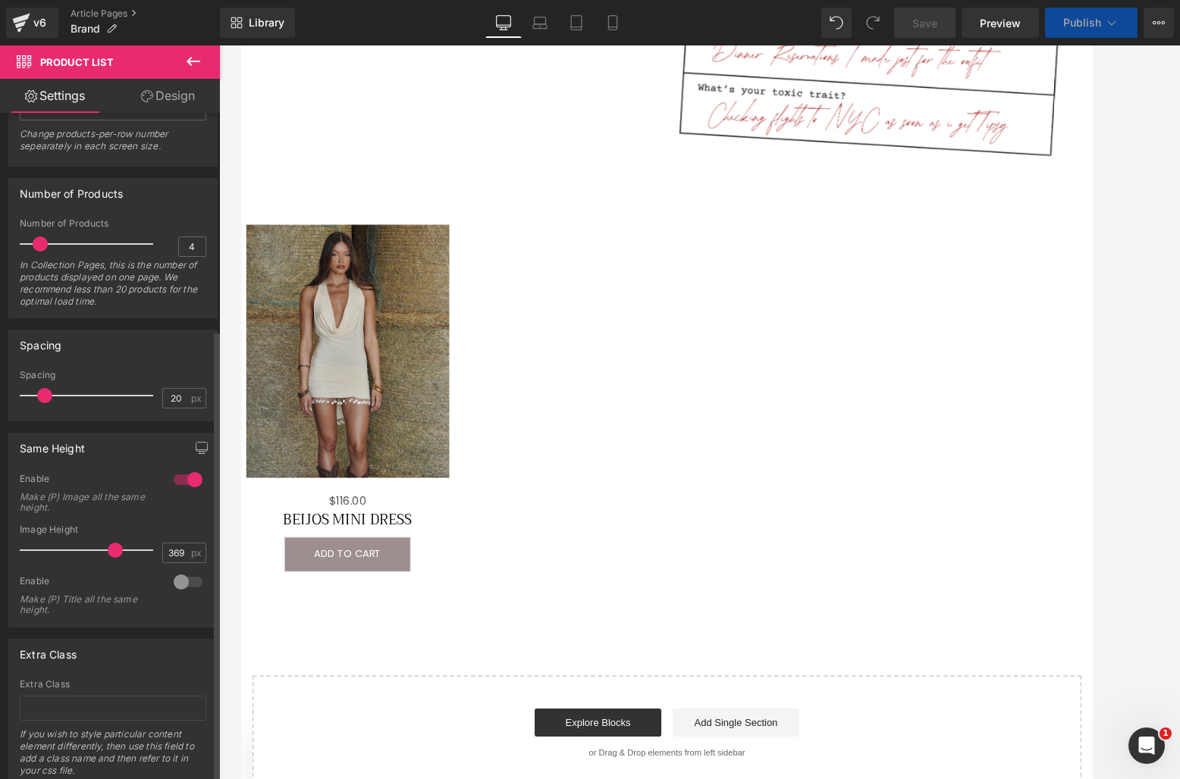
scroll to position [371, 0]
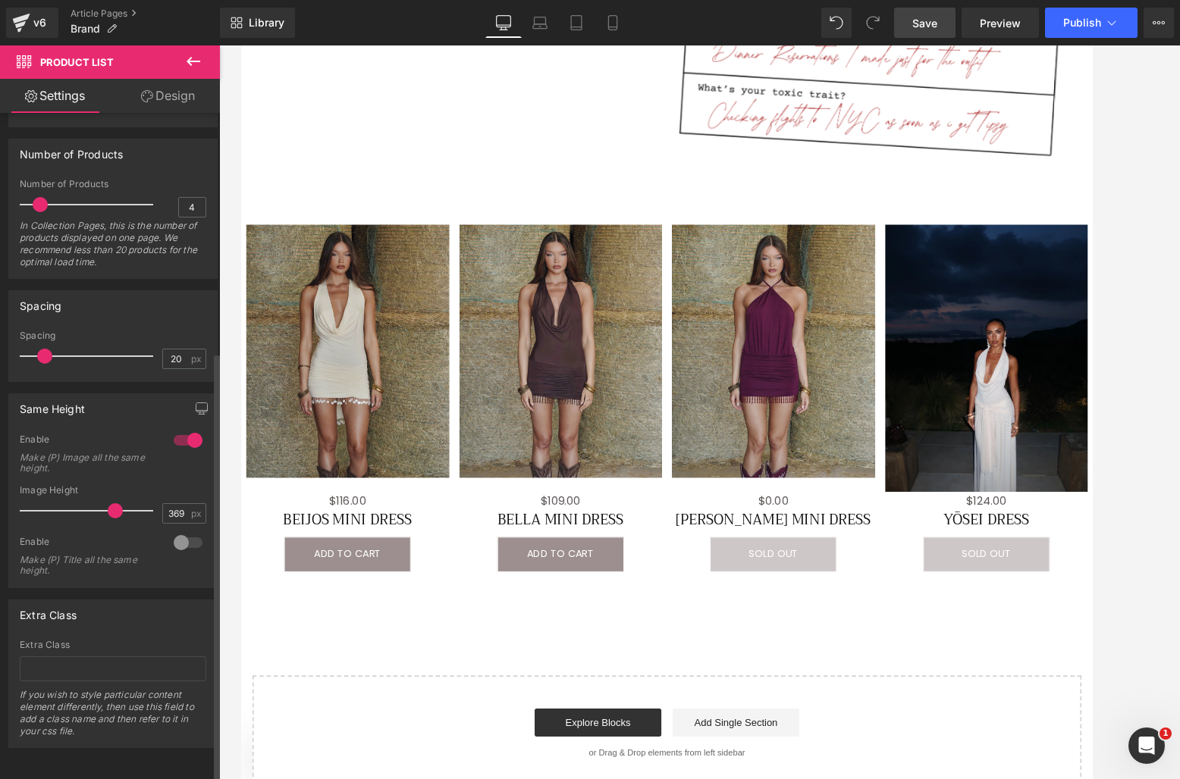
click at [181, 431] on div at bounding box center [188, 440] width 36 height 24
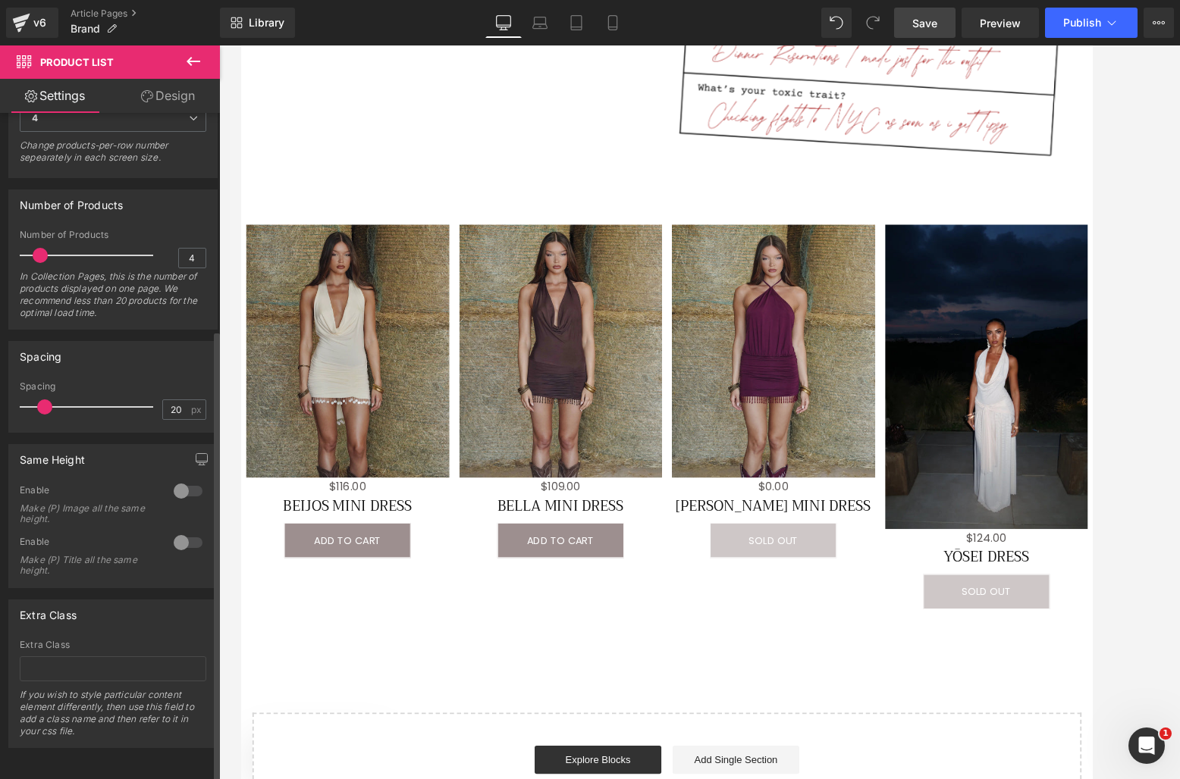
click at [182, 531] on div at bounding box center [188, 543] width 36 height 24
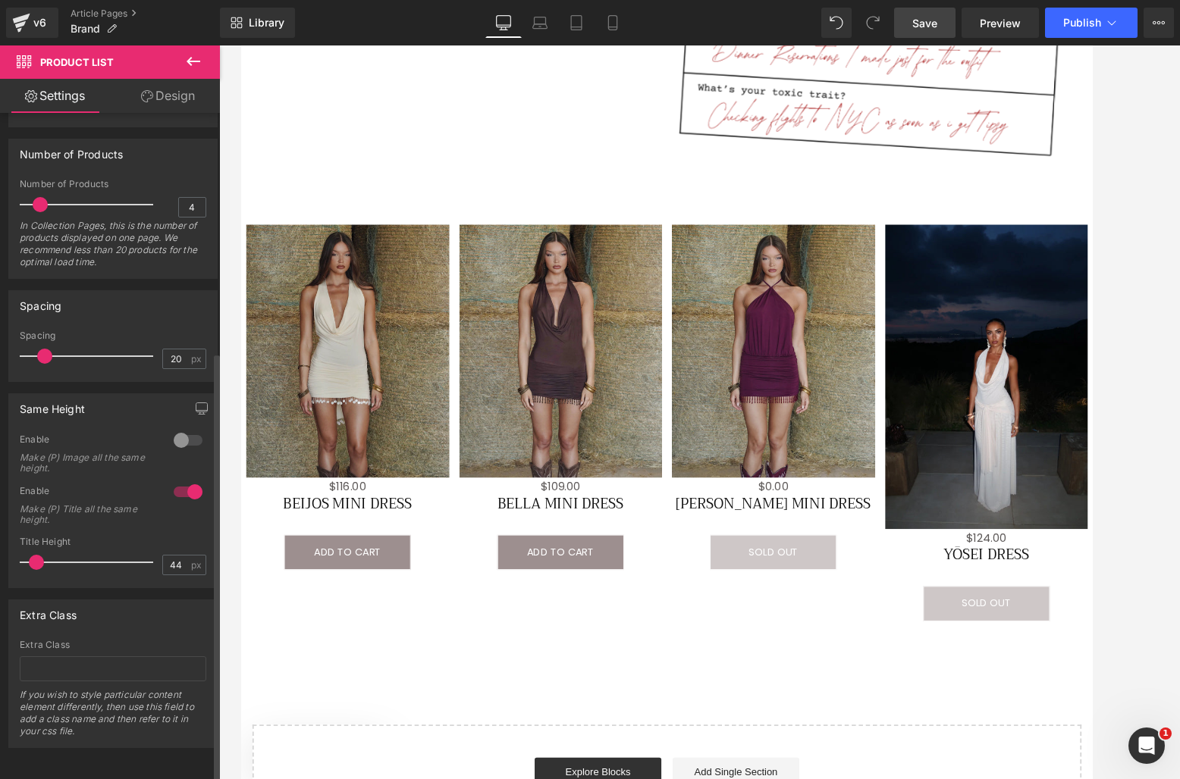
click at [182, 537] on div "Title Height" at bounding box center [113, 542] width 186 height 11
click at [183, 480] on div at bounding box center [188, 492] width 36 height 24
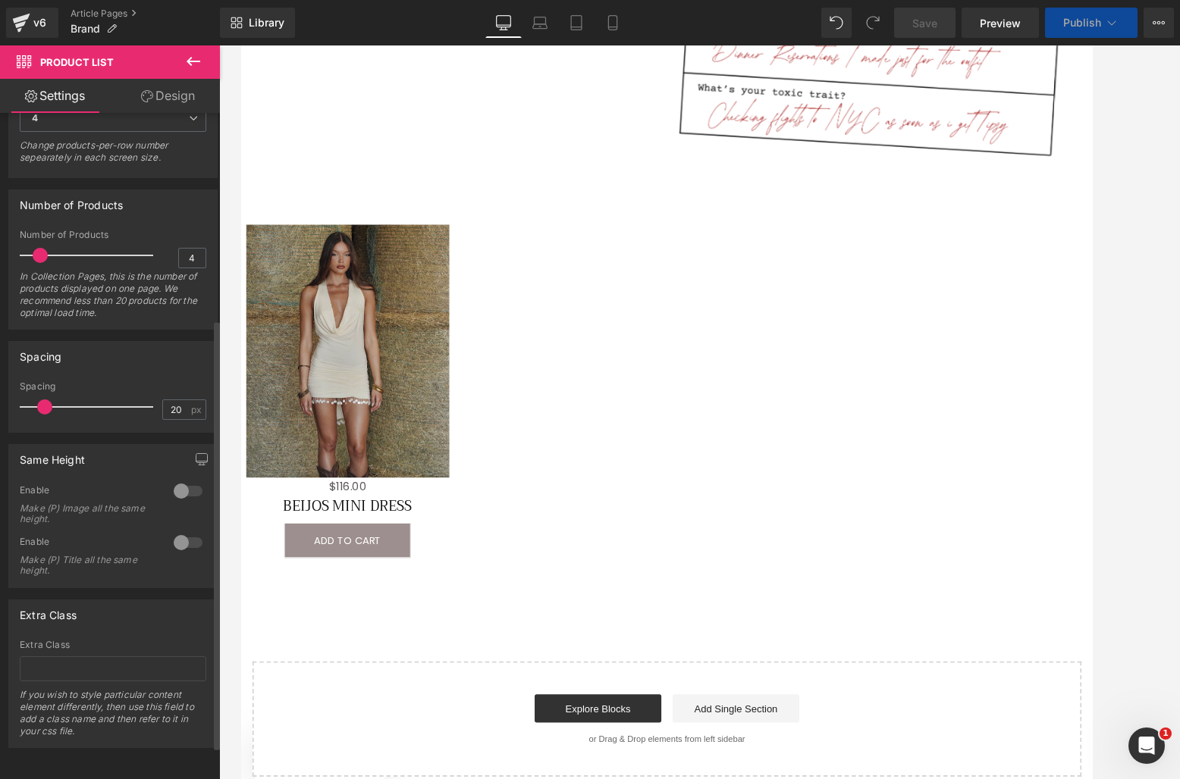
scroll to position [320, 0]
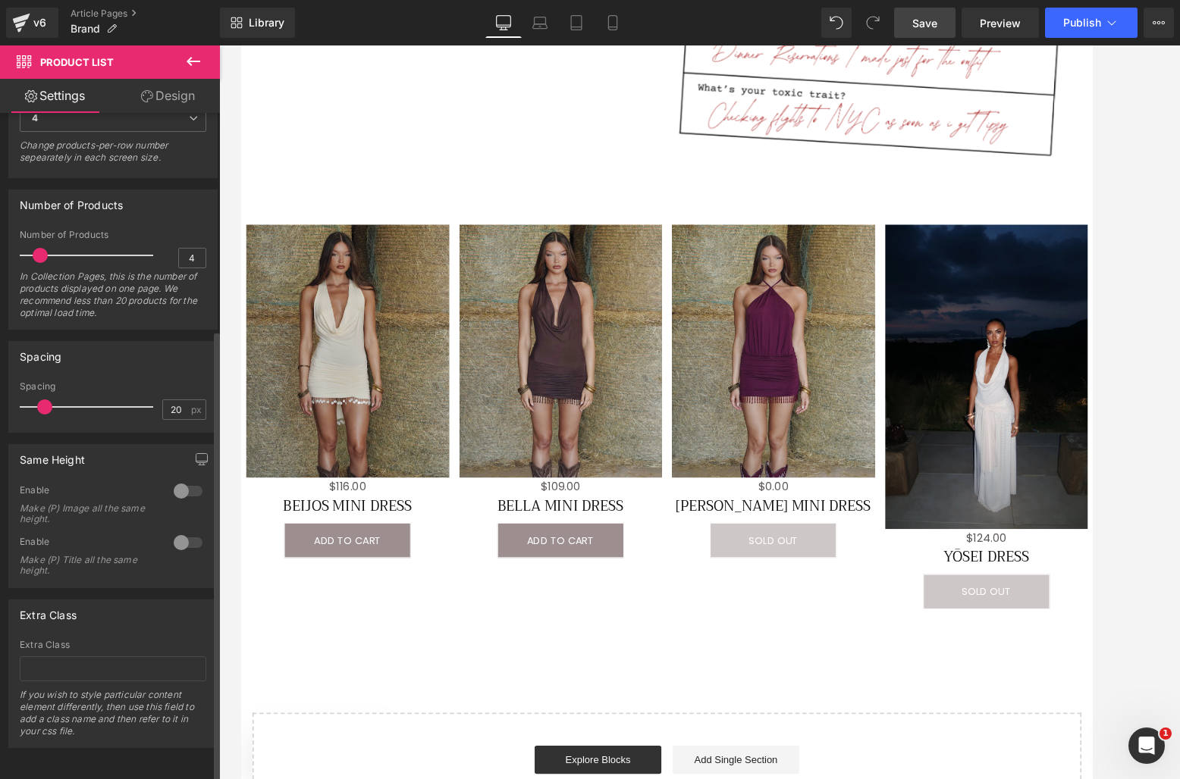
click at [183, 480] on div at bounding box center [188, 491] width 36 height 24
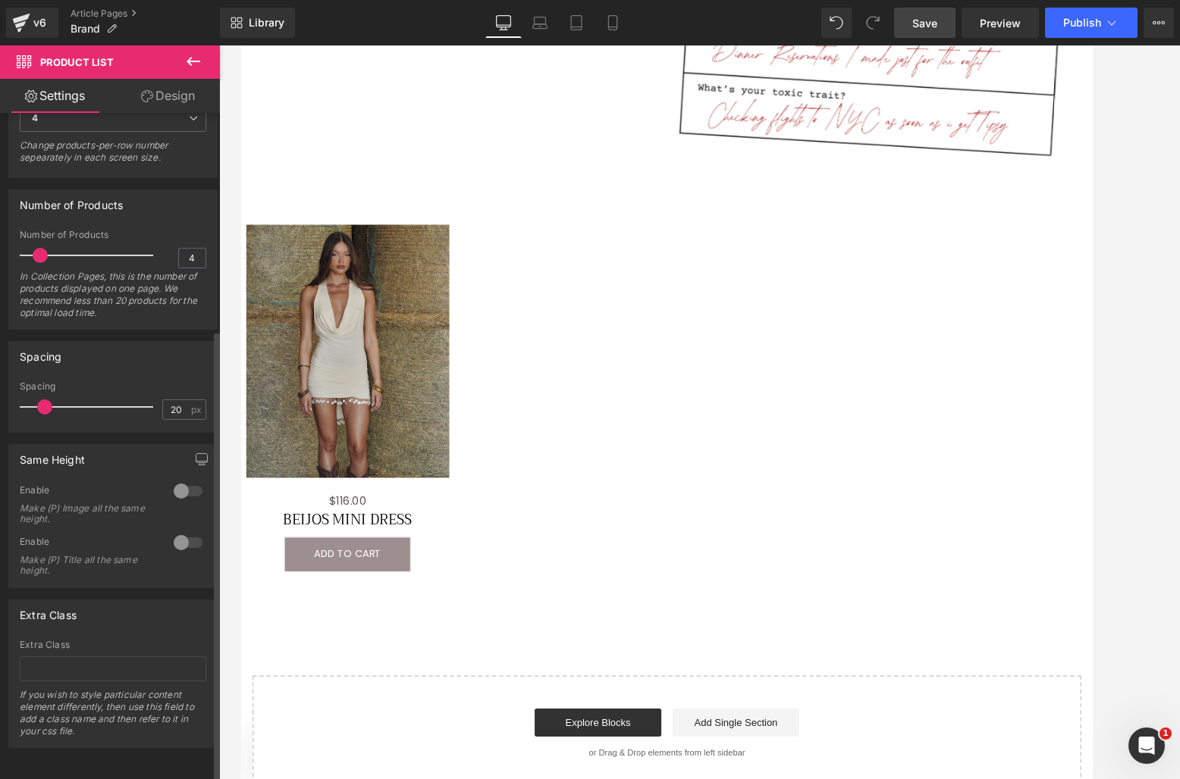
scroll to position [371, 0]
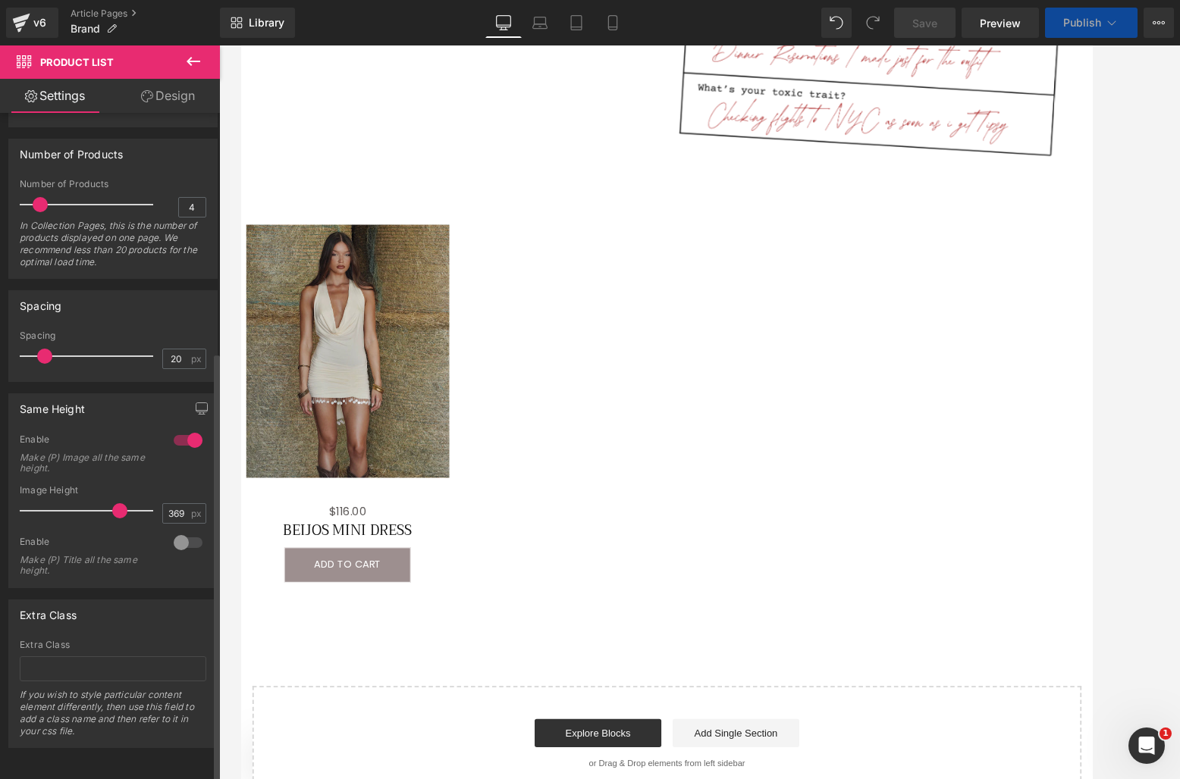
click at [120, 503] on span at bounding box center [119, 510] width 15 height 15
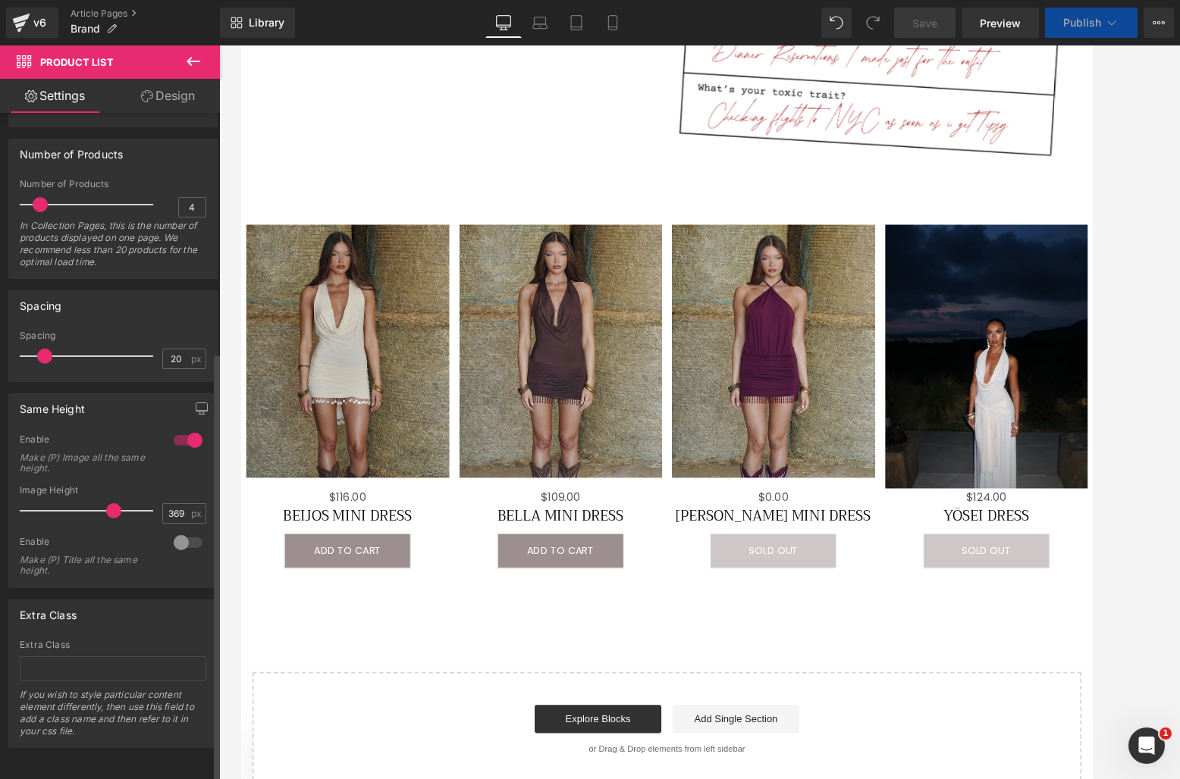
click at [115, 503] on span at bounding box center [113, 510] width 15 height 15
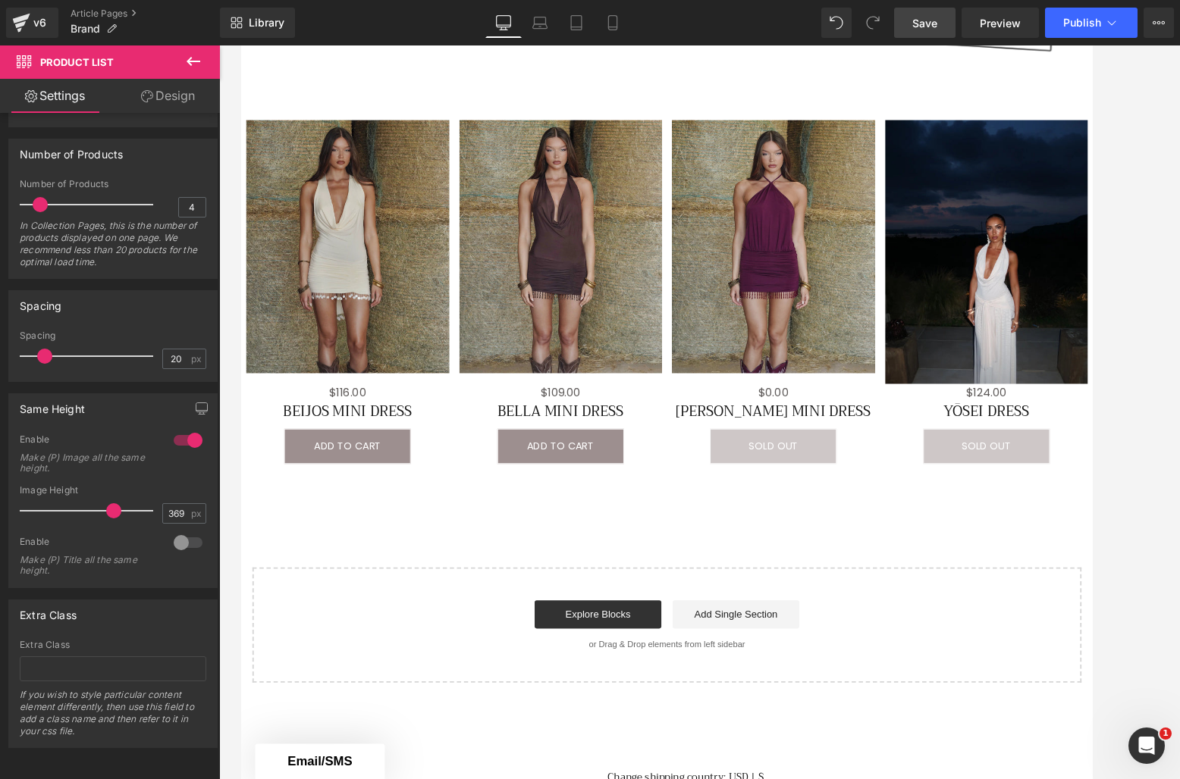
scroll to position [1450, 0]
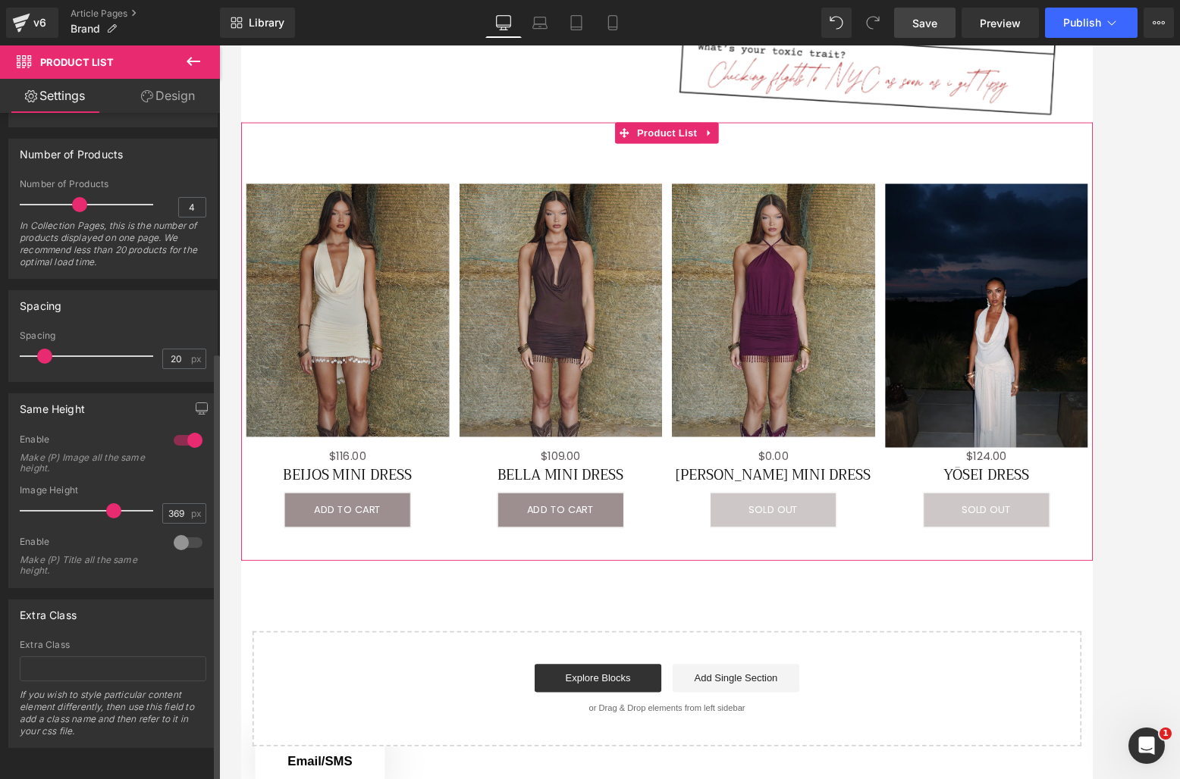
drag, startPoint x: 42, startPoint y: 196, endPoint x: 77, endPoint y: 198, distance: 35.7
click at [77, 198] on span at bounding box center [79, 204] width 15 height 15
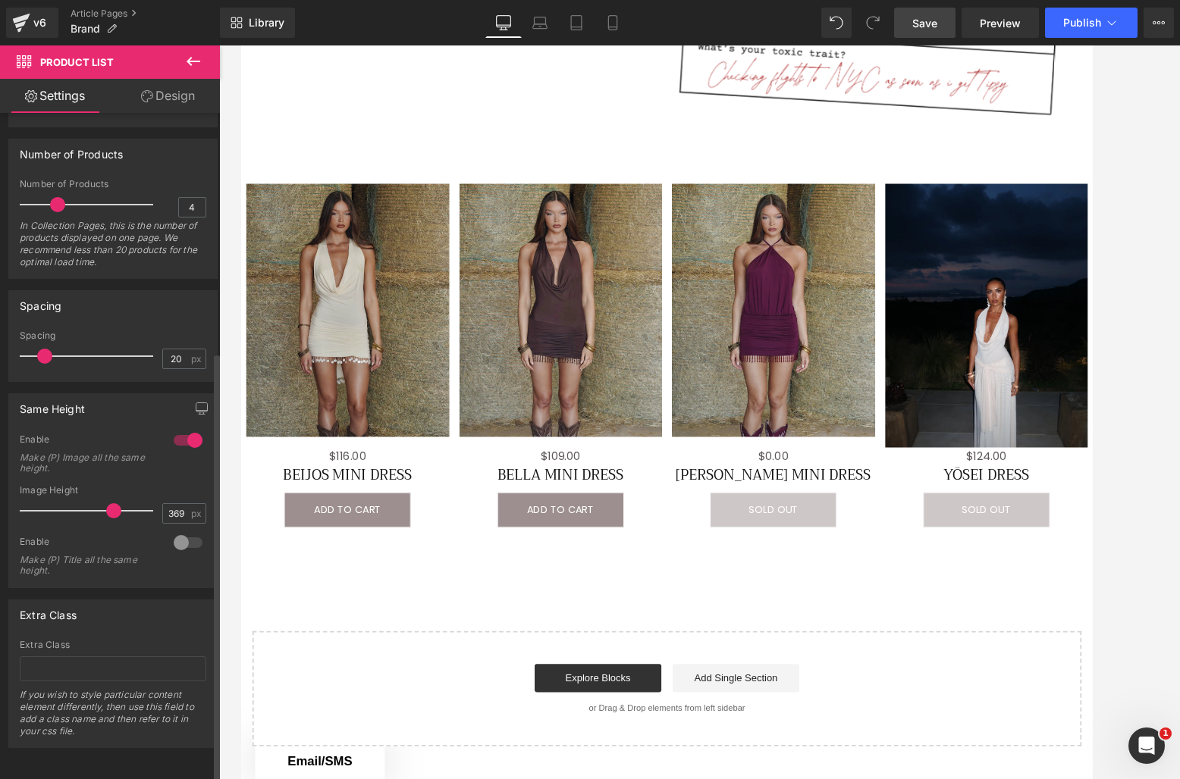
drag, startPoint x: 71, startPoint y: 195, endPoint x: 57, endPoint y: 196, distance: 13.7
click at [57, 197] on span at bounding box center [57, 204] width 15 height 15
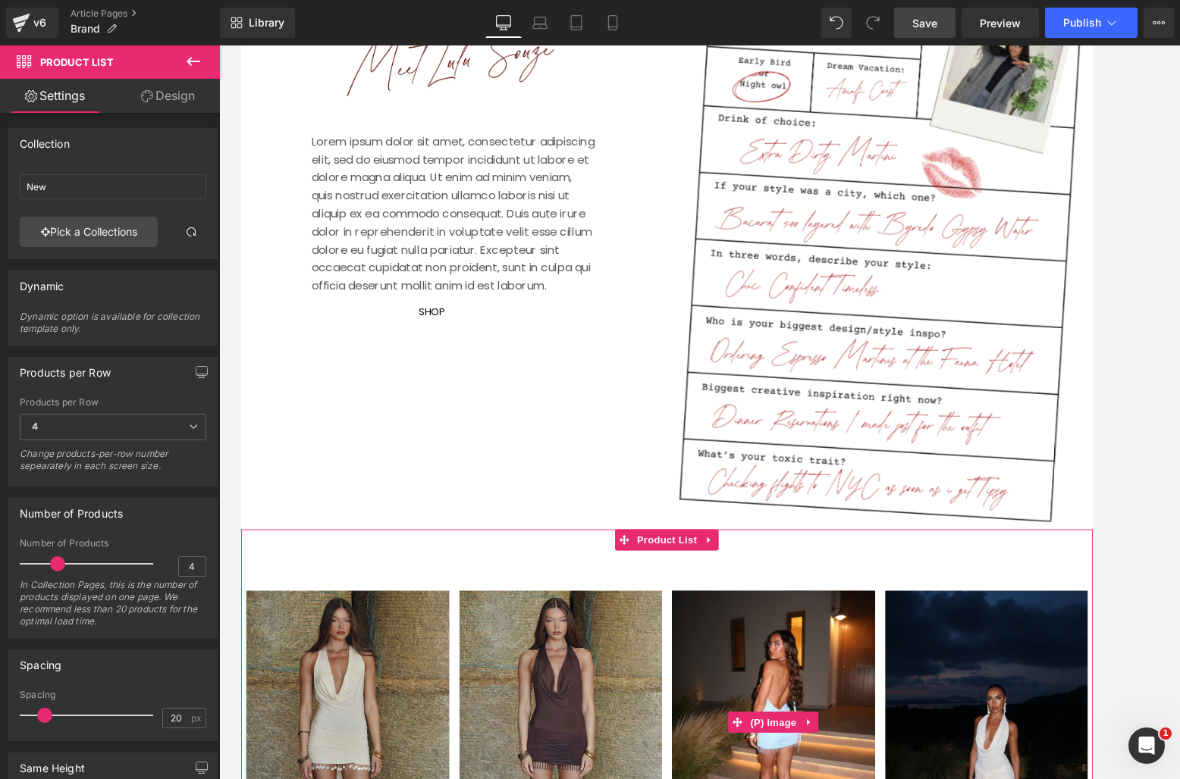
scroll to position [820, 0]
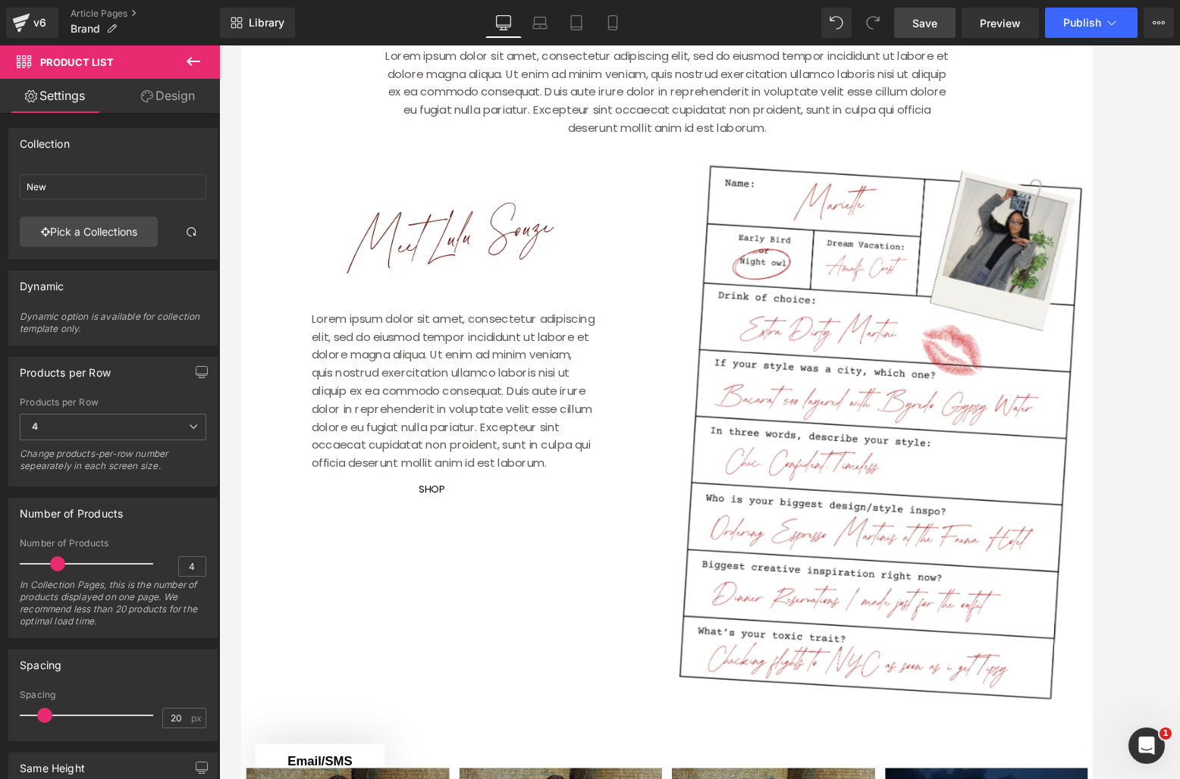
click at [928, 19] on span "Save" at bounding box center [924, 23] width 25 height 16
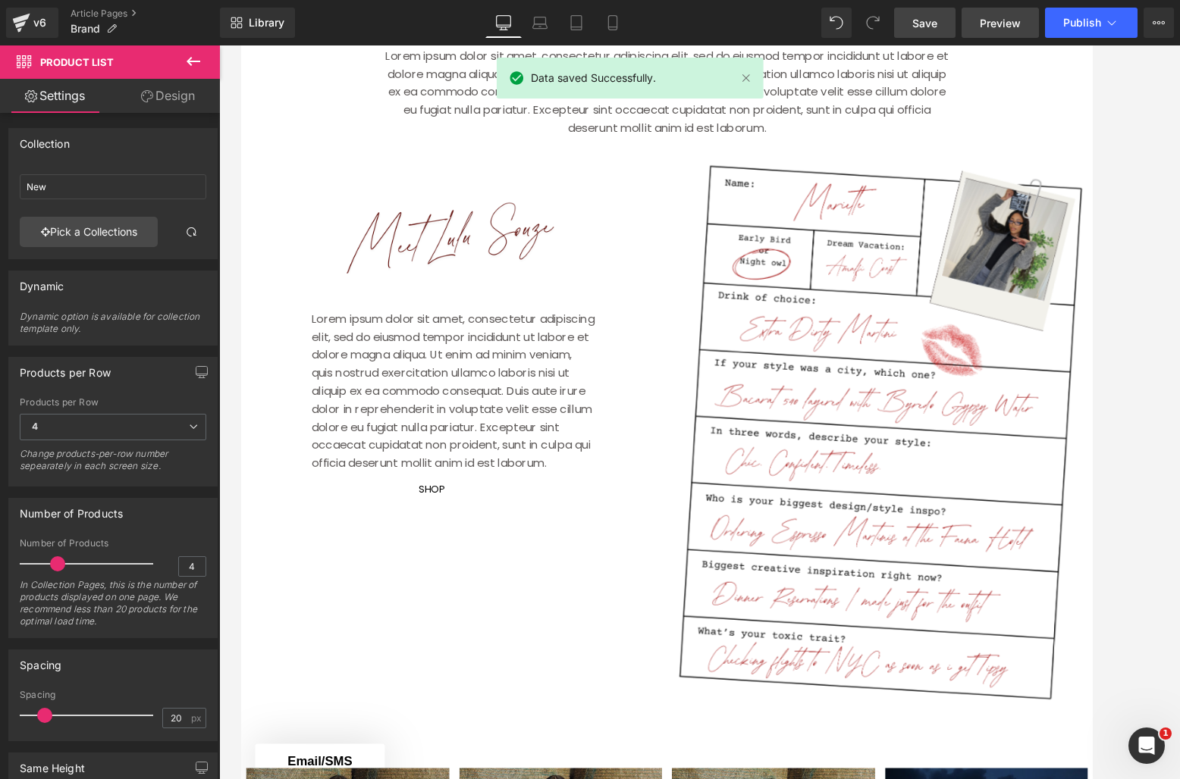
click at [997, 27] on span "Preview" at bounding box center [999, 23] width 41 height 16
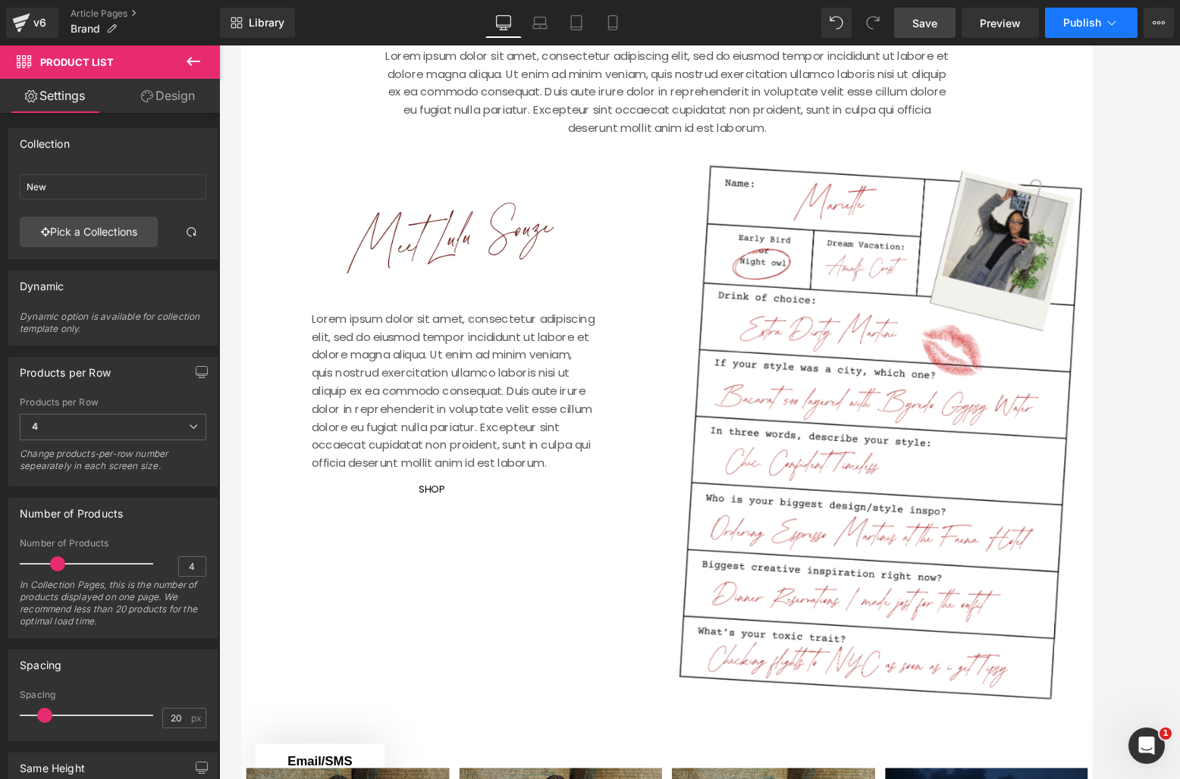
click at [1070, 27] on button "Publish" at bounding box center [1091, 23] width 92 height 30
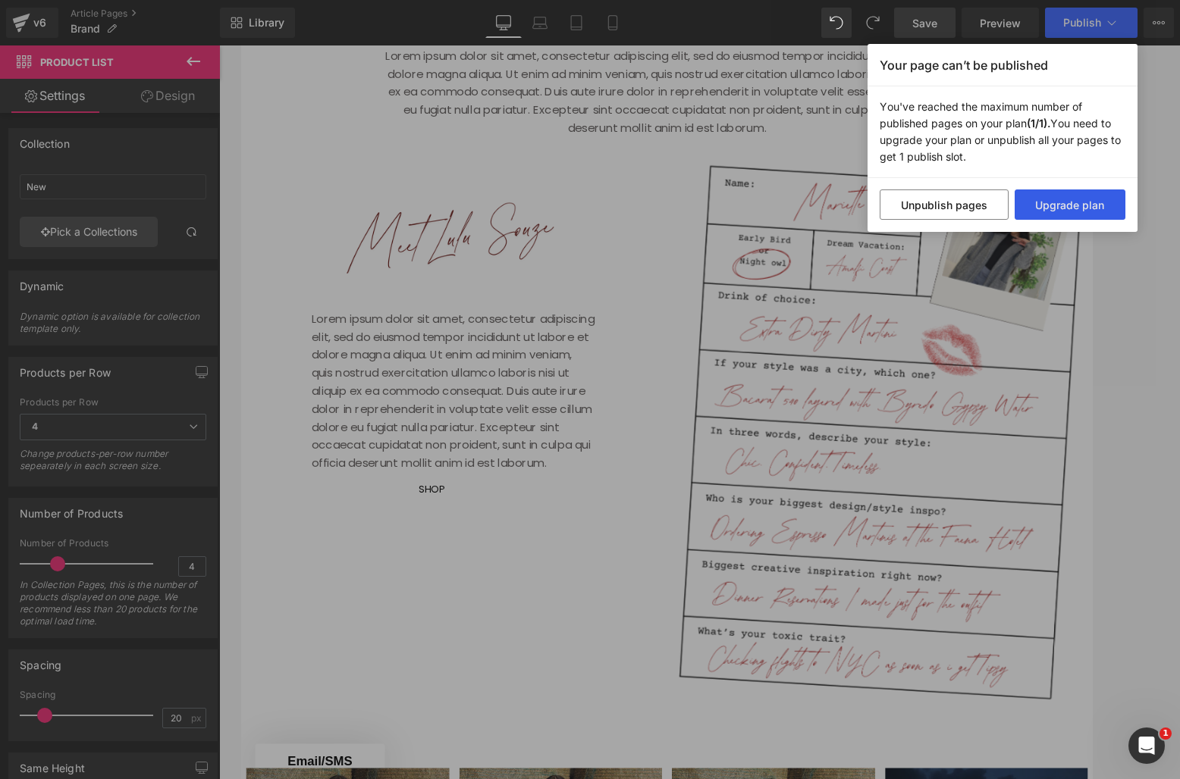
click at [1070, 199] on button "Upgrade plan" at bounding box center [1069, 205] width 111 height 30
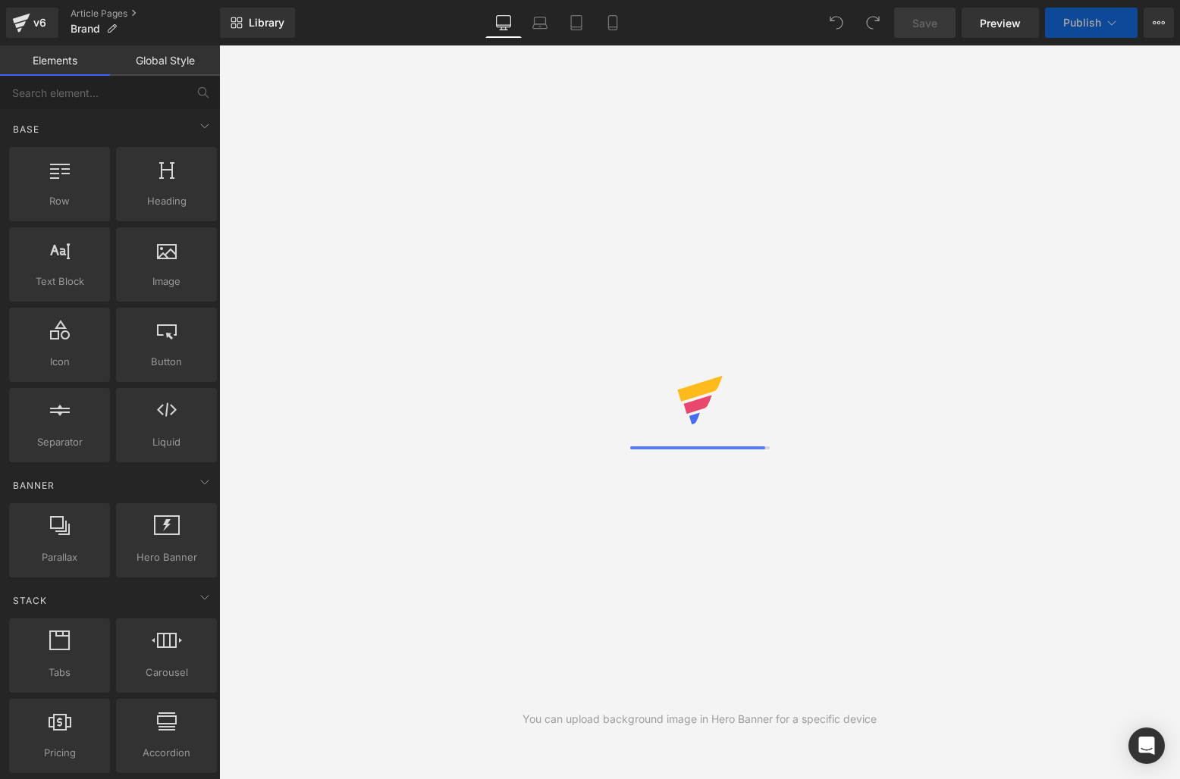
click at [1106, 22] on icon at bounding box center [1111, 22] width 15 height 15
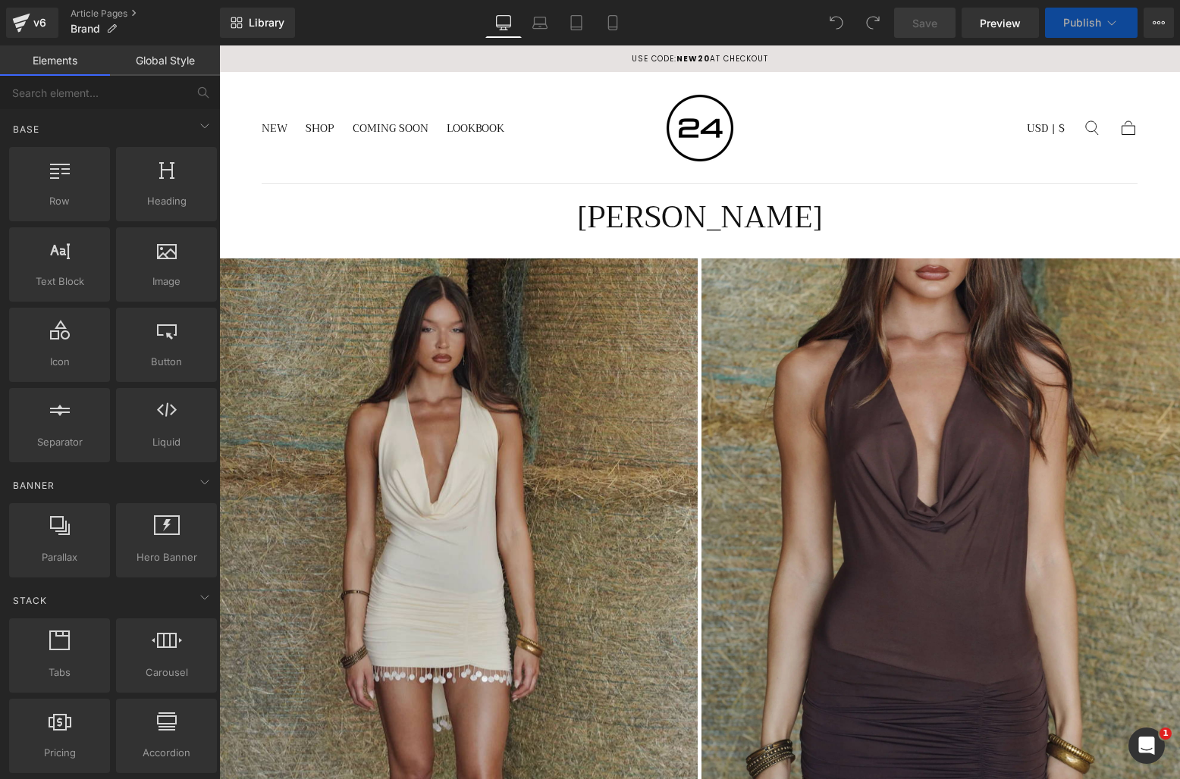
click at [1106, 22] on icon at bounding box center [1111, 22] width 15 height 15
click at [1119, 17] on button "Publish" at bounding box center [1091, 23] width 92 height 30
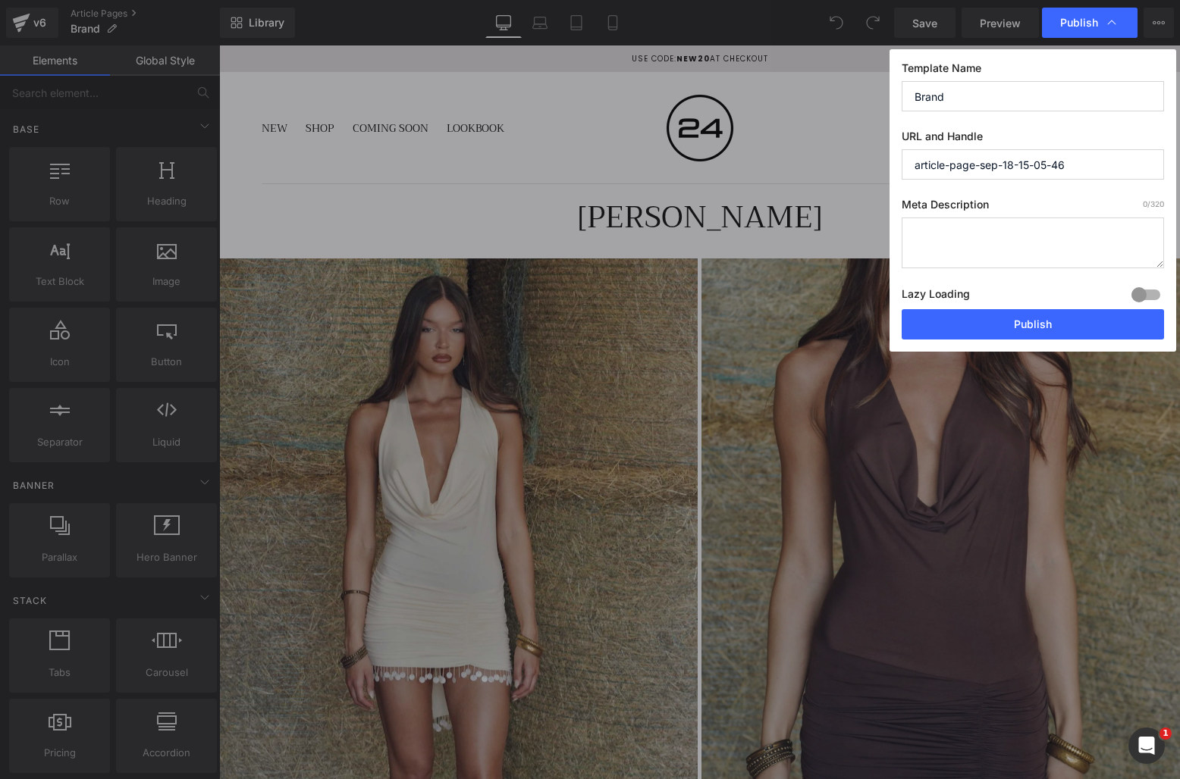
click at [1033, 166] on input "article-page-sep-18-15-05-46" at bounding box center [1032, 164] width 262 height 30
paste input "https://shoptwenty4.com/pages/lulu-souza"
type input "httpsshoptwenty4.compageslulu-souza"
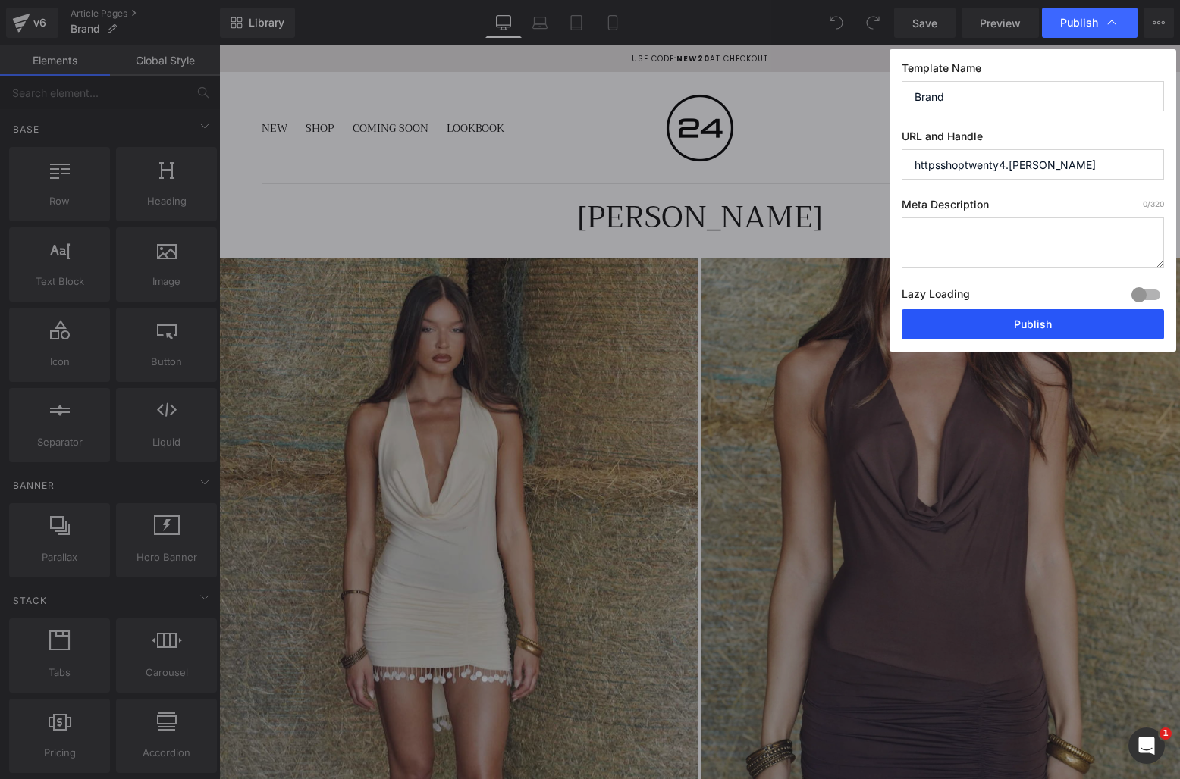
click at [1017, 328] on button "Publish" at bounding box center [1032, 324] width 262 height 30
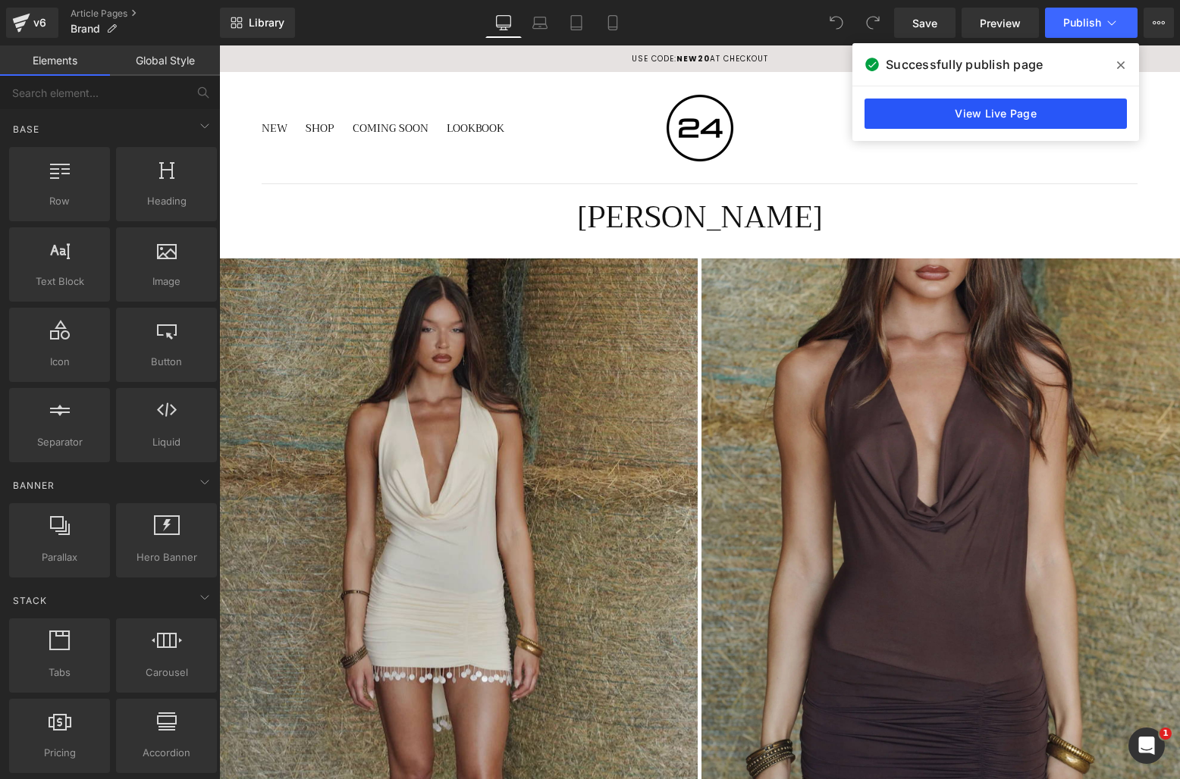
click at [1026, 108] on link "View Live Page" at bounding box center [995, 114] width 262 height 30
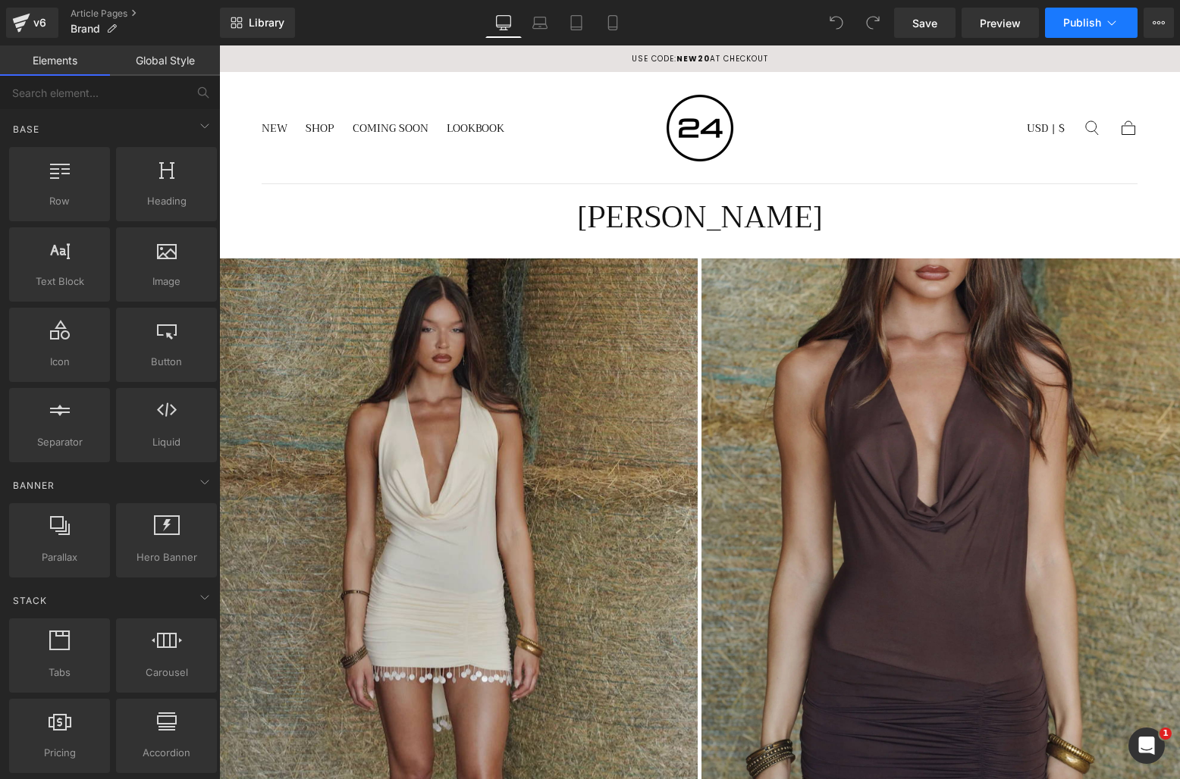
click at [1061, 20] on button "Publish" at bounding box center [1091, 23] width 92 height 30
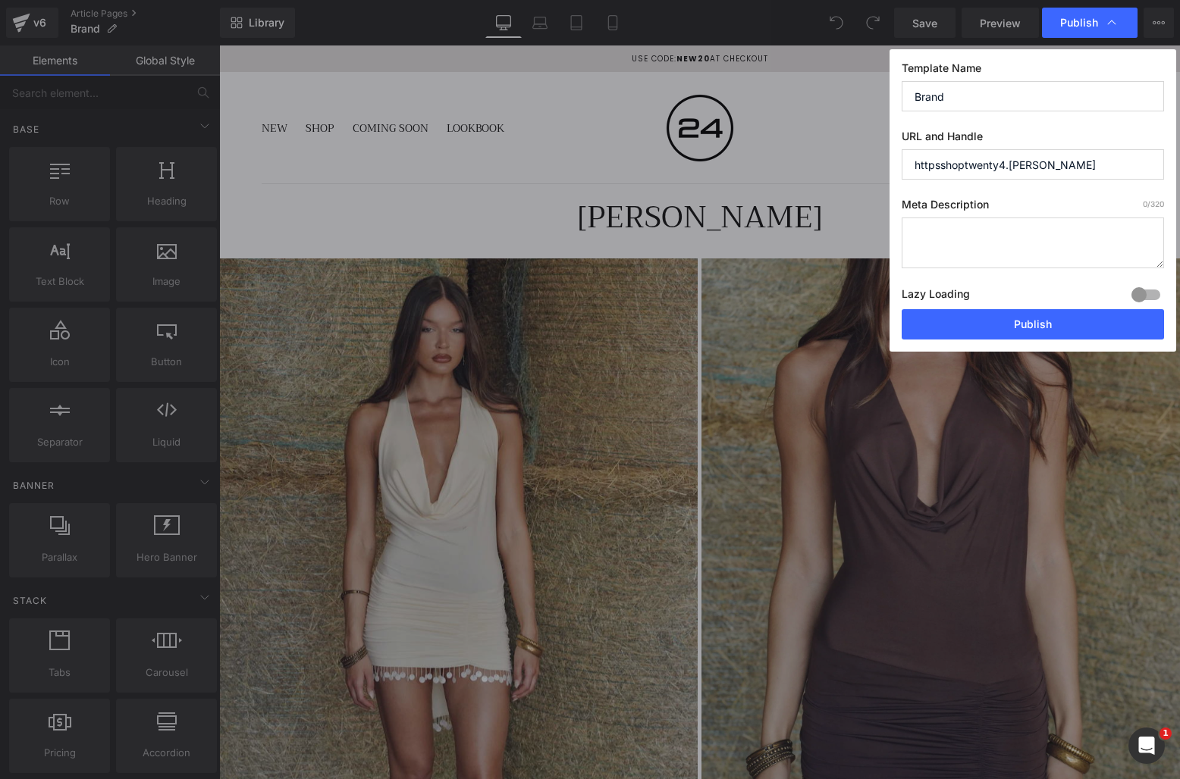
click at [1136, 296] on div at bounding box center [1145, 295] width 36 height 24
click at [1075, 315] on button "Publish" at bounding box center [1032, 324] width 262 height 30
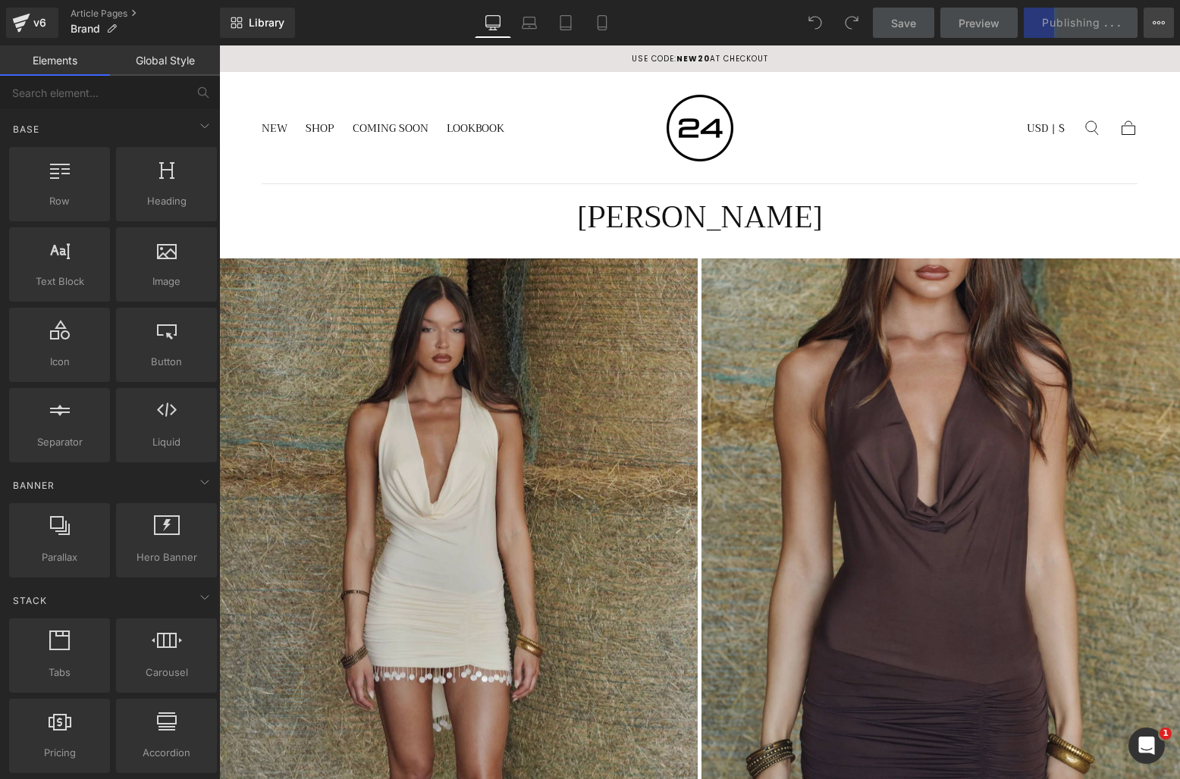
click at [1155, 25] on icon at bounding box center [1158, 23] width 12 height 12
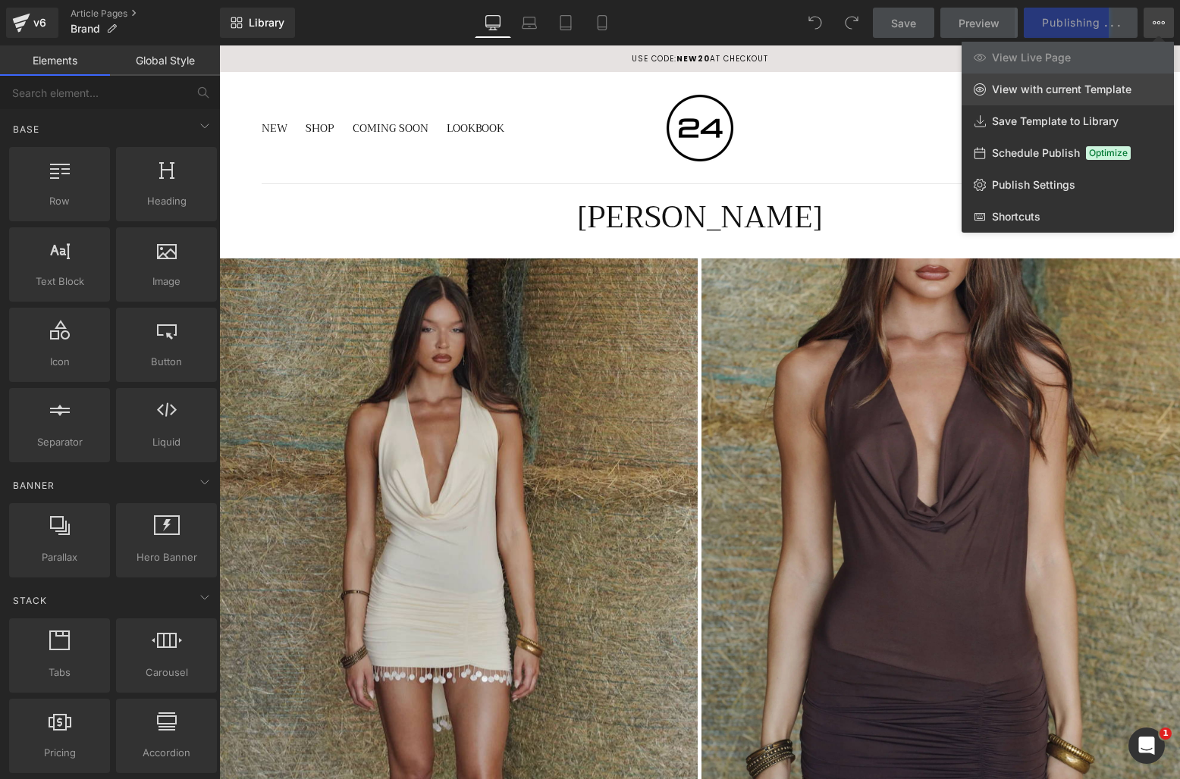
click at [1093, 89] on span "View with current Template" at bounding box center [1061, 90] width 139 height 14
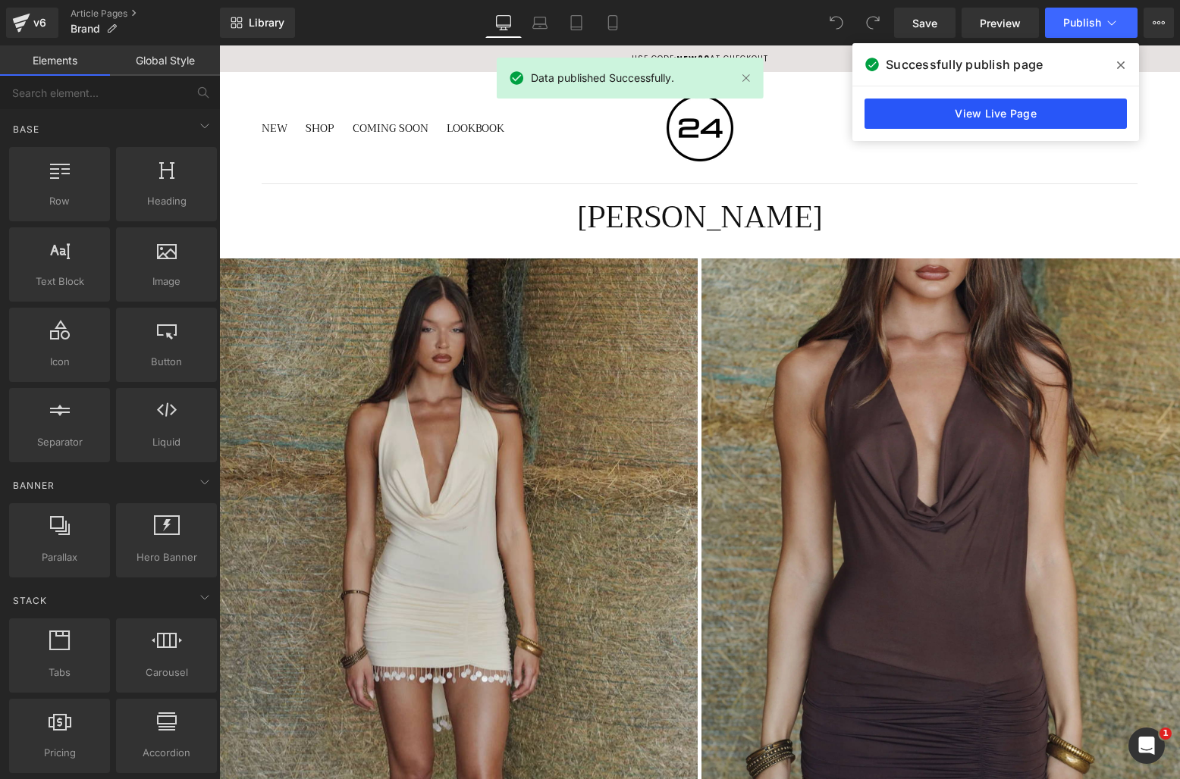
click at [1087, 105] on link "View Live Page" at bounding box center [995, 114] width 262 height 30
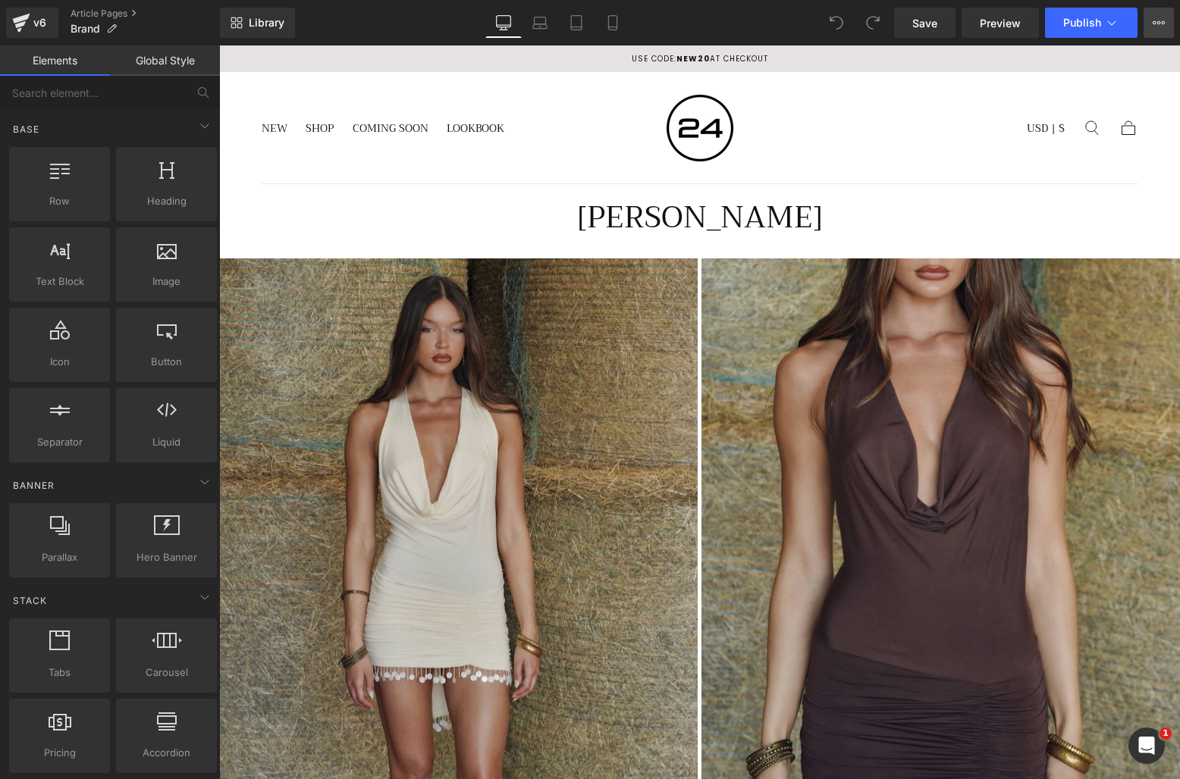
click at [1164, 23] on icon at bounding box center [1163, 22] width 4 height 3
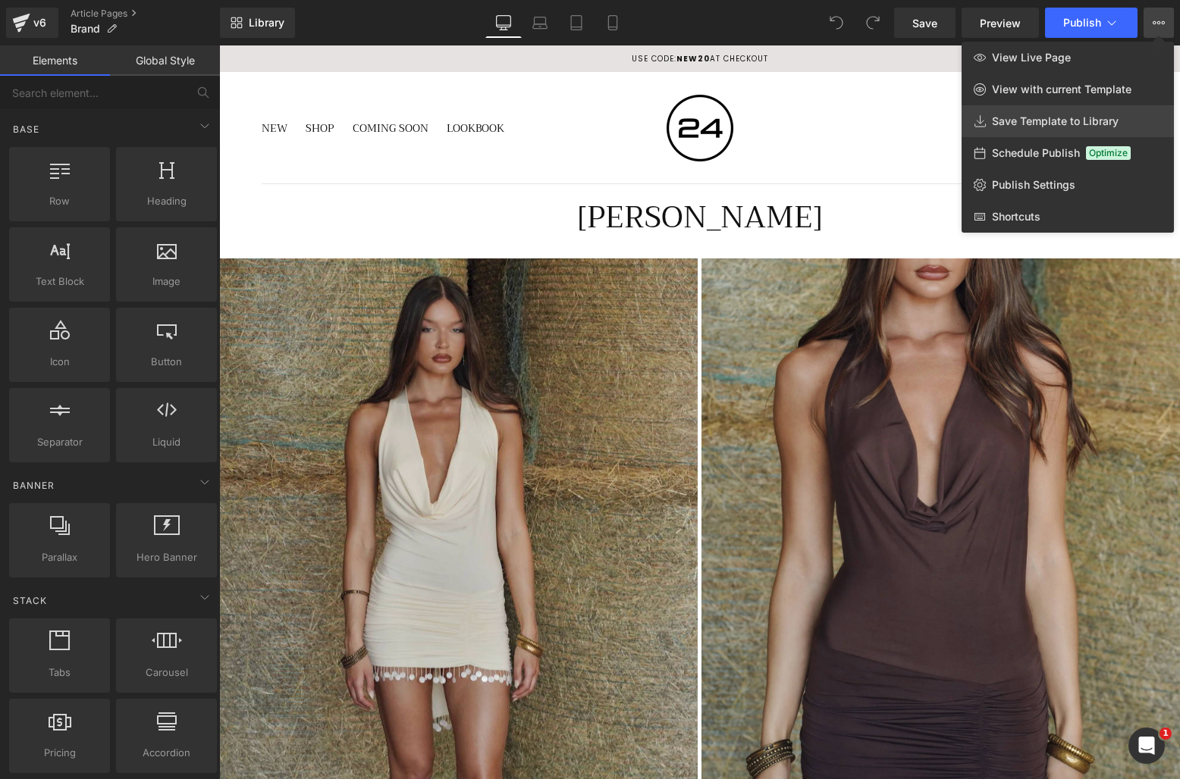
click at [1058, 127] on span "Save Template to Library" at bounding box center [1055, 121] width 127 height 14
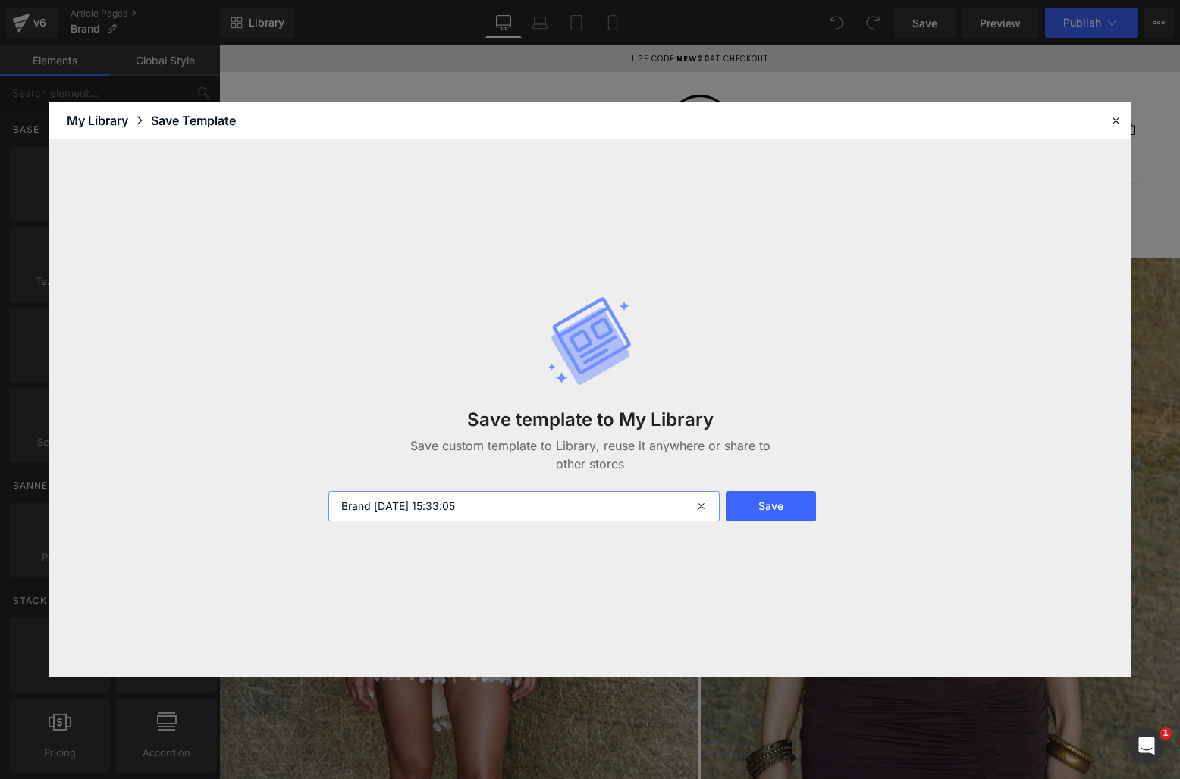
click at [391, 509] on input "Brand 2025-09-18 15:33:05" at bounding box center [523, 506] width 391 height 30
type input "Brand page"
click at [772, 506] on button "Save" at bounding box center [771, 506] width 90 height 30
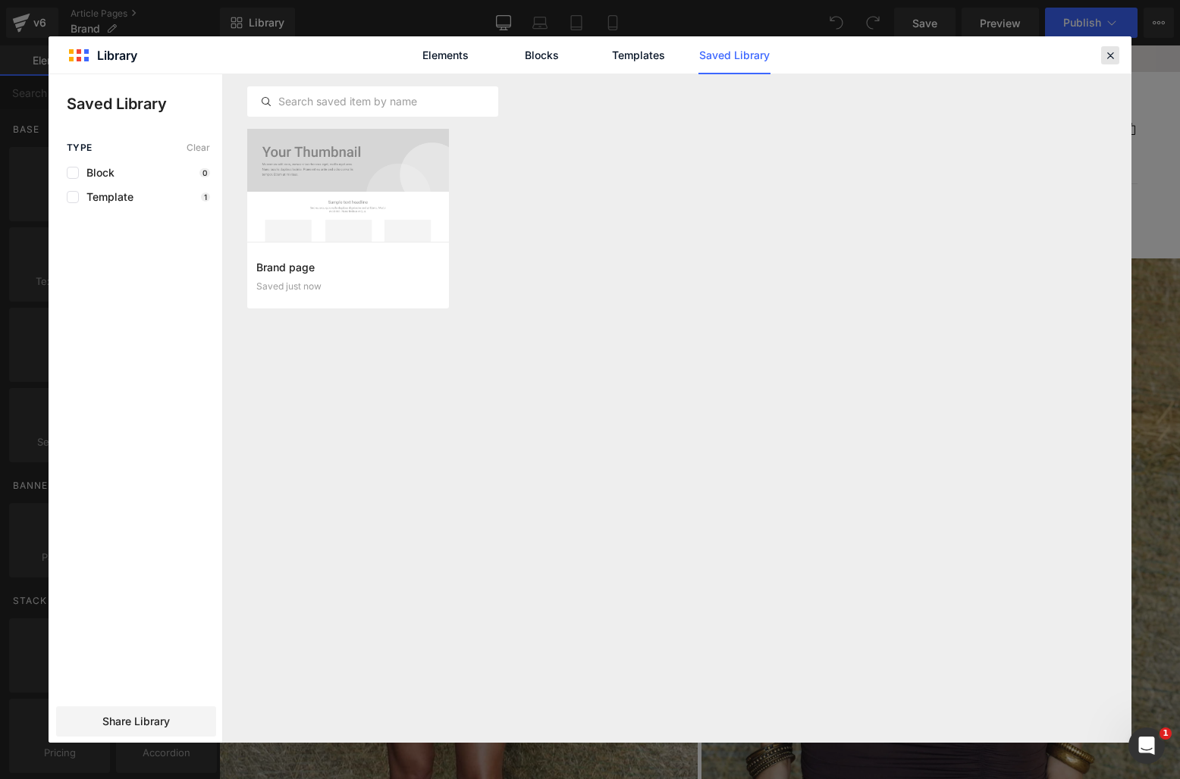
click at [1110, 46] on div at bounding box center [1110, 55] width 18 height 18
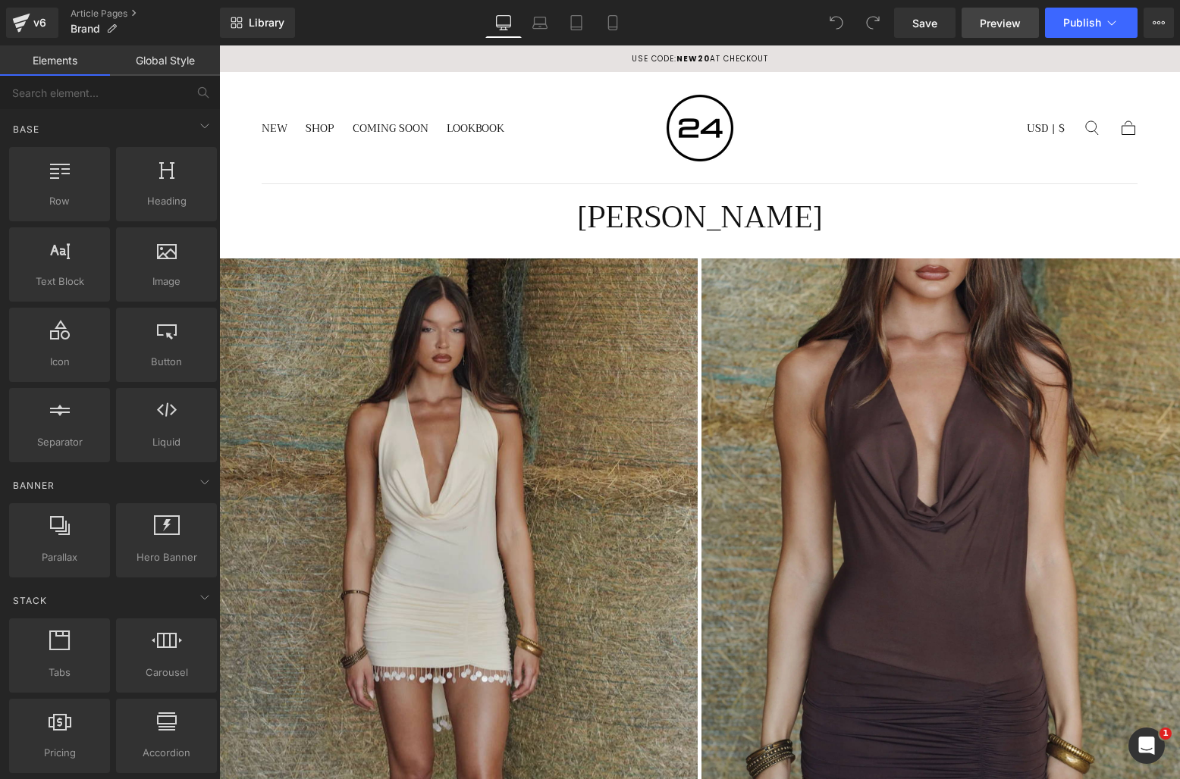
click at [993, 29] on span "Preview" at bounding box center [999, 23] width 41 height 16
click at [24, 24] on icon at bounding box center [20, 24] width 11 height 7
